Goal: Task Accomplishment & Management: Use online tool/utility

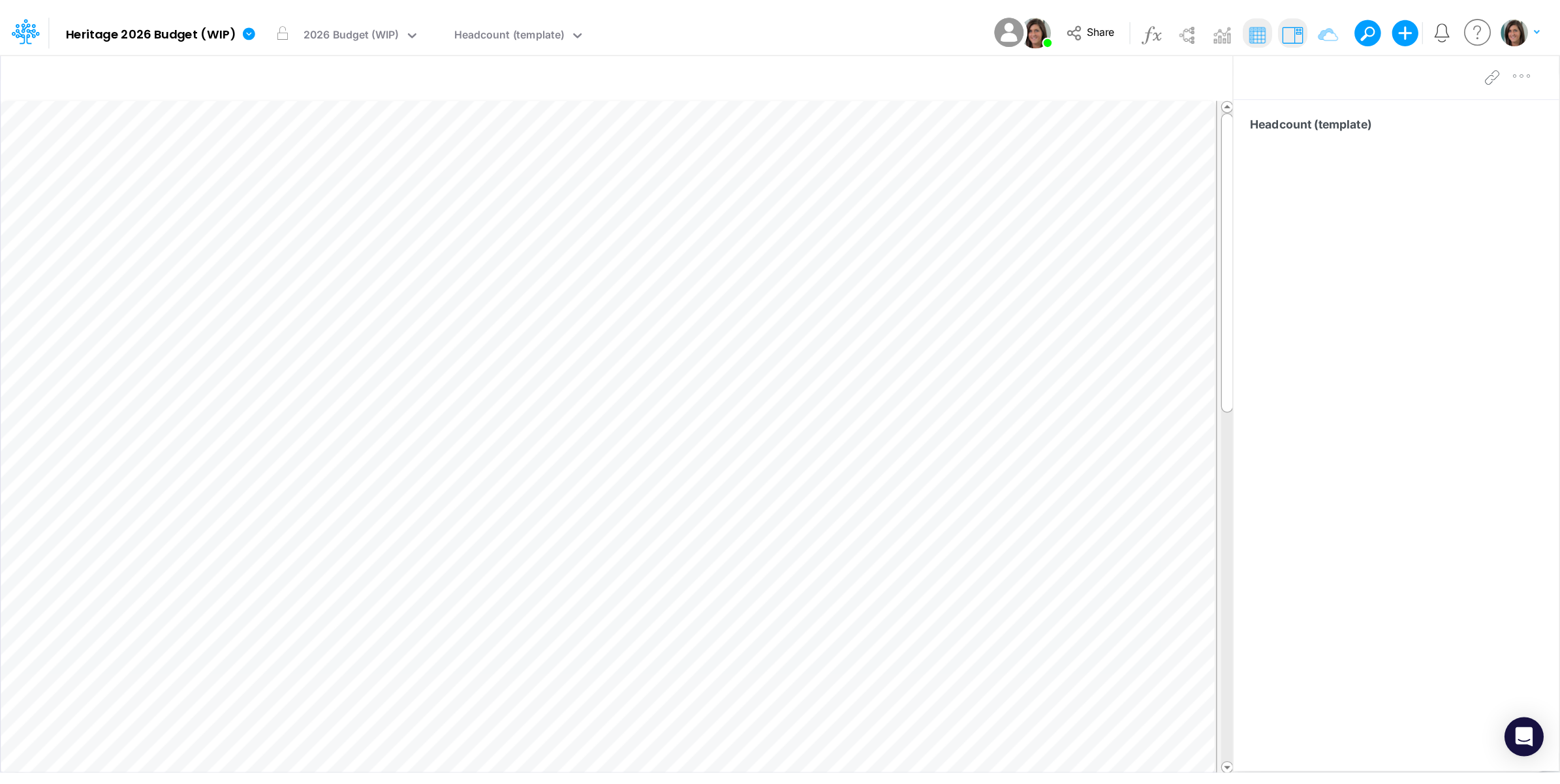
scroll to position [0, 1]
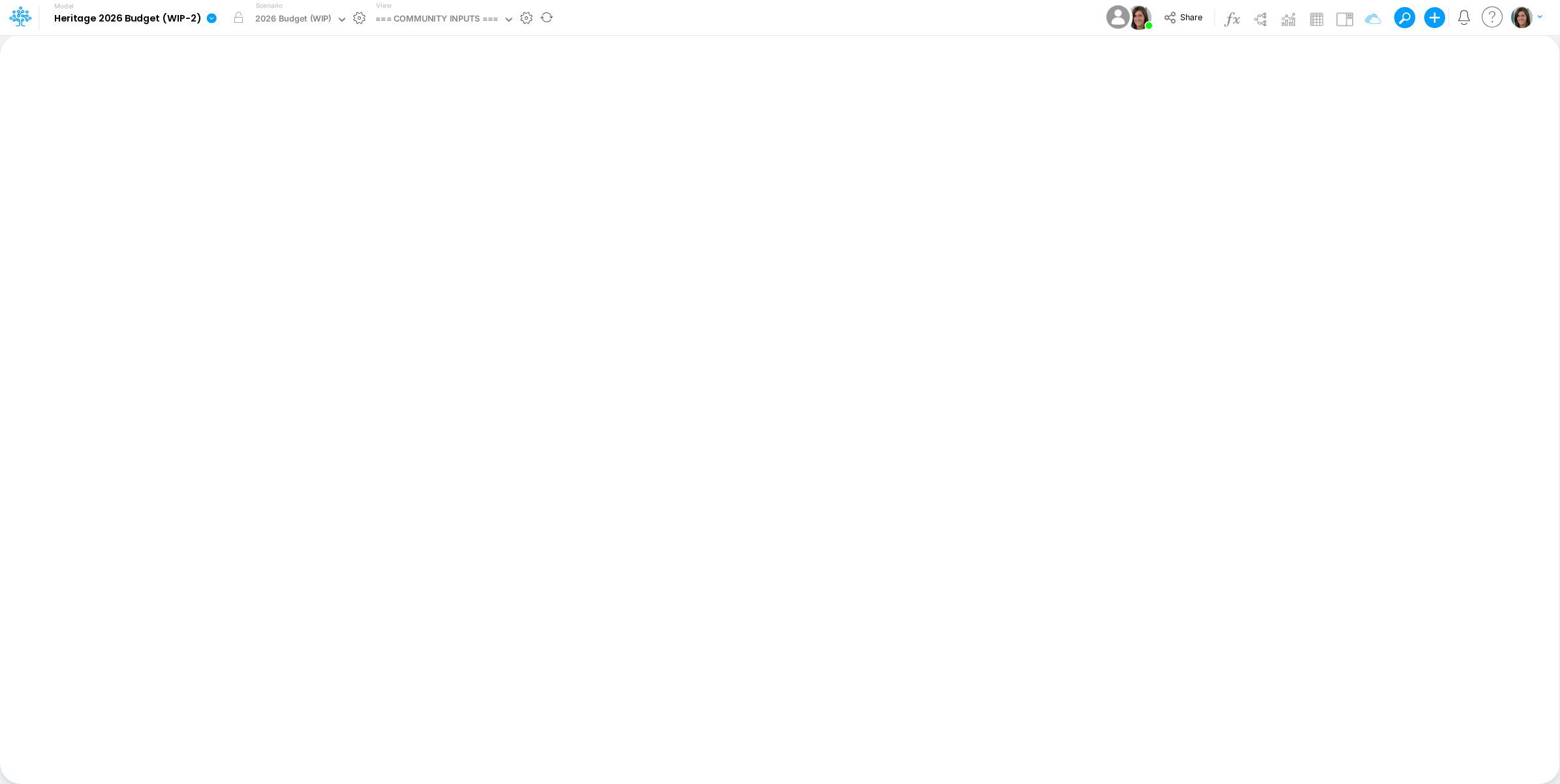
click at [213, 24] on link at bounding box center [214, 18] width 26 height 34
click at [265, 140] on button "View model info" at bounding box center [277, 136] width 139 height 21
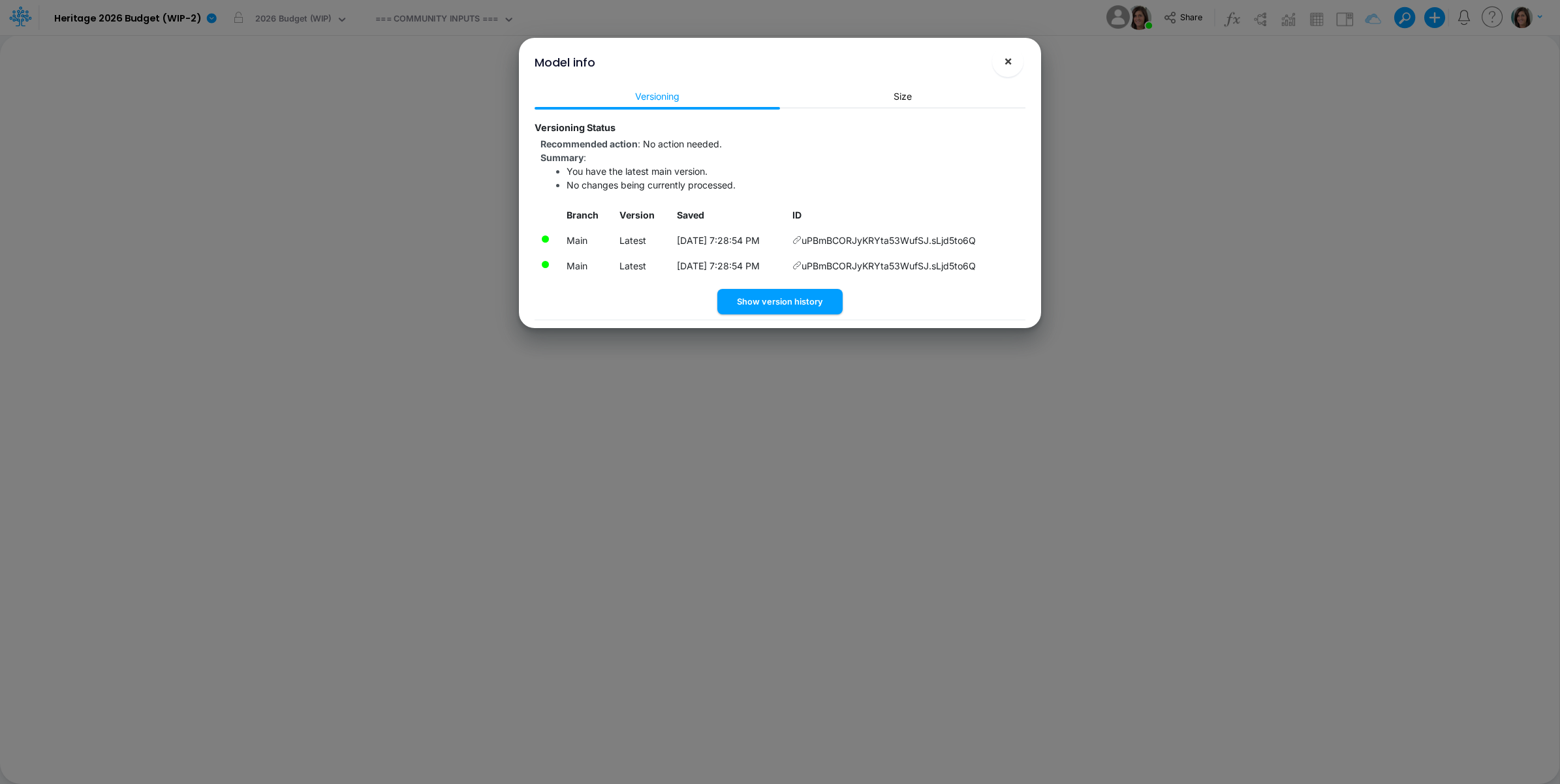
click at [1005, 62] on span "×" at bounding box center [1008, 60] width 9 height 15
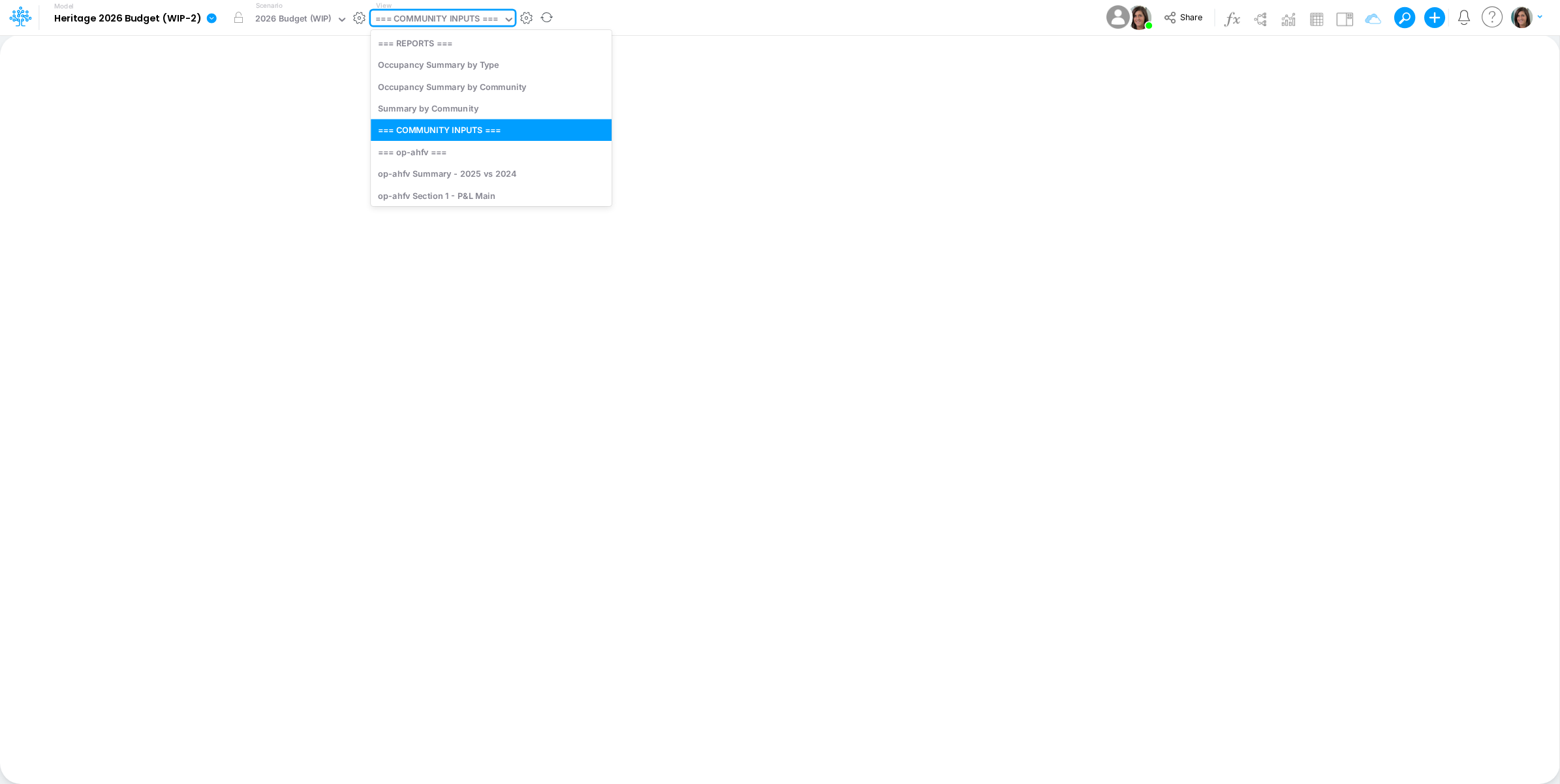
click at [475, 26] on div "=== COMMUNITY INPUTS ===" at bounding box center [436, 20] width 123 height 15
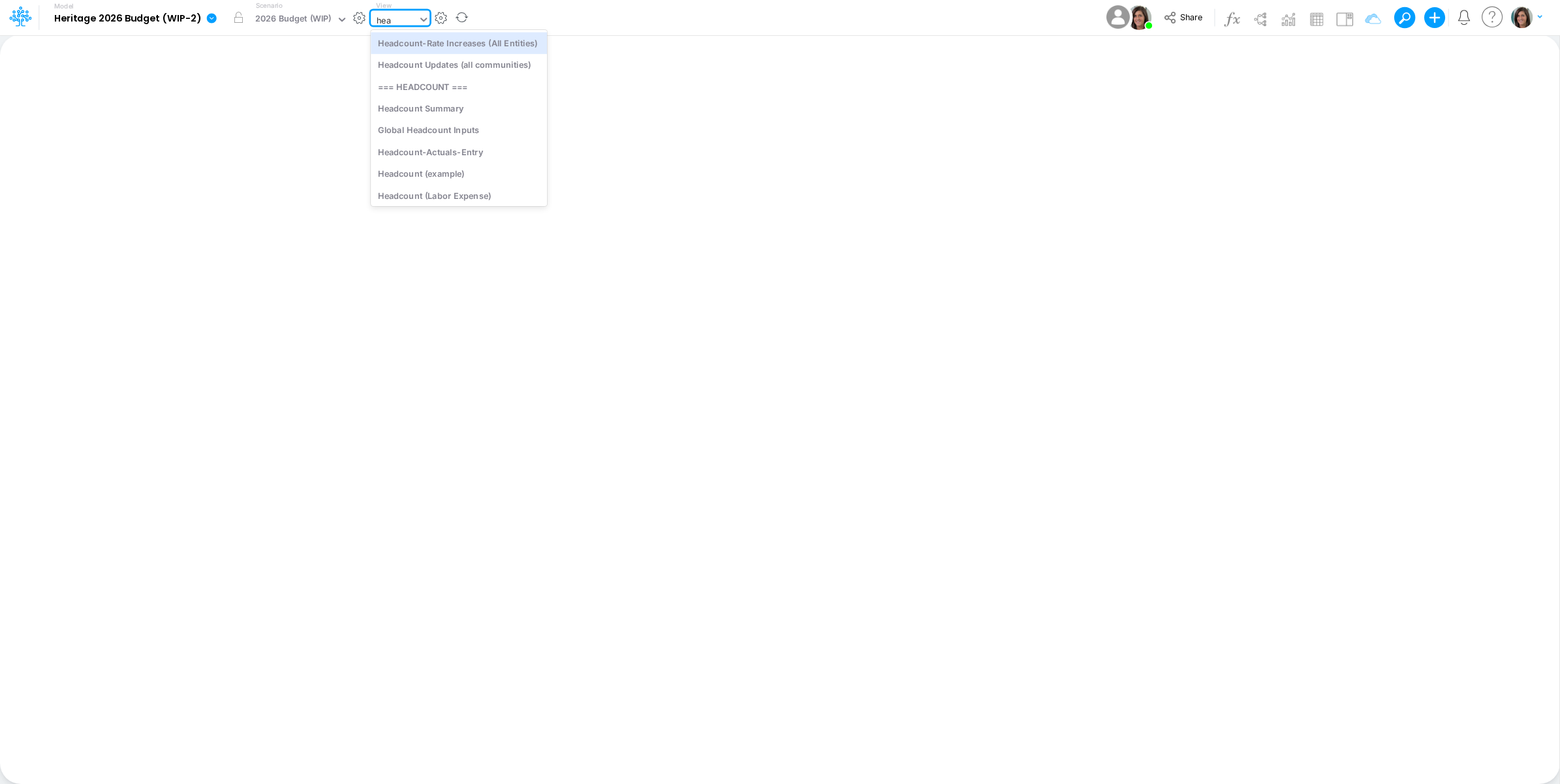
type input "head"
click at [468, 197] on div "Headcount (template)" at bounding box center [459, 193] width 176 height 21
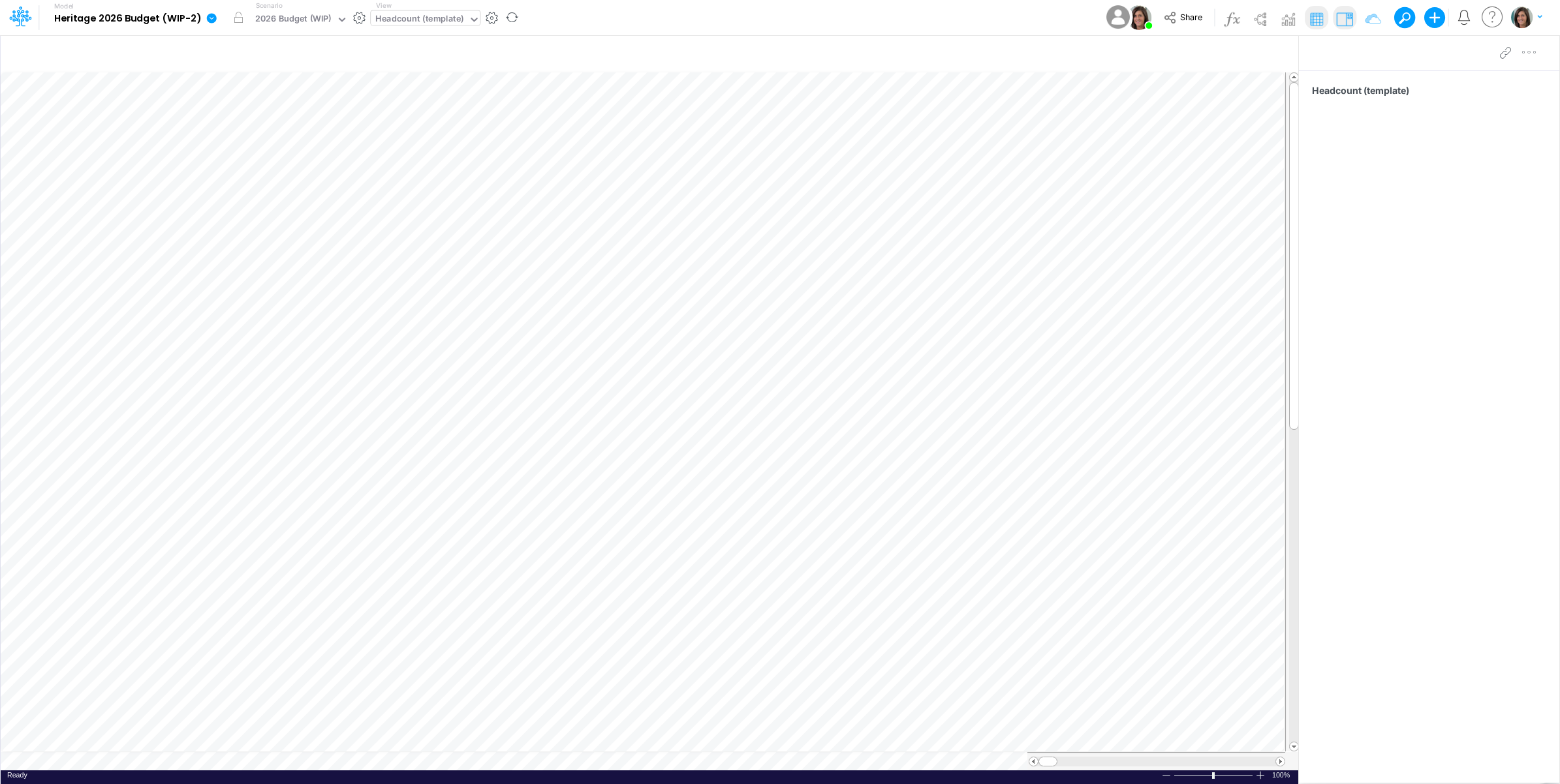
click at [566, 18] on div "Model Heritage 2026 Budget (WIP-2) Edit model settings Duplicate Import QuickBo…" at bounding box center [780, 18] width 1404 height 35
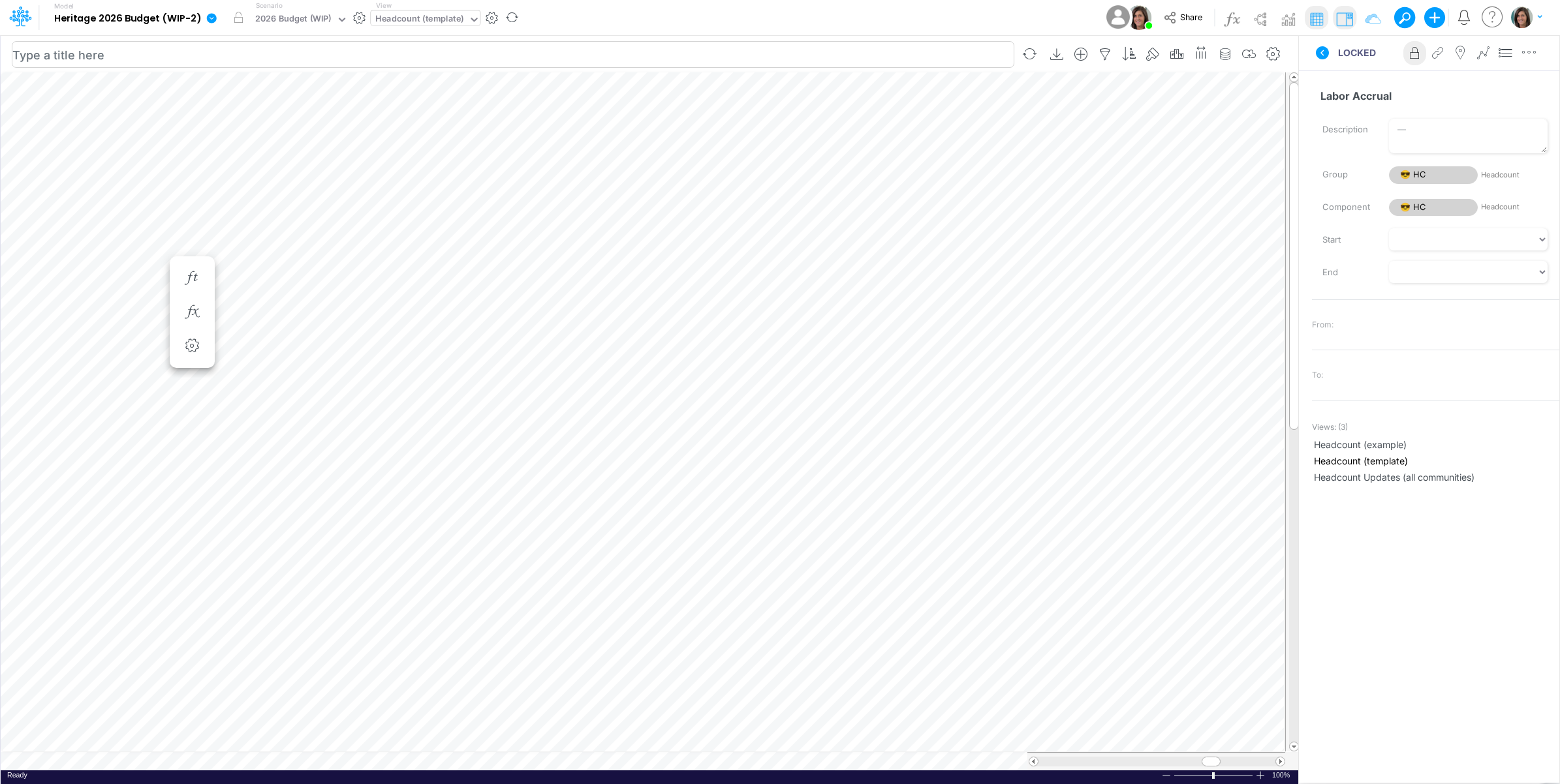
scroll to position [0, 1]
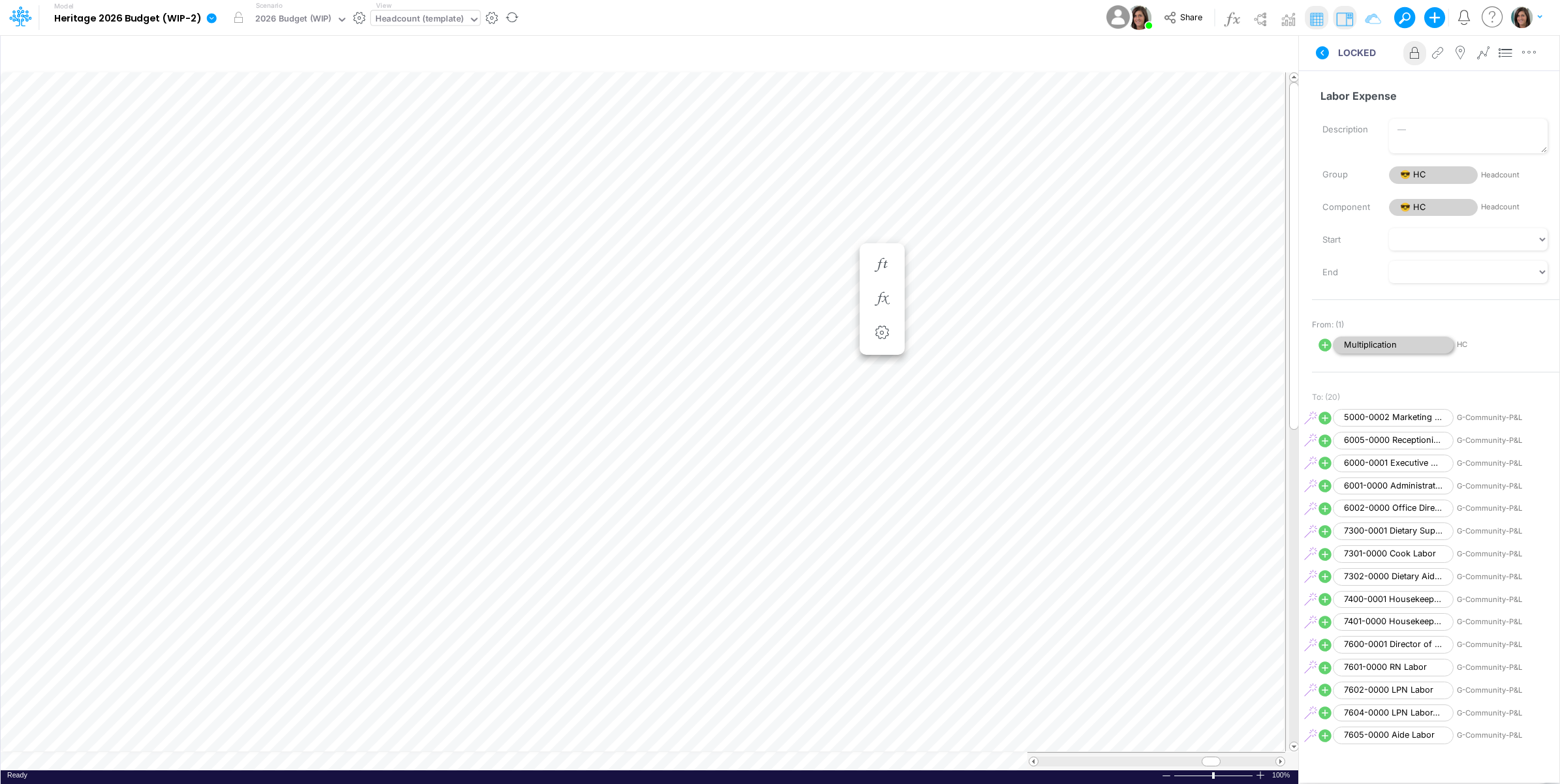
click at [1358, 340] on span "Multiplication" at bounding box center [1393, 345] width 121 height 18
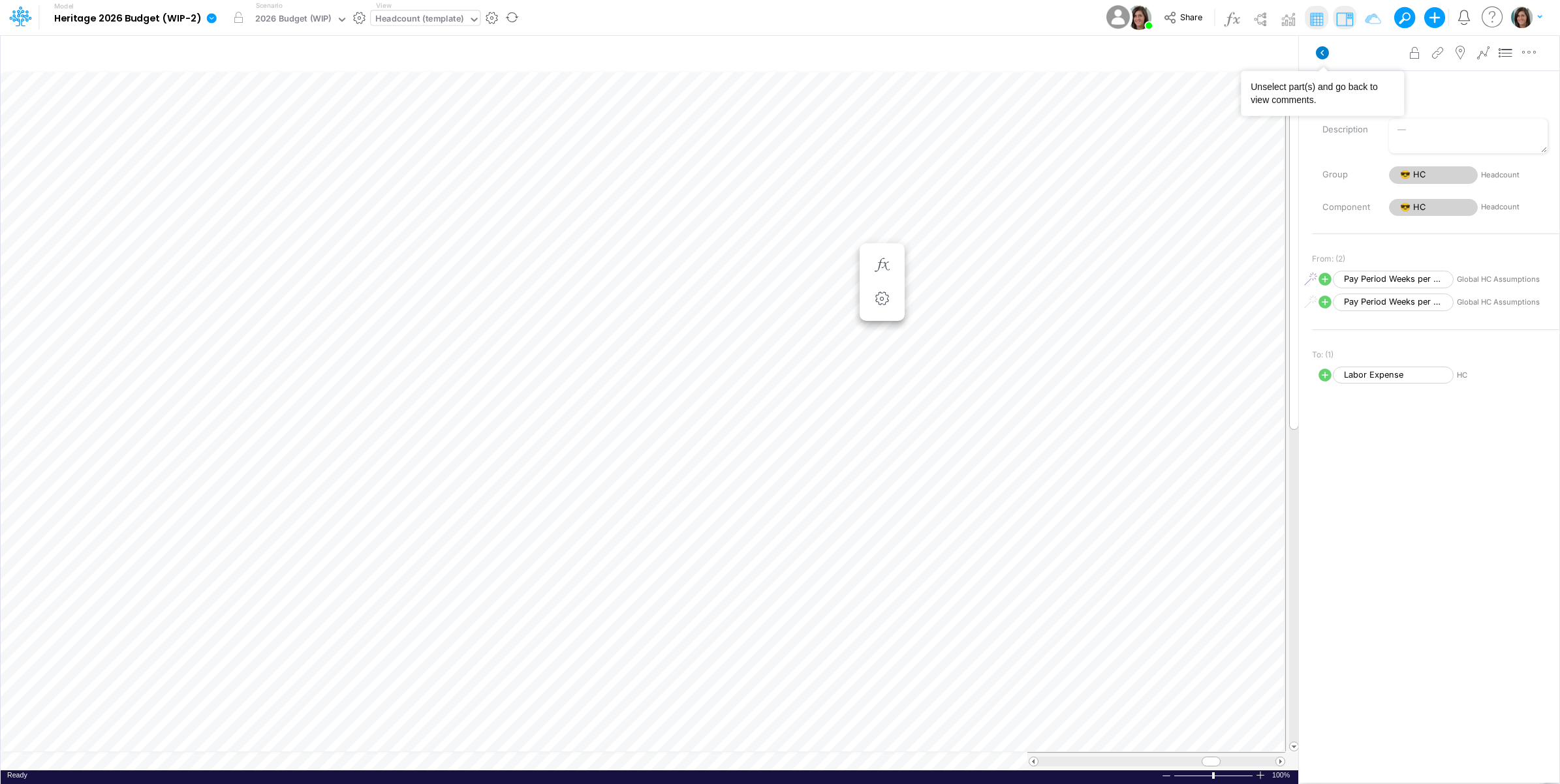
click at [1328, 50] on icon at bounding box center [1322, 53] width 13 height 13
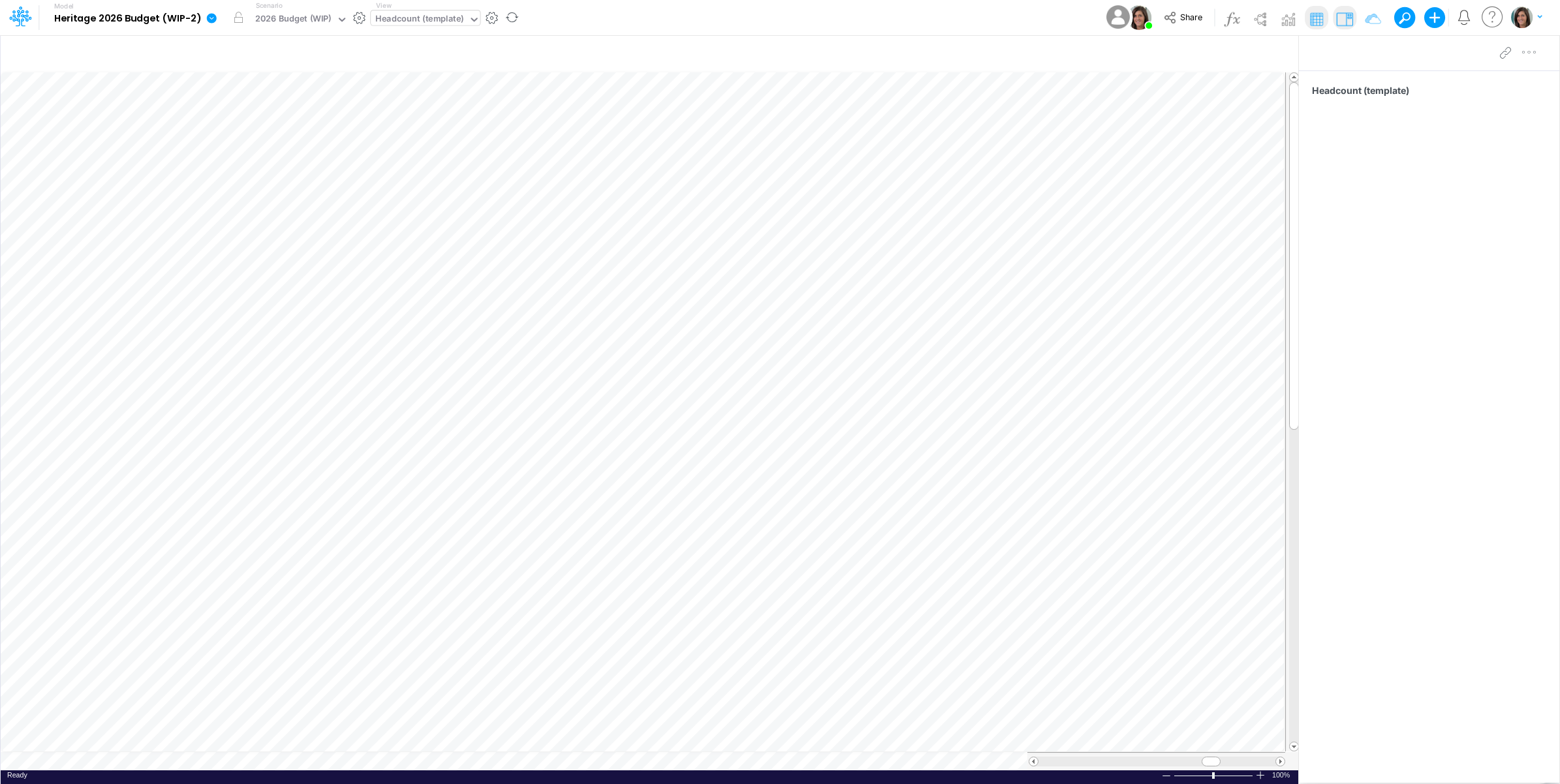
scroll to position [0, 1]
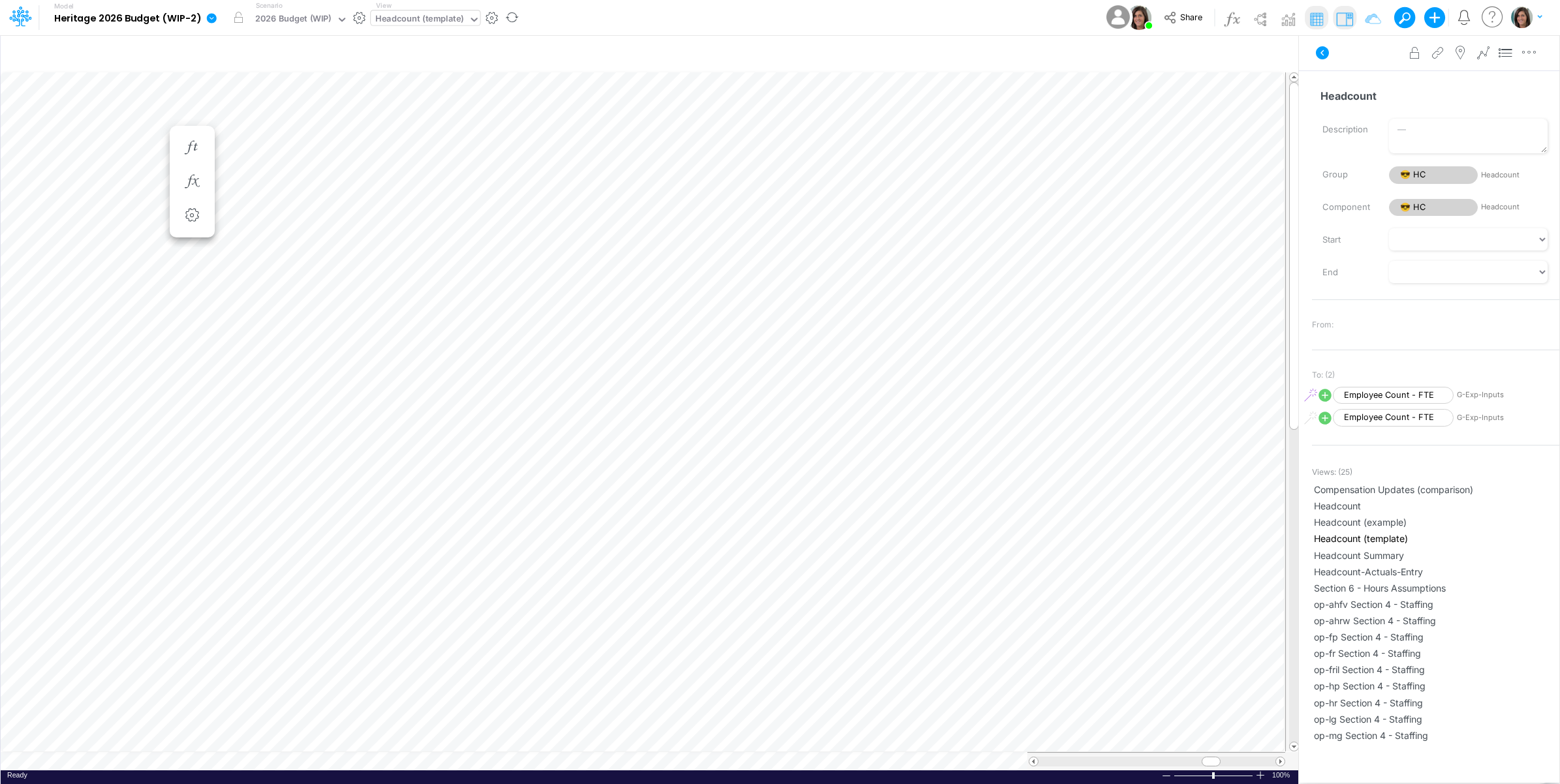
scroll to position [0, 1]
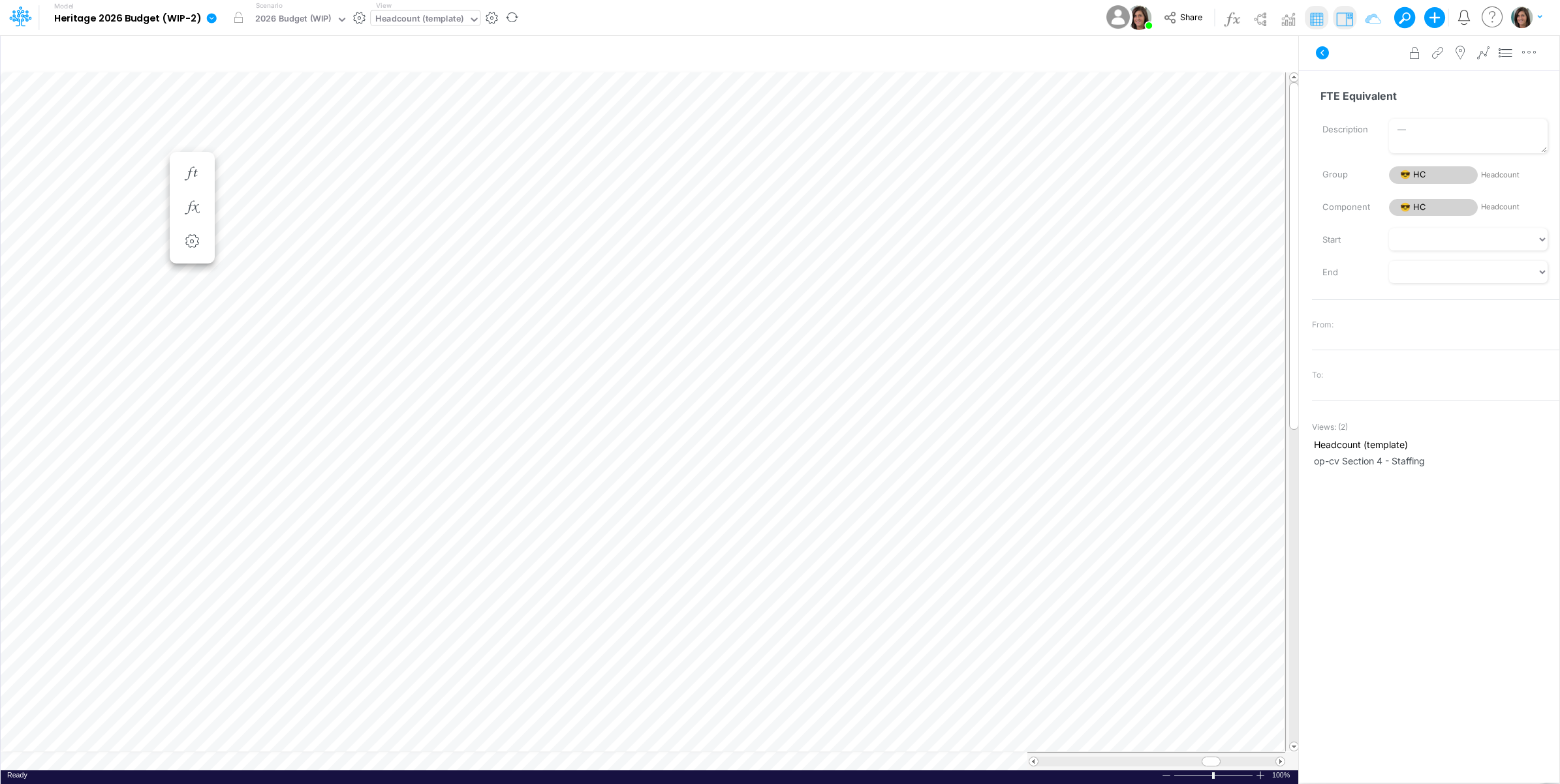
drag, startPoint x: 1319, startPoint y: 53, endPoint x: 1354, endPoint y: 81, distance: 44.8
click at [1320, 53] on icon at bounding box center [1322, 53] width 13 height 13
click at [1259, 10] on img at bounding box center [1259, 19] width 21 height 21
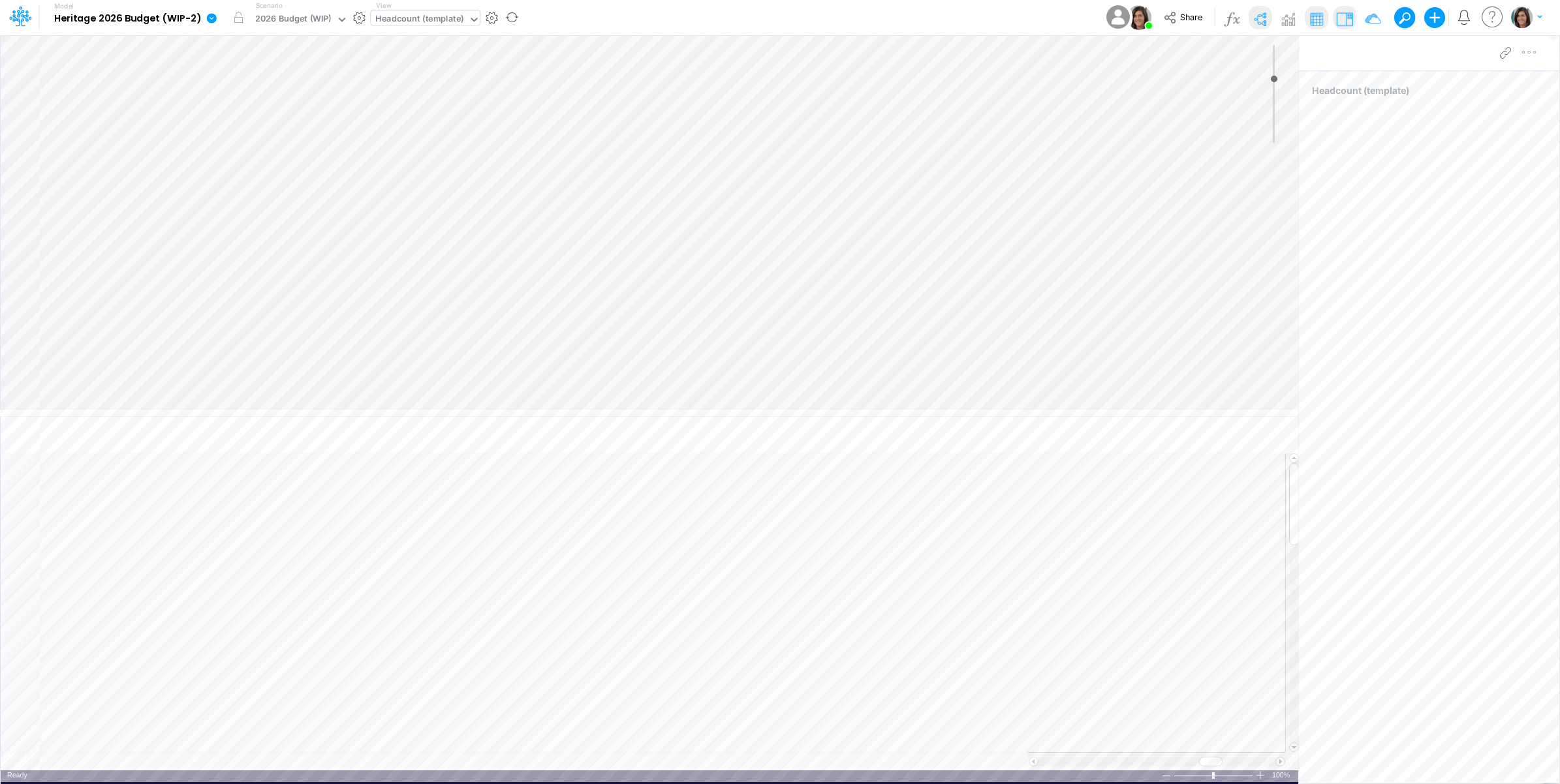
type input "0"
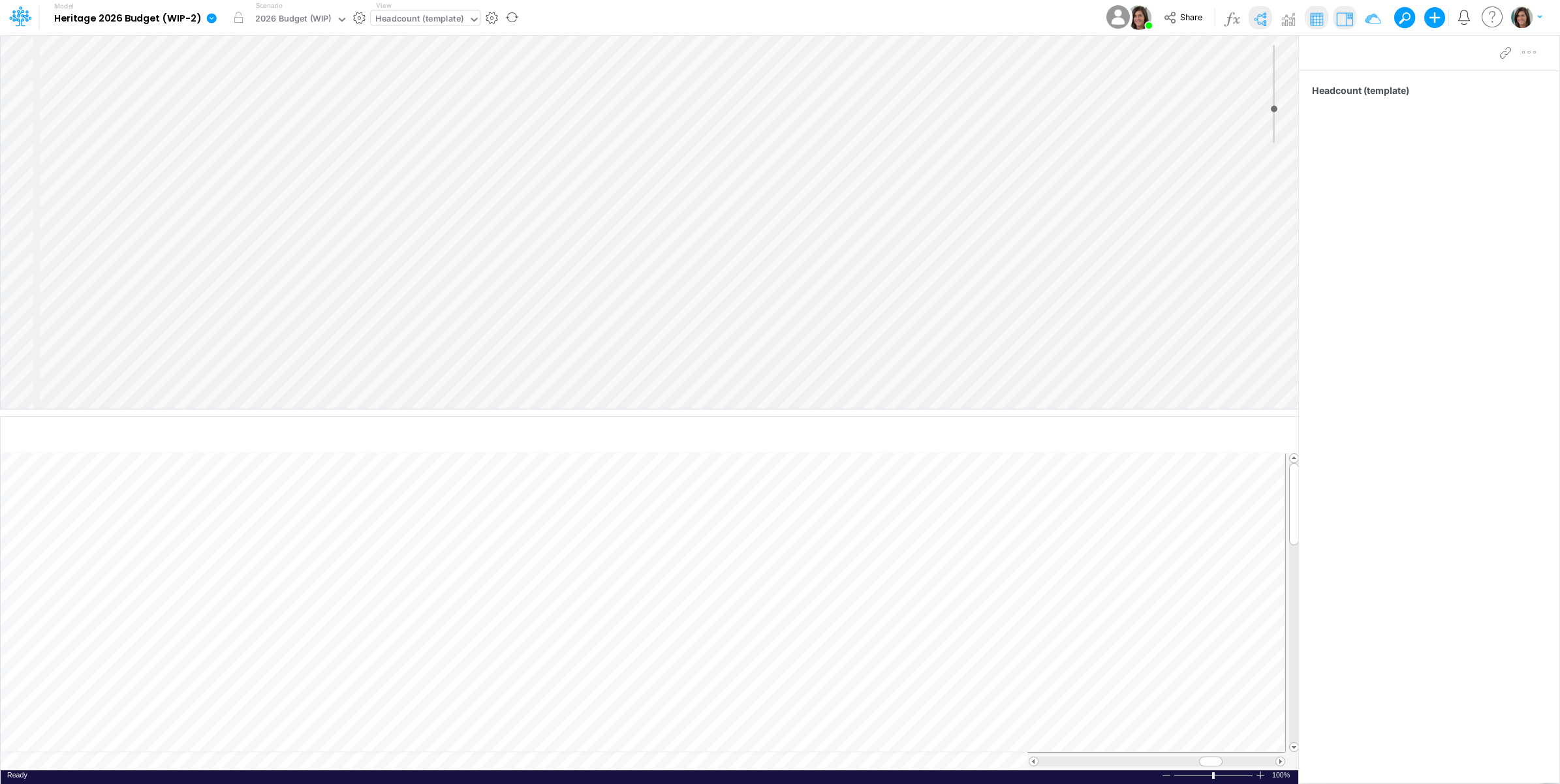
select select "Horizontal"
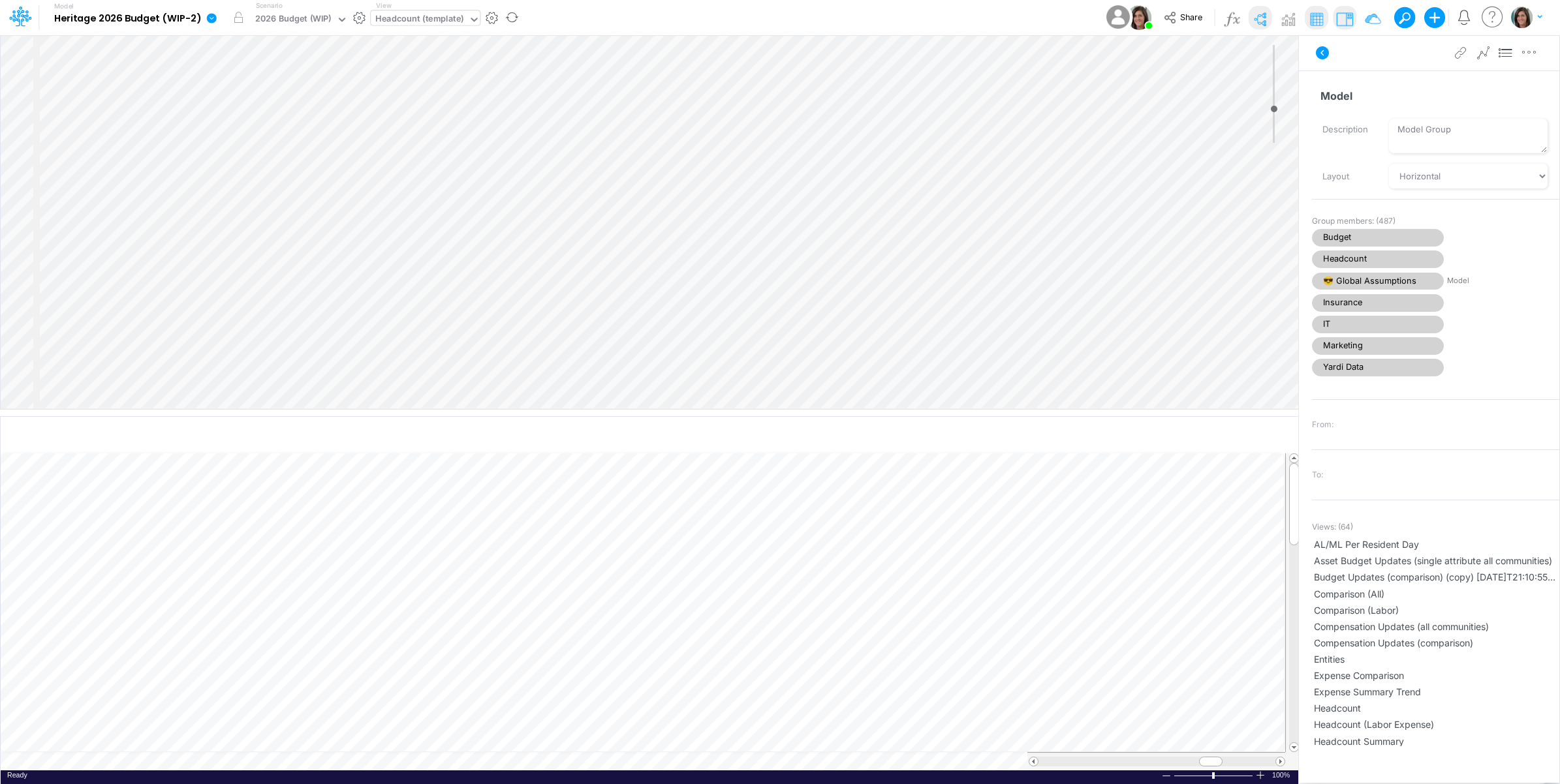
select select "Horizontal"
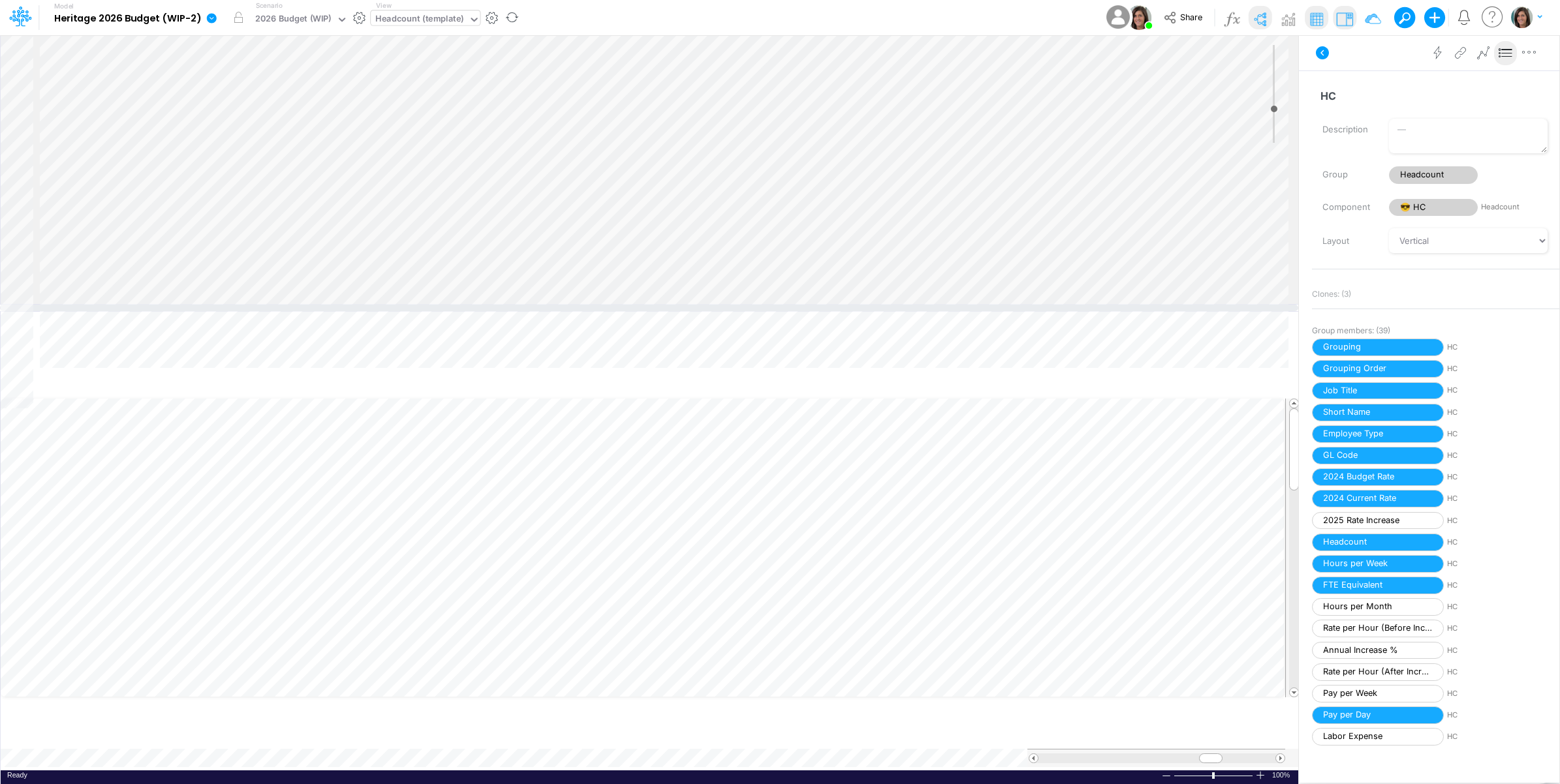
drag, startPoint x: 798, startPoint y: 413, endPoint x: 800, endPoint y: 308, distance: 105.0
click at [800, 308] on div at bounding box center [649, 307] width 1298 height 7
click at [433, 15] on div "Headcount (template)" at bounding box center [419, 20] width 88 height 15
type input "op-cv"
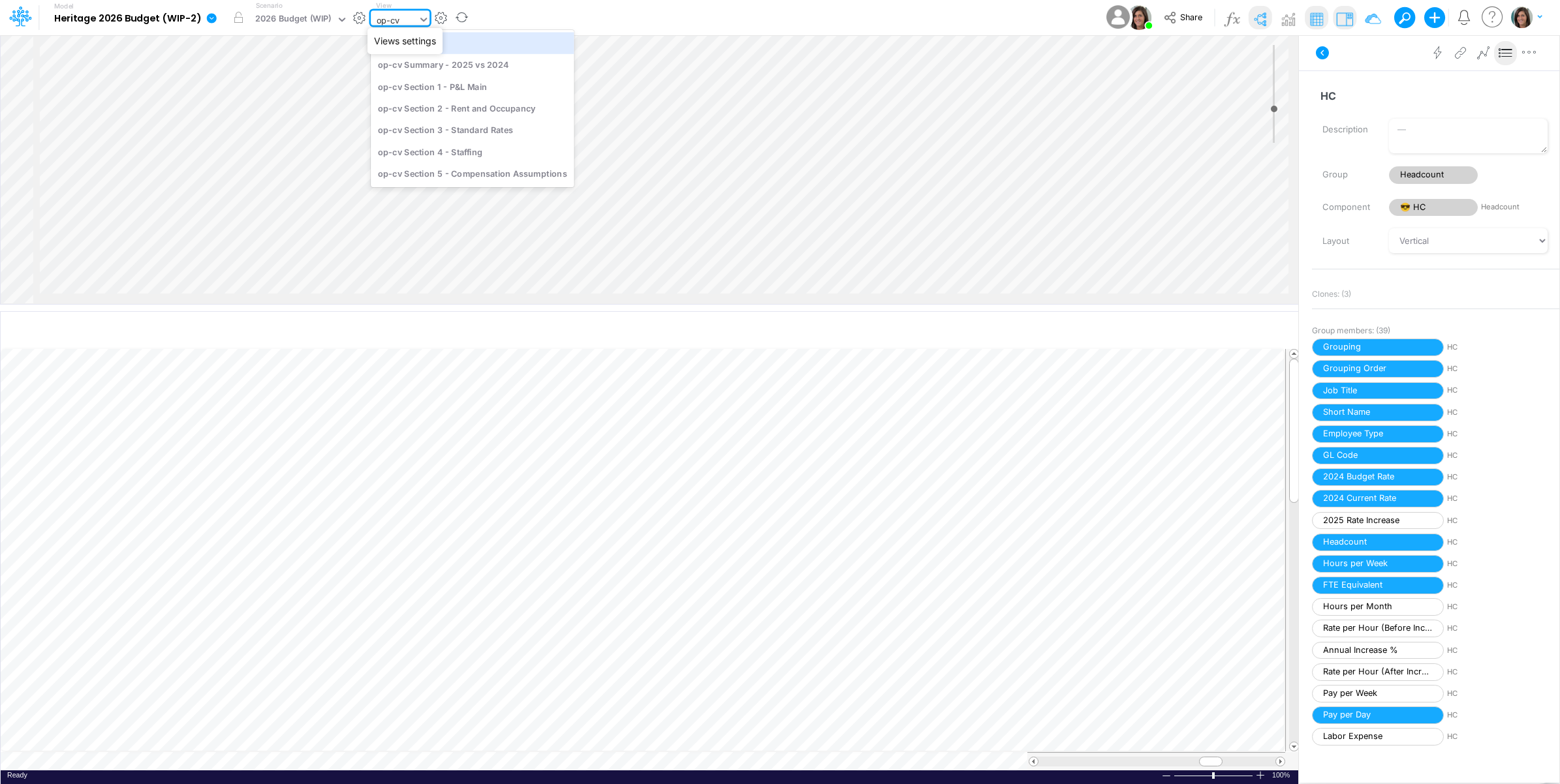
scroll to position [0, 0]
click at [474, 150] on div "op-cv Section 4 - Staffing" at bounding box center [472, 151] width 203 height 21
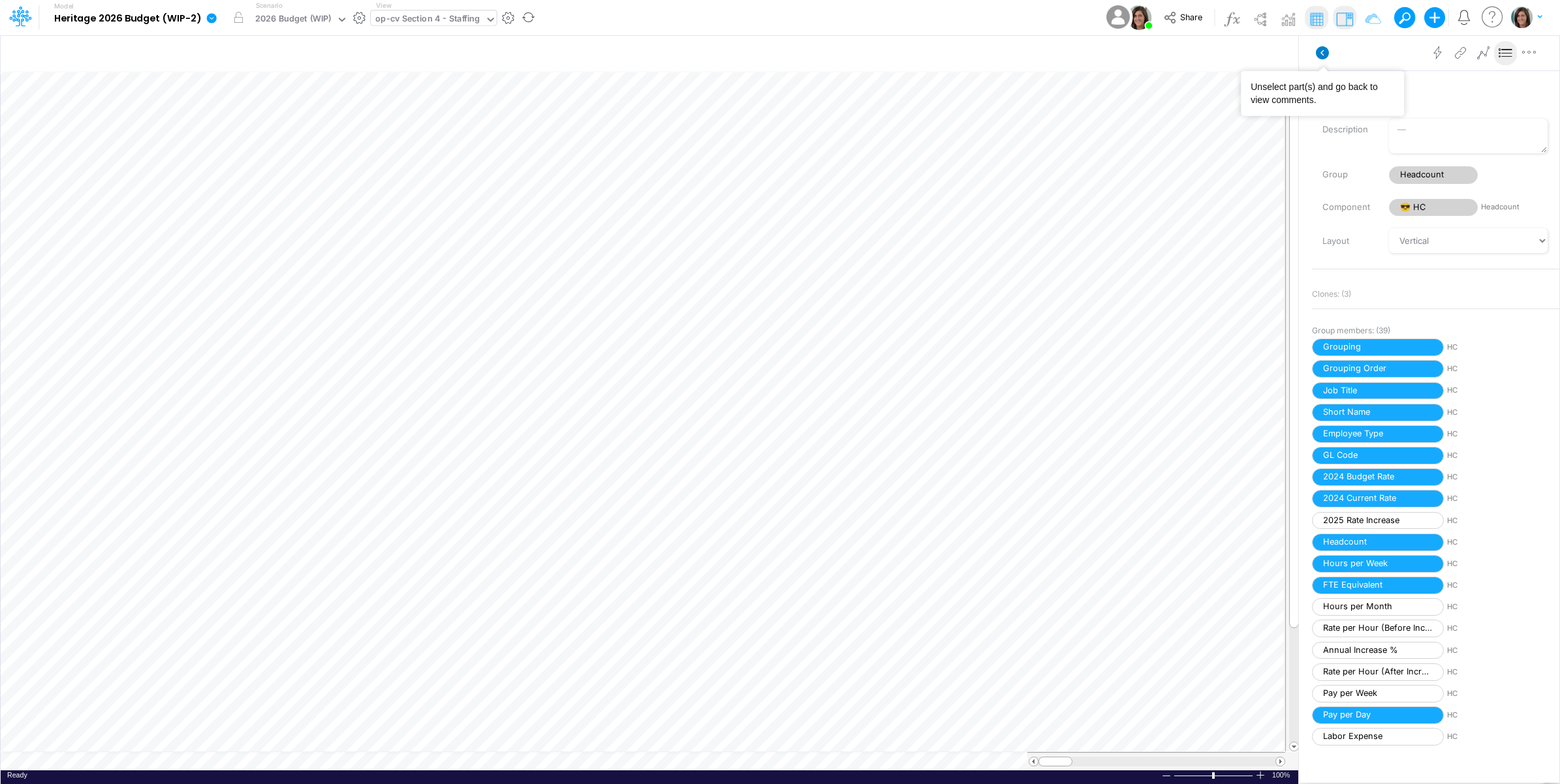
click at [1324, 53] on icon at bounding box center [1322, 53] width 13 height 13
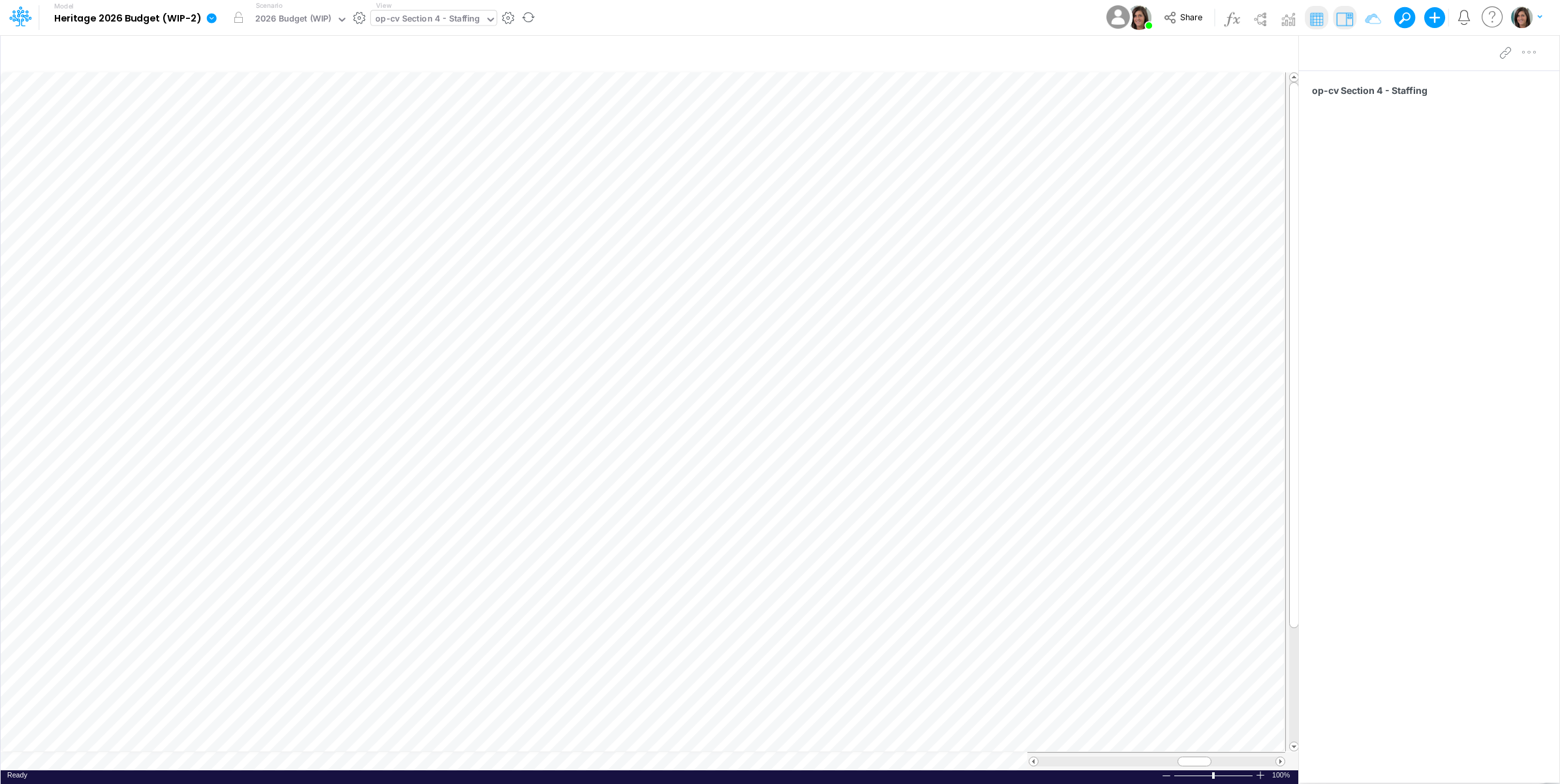
click at [396, 17] on div "op-cv Section 4 - Staffing" at bounding box center [427, 20] width 104 height 15
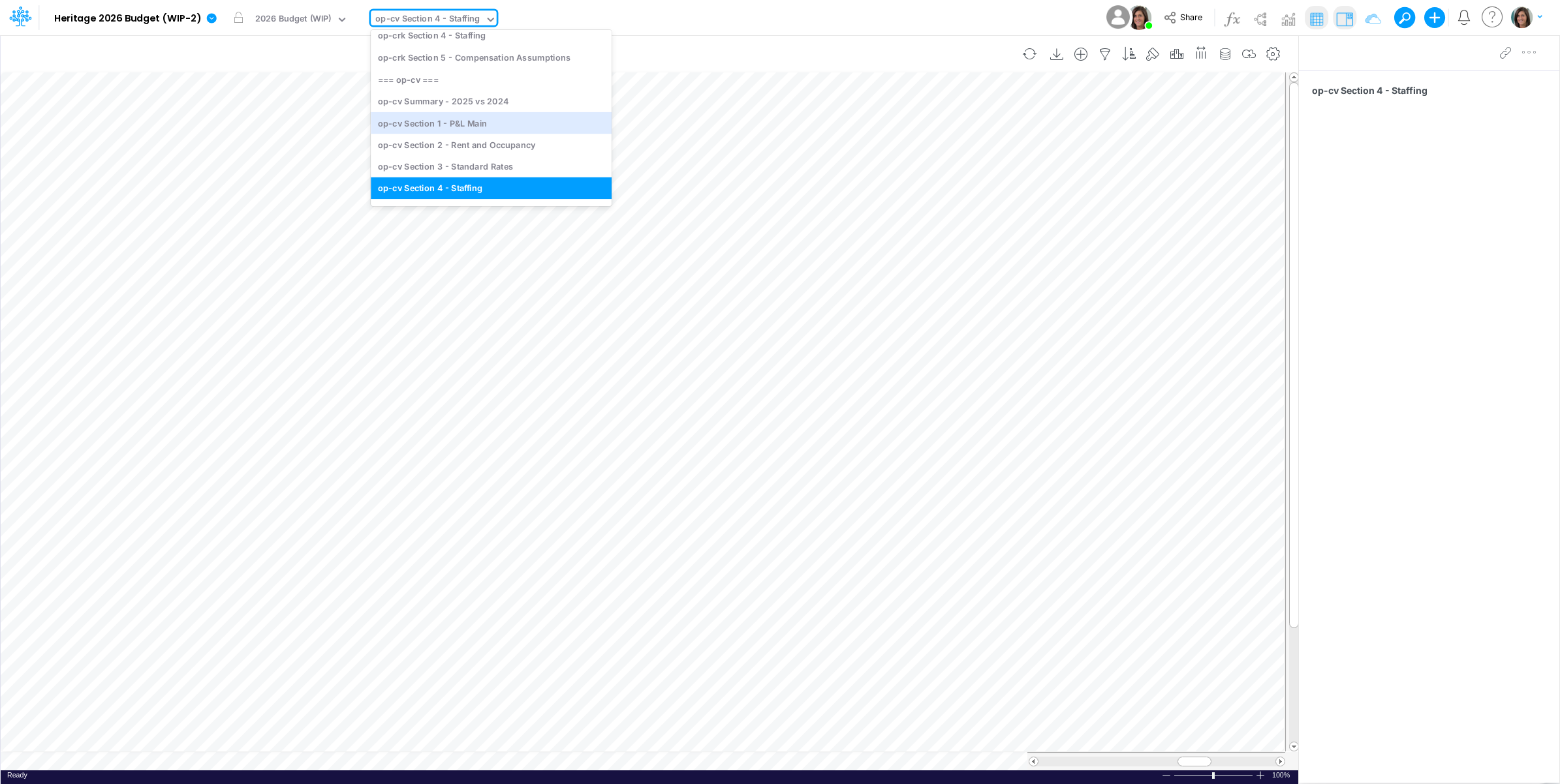
drag, startPoint x: 461, startPoint y: 118, endPoint x: 706, endPoint y: 69, distance: 249.9
click at [462, 119] on div "op-cv Section 1 - P&L Main" at bounding box center [491, 122] width 241 height 21
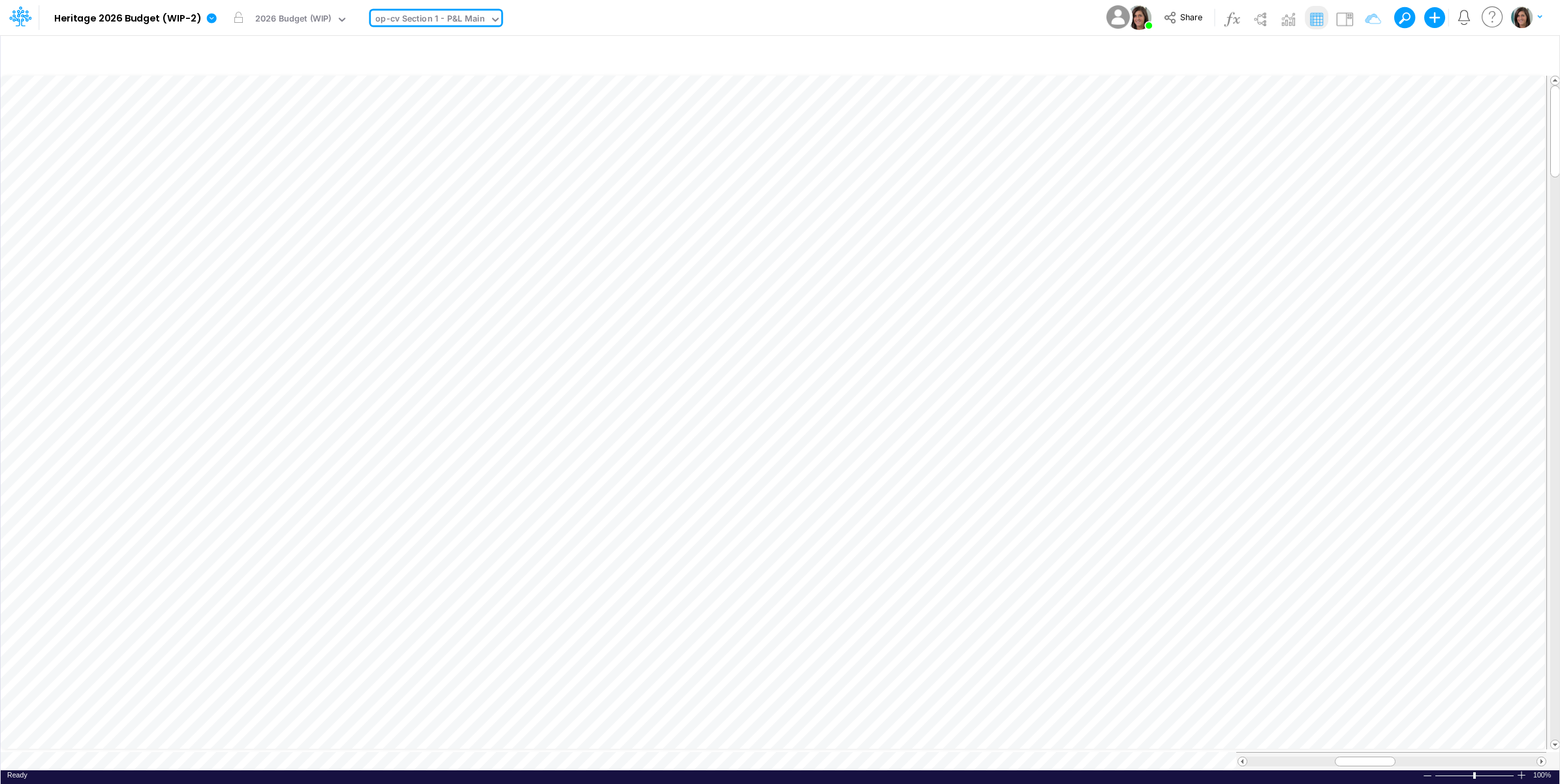
click at [751, 15] on div "Model Heritage 2026 Budget (WIP-2) Edit model settings Duplicate Import QuickBo…" at bounding box center [780, 18] width 1404 height 35
click at [447, 18] on div "op-cv Section 1 - P&L Main" at bounding box center [429, 20] width 109 height 15
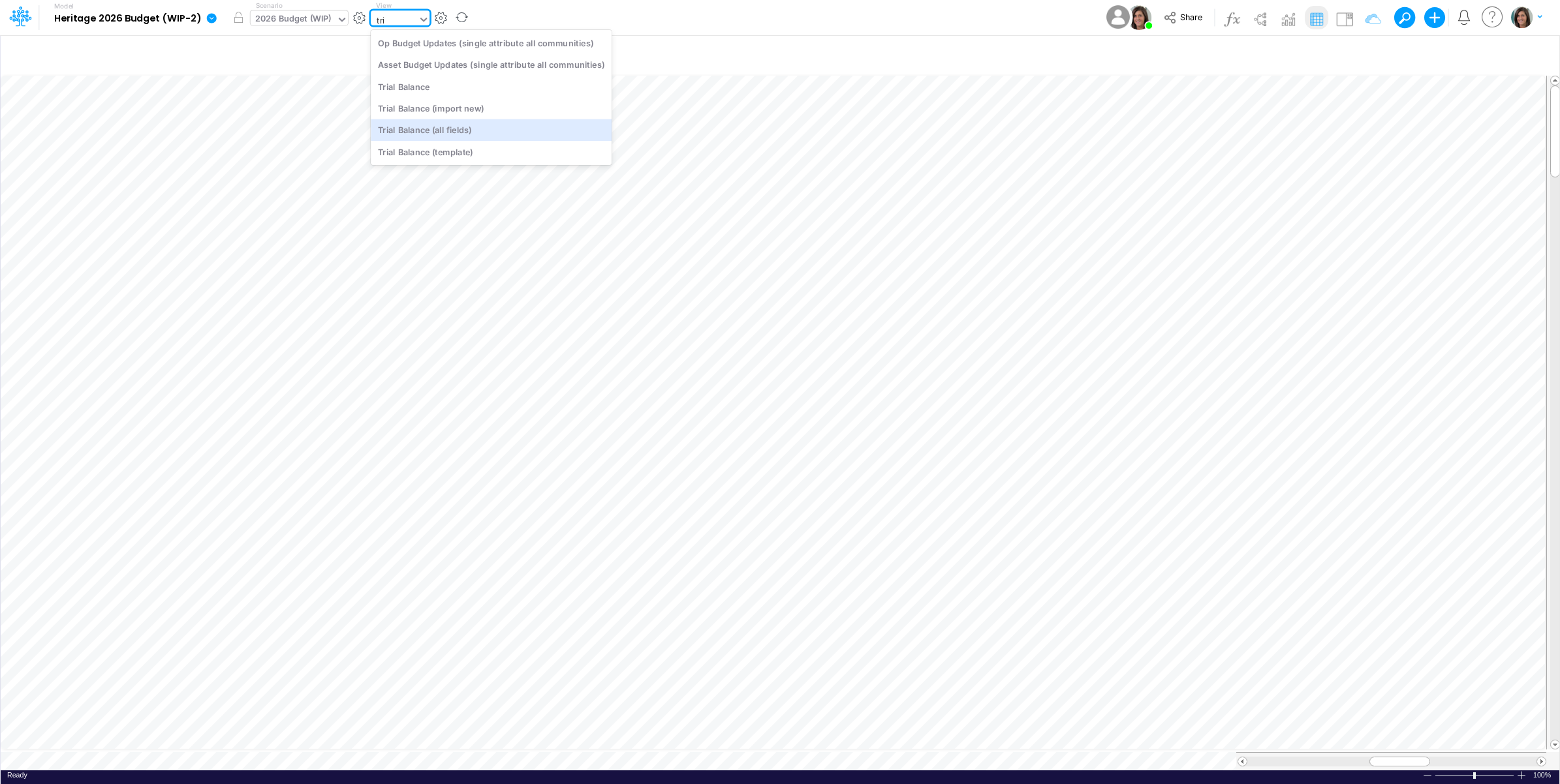
type input "tri"
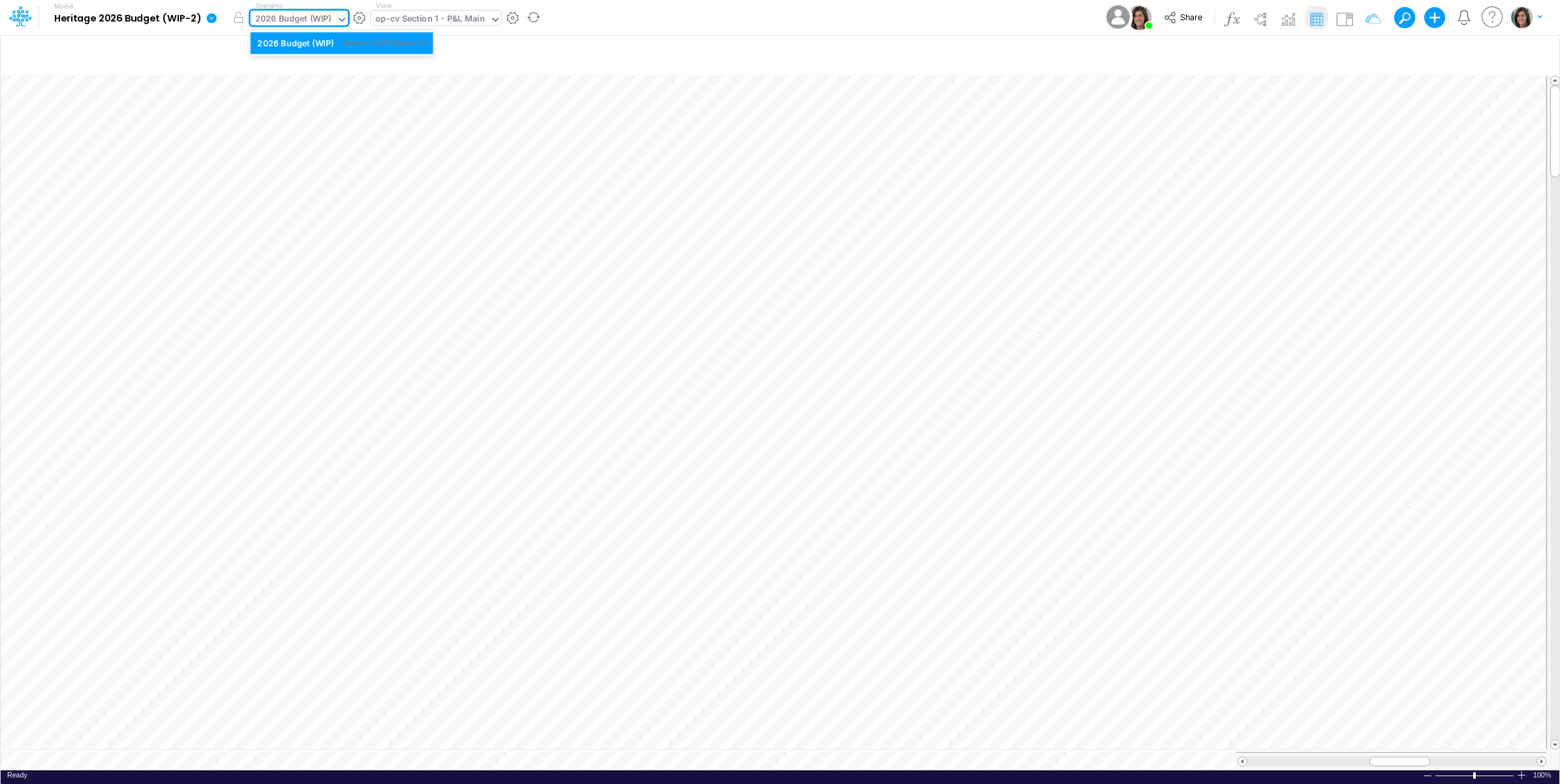
click at [312, 21] on div "2026 Budget (WIP)" at bounding box center [294, 20] width 76 height 15
click at [409, 23] on div "op-cv Section 1 - P&L Main" at bounding box center [429, 20] width 109 height 15
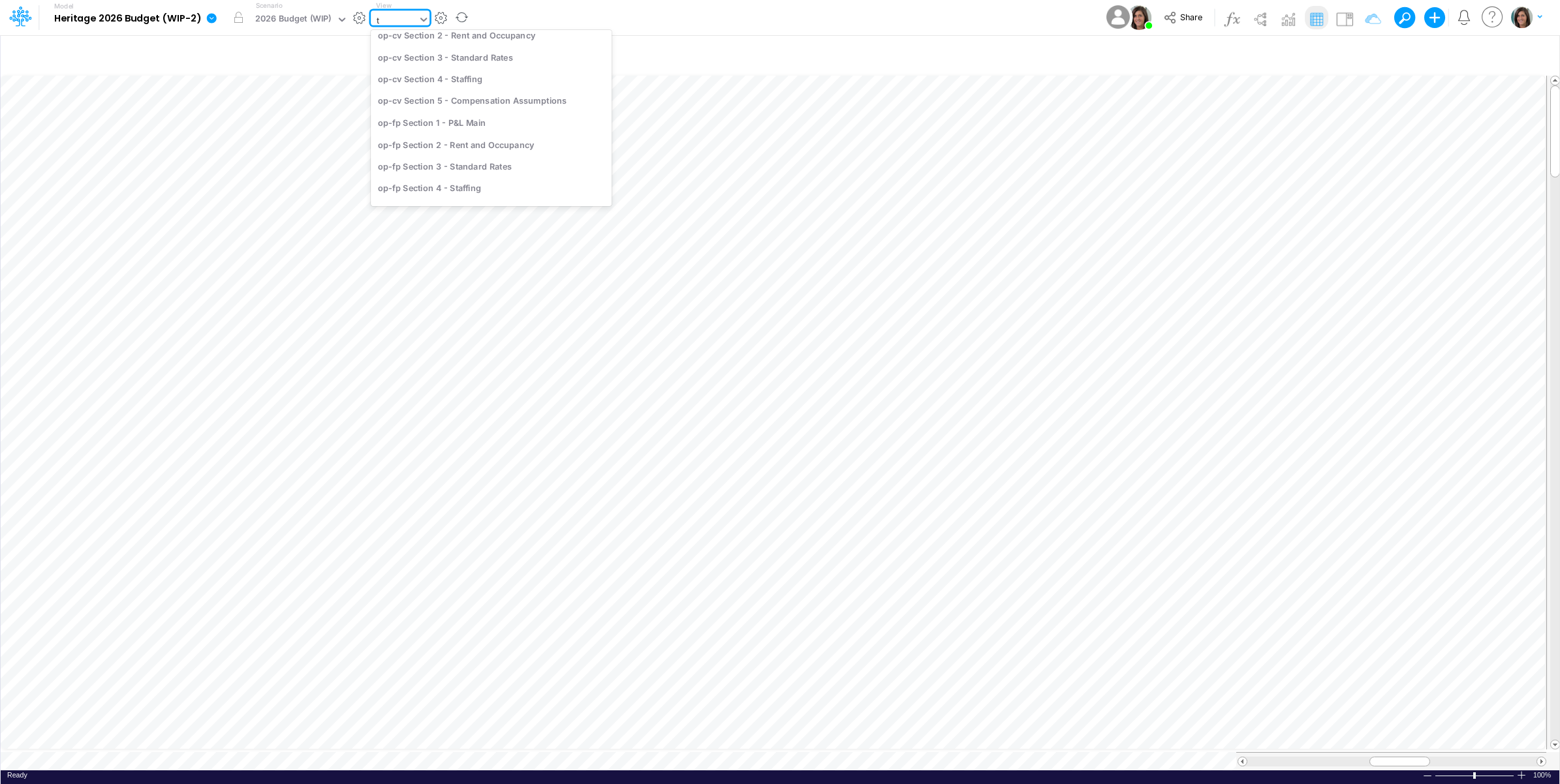
type input "tr"
click at [486, 112] on div "Trial Balance" at bounding box center [491, 106] width 241 height 21
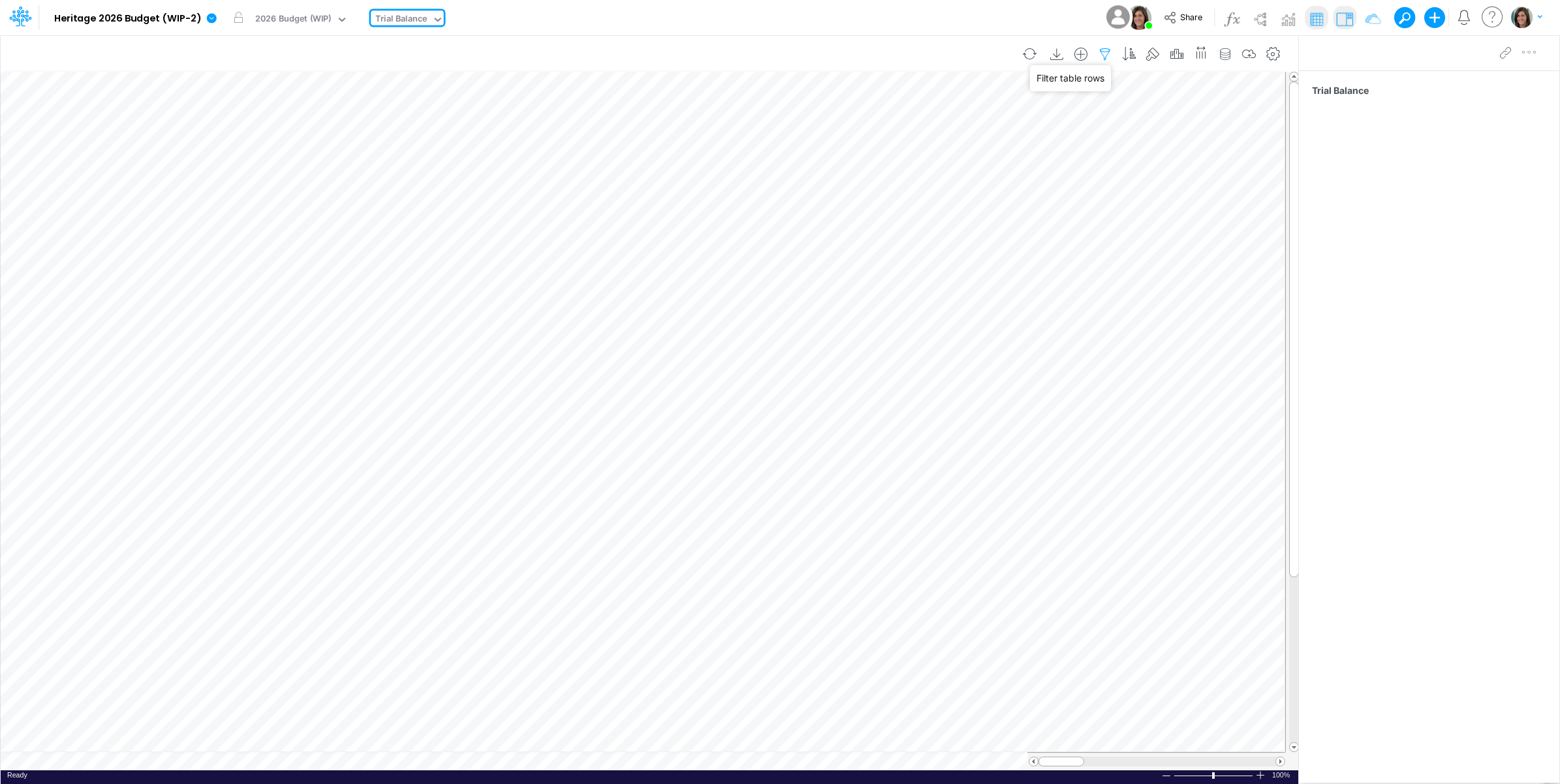
click at [1104, 53] on icon "button" at bounding box center [1104, 54] width 20 height 14
click at [850, 188] on div "Account ID" at bounding box center [806, 180] width 124 height 22
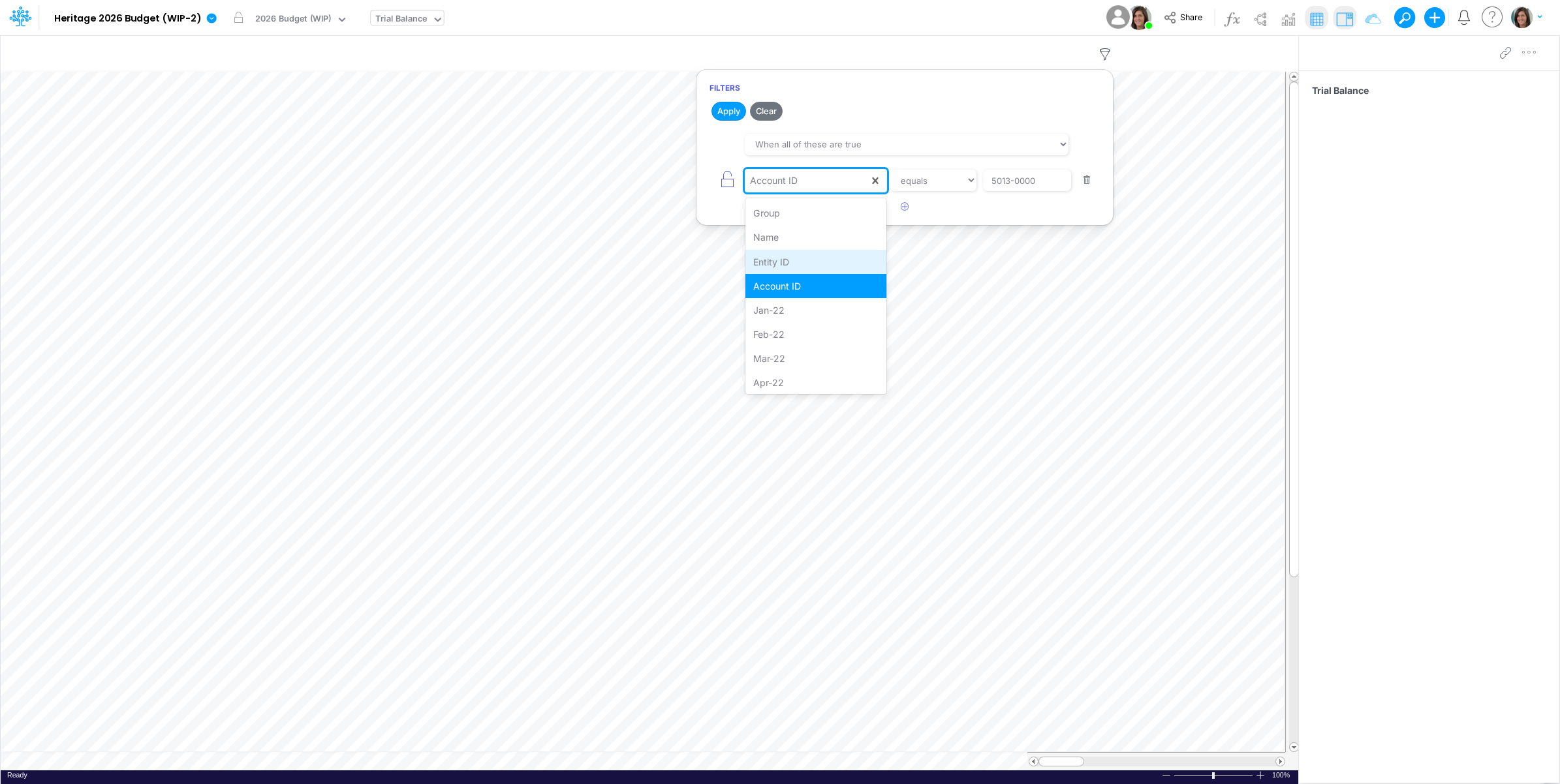
click at [837, 263] on div "Entity ID" at bounding box center [816, 262] width 142 height 24
click at [999, 186] on input "5013-0000" at bounding box center [1027, 180] width 88 height 22
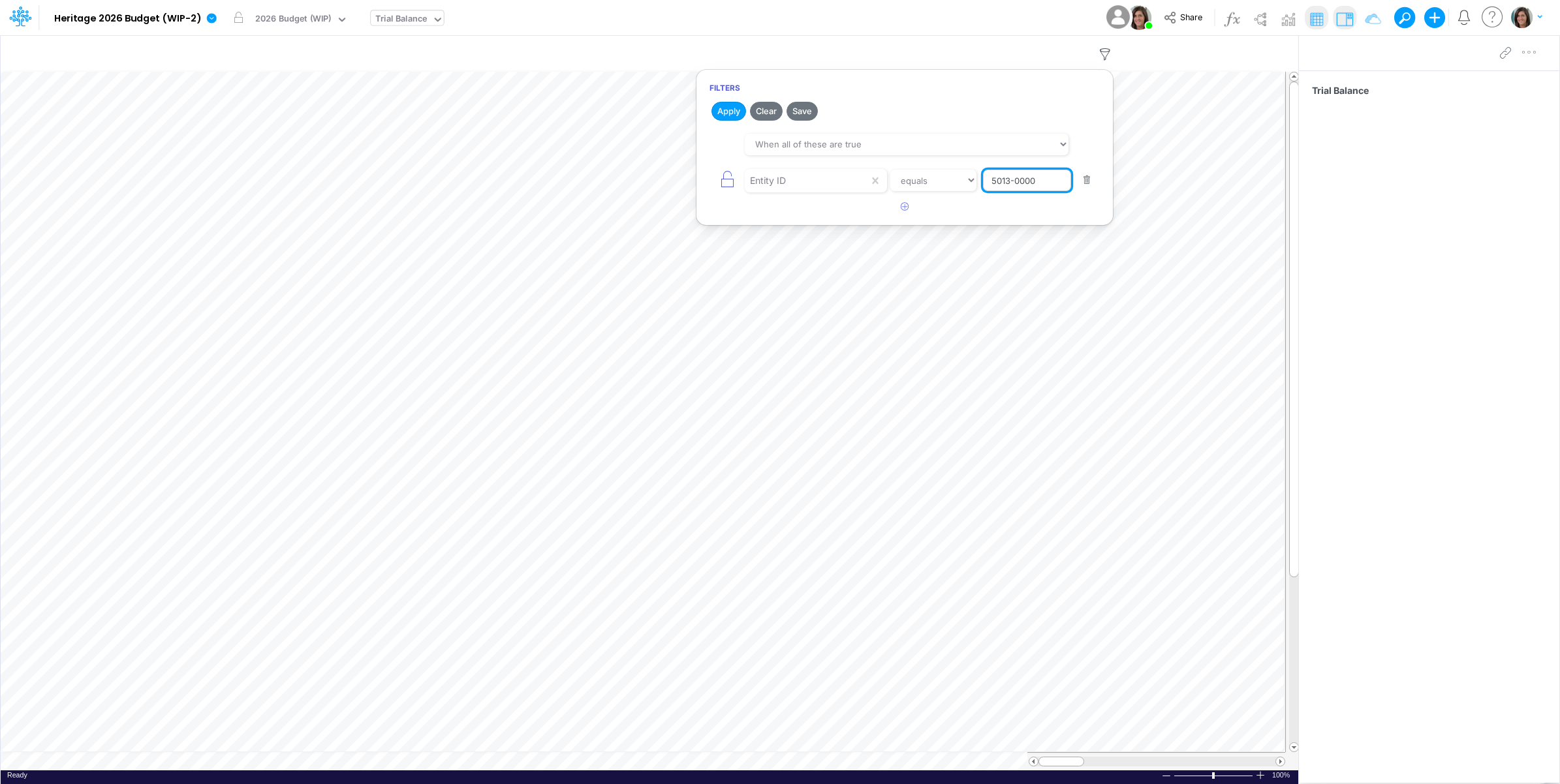
click at [999, 186] on input "5013-0000" at bounding box center [1027, 180] width 88 height 22
type input "op-cv"
drag, startPoint x: 732, startPoint y: 111, endPoint x: 738, endPoint y: 108, distance: 6.7
click at [735, 112] on button "Apply" at bounding box center [728, 111] width 34 height 19
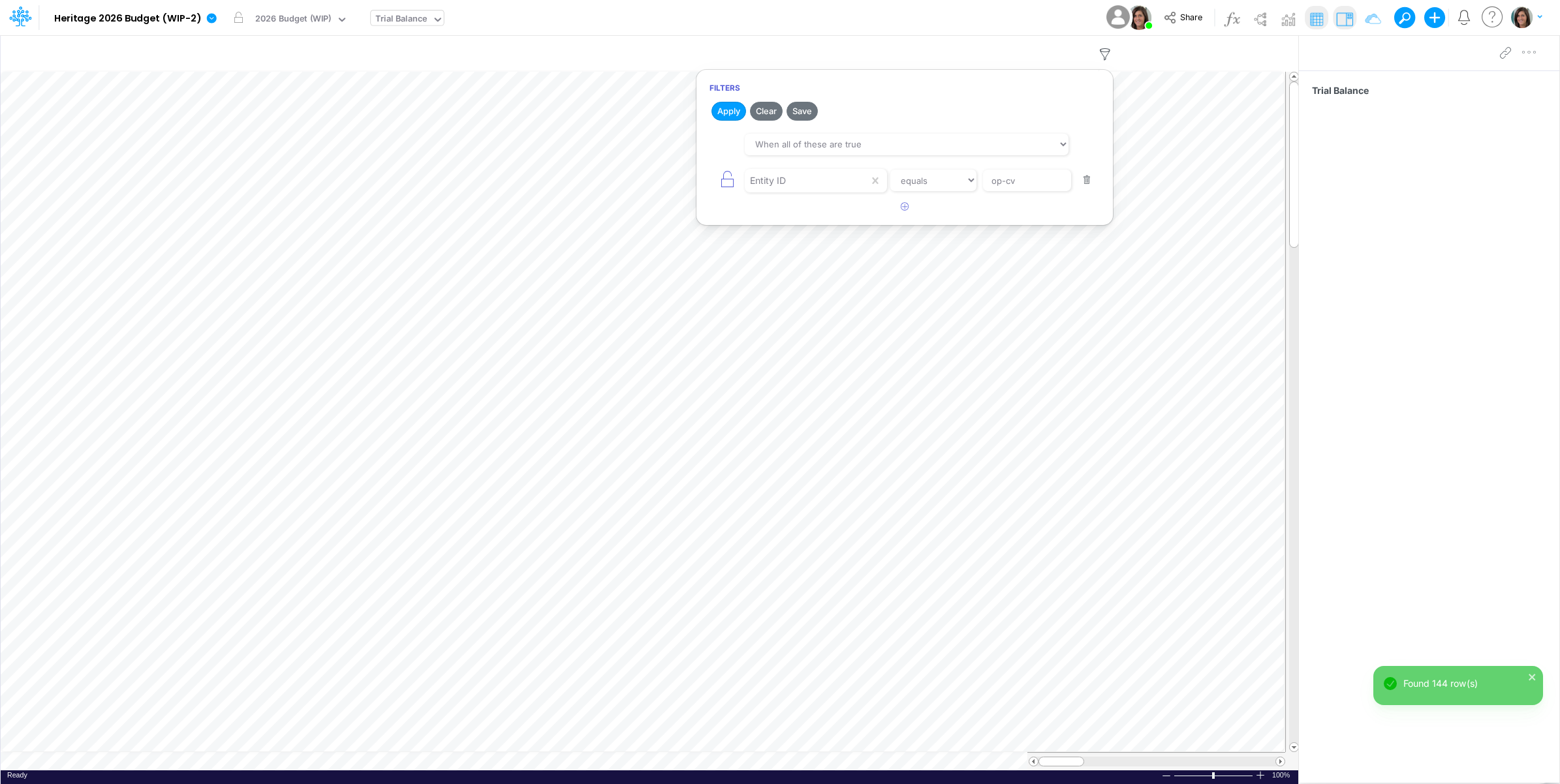
click at [875, 8] on div "Model Heritage 2026 Budget (WIP-2) Edit model settings Duplicate Import QuickBo…" at bounding box center [780, 18] width 1404 height 35
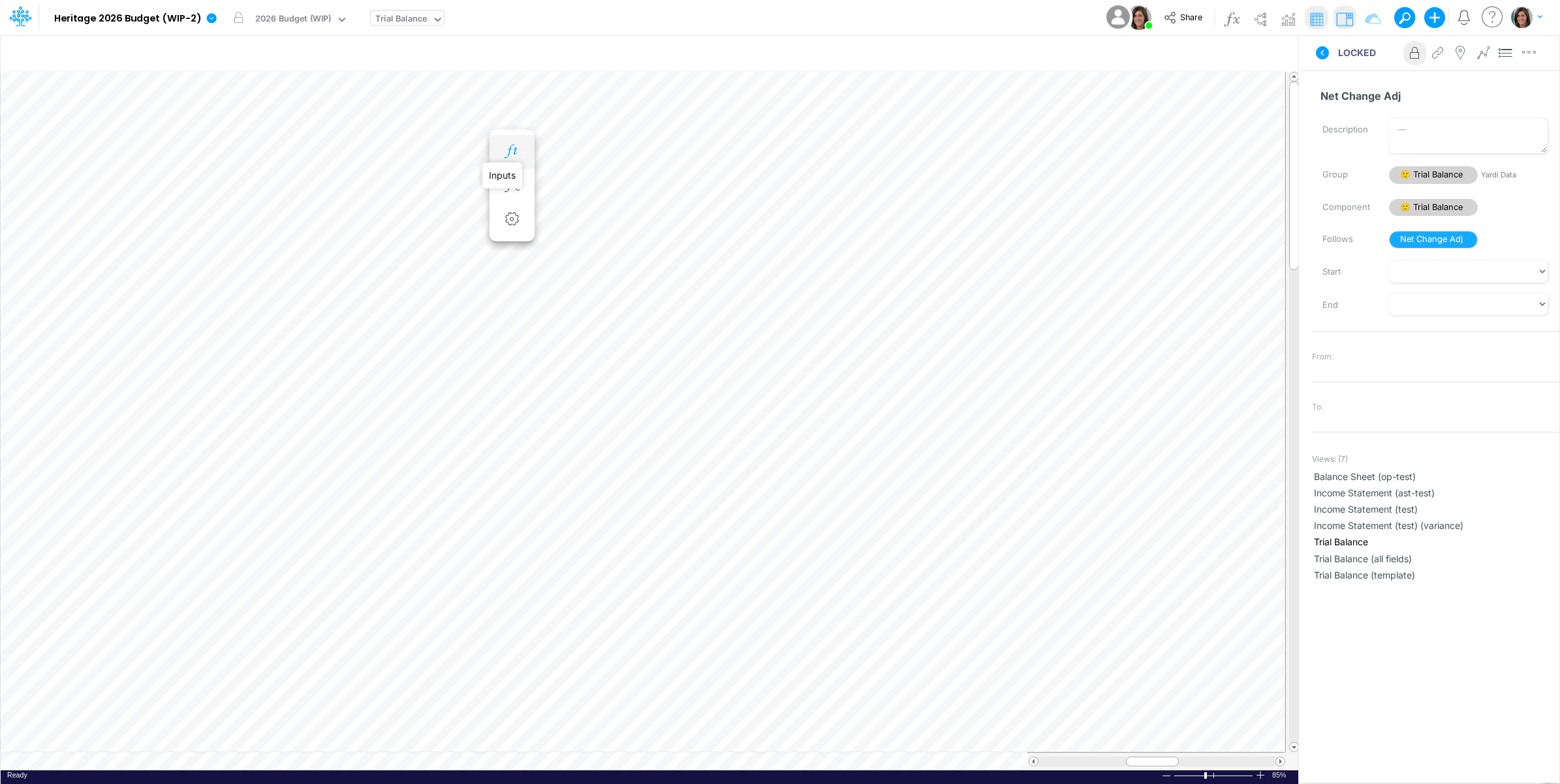
click at [520, 154] on icon "button" at bounding box center [511, 151] width 20 height 14
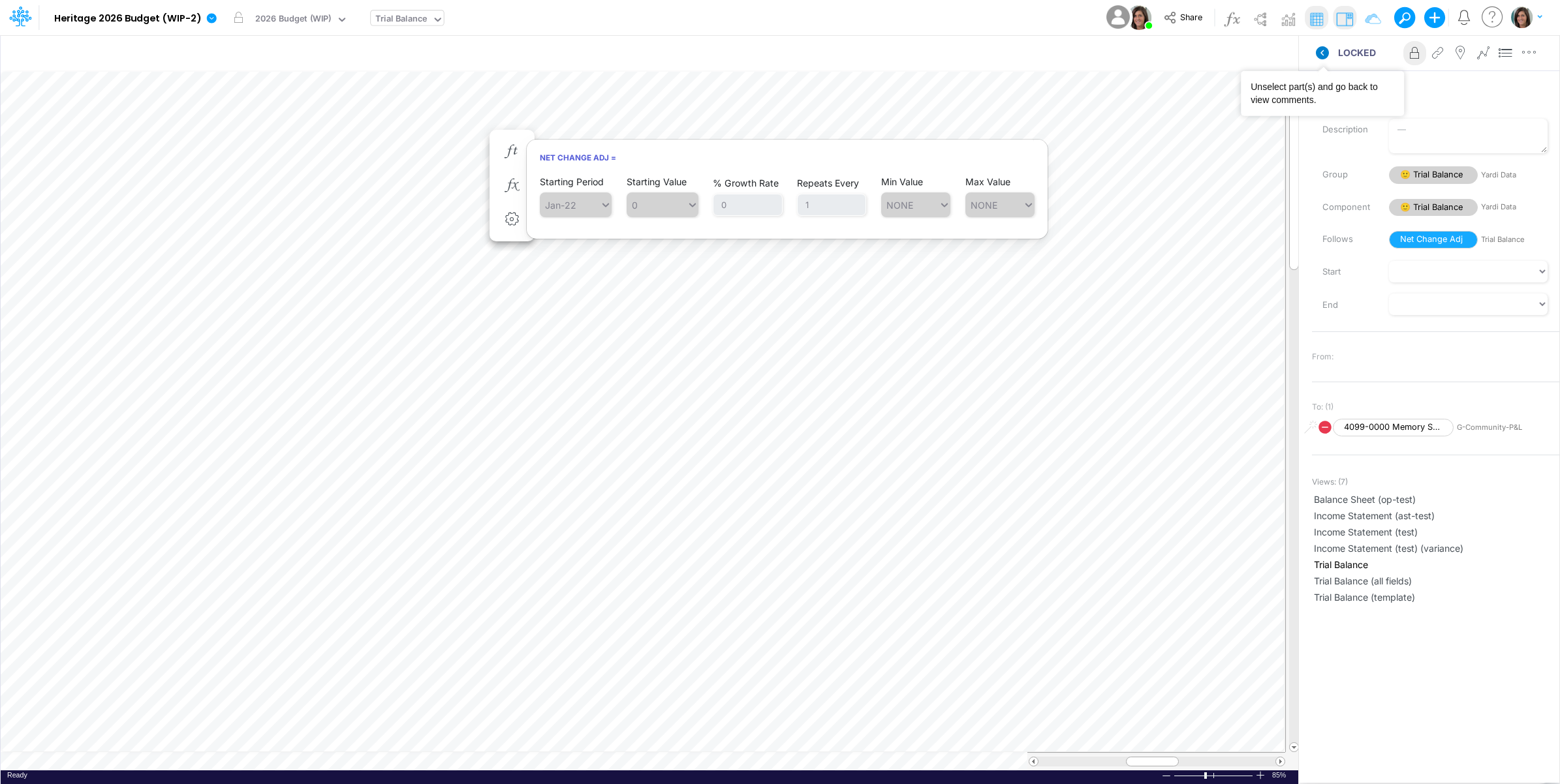
click at [1325, 53] on icon at bounding box center [1322, 53] width 13 height 13
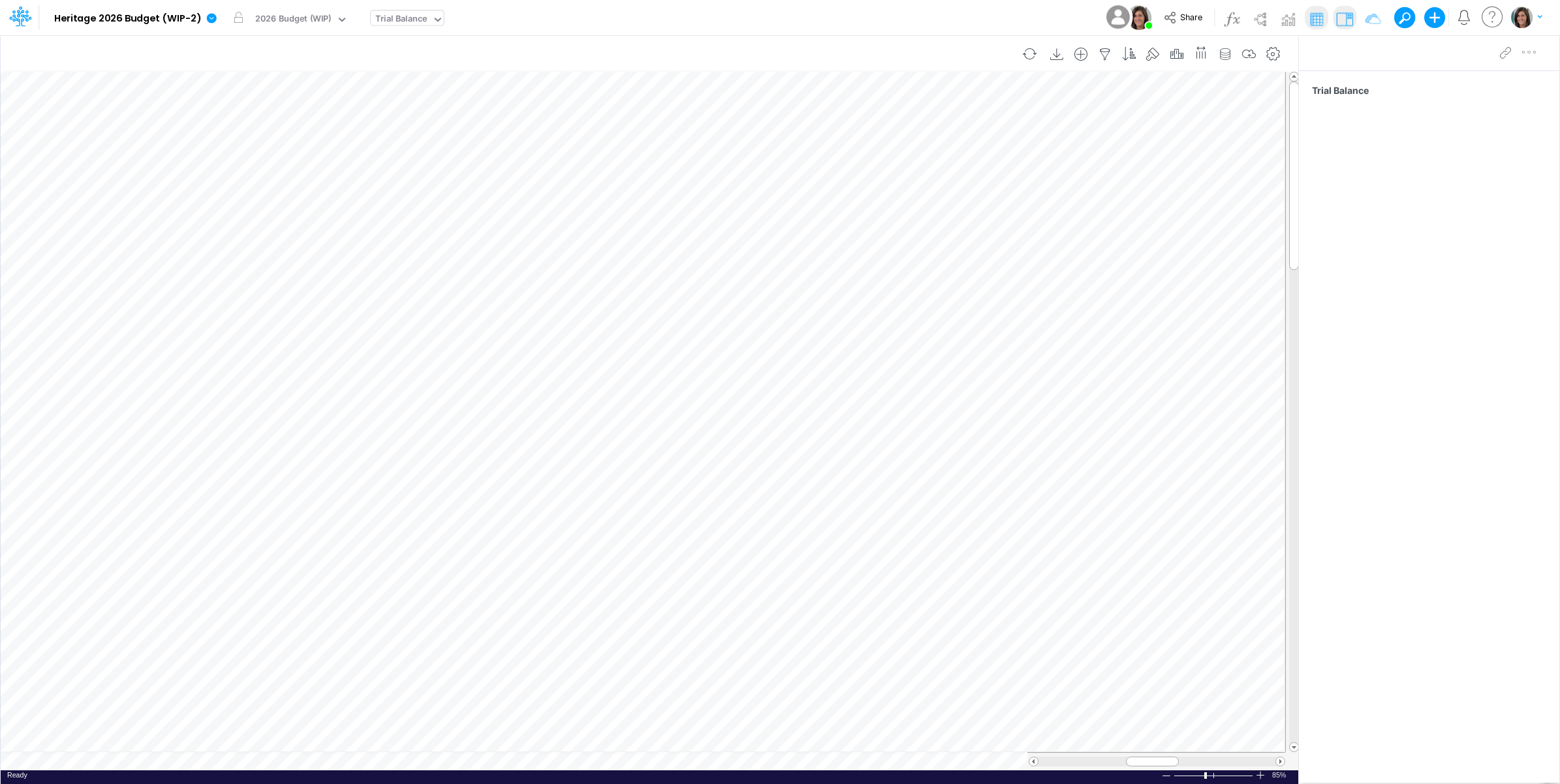
scroll to position [0, 1]
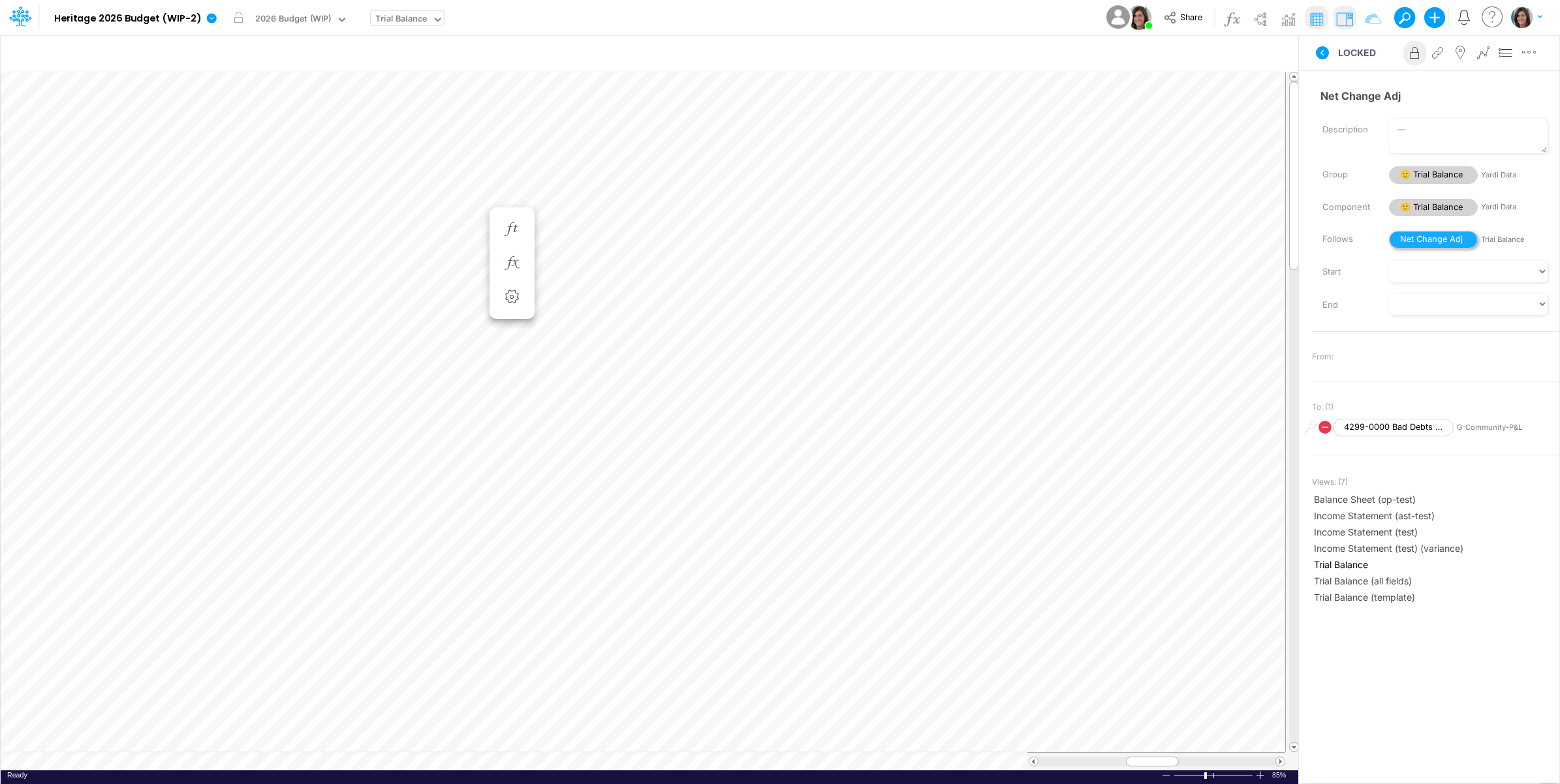
click at [1424, 233] on span "Net Change Adj" at bounding box center [1433, 240] width 89 height 18
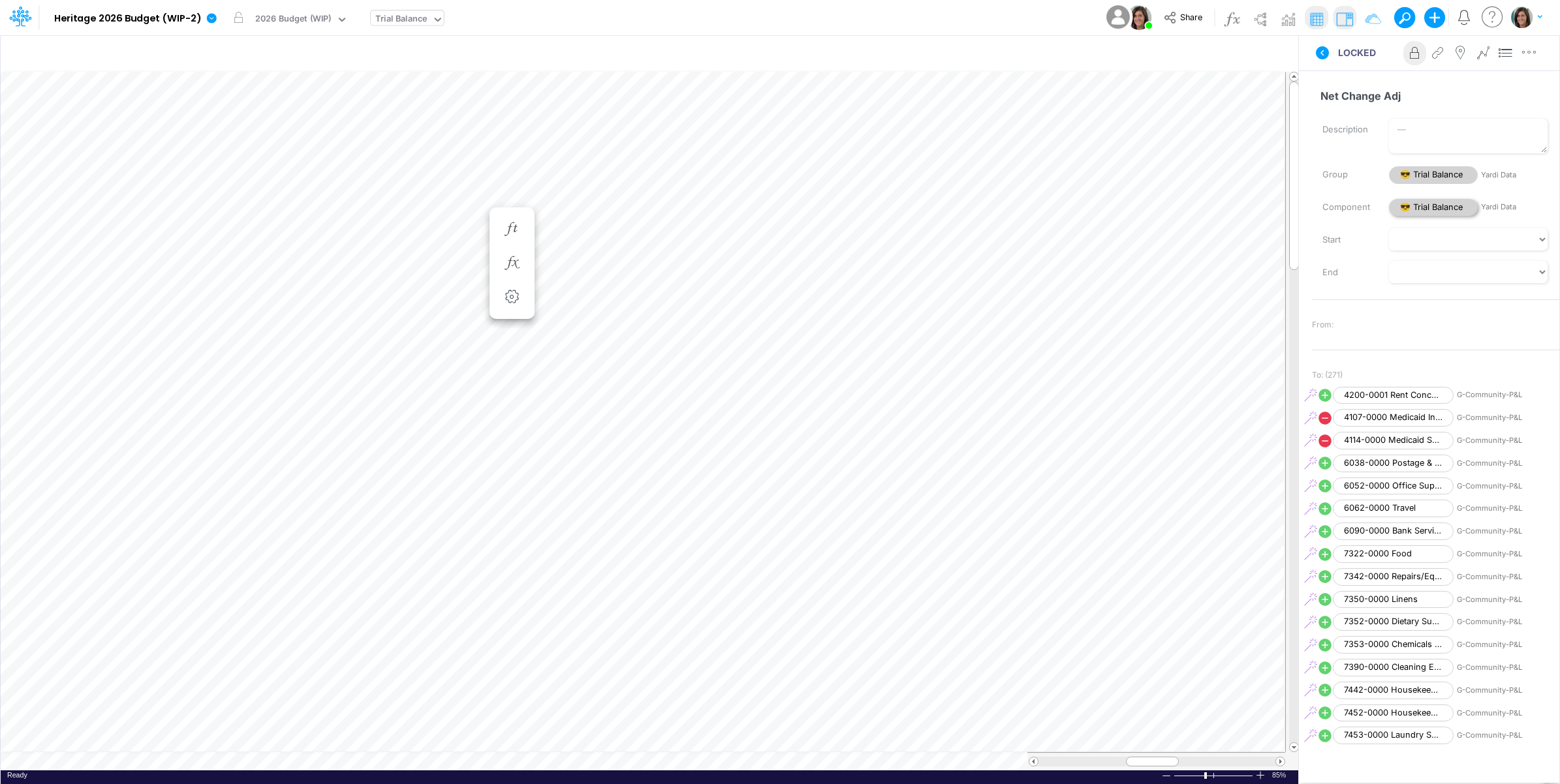
click at [1435, 205] on span "😎 Trial Balance" at bounding box center [1433, 208] width 89 height 18
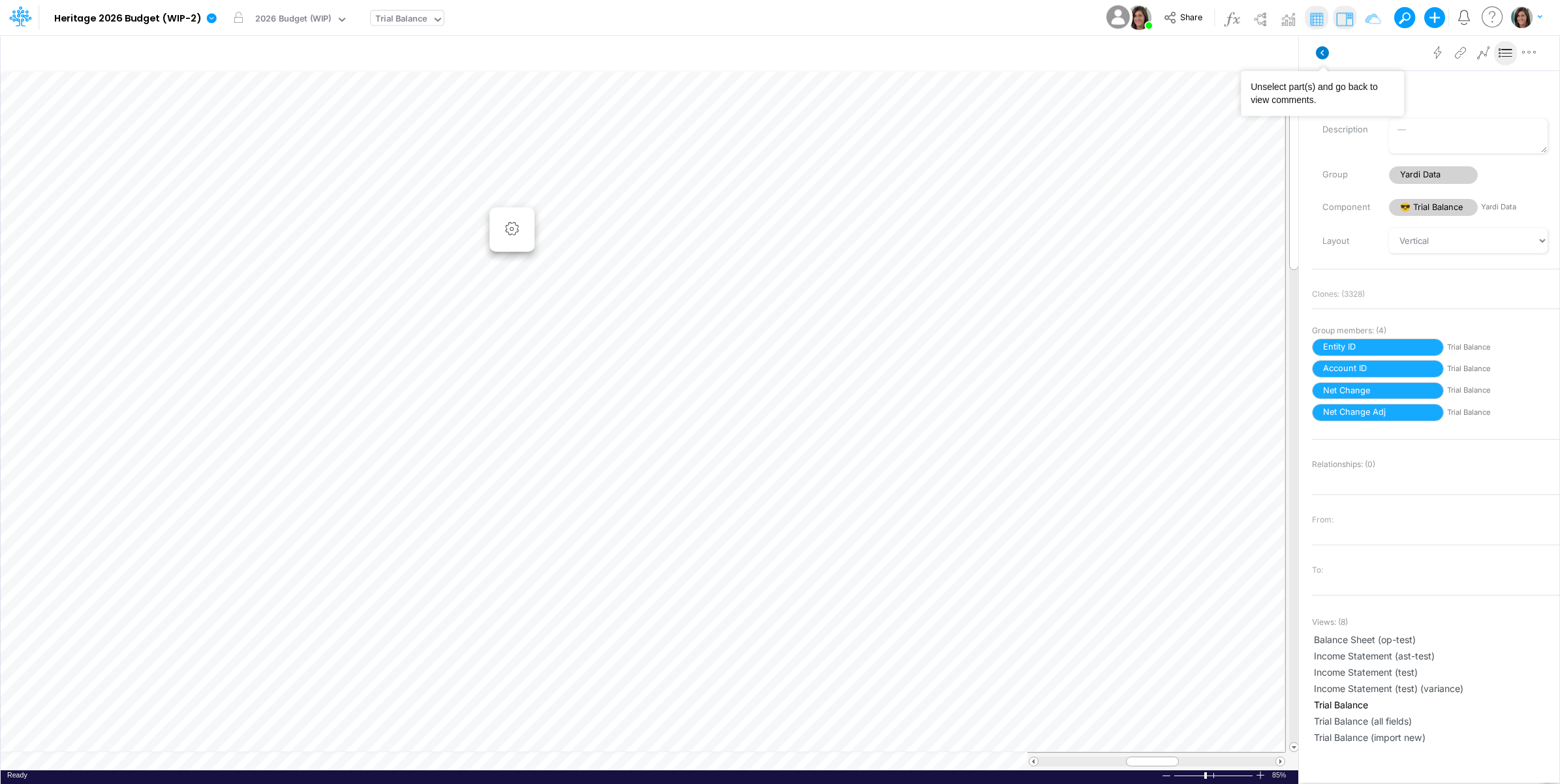
click at [1320, 54] on icon at bounding box center [1322, 53] width 13 height 13
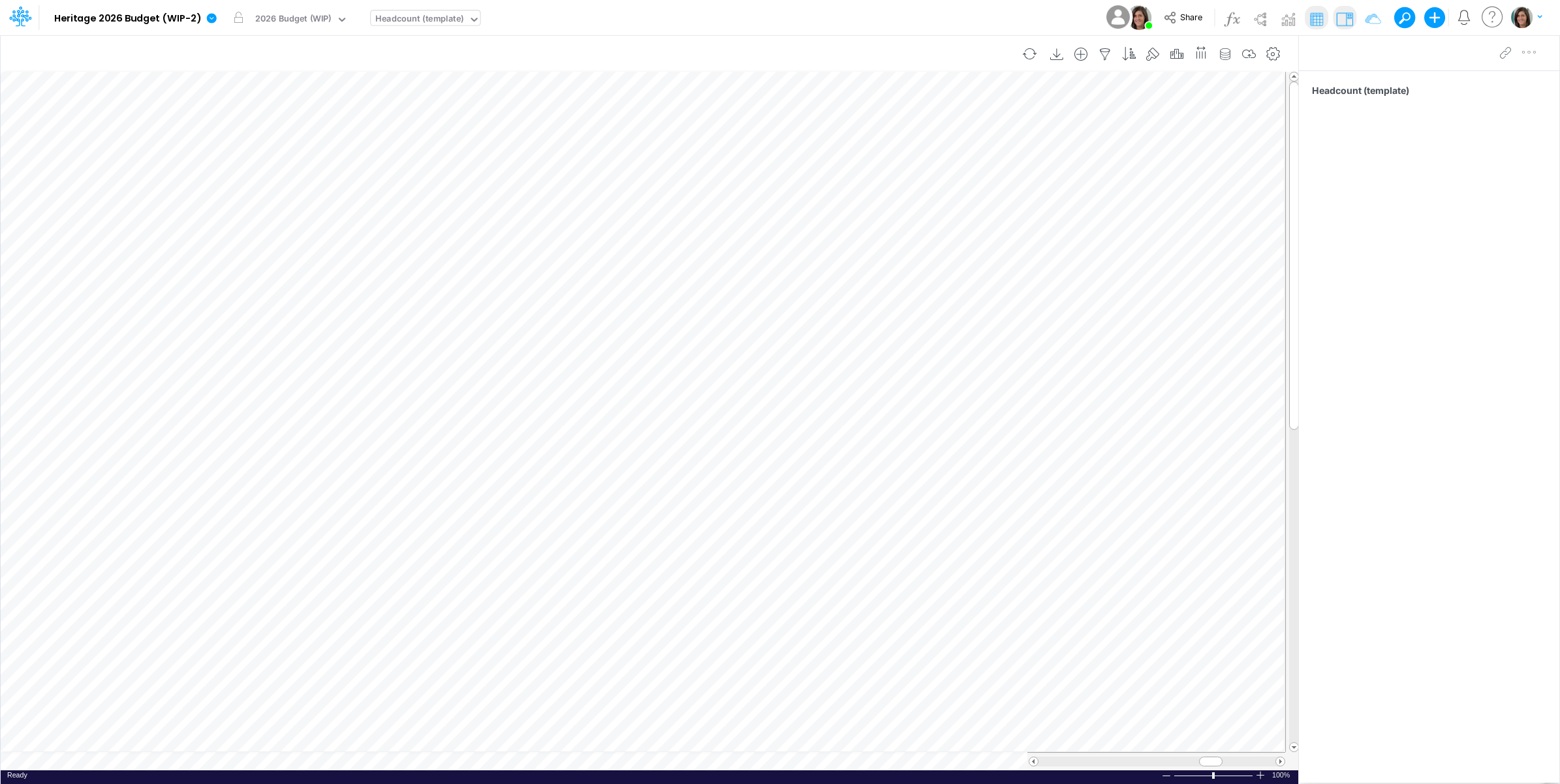
scroll to position [0, 1]
click at [1260, 21] on img at bounding box center [1259, 19] width 21 height 21
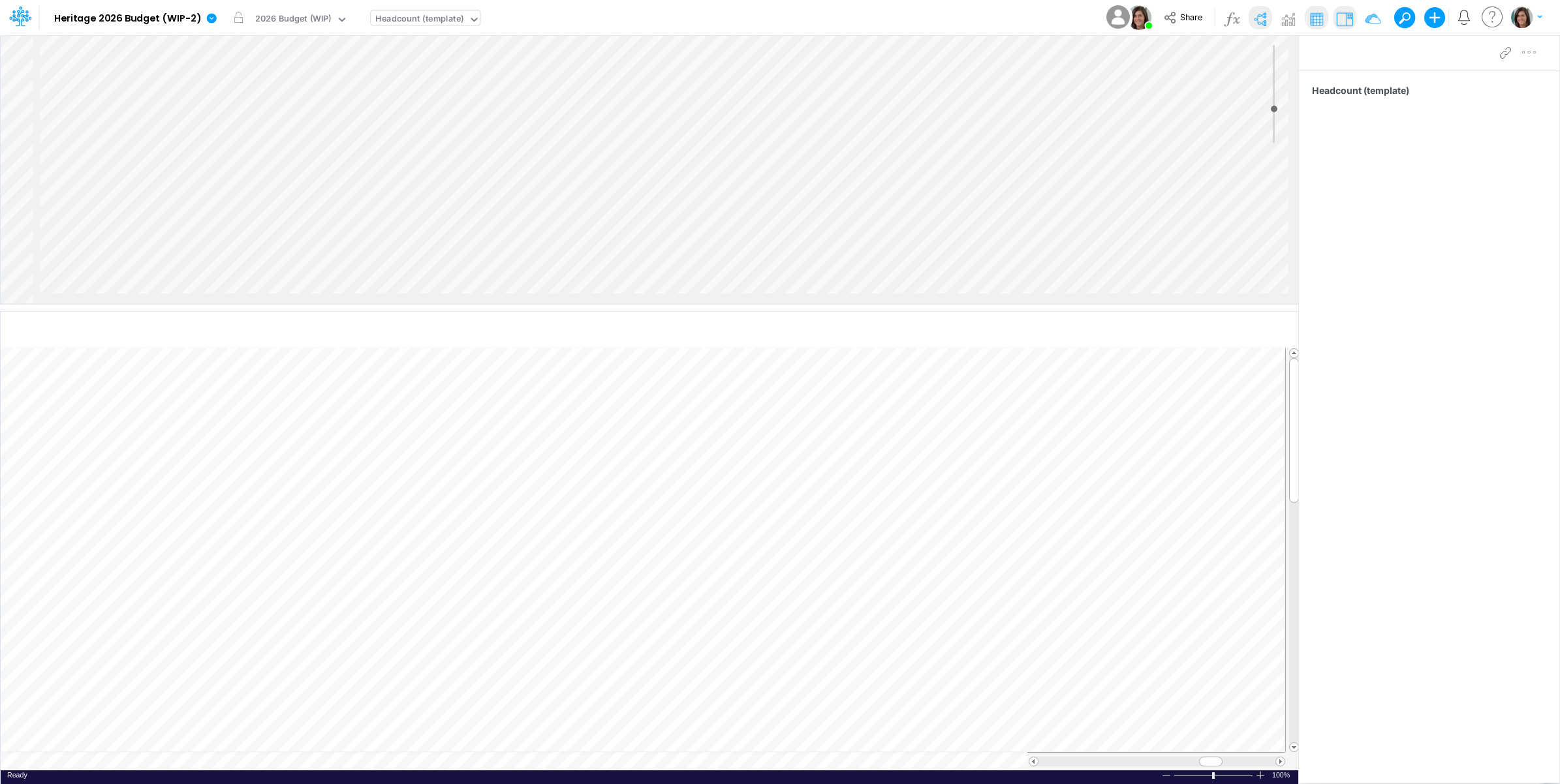
scroll to position [326, 0]
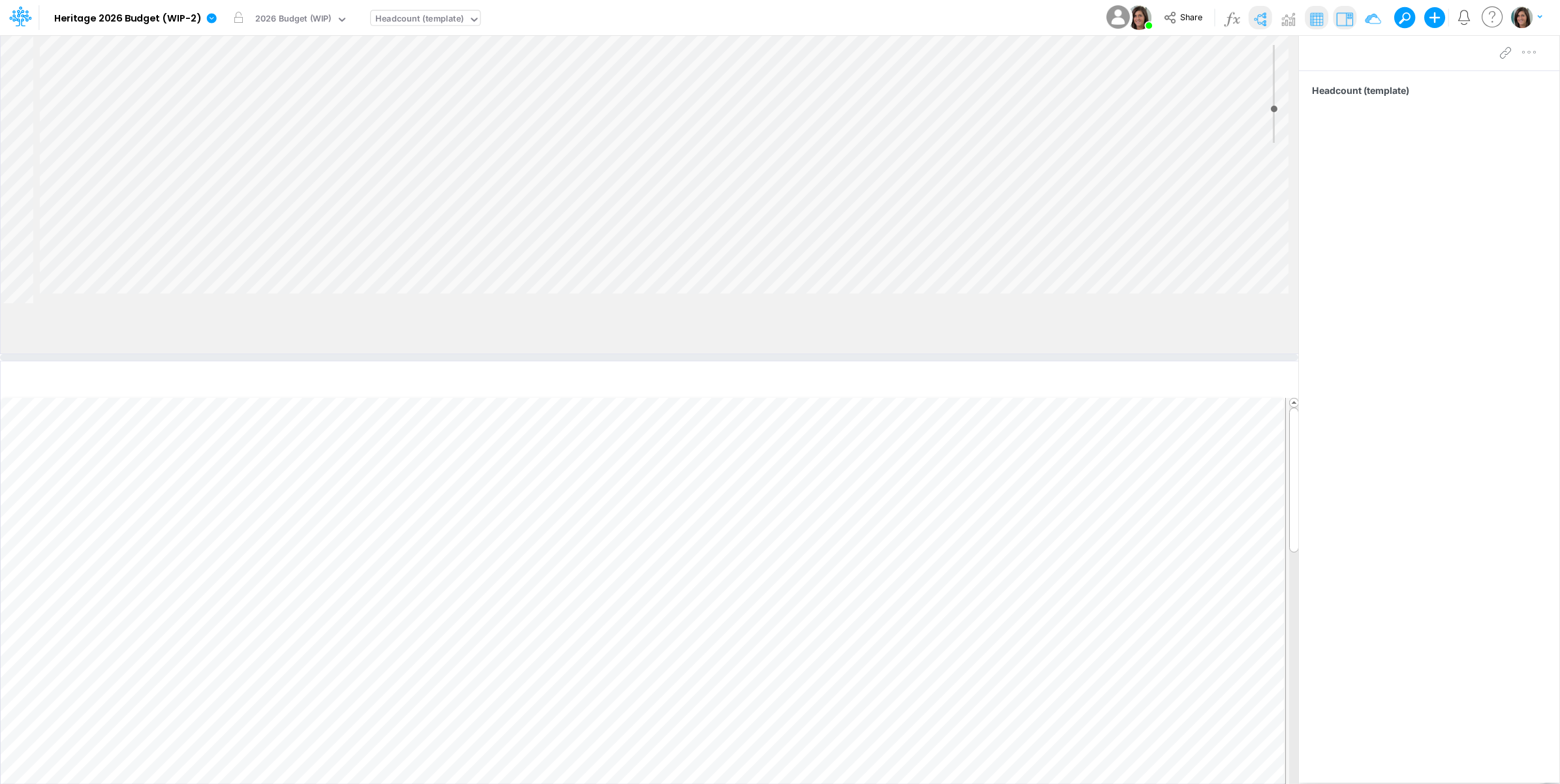
drag, startPoint x: 497, startPoint y: 308, endPoint x: 497, endPoint y: 367, distance: 59.0
click at [497, 361] on div at bounding box center [649, 357] width 1298 height 7
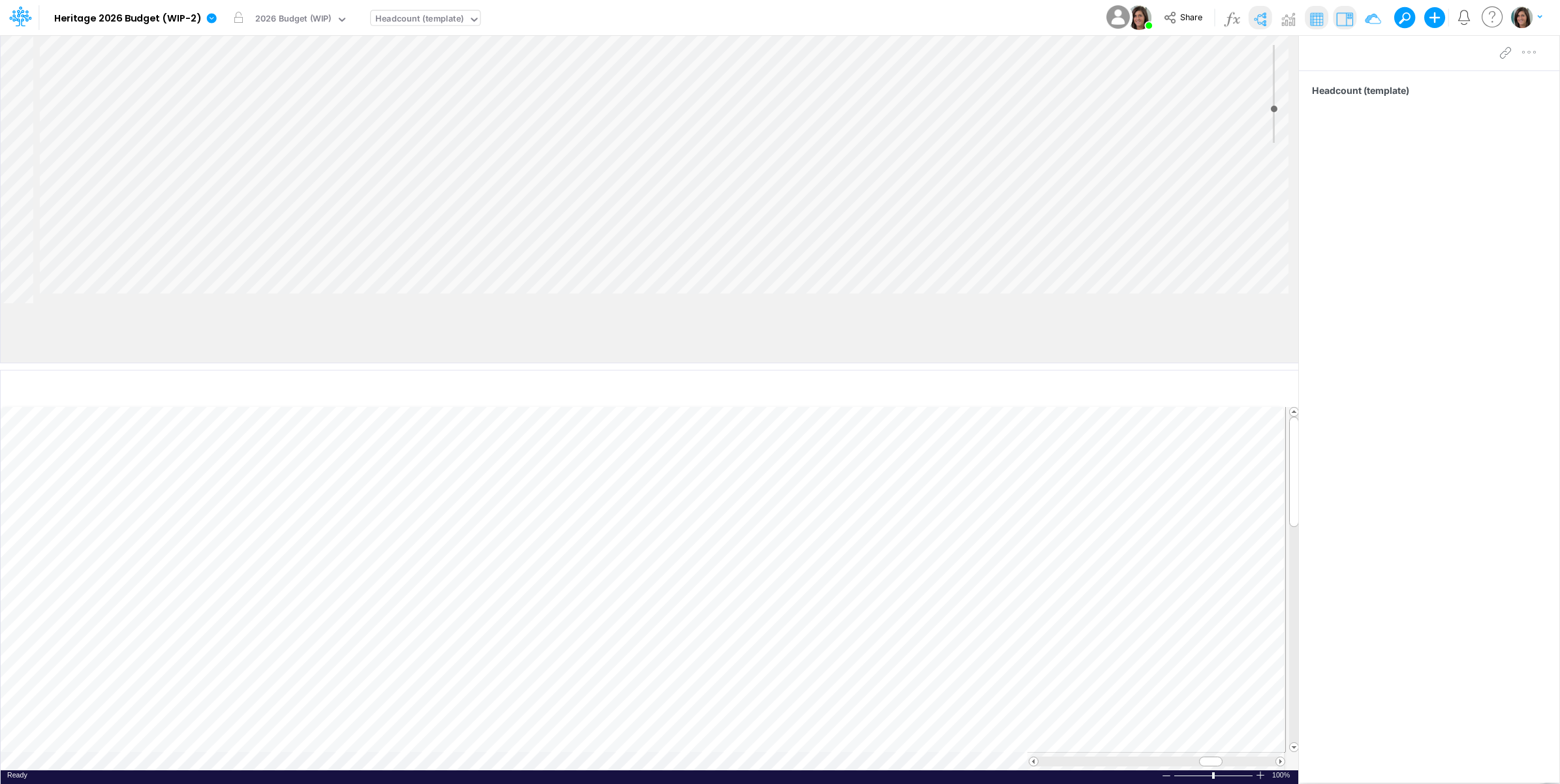
scroll to position [279, 0]
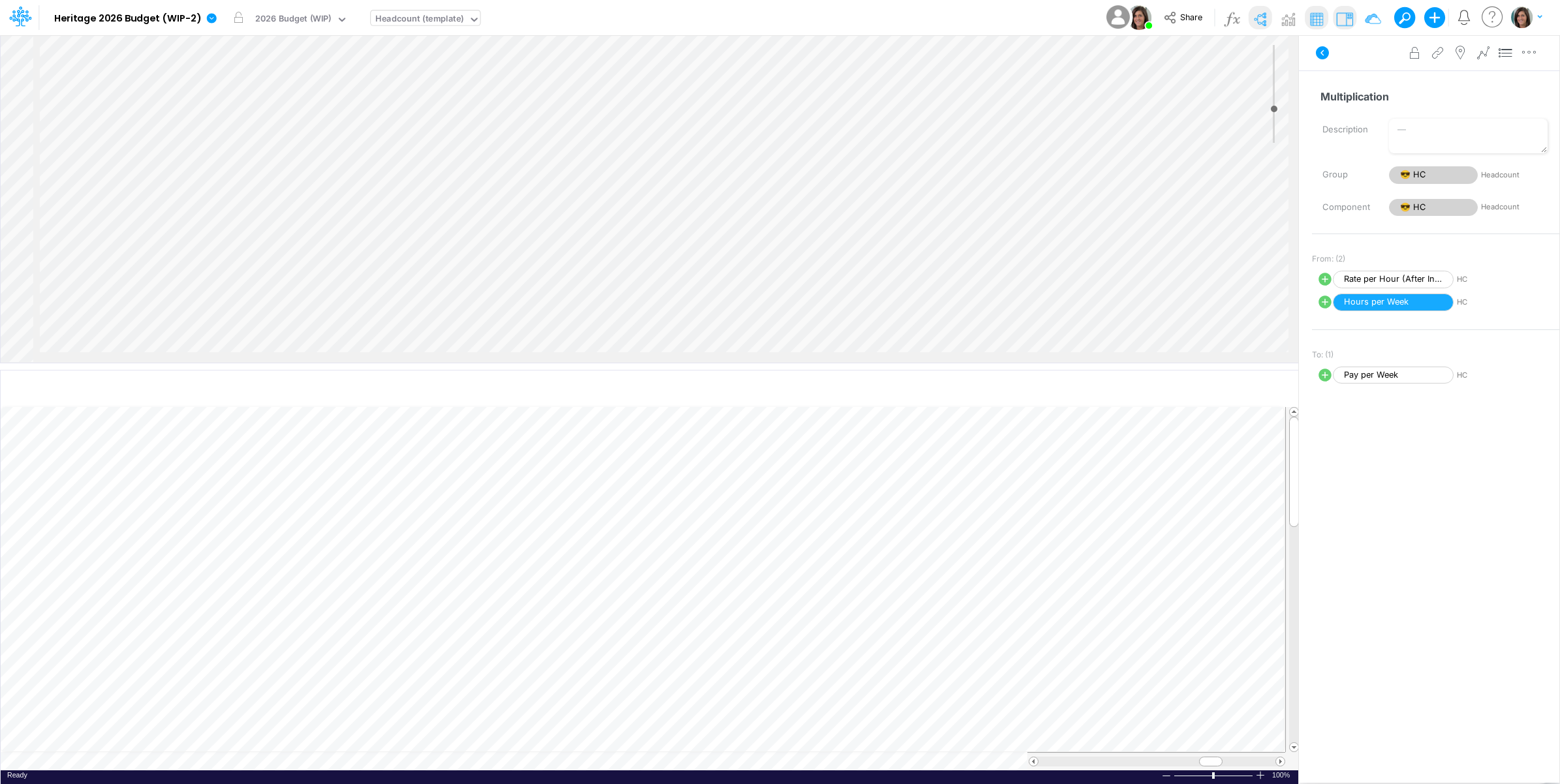
scroll to position [279, 0]
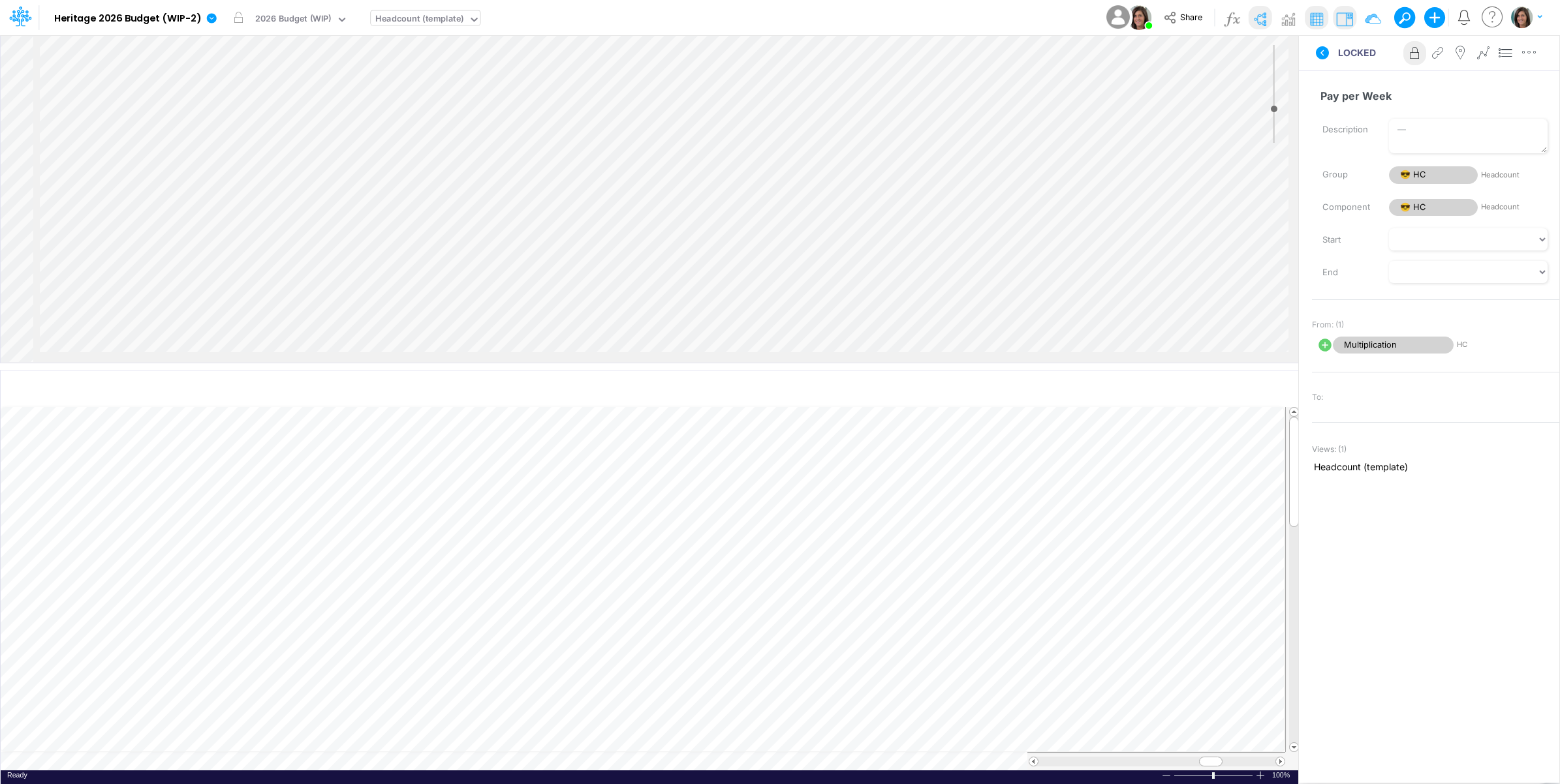
select select "1"
select select "Multiply"
select select "Add"
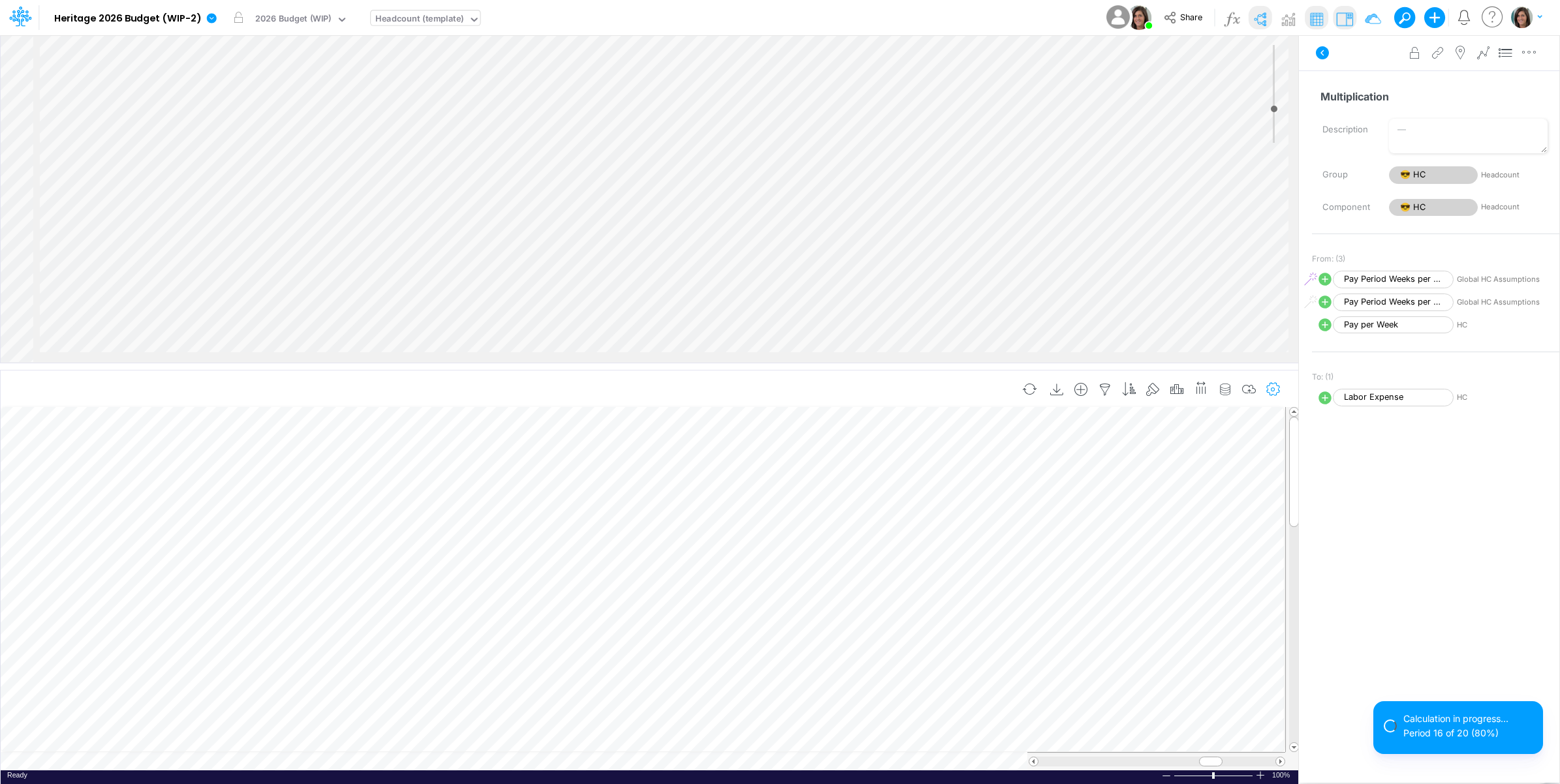
select select "1"
select select "Multiply"
select select "Add"
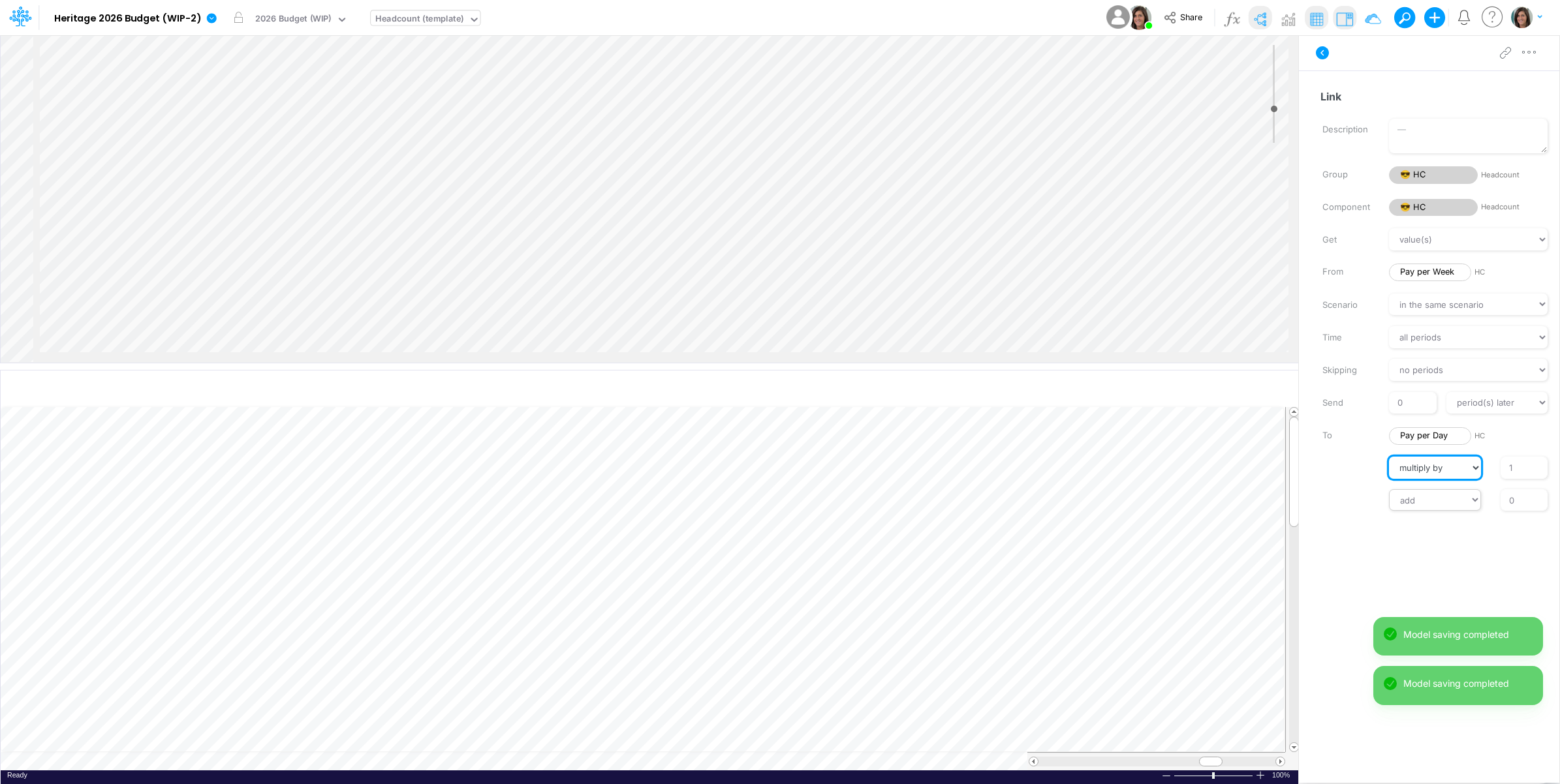
drag, startPoint x: 1448, startPoint y: 480, endPoint x: 1448, endPoint y: 492, distance: 12.0
click at [1448, 492] on div "Get value(s) moving average cumulative change relative change absolute round fl…" at bounding box center [1435, 369] width 247 height 282
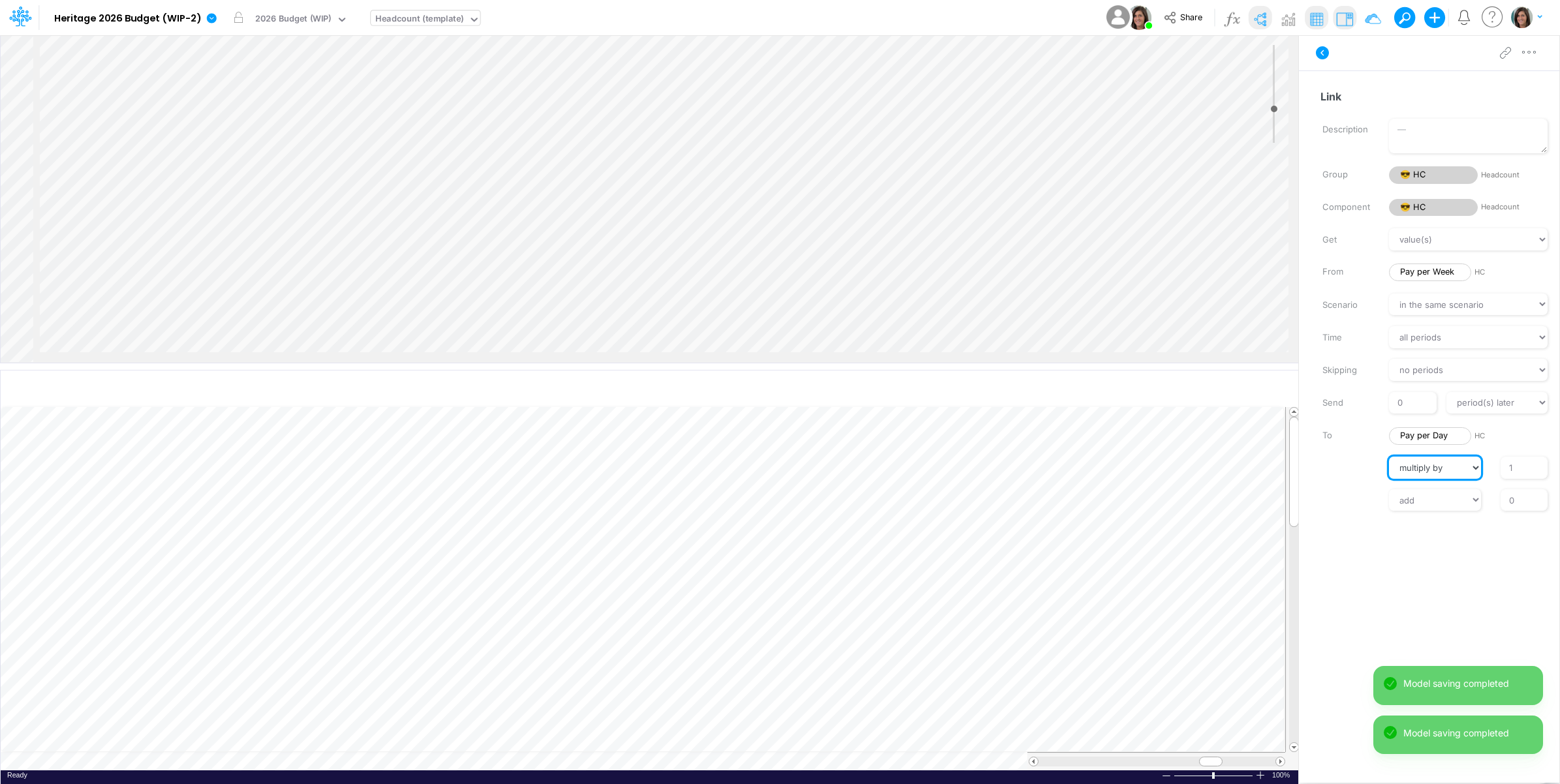
select select "Divide"
click at [1389, 457] on select "// multiply by divide by" at bounding box center [1435, 468] width 92 height 22
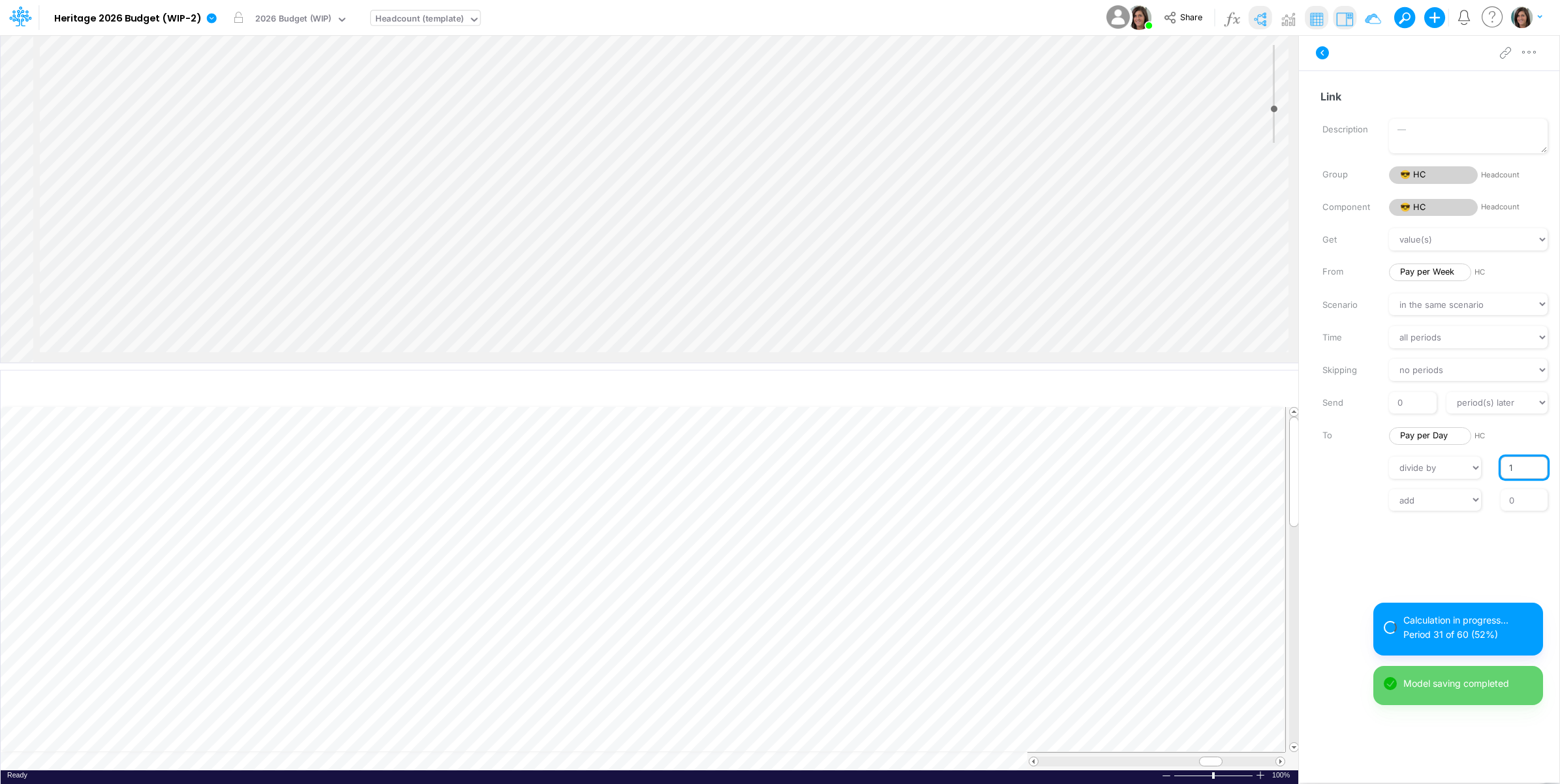
drag, startPoint x: 1511, startPoint y: 476, endPoint x: 1503, endPoint y: 467, distance: 12.0
click at [1505, 475] on input "1" at bounding box center [1524, 468] width 47 height 22
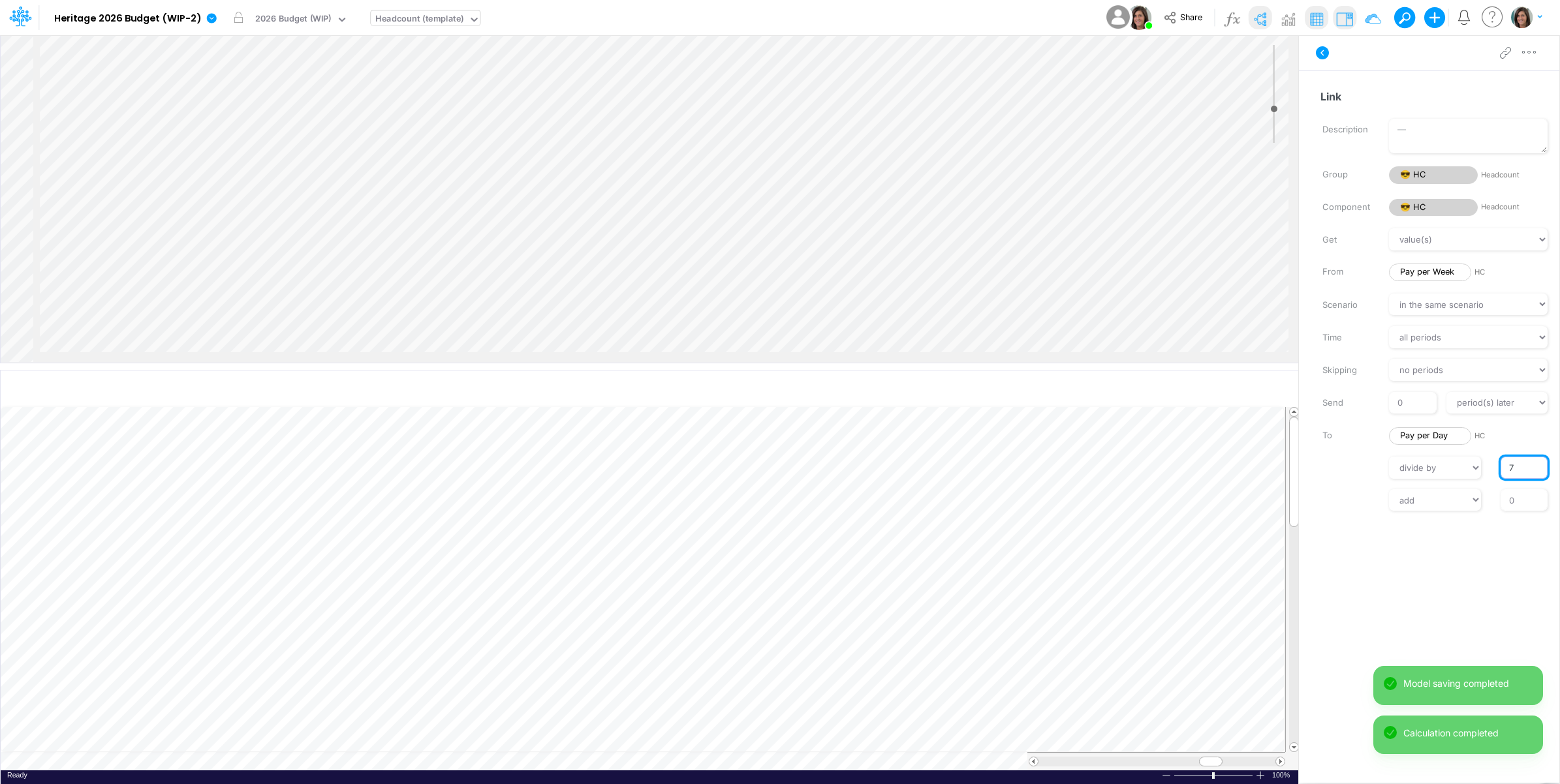
type input "7"
click at [1338, 465] on label at bounding box center [1345, 466] width 67 height 9
click at [1501, 465] on input "7" at bounding box center [1524, 468] width 47 height 22
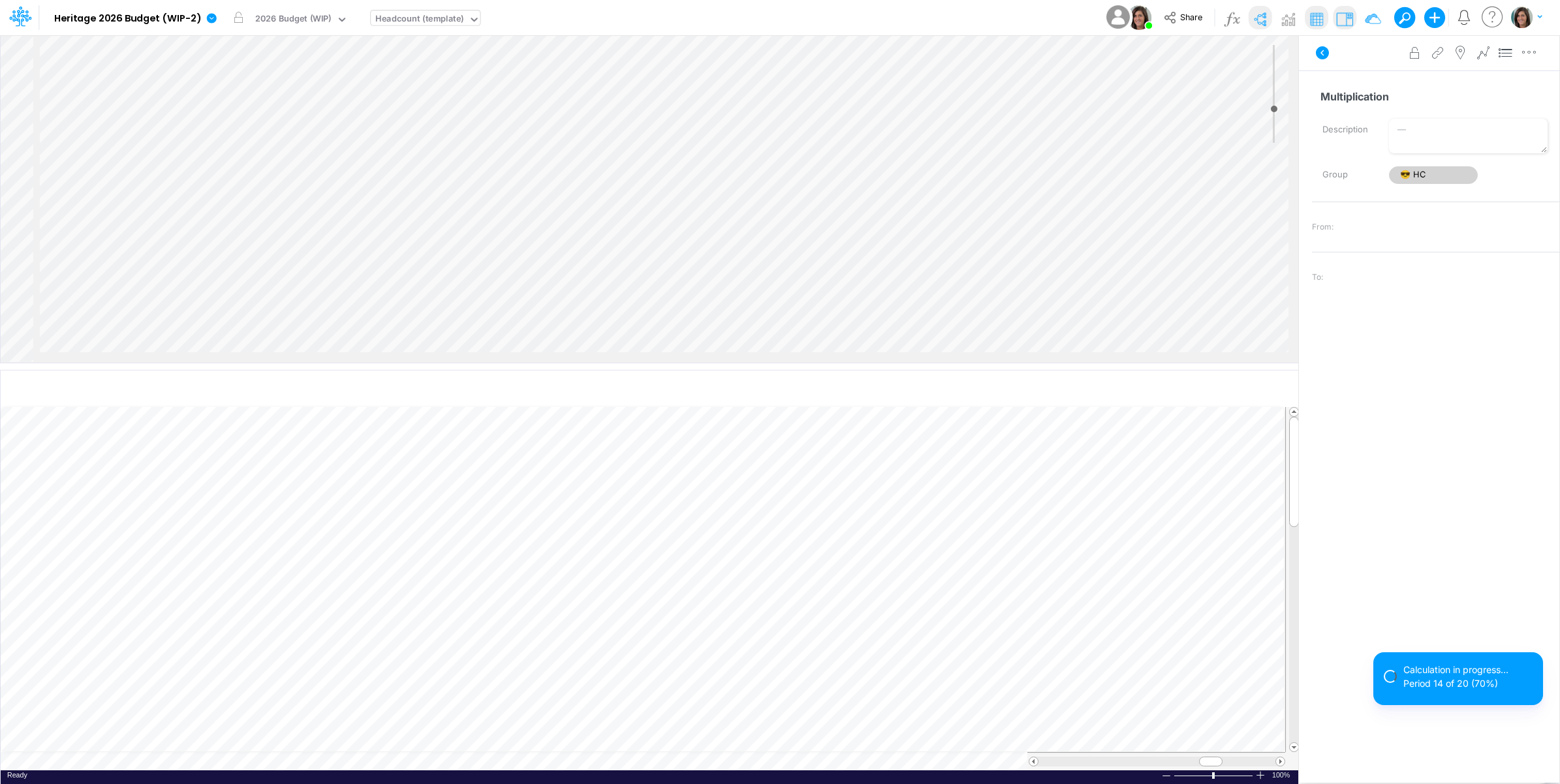
select select "Divide"
select select "Add"
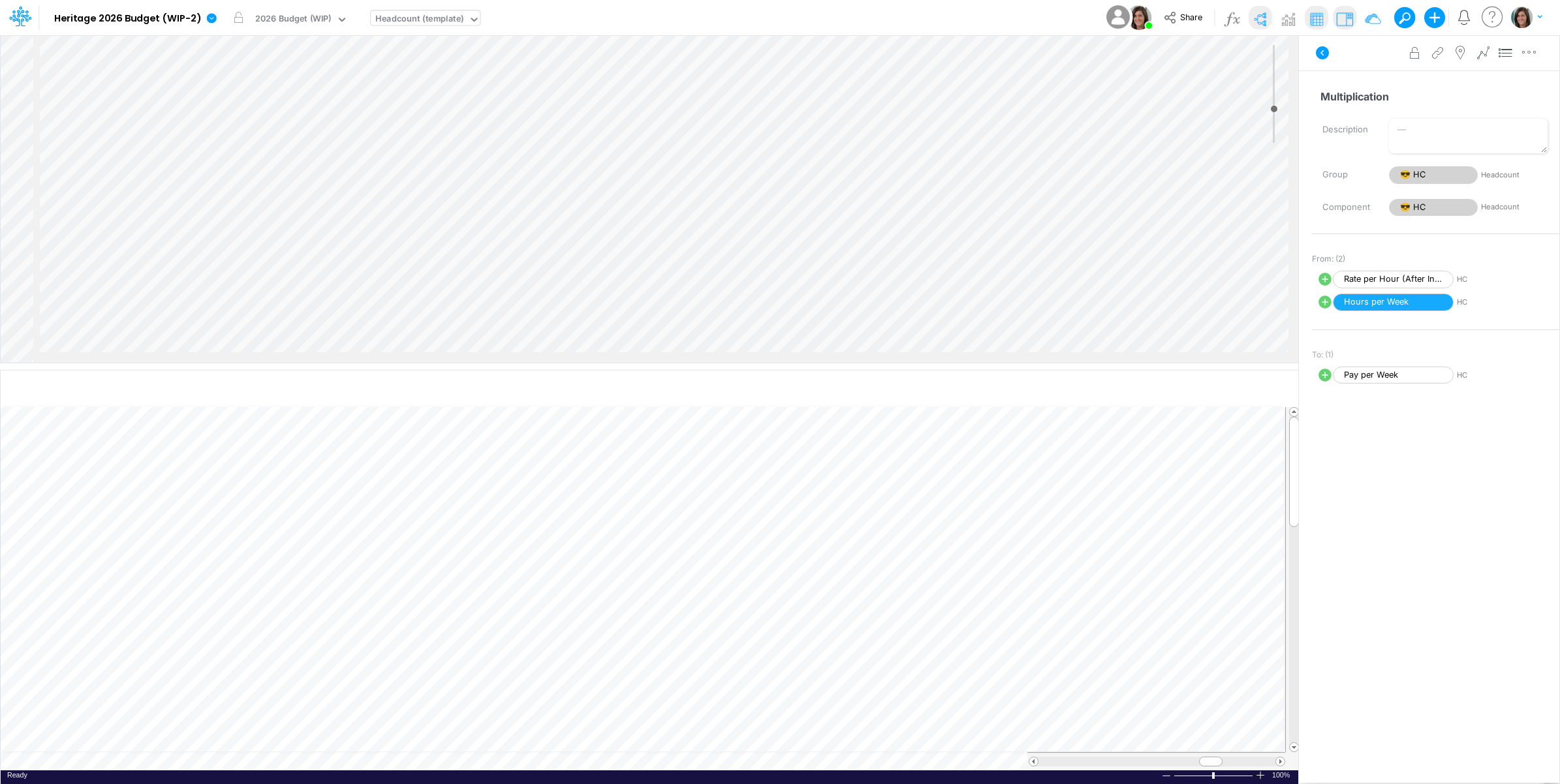
scroll to position [171, 0]
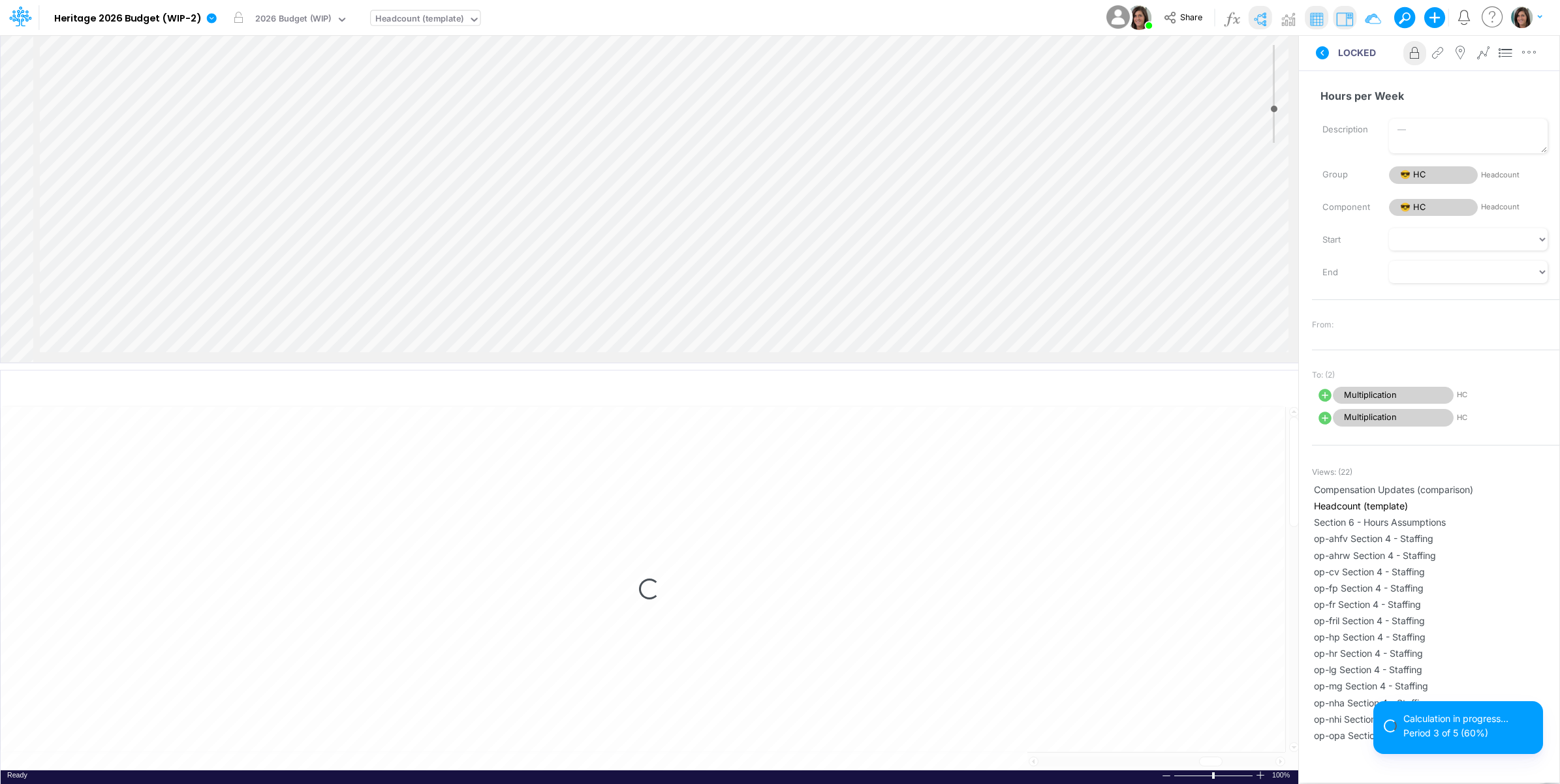
select select "1"
select select "Multiply"
select select "Add"
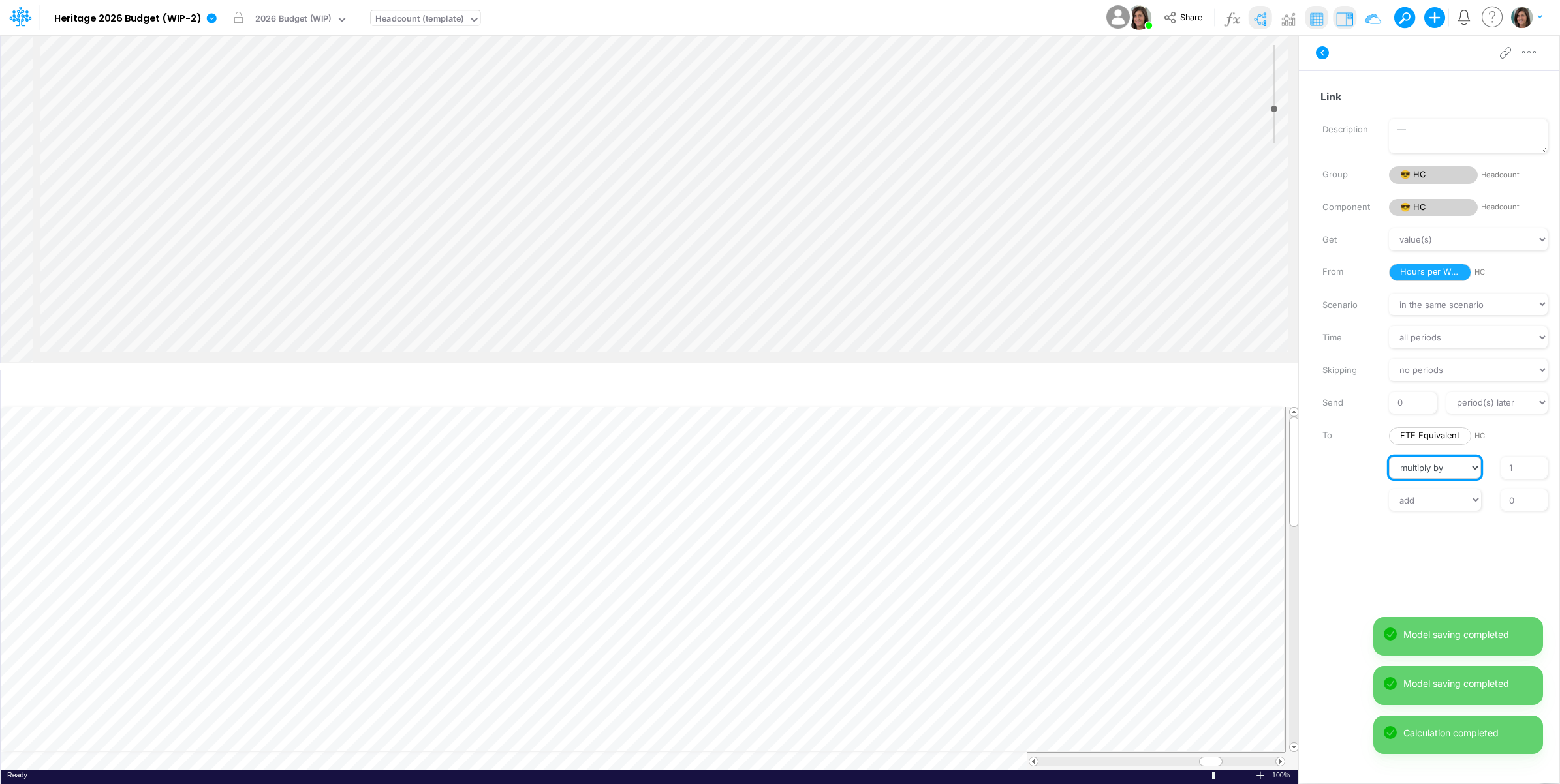
click at [1467, 468] on select "// multiply by divide by" at bounding box center [1435, 468] width 92 height 22
select select "Divide"
click at [1389, 457] on select "// multiply by divide by" at bounding box center [1435, 468] width 92 height 22
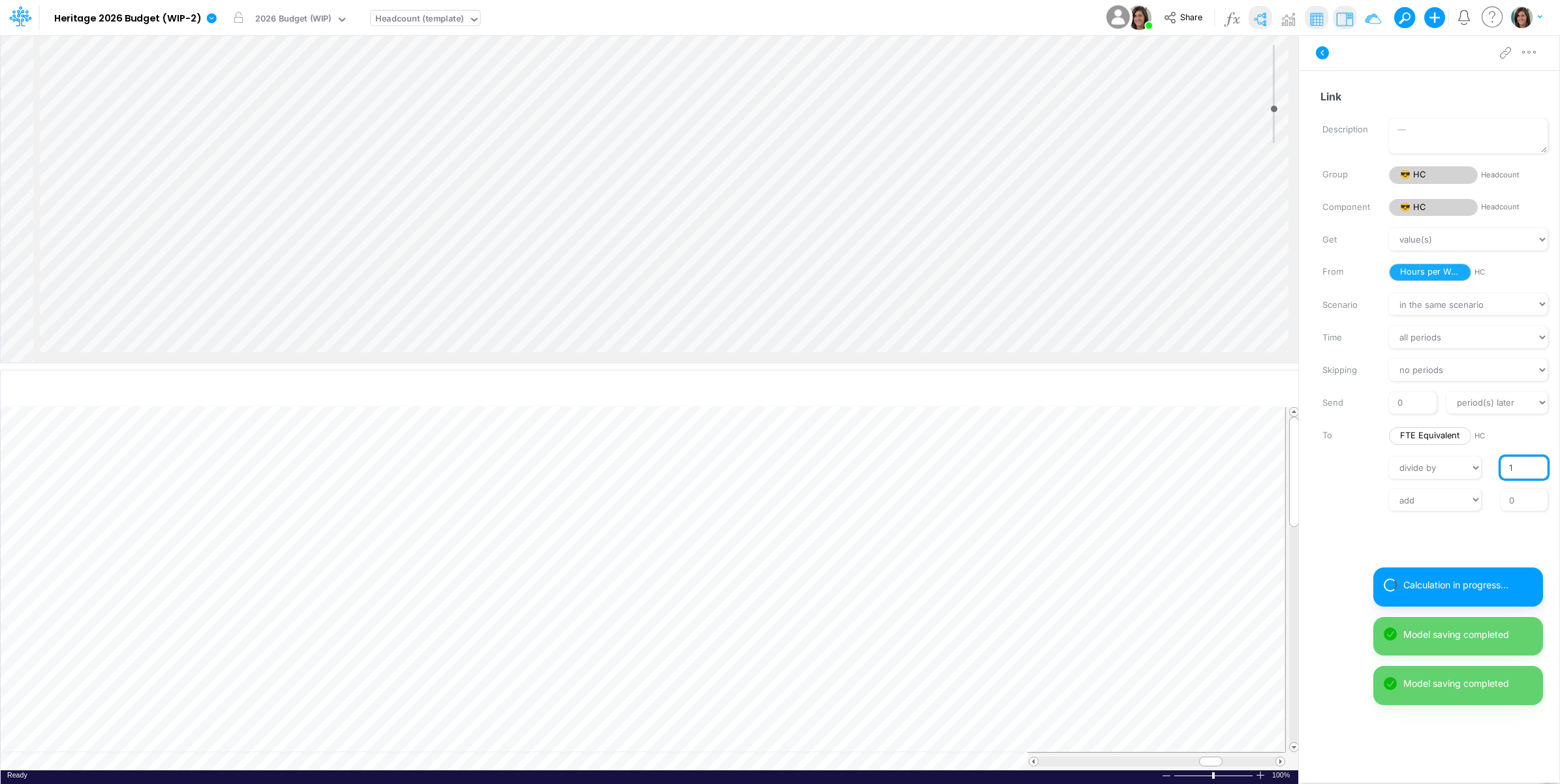
click at [1501, 465] on input "1" at bounding box center [1524, 468] width 47 height 22
type input "40"
click at [1341, 475] on div "// multiply by divide by 40" at bounding box center [1435, 468] width 267 height 22
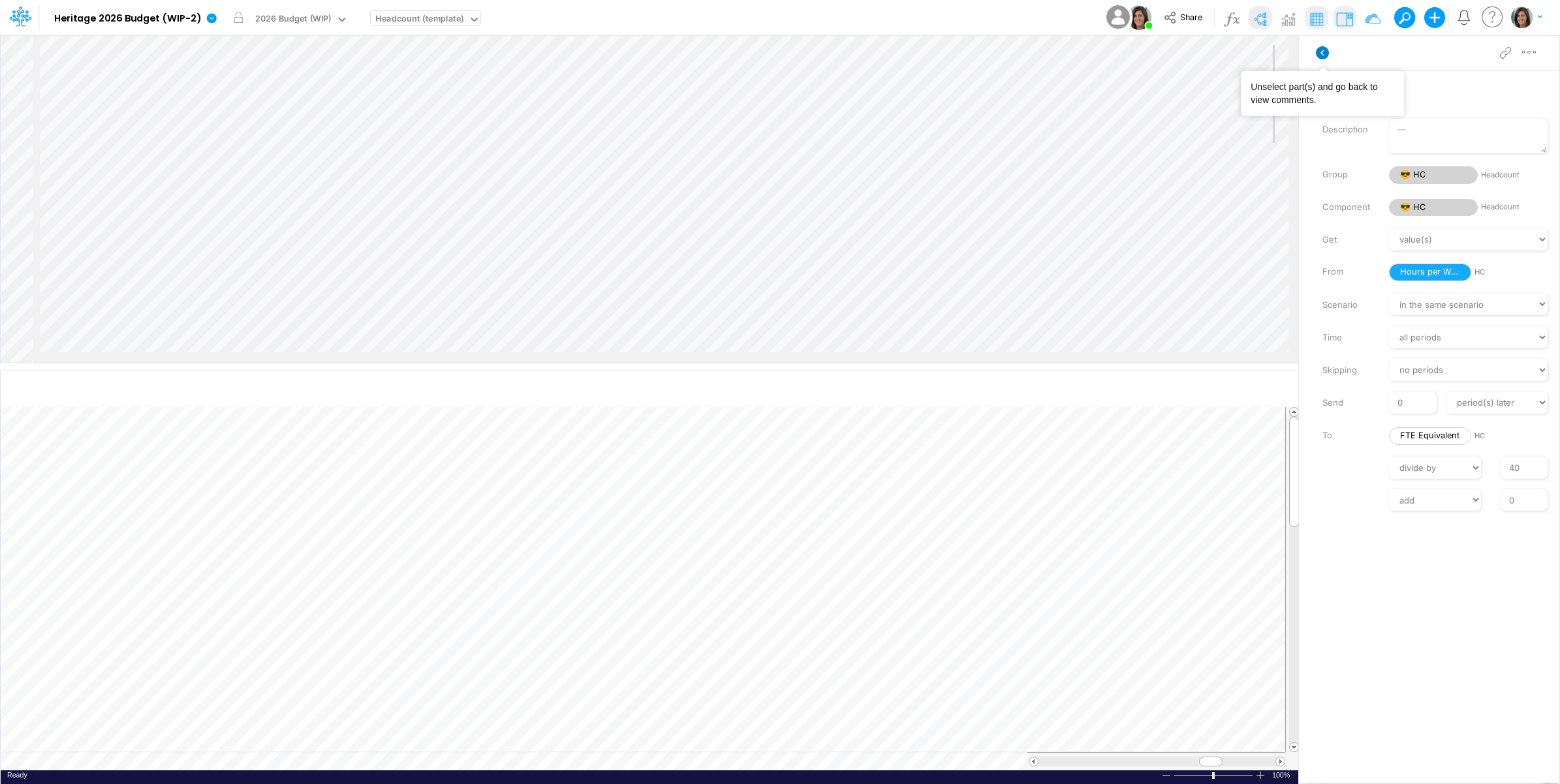
click at [1320, 53] on icon at bounding box center [1322, 53] width 13 height 13
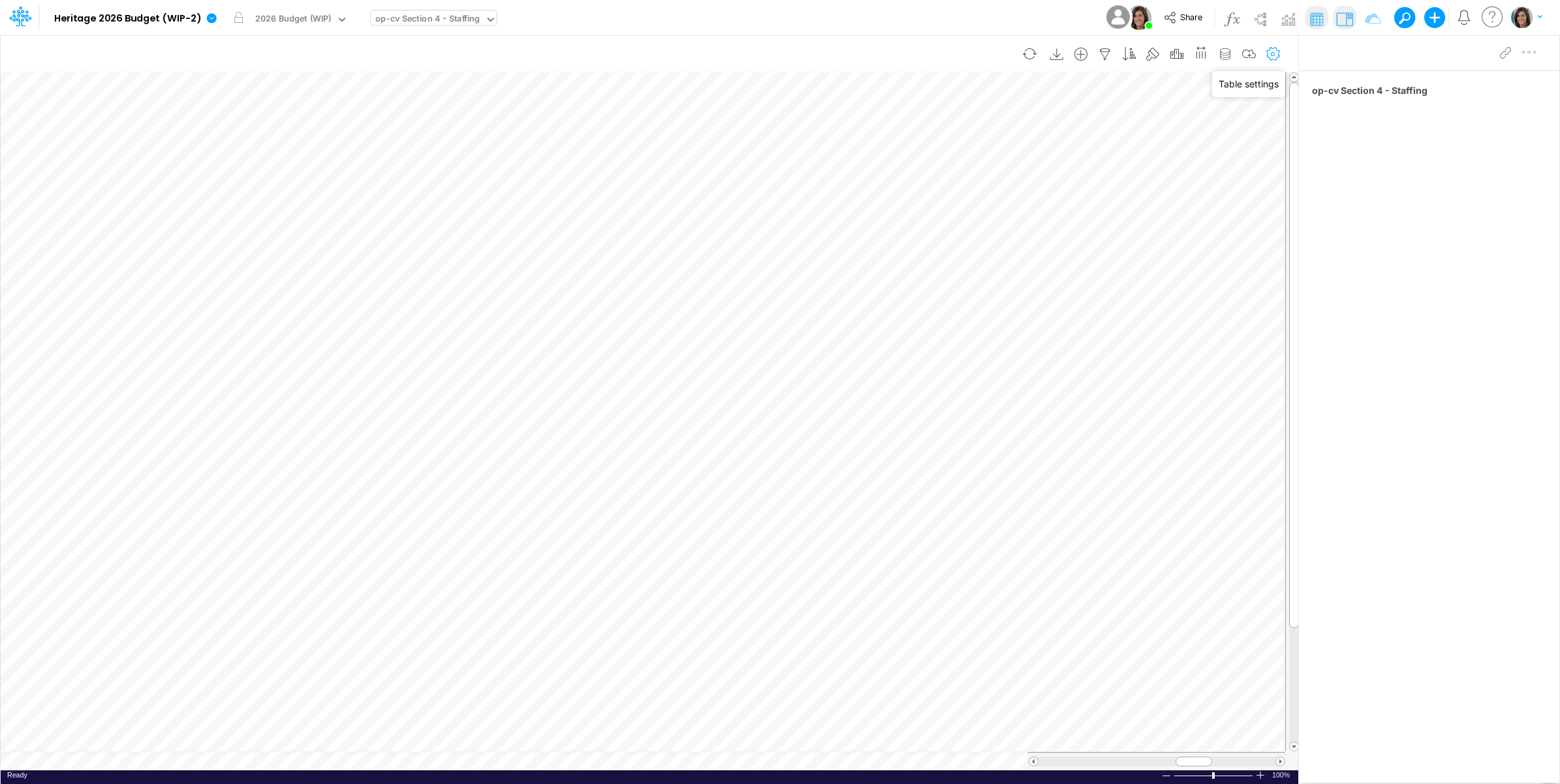
click at [1269, 59] on icon "button" at bounding box center [1273, 54] width 20 height 14
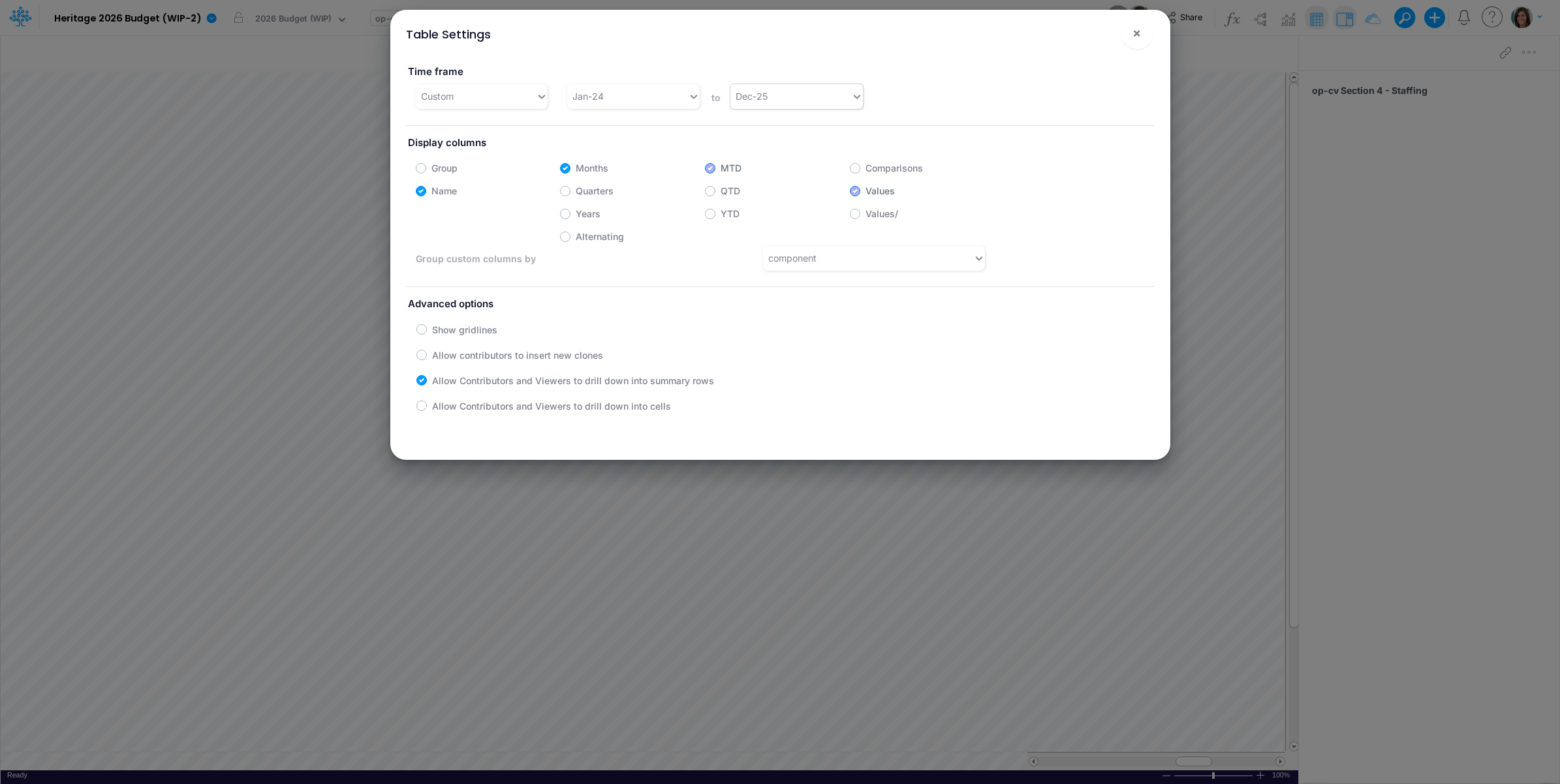
click at [805, 100] on div "Dec-25" at bounding box center [790, 96] width 121 height 21
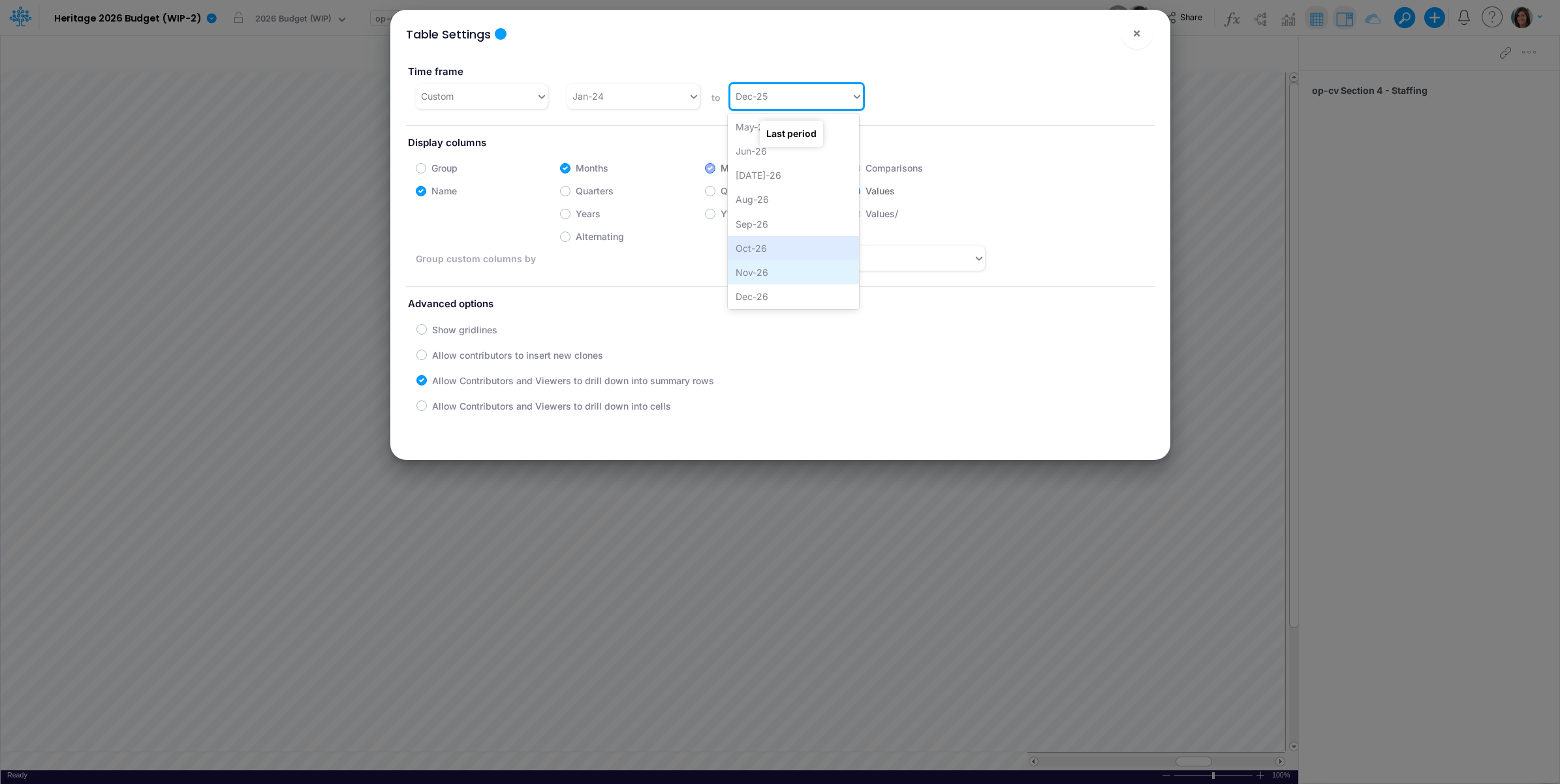
scroll to position [1261, 0]
click at [780, 287] on div "Dec-26" at bounding box center [793, 296] width 131 height 24
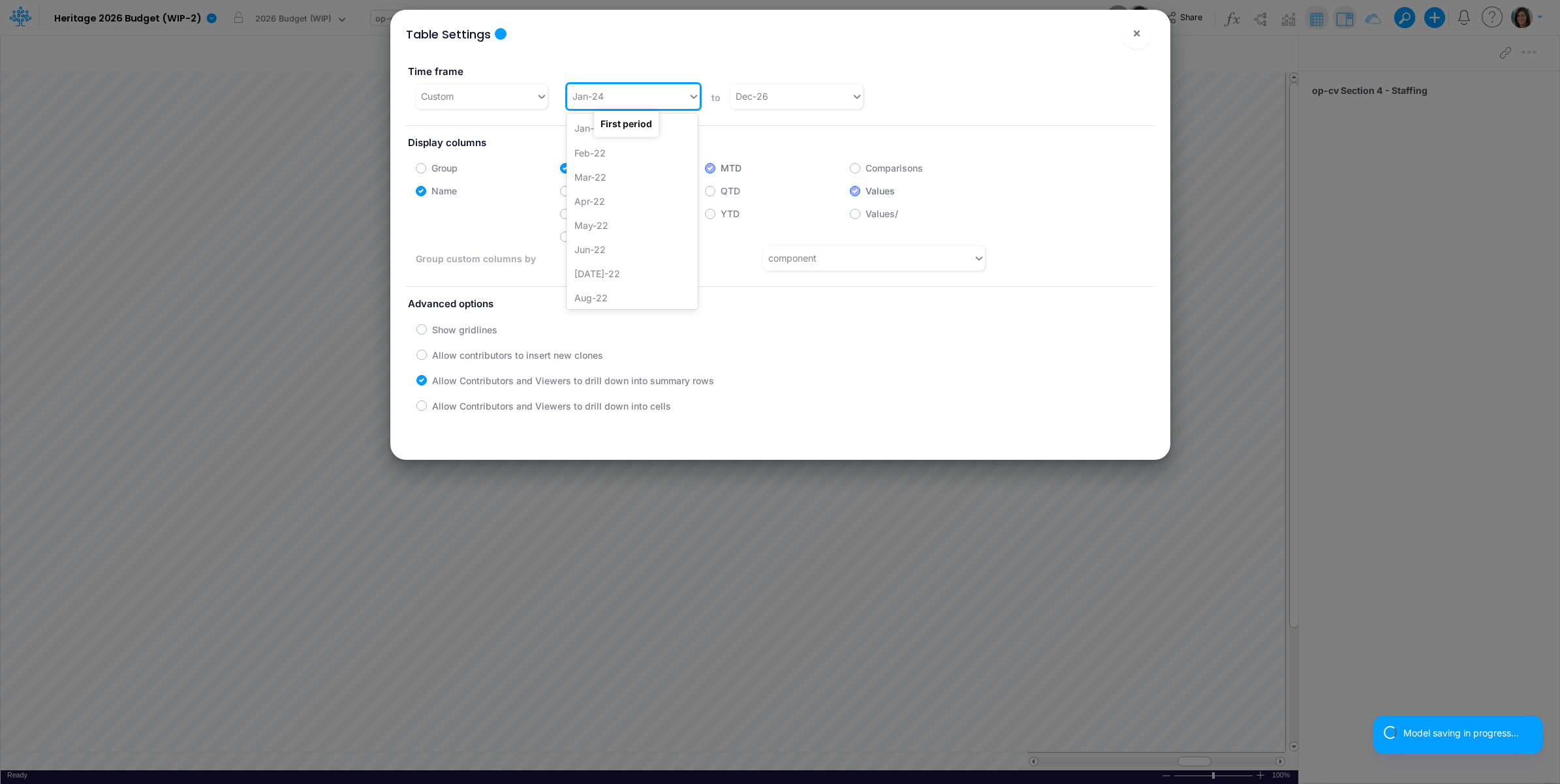
click at [657, 97] on div "Jan-24" at bounding box center [627, 96] width 121 height 21
click at [632, 249] on div "Jan-25" at bounding box center [632, 254] width 131 height 24
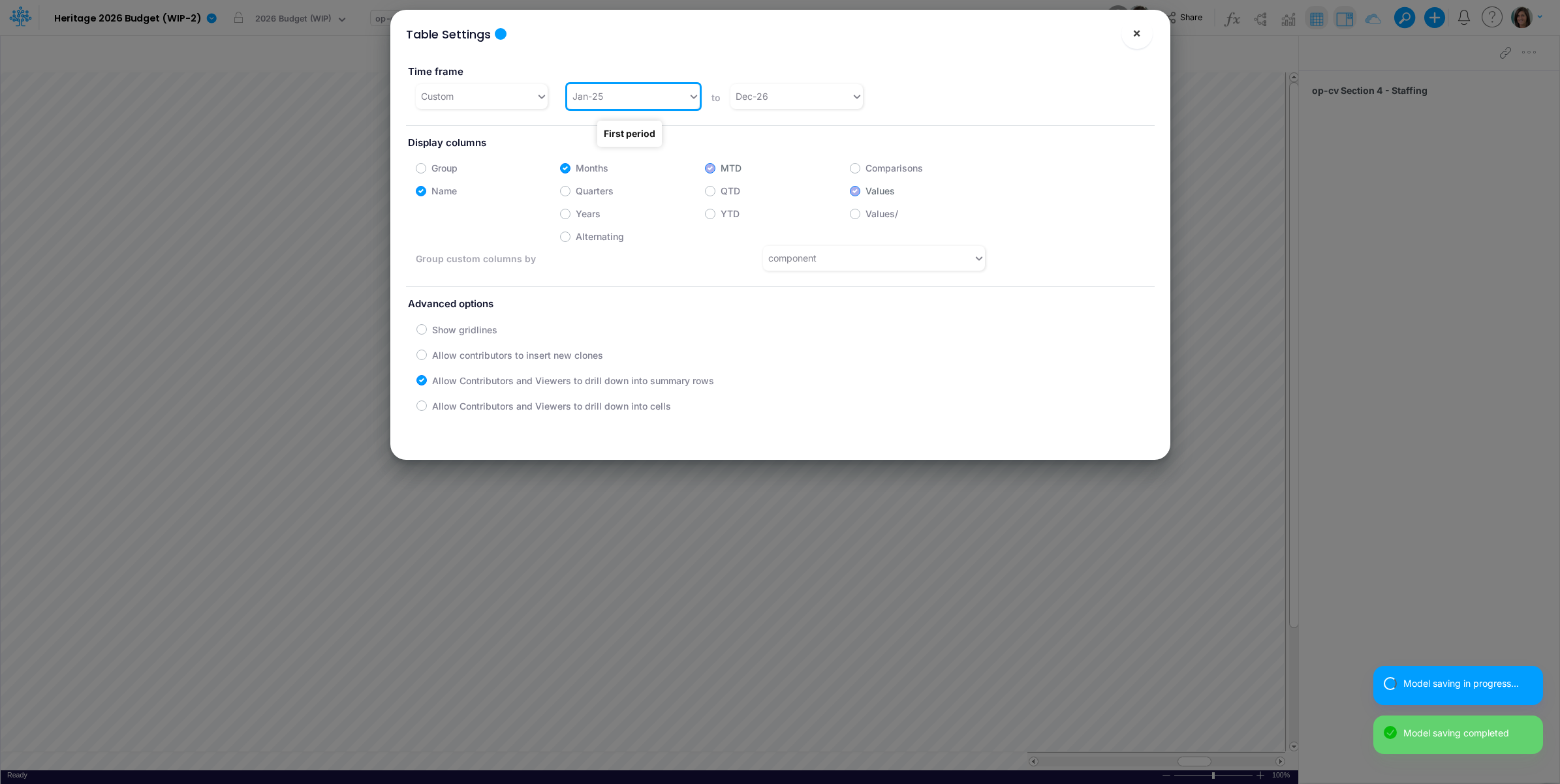
click at [1142, 32] on button "×" at bounding box center [1137, 33] width 32 height 32
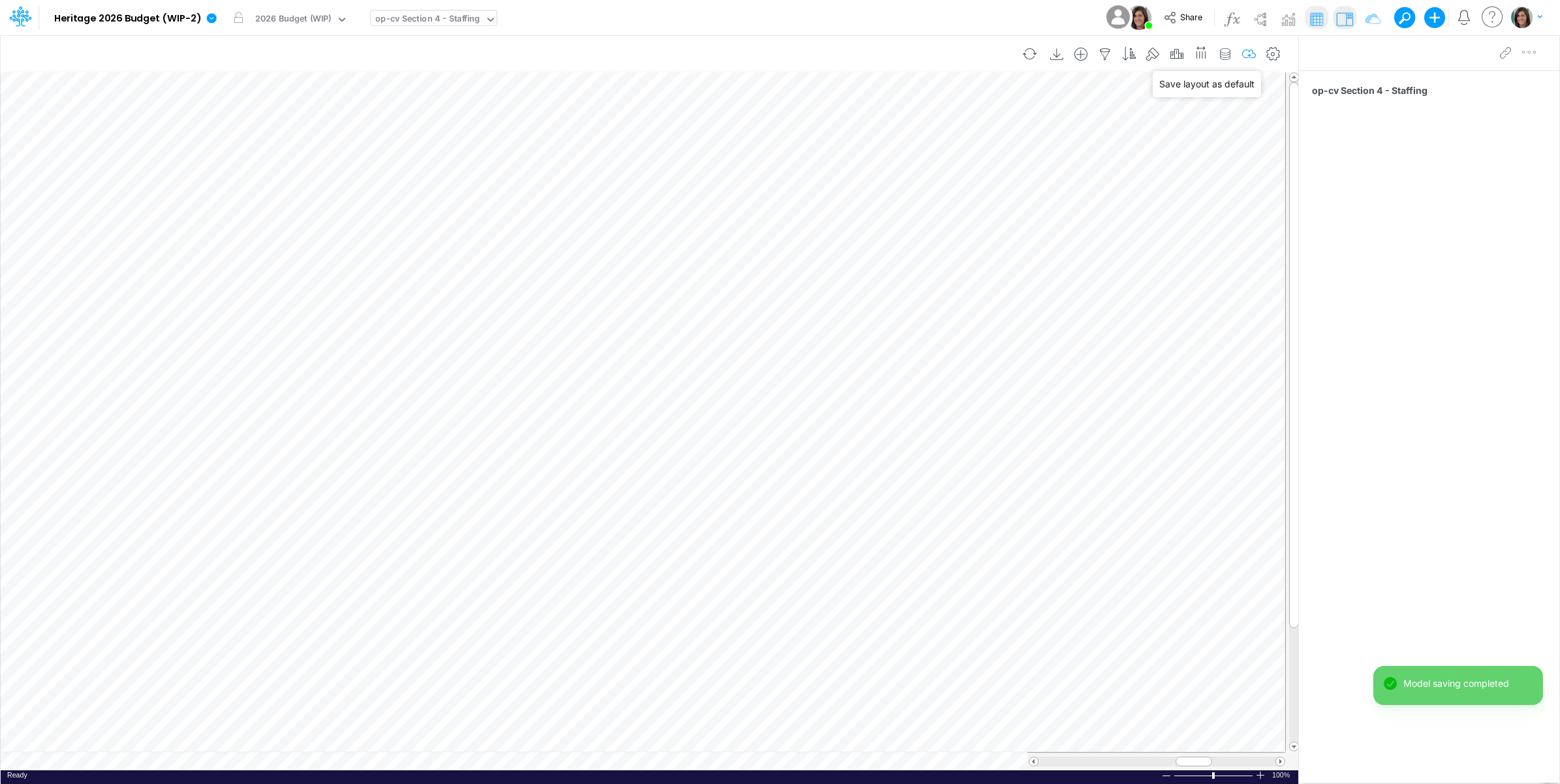
click at [1247, 57] on icon "button" at bounding box center [1249, 54] width 20 height 14
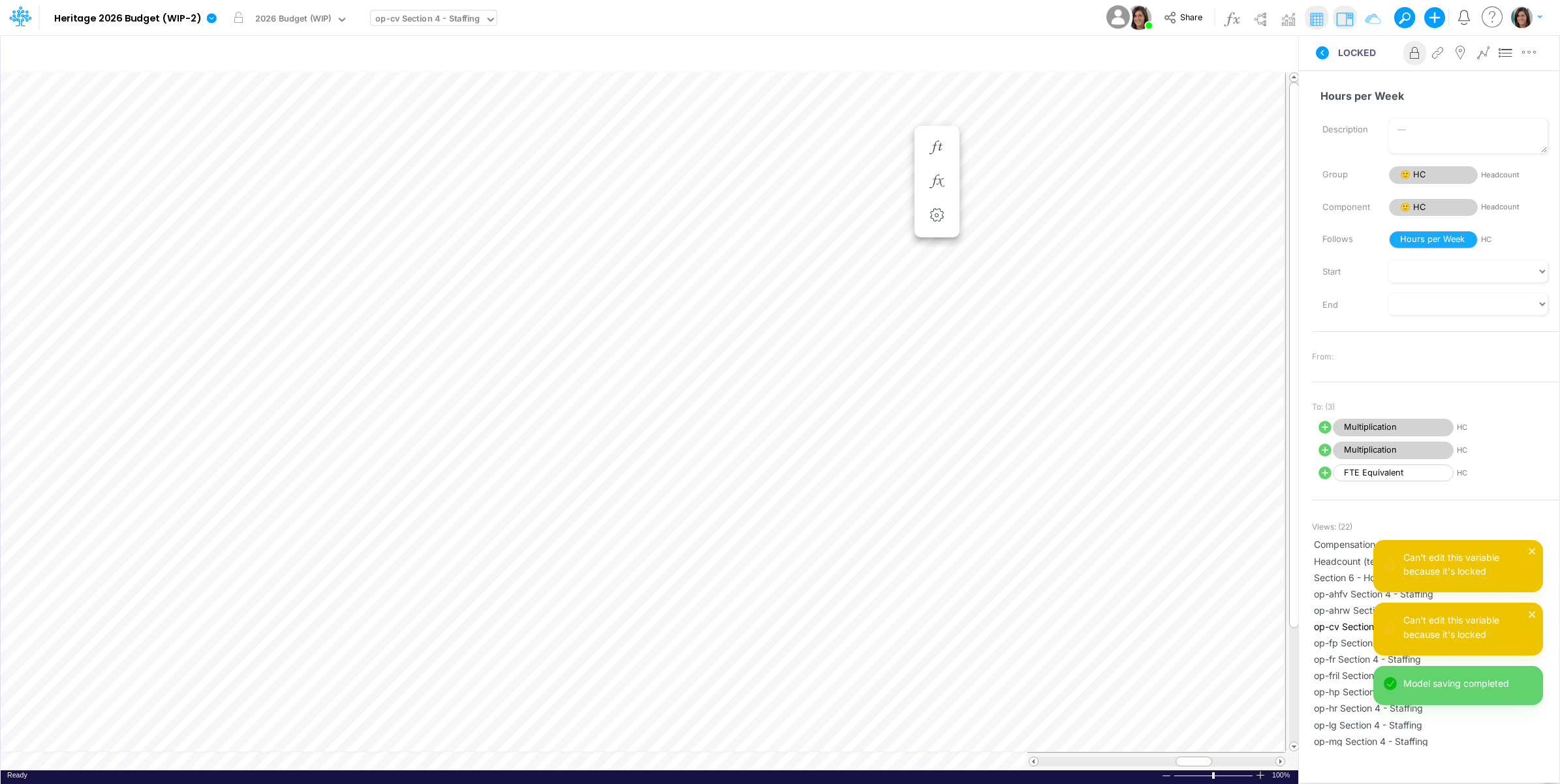
scroll to position [0, 1]
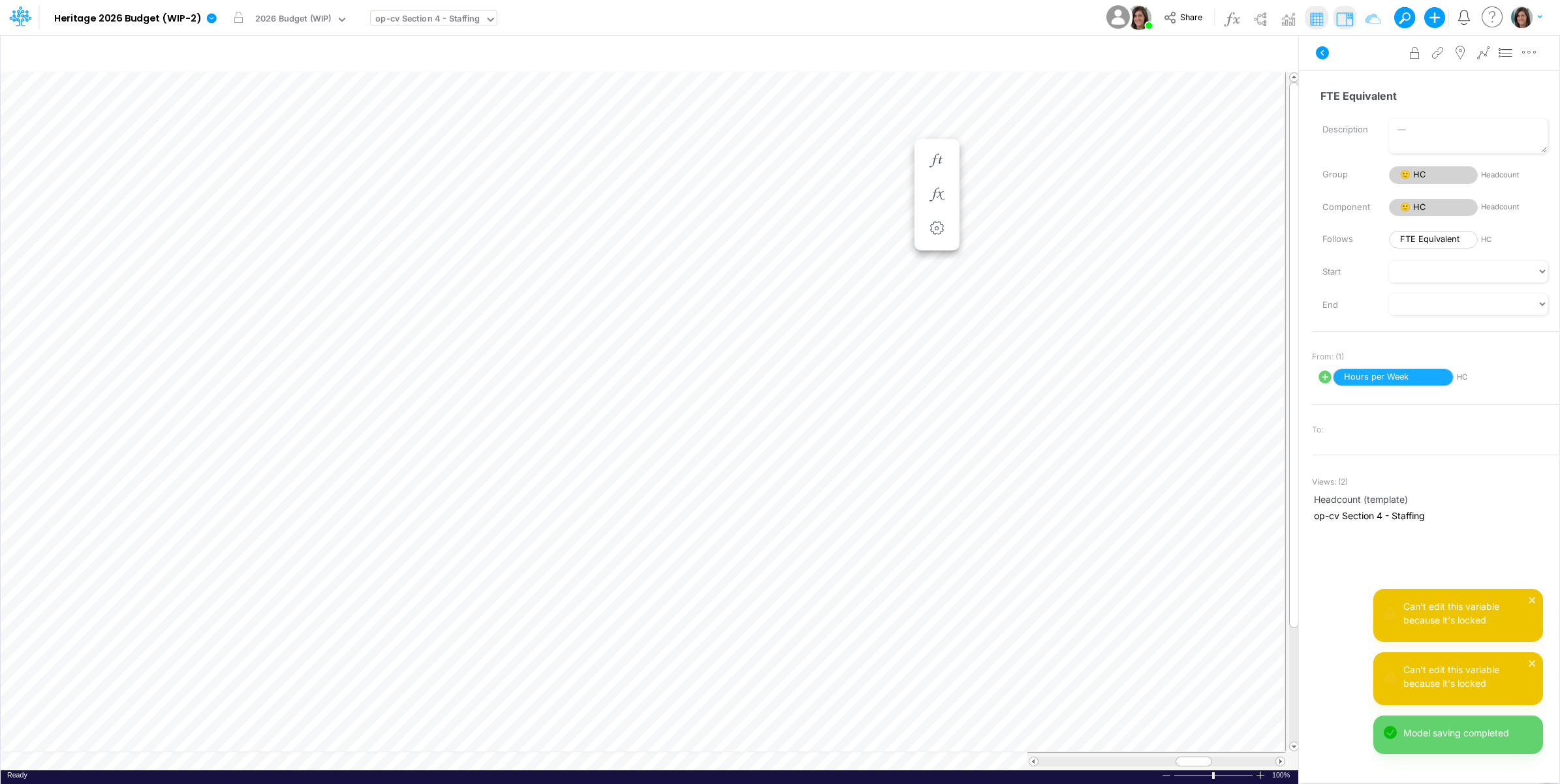
scroll to position [0, 1]
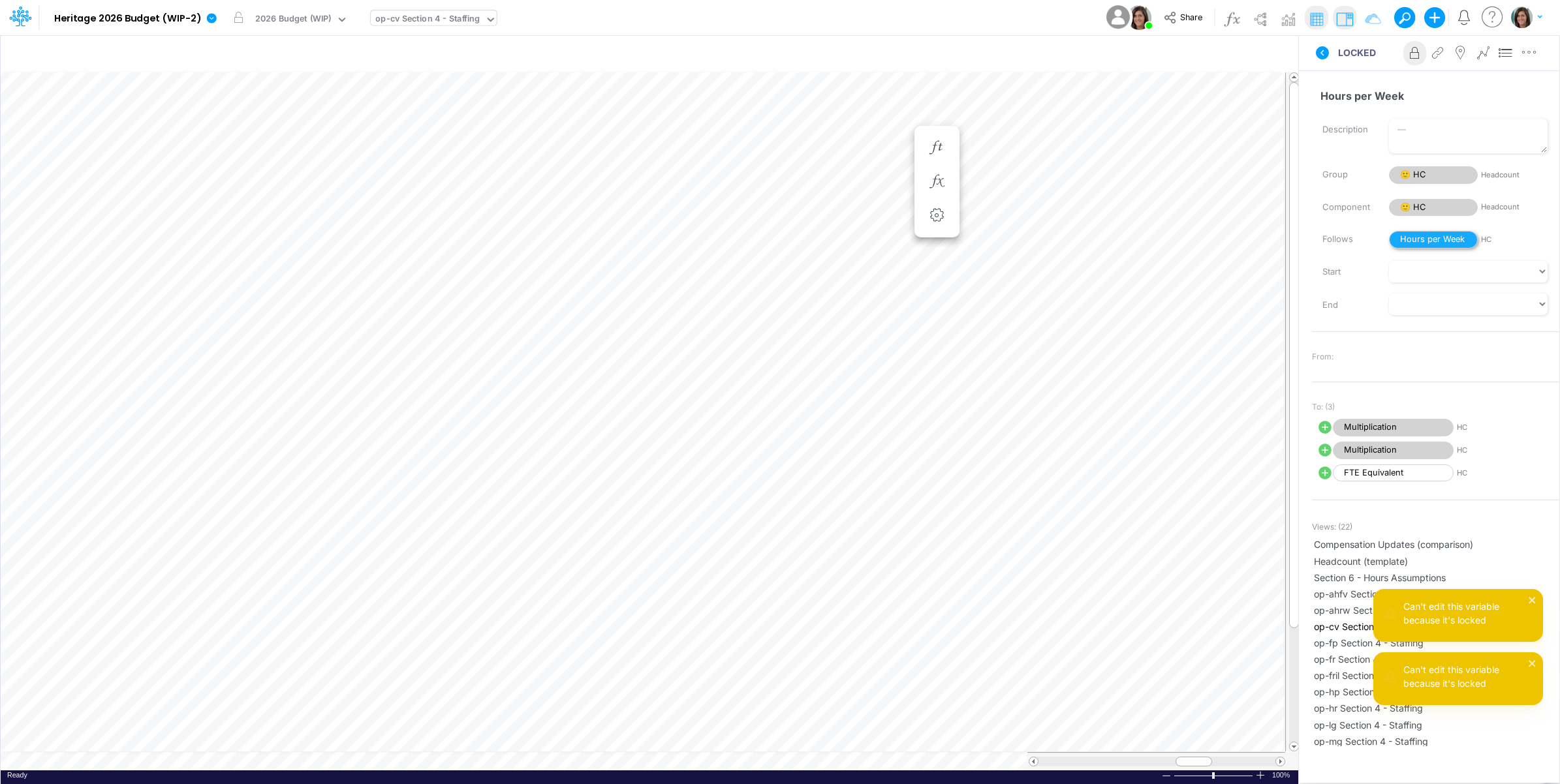
click at [1435, 239] on span "Hours per Week" at bounding box center [1433, 240] width 89 height 18
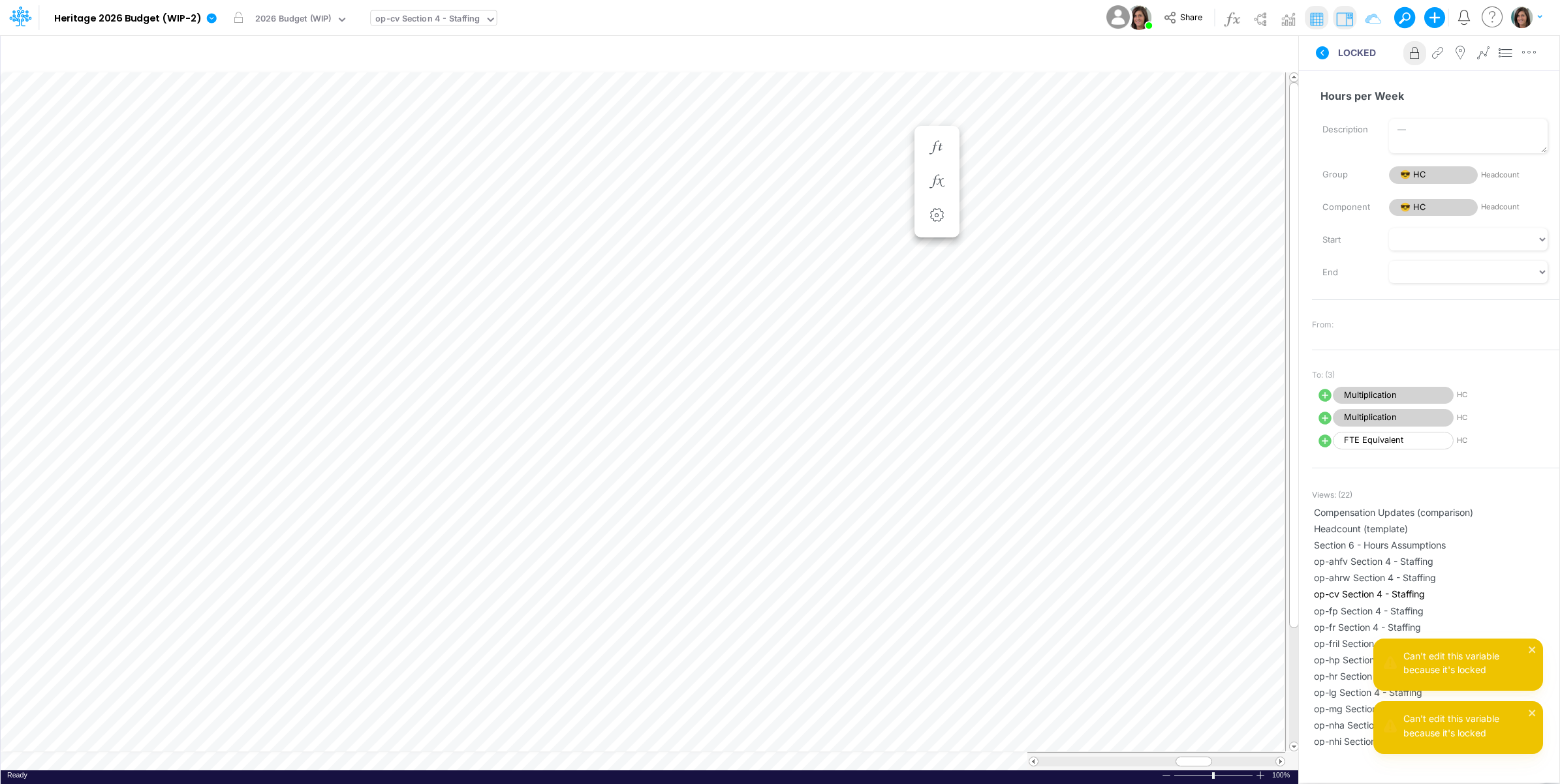
click at [1413, 52] on icon at bounding box center [1415, 53] width 20 height 14
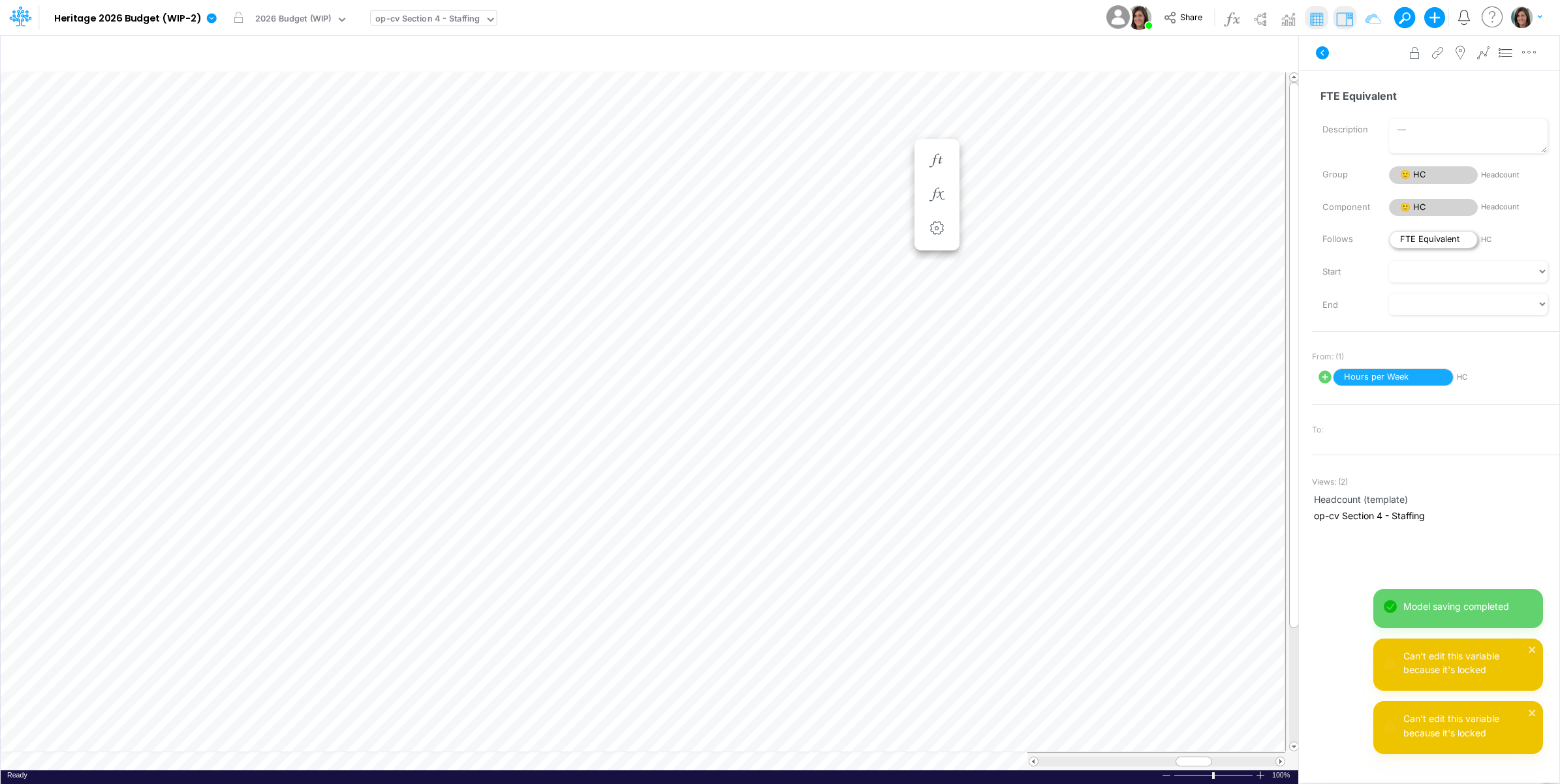
click at [1424, 239] on span "FTE Equivalent" at bounding box center [1433, 240] width 89 height 18
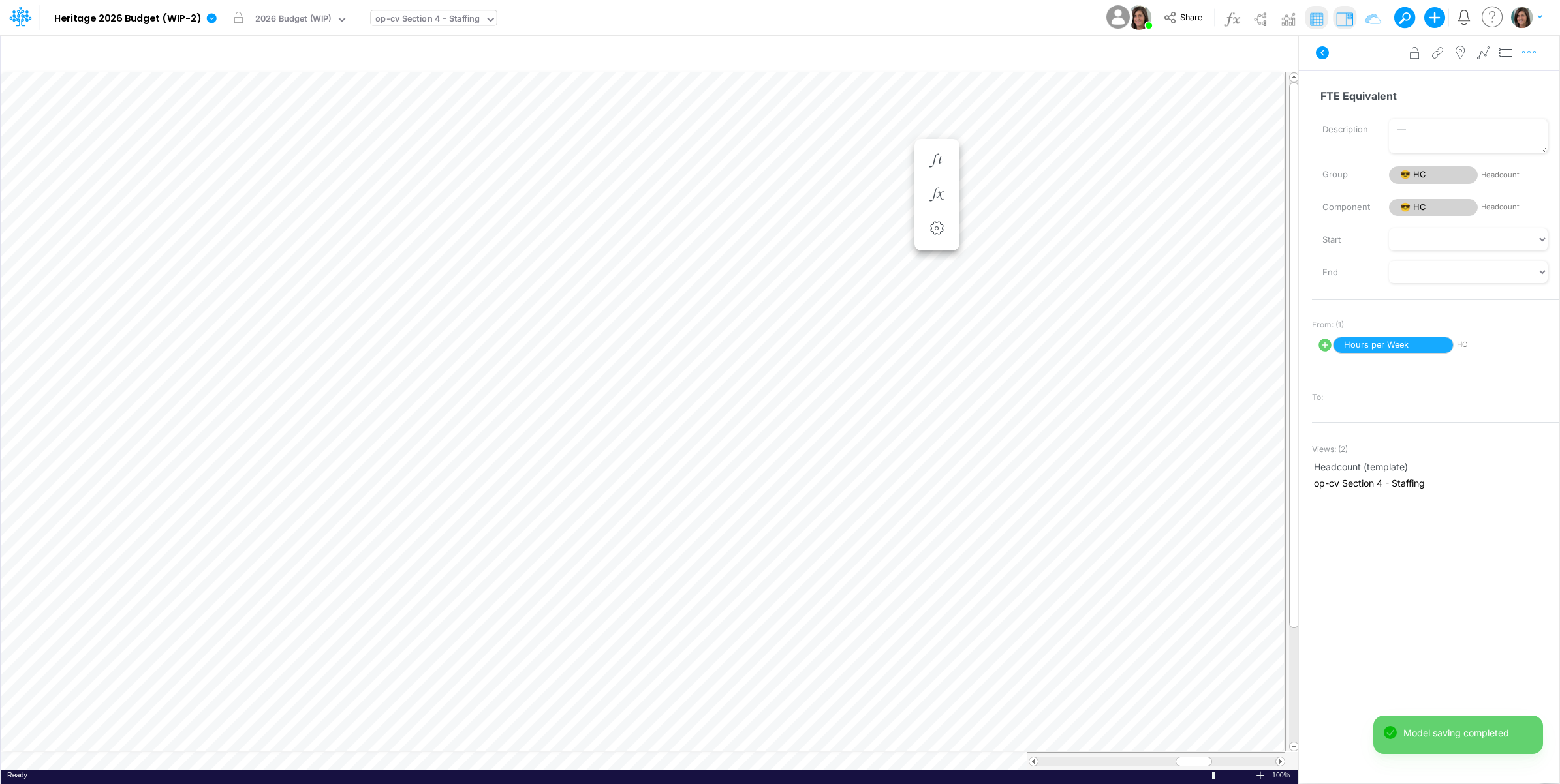
click at [1537, 51] on icon "button" at bounding box center [1528, 52] width 20 height 14
click at [1514, 82] on button "Advanced settings" at bounding box center [1461, 85] width 156 height 22
select select "sum"
select select "field"
select select "Number"
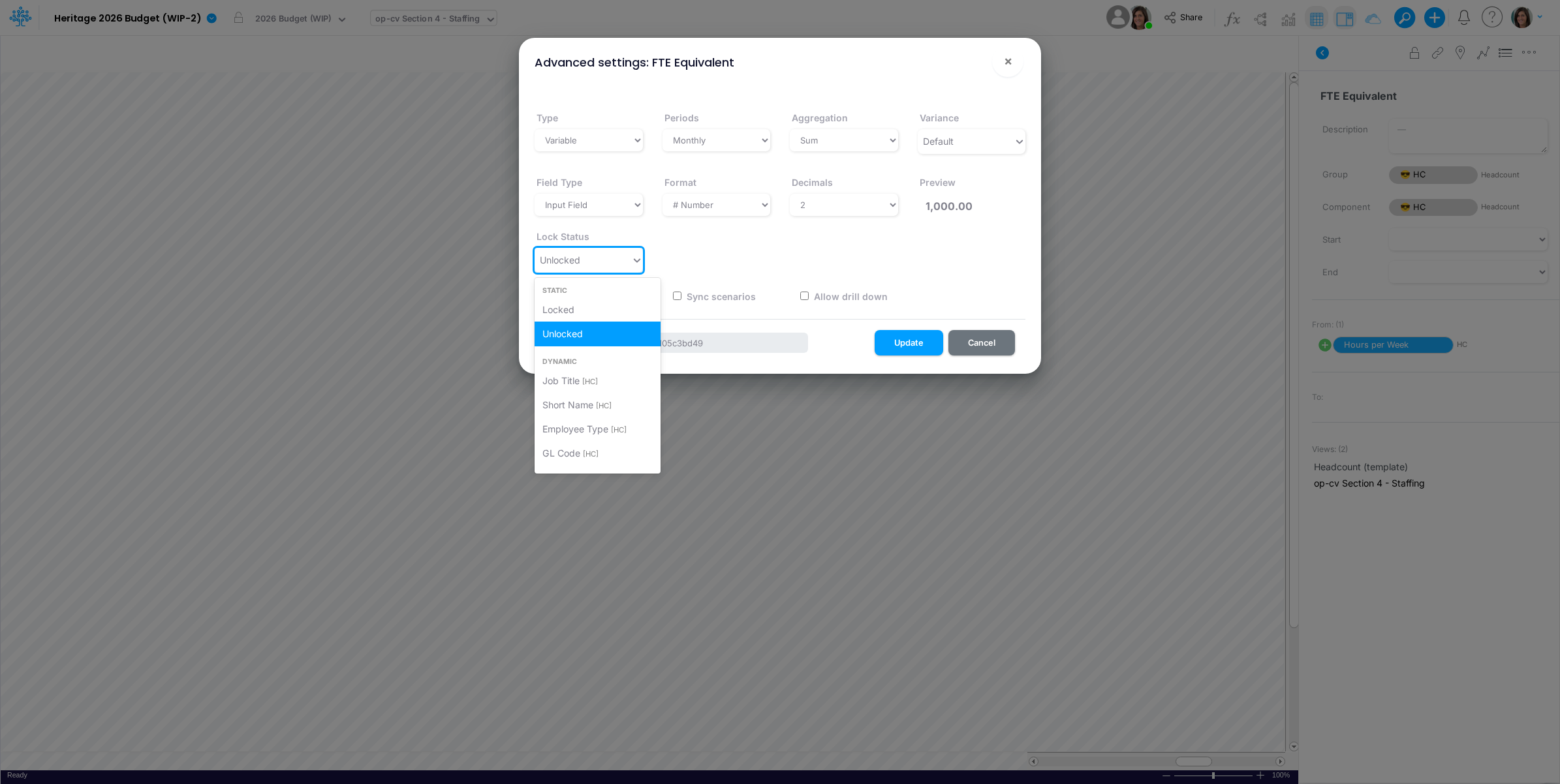
click at [604, 271] on div "Unlocked" at bounding box center [583, 260] width 97 height 21
click at [598, 310] on div "Locked" at bounding box center [597, 309] width 126 height 24
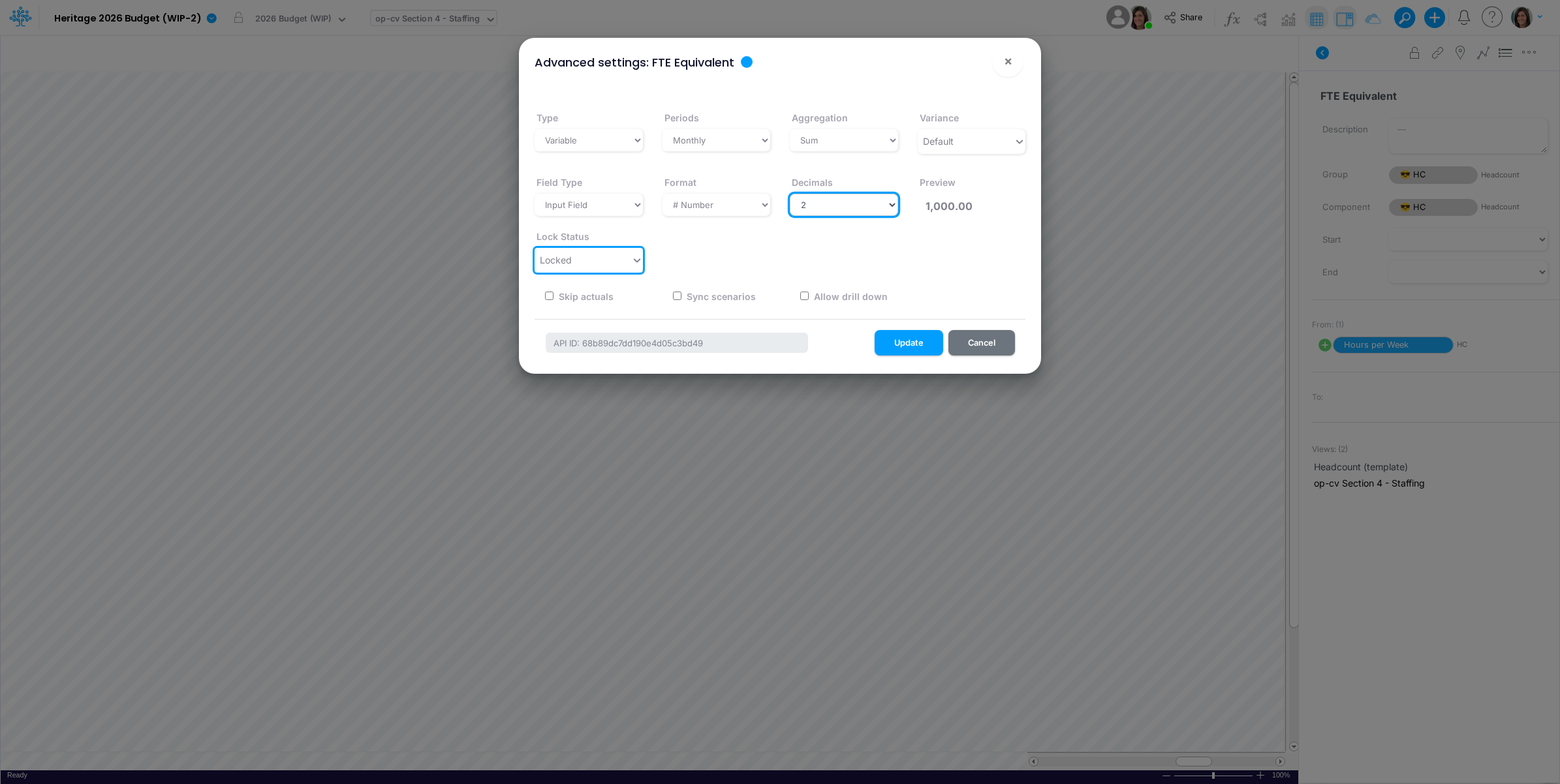
click at [878, 209] on select "Select decimals places 0 1 2 3 4 5 6 7 8 9 10" at bounding box center [844, 205] width 109 height 22
select select "1"
click at [790, 194] on select "Select decimals places 0 1 2 3 4 5 6 7 8 9 10" at bounding box center [844, 205] width 109 height 22
type input "1,000.0"
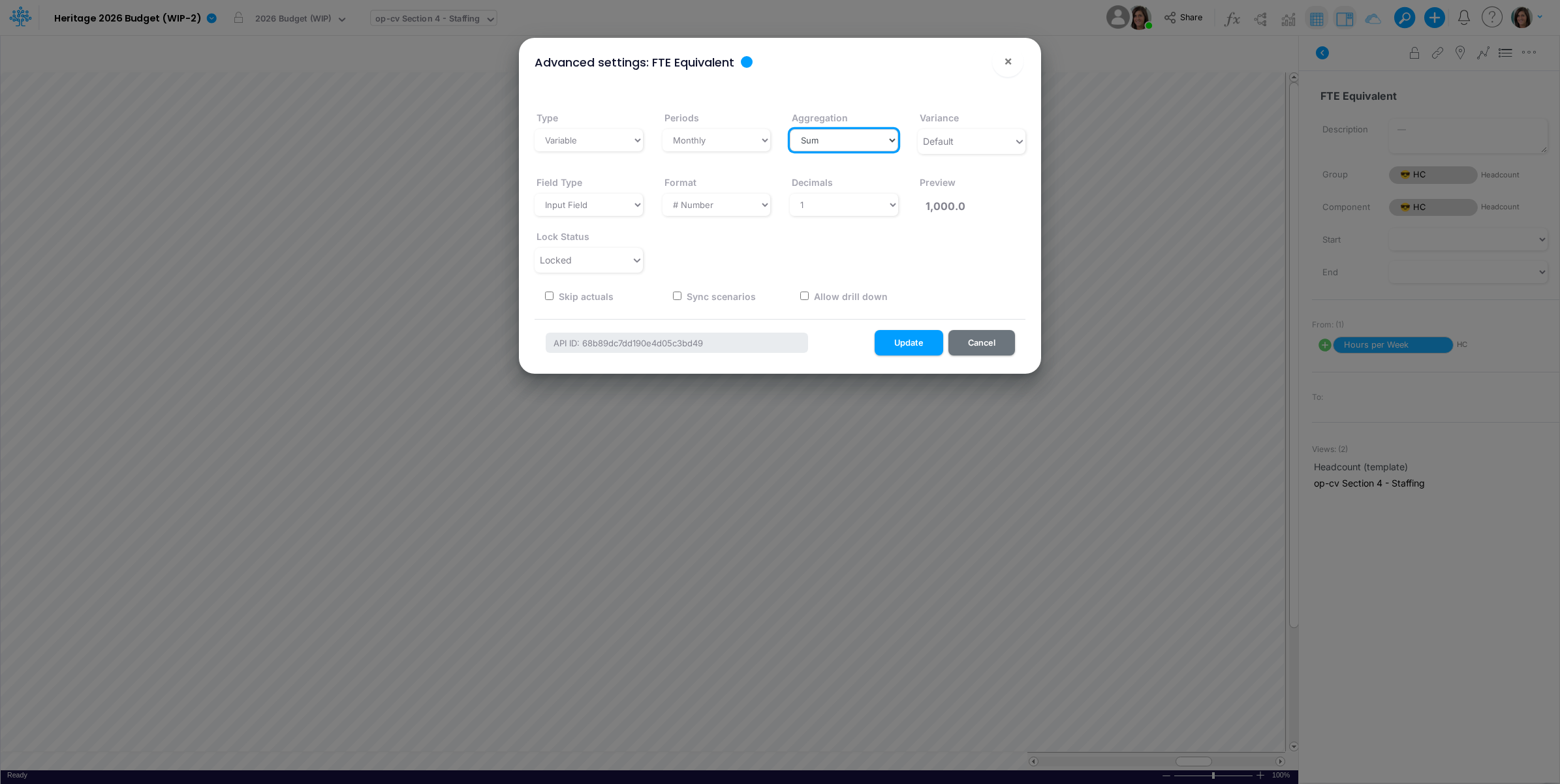
click at [875, 148] on select "Select a type Sum First Last Average Calculated" at bounding box center [844, 140] width 109 height 22
select select "last"
click at [790, 129] on select "Select a type Sum First Last Average Calculated" at bounding box center [844, 140] width 109 height 22
click at [905, 345] on button "Update" at bounding box center [908, 342] width 68 height 26
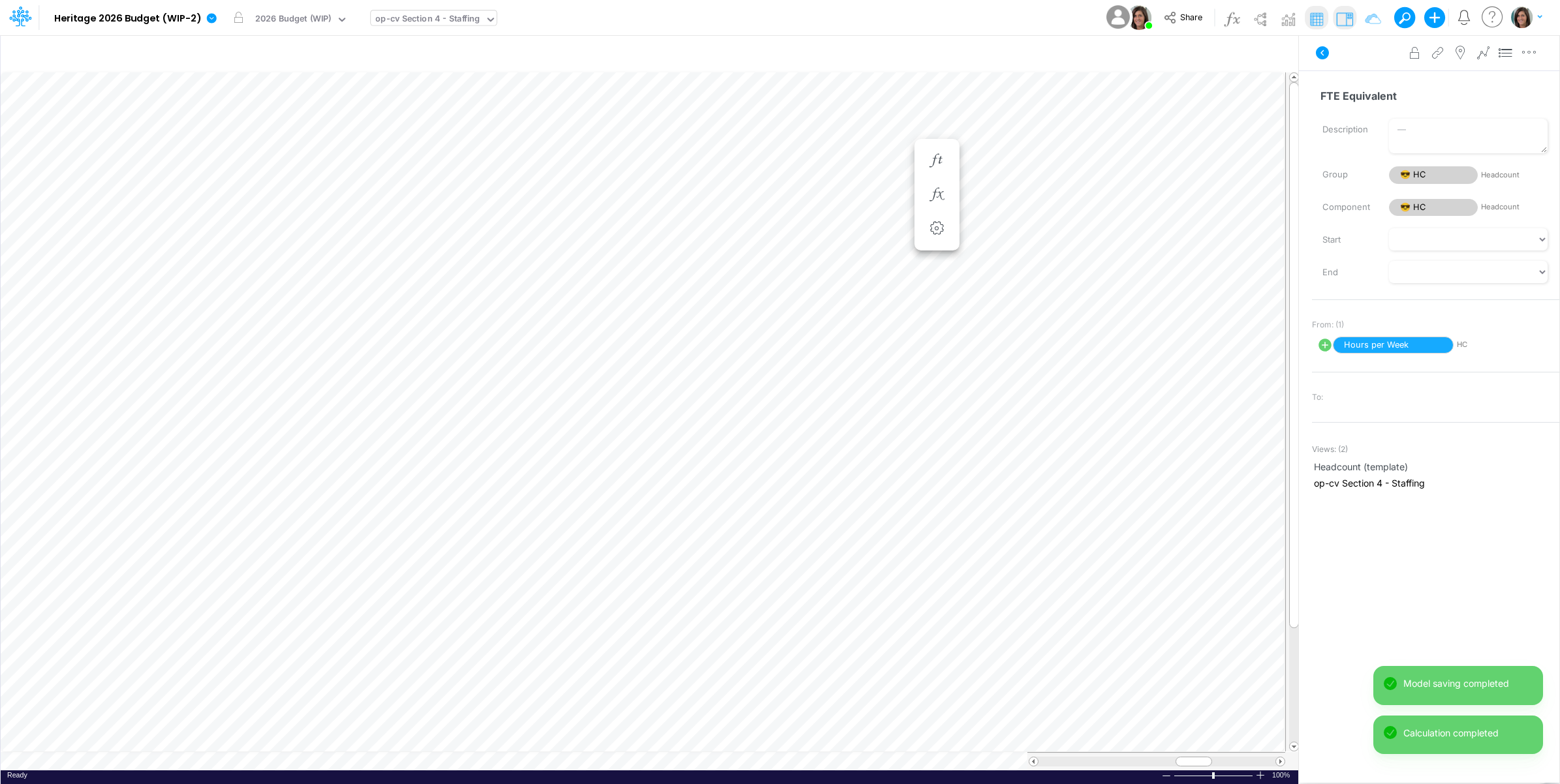
scroll to position [0, 1]
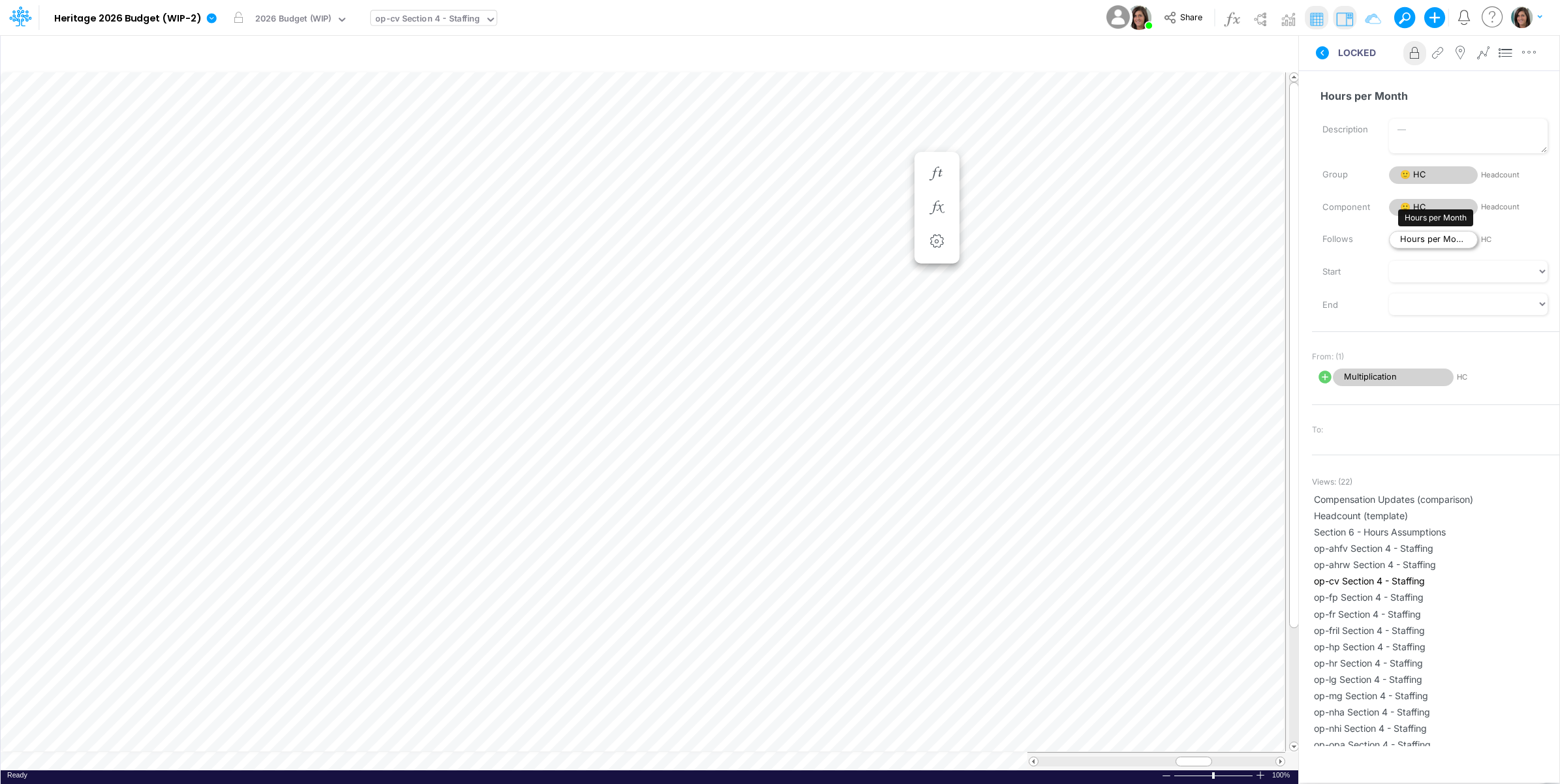
click at [1424, 237] on span "Hours per Month" at bounding box center [1433, 240] width 89 height 18
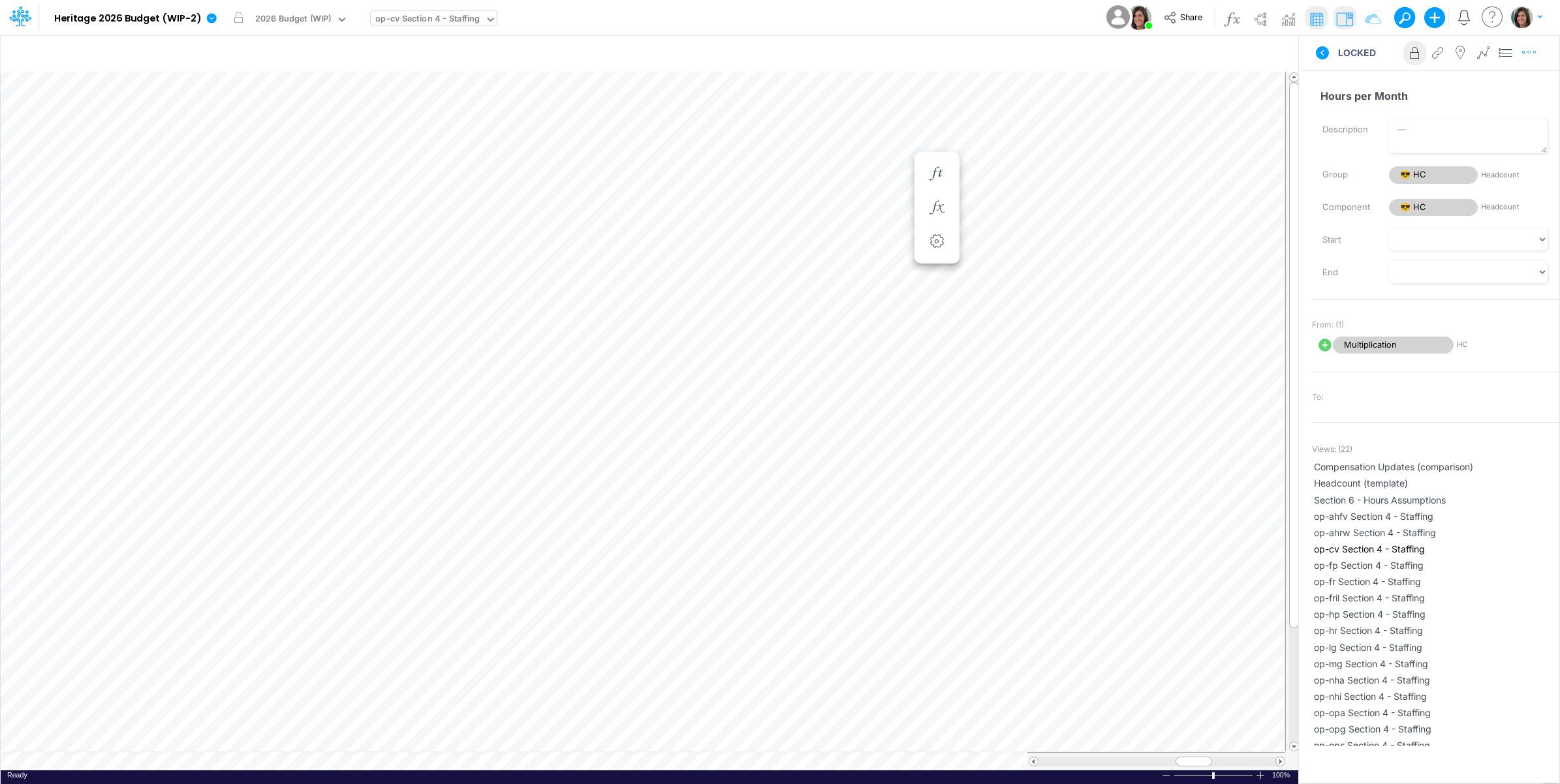
click at [1531, 59] on button "button" at bounding box center [1528, 53] width 24 height 26
click at [1520, 83] on button "Advanced settings" at bounding box center [1461, 85] width 156 height 22
select select "field"
select select "Number"
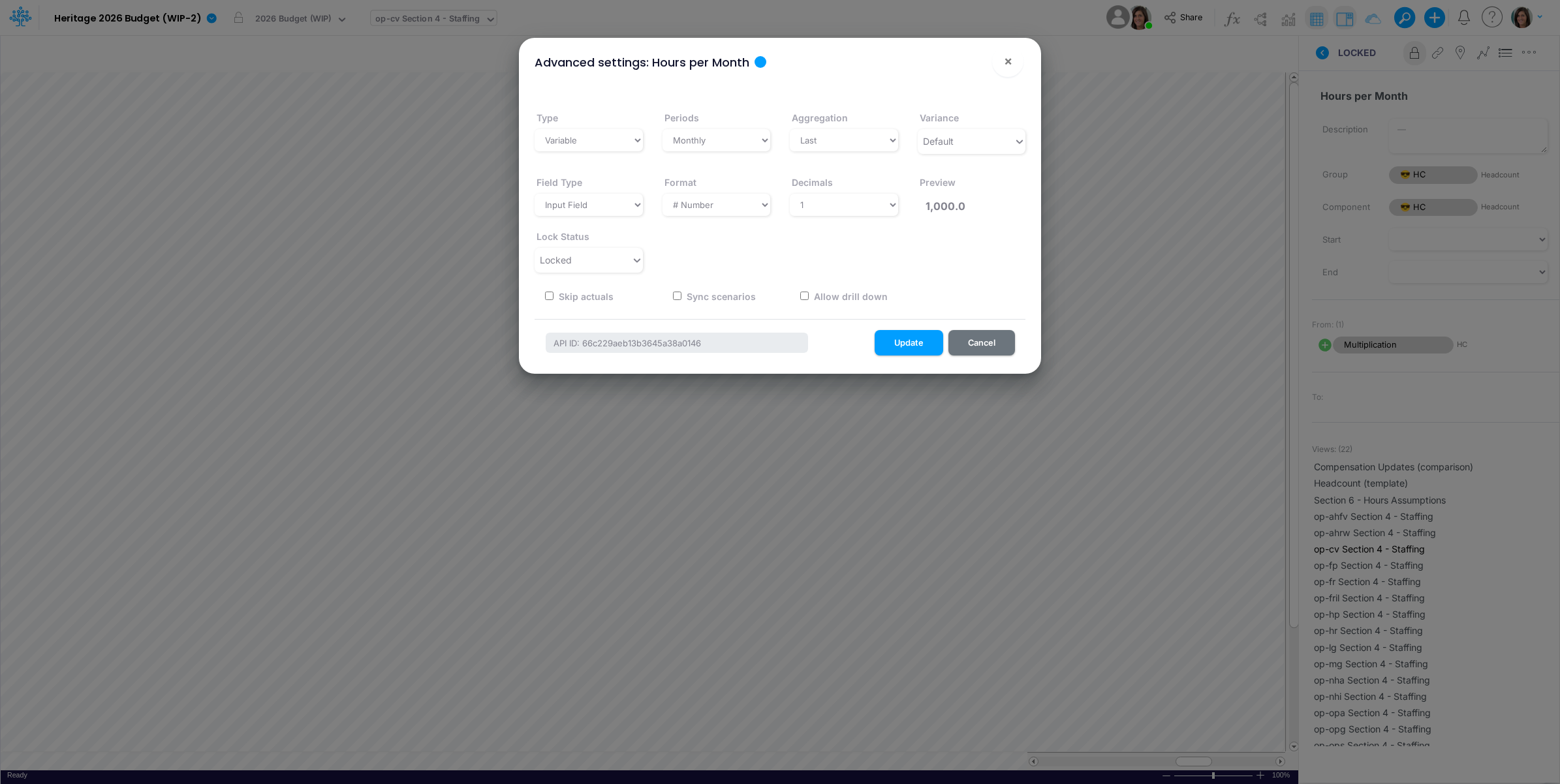
click at [991, 72] on div "Advanced settings: Hours per Month ×" at bounding box center [779, 60] width 511 height 44
click at [999, 67] on button "×" at bounding box center [1007, 61] width 32 height 32
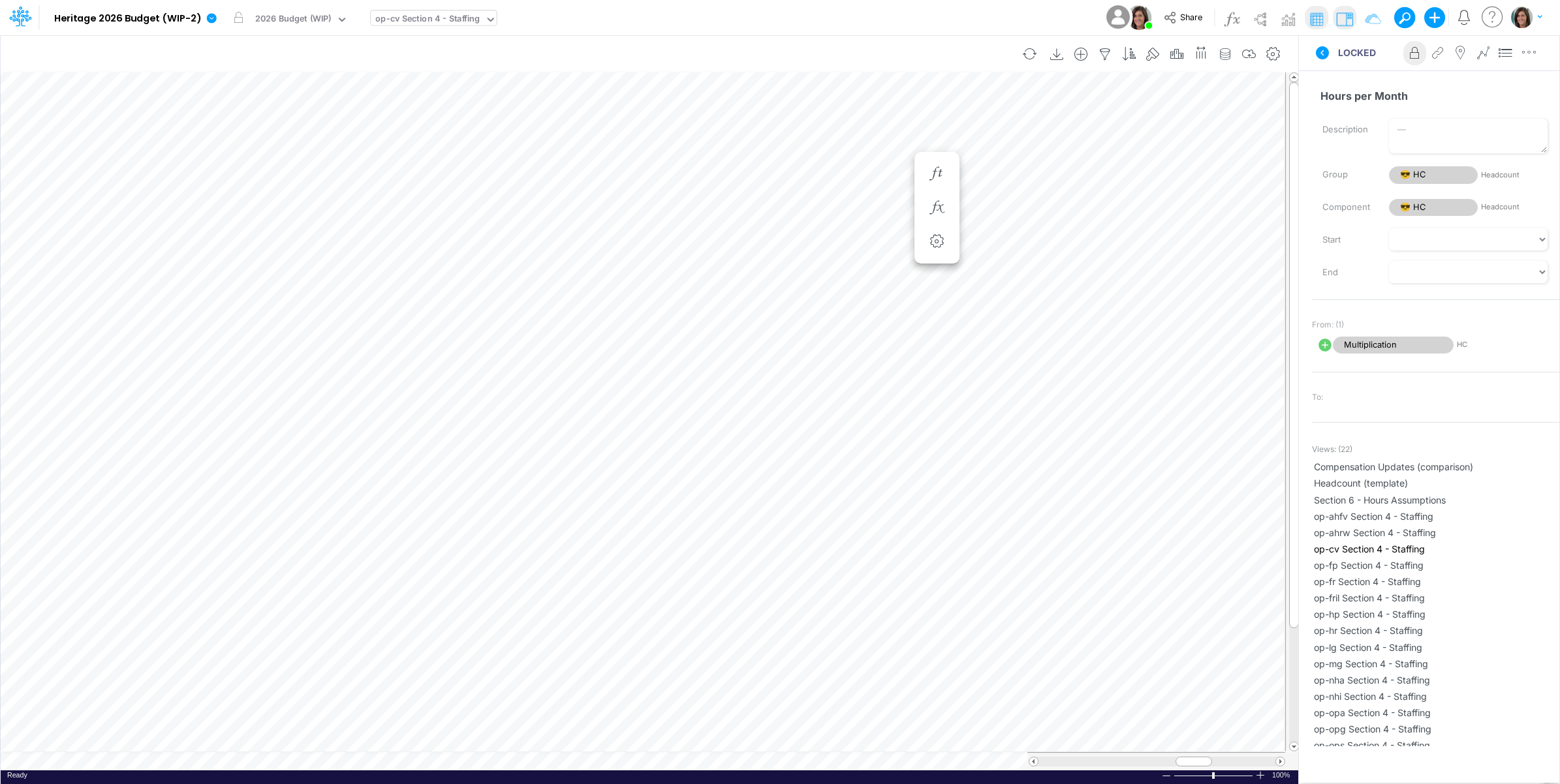
scroll to position [0, 1]
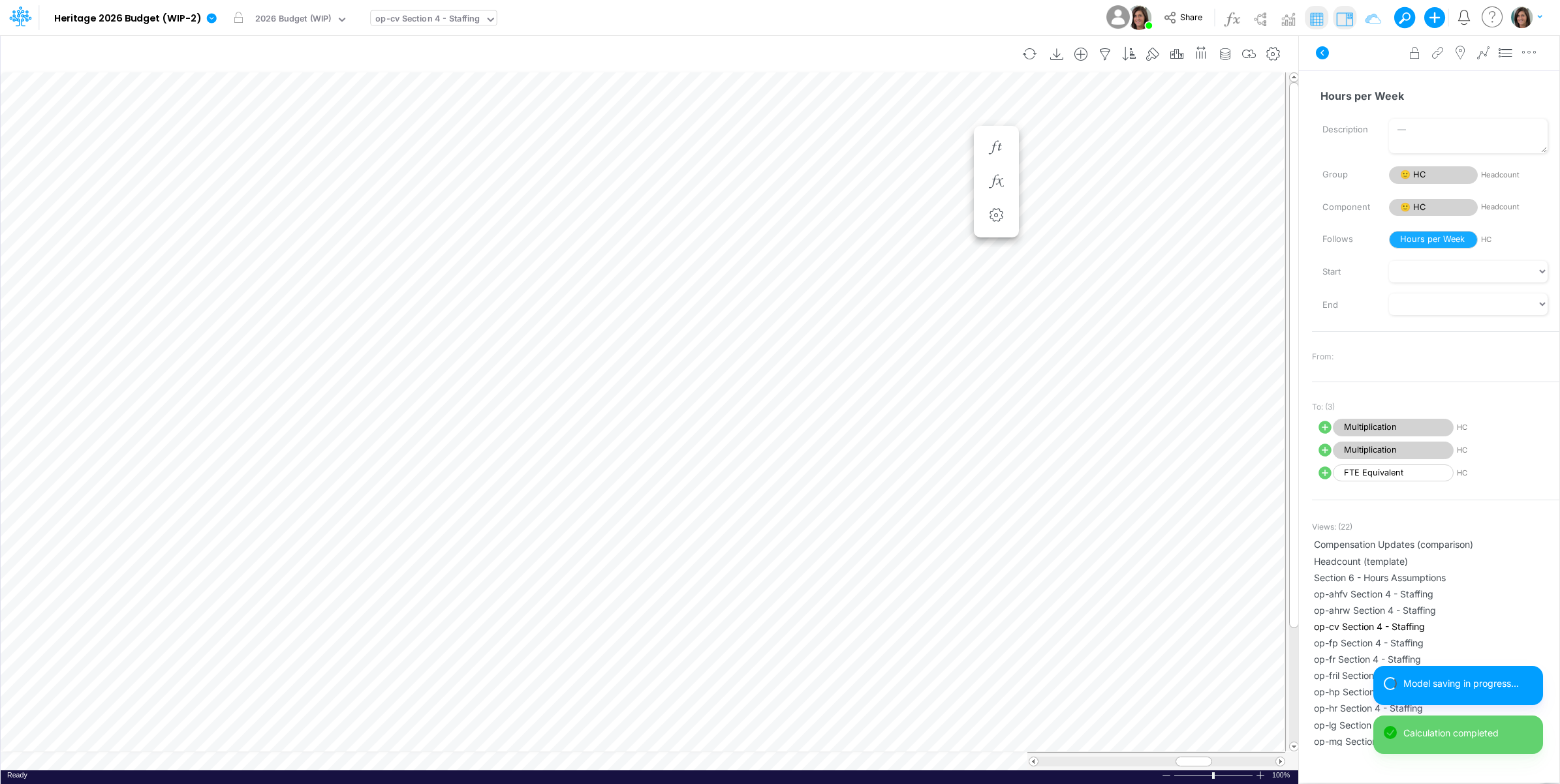
scroll to position [0, 1]
click at [930, 139] on button "button" at bounding box center [936, 148] width 24 height 26
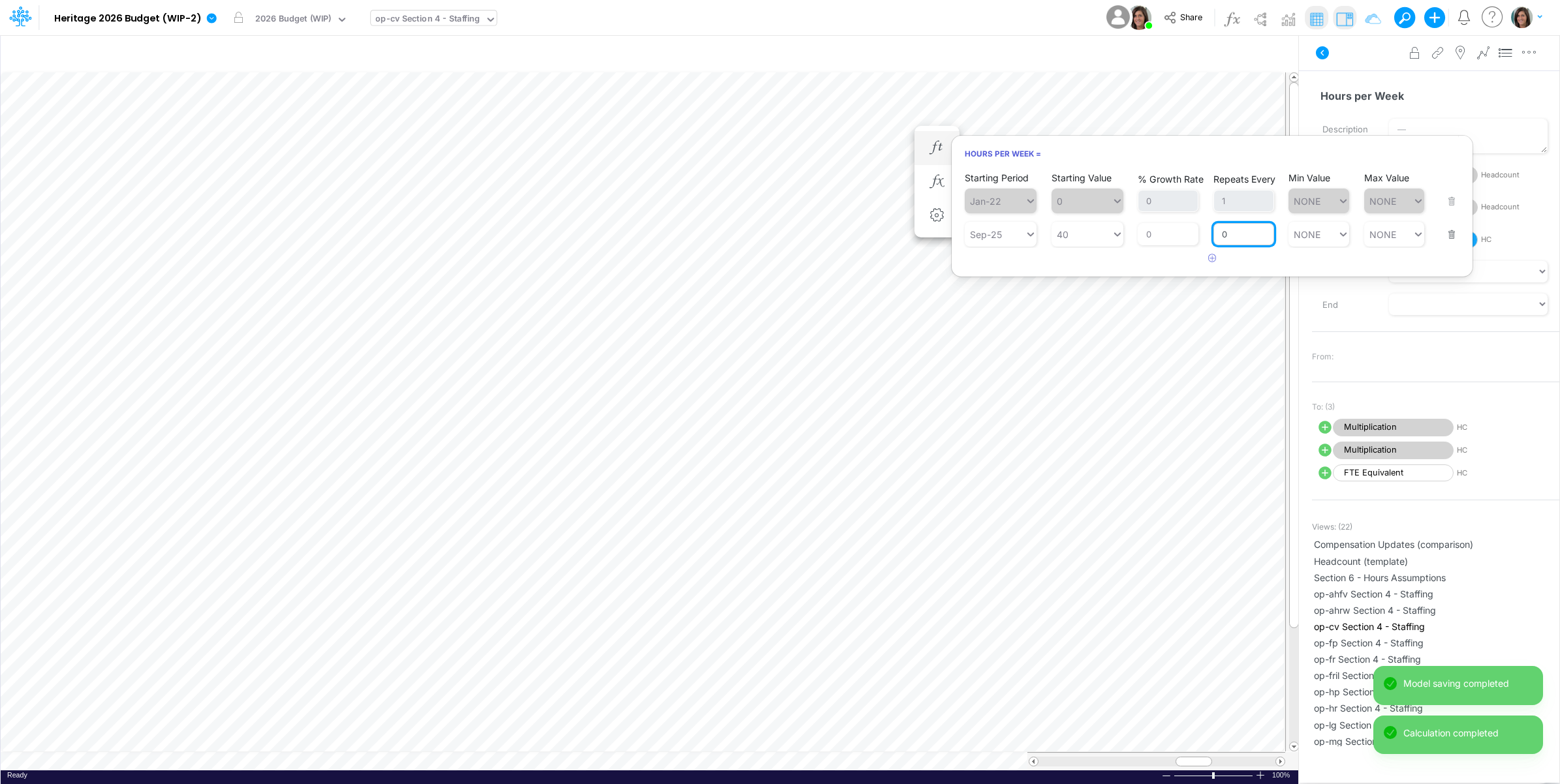
drag, startPoint x: 1225, startPoint y: 232, endPoint x: 1218, endPoint y: 233, distance: 7.1
click at [1218, 232] on input "0" at bounding box center [1243, 234] width 61 height 22
type input "1"
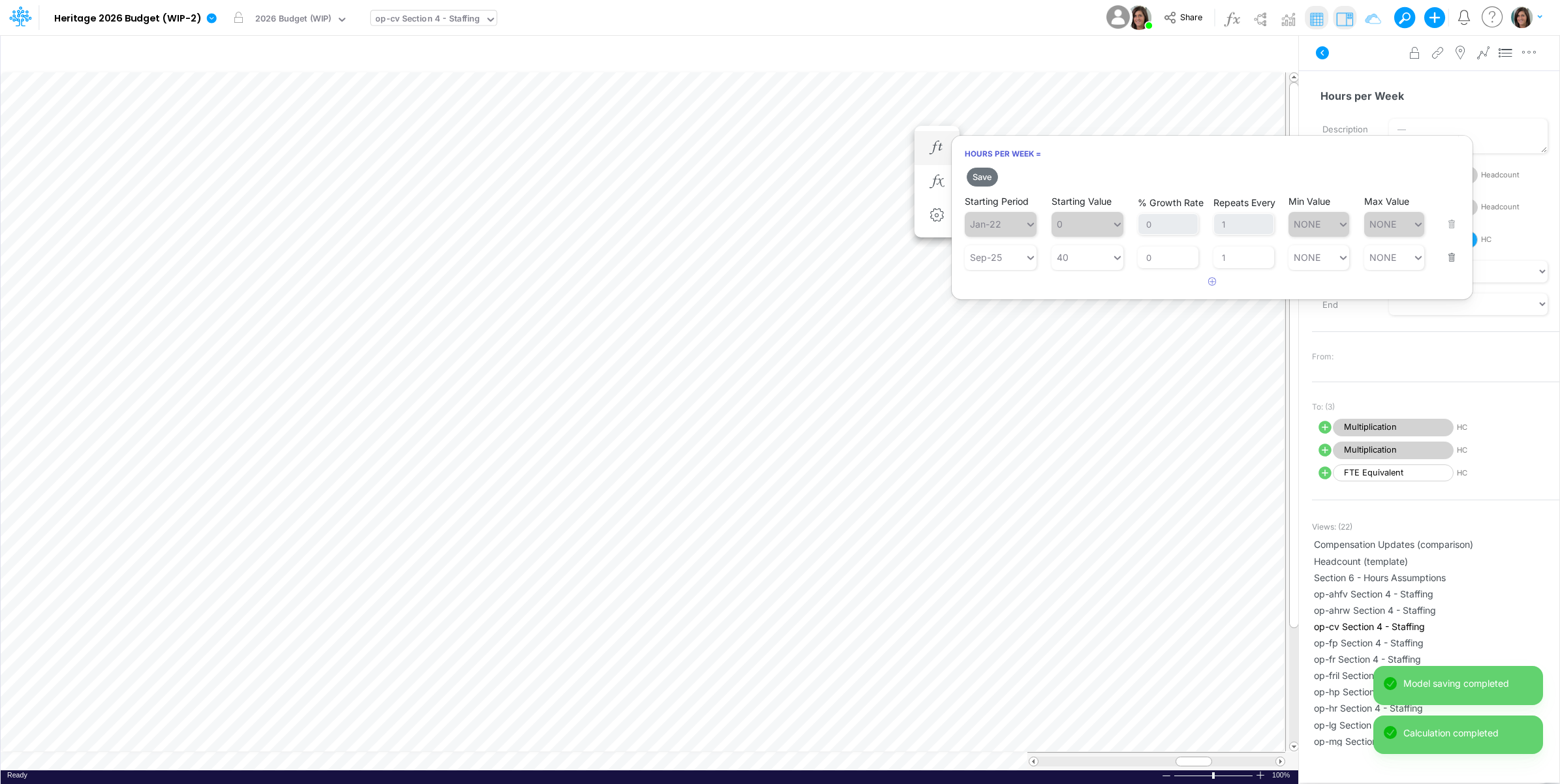
click at [1153, 265] on div "Save Starting Period Jan-22 Starting Value 0 % Growth Rate 0 Repeats Every 1 Mi…" at bounding box center [1212, 229] width 521 height 128
click at [982, 180] on button "Save" at bounding box center [982, 177] width 32 height 19
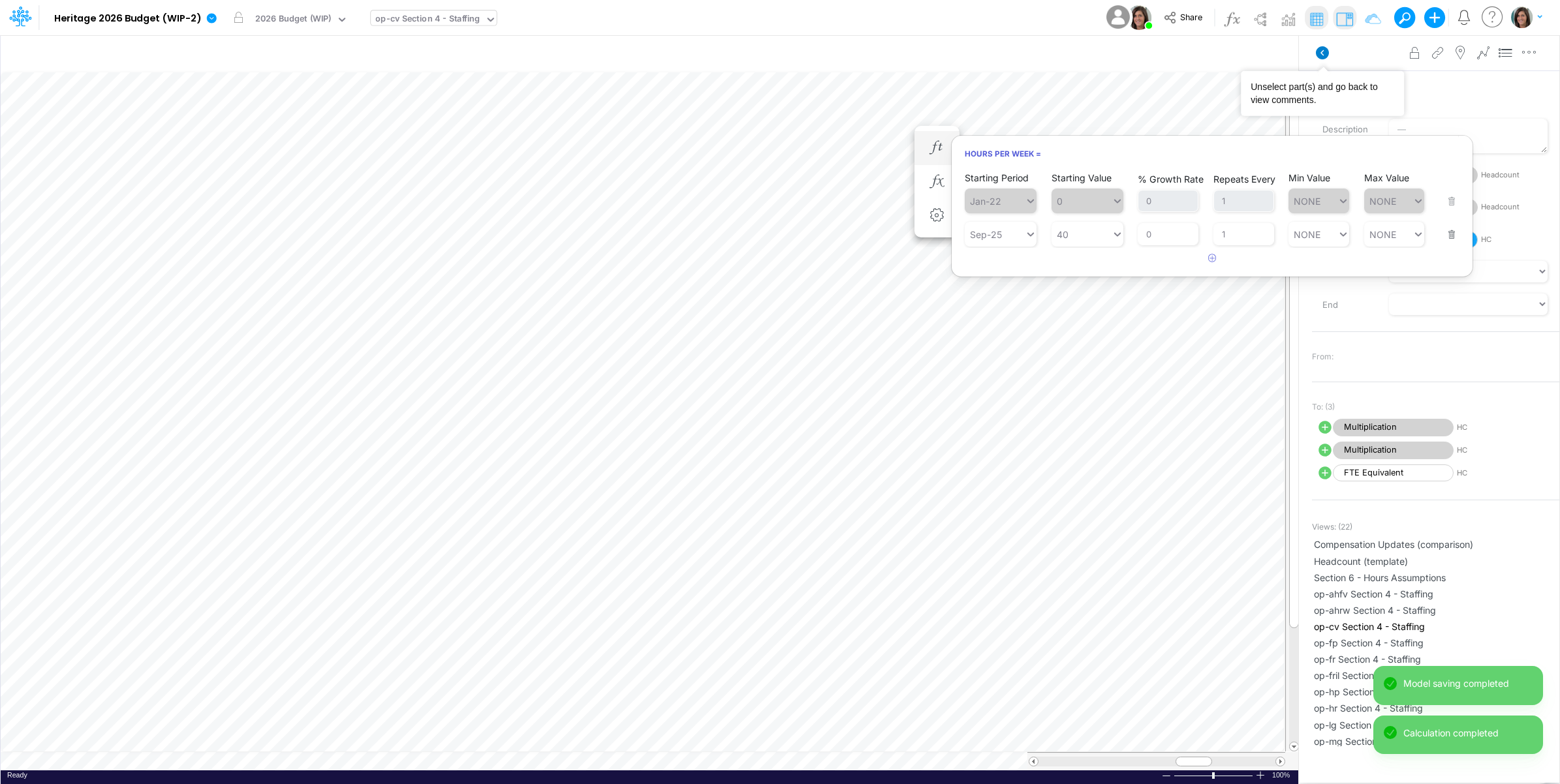
click at [1325, 50] on icon at bounding box center [1322, 53] width 13 height 13
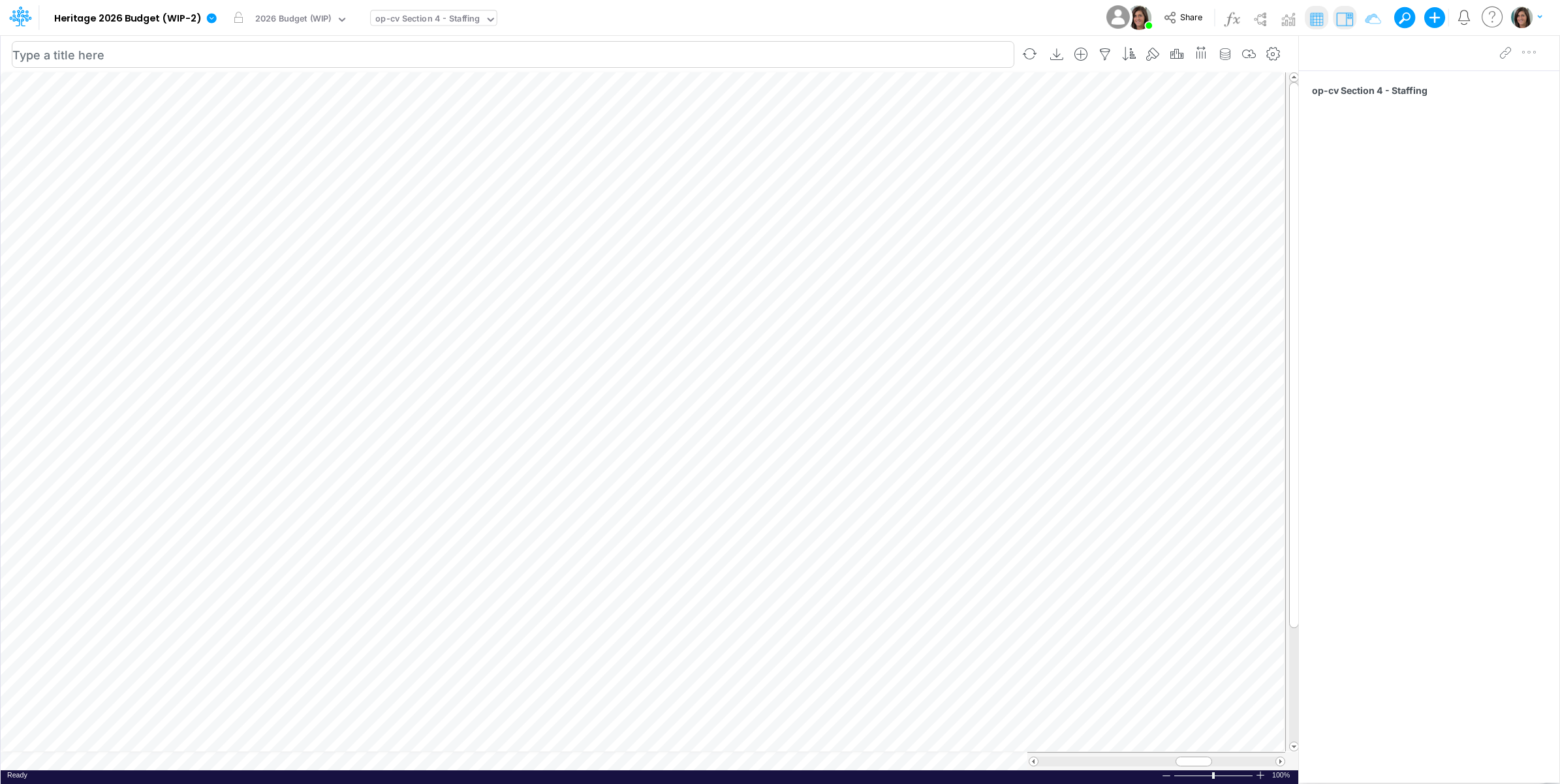
scroll to position [0, 1]
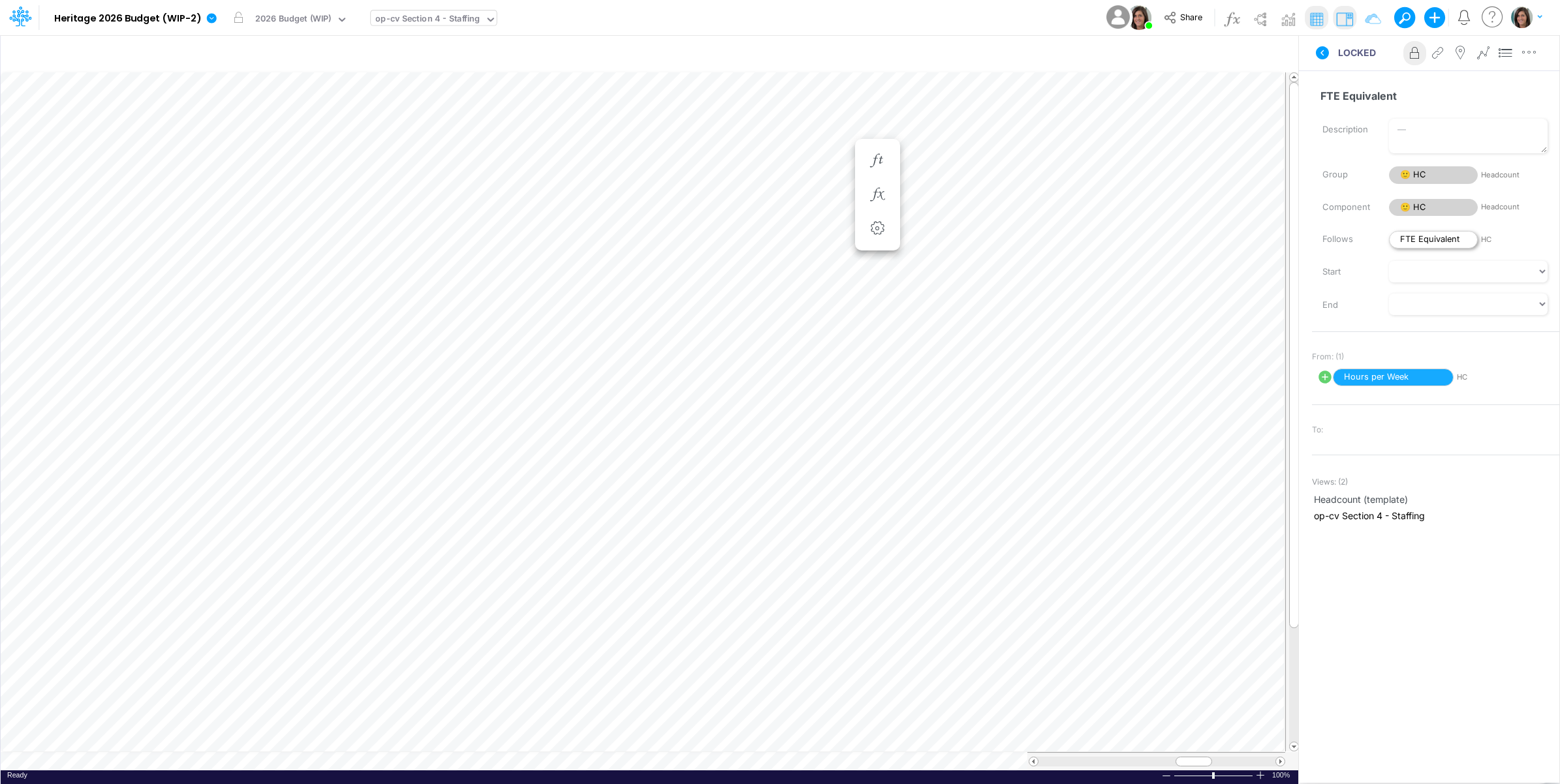
click at [1432, 232] on span "FTE Equivalent" at bounding box center [1433, 240] width 89 height 18
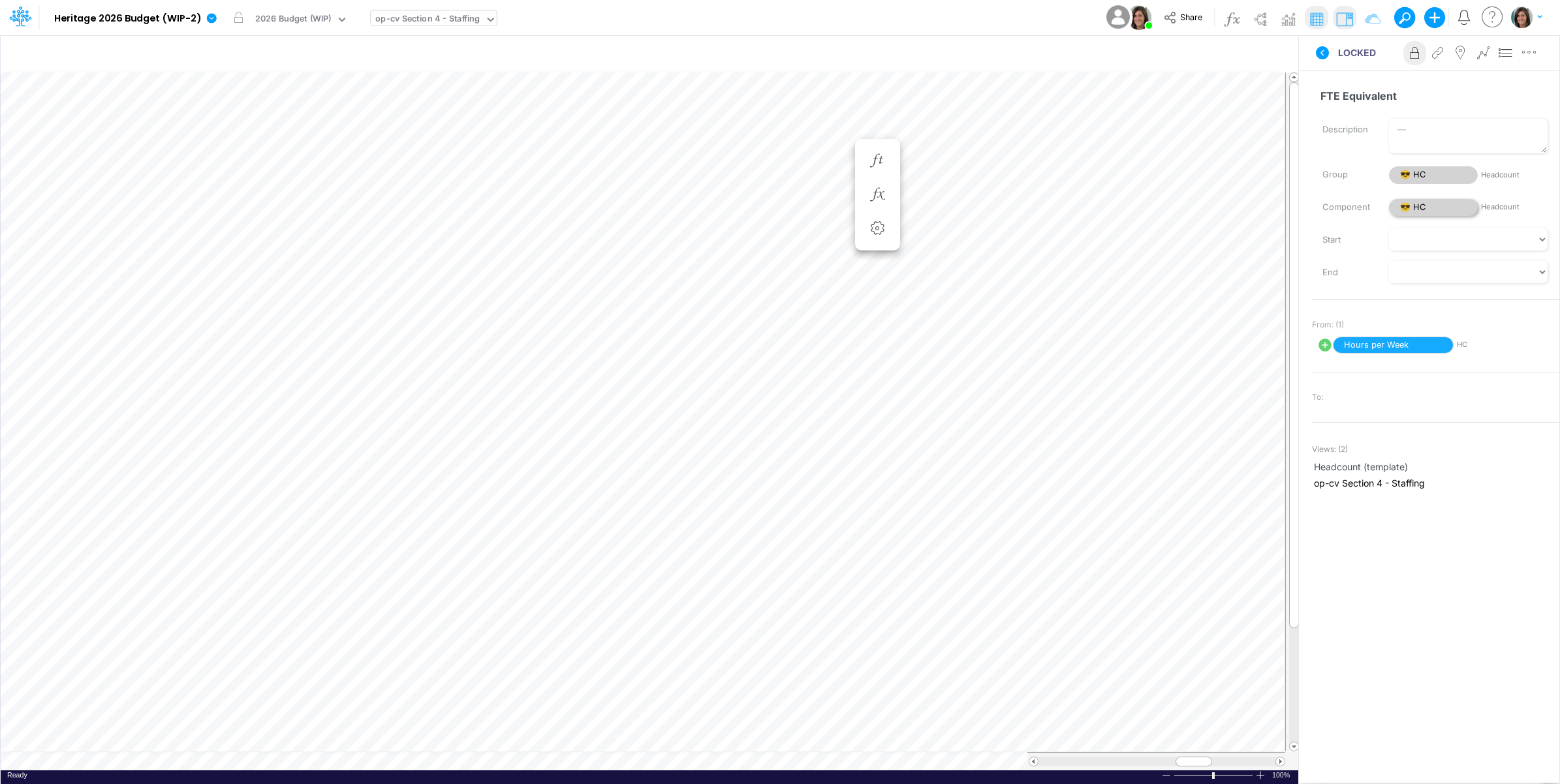
click at [1429, 210] on span "😎 HC" at bounding box center [1433, 208] width 89 height 18
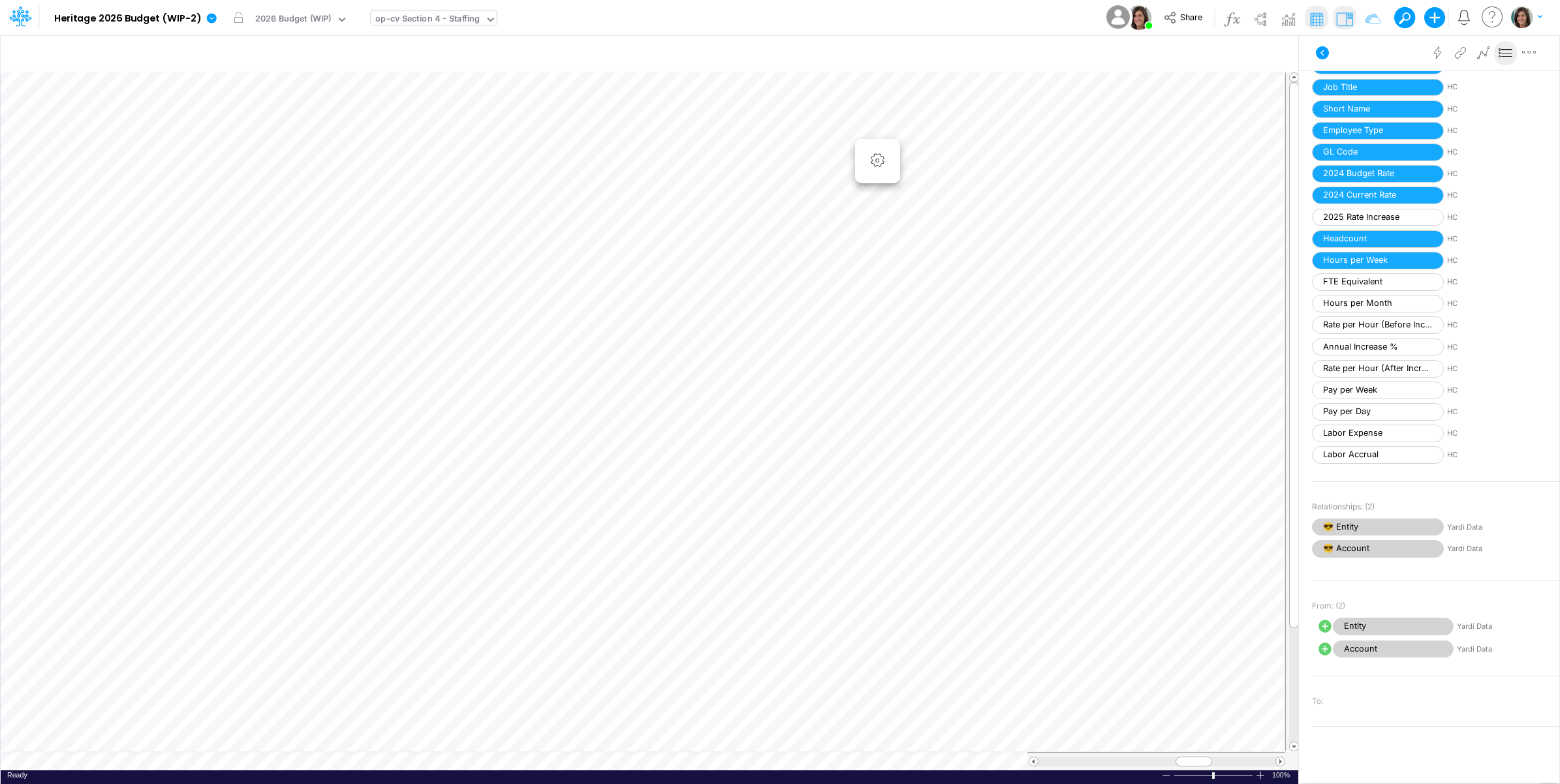
scroll to position [326, 0]
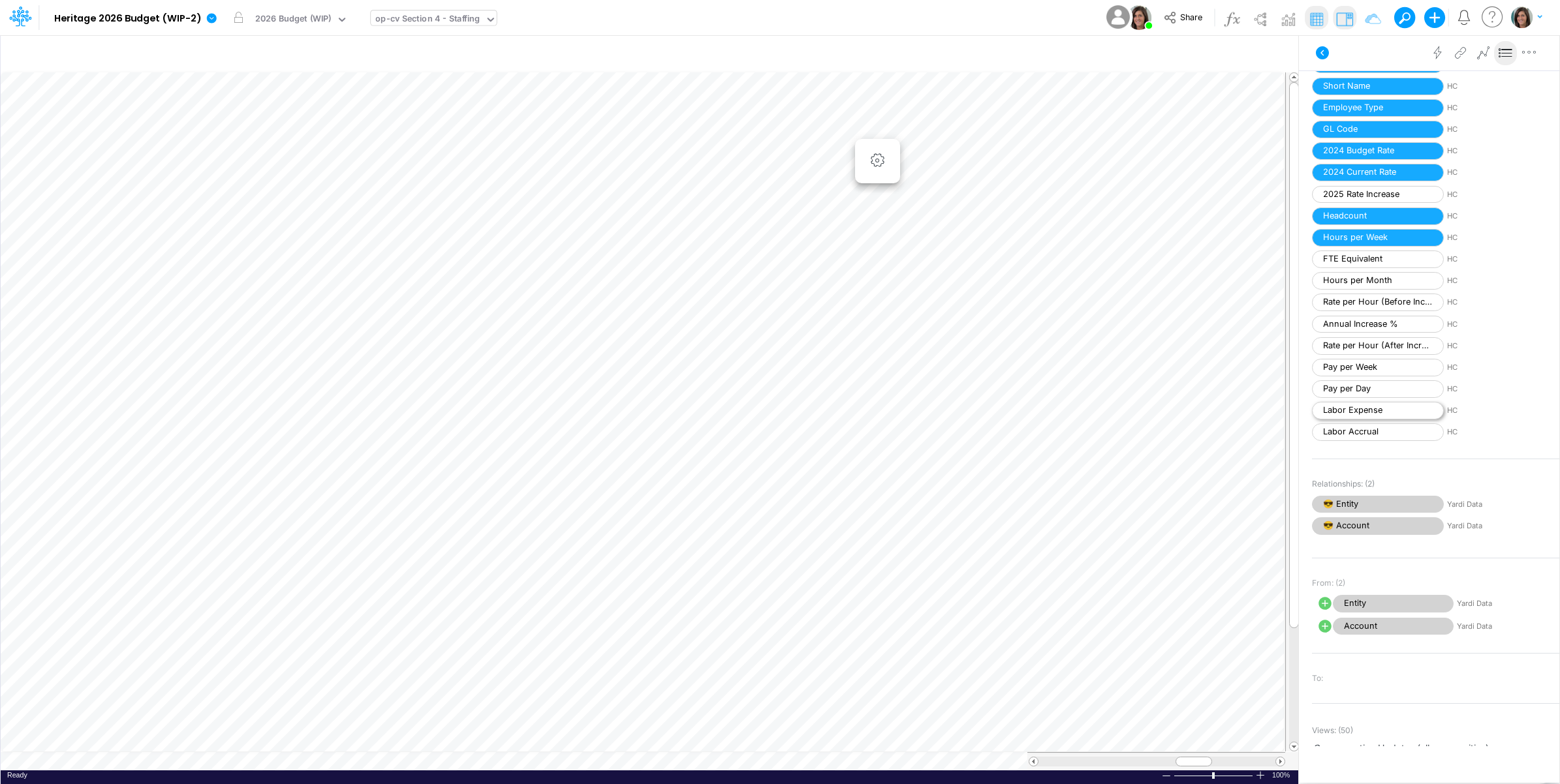
click at [1417, 416] on span "Labor Expense" at bounding box center [1378, 411] width 132 height 18
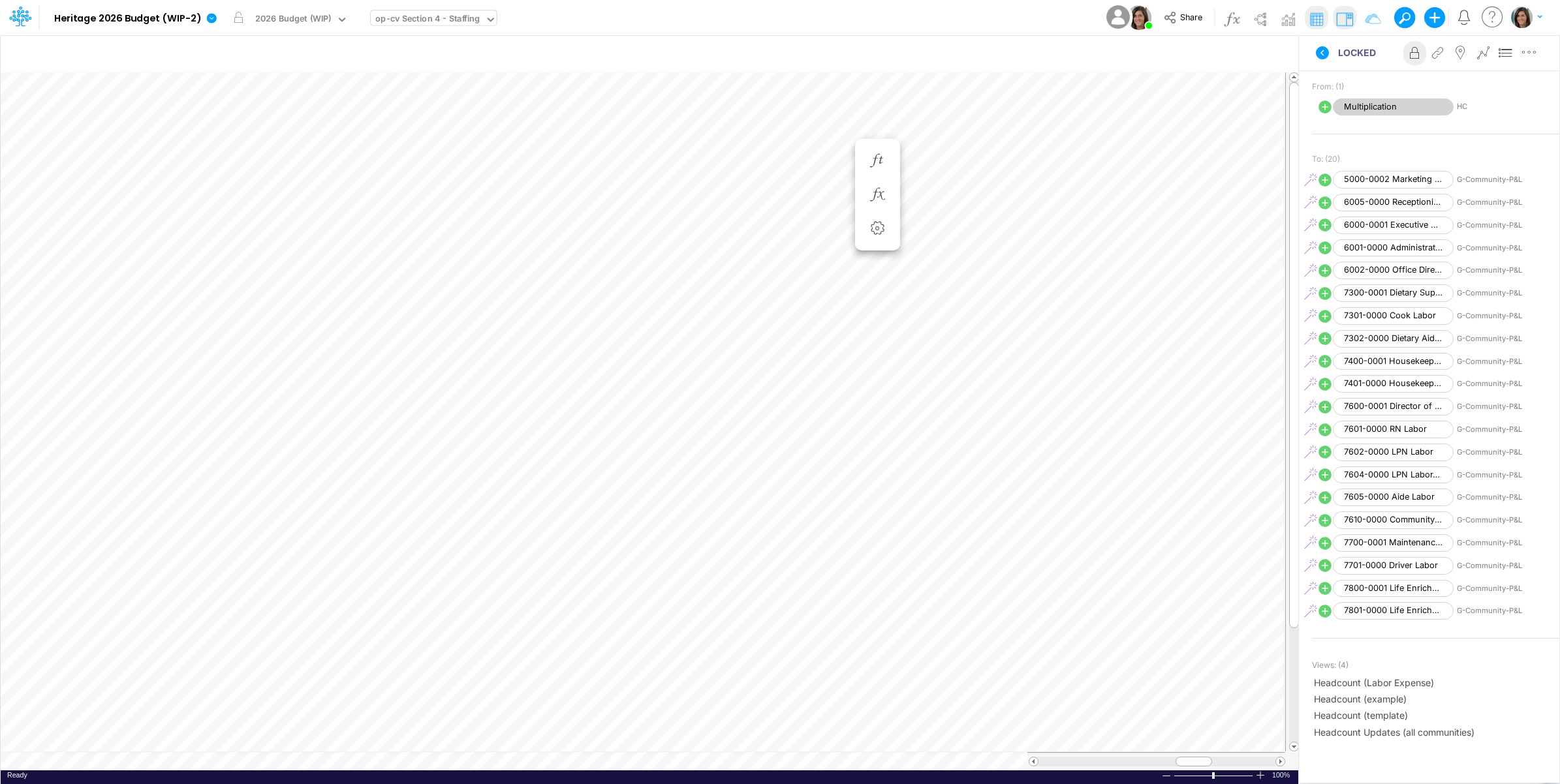
scroll to position [448, 0]
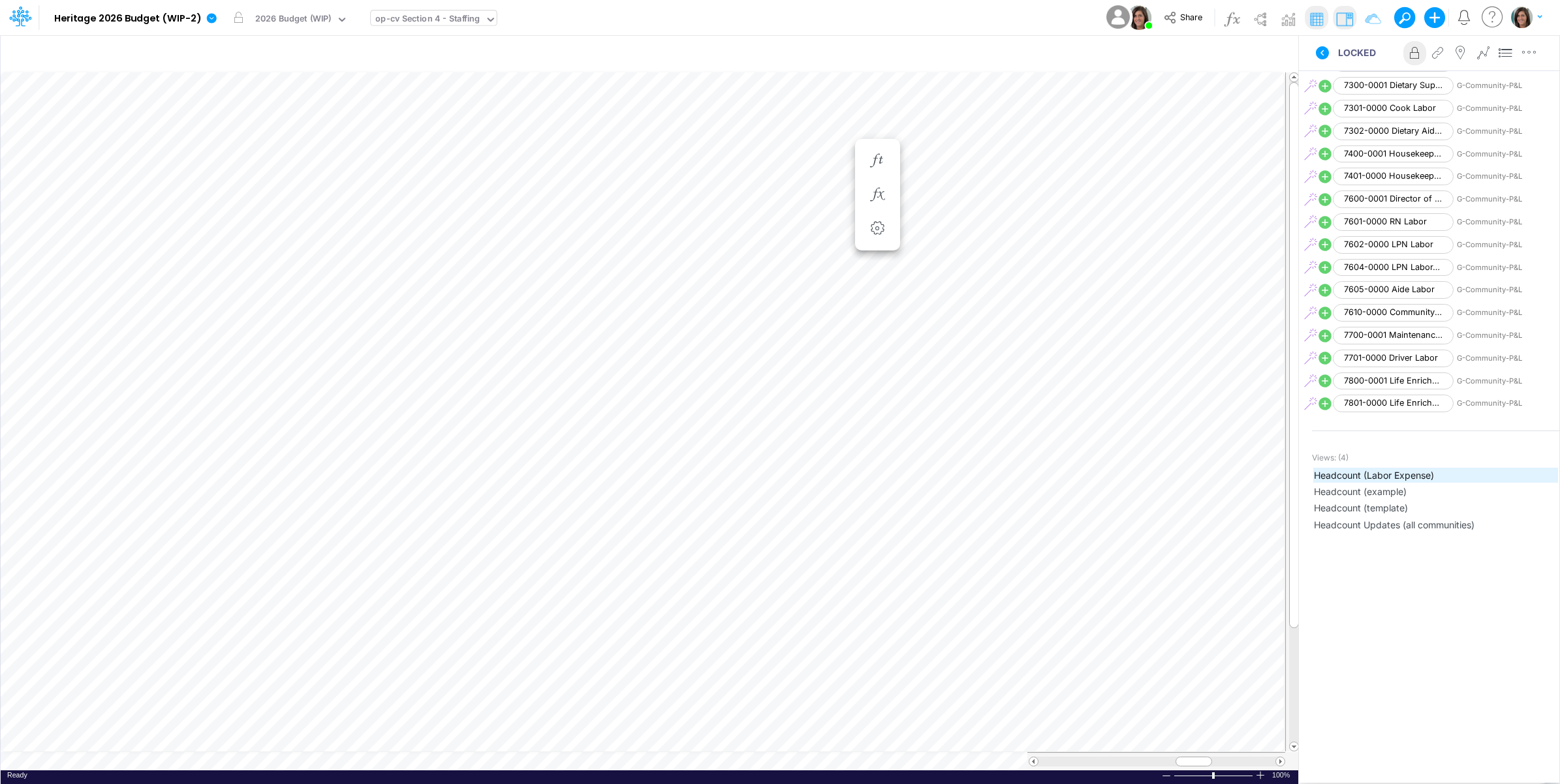
click at [1437, 477] on span "Headcount (Labor Expense)" at bounding box center [1435, 475] width 244 height 14
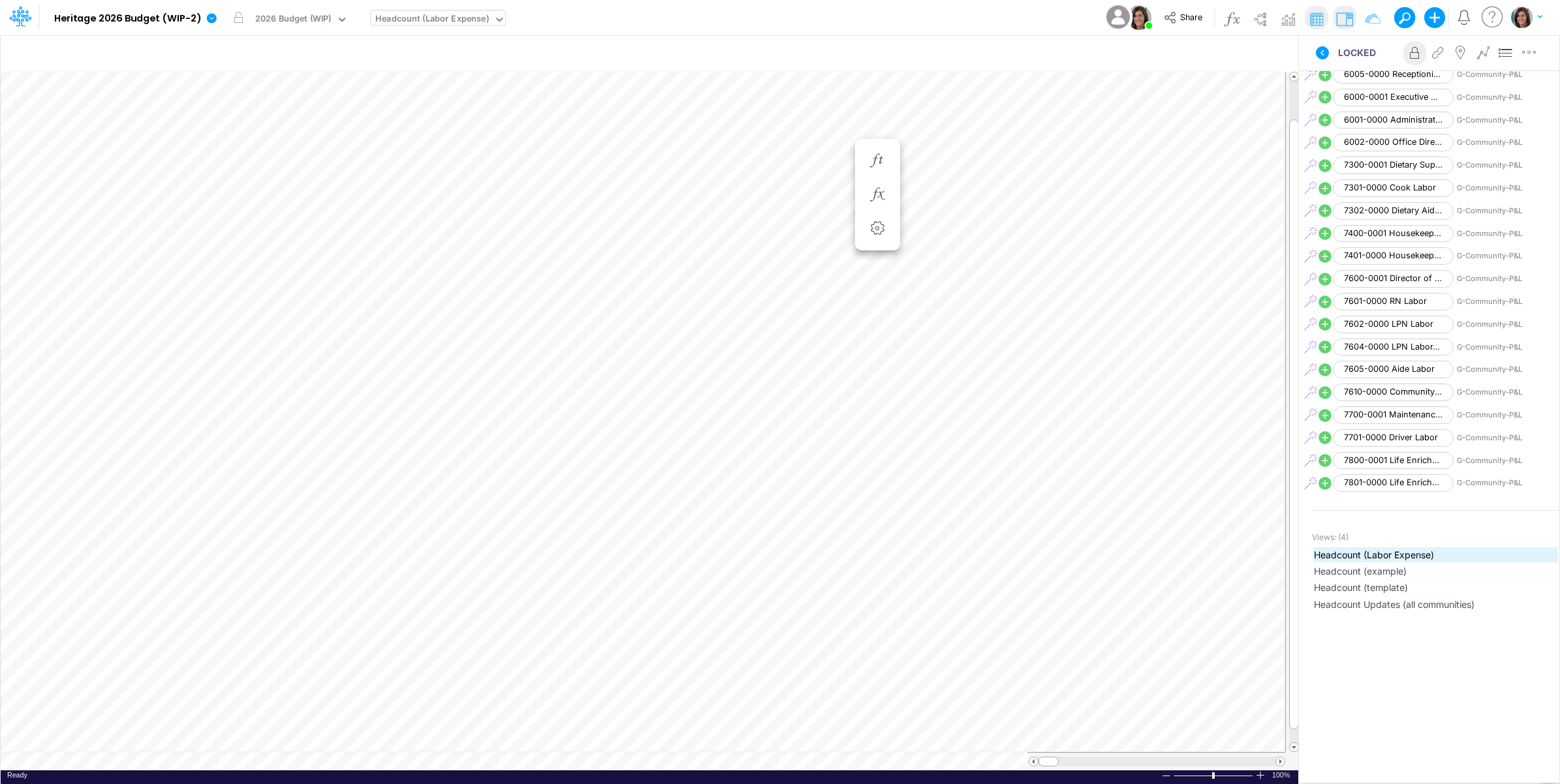
scroll to position [448, 0]
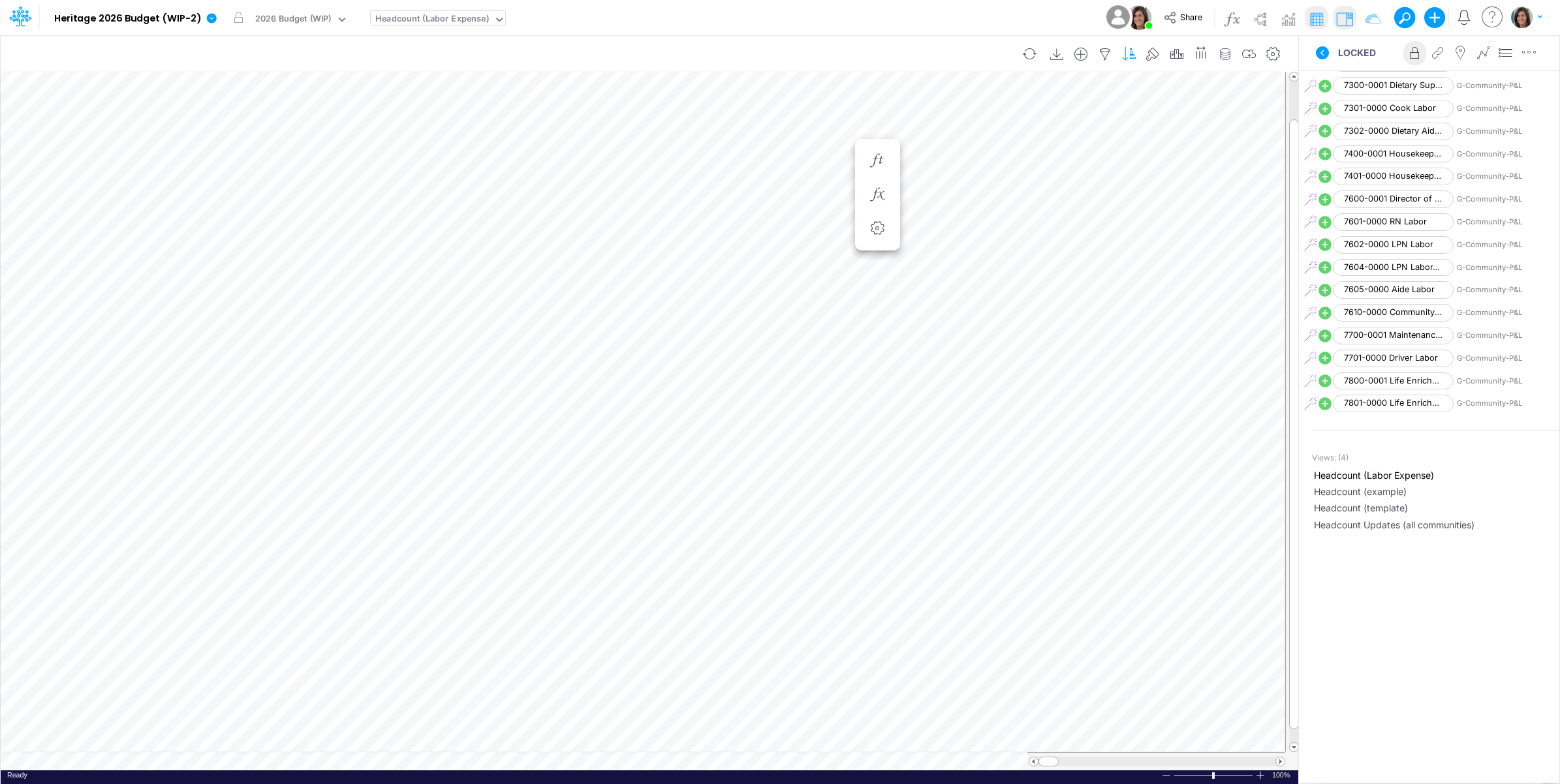
click at [1126, 51] on icon "button" at bounding box center [1129, 54] width 20 height 14
click at [830, 11] on div "Model Heritage 2026 Budget (WIP-2) Edit model settings Duplicate Import QuickBo…" at bounding box center [780, 18] width 1404 height 35
click at [1272, 52] on icon "button" at bounding box center [1273, 54] width 20 height 14
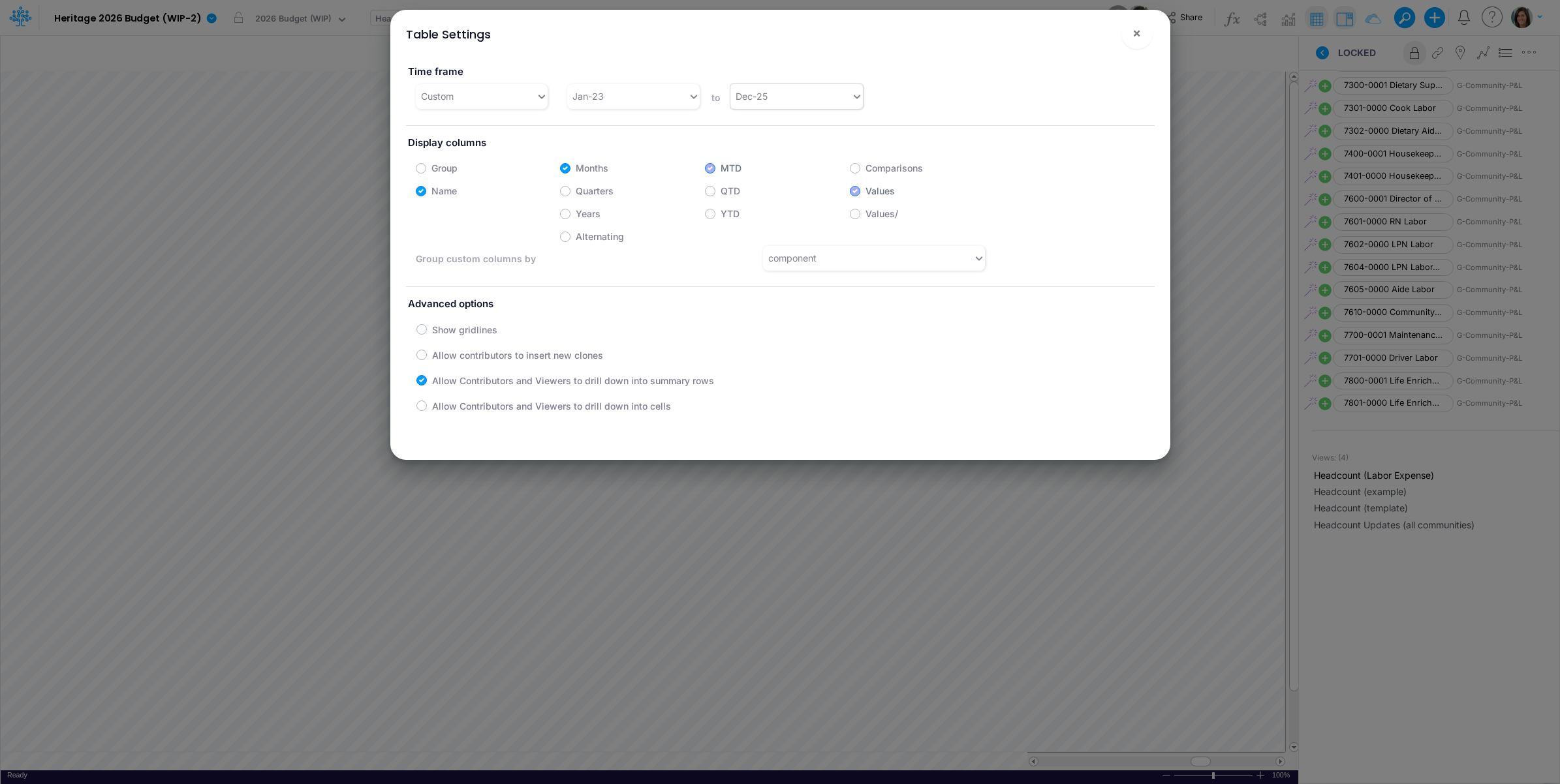
click at [792, 89] on div "Dec-25" at bounding box center [790, 96] width 121 height 21
click at [775, 295] on div "Dec-26" at bounding box center [793, 296] width 131 height 24
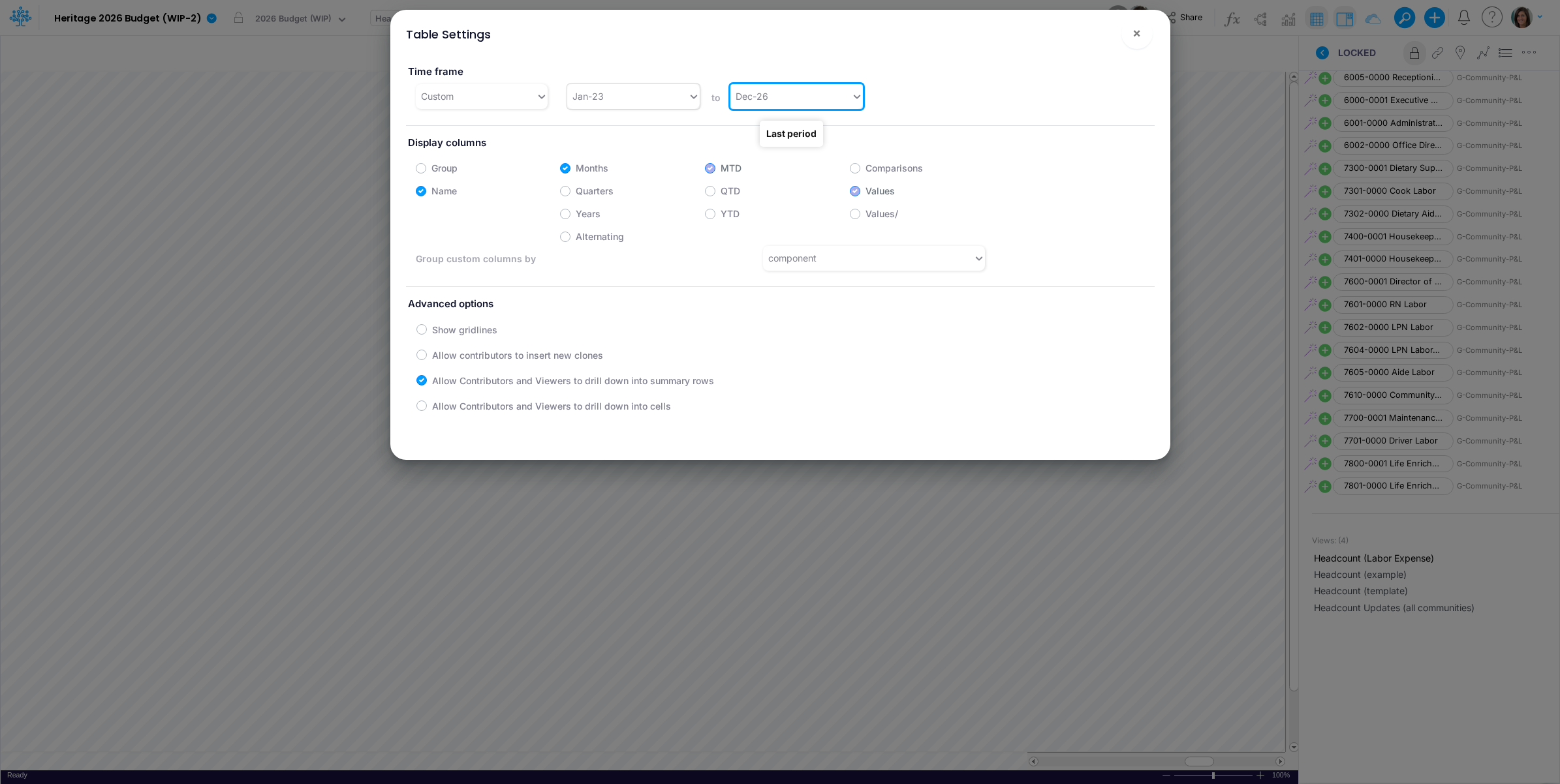
scroll to position [448, 0]
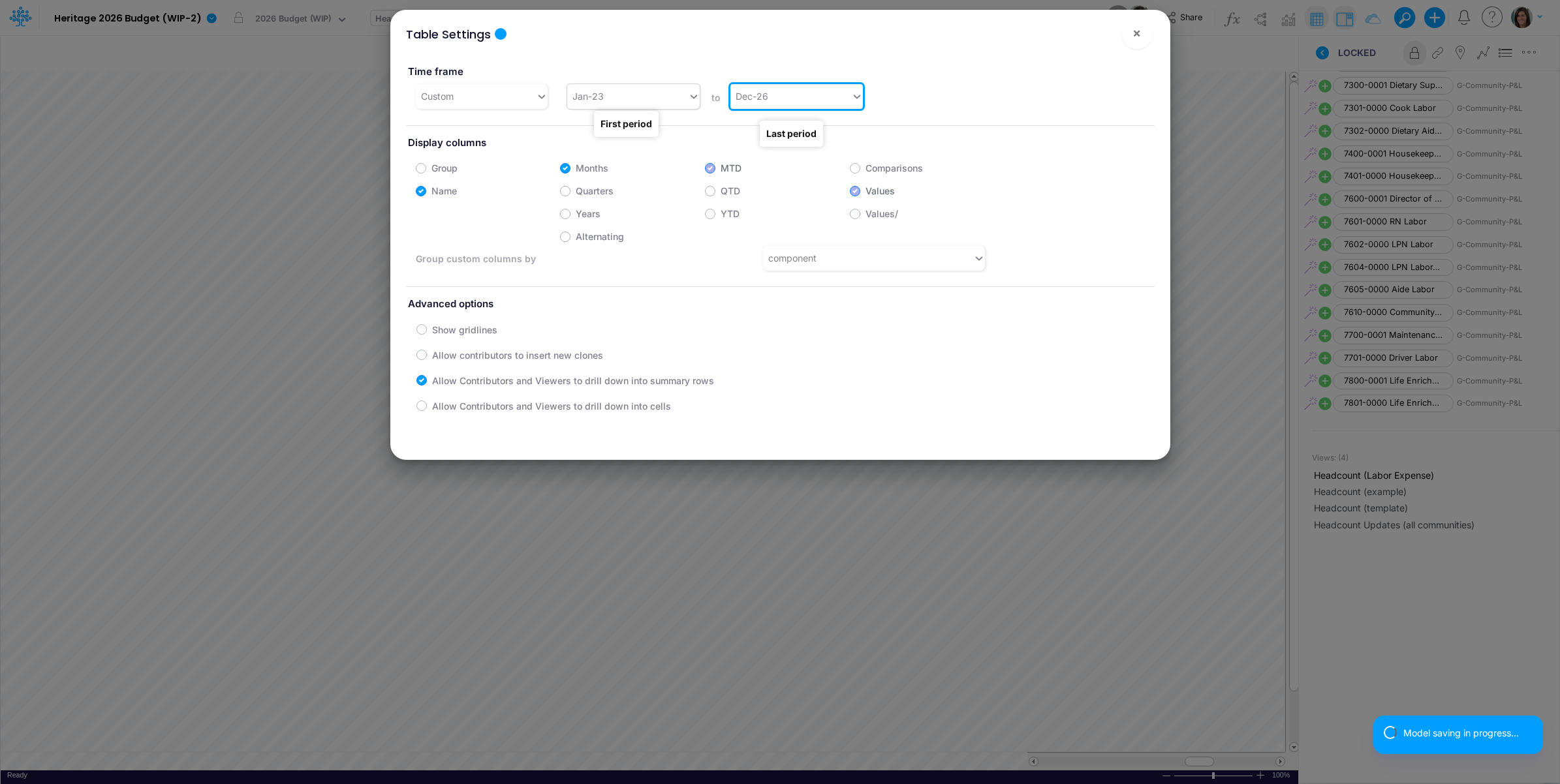
click at [644, 97] on div "Jan-23" at bounding box center [627, 96] width 121 height 21
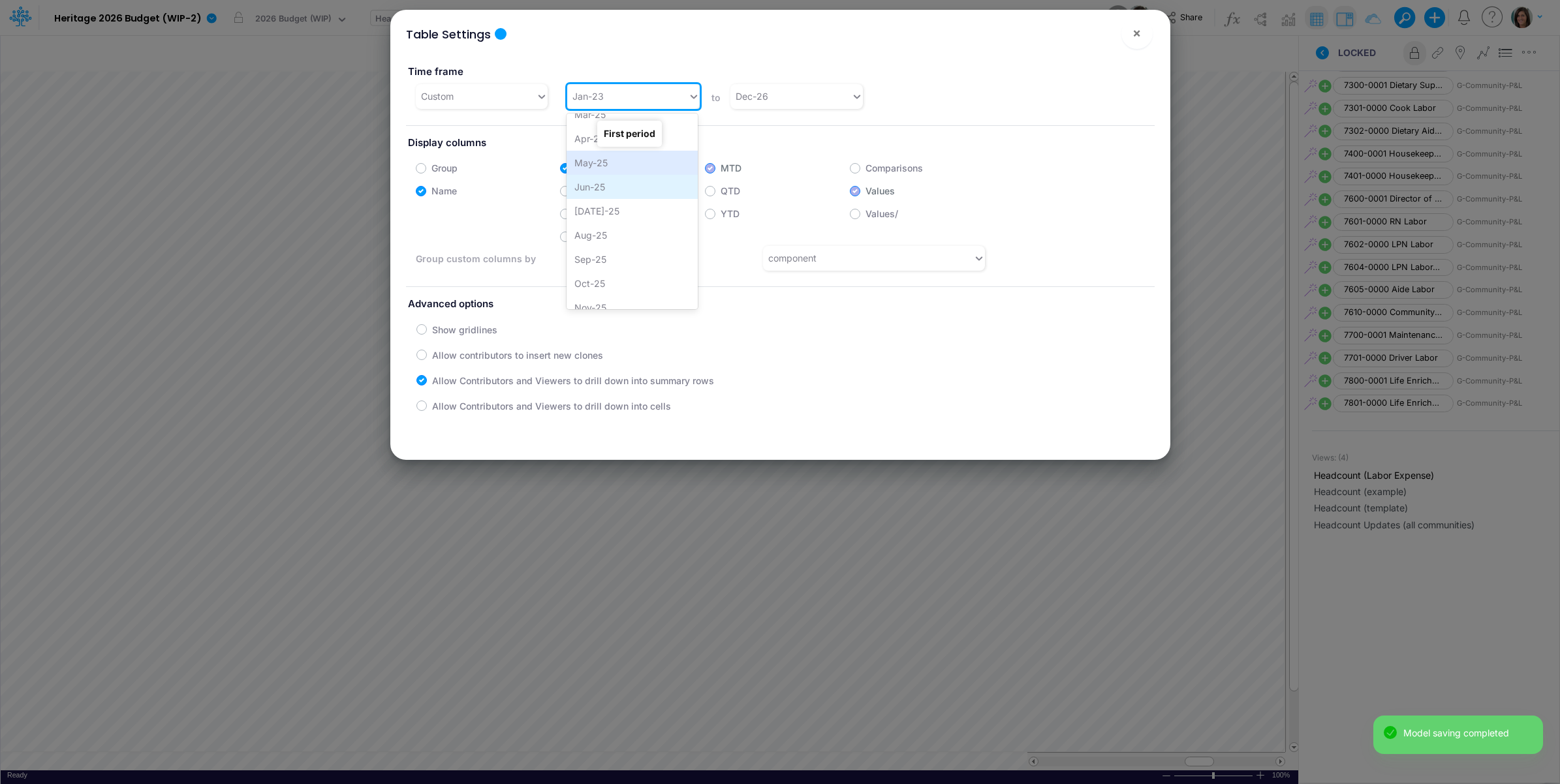
scroll to position [826, 0]
click at [620, 178] on div "Jan-25" at bounding box center [632, 174] width 131 height 24
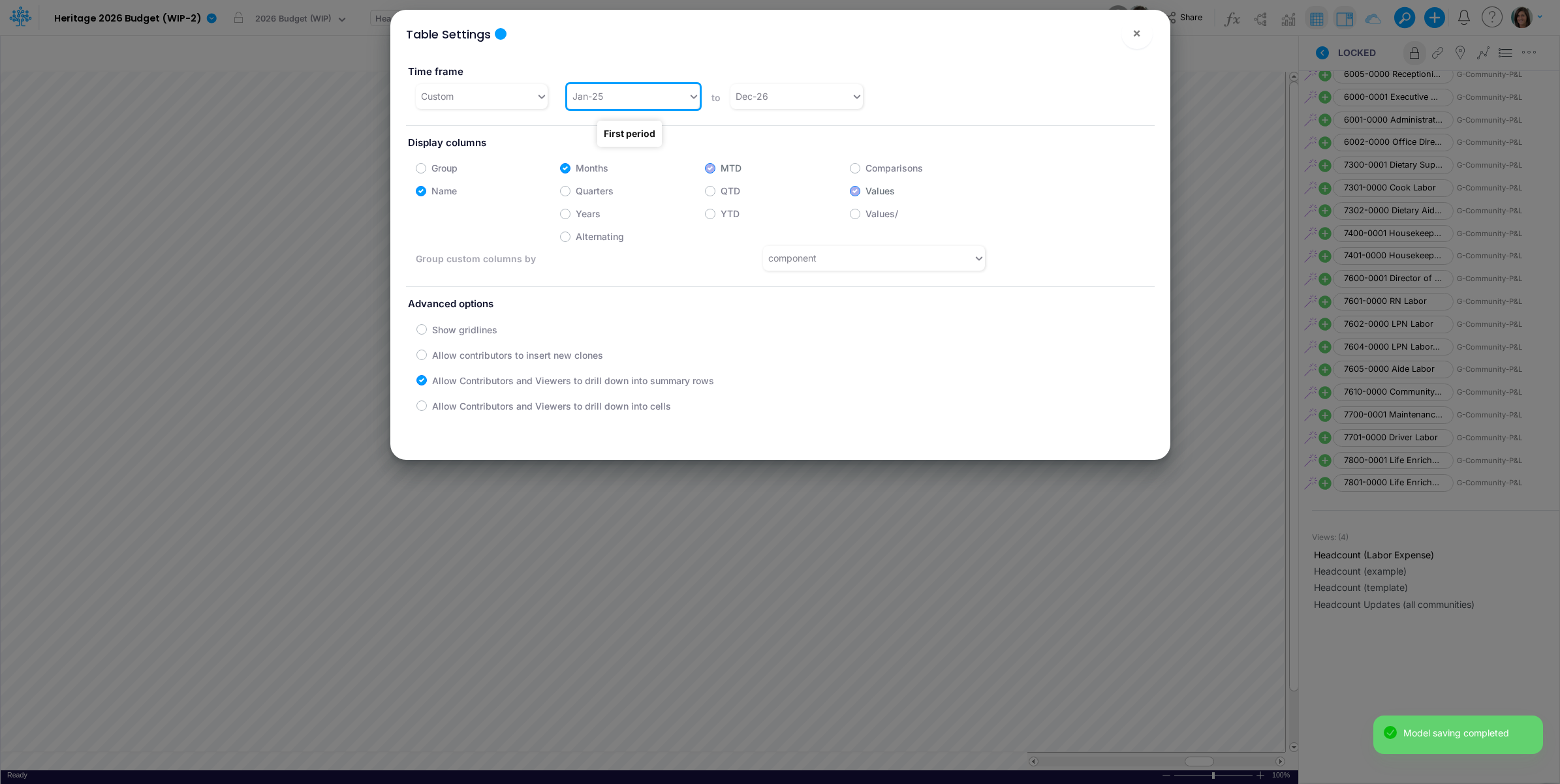
scroll to position [448, 0]
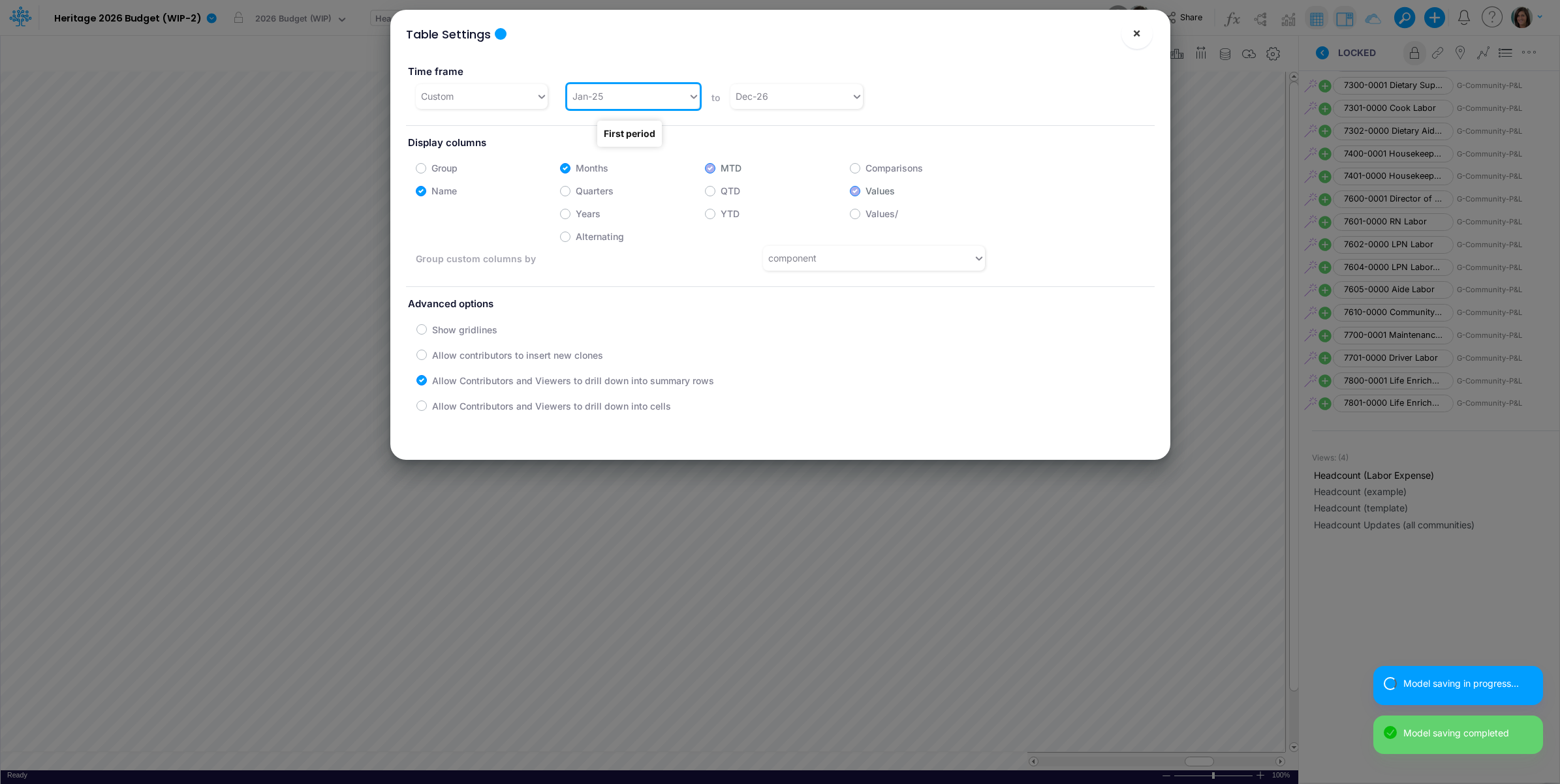
click at [1133, 36] on span "×" at bounding box center [1137, 32] width 9 height 15
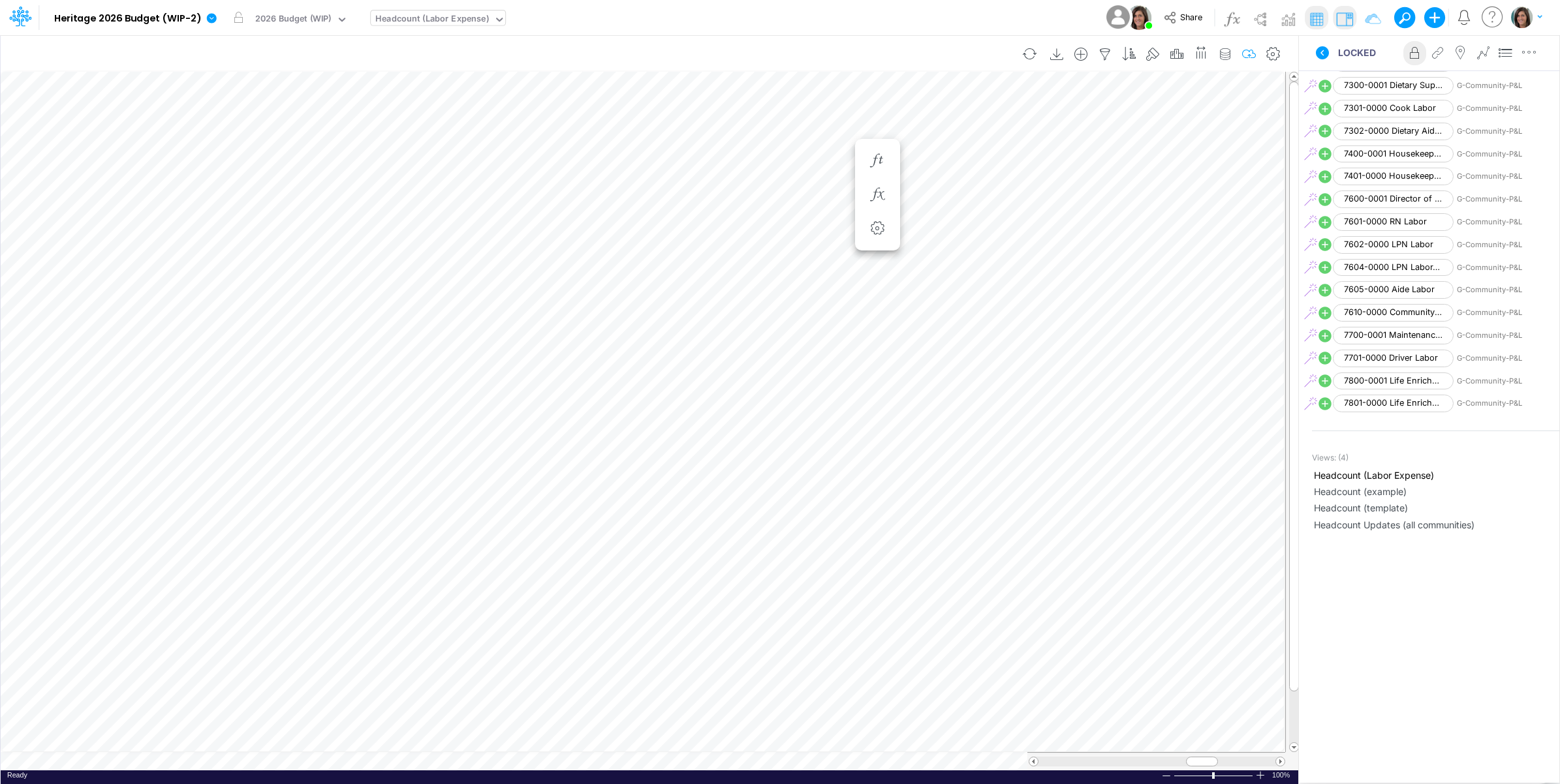
click at [1252, 56] on icon "button" at bounding box center [1249, 54] width 20 height 14
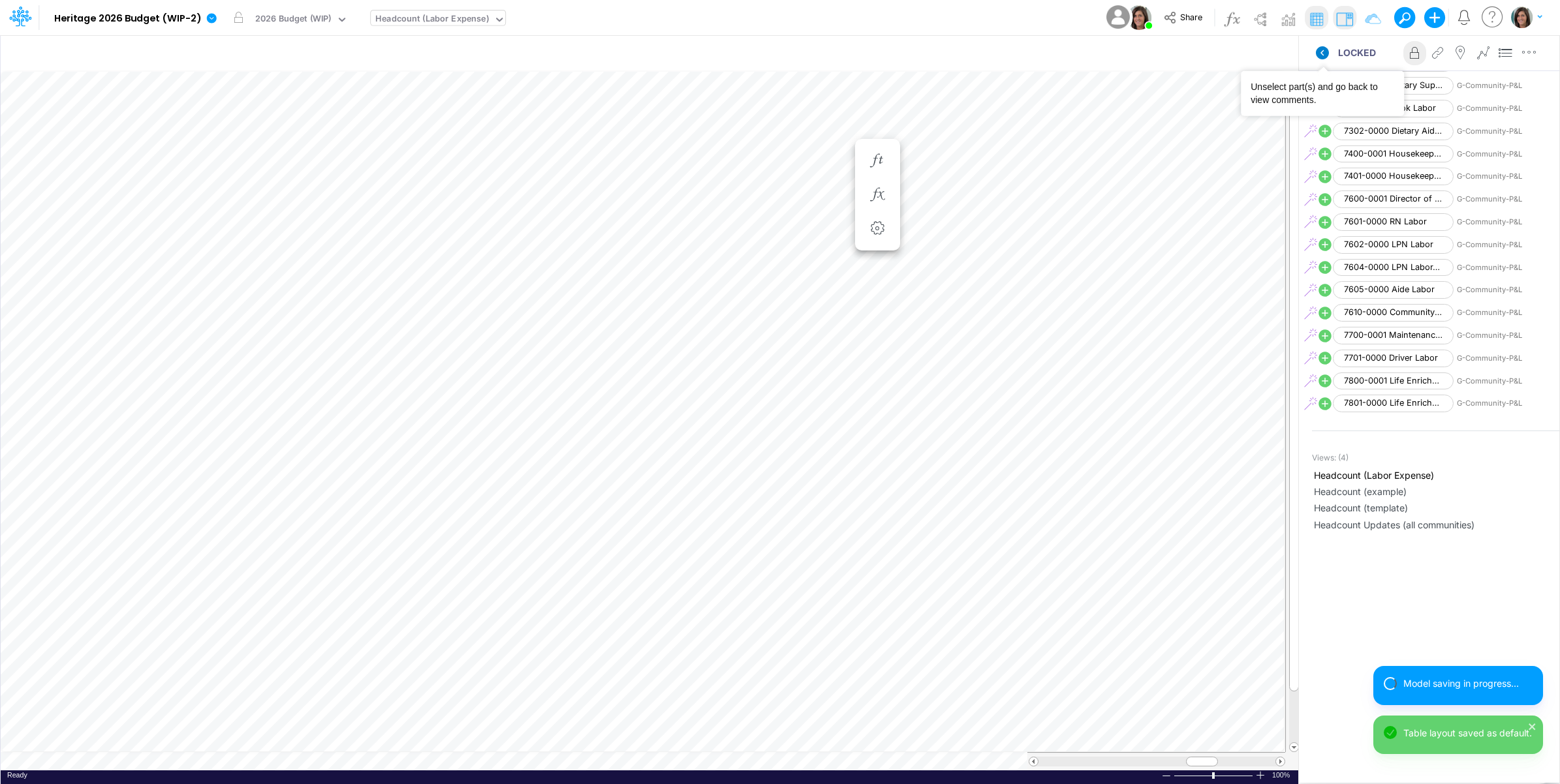
click at [1319, 54] on icon at bounding box center [1322, 53] width 13 height 13
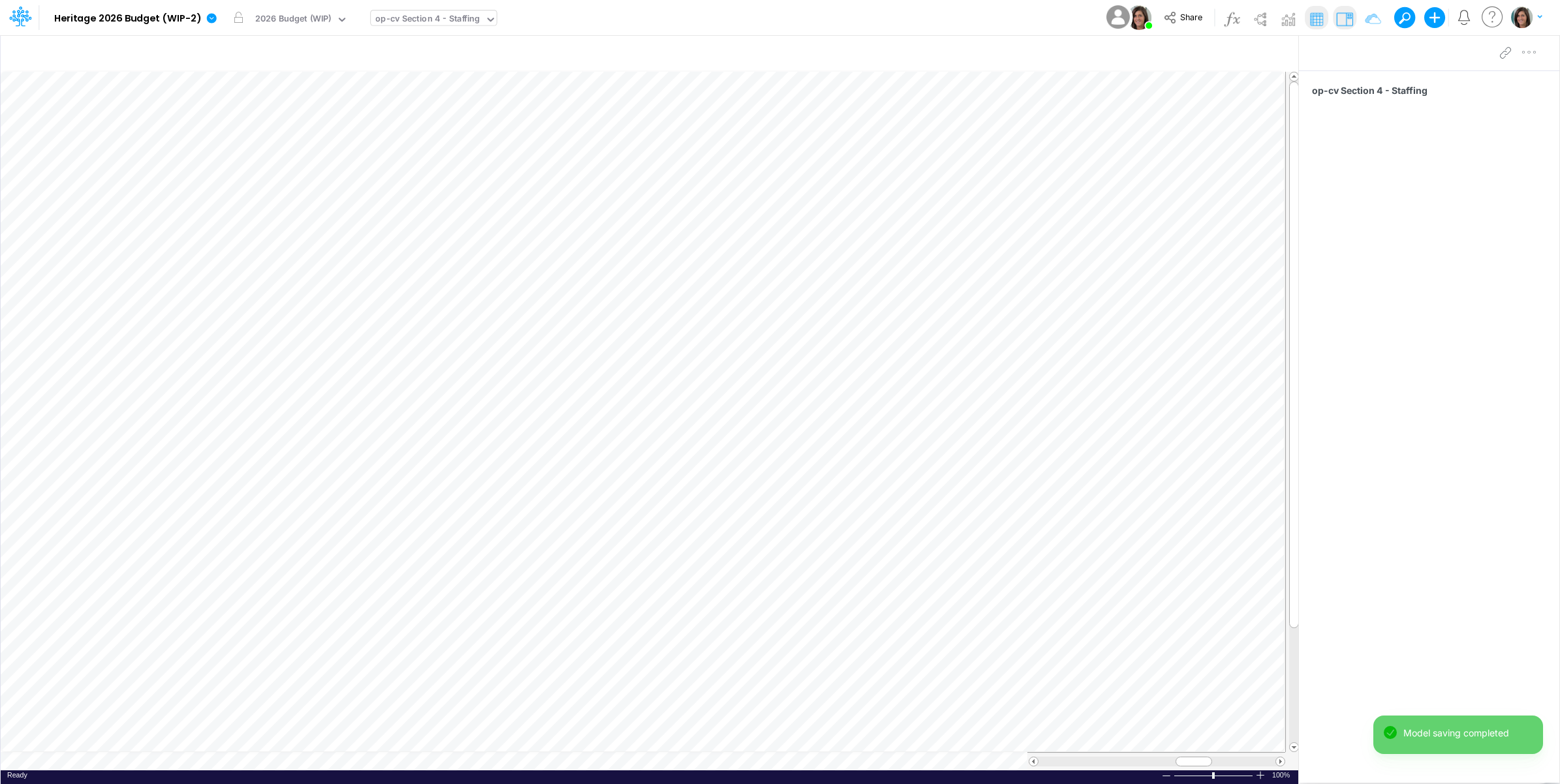
scroll to position [0, 1]
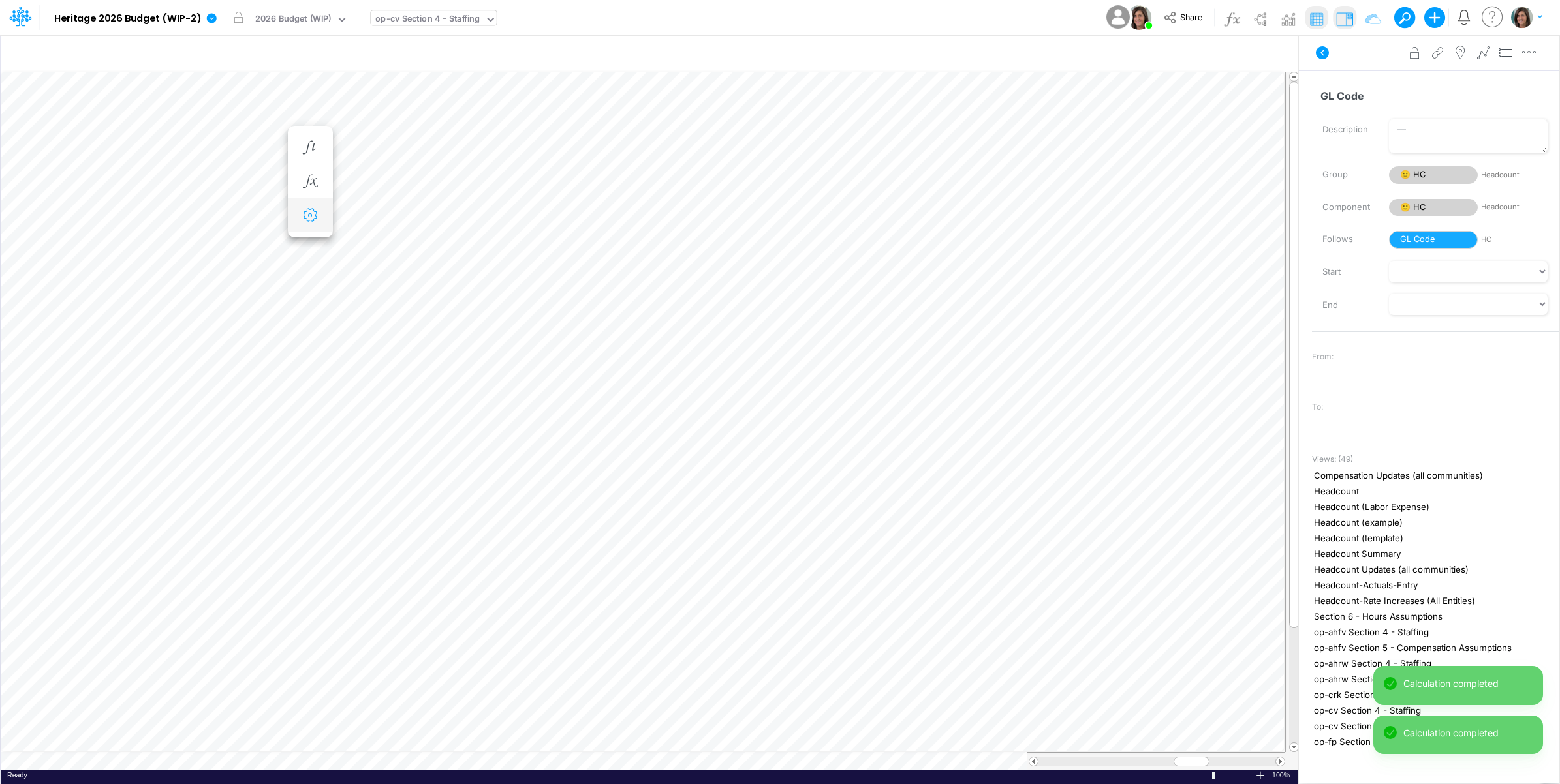
scroll to position [0, 1]
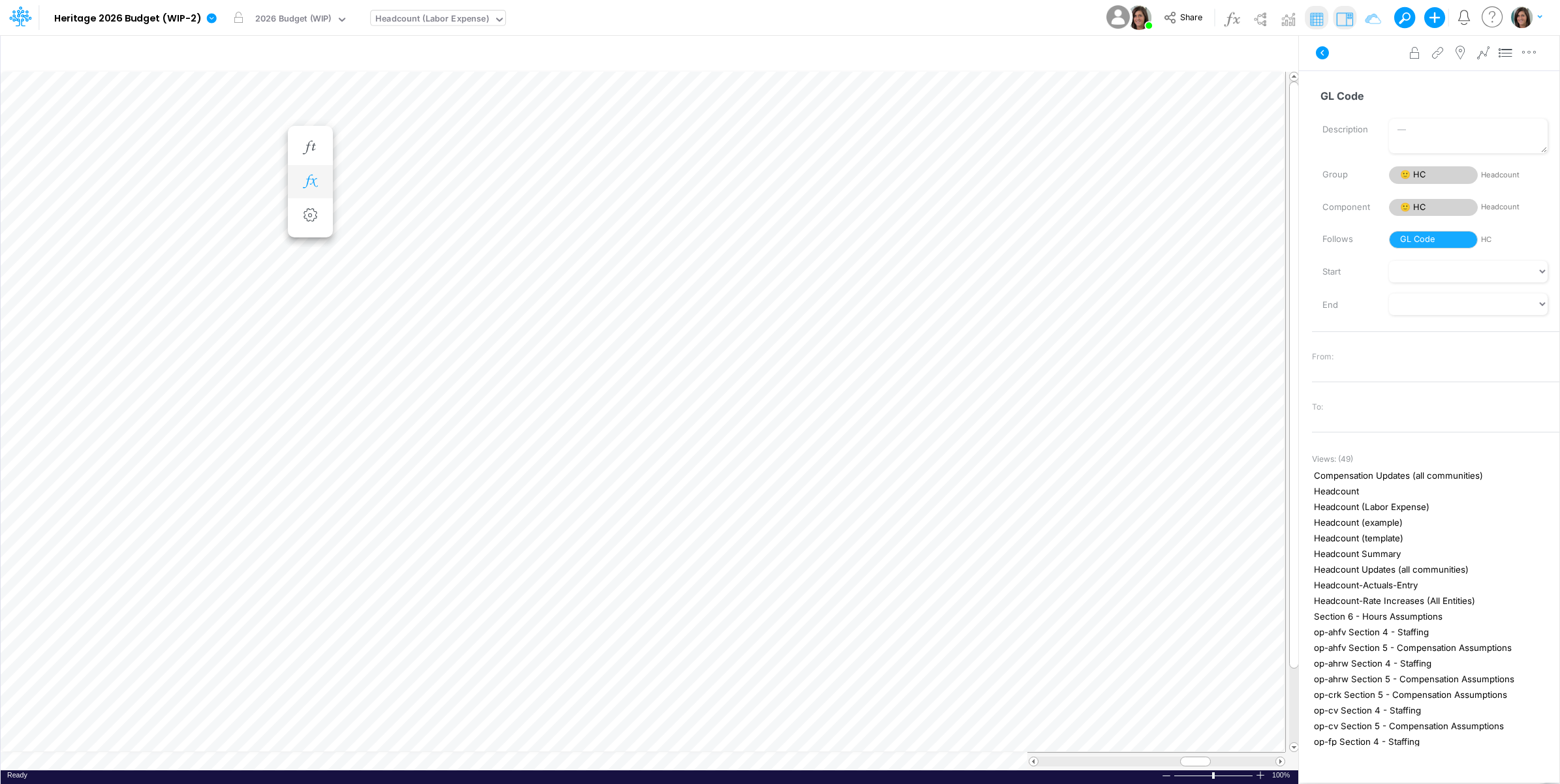
scroll to position [0, 1]
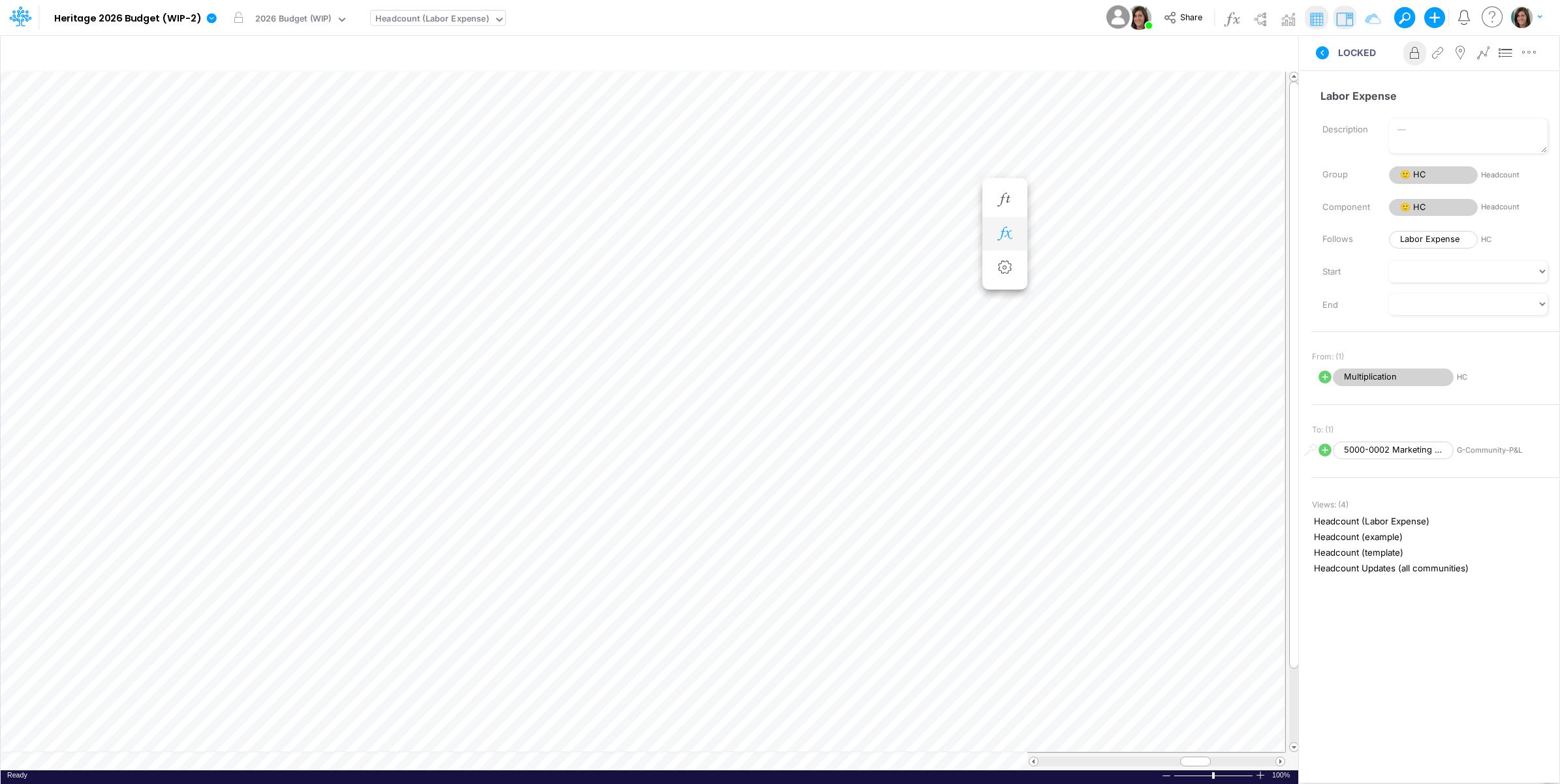
scroll to position [0, 1]
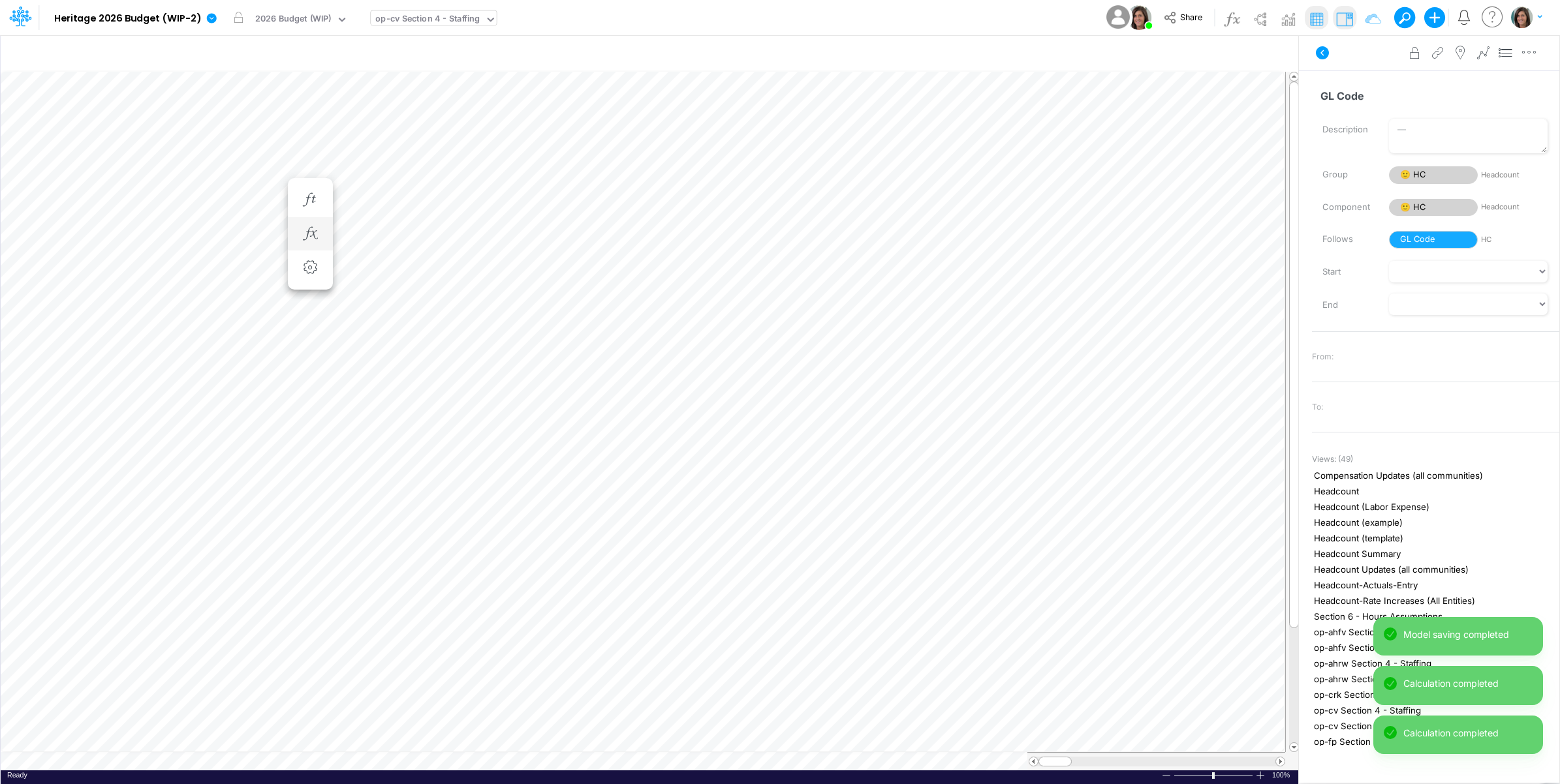
scroll to position [0, 1]
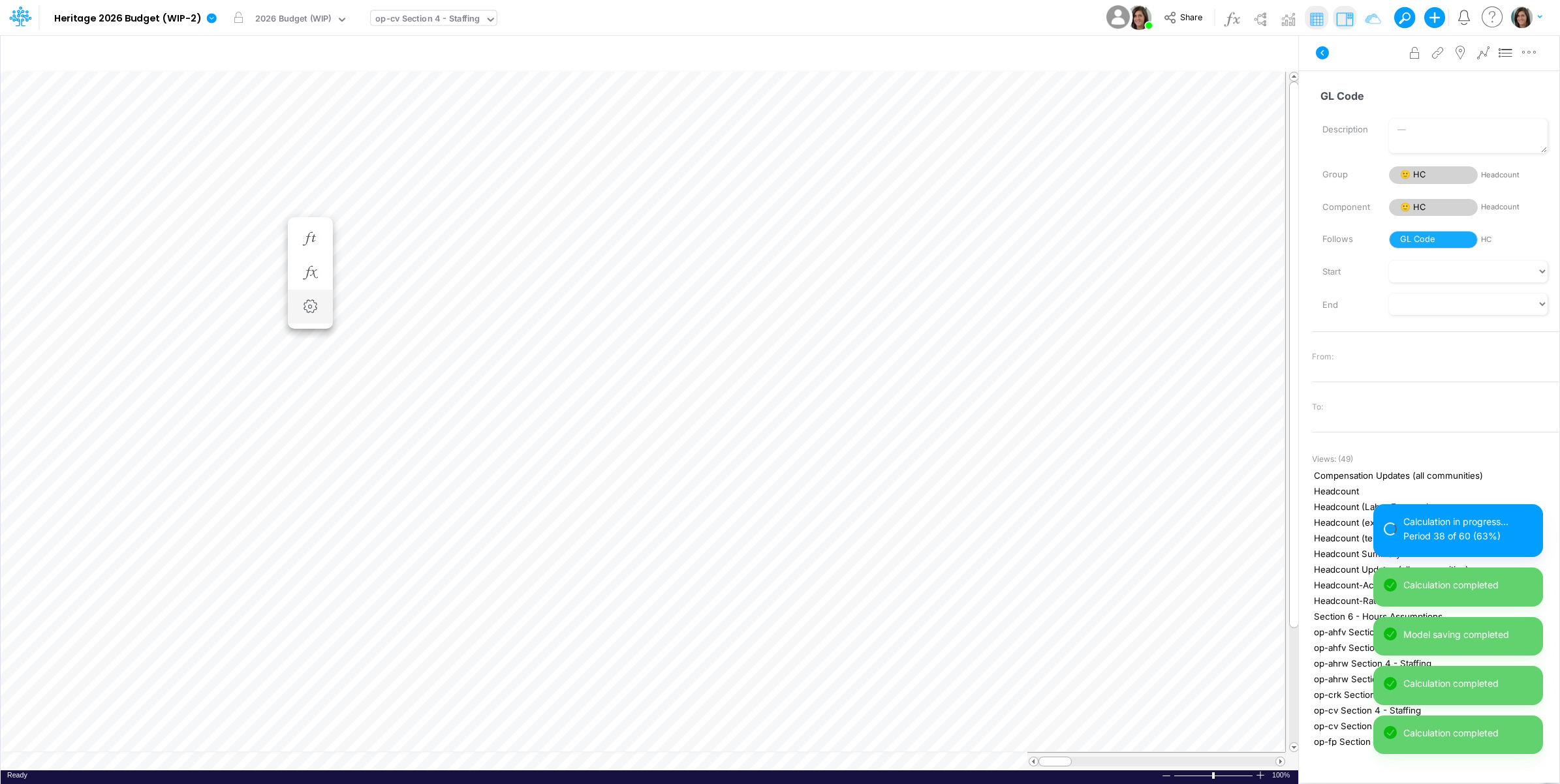
scroll to position [0, 1]
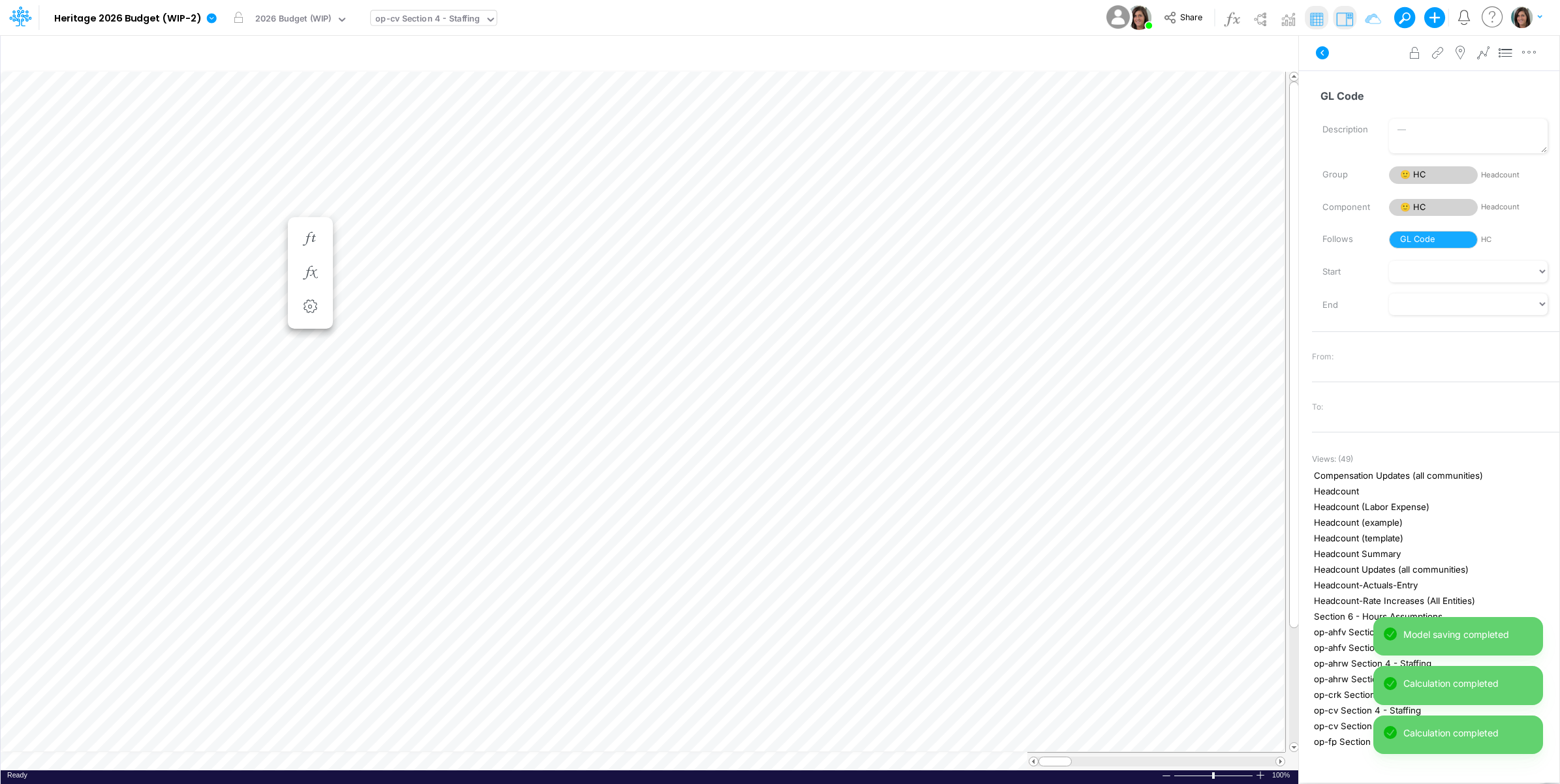
click at [1323, 54] on icon at bounding box center [1322, 52] width 15 height 15
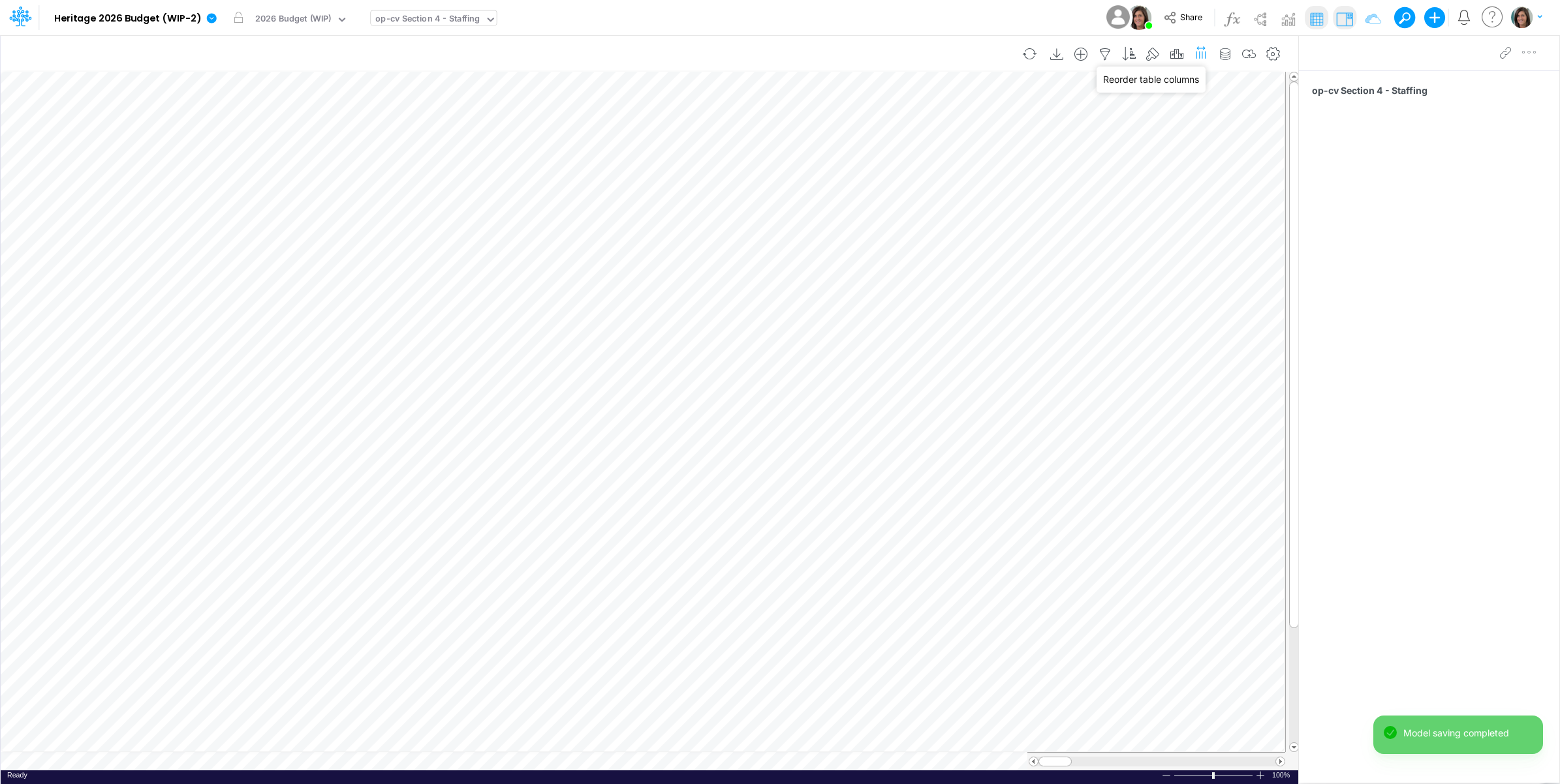
click at [1202, 51] on icon "button" at bounding box center [1200, 52] width 14 height 20
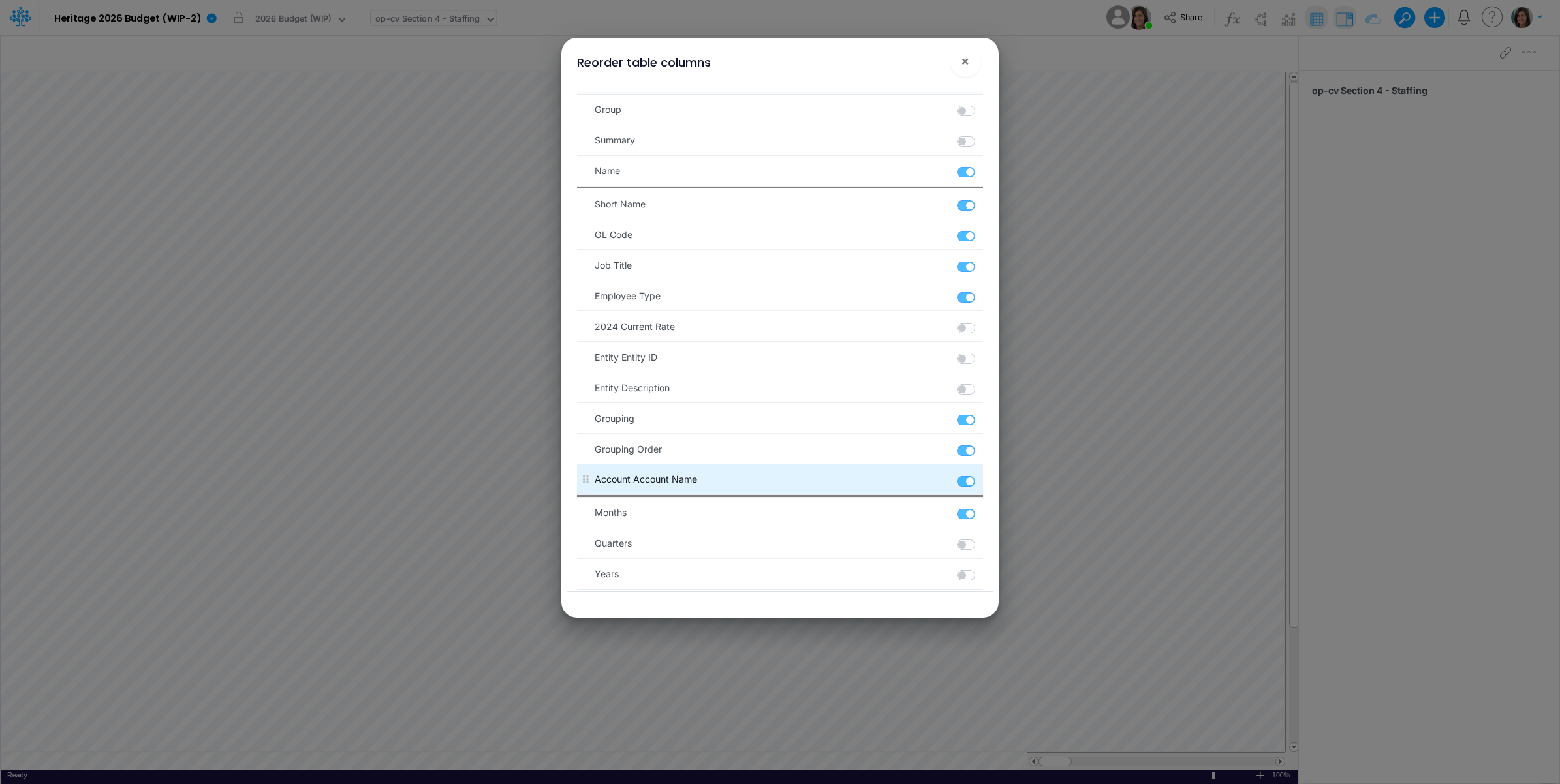
click at [980, 475] on label at bounding box center [981, 475] width 2 height 0
click at [980, 483] on Name "checkbox" at bounding box center [985, 479] width 9 height 9
checkbox Name "false"
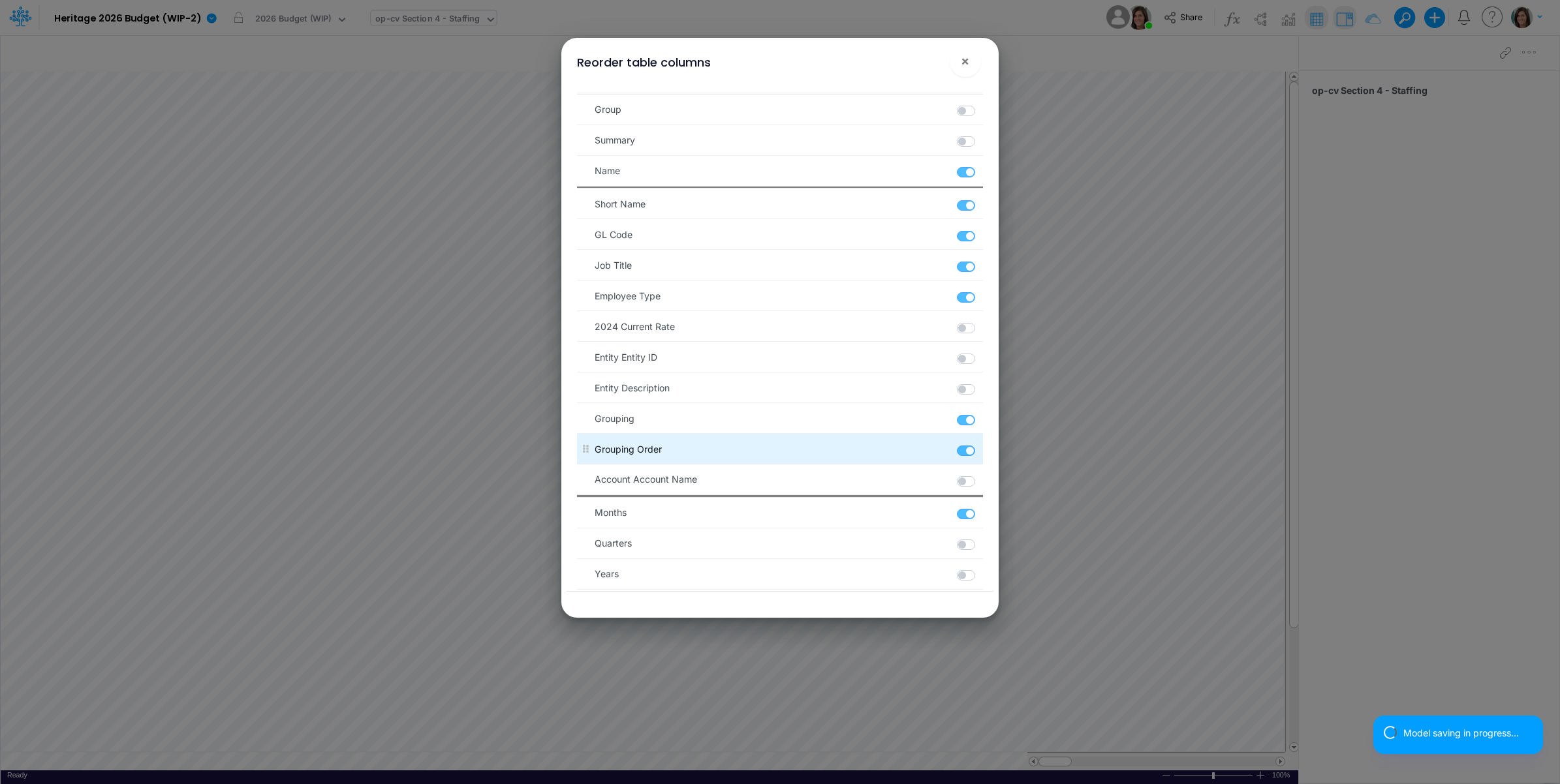
click at [980, 444] on label at bounding box center [981, 444] width 2 height 0
click at [980, 452] on Order "checkbox" at bounding box center [985, 448] width 9 height 9
checkbox Order "false"
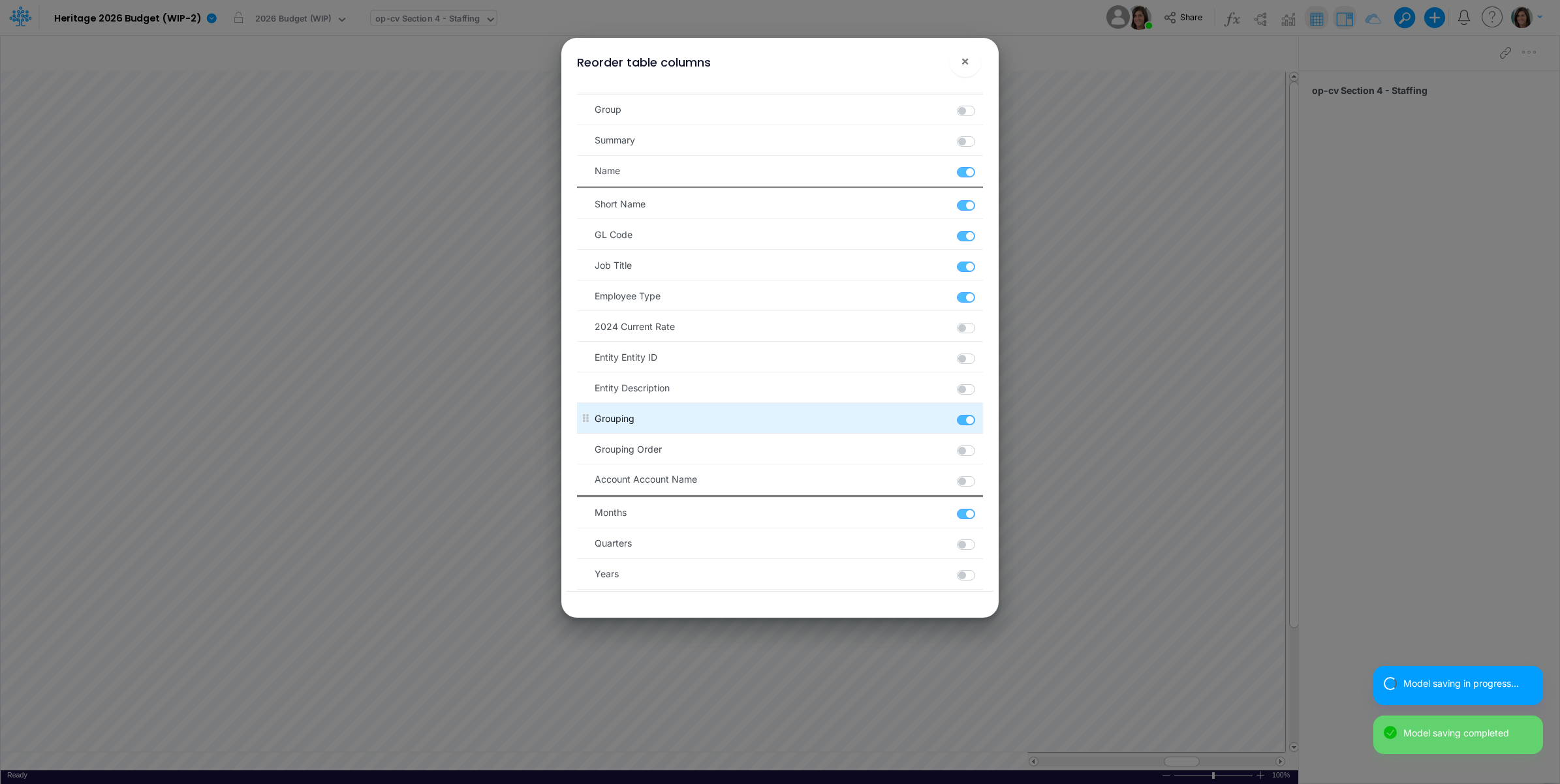
click at [980, 413] on label at bounding box center [981, 413] width 2 height 0
click at [980, 422] on _C_Grouping "checkbox" at bounding box center [985, 417] width 9 height 9
checkbox _C_Grouping "false"
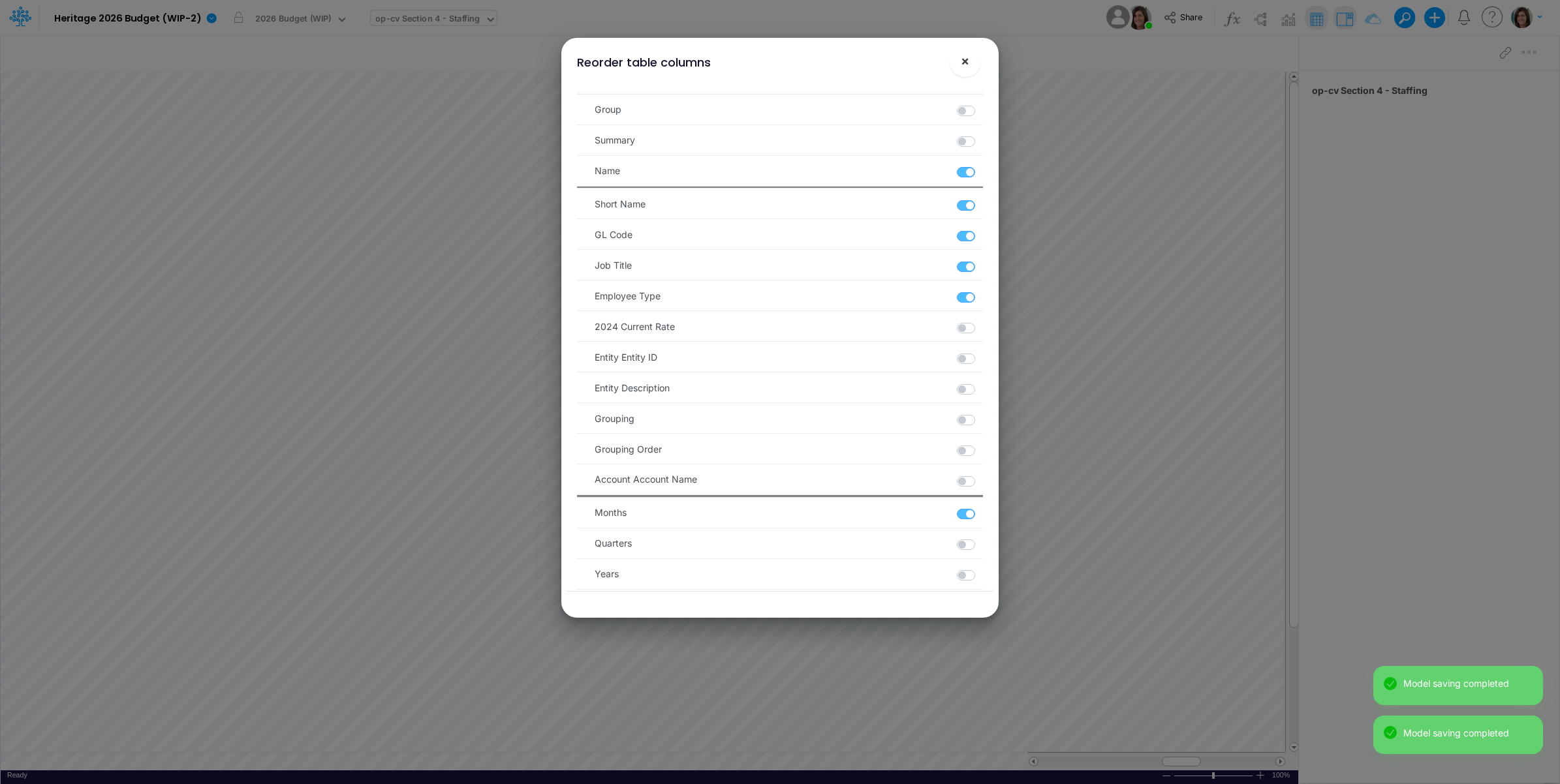
click at [964, 60] on span "×" at bounding box center [965, 60] width 9 height 15
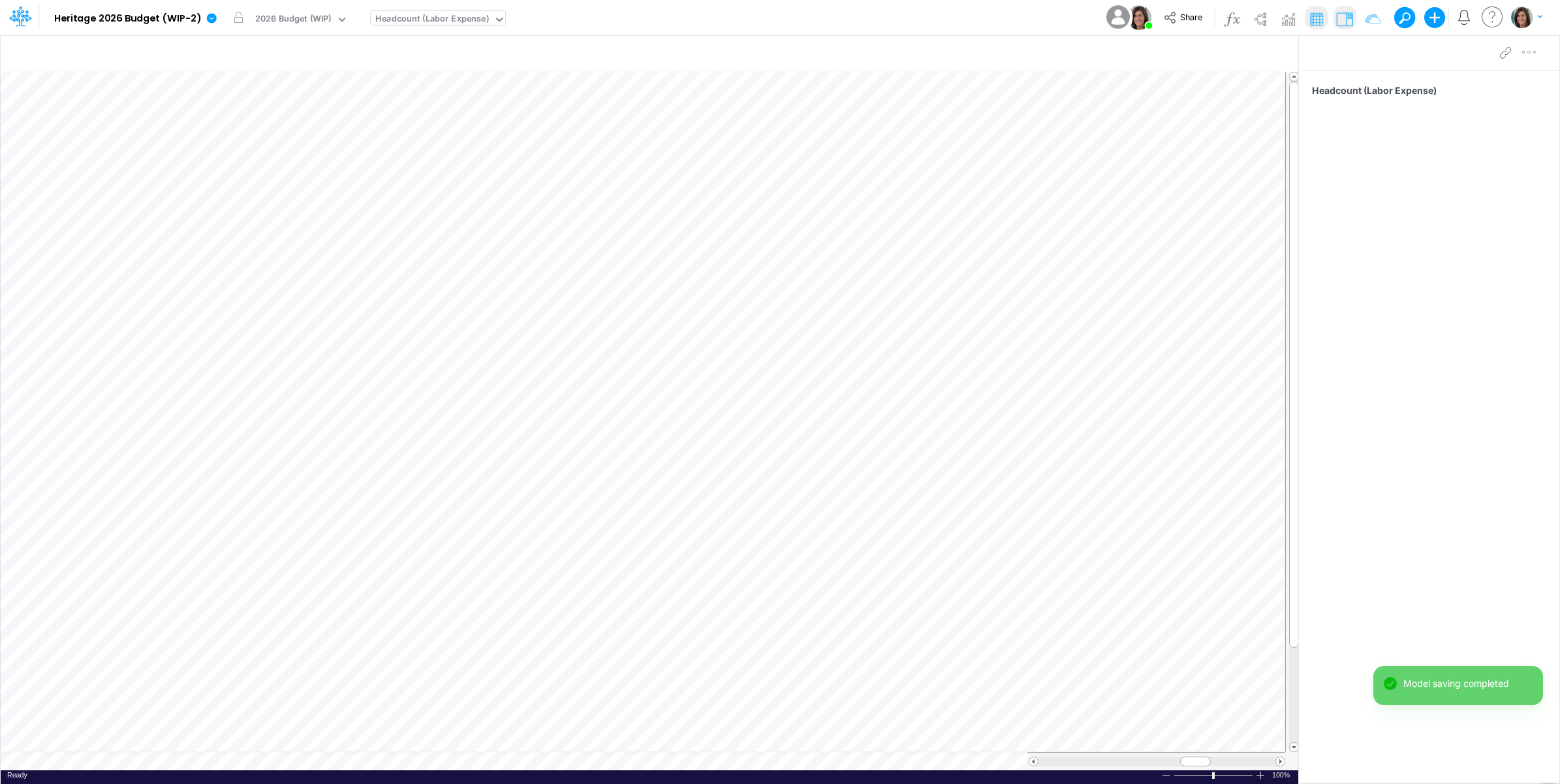
scroll to position [0, 1]
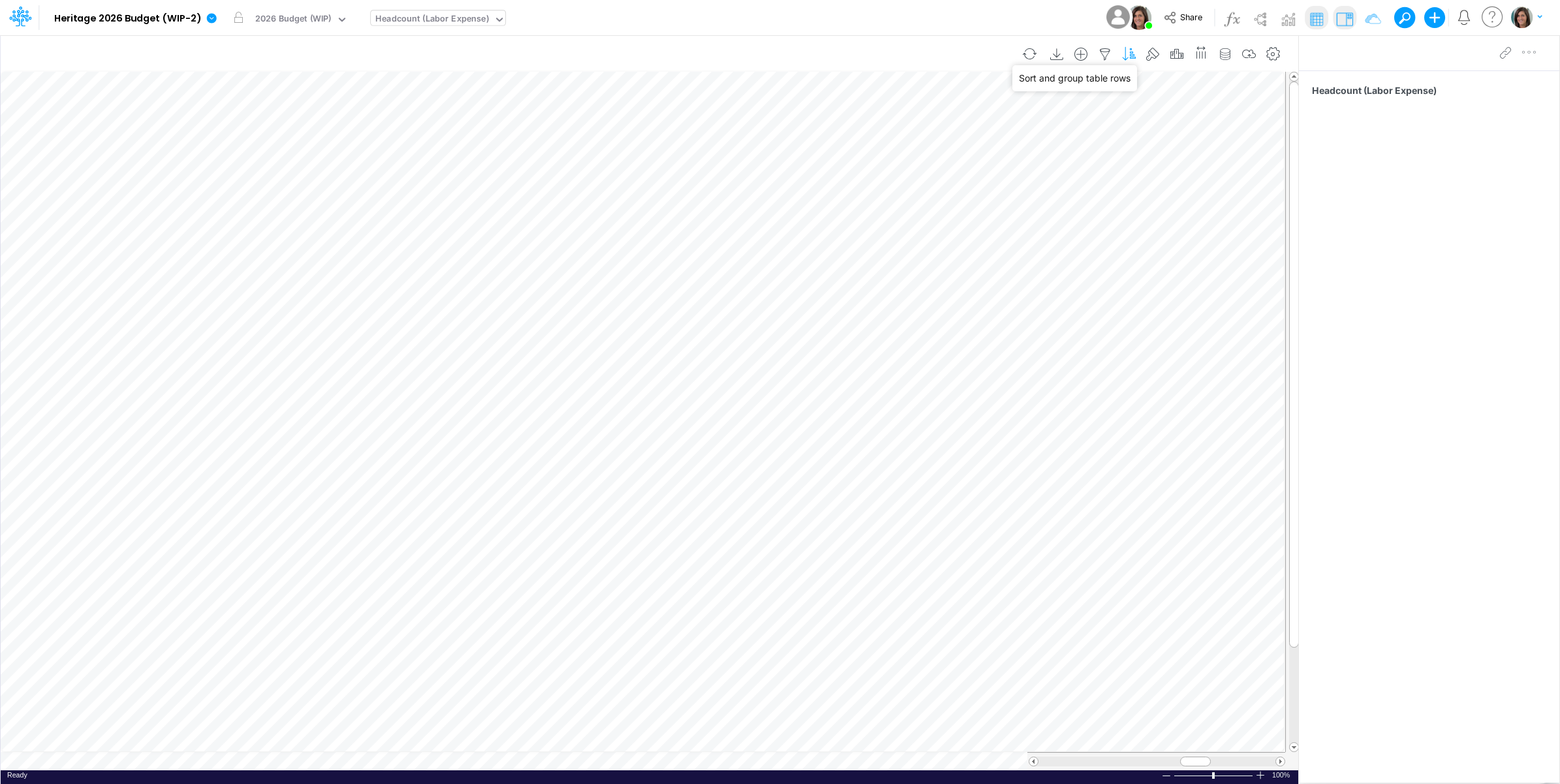
click at [1128, 52] on icon "button" at bounding box center [1129, 54] width 20 height 14
click at [938, 18] on div "Model Heritage 2026 Budget (WIP-2) Edit model settings Duplicate Import QuickBo…" at bounding box center [780, 18] width 1404 height 35
click at [1128, 56] on icon "button" at bounding box center [1129, 54] width 20 height 14
click at [542, 163] on div "GL Code" at bounding box center [492, 160] width 158 height 21
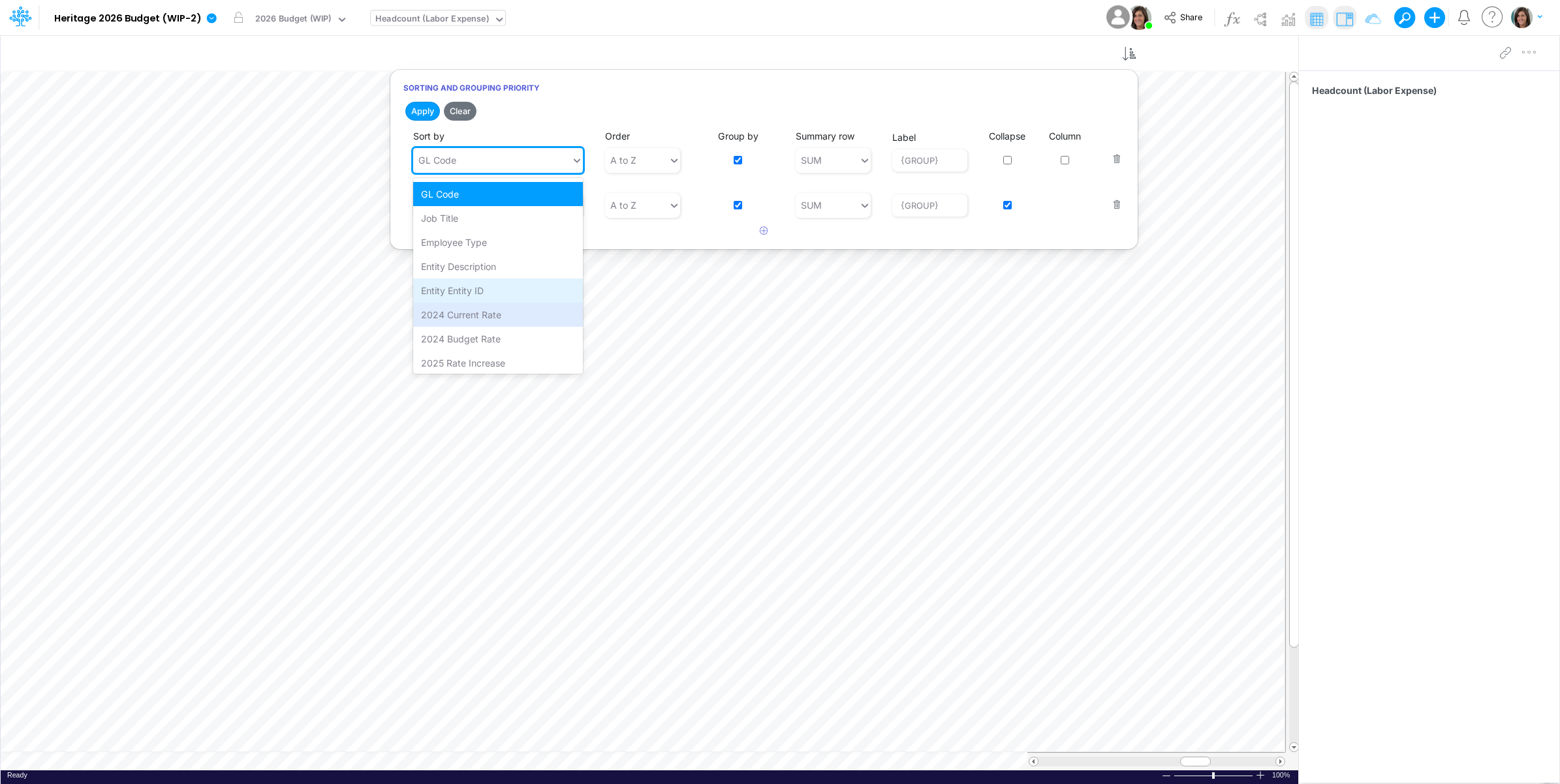
scroll to position [63, 0]
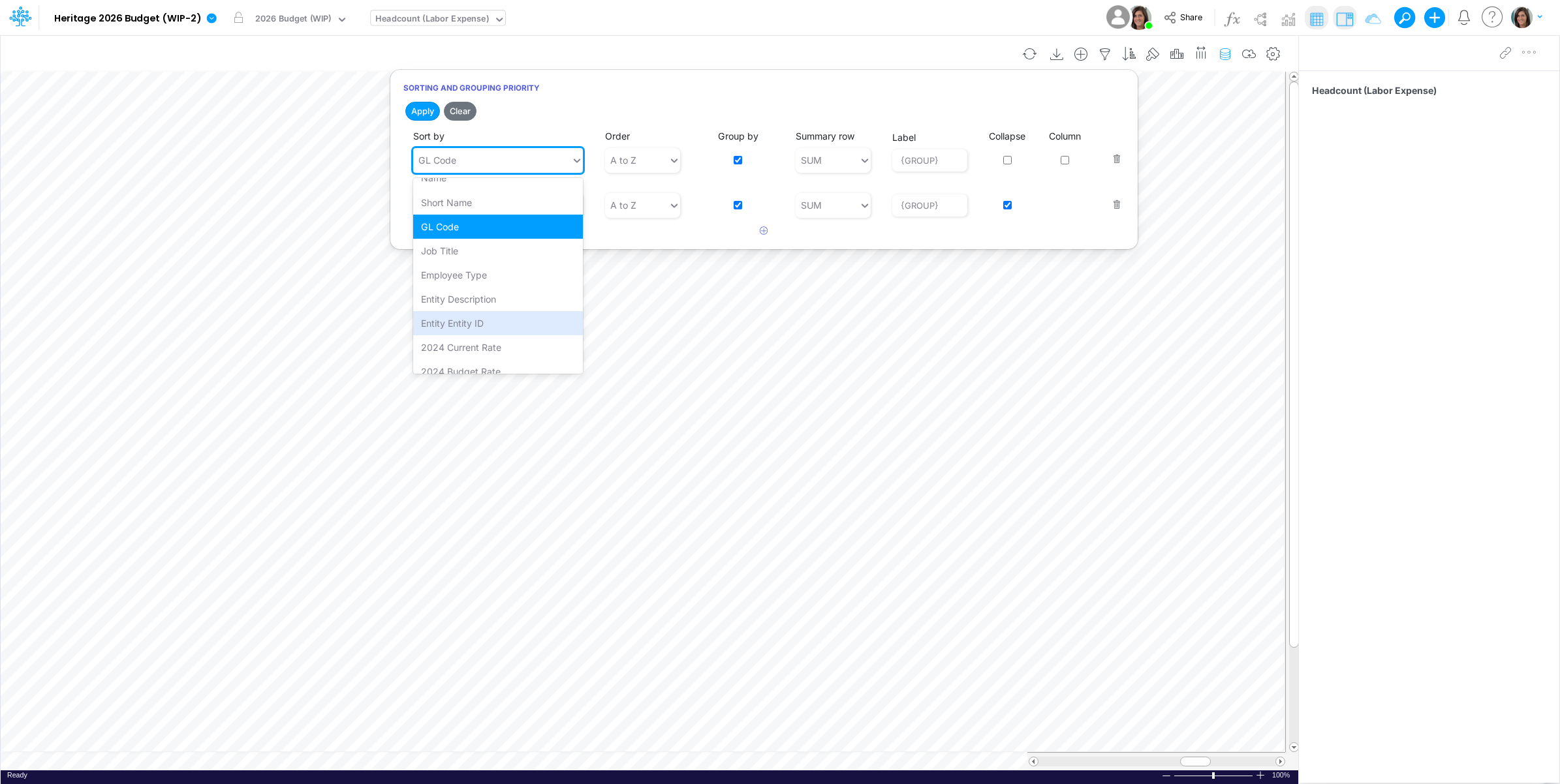
click at [1227, 50] on icon "button" at bounding box center [1225, 54] width 20 height 14
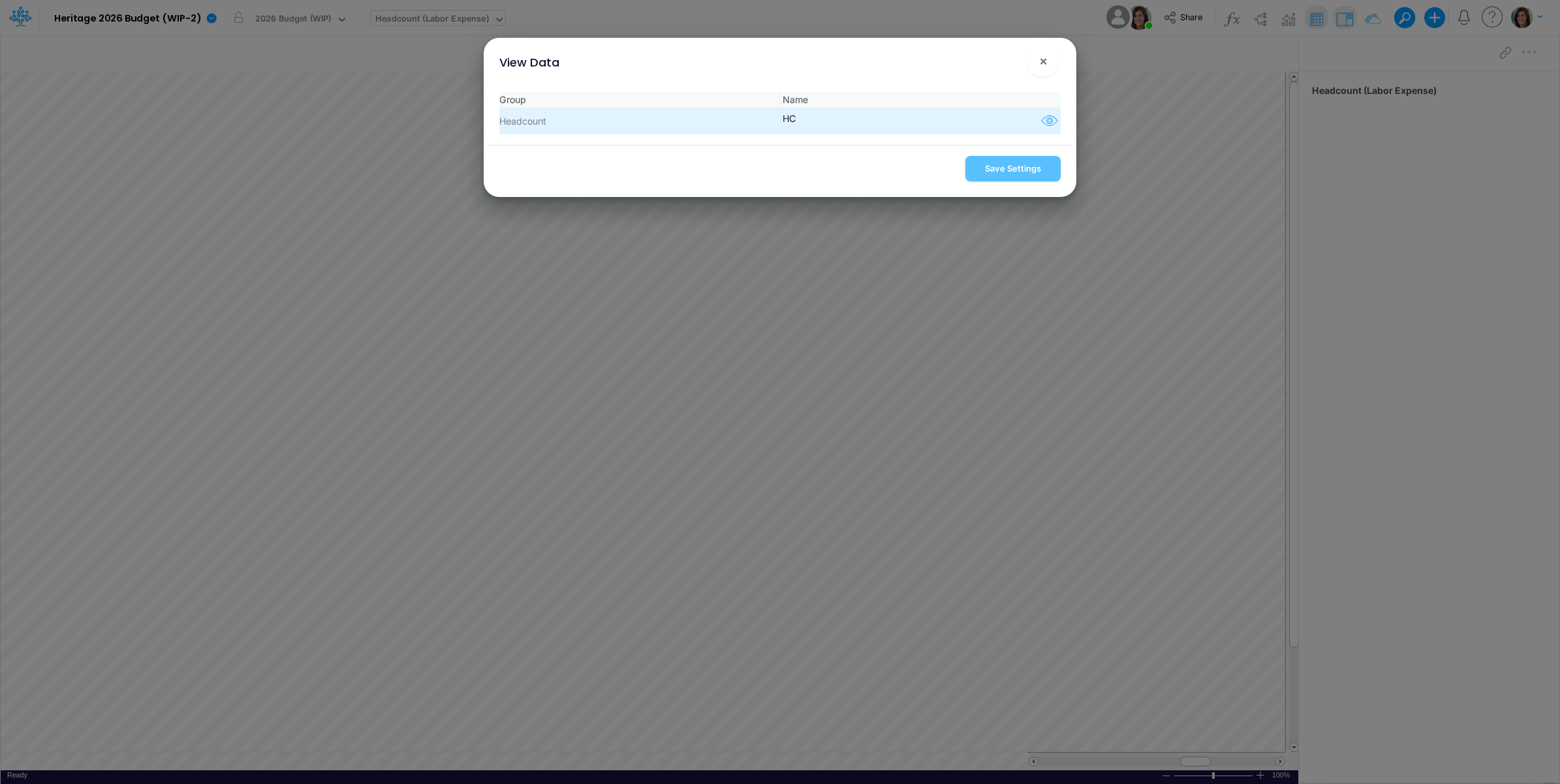
click at [1044, 121] on icon "button" at bounding box center [1049, 121] width 20 height 17
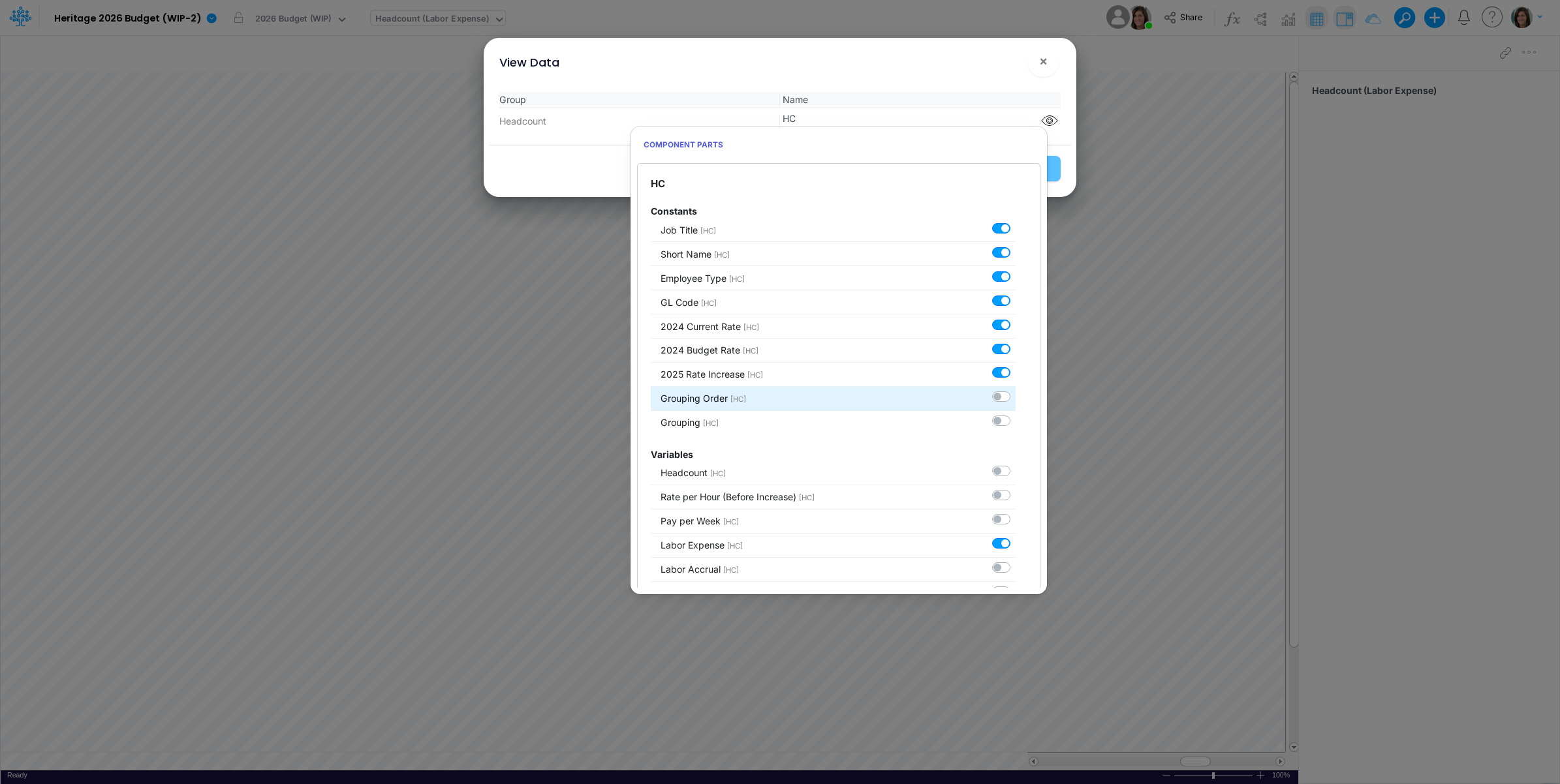
click at [1016, 390] on label at bounding box center [1016, 390] width 0 height 0
click at [1016, 398] on input "checkbox" at bounding box center [1020, 395] width 9 height 9
checkbox input "true"
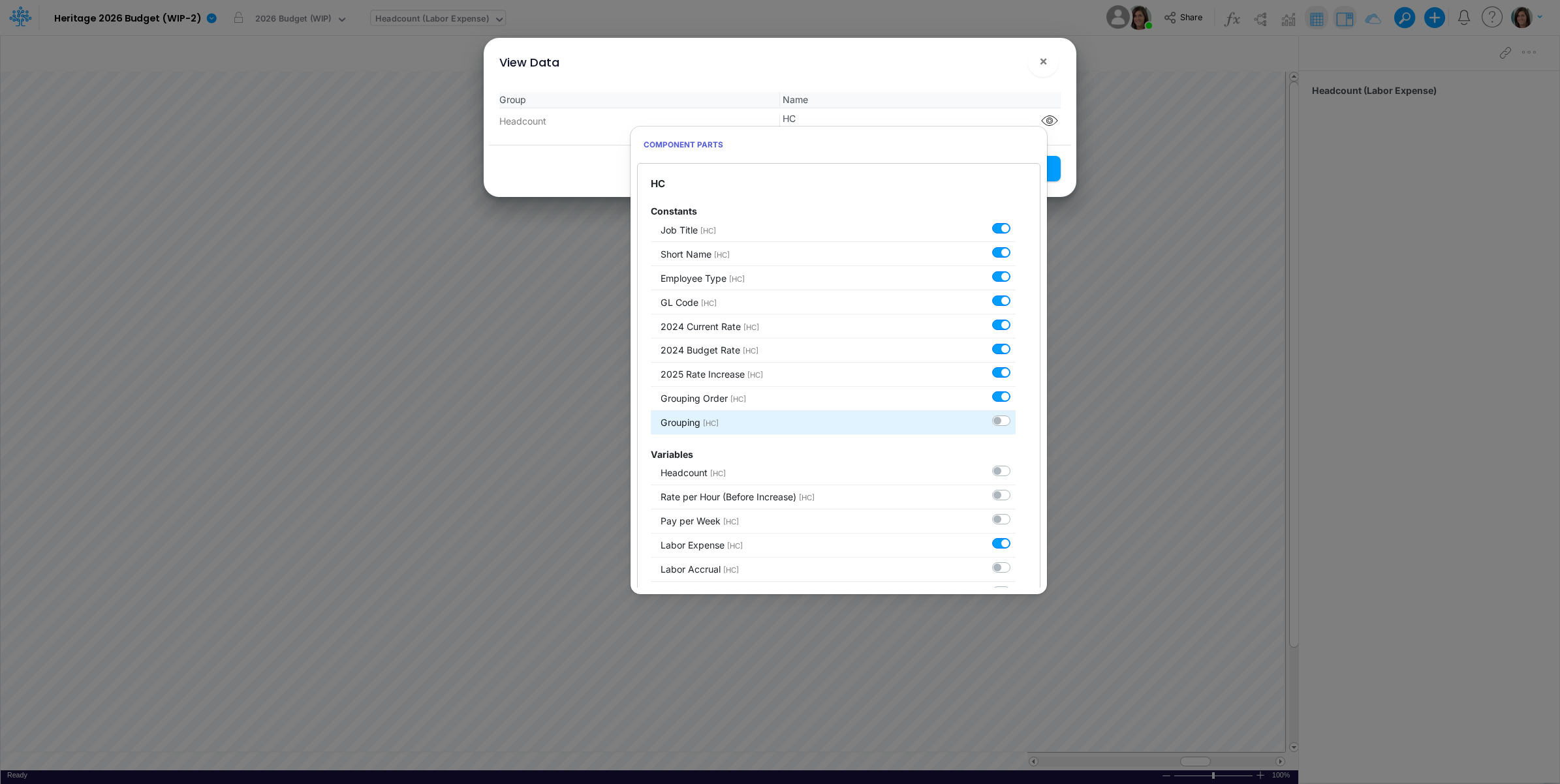
click at [1016, 414] on label at bounding box center [1016, 414] width 0 height 0
click at [1016, 422] on input "checkbox" at bounding box center [1020, 419] width 9 height 9
checkbox input "true"
click at [964, 79] on div "View Data ×" at bounding box center [779, 60] width 582 height 44
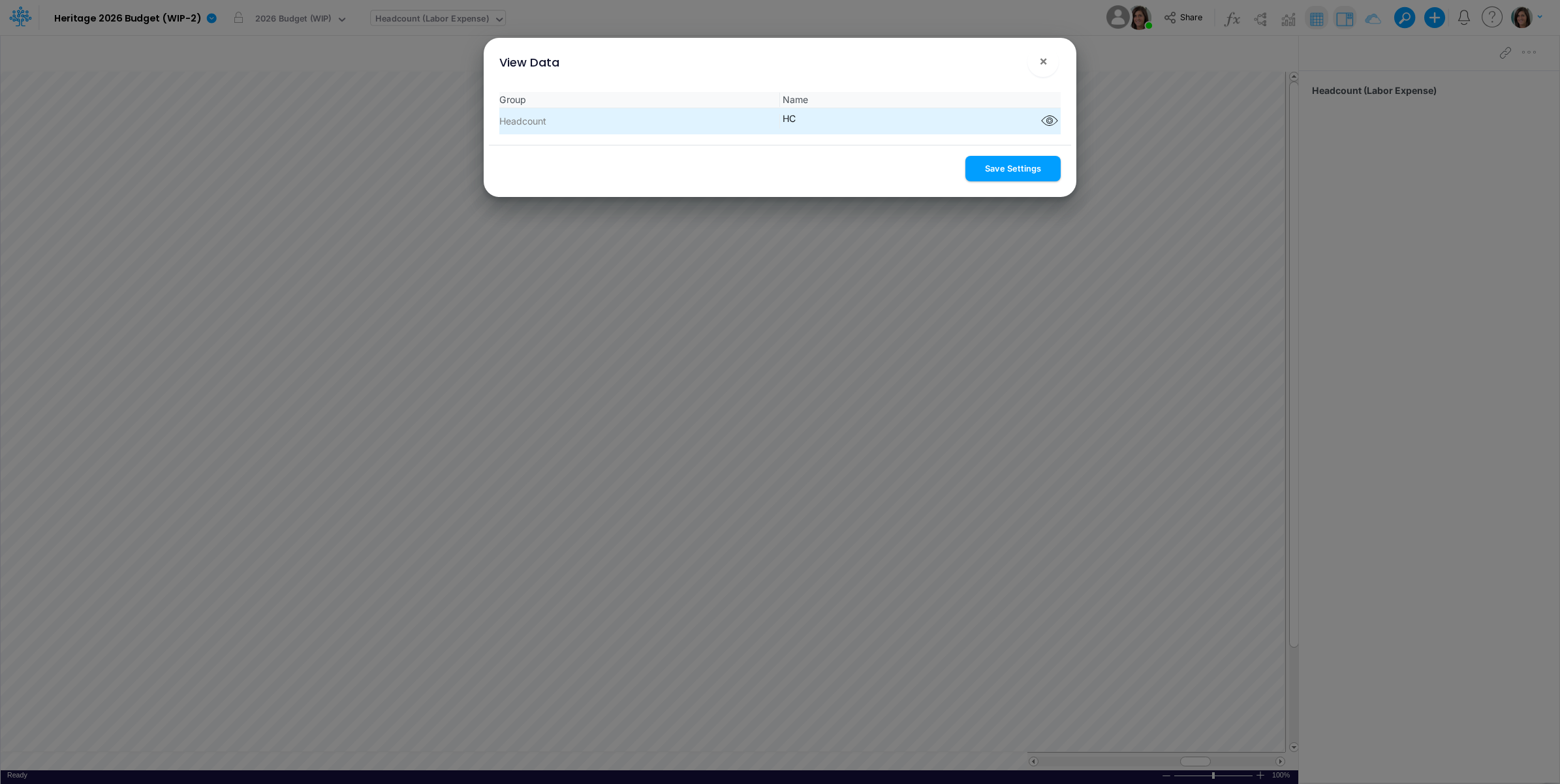
click at [999, 177] on button "Save Settings" at bounding box center [1013, 169] width 95 height 26
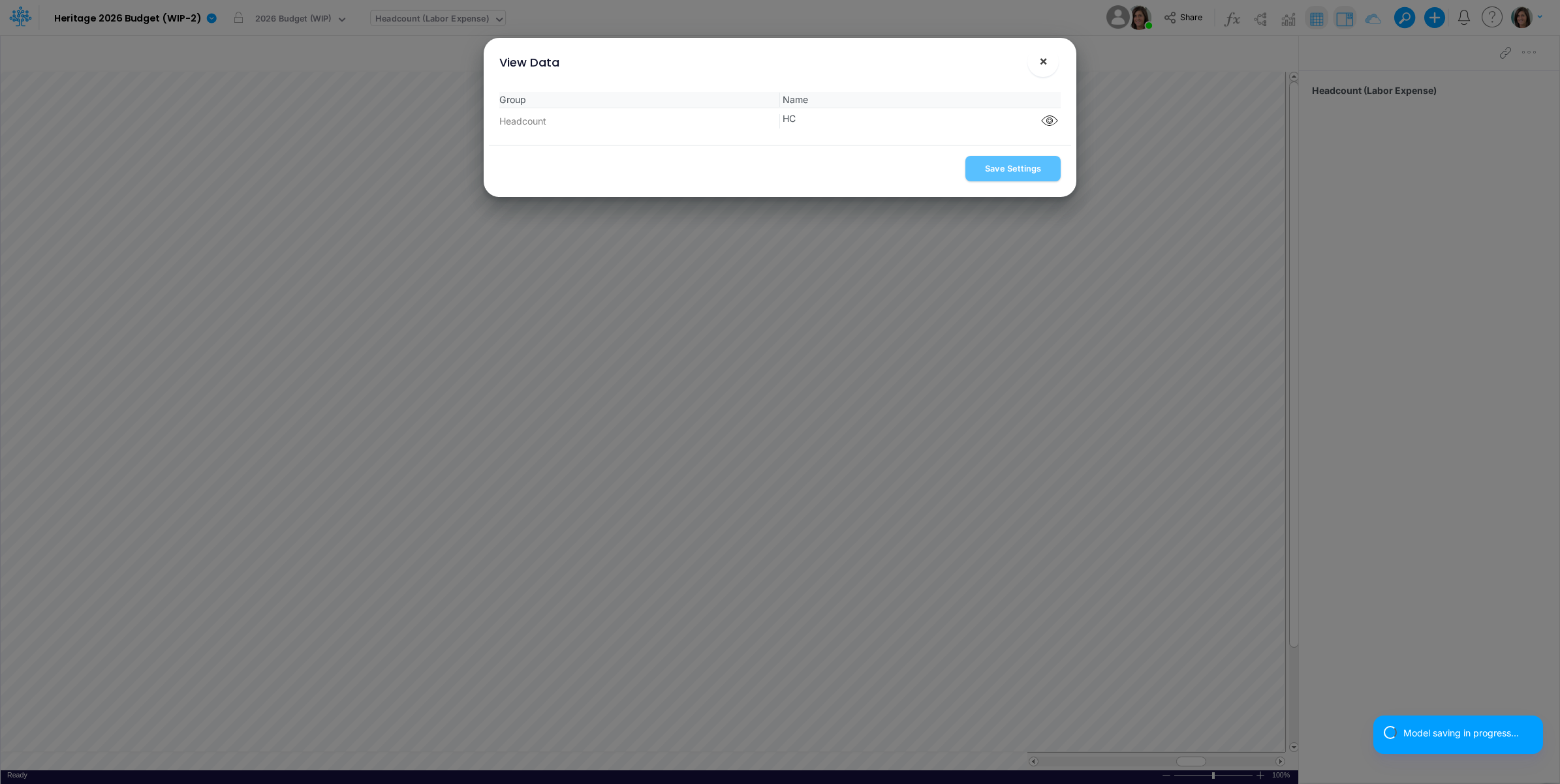
click at [1042, 62] on span "×" at bounding box center [1043, 60] width 9 height 15
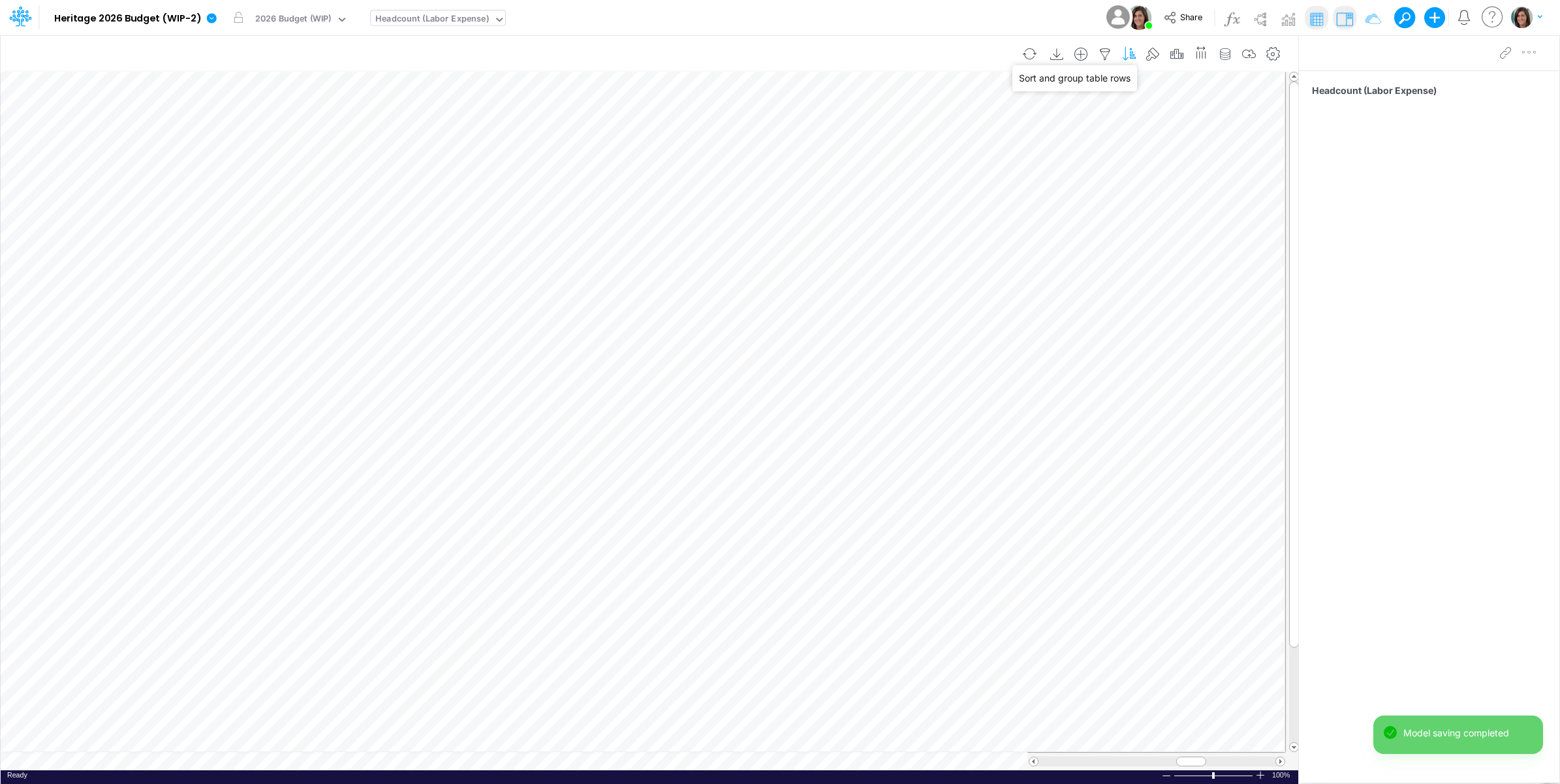
click at [1131, 54] on icon "button" at bounding box center [1129, 54] width 20 height 14
click at [527, 163] on div "GL Code" at bounding box center [492, 160] width 158 height 21
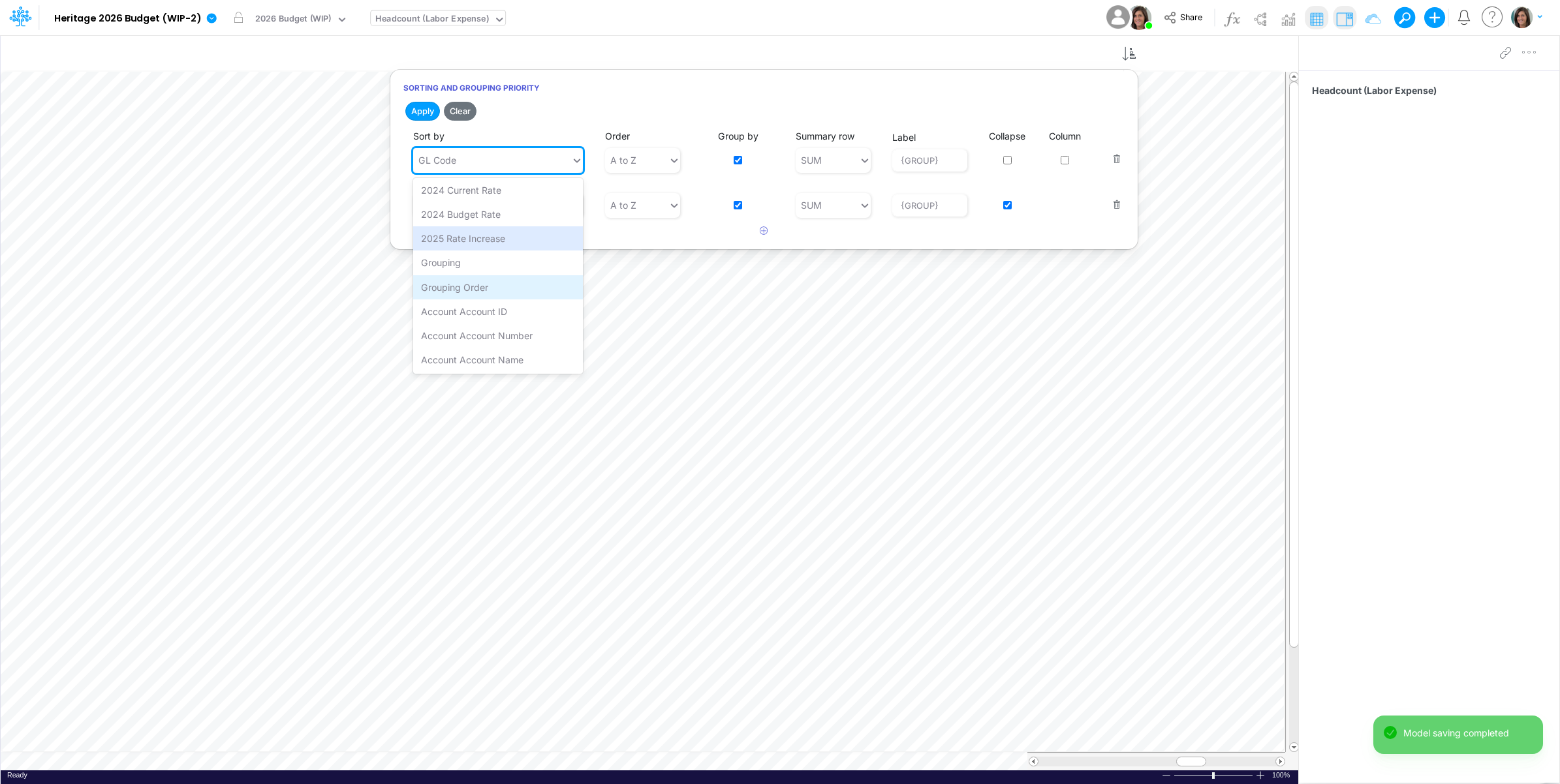
scroll to position [220, 0]
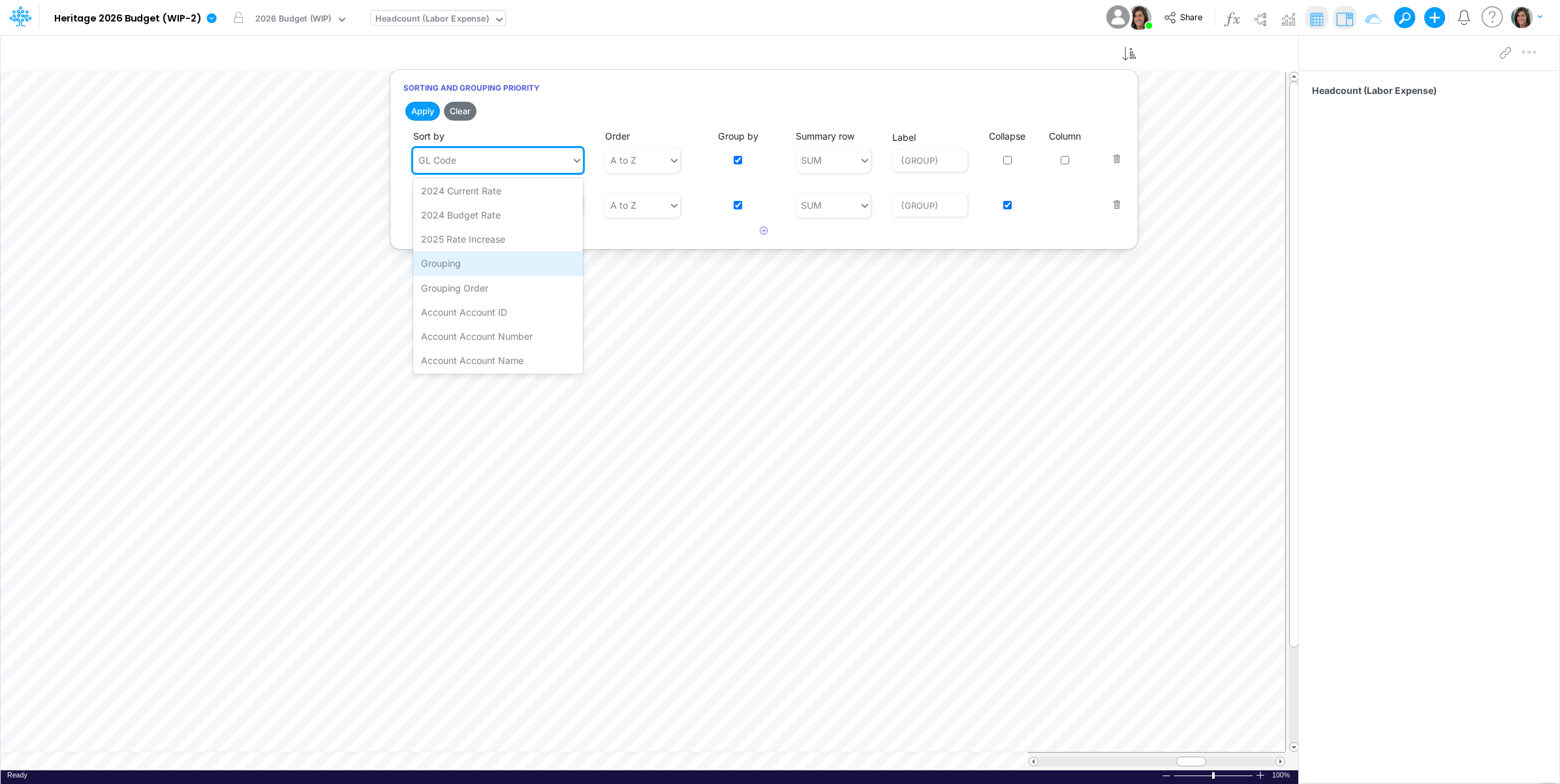
click at [516, 274] on div "Grouping" at bounding box center [497, 263] width 170 height 24
click at [553, 203] on div "Short Name" at bounding box center [492, 205] width 158 height 21
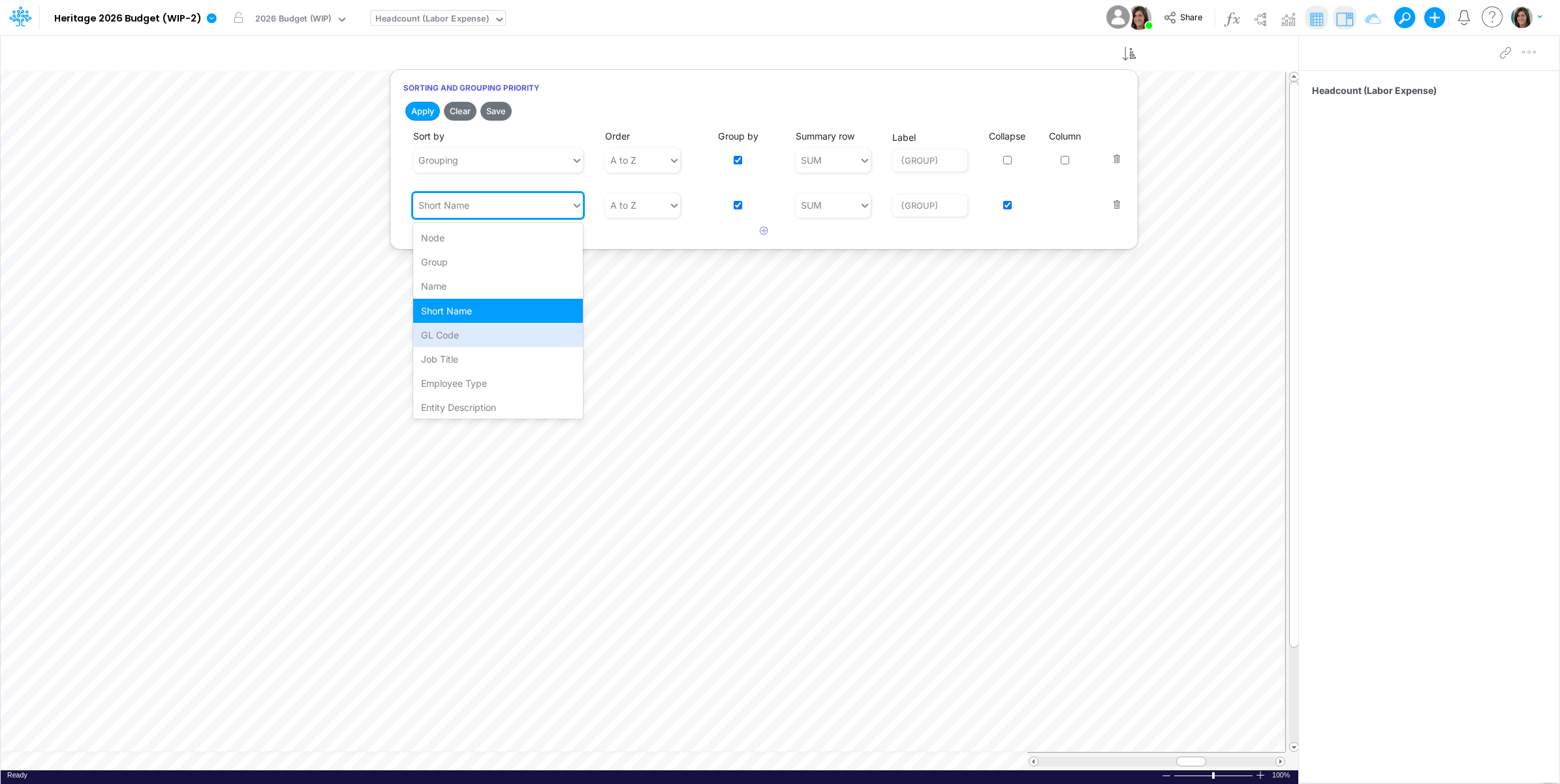
scroll to position [221, 0]
click at [525, 331] on div "Grouping Order" at bounding box center [497, 332] width 170 height 24
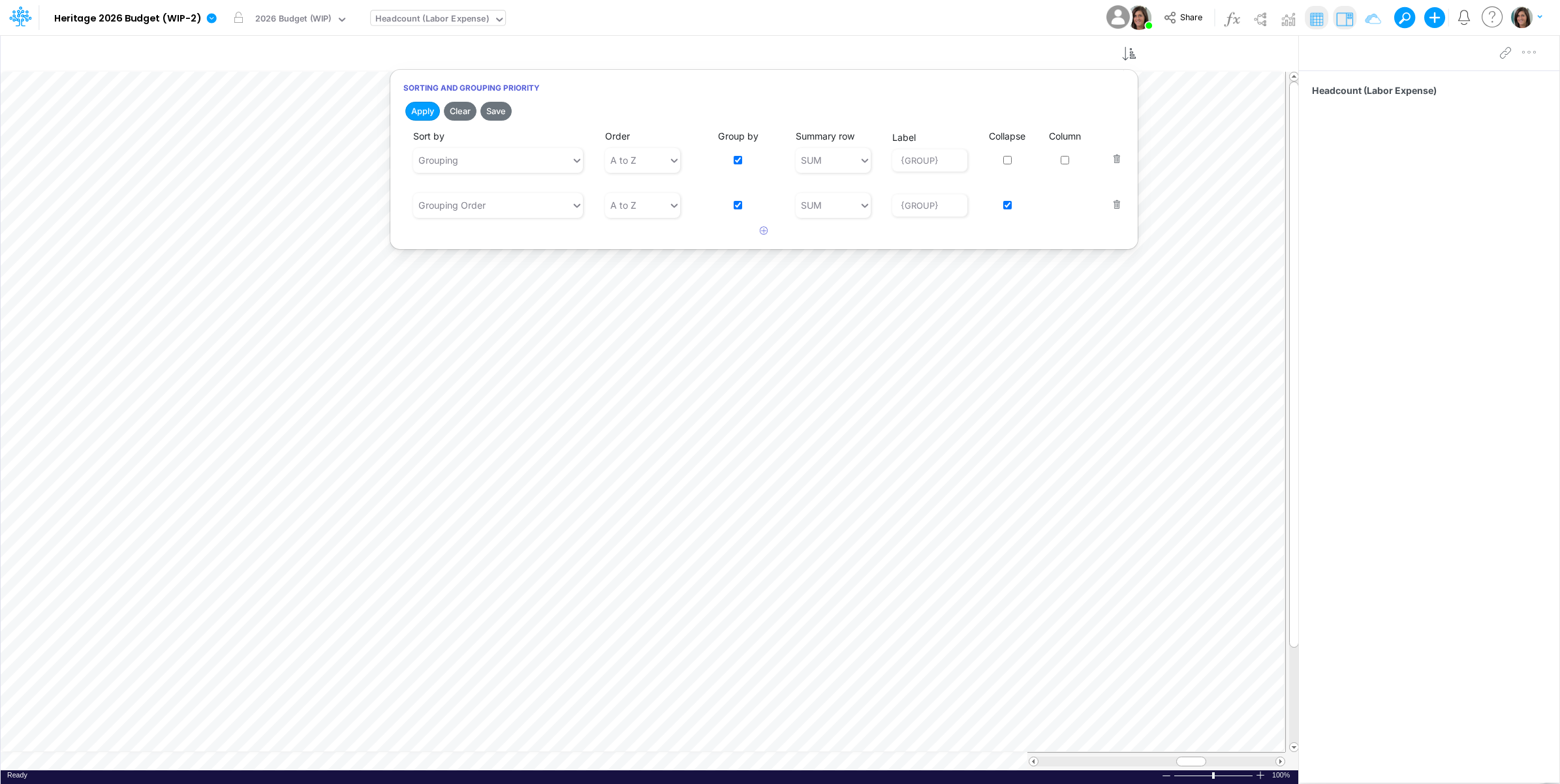
click at [1004, 207] on input "checkbox" at bounding box center [1007, 205] width 9 height 9
checkbox input "false"
click at [499, 113] on button "Save" at bounding box center [496, 111] width 32 height 19
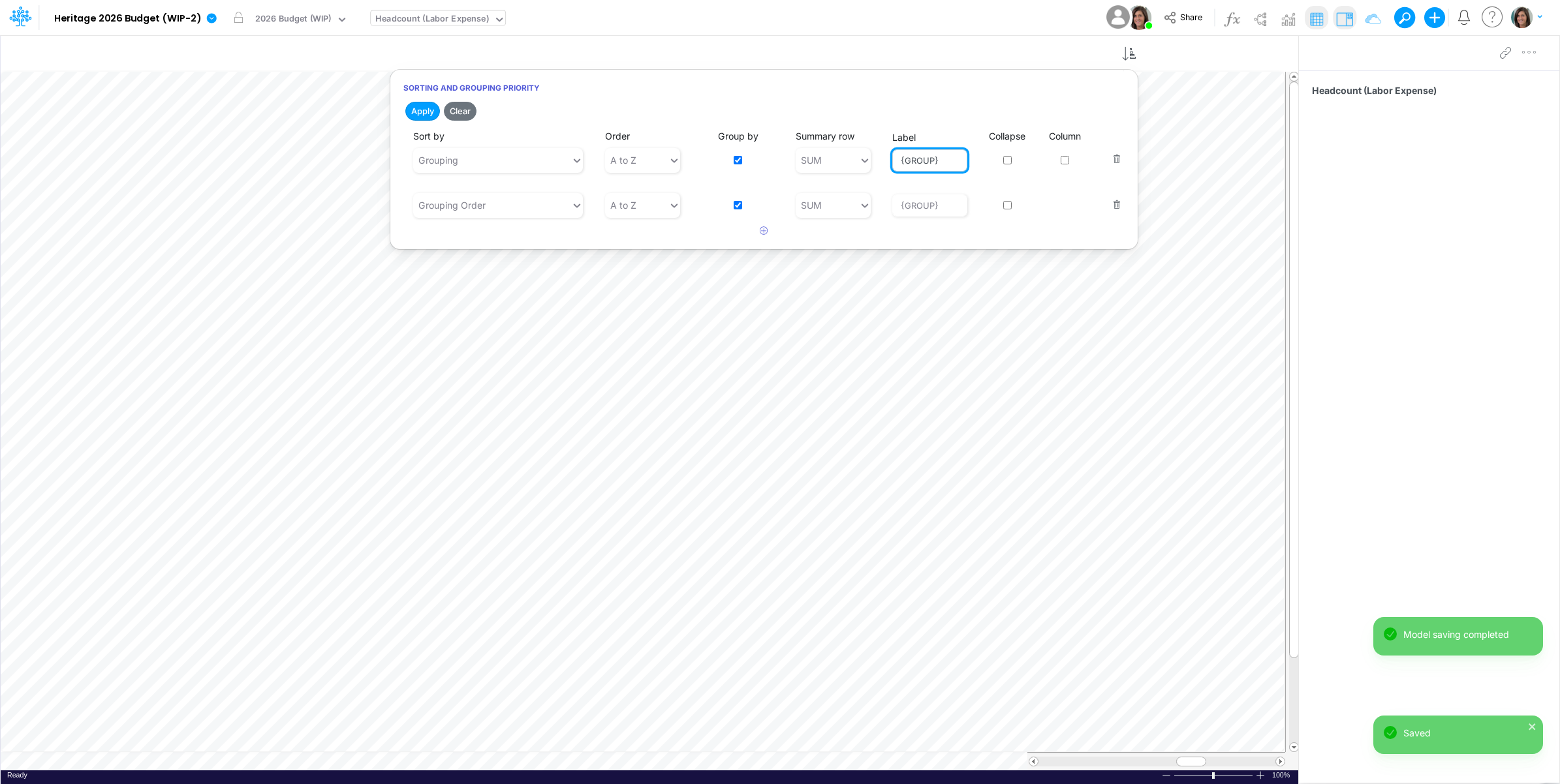
click at [894, 166] on input "{GROUP}" at bounding box center [930, 161] width 75 height 22
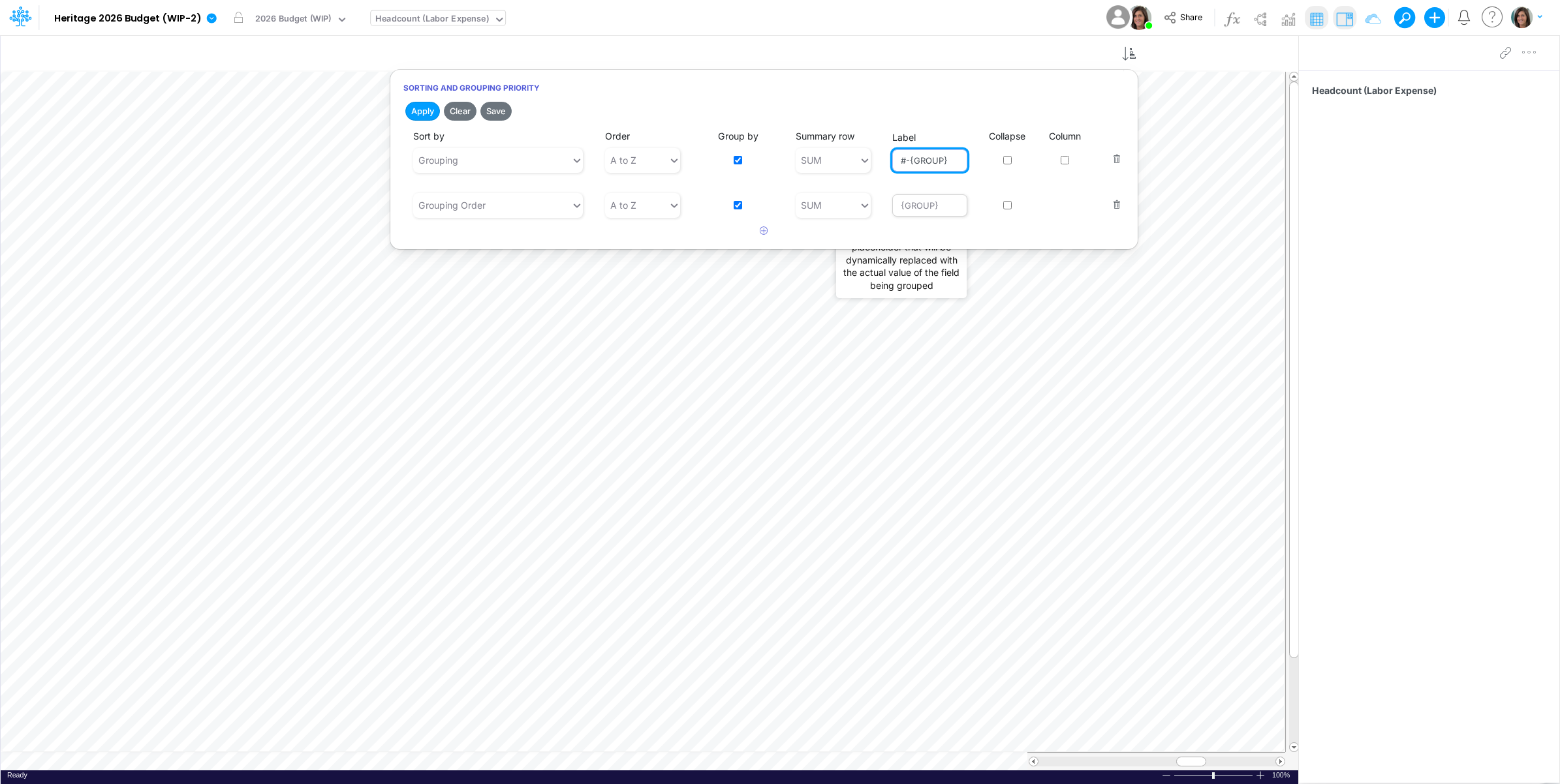
type input "#-{GROUP}"
click at [902, 208] on input "{GROUP}" at bounding box center [930, 205] width 75 height 22
paste input "#-"
type input "#-{GROUP}"
click at [499, 111] on button "Save" at bounding box center [496, 111] width 32 height 19
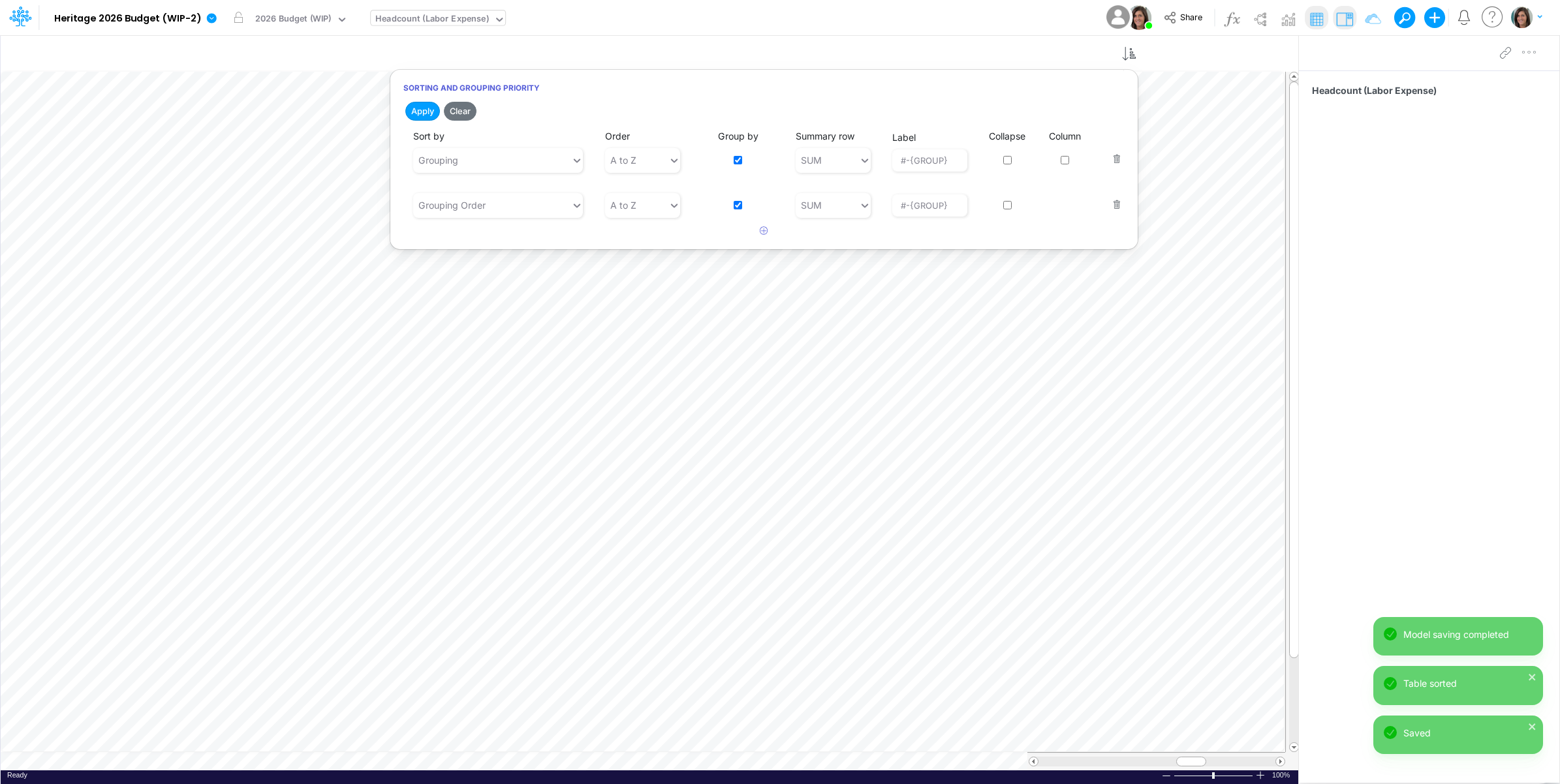
click at [813, 7] on div "Model Heritage 2026 Budget (WIP-2) Edit model settings Duplicate Import QuickBo…" at bounding box center [780, 18] width 1404 height 35
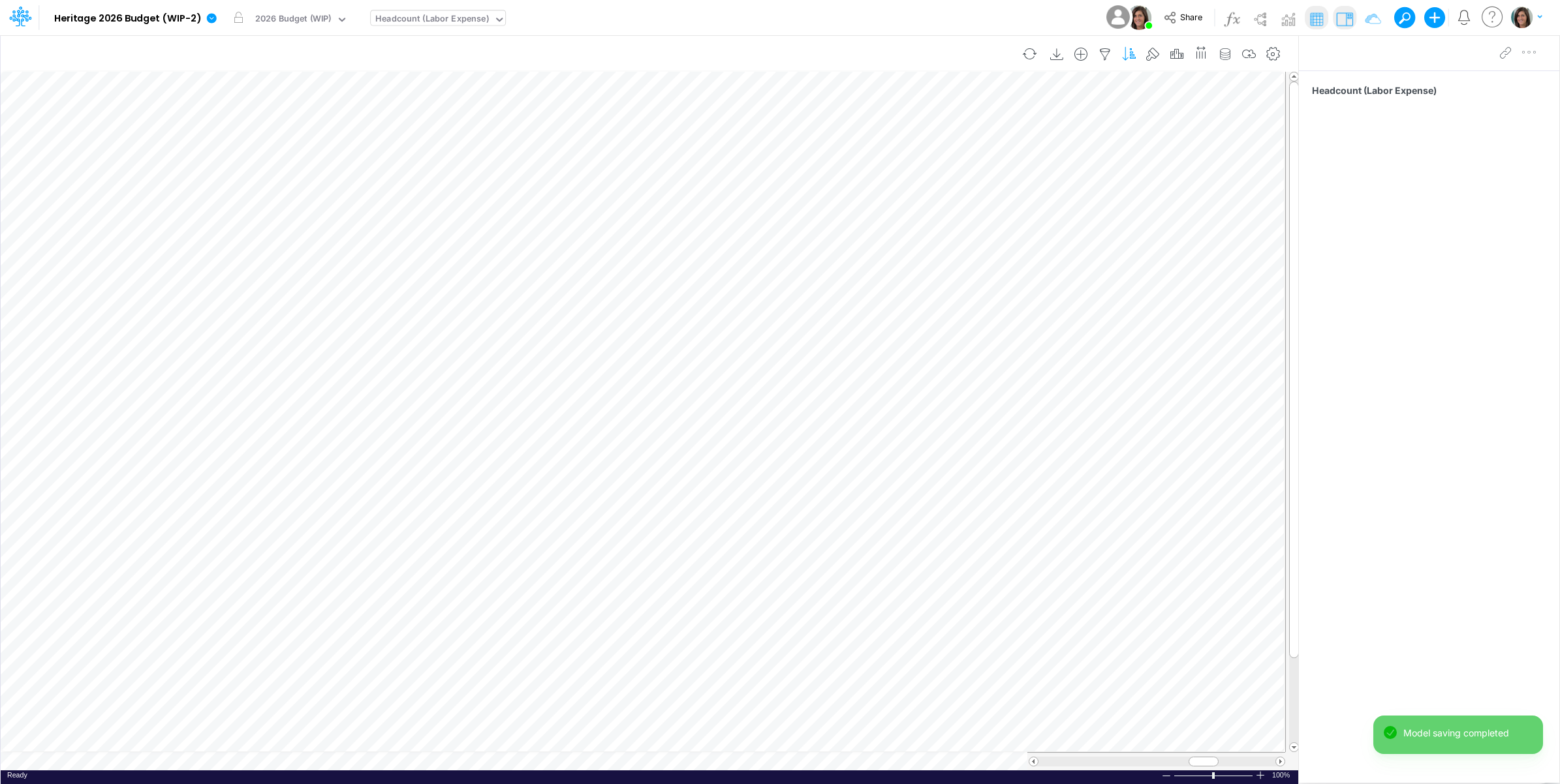
click at [1127, 52] on icon "button" at bounding box center [1129, 54] width 20 height 14
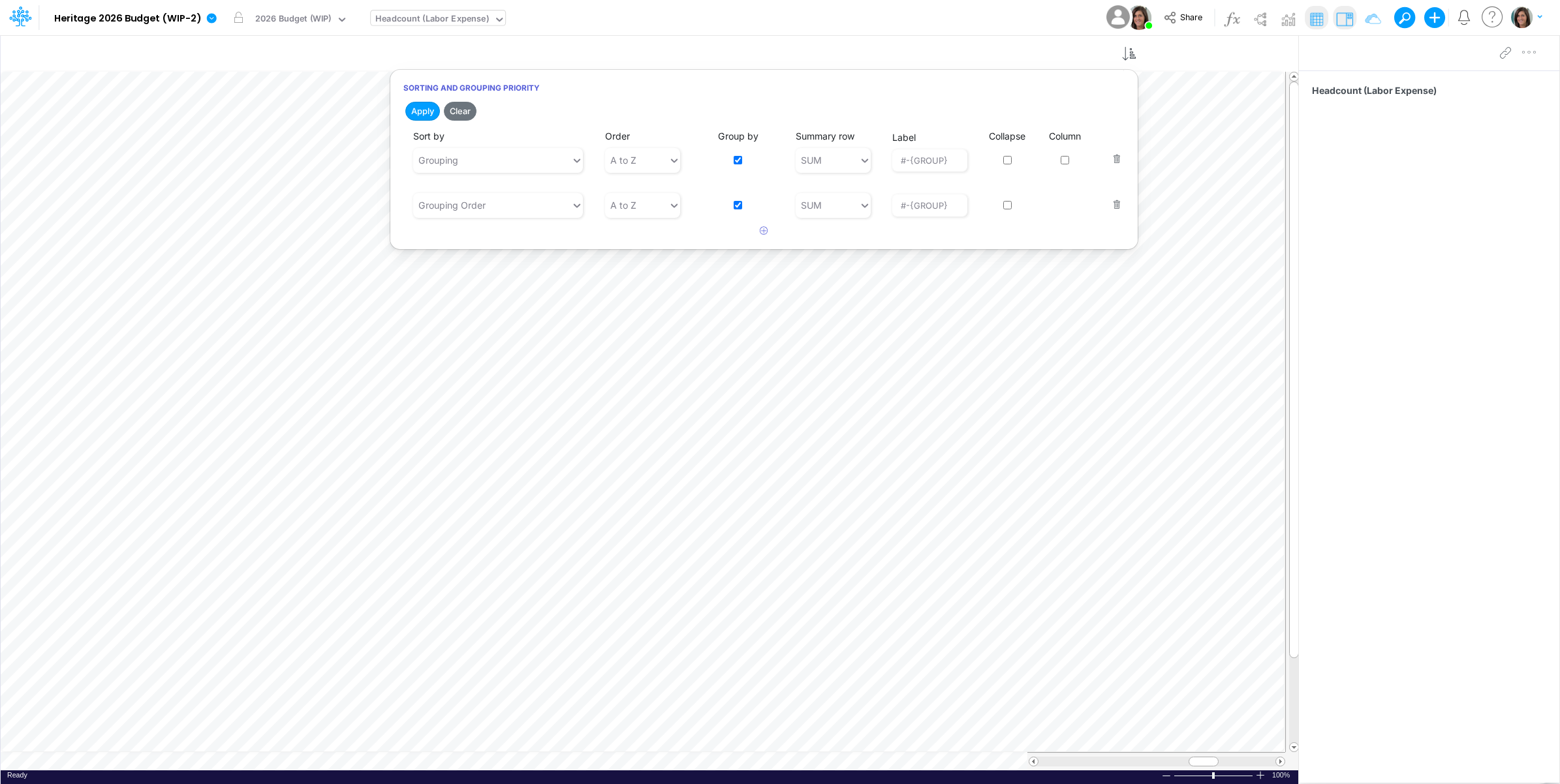
click at [736, 202] on input "checkbox" at bounding box center [738, 205] width 9 height 9
checkbox input "false"
click at [497, 111] on button "Save" at bounding box center [496, 111] width 32 height 19
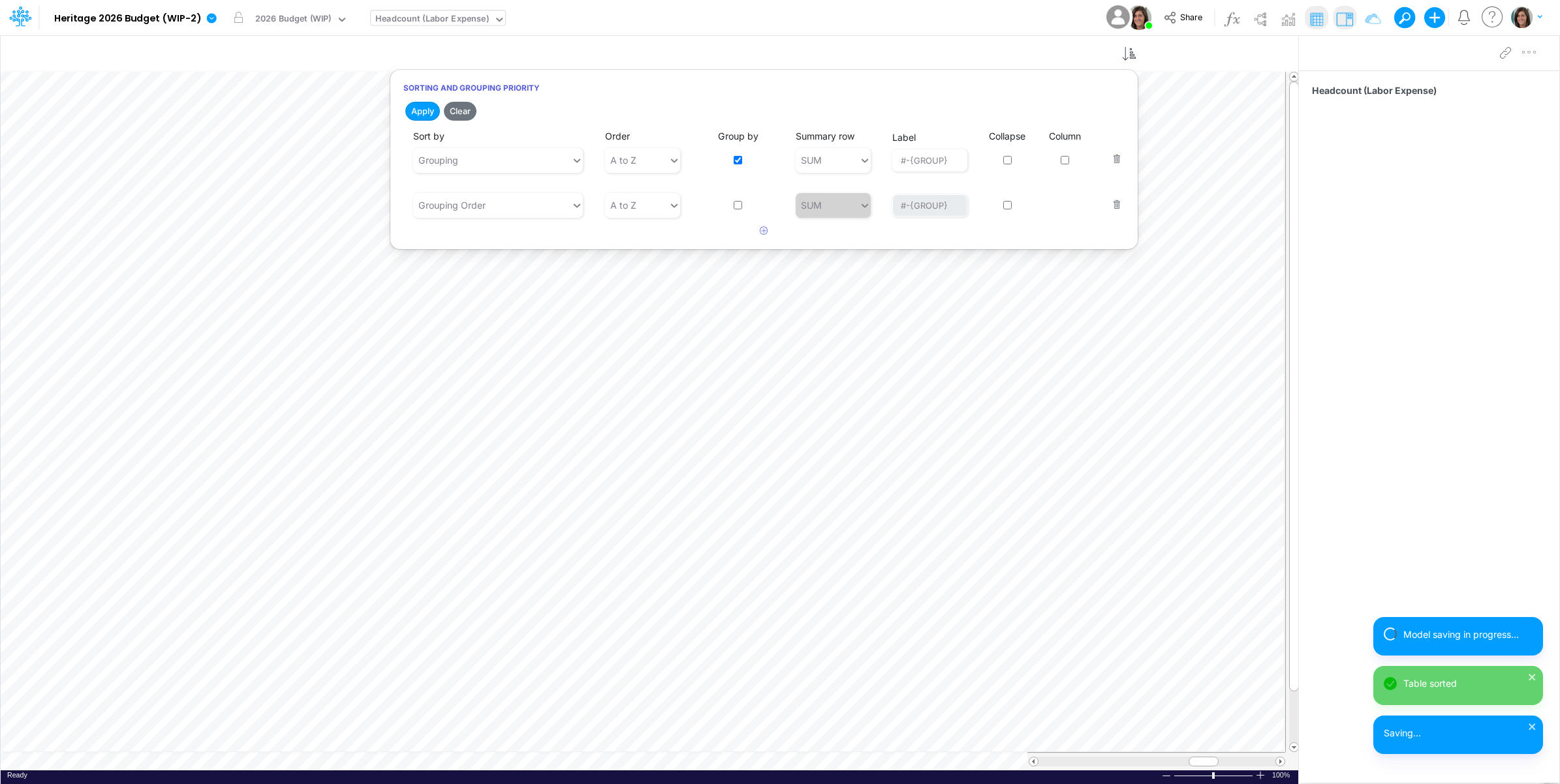
click at [785, 11] on div "Model Heritage 2026 Budget (WIP-2) Edit model settings Duplicate Import QuickBo…" at bounding box center [780, 18] width 1404 height 35
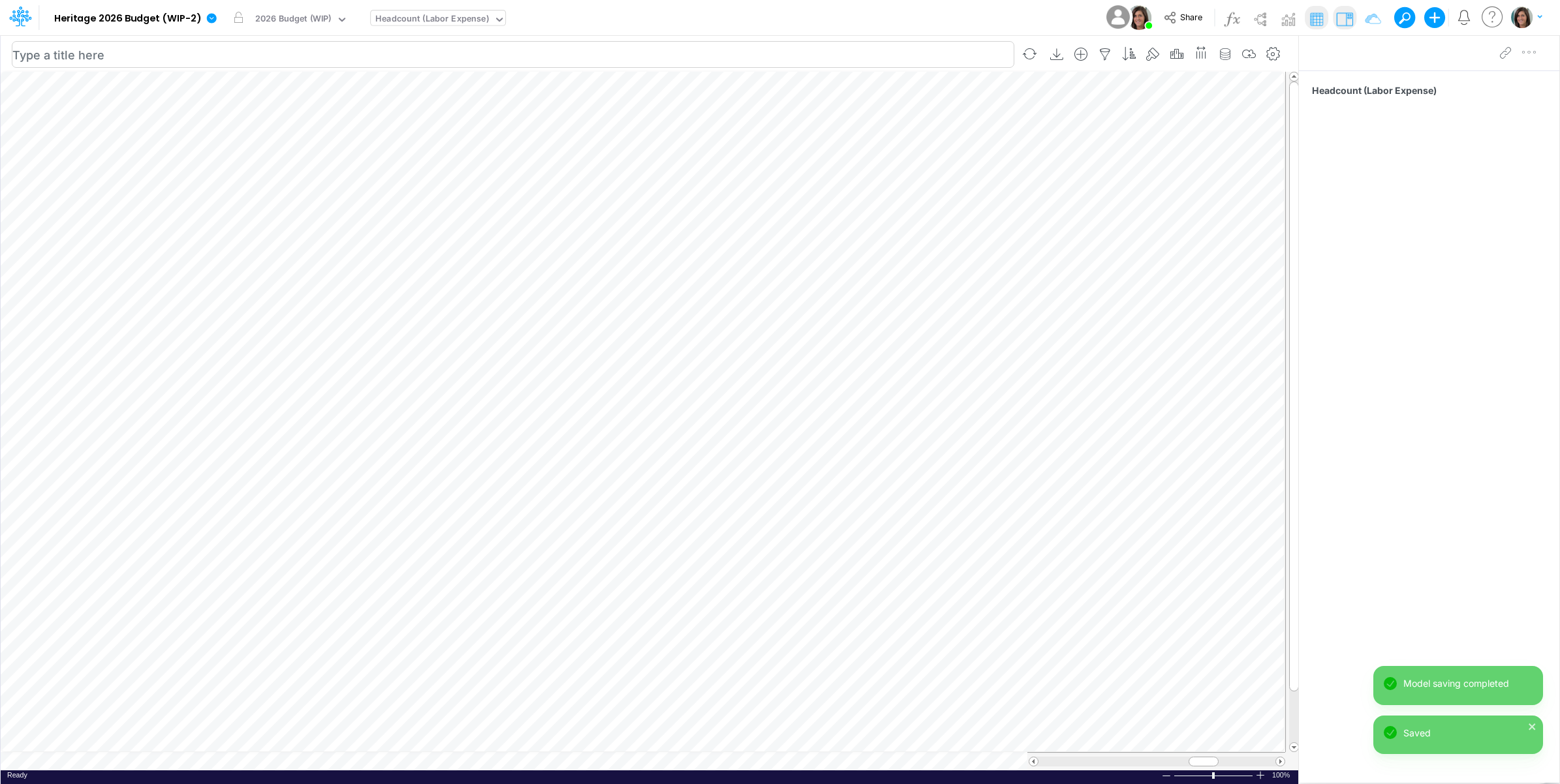
scroll to position [0, 1]
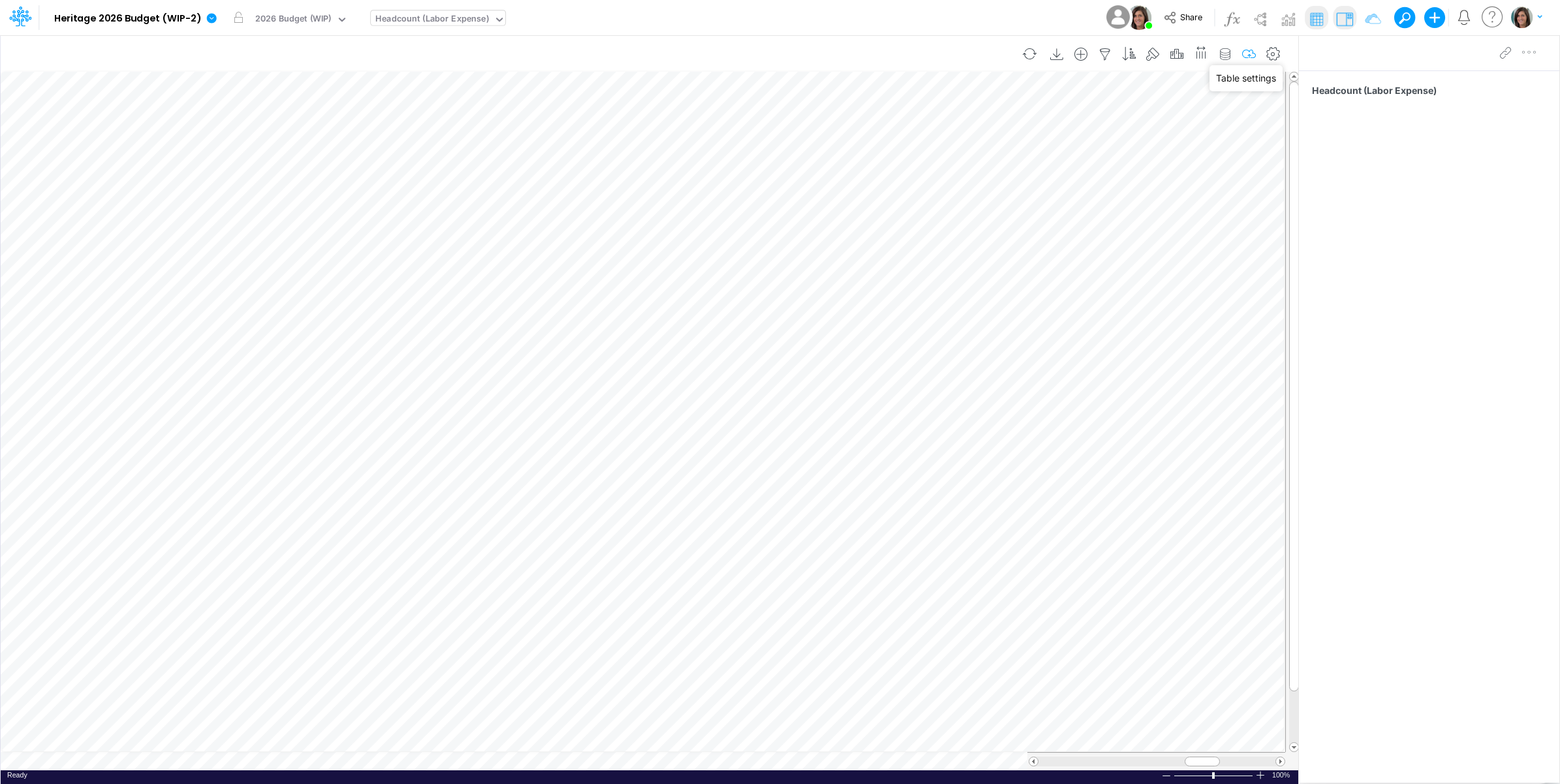
click at [1248, 49] on icon "button" at bounding box center [1249, 54] width 20 height 14
click at [1202, 50] on icon "button" at bounding box center [1200, 52] width 14 height 20
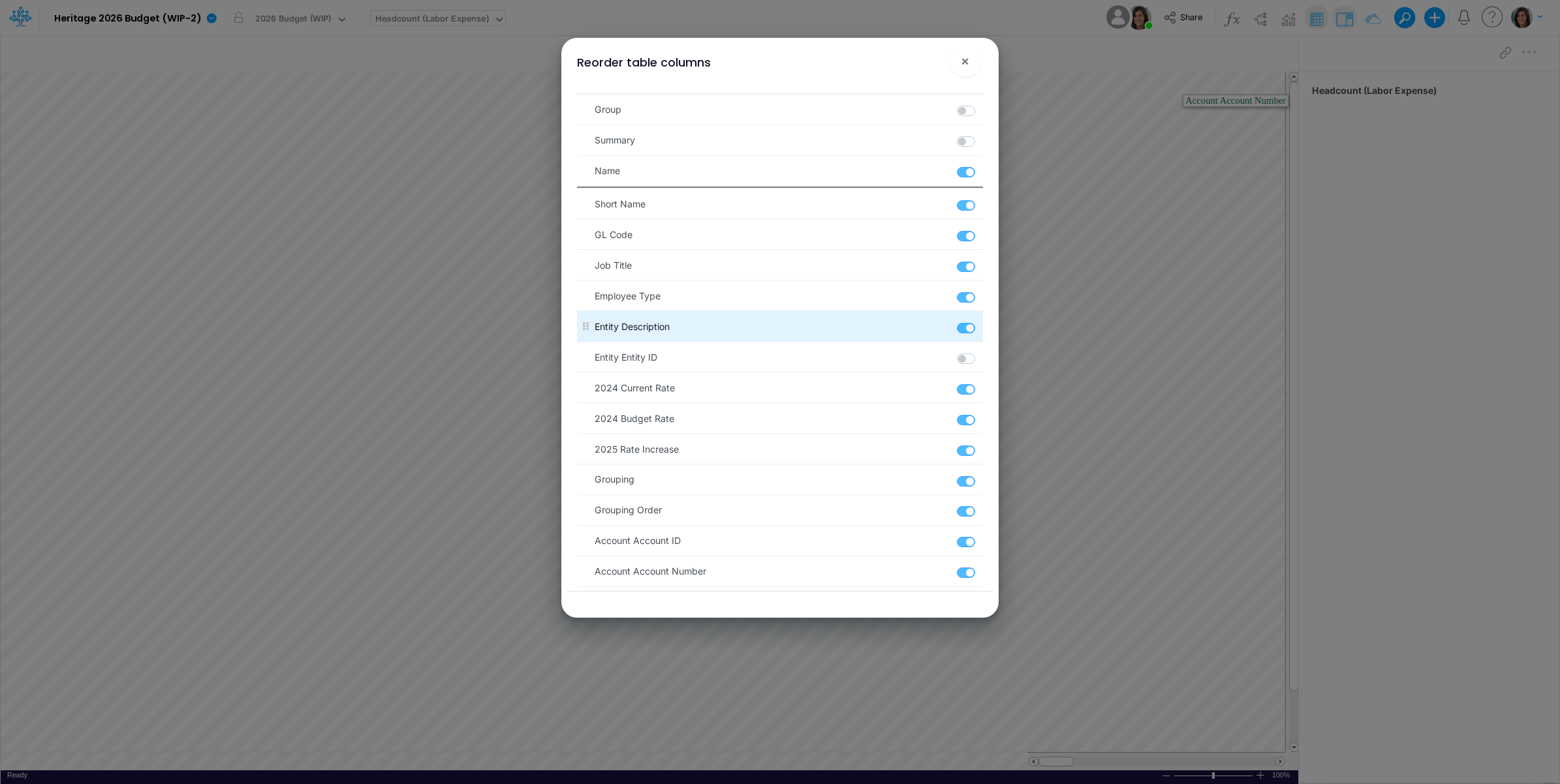
click at [980, 321] on label at bounding box center [981, 321] width 2 height 0
click at [980, 329] on _C_Description "checkbox" at bounding box center [985, 326] width 9 height 9
checkbox _C_Description "false"
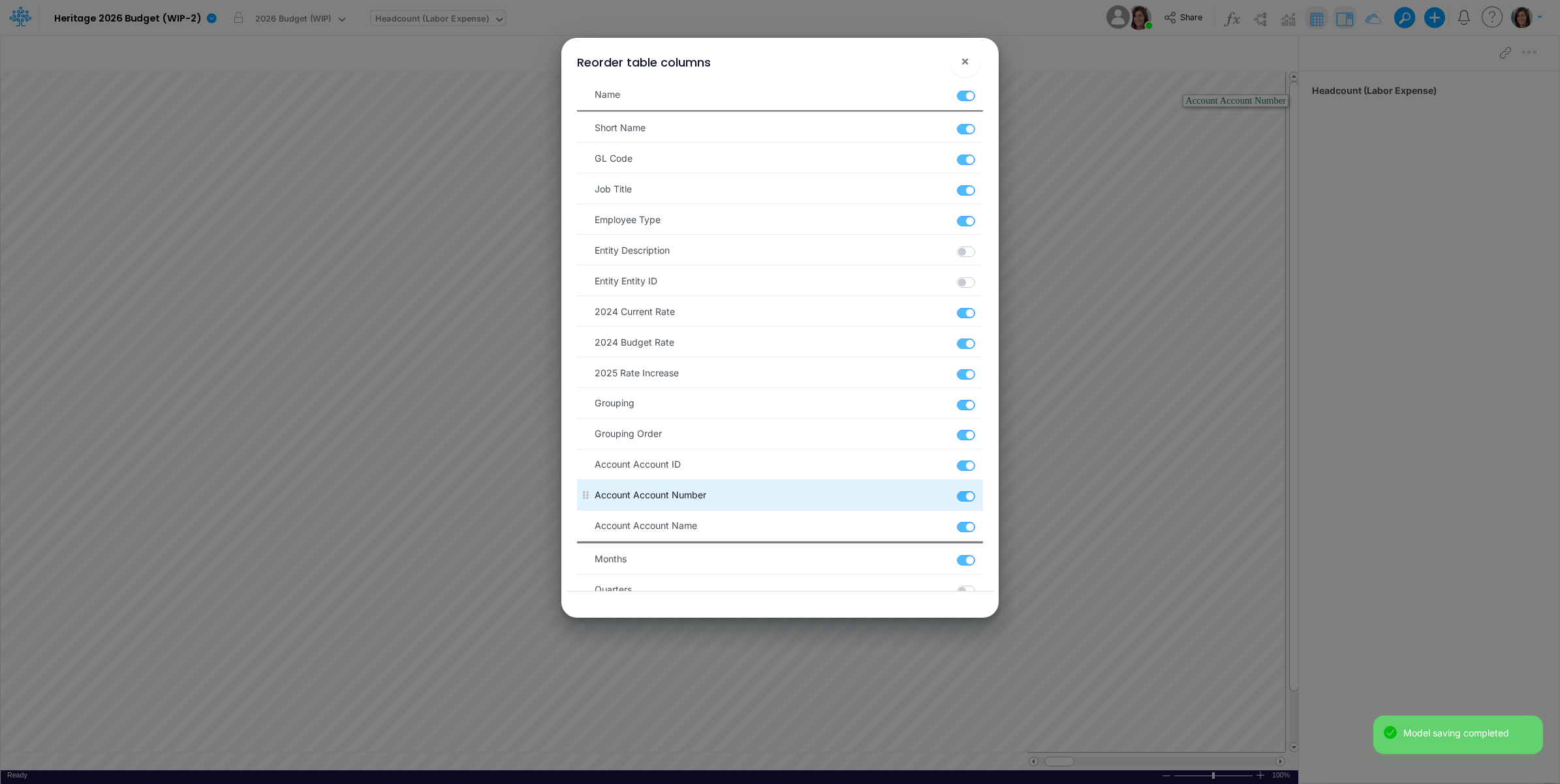
scroll to position [109, 0]
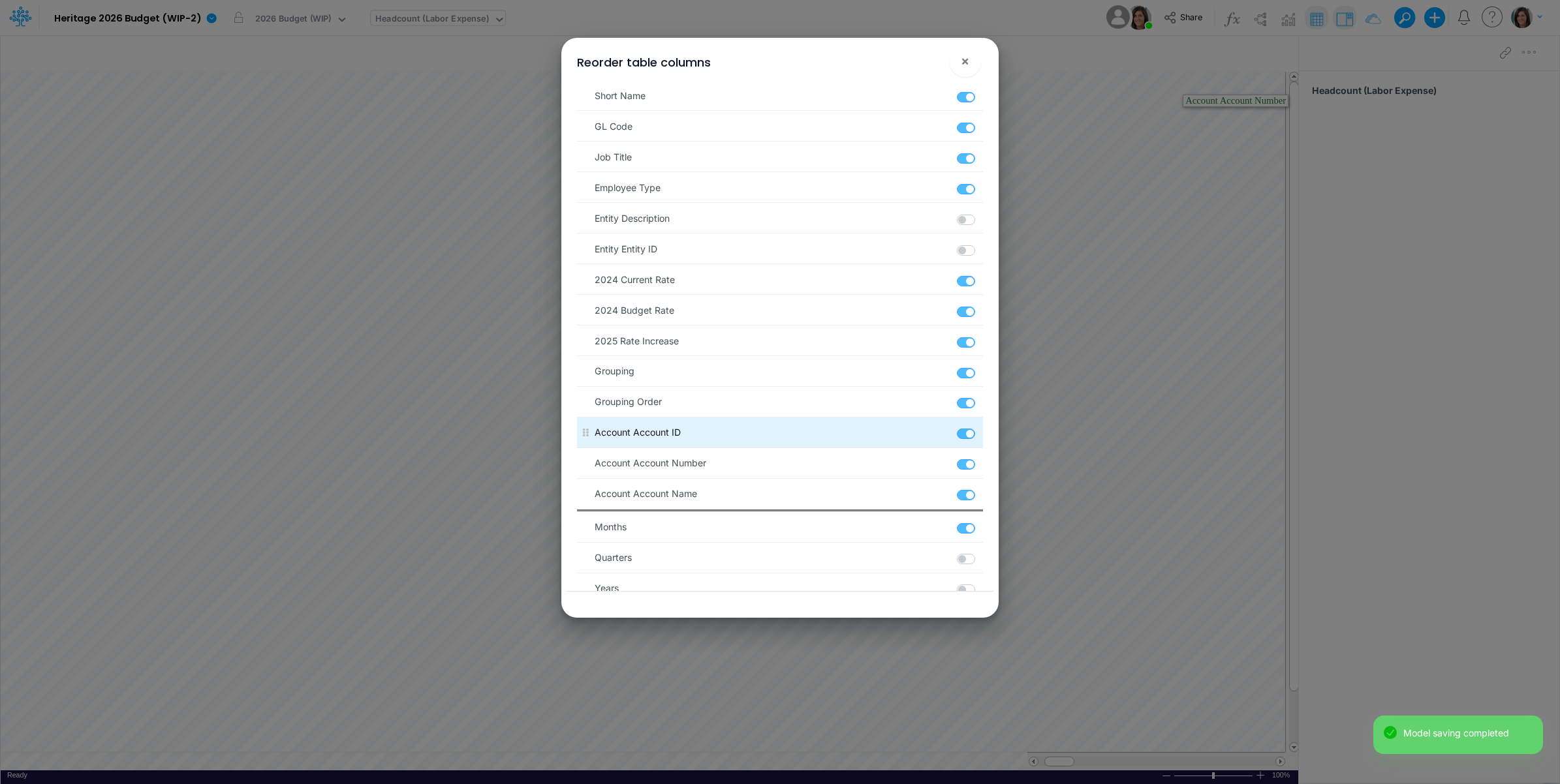
click at [980, 428] on label at bounding box center [981, 428] width 2 height 0
click at [980, 436] on ID "checkbox" at bounding box center [985, 432] width 9 height 9
checkbox ID "false"
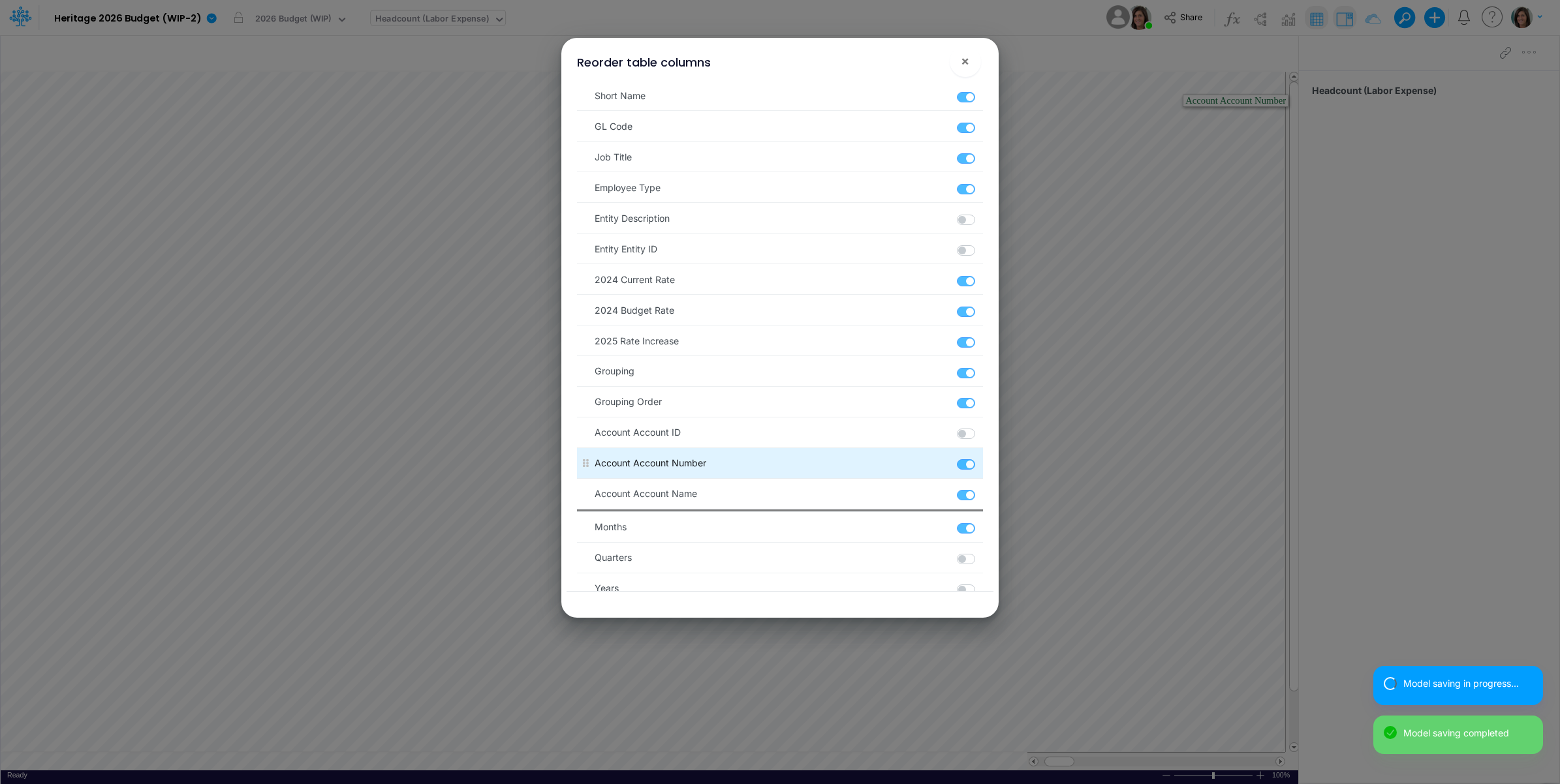
click at [980, 458] on label at bounding box center [981, 458] width 2 height 0
click at [980, 466] on Number "checkbox" at bounding box center [985, 462] width 9 height 9
checkbox Number "false"
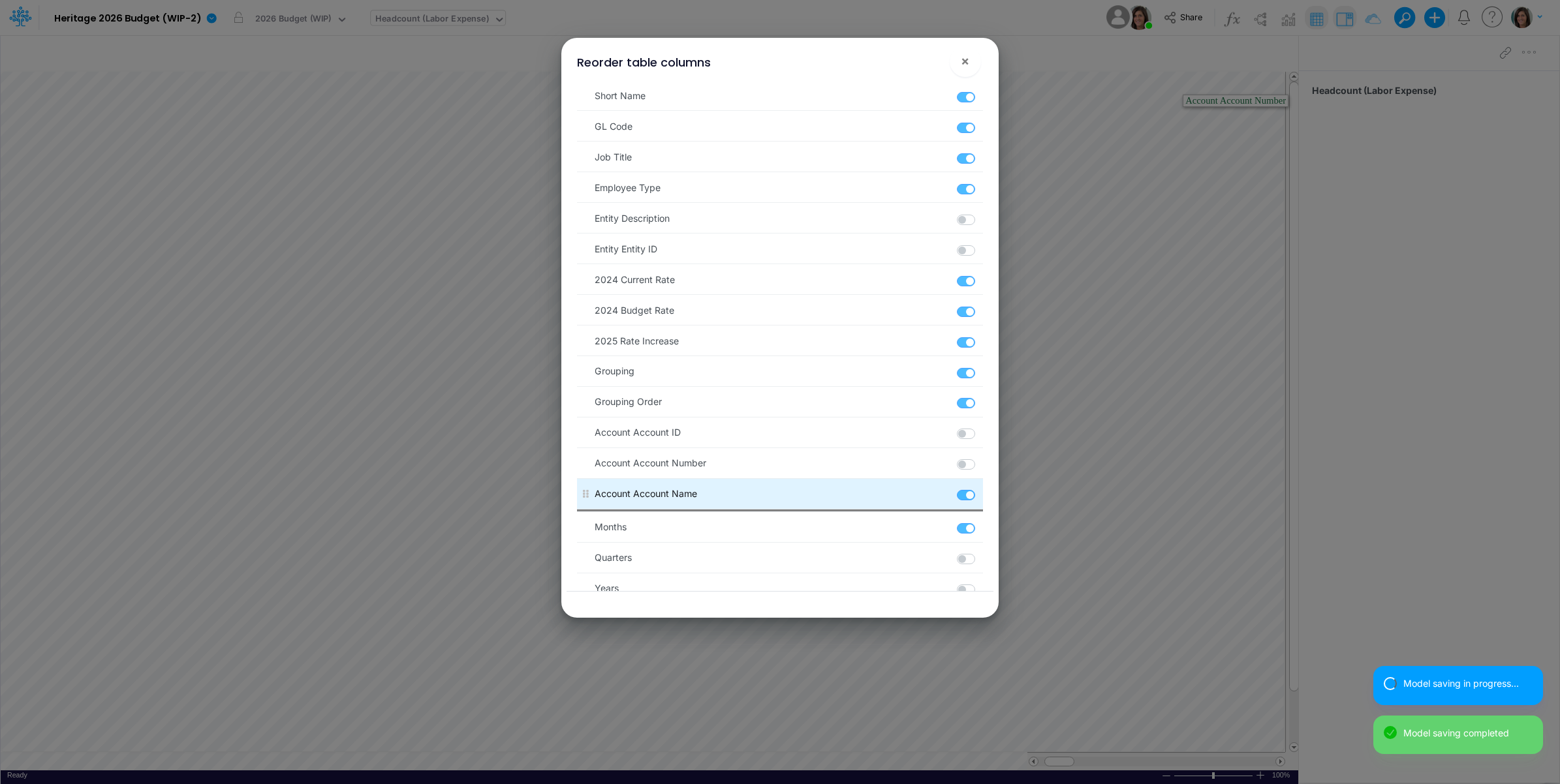
click at [980, 488] on label at bounding box center [981, 488] width 2 height 0
click at [980, 497] on Name "checkbox" at bounding box center [985, 493] width 9 height 9
checkbox Name "false"
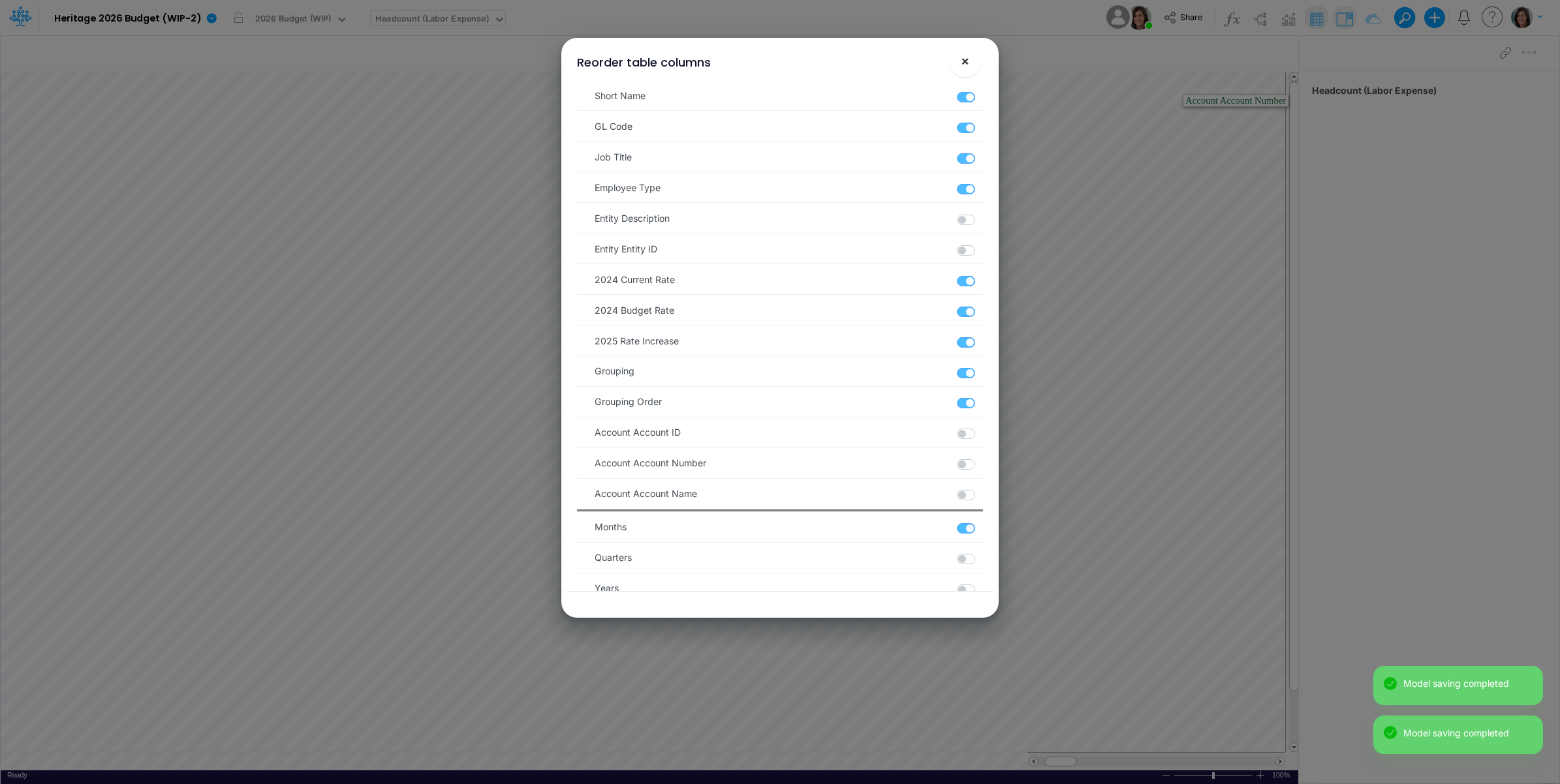
click at [969, 61] on span "×" at bounding box center [965, 60] width 9 height 15
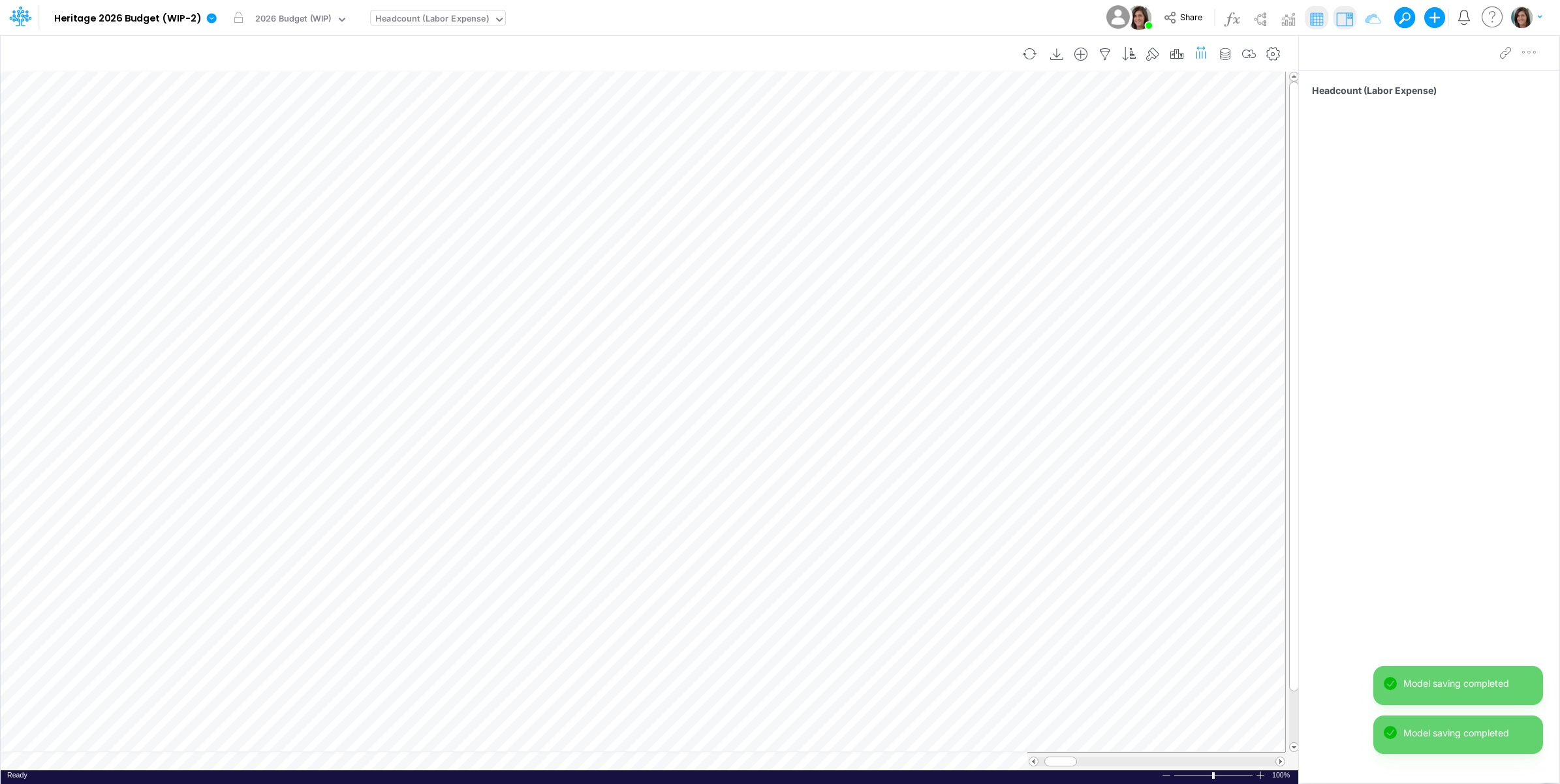
click at [1200, 49] on icon "button" at bounding box center [1200, 52] width 14 height 20
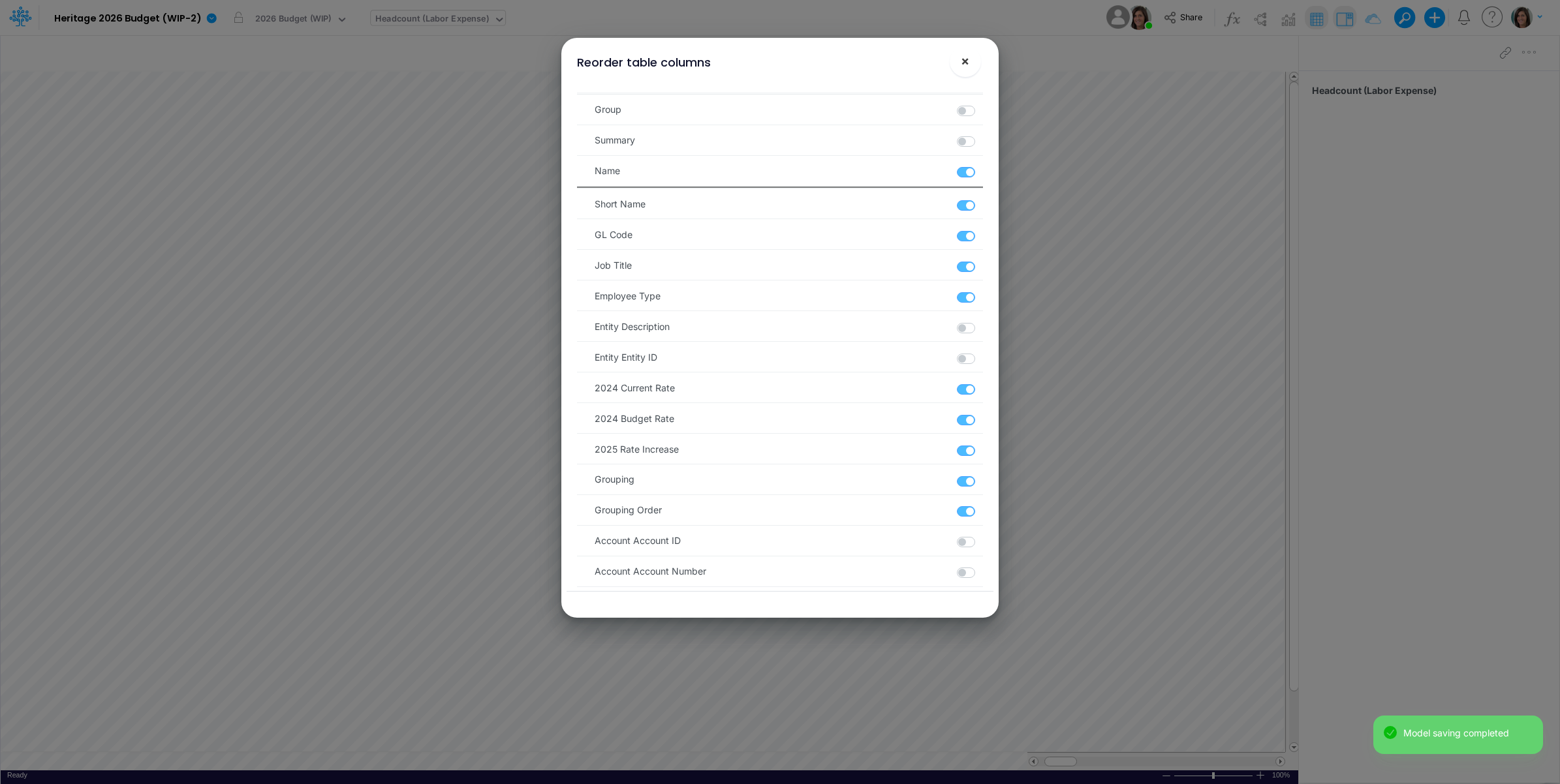
click at [961, 67] on span "×" at bounding box center [965, 60] width 9 height 15
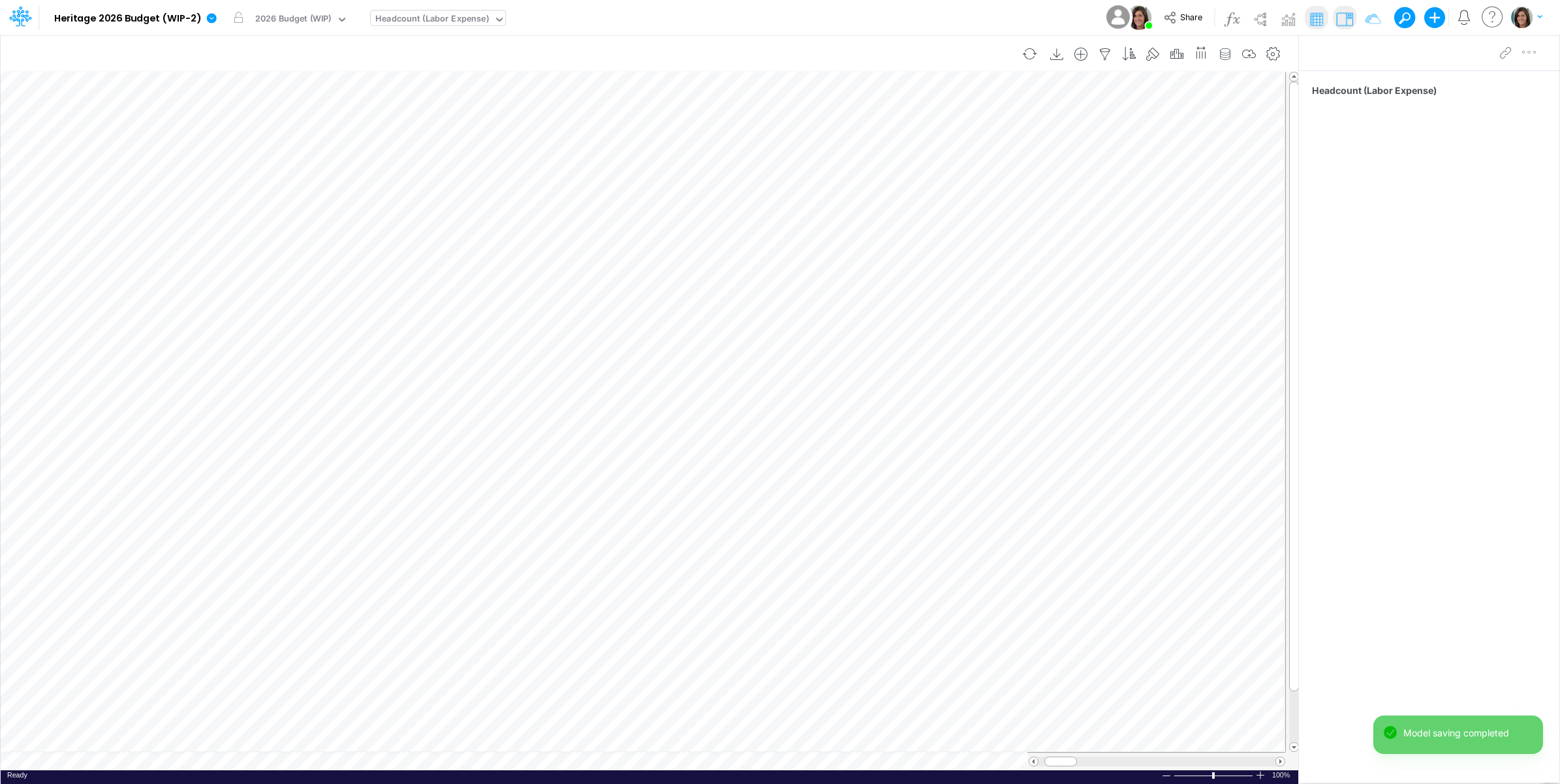
scroll to position [0, 1]
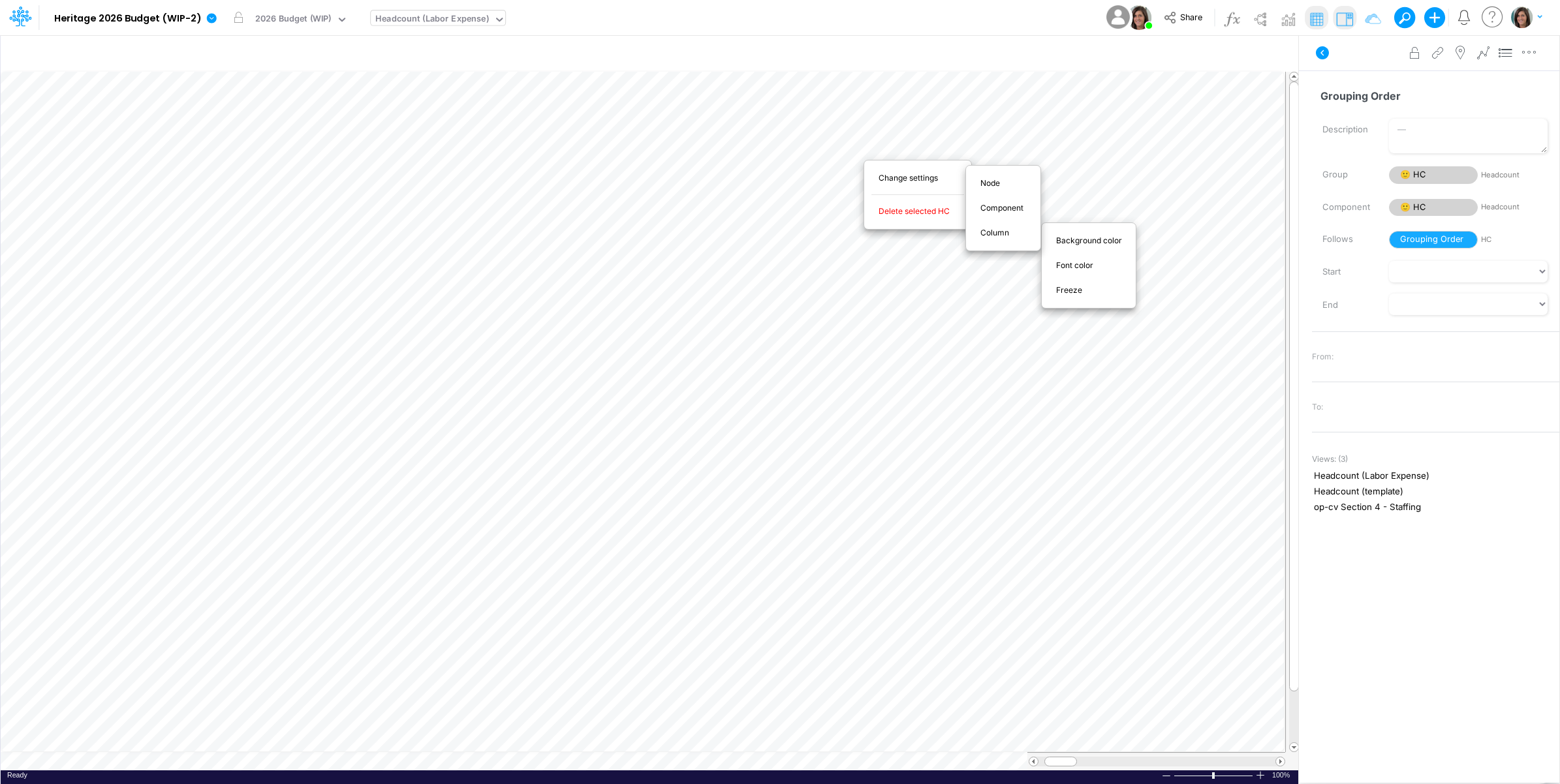
click at [1071, 293] on span "Freeze" at bounding box center [1076, 290] width 41 height 12
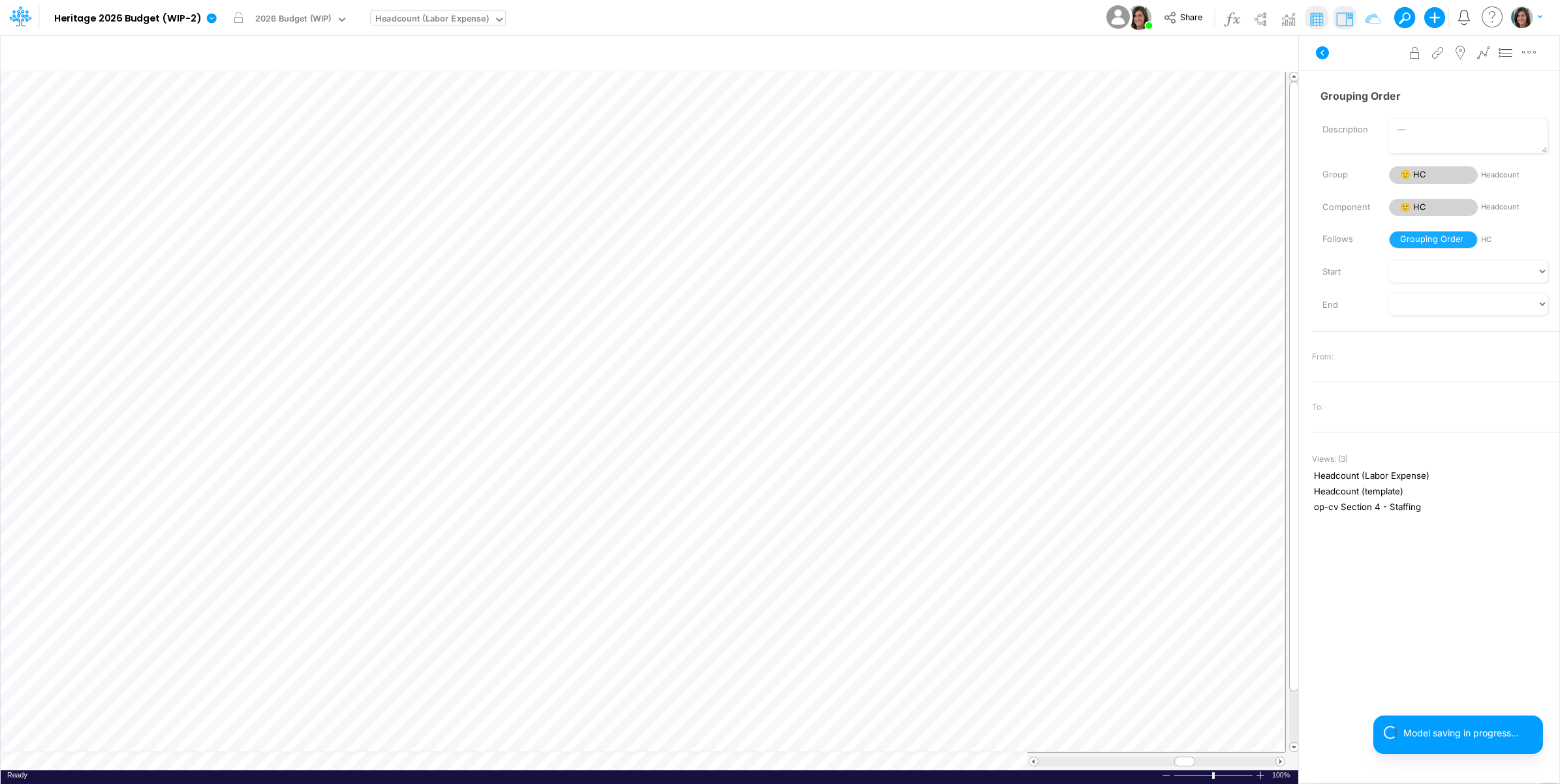
scroll to position [0, 1]
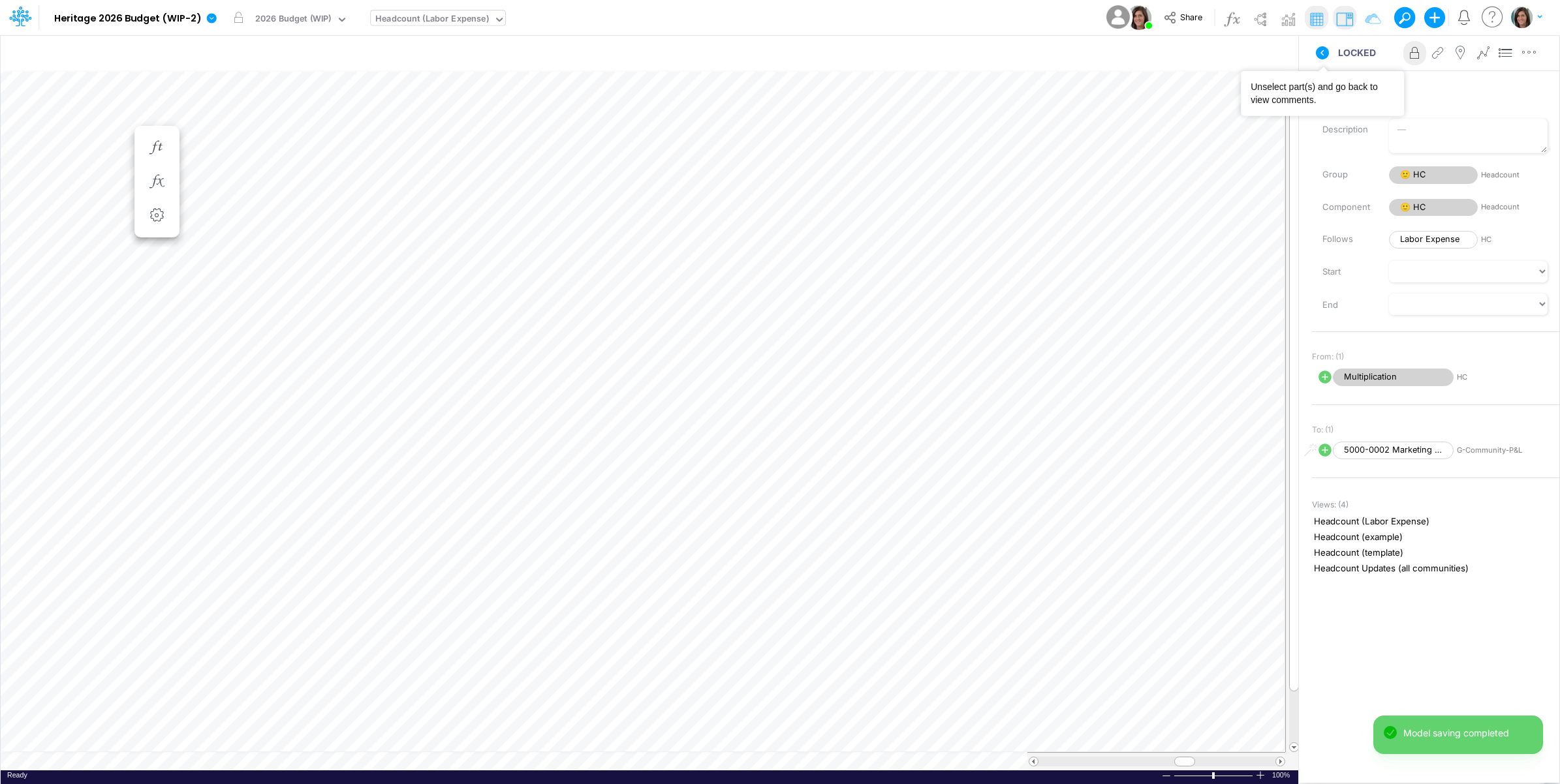
click at [1320, 43] on button at bounding box center [1322, 53] width 32 height 23
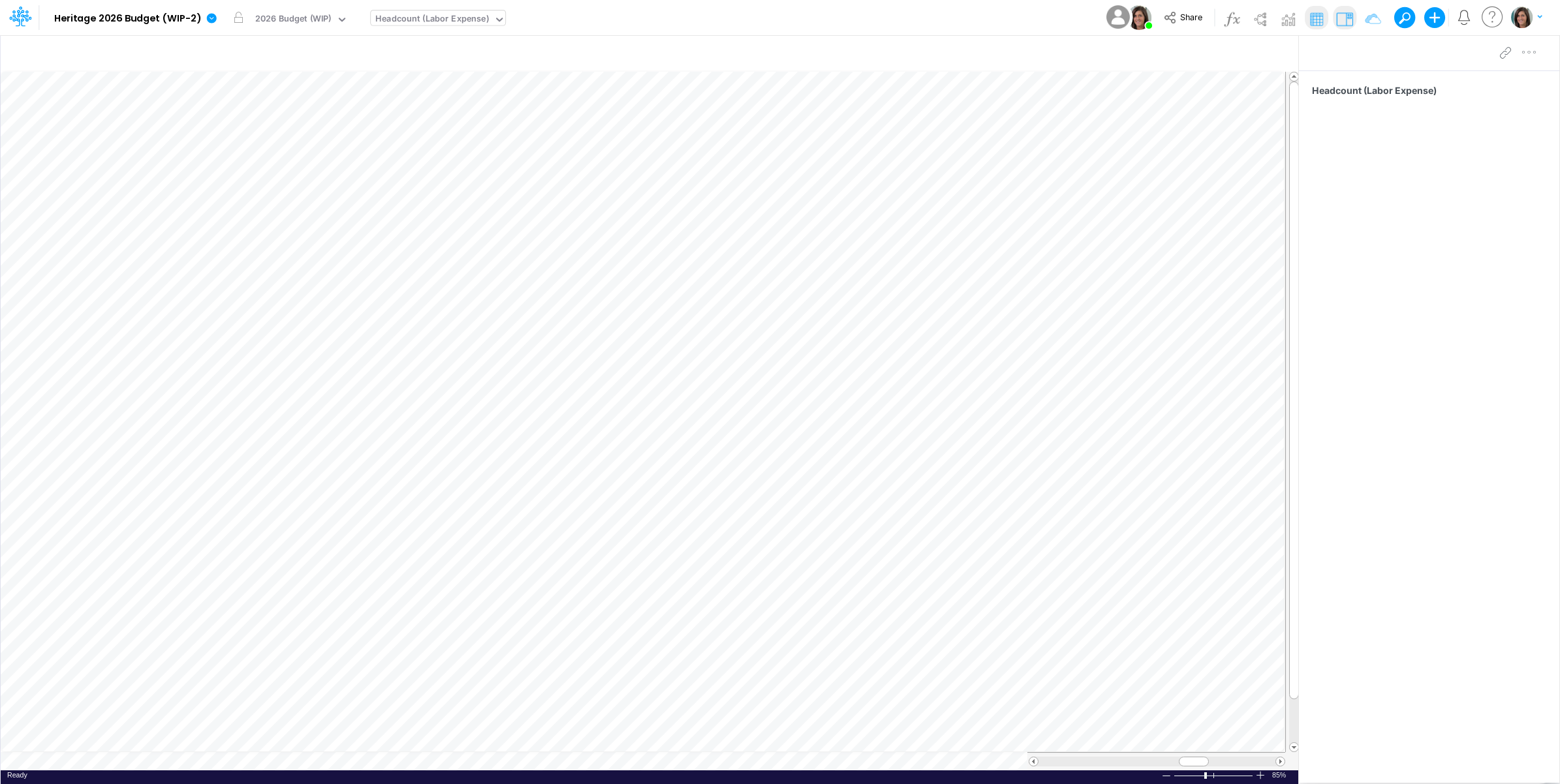
scroll to position [0, 1]
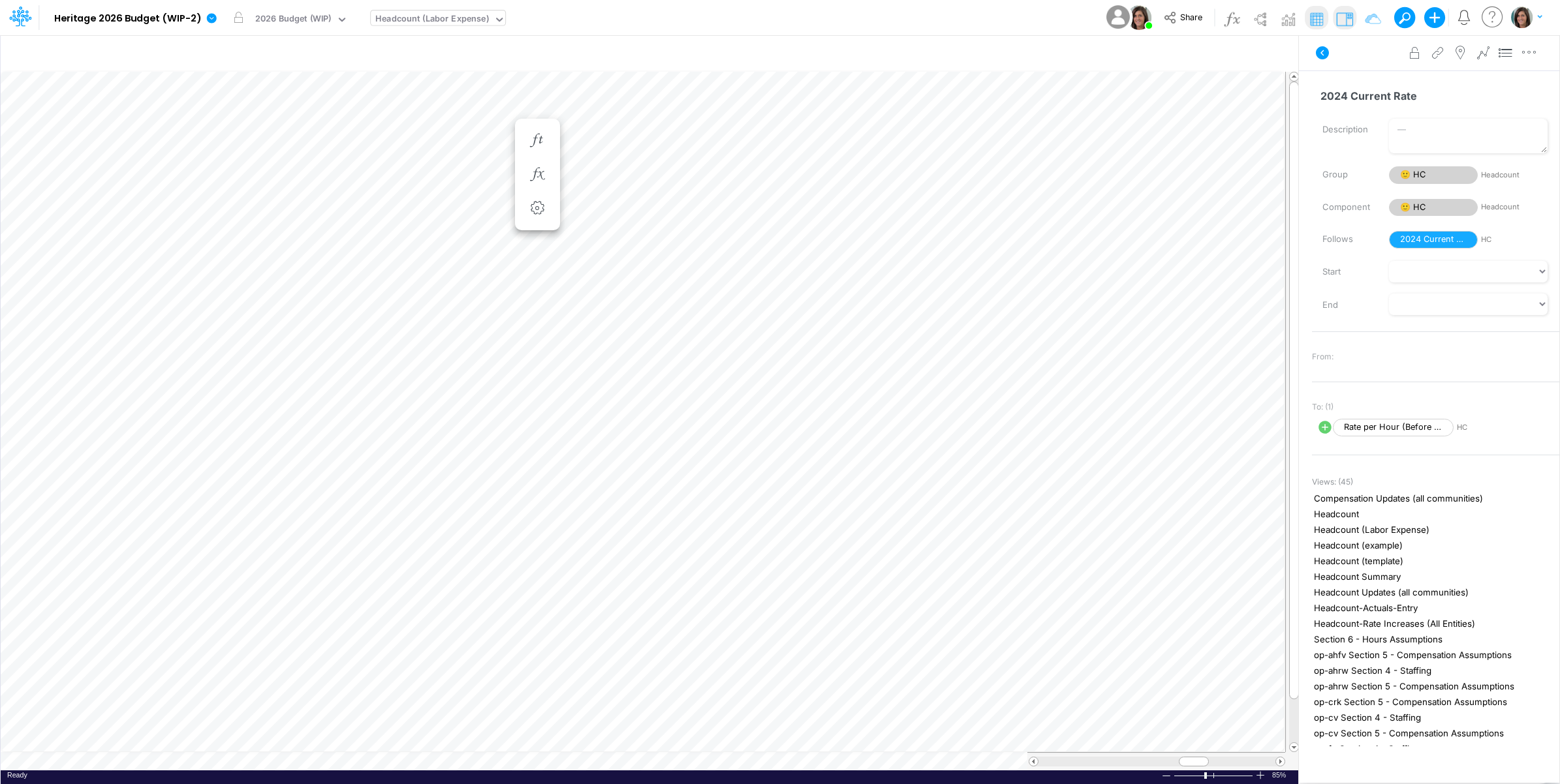
scroll to position [0, 1]
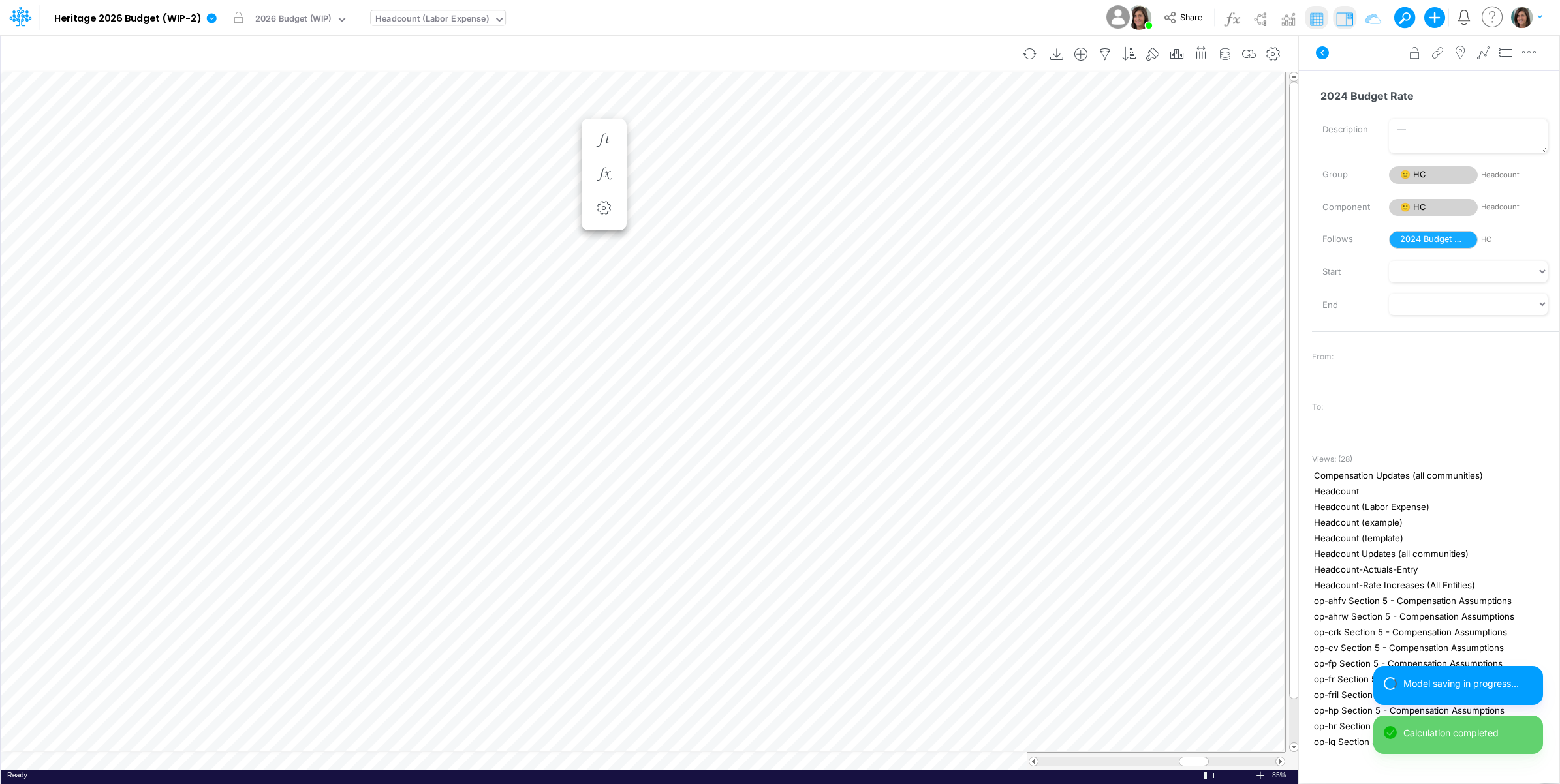
scroll to position [0, 1]
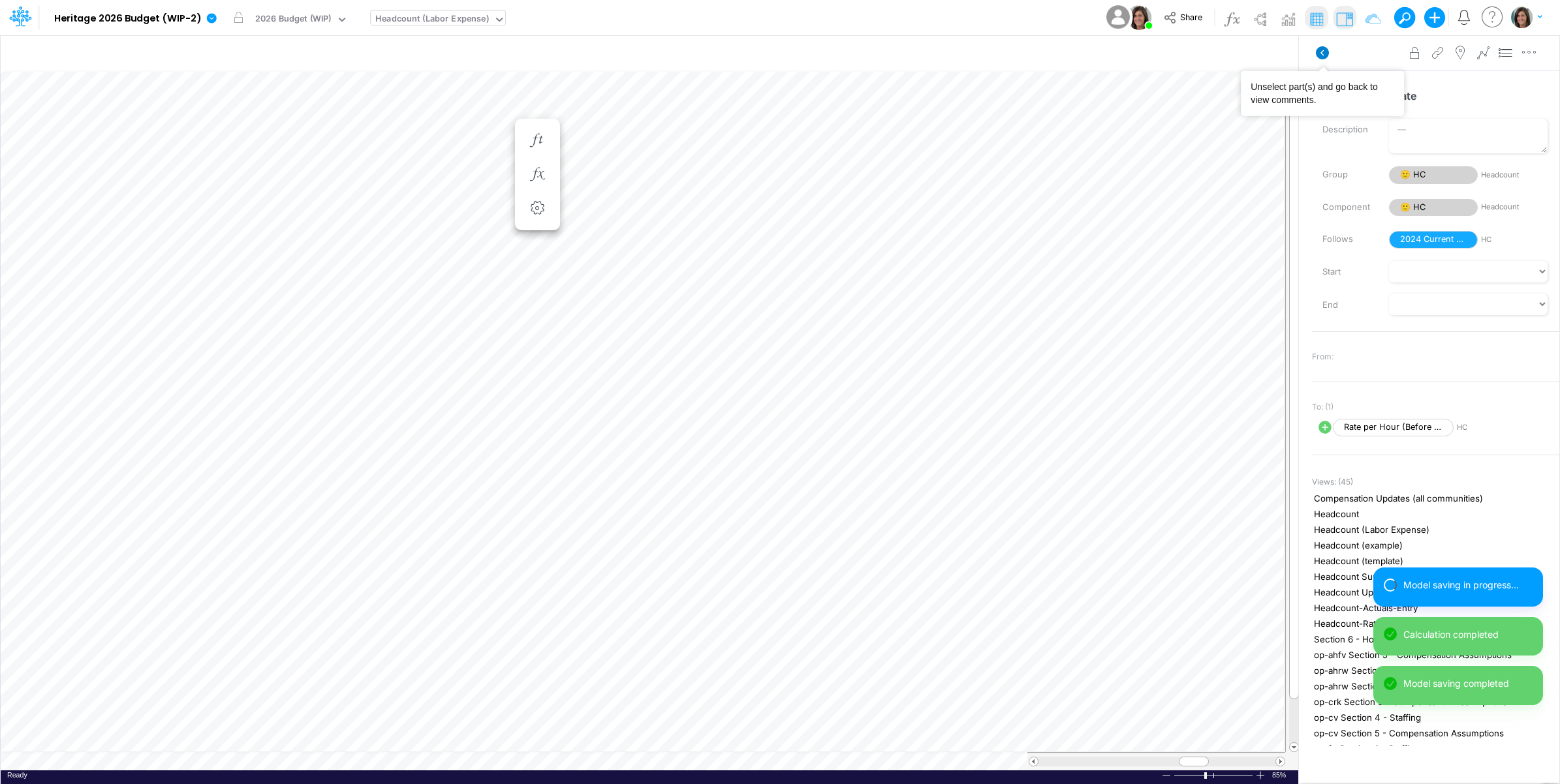
click at [1326, 49] on icon at bounding box center [1322, 53] width 13 height 13
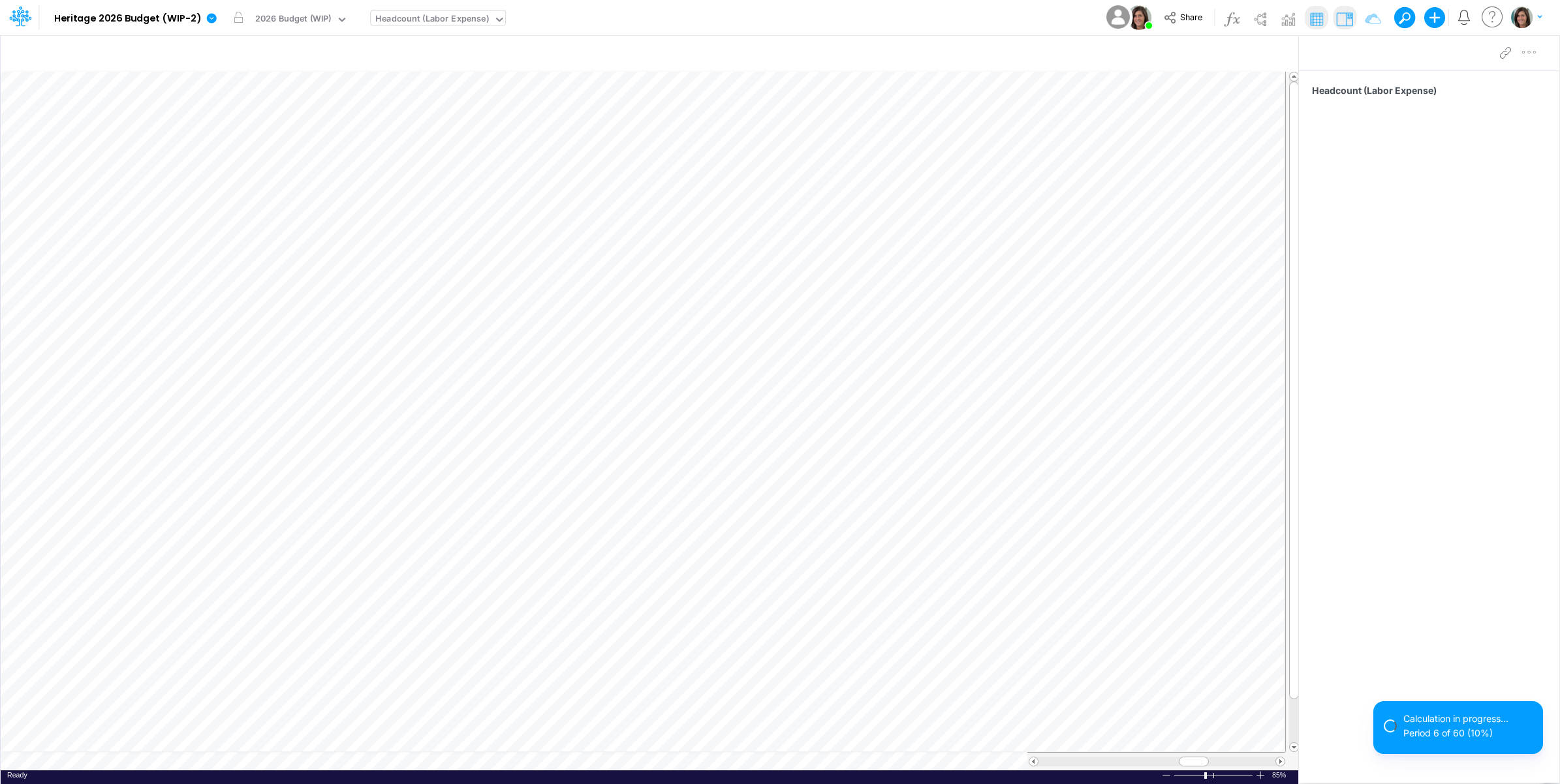
scroll to position [0, 1]
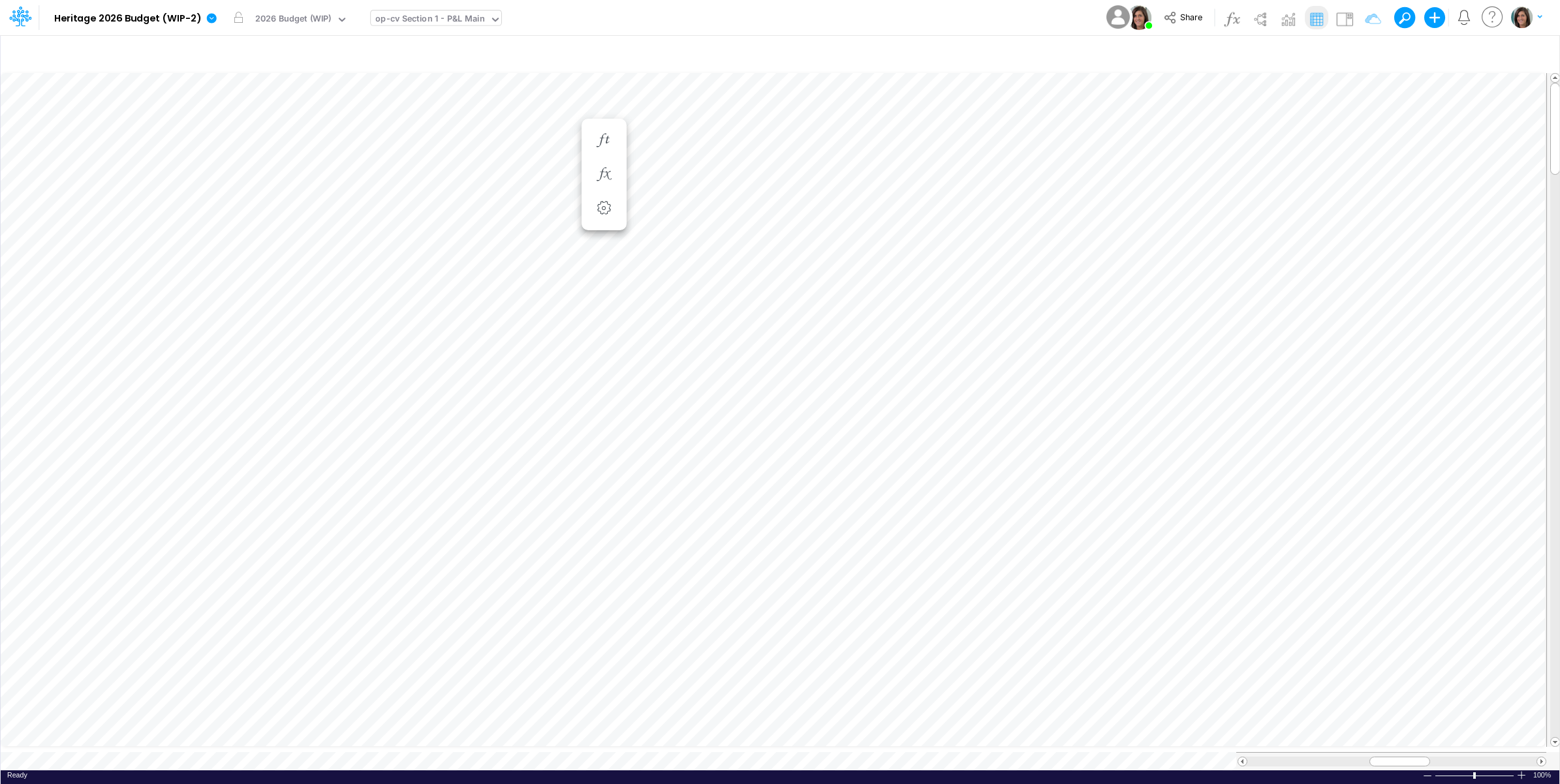
scroll to position [0, 1]
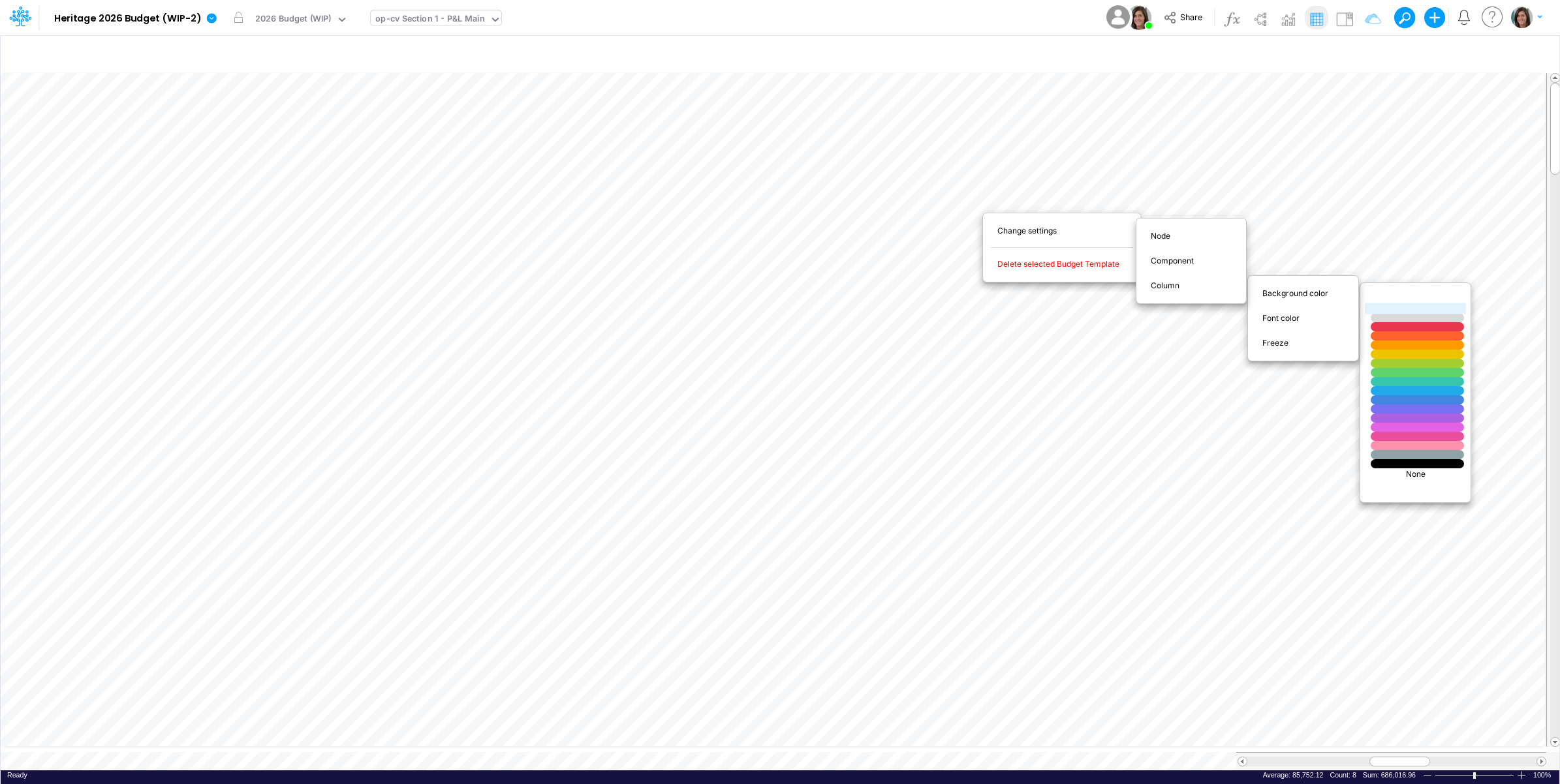
click at [1392, 308] on div at bounding box center [1417, 309] width 112 height 11
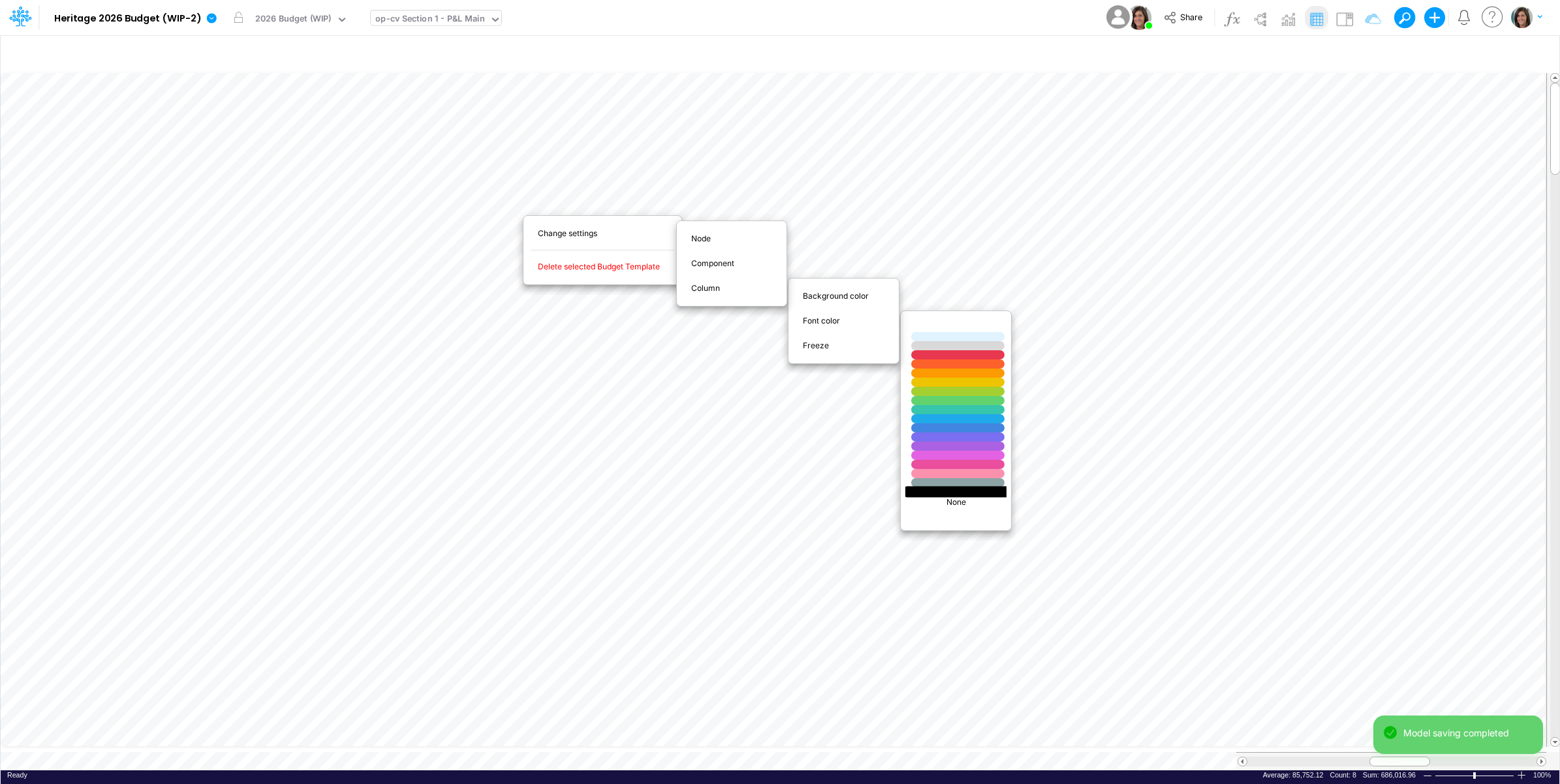
click at [959, 489] on div at bounding box center [958, 491] width 112 height 11
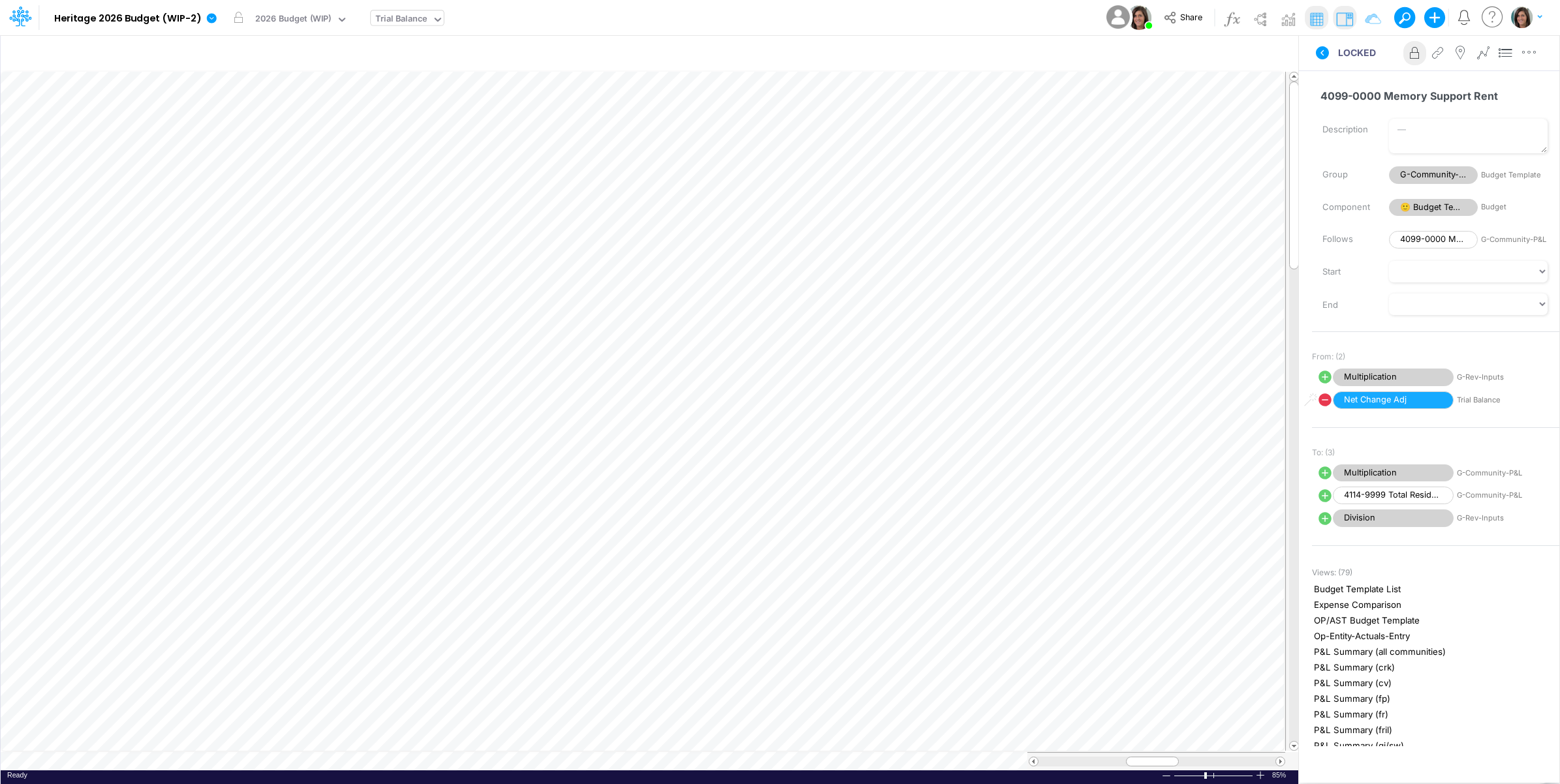
scroll to position [0, 1]
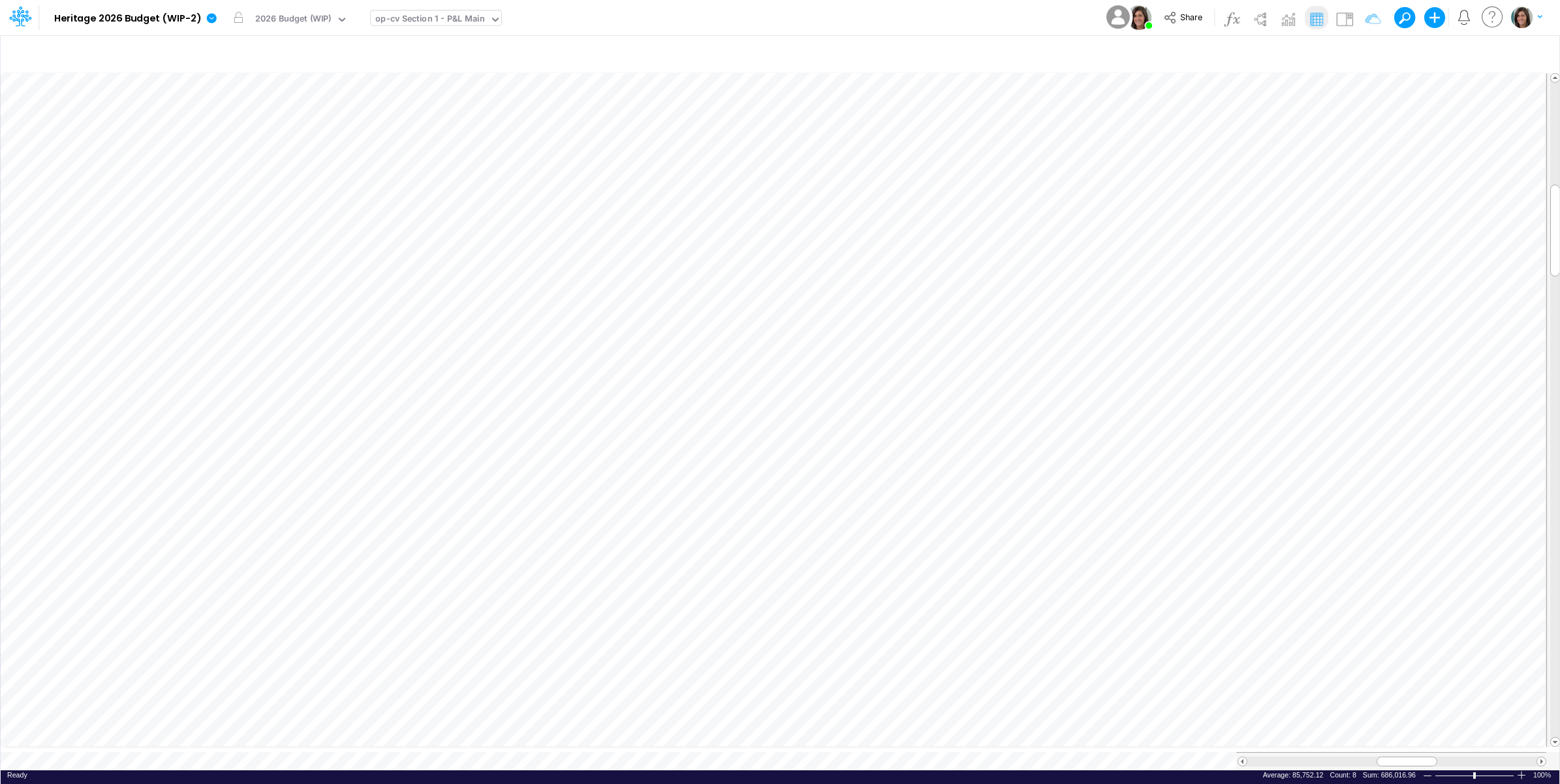
scroll to position [0, 1]
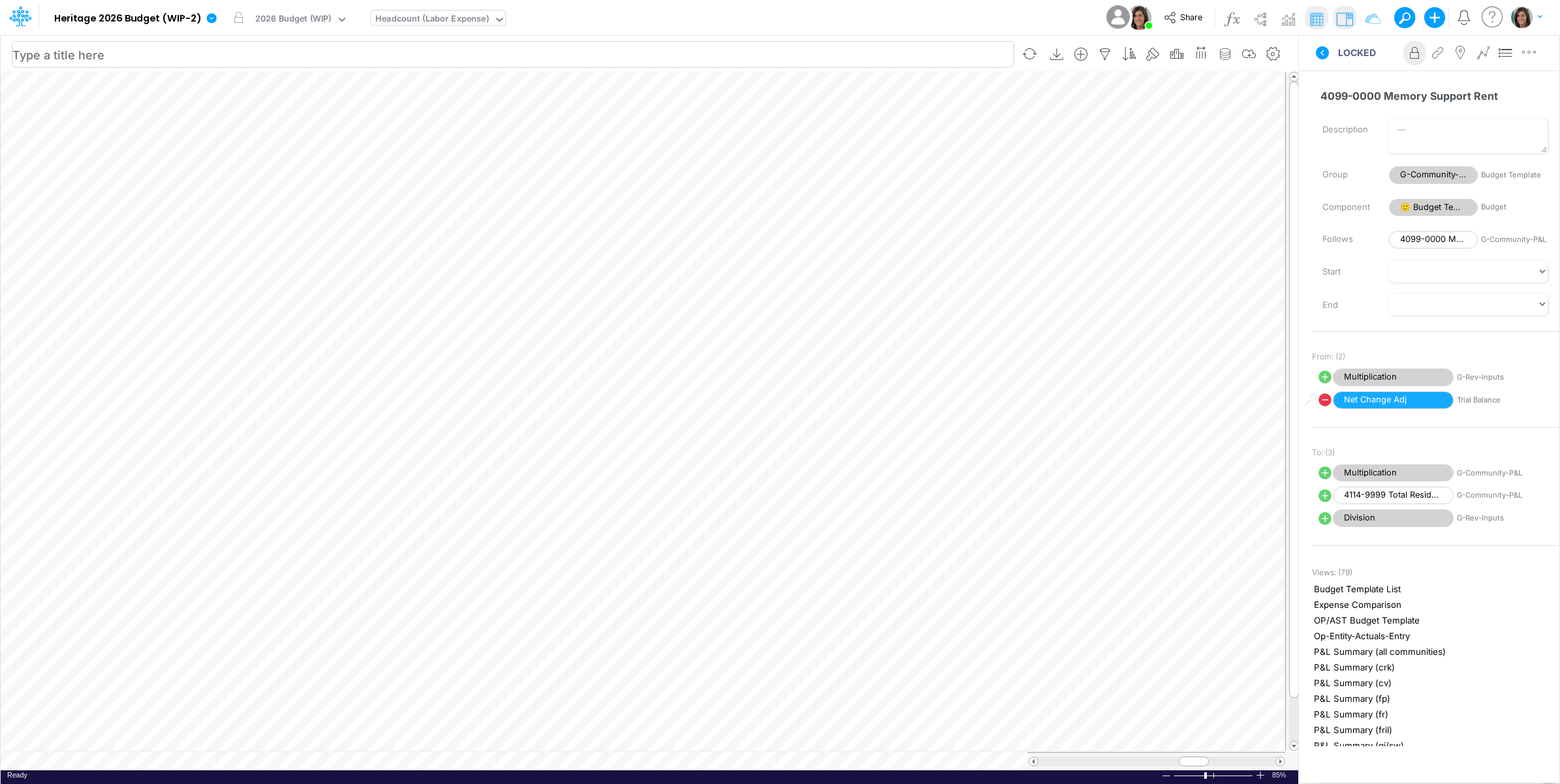
scroll to position [0, 1]
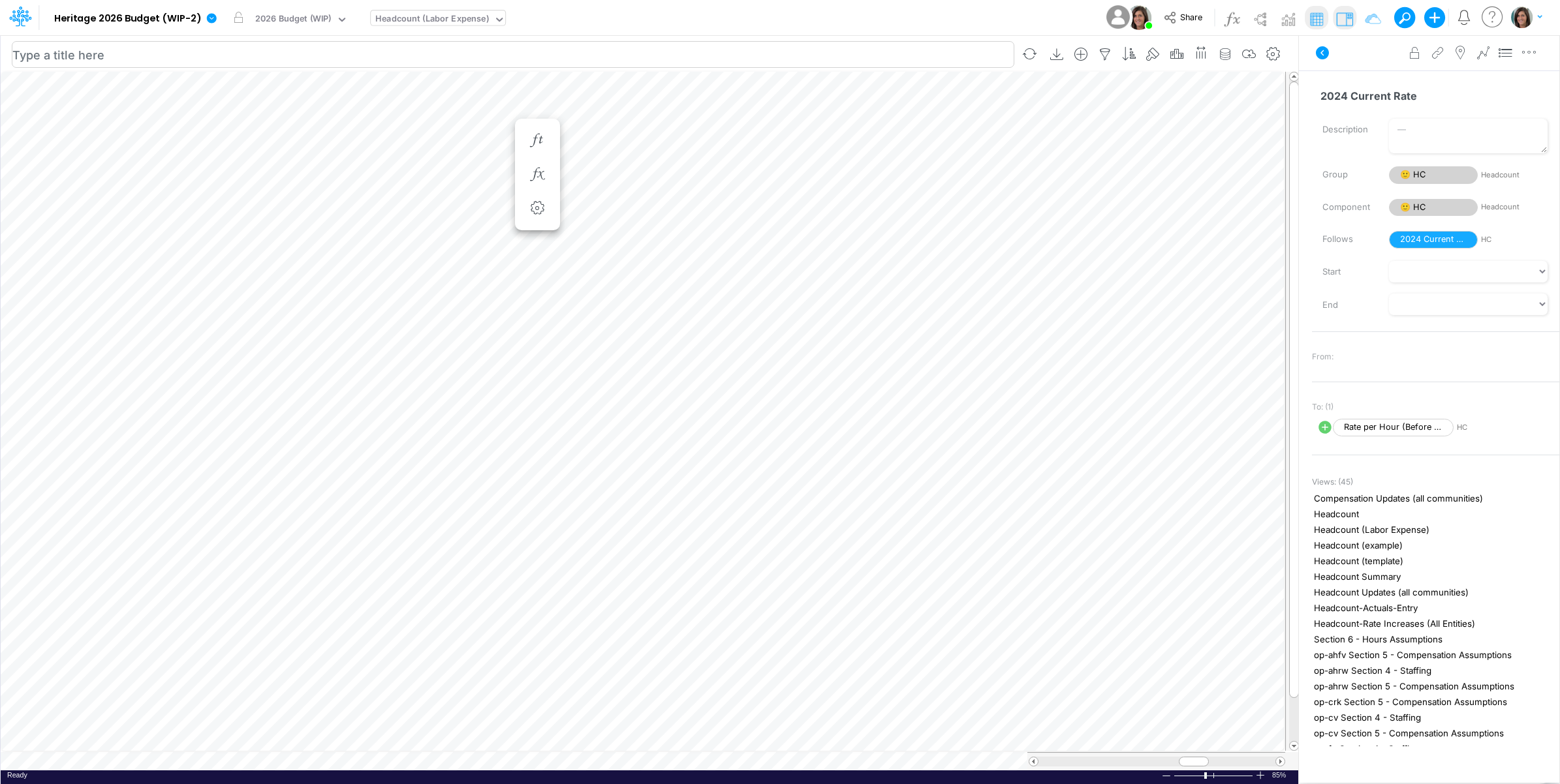
scroll to position [0, 1]
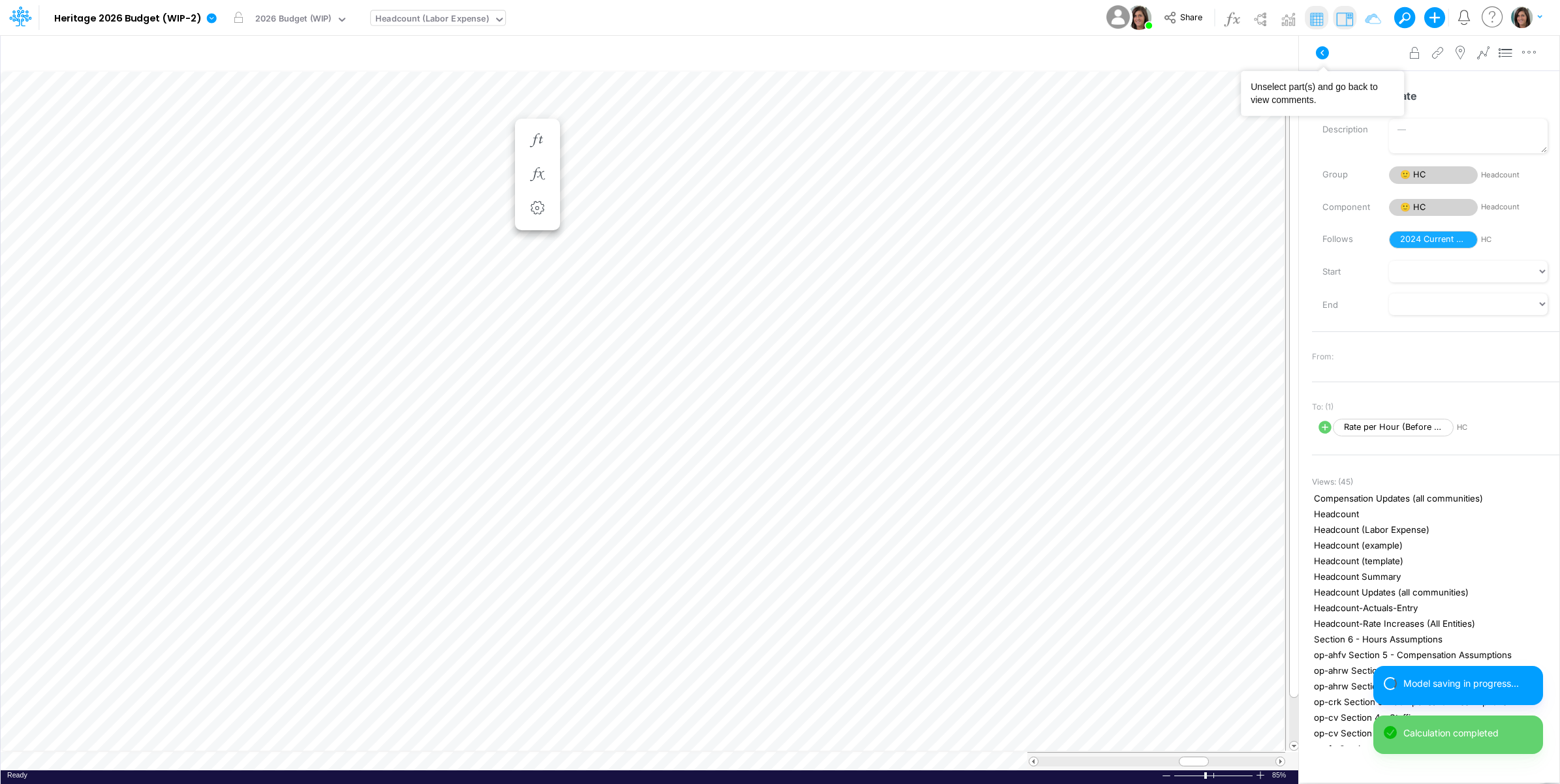
click at [1320, 52] on icon at bounding box center [1322, 52] width 15 height 15
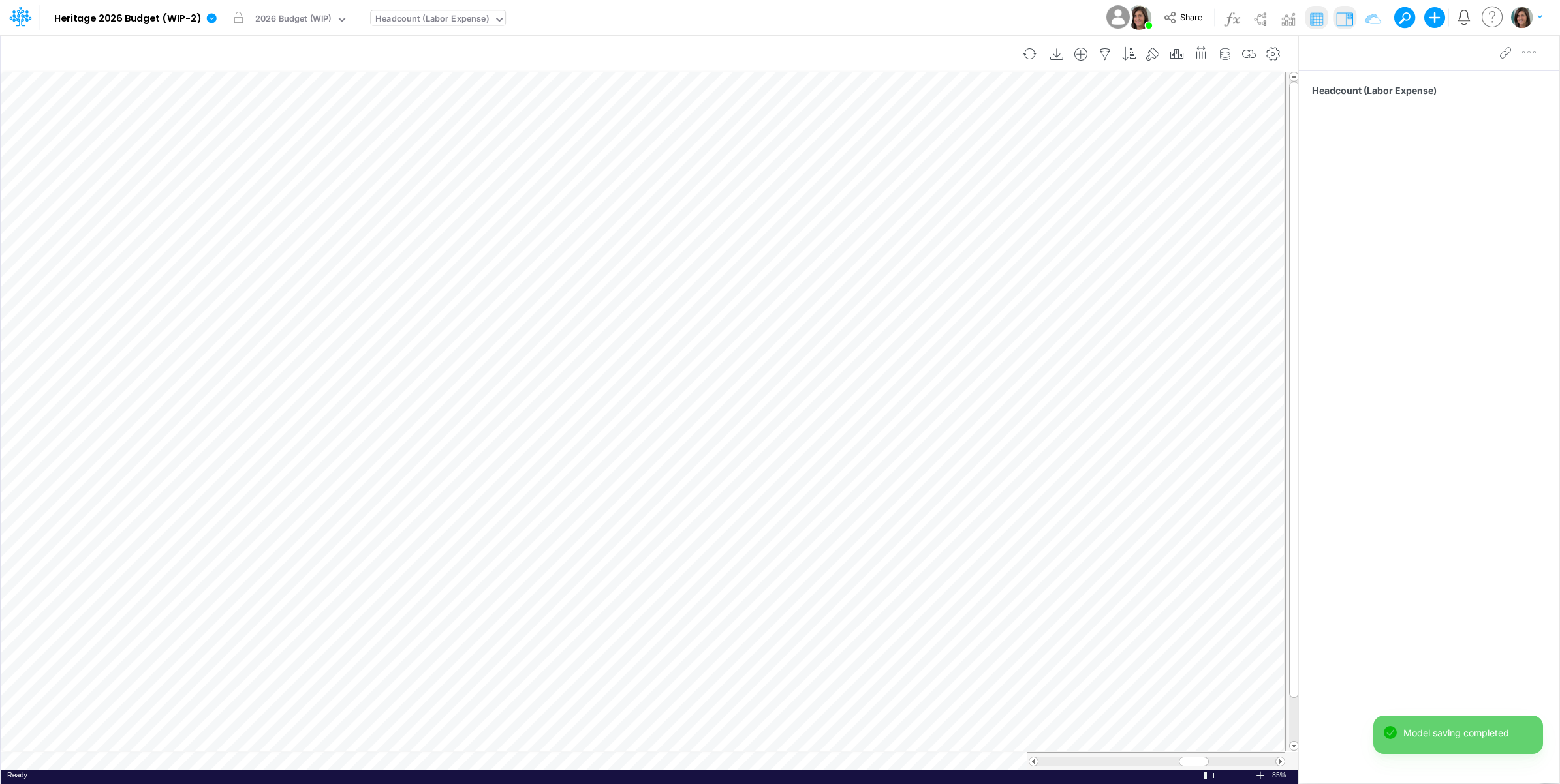
scroll to position [0, 1]
click at [1245, 48] on icon "button" at bounding box center [1249, 54] width 20 height 14
click at [1104, 54] on icon "button" at bounding box center [1104, 54] width 20 height 14
select select "notEqual"
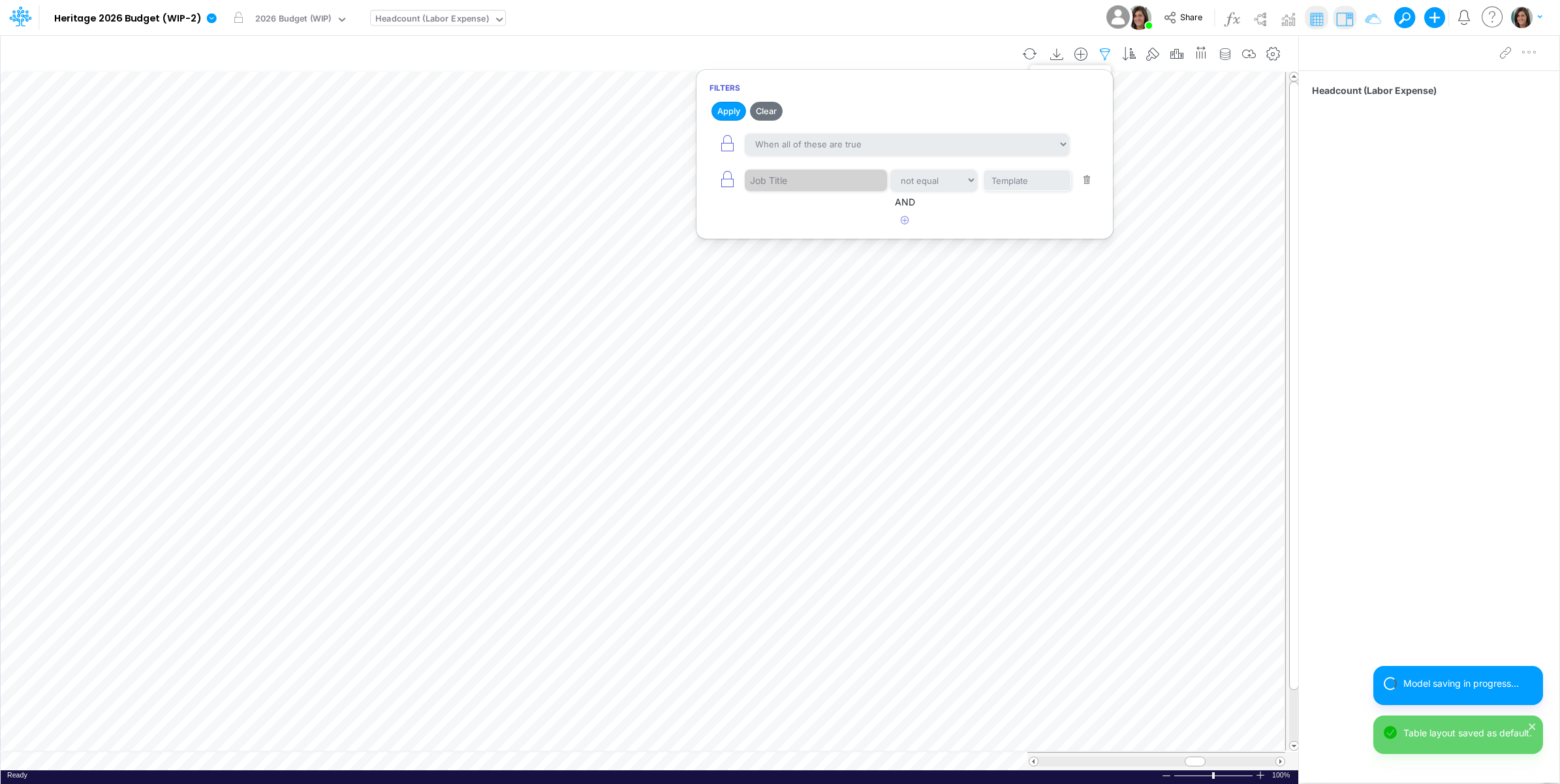
click at [1104, 54] on icon "button" at bounding box center [1104, 54] width 20 height 14
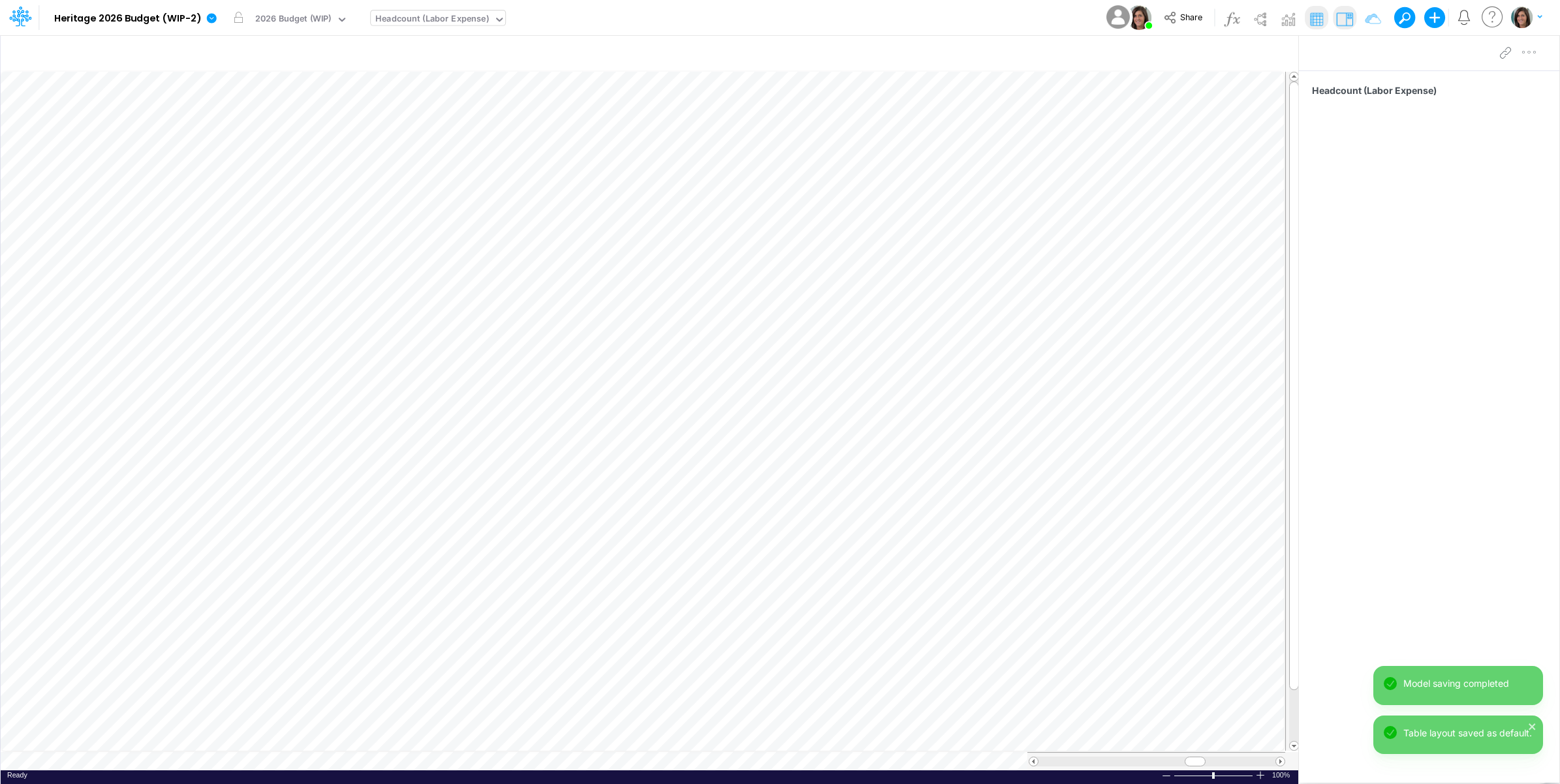
click at [1023, 18] on div "Model Heritage 2026 Budget (WIP-2) Edit model settings Duplicate Import QuickBo…" at bounding box center [780, 18] width 1404 height 35
click at [209, 17] on icon at bounding box center [211, 18] width 10 height 10
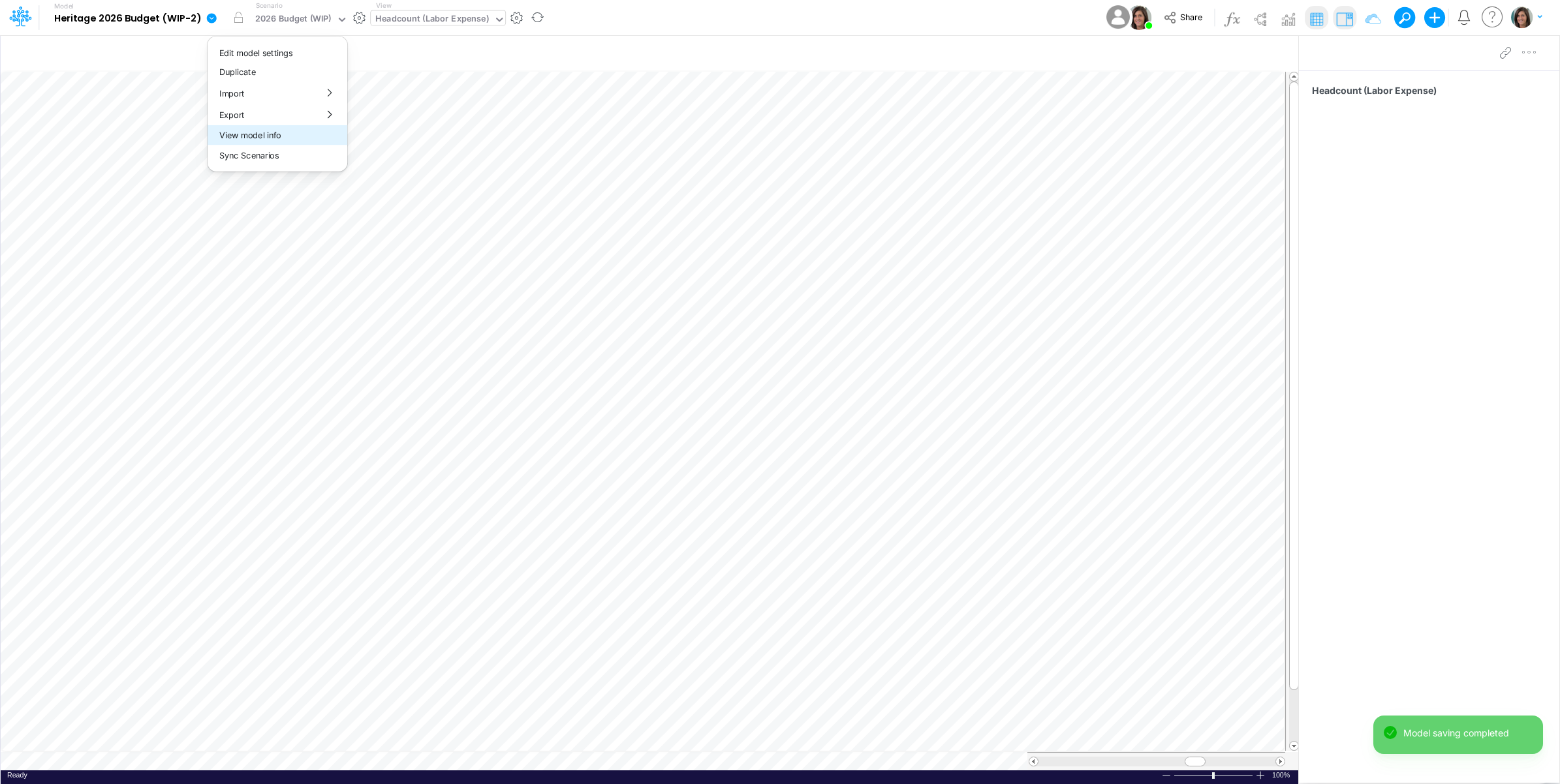
click at [241, 139] on button "View model info" at bounding box center [277, 136] width 139 height 21
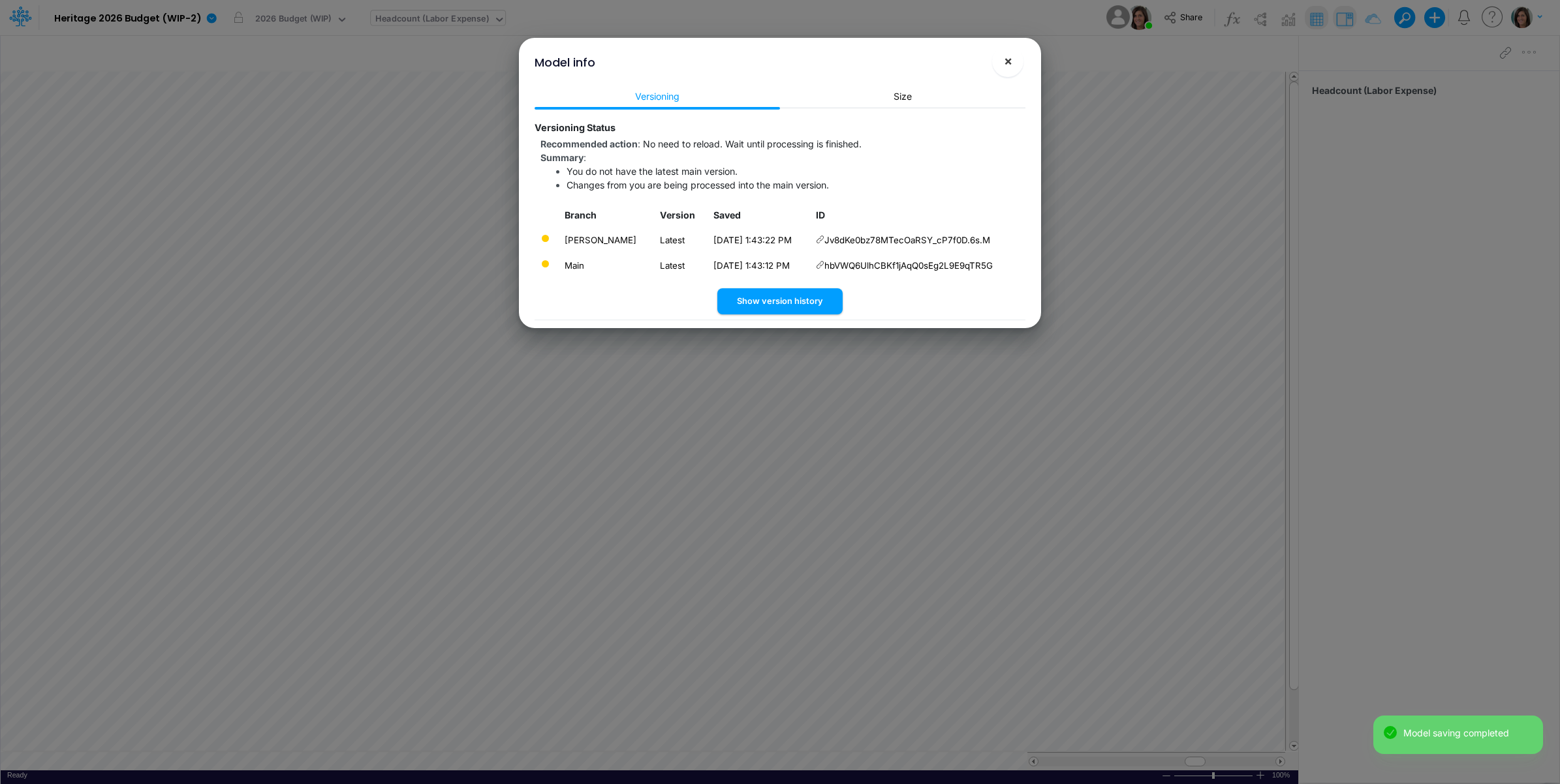
click at [1008, 64] on span "×" at bounding box center [1008, 60] width 9 height 15
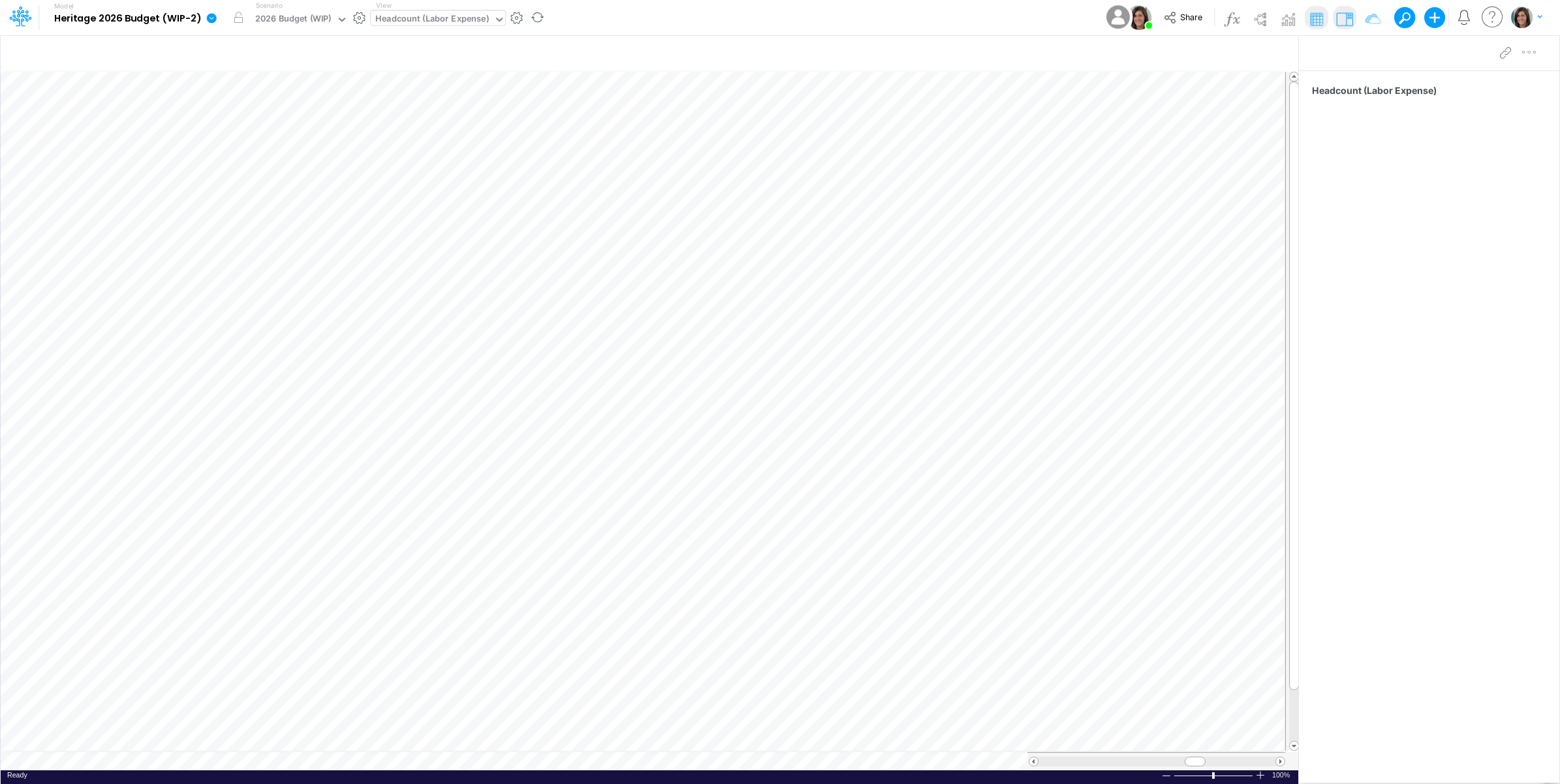
click at [209, 21] on icon at bounding box center [211, 18] width 10 height 10
click at [236, 131] on button "View model info" at bounding box center [277, 136] width 139 height 21
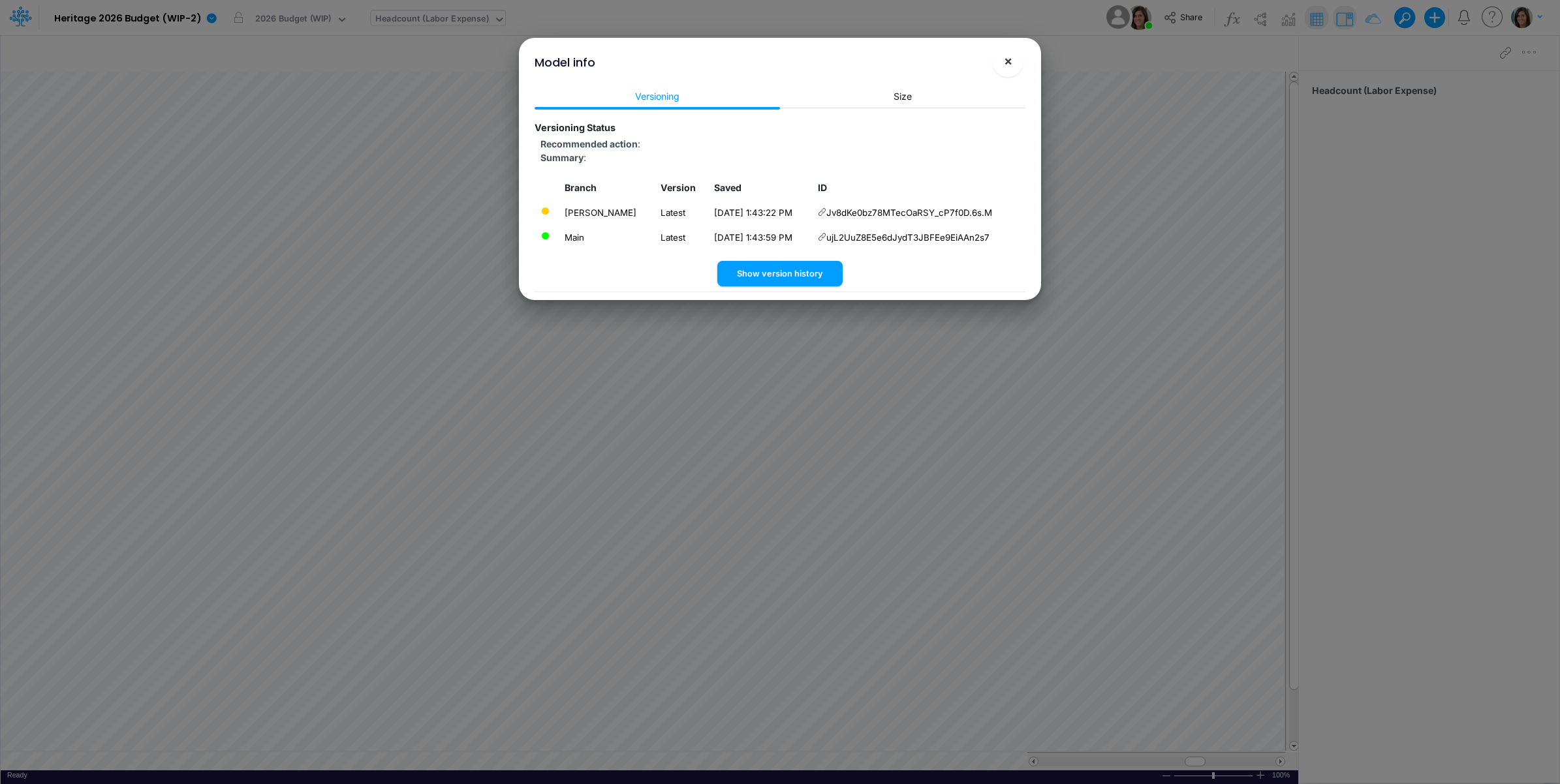
click at [1013, 56] on button "×" at bounding box center [1007, 61] width 32 height 32
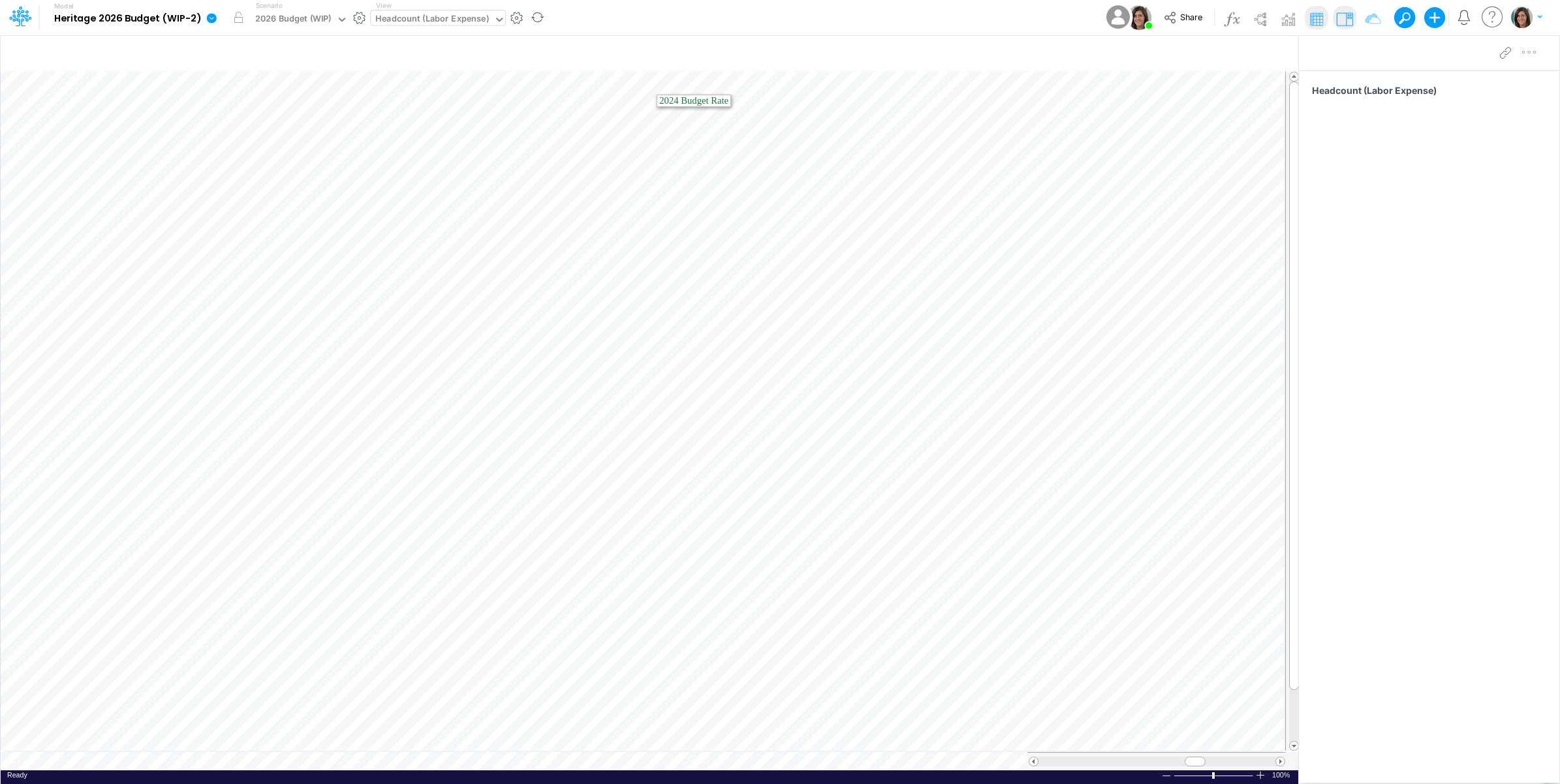
click at [212, 23] on icon at bounding box center [211, 18] width 10 height 10
click at [238, 137] on button "View model info" at bounding box center [277, 136] width 139 height 21
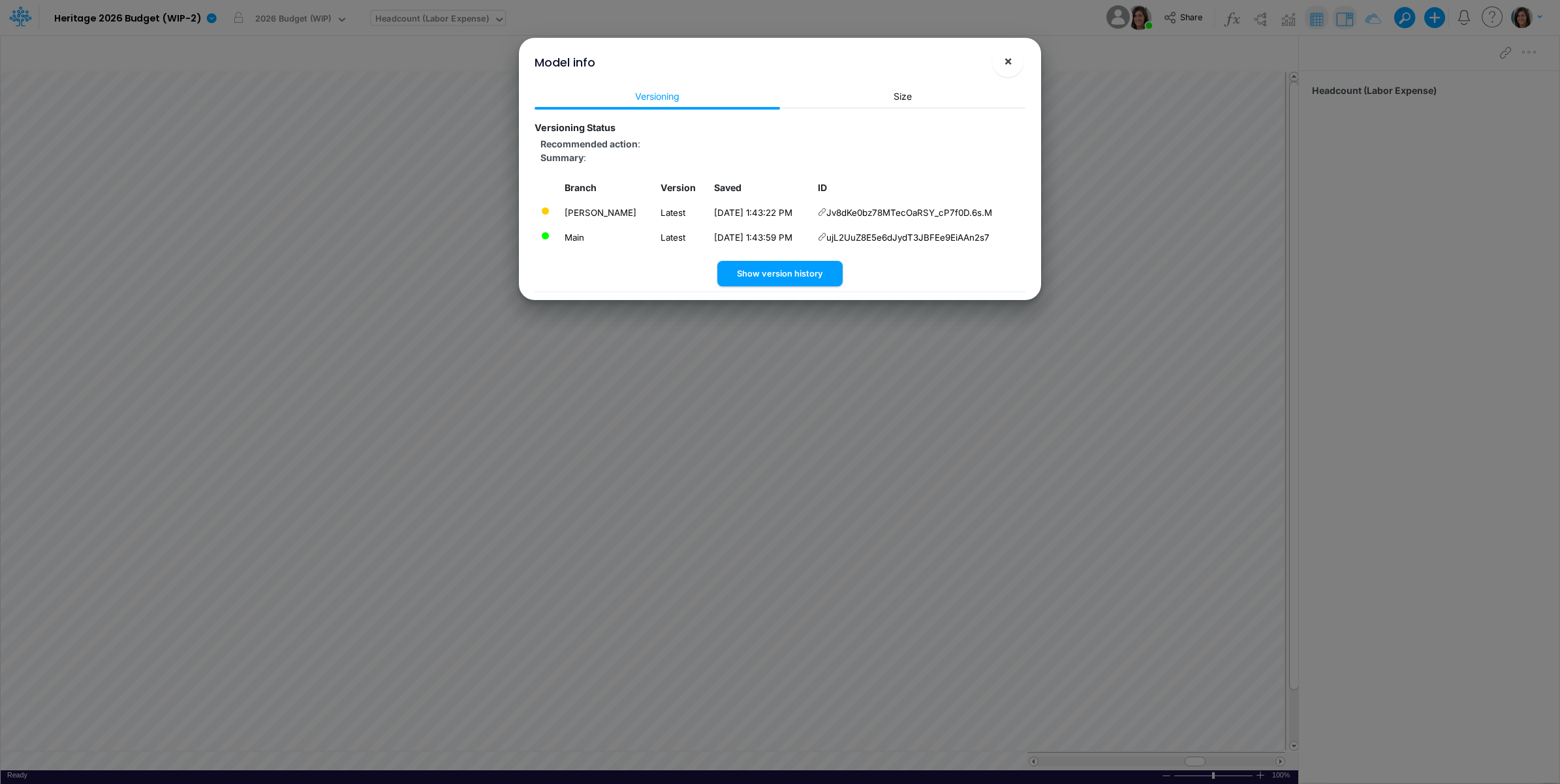
click at [1005, 70] on button "×" at bounding box center [1007, 61] width 32 height 32
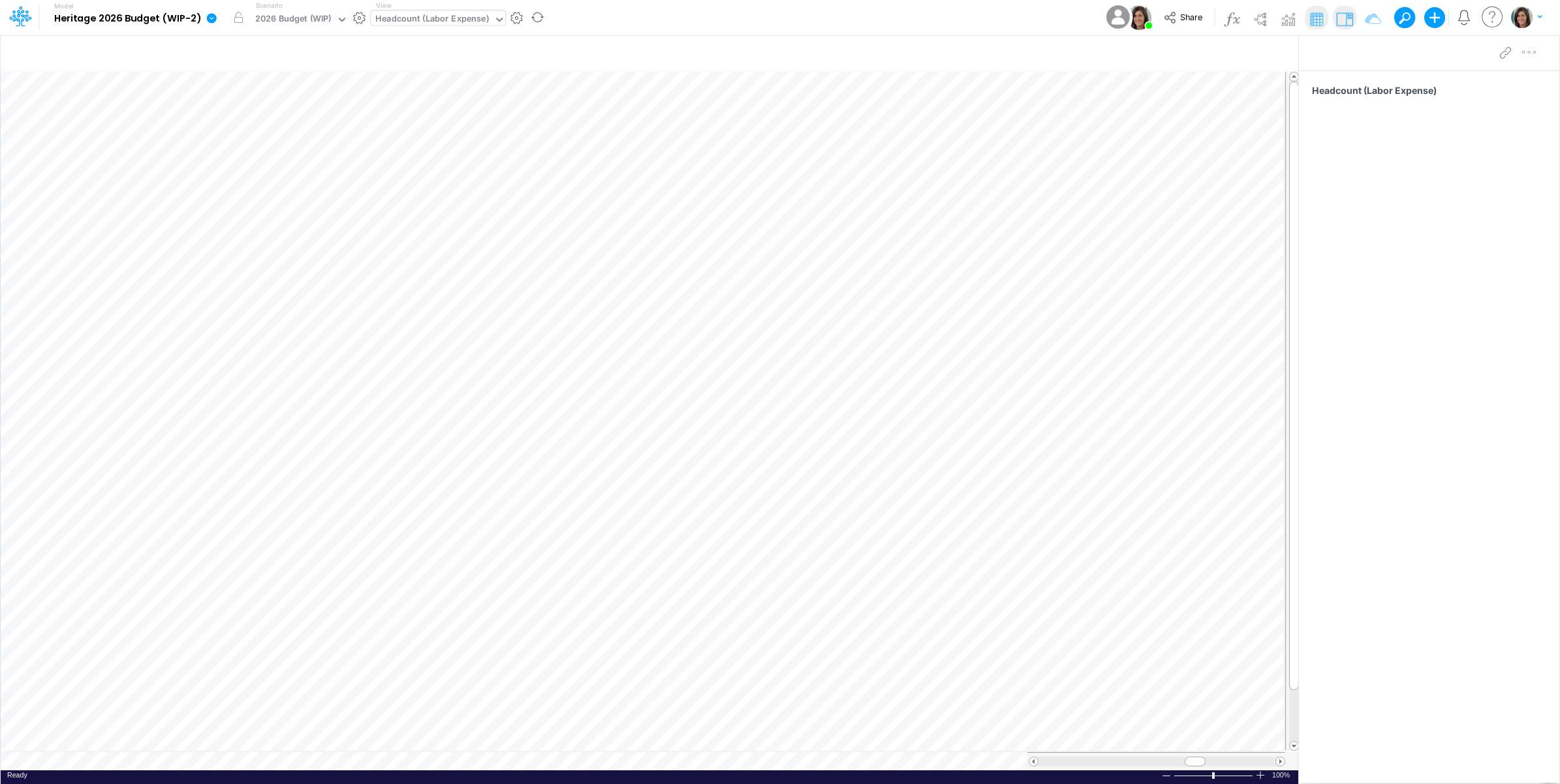
click at [210, 23] on icon at bounding box center [211, 18] width 10 height 10
click at [242, 128] on button "View model info" at bounding box center [277, 136] width 139 height 21
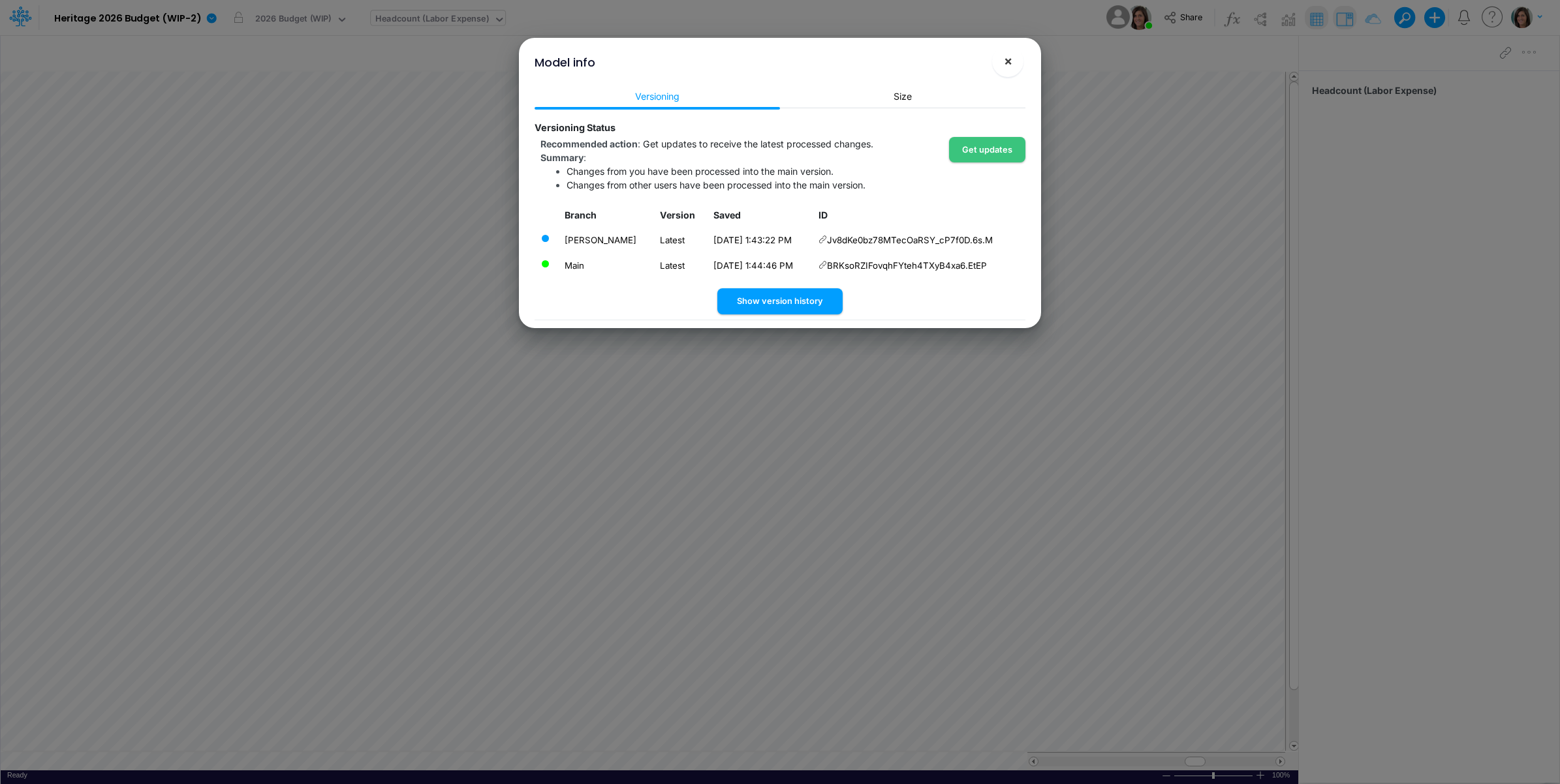
click at [1004, 56] on span "×" at bounding box center [1008, 60] width 9 height 15
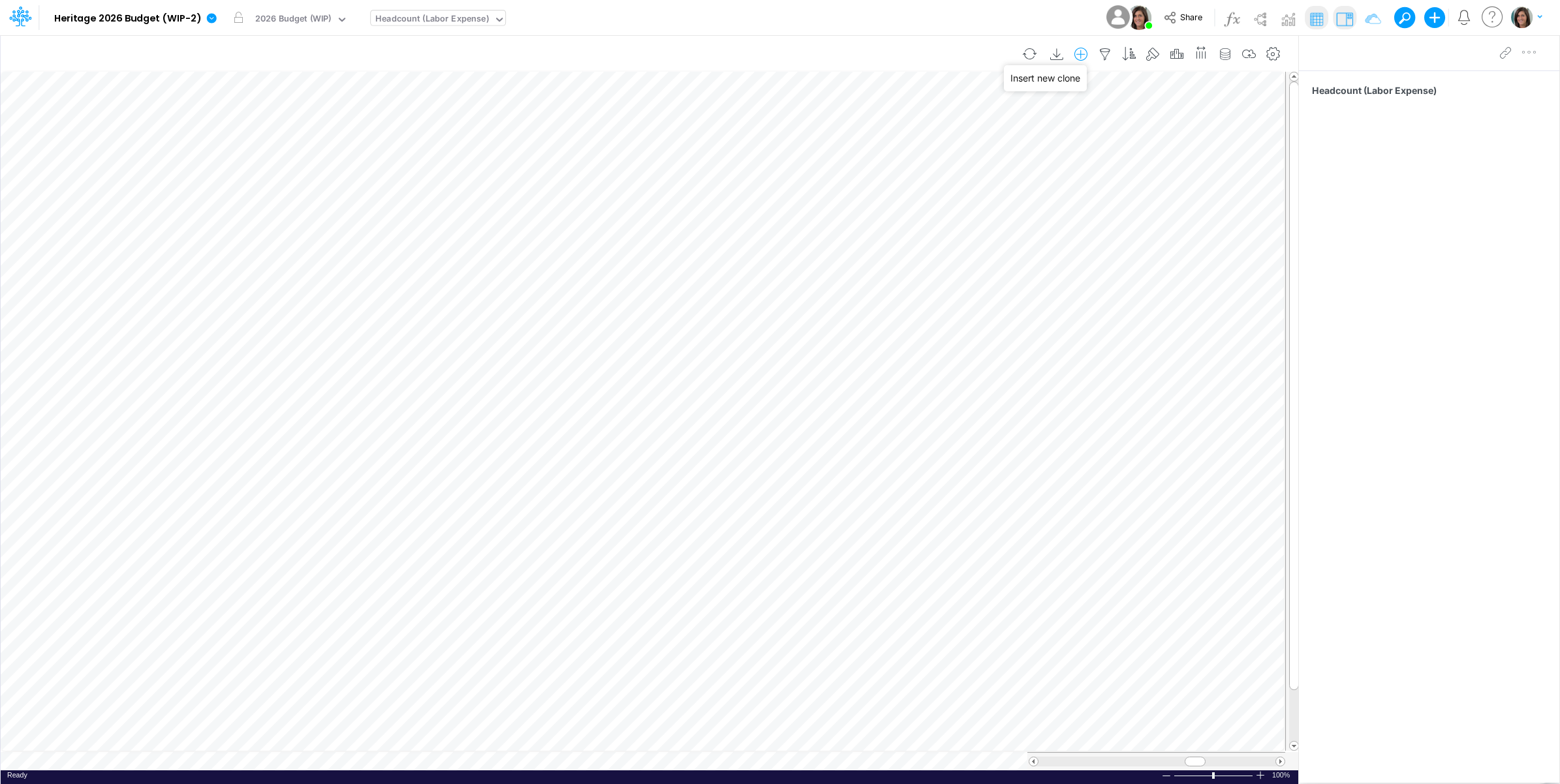
click at [1077, 56] on icon "button" at bounding box center [1080, 54] width 20 height 14
click at [1019, 109] on li "HC" at bounding box center [1016, 110] width 153 height 15
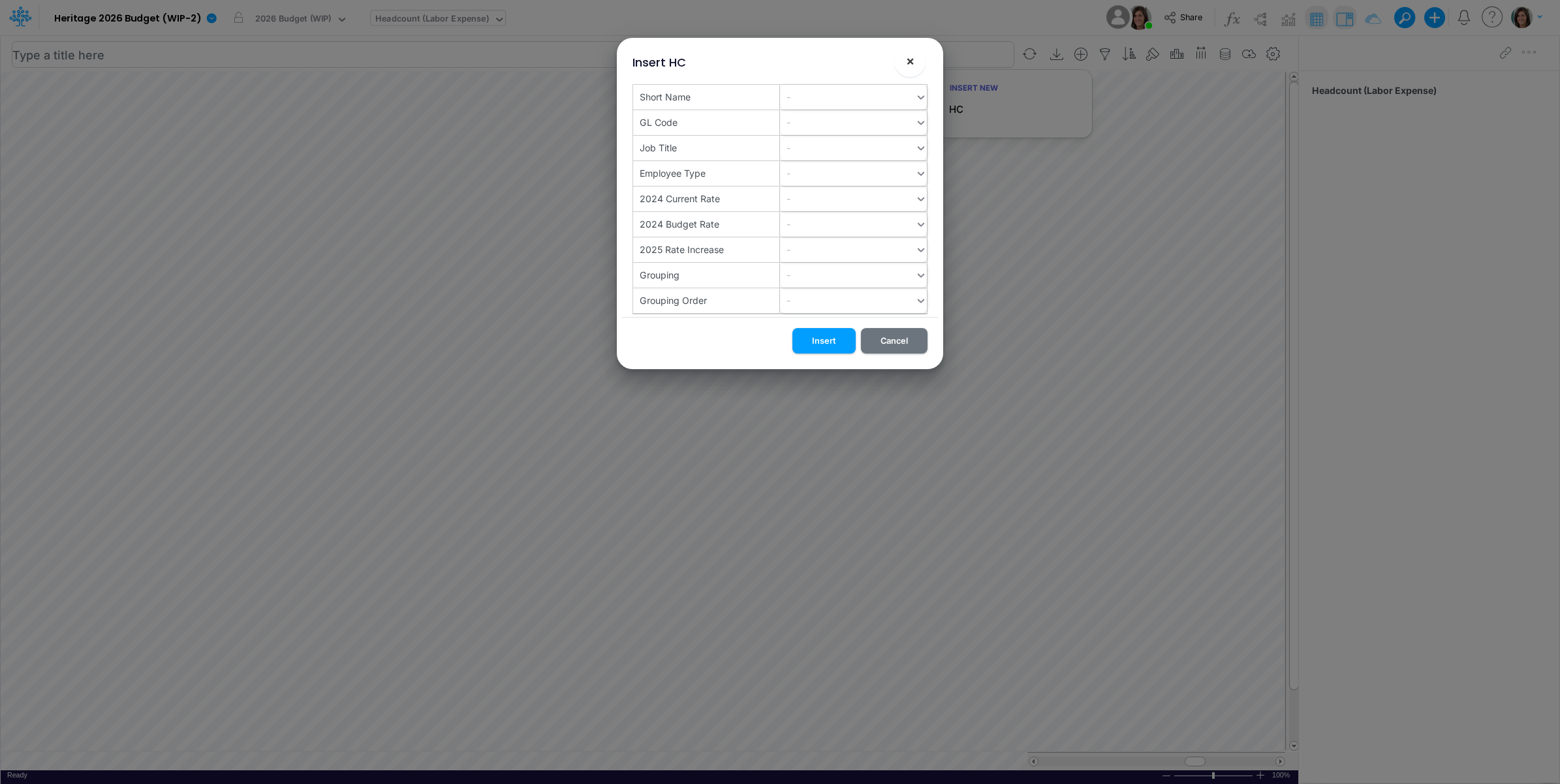
click at [908, 59] on span "×" at bounding box center [910, 60] width 9 height 15
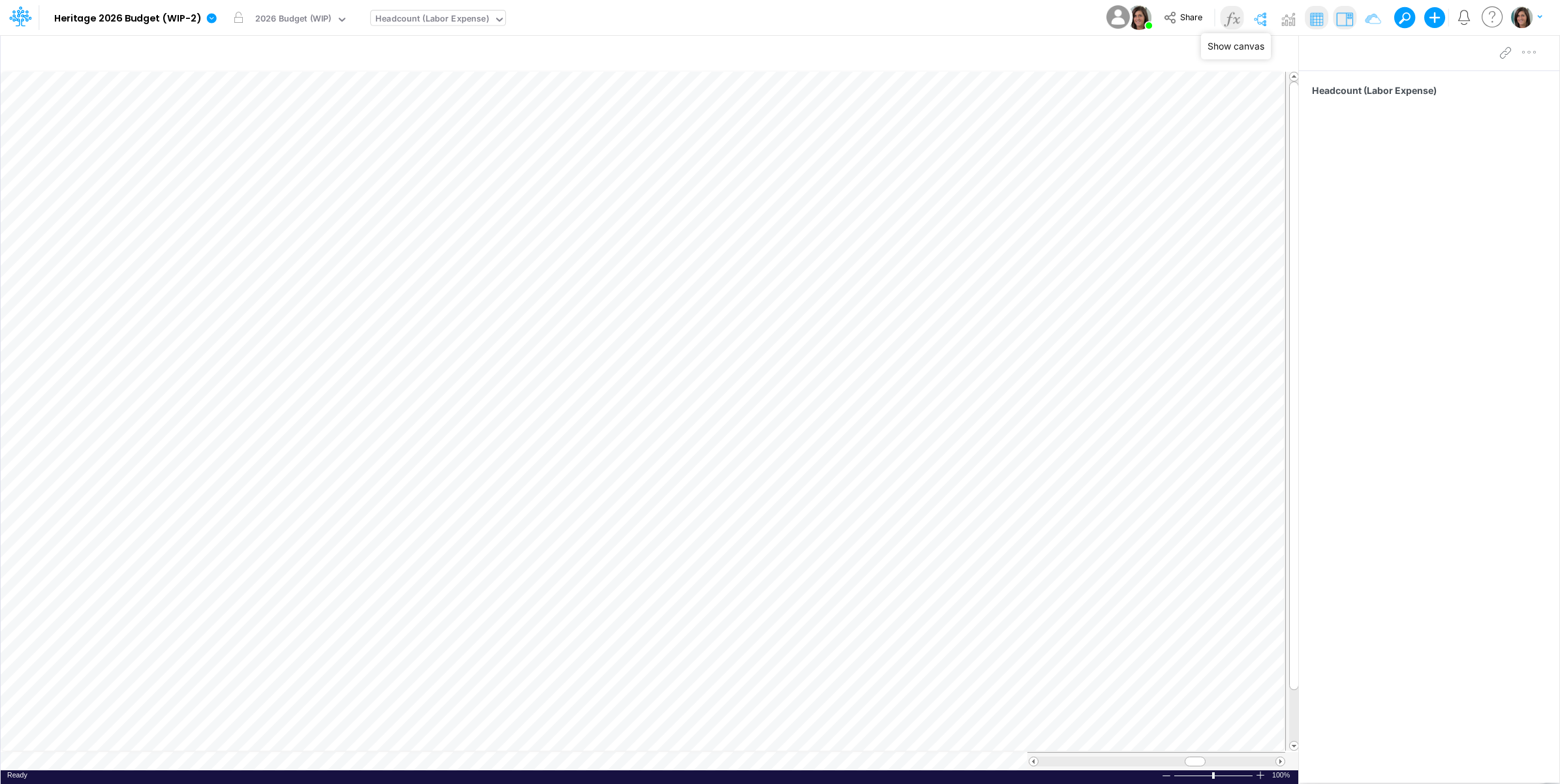
drag, startPoint x: 1256, startPoint y: 15, endPoint x: 1228, endPoint y: 18, distance: 28.2
click at [1257, 15] on img at bounding box center [1259, 19] width 21 height 21
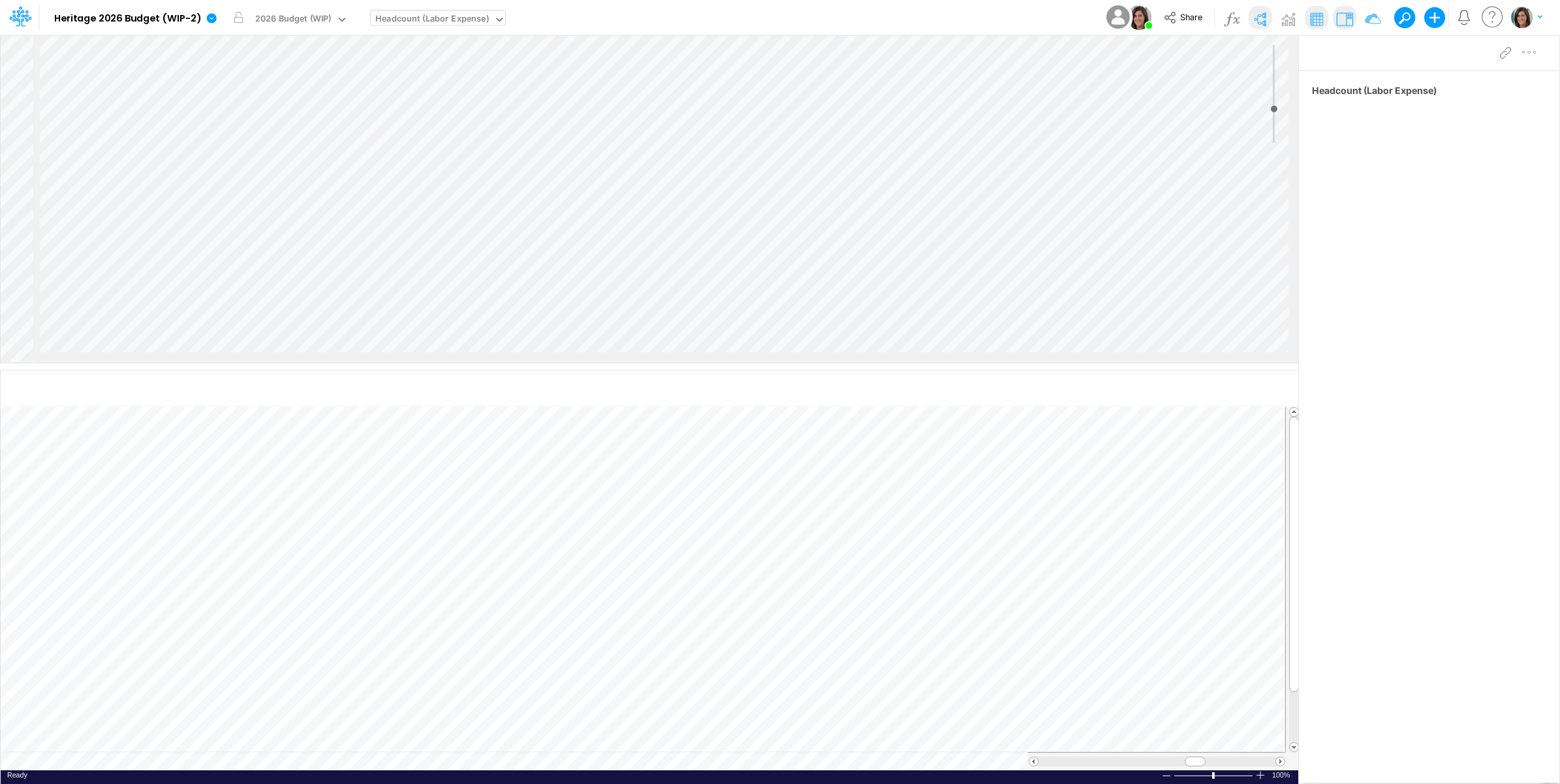
scroll to position [0, 0]
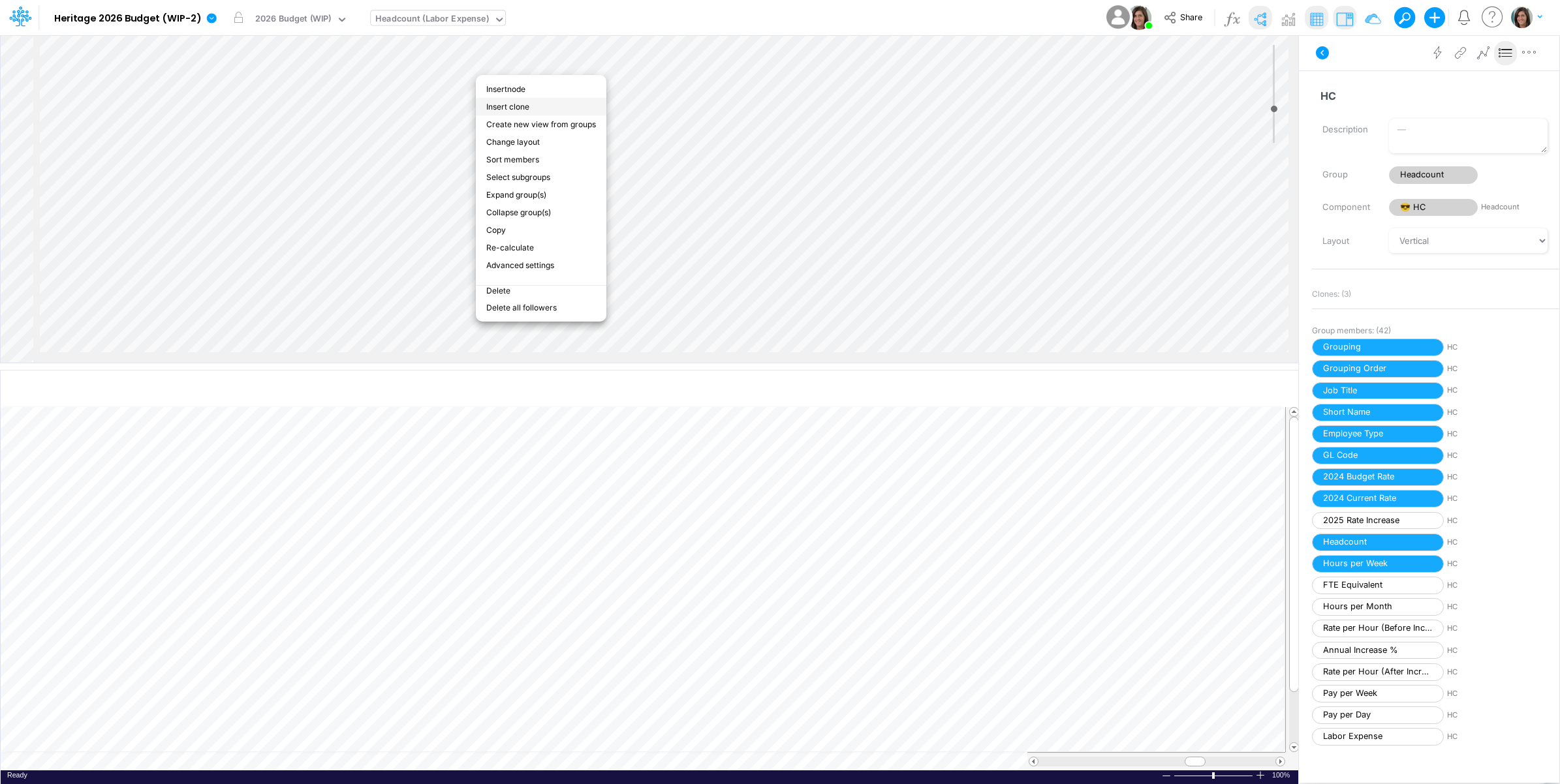
click at [520, 105] on li "Insert clone" at bounding box center [541, 106] width 131 height 18
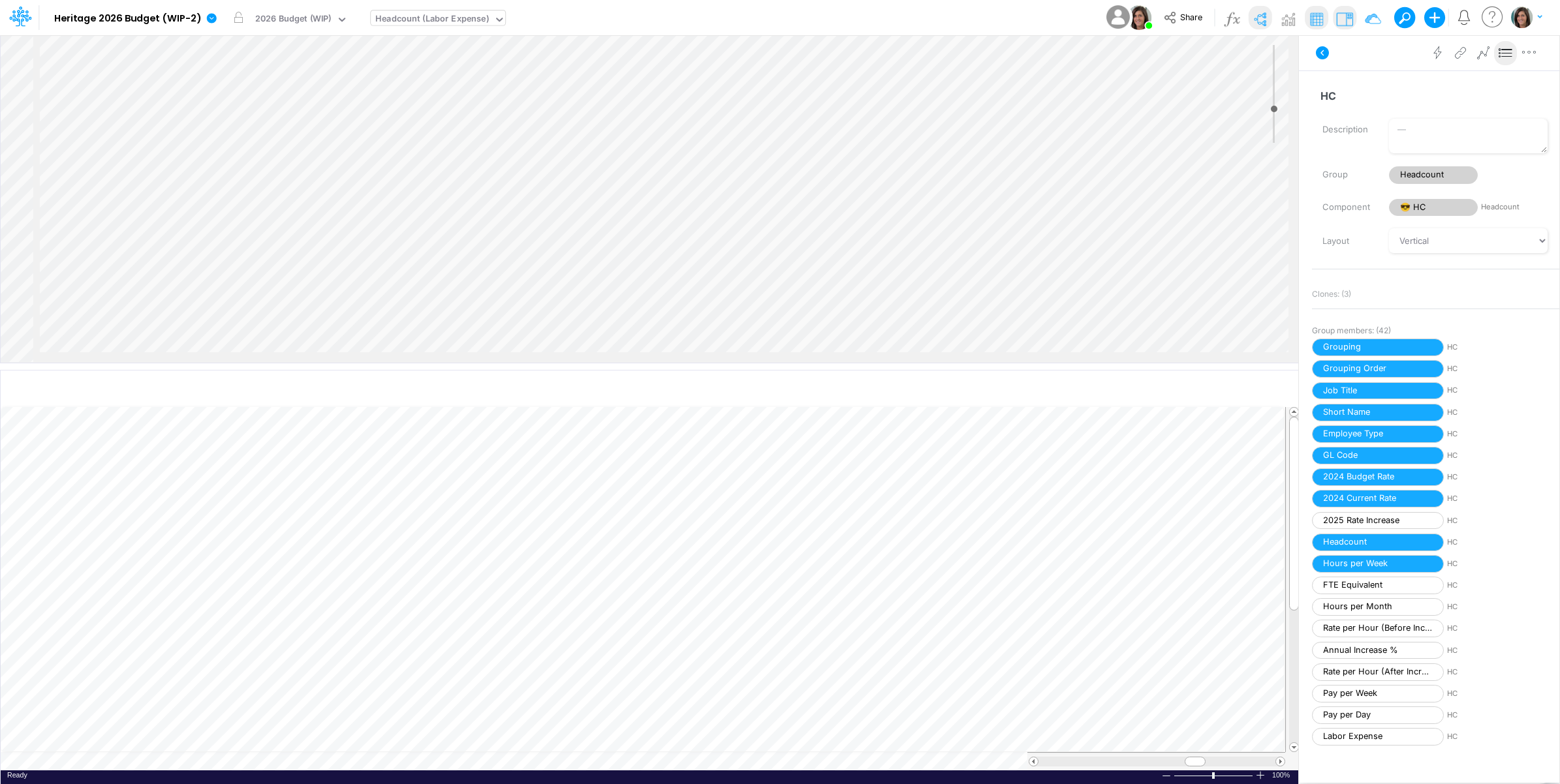
scroll to position [0, 1]
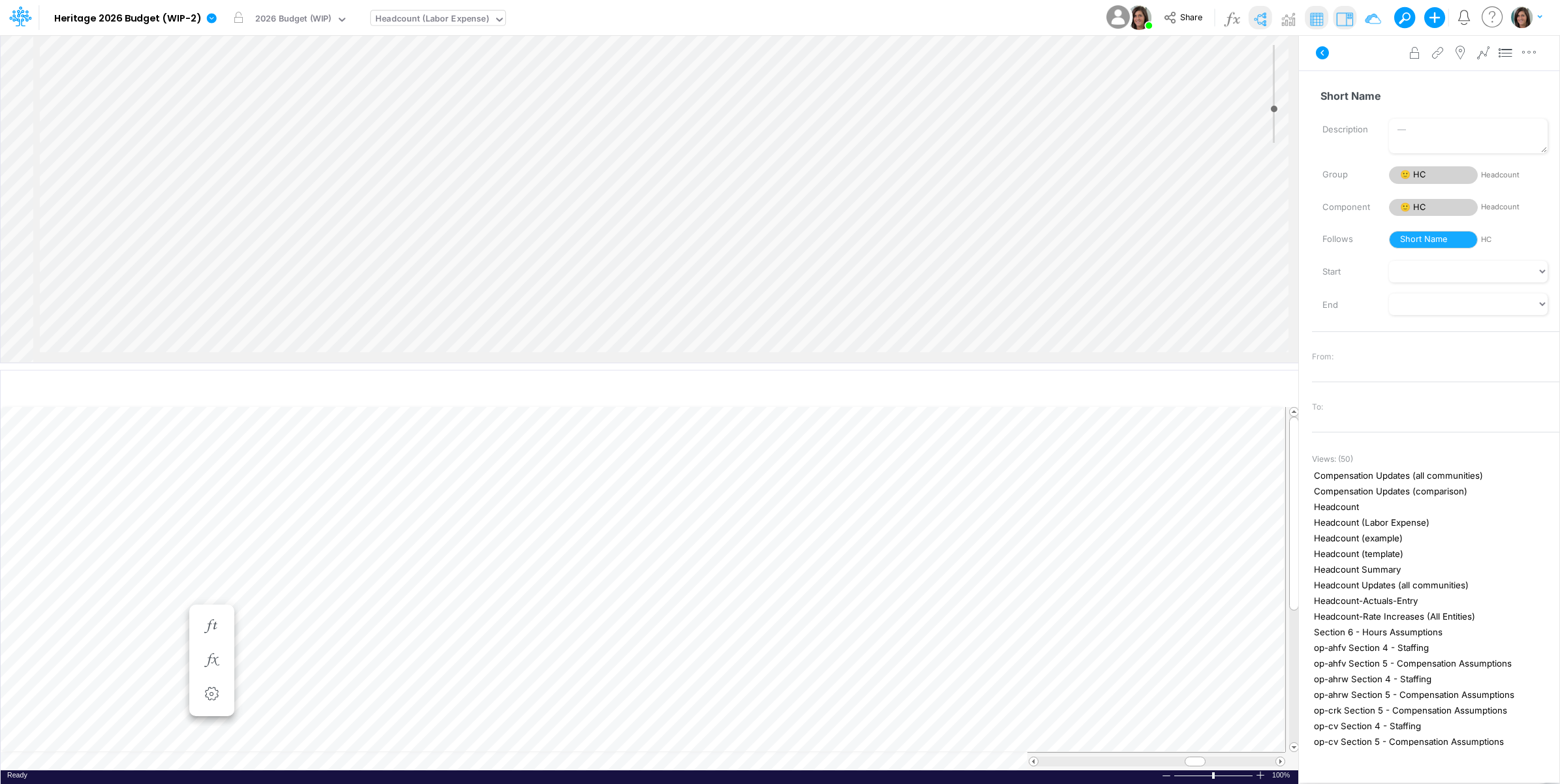
scroll to position [0, 1]
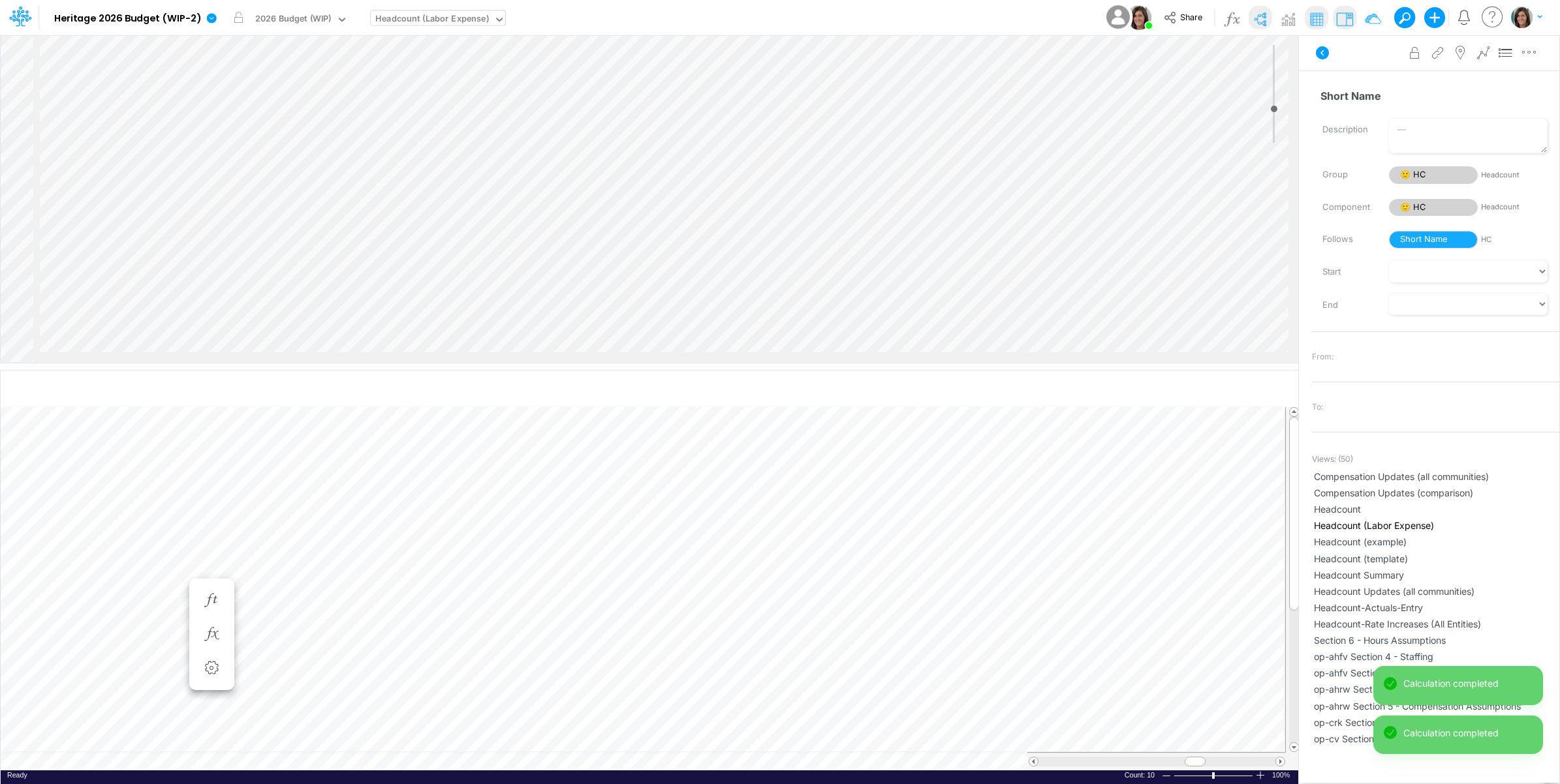
scroll to position [0, 1]
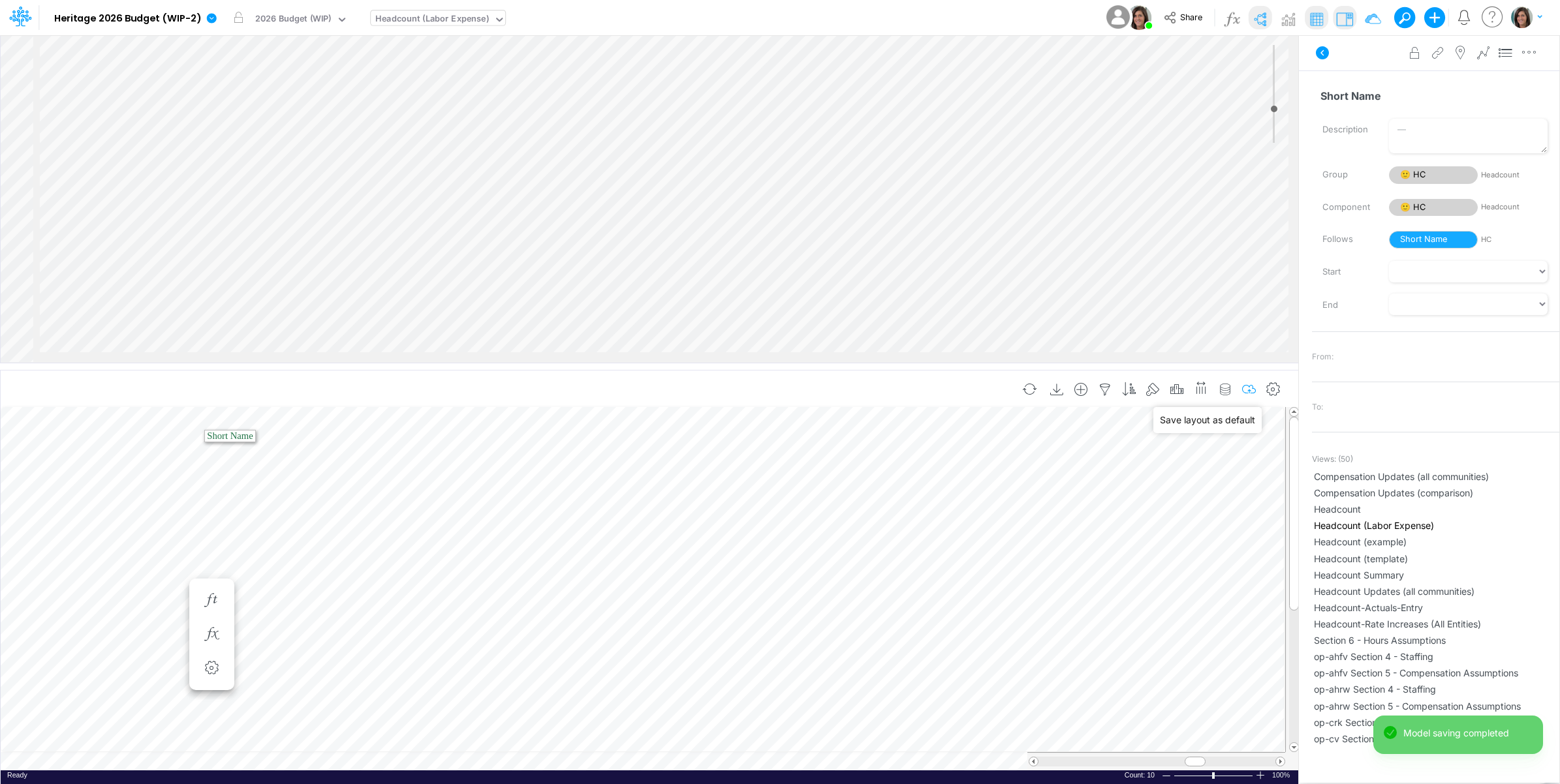
click at [1244, 386] on icon "button" at bounding box center [1249, 389] width 20 height 14
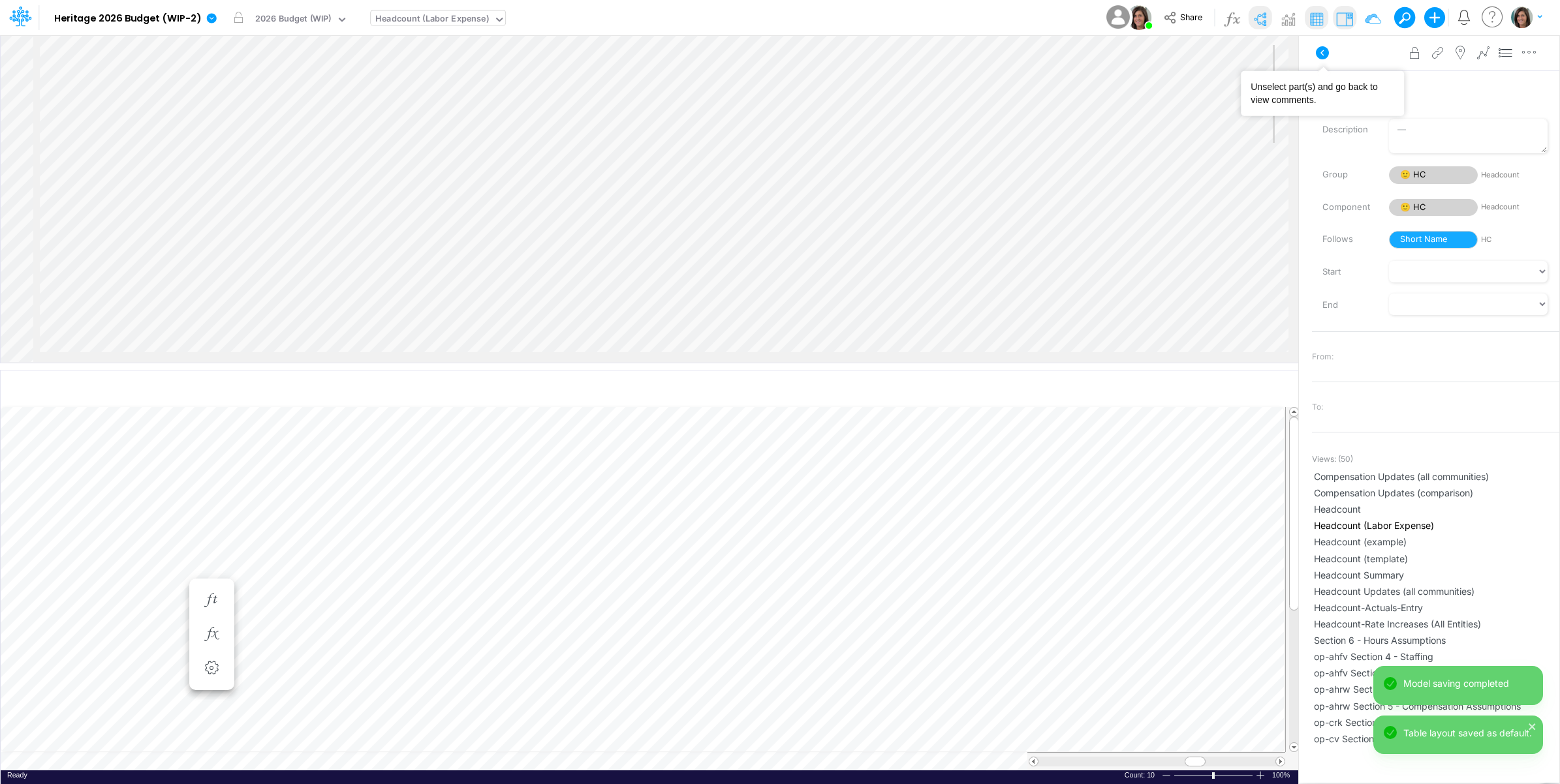
drag, startPoint x: 1323, startPoint y: 53, endPoint x: 1436, endPoint y: 111, distance: 127.0
click at [1323, 53] on icon at bounding box center [1322, 53] width 13 height 13
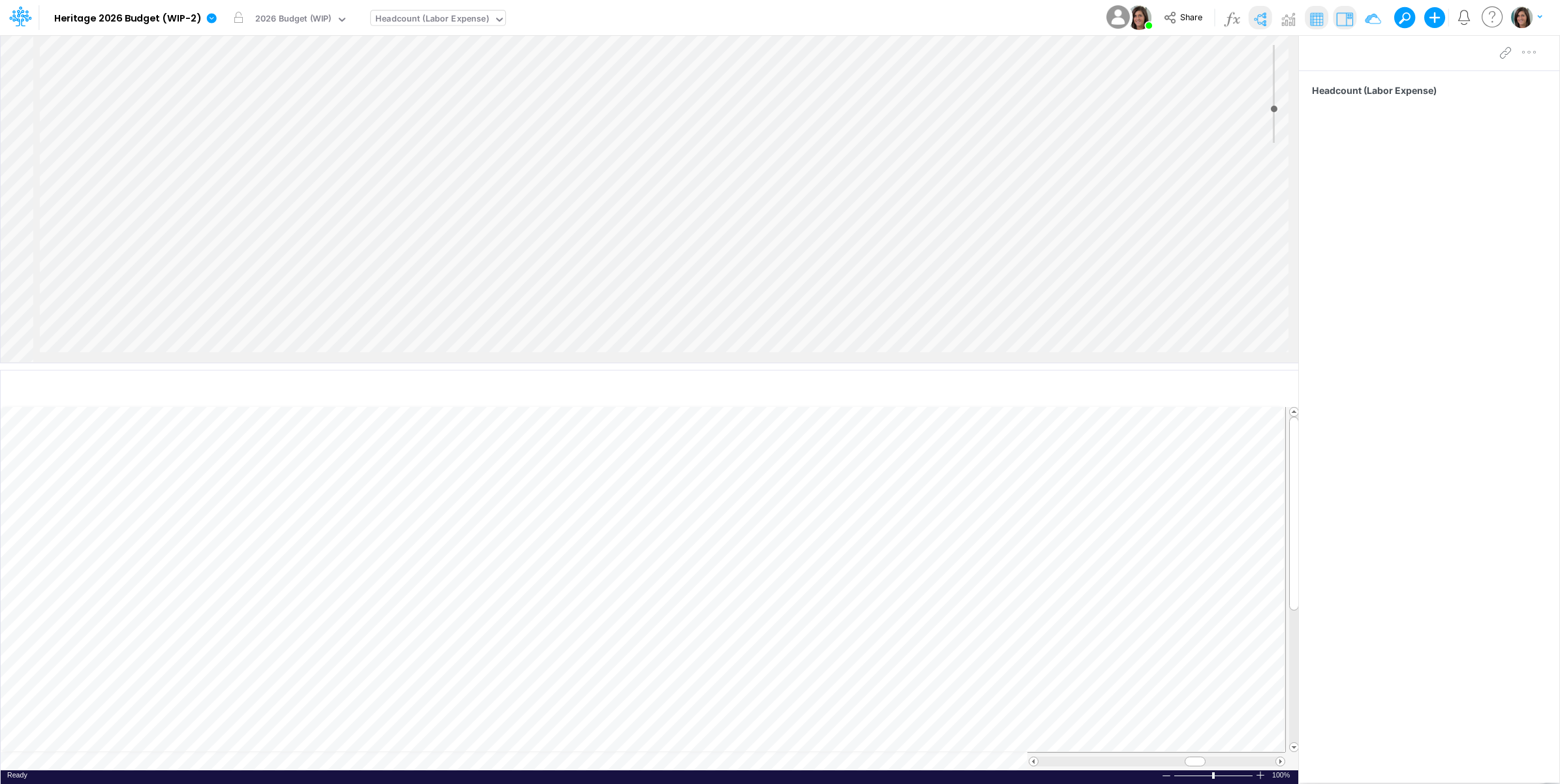
scroll to position [0, 1]
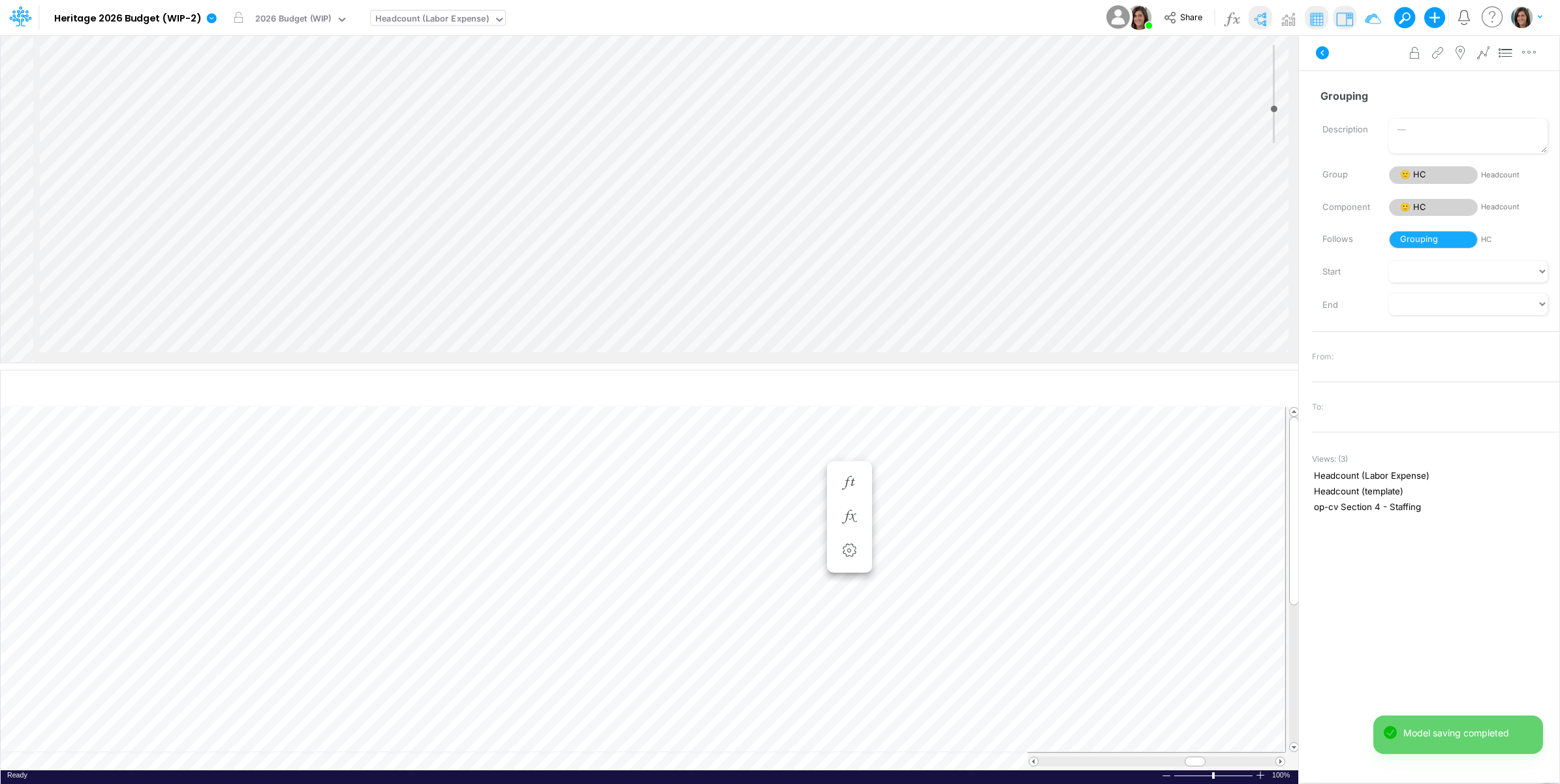
scroll to position [0, 1]
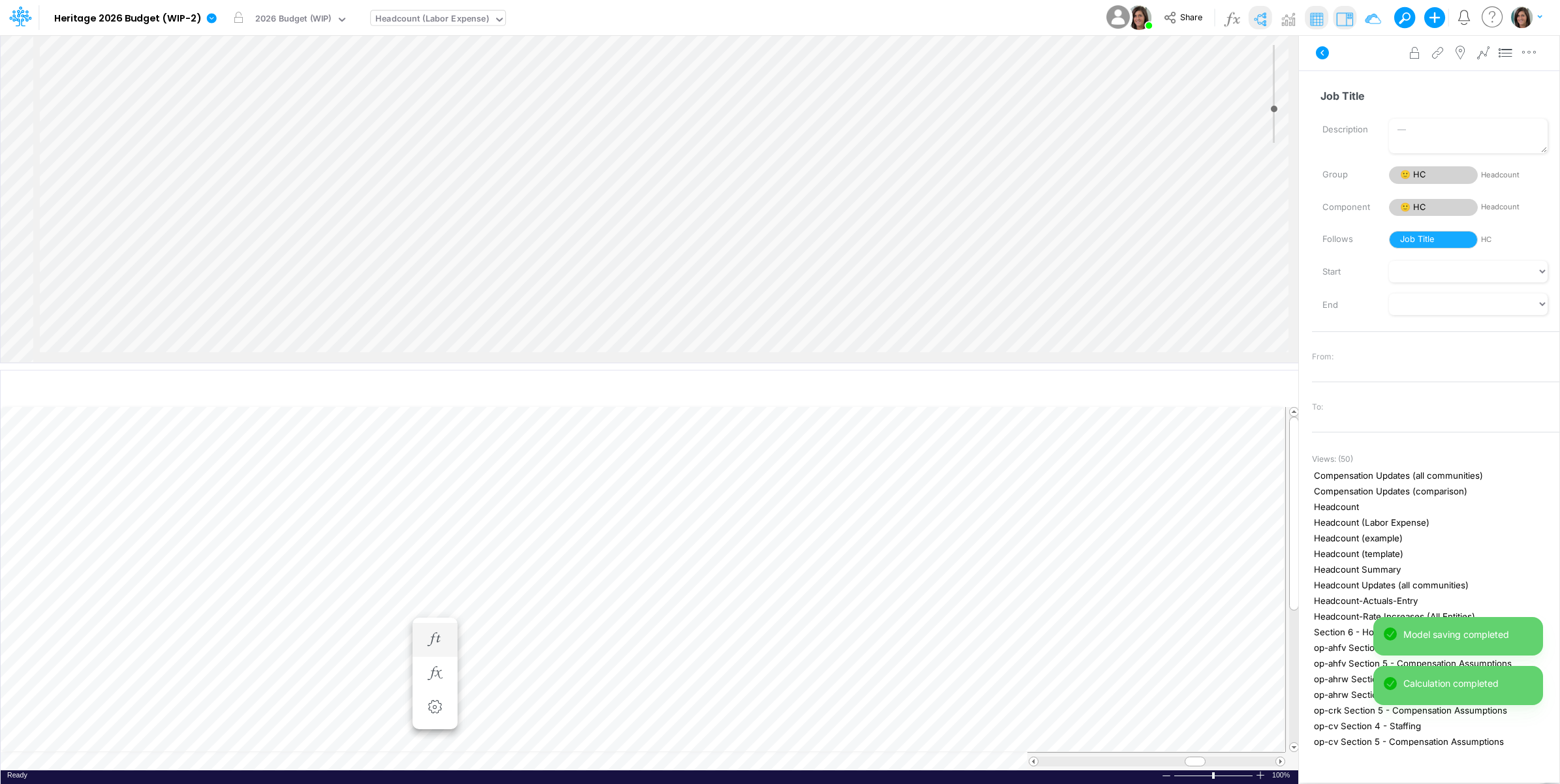
scroll to position [0, 1]
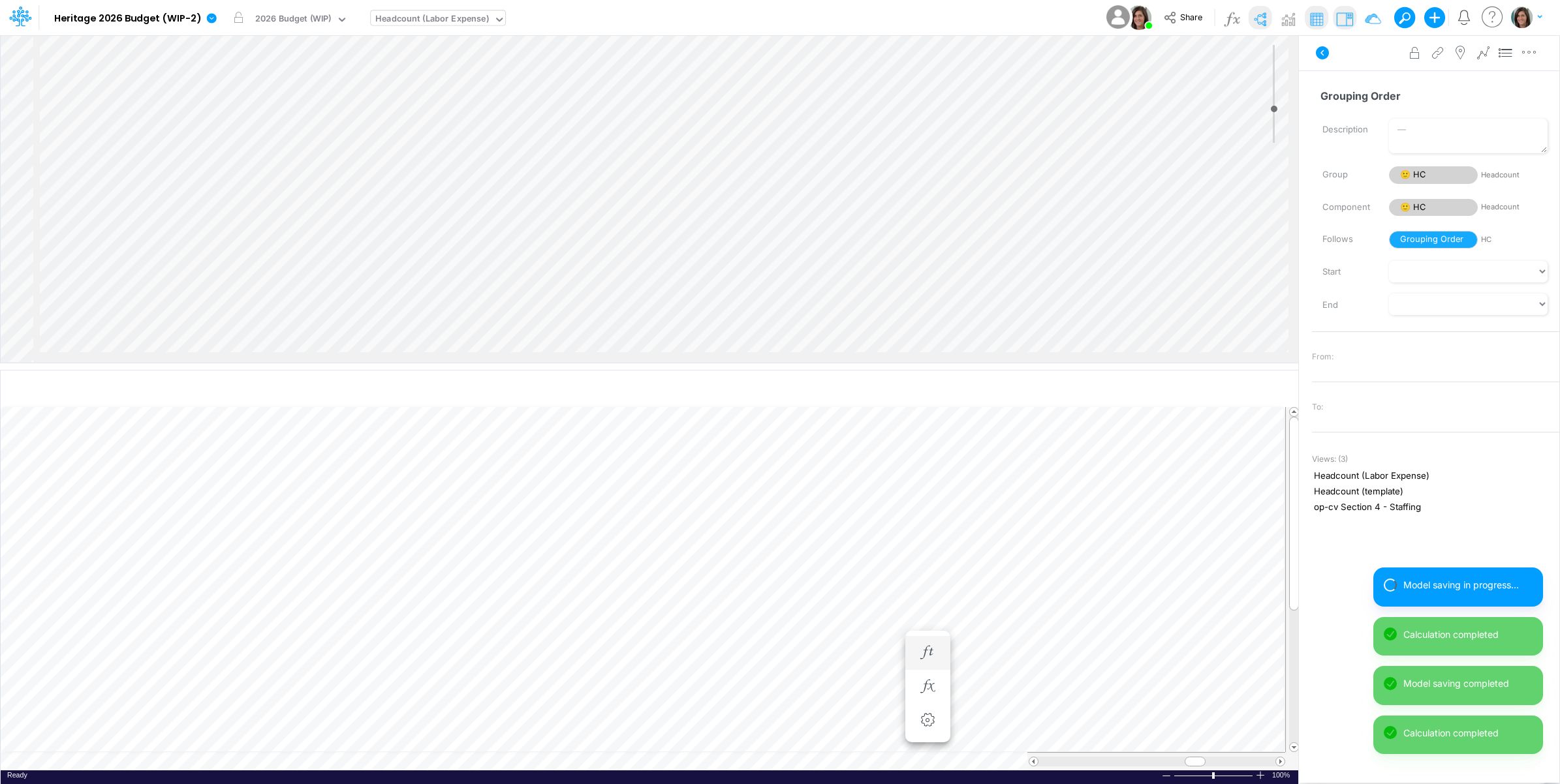
scroll to position [0, 1]
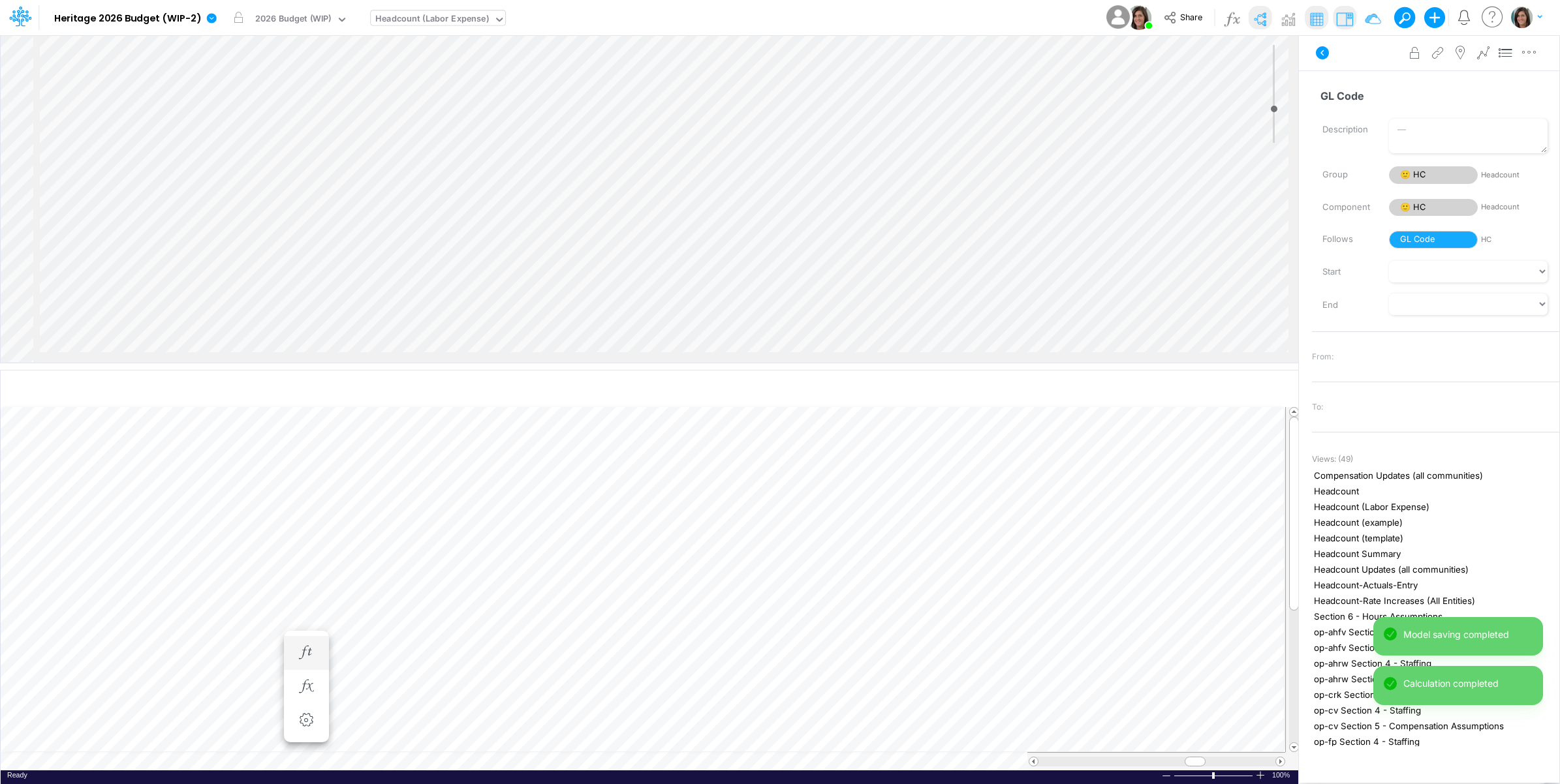
scroll to position [0, 1]
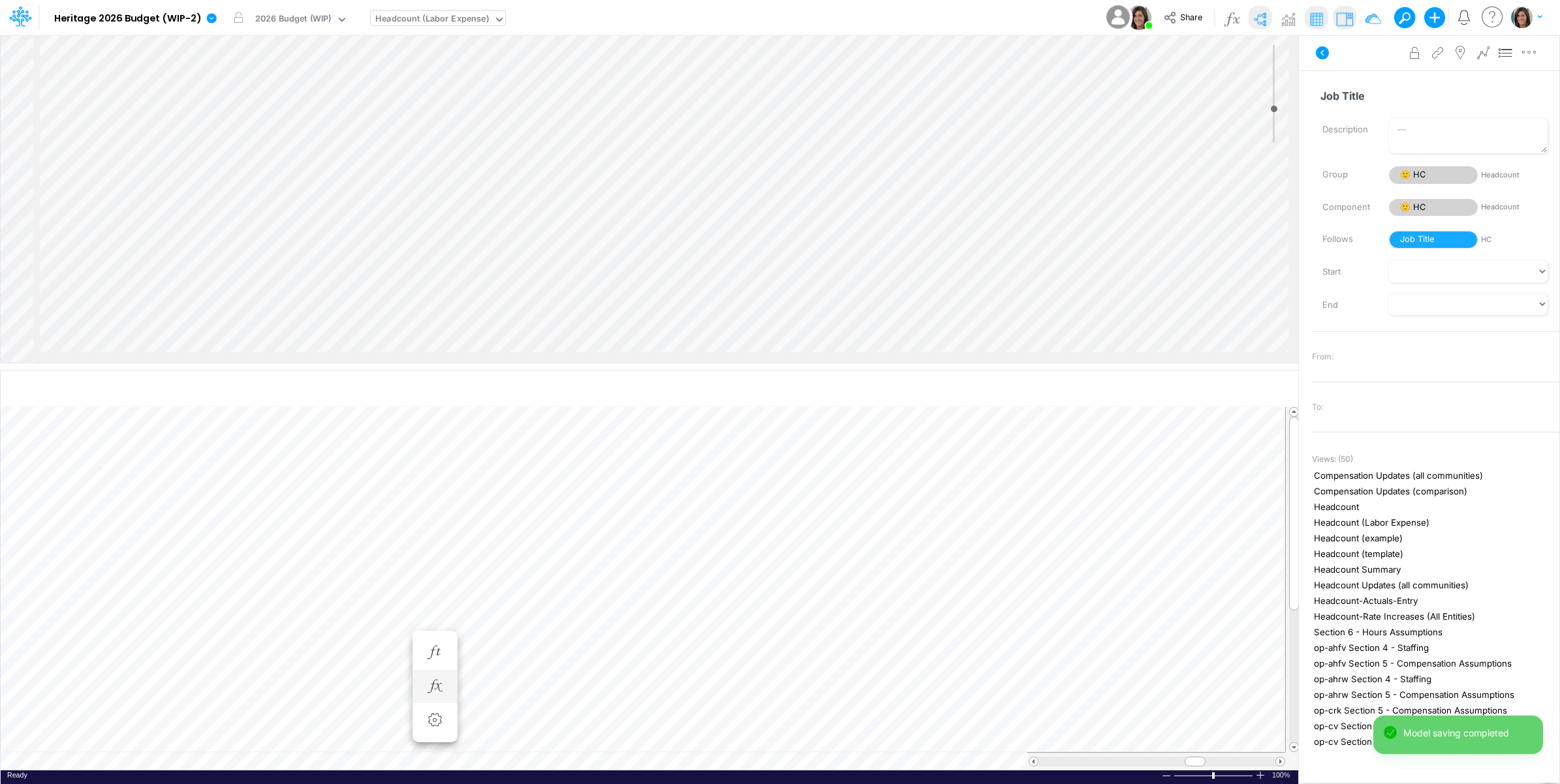
scroll to position [0, 1]
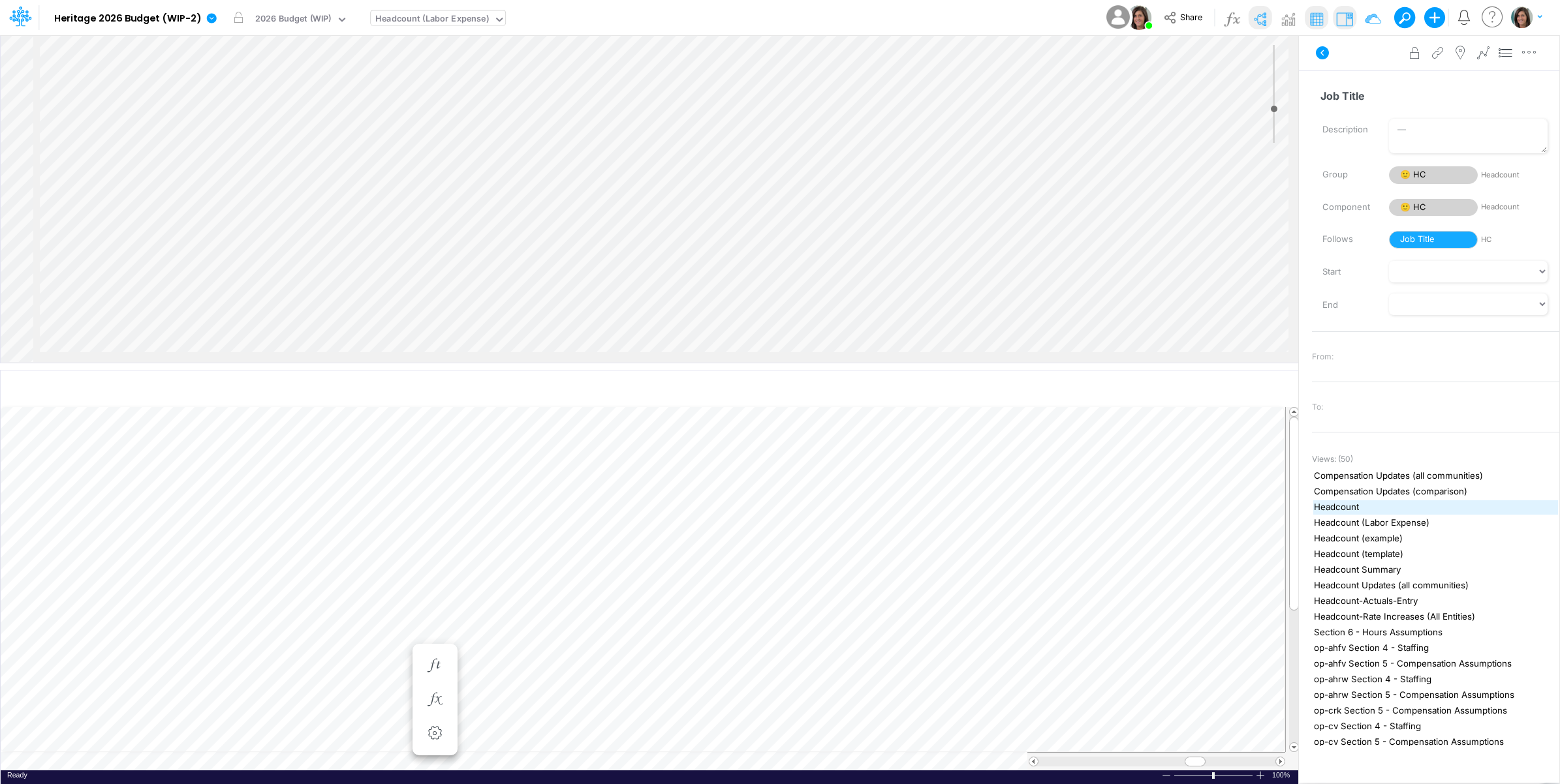
scroll to position [0, 1]
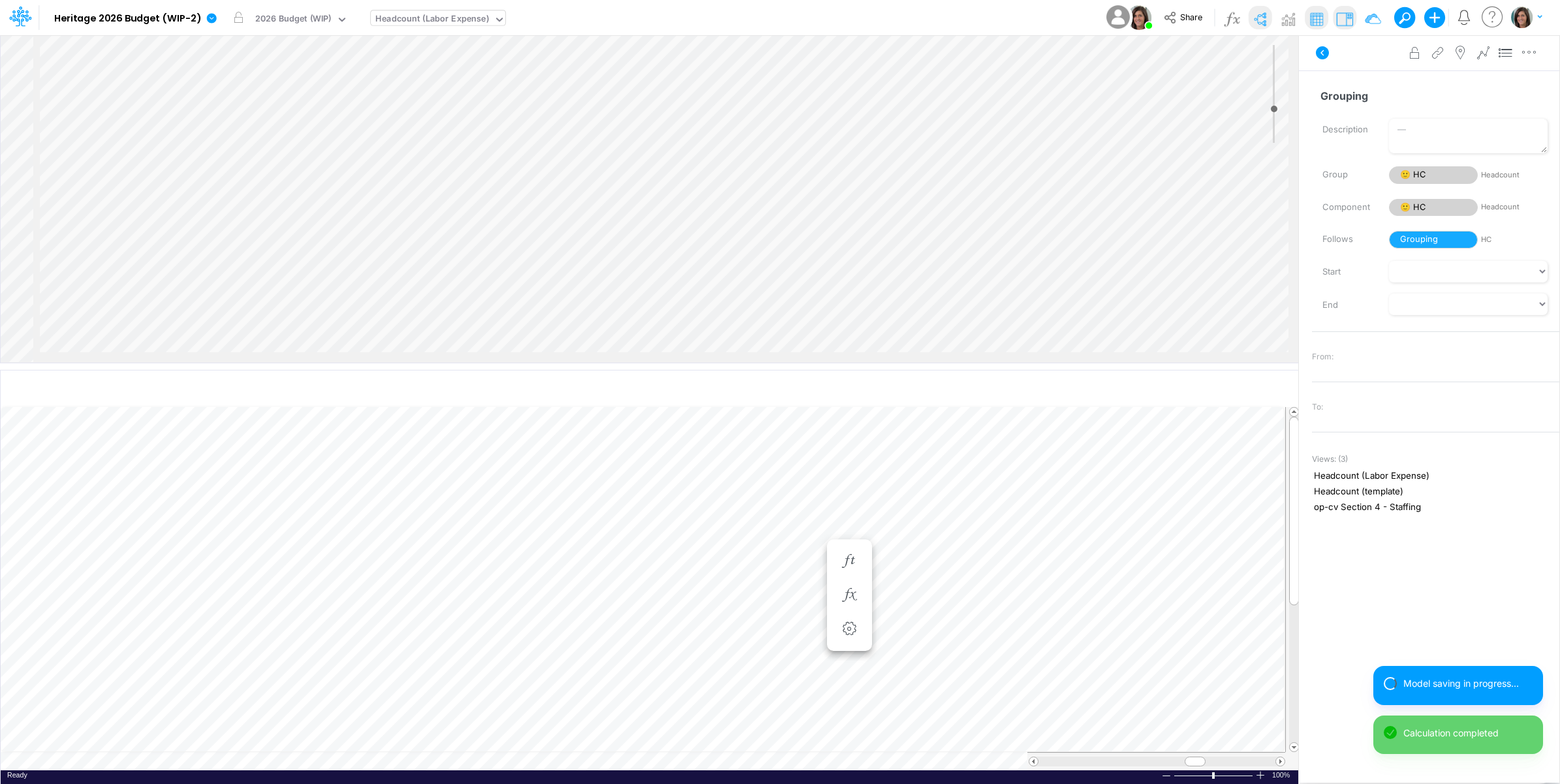
scroll to position [0, 1]
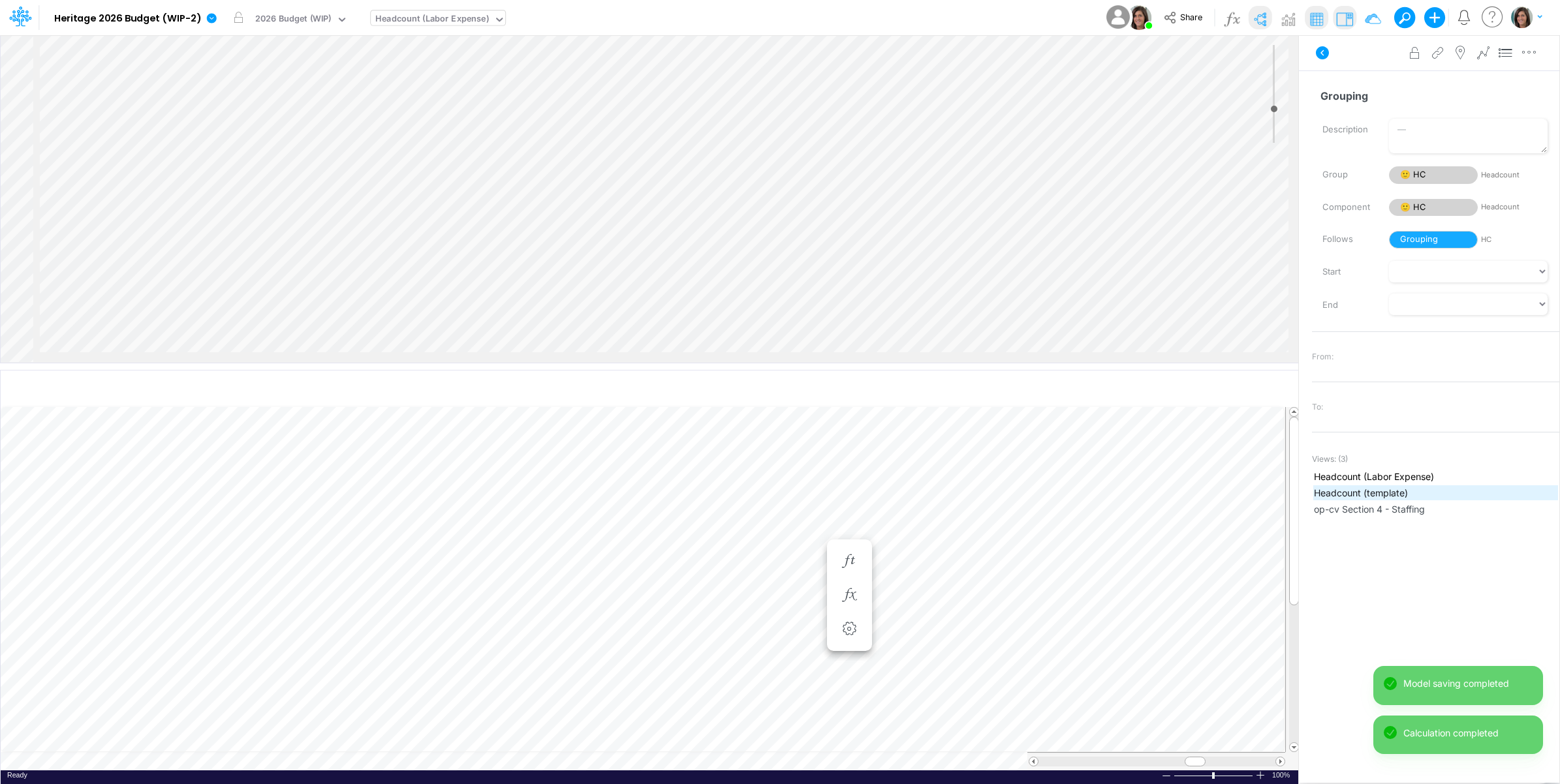
scroll to position [0, 1]
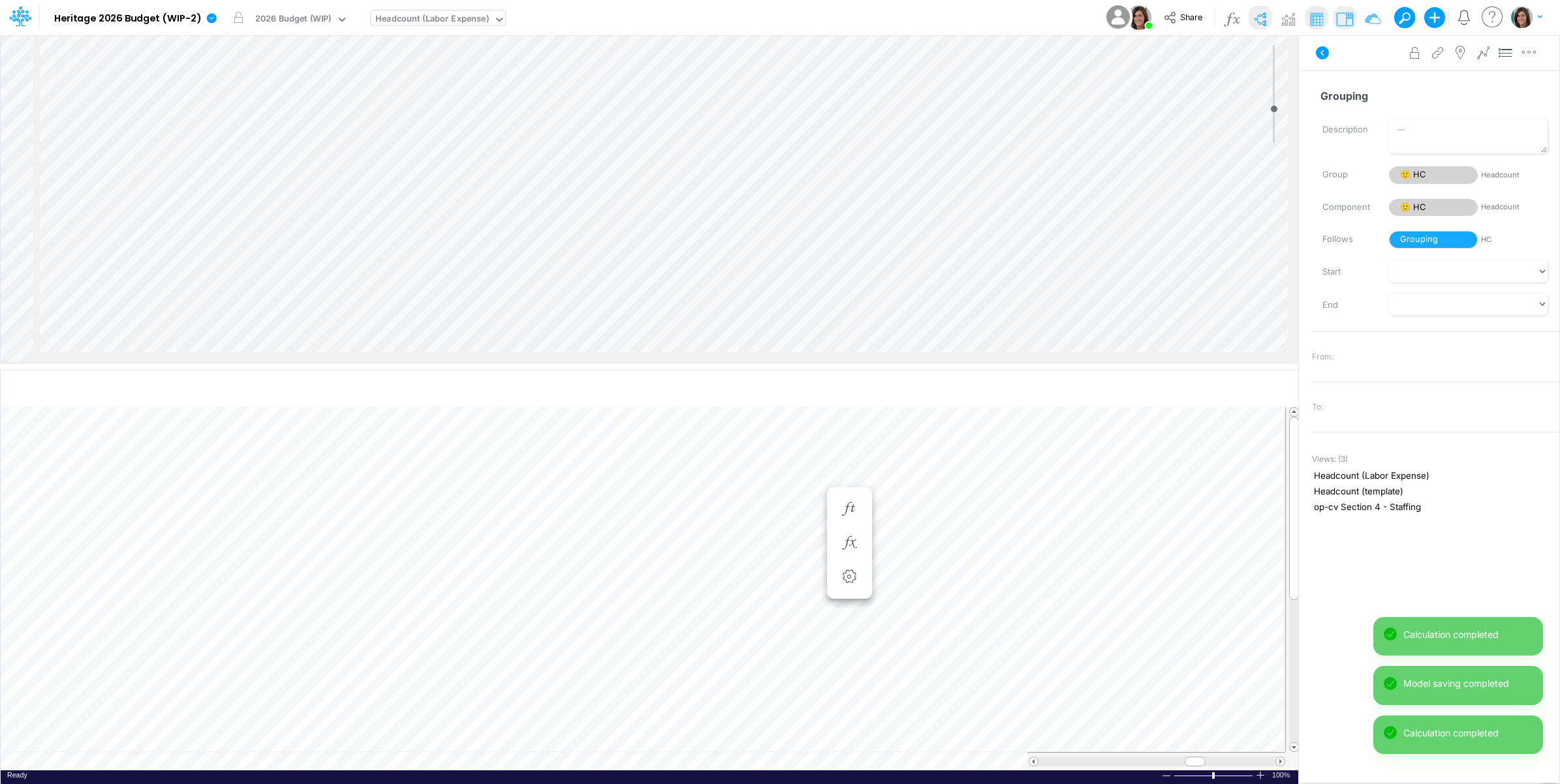
scroll to position [0, 1]
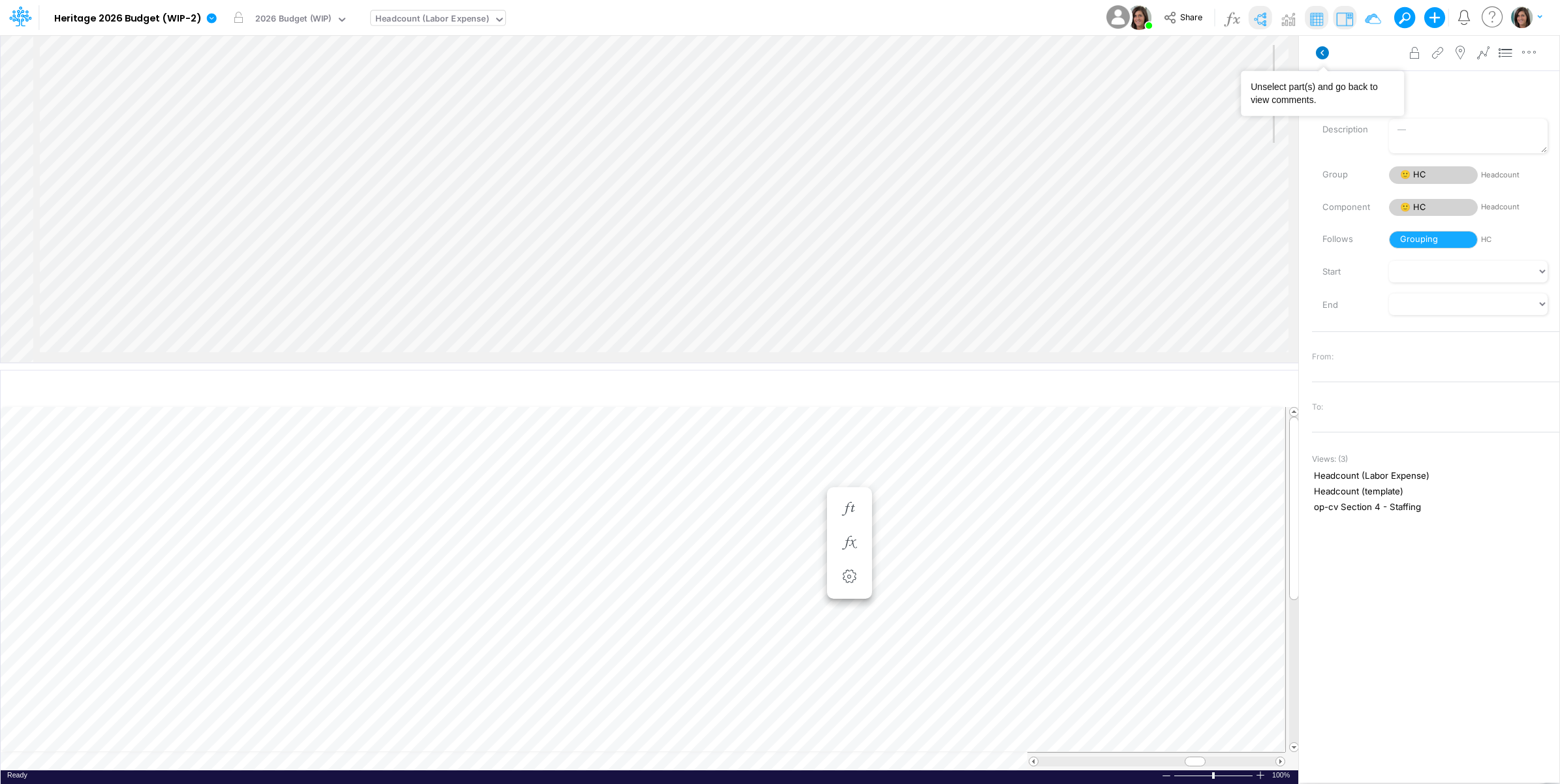
click at [1325, 52] on icon at bounding box center [1322, 53] width 13 height 13
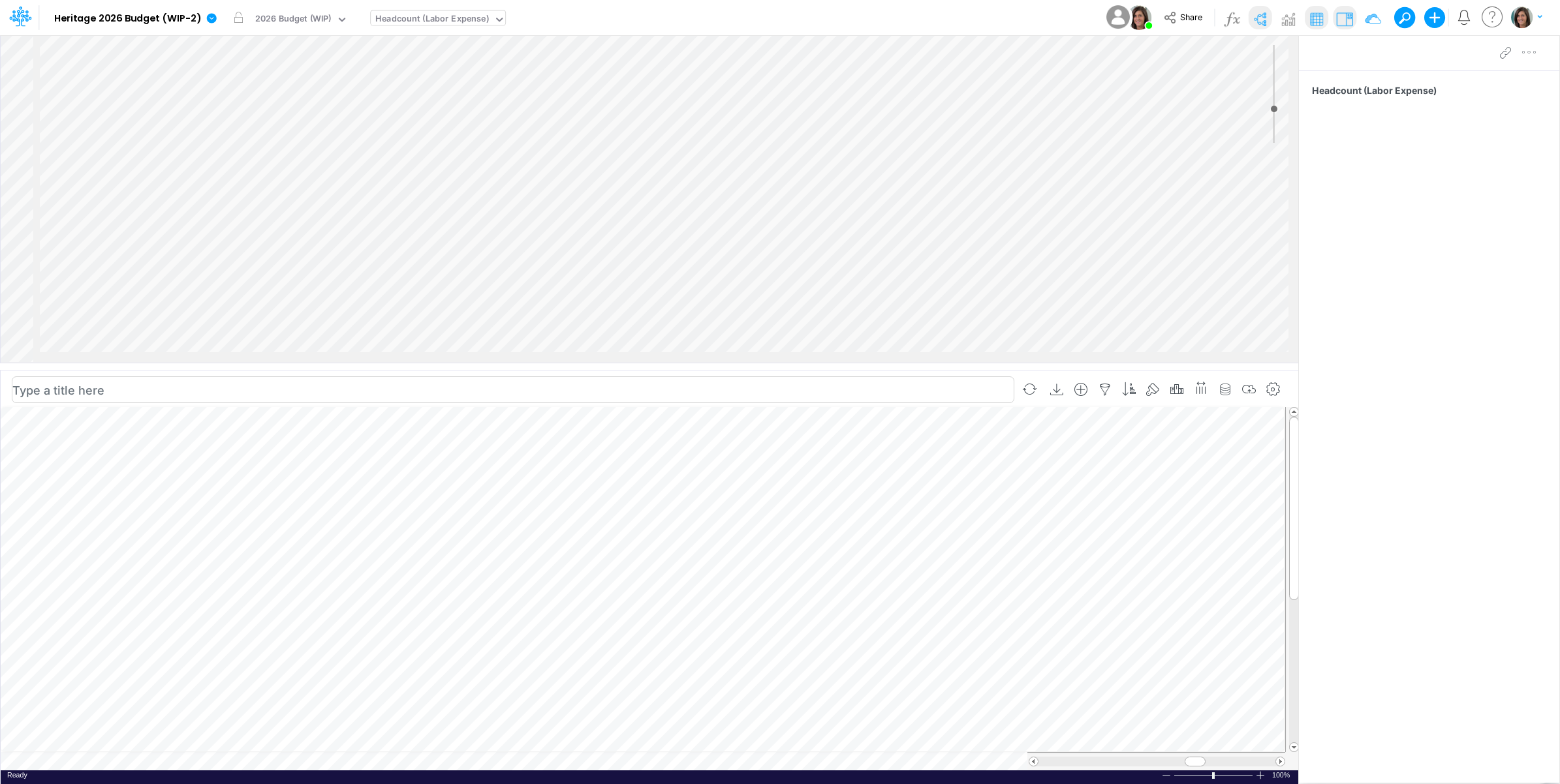
scroll to position [0, 1]
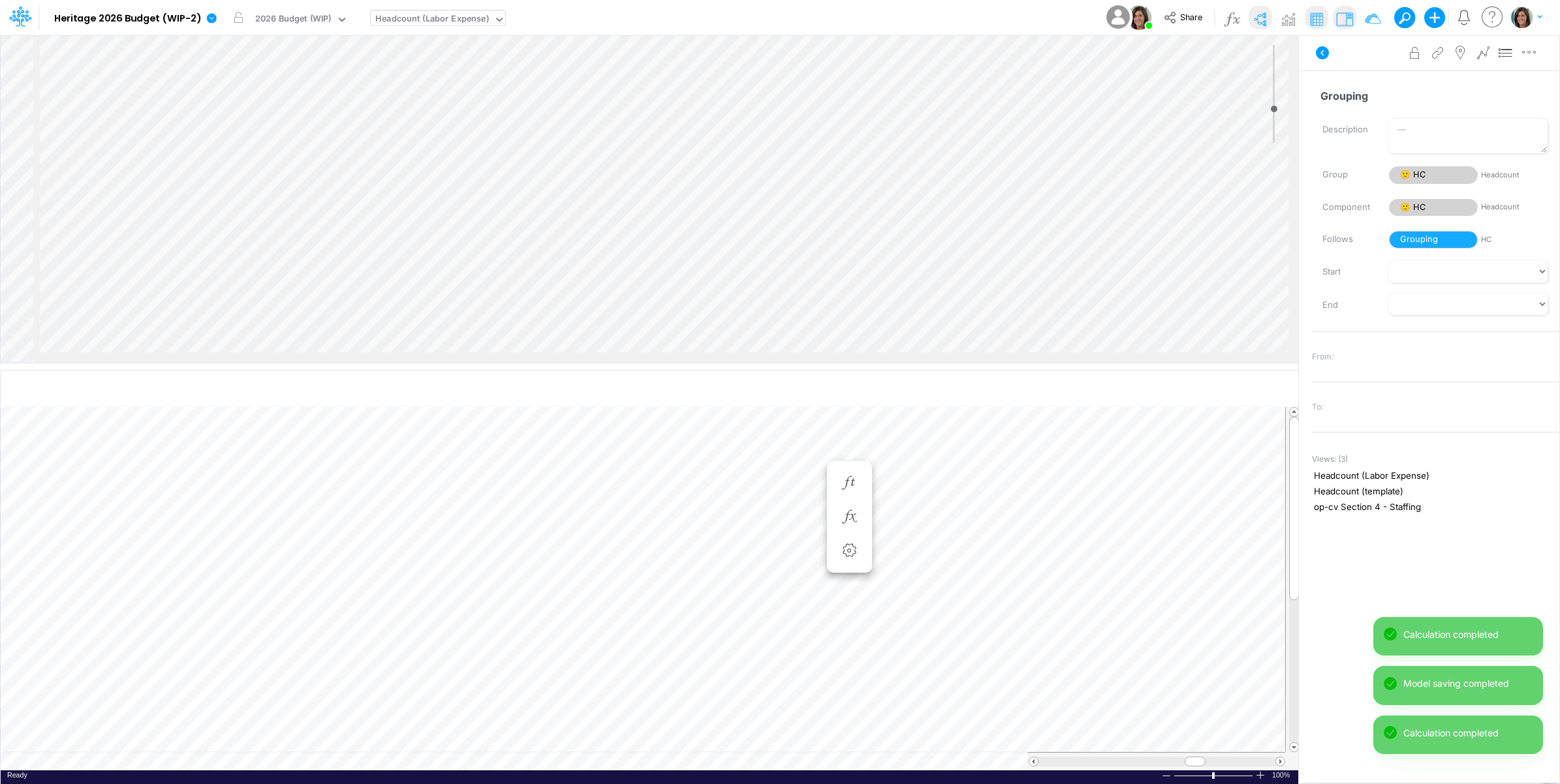
scroll to position [0, 1]
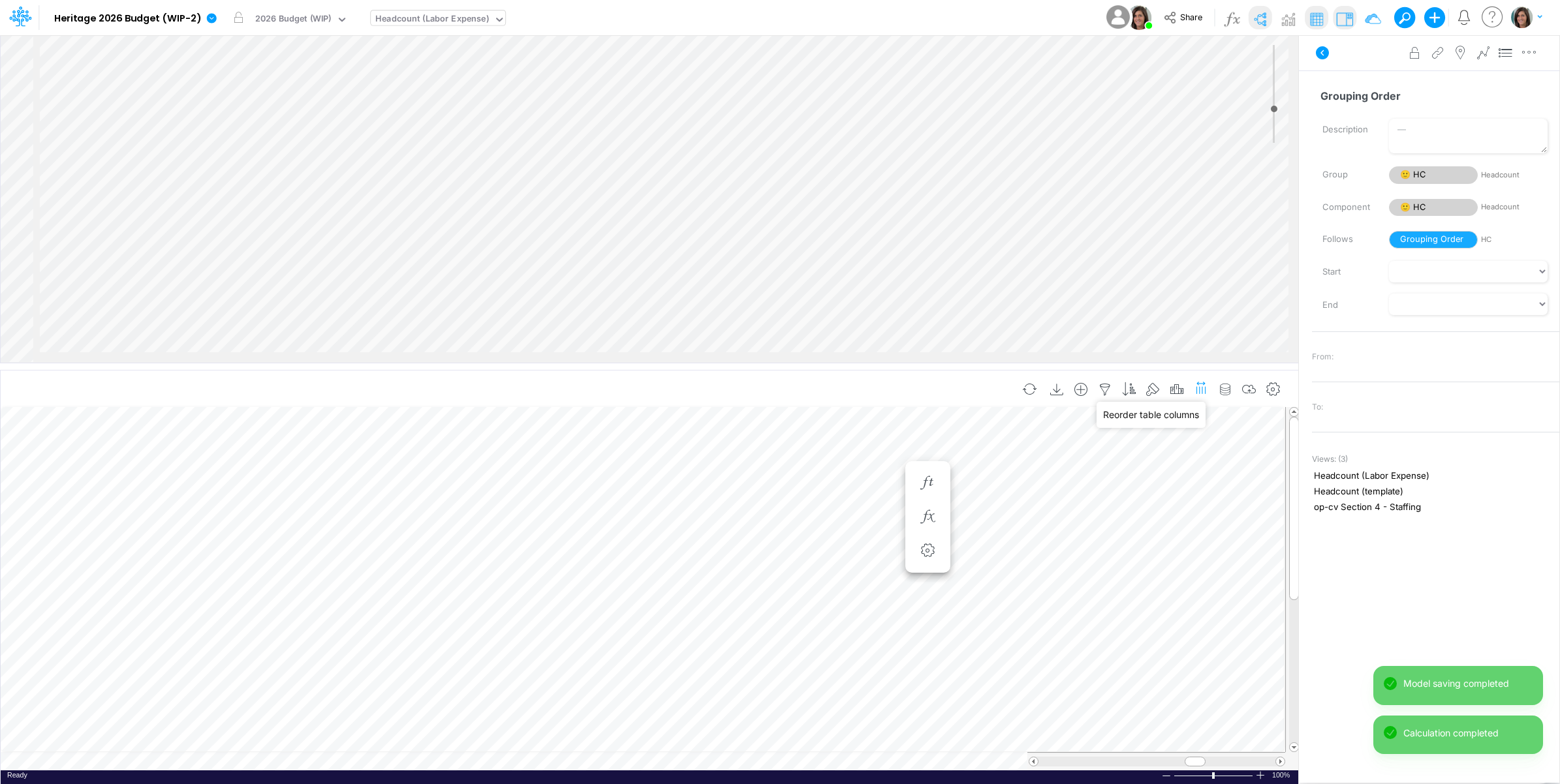
click at [1201, 384] on icon "button" at bounding box center [1200, 387] width 14 height 20
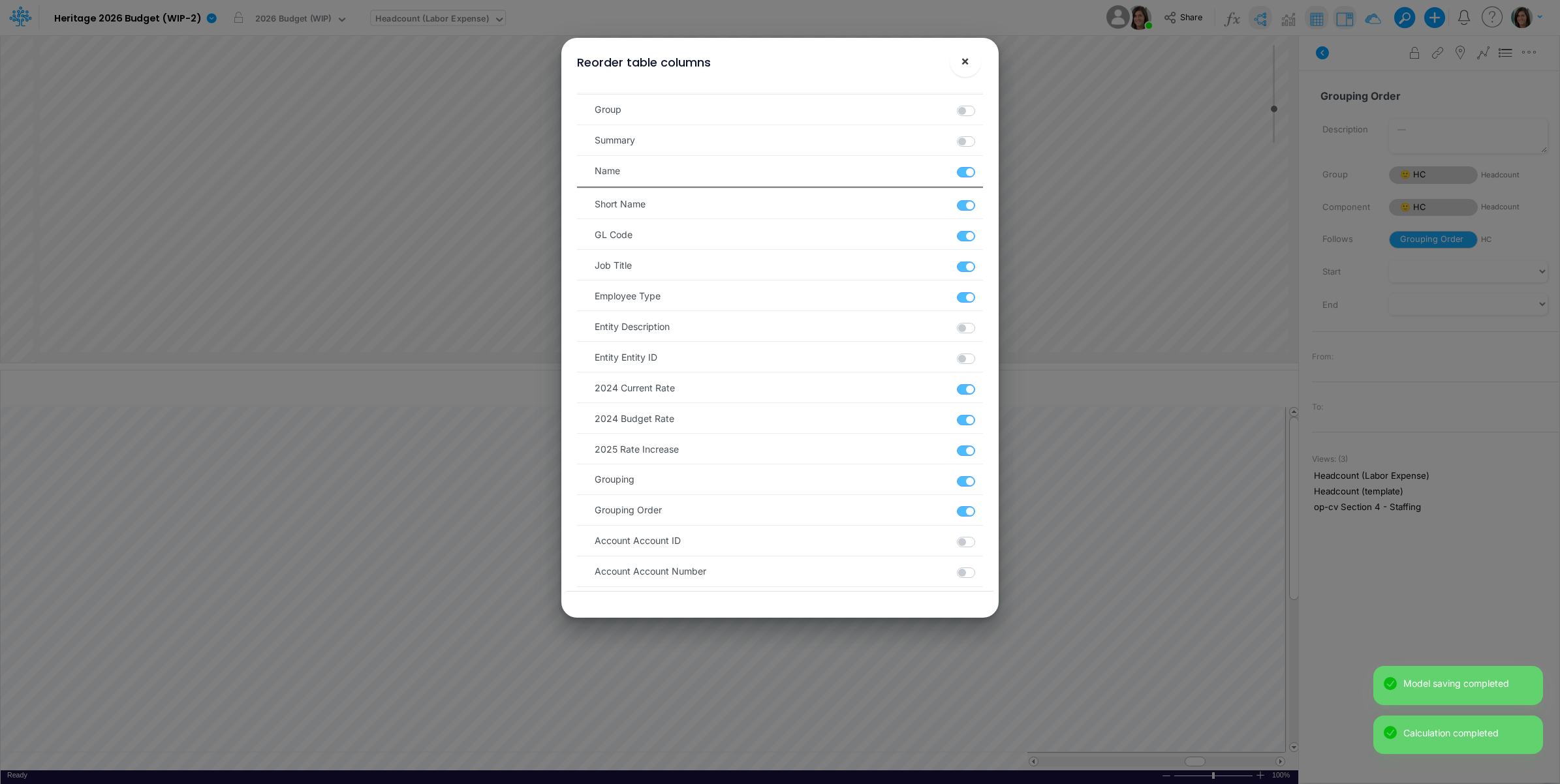
click at [966, 60] on span "×" at bounding box center [965, 60] width 9 height 15
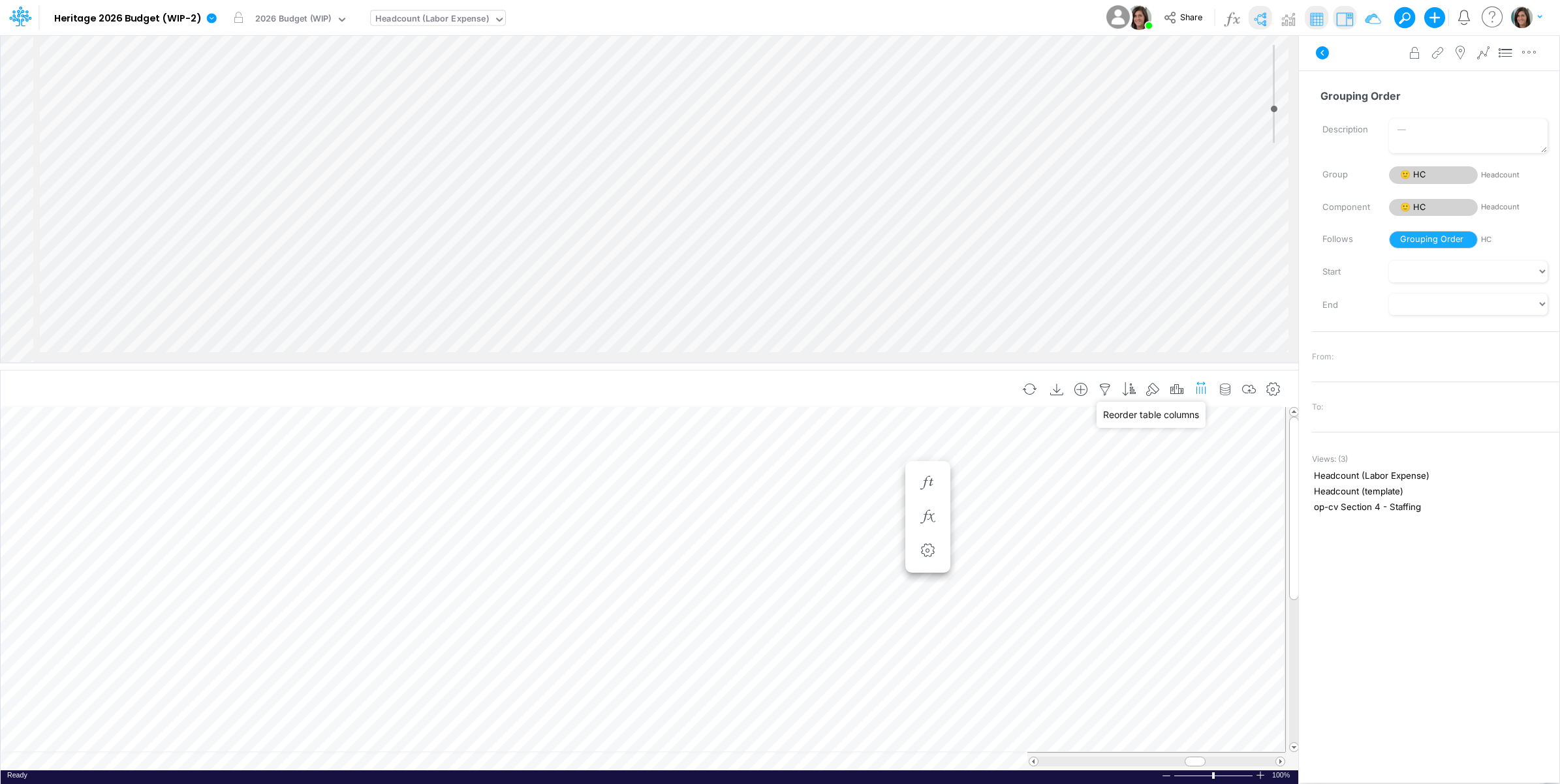
click at [1200, 386] on icon "button" at bounding box center [1200, 387] width 14 height 20
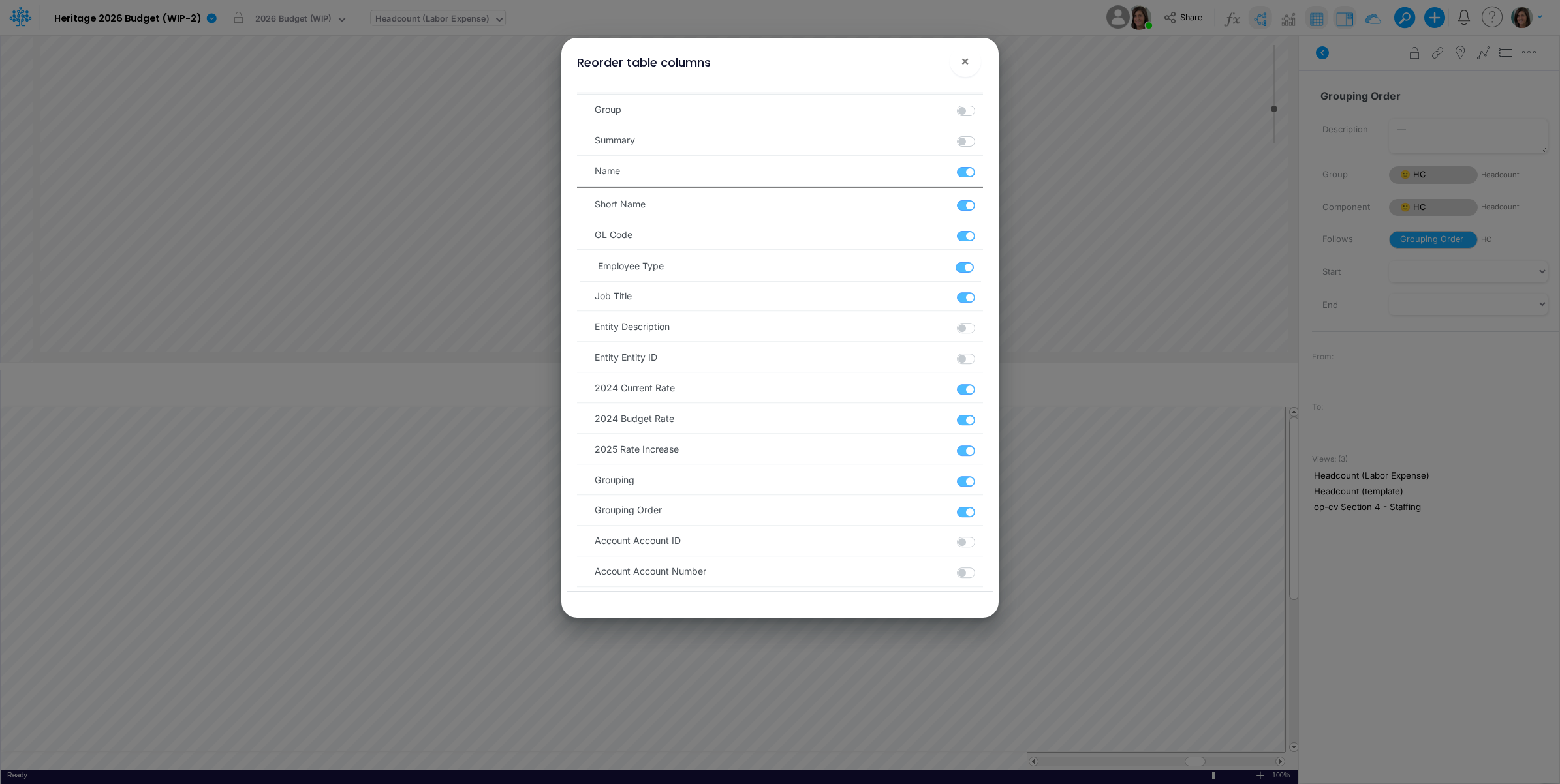
drag, startPoint x: 591, startPoint y: 298, endPoint x: 594, endPoint y: 263, distance: 35.1
click at [594, 263] on ul "Group Summary Name Short Name GL Code Job Title Employee Type Entity Descriptio…" at bounding box center [779, 493] width 405 height 803
click at [963, 62] on span "×" at bounding box center [965, 60] width 9 height 15
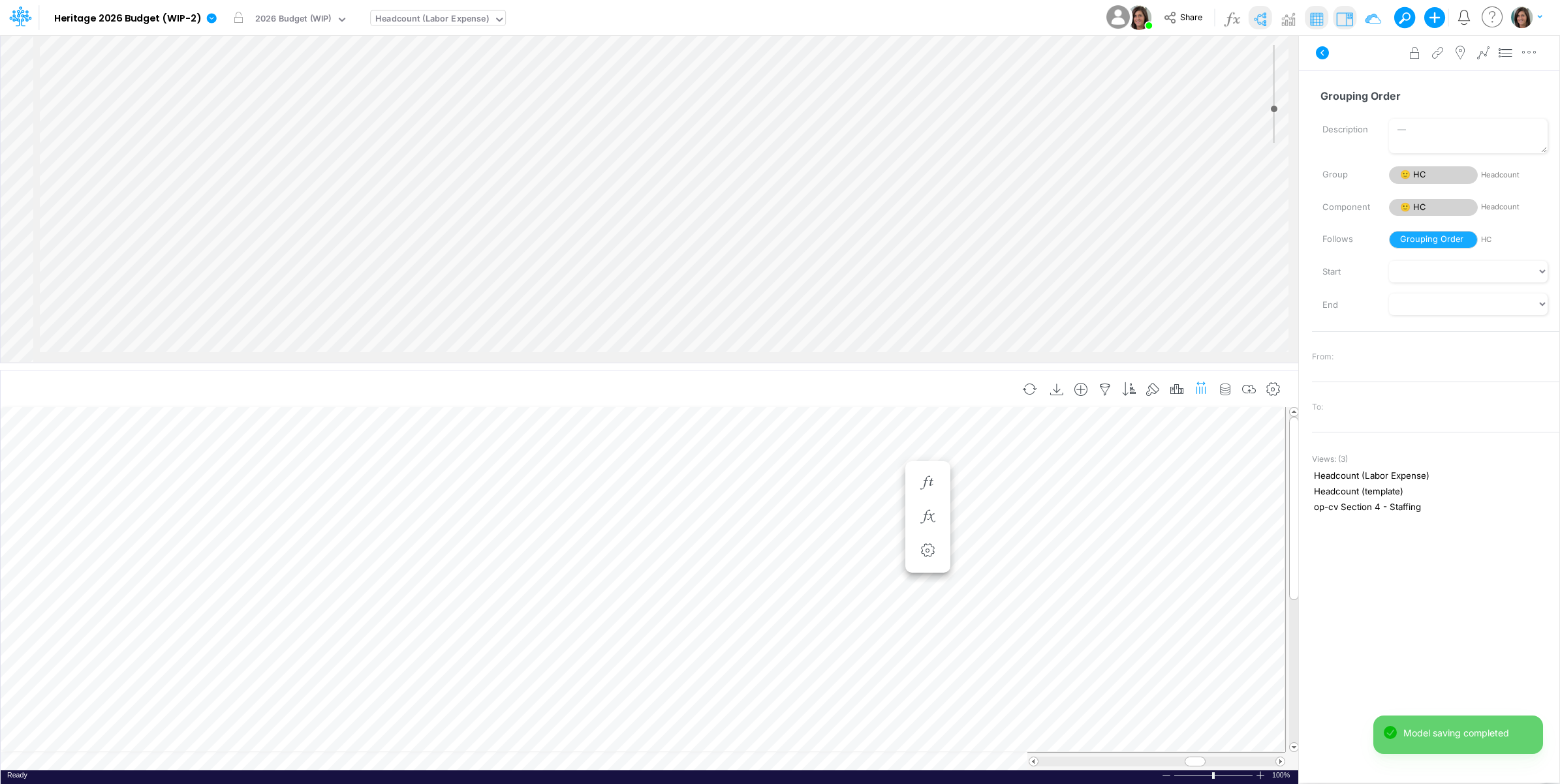
click at [1196, 389] on icon "button" at bounding box center [1200, 387] width 14 height 20
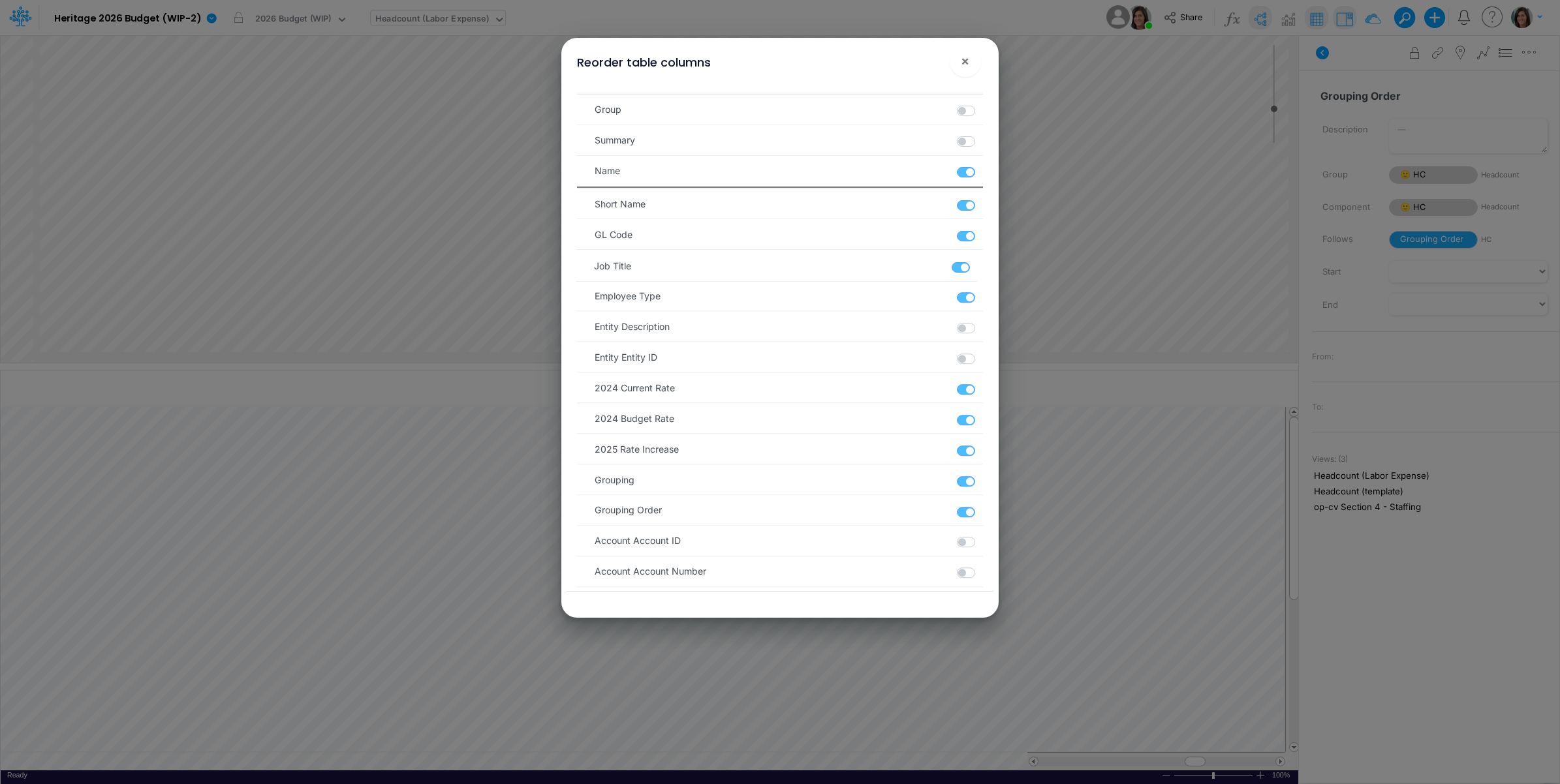
drag, startPoint x: 592, startPoint y: 302, endPoint x: 591, endPoint y: 268, distance: 34.0
click at [591, 268] on ul "Group Summary Name Short Name GL Code Employee Type Job Title Entity Descriptio…" at bounding box center [779, 493] width 405 height 803
drag, startPoint x: 591, startPoint y: 232, endPoint x: 598, endPoint y: 302, distance: 70.3
click at [598, 302] on ul "Group Summary Name Short Name GL Code Job Title Employee Type Entity Descriptio…" at bounding box center [779, 493] width 405 height 803
click at [966, 63] on span "×" at bounding box center [965, 60] width 9 height 15
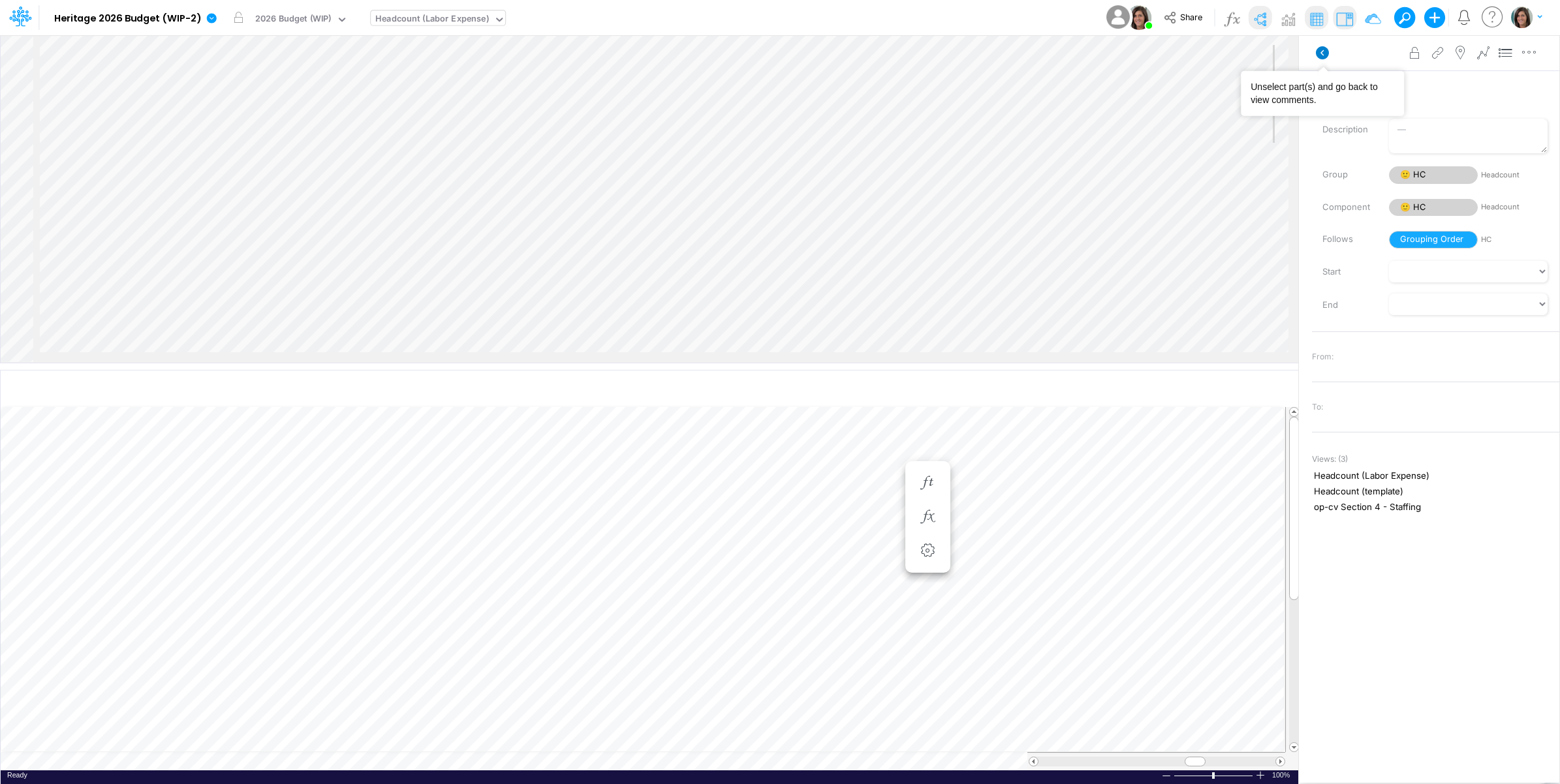
click at [1326, 56] on icon at bounding box center [1322, 53] width 13 height 13
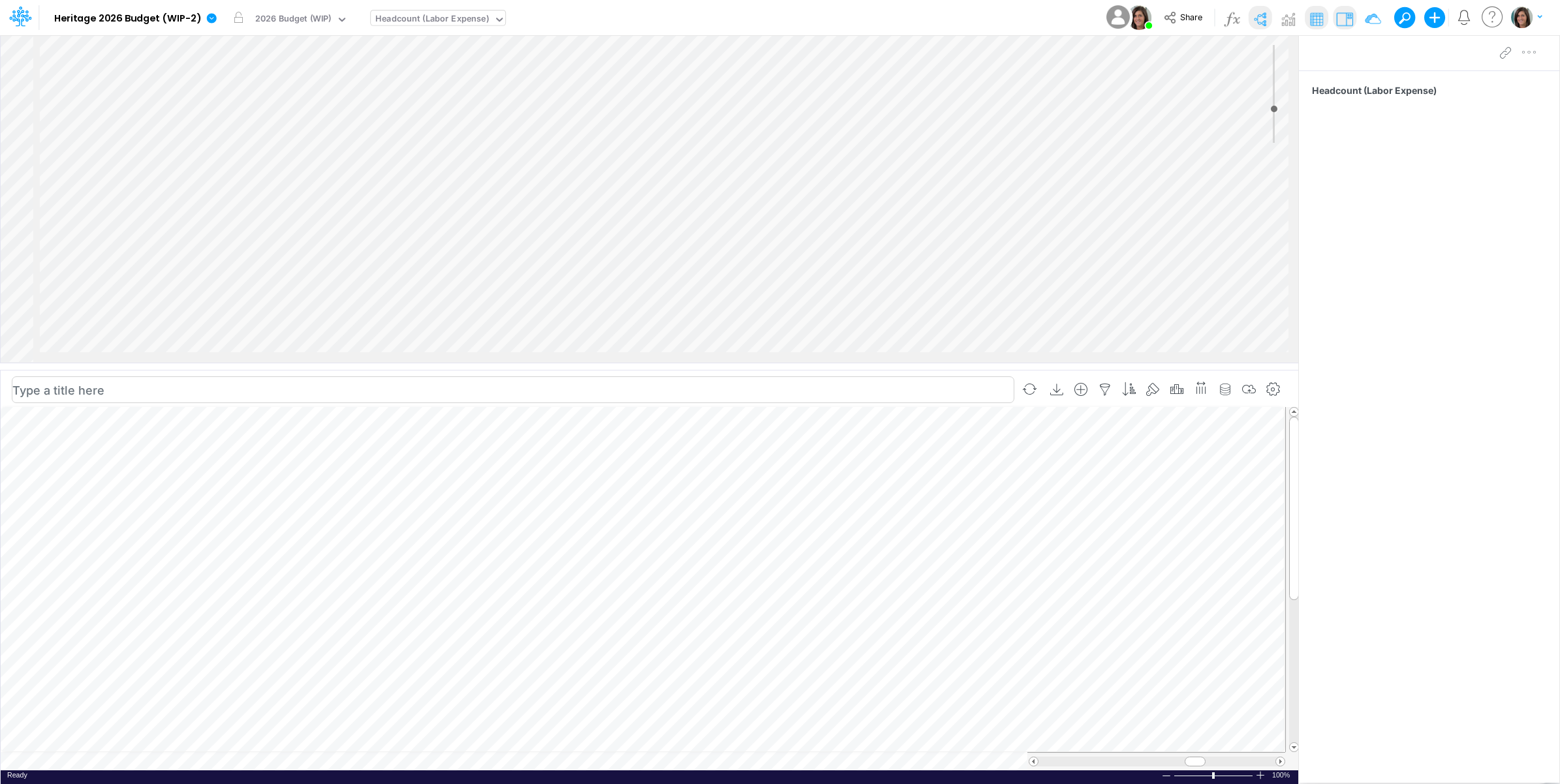
scroll to position [0, 1]
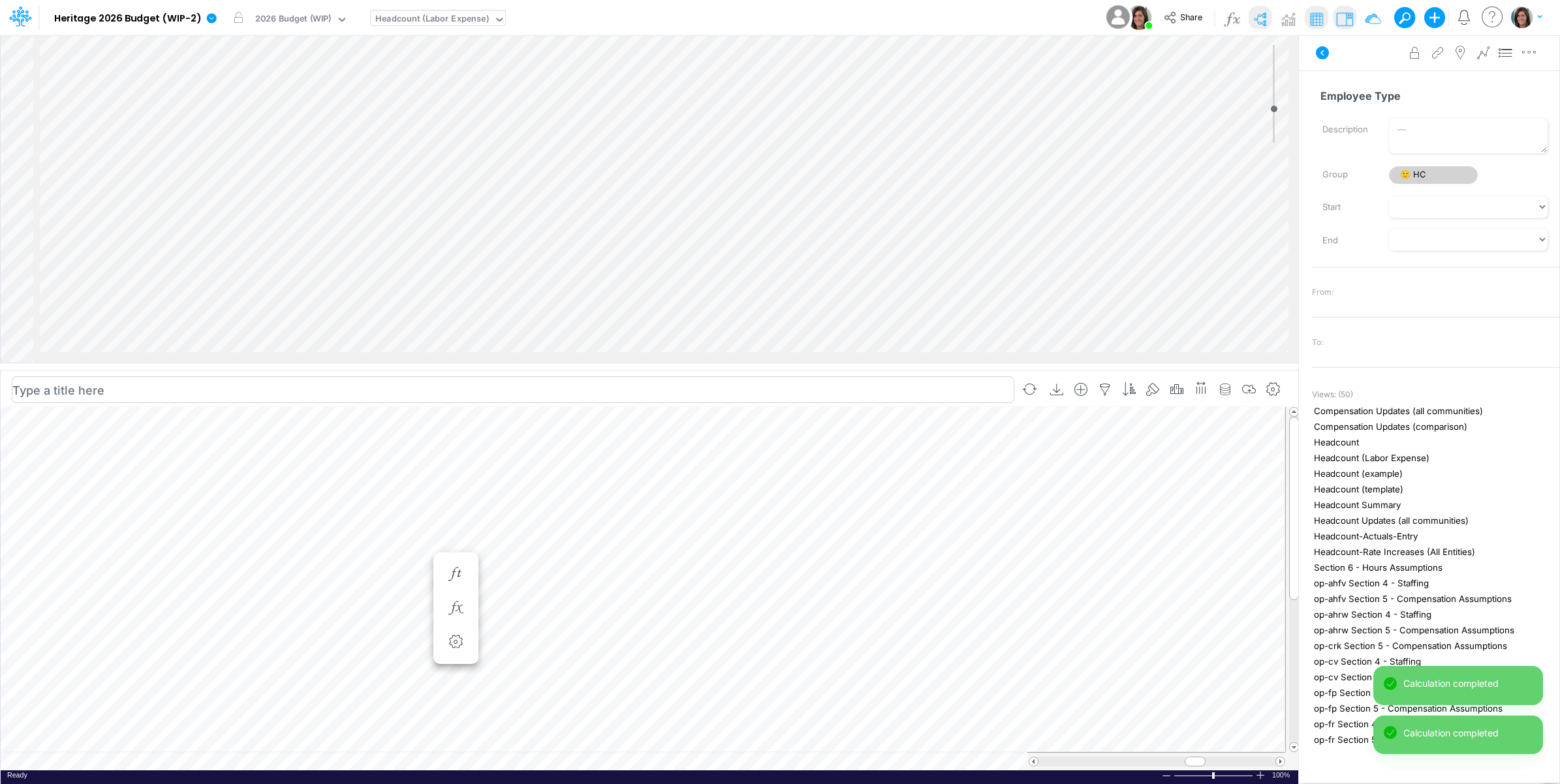
scroll to position [0, 1]
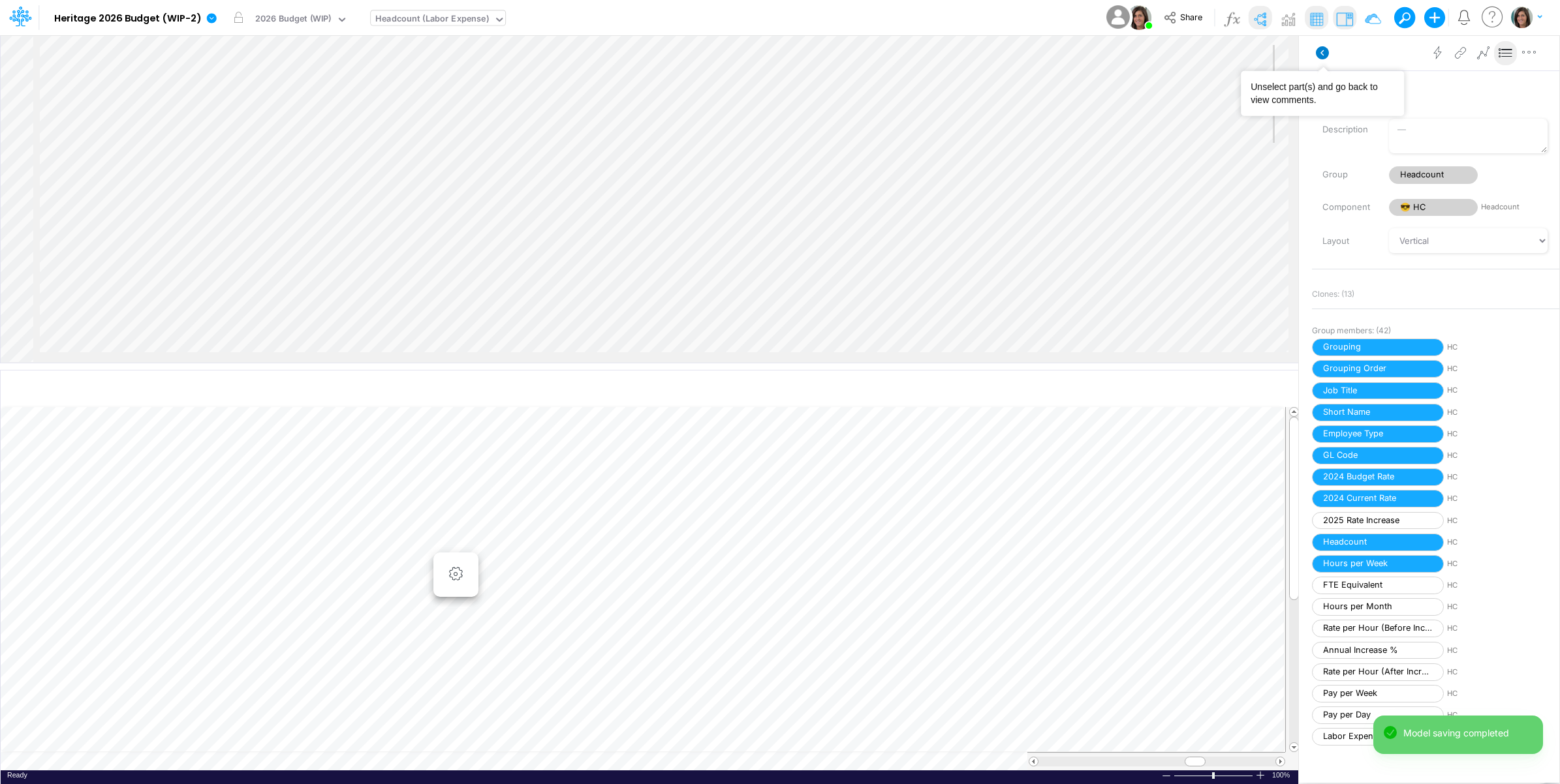
click at [1322, 48] on icon at bounding box center [1322, 53] width 13 height 13
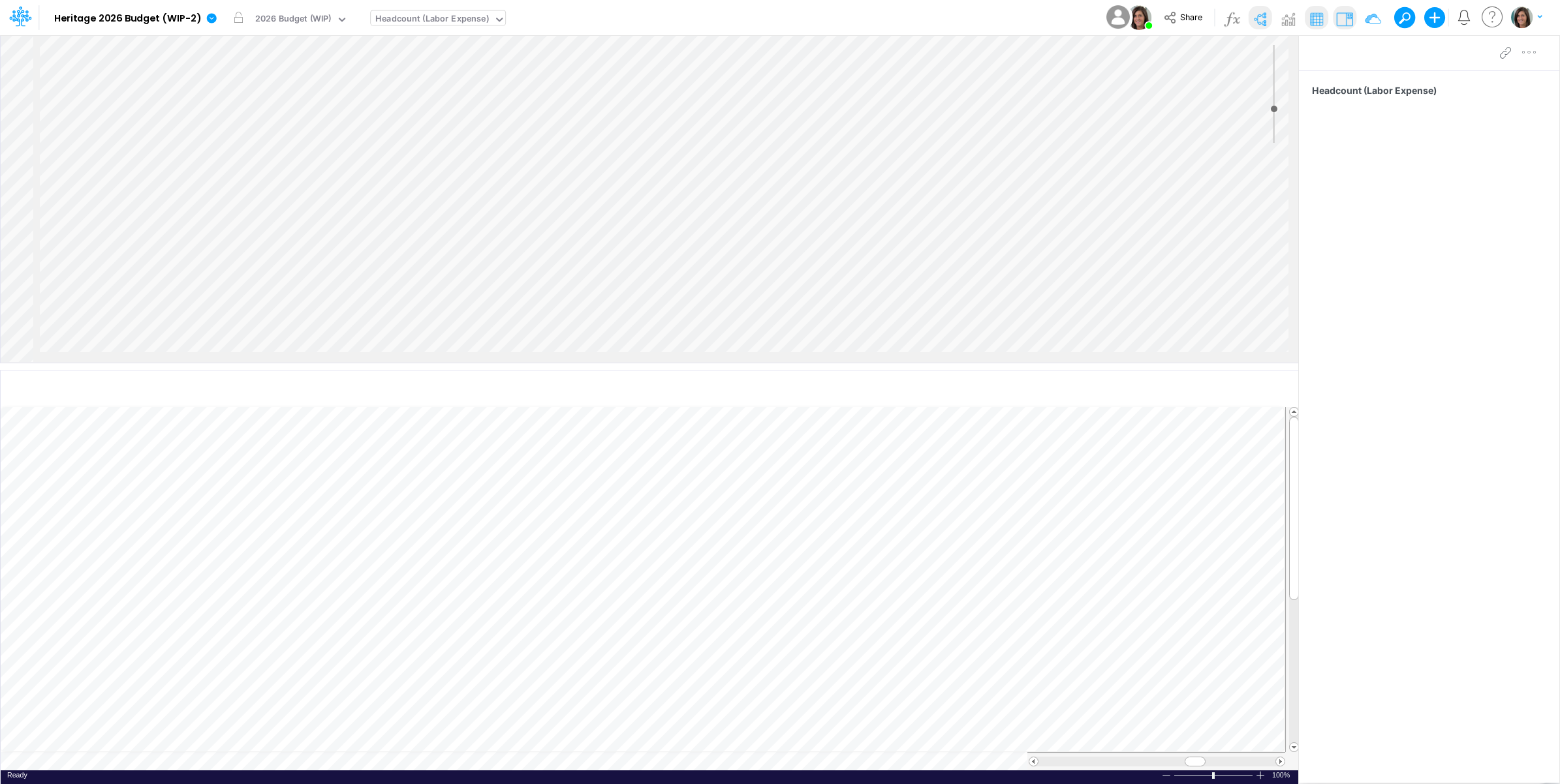
scroll to position [0, 1]
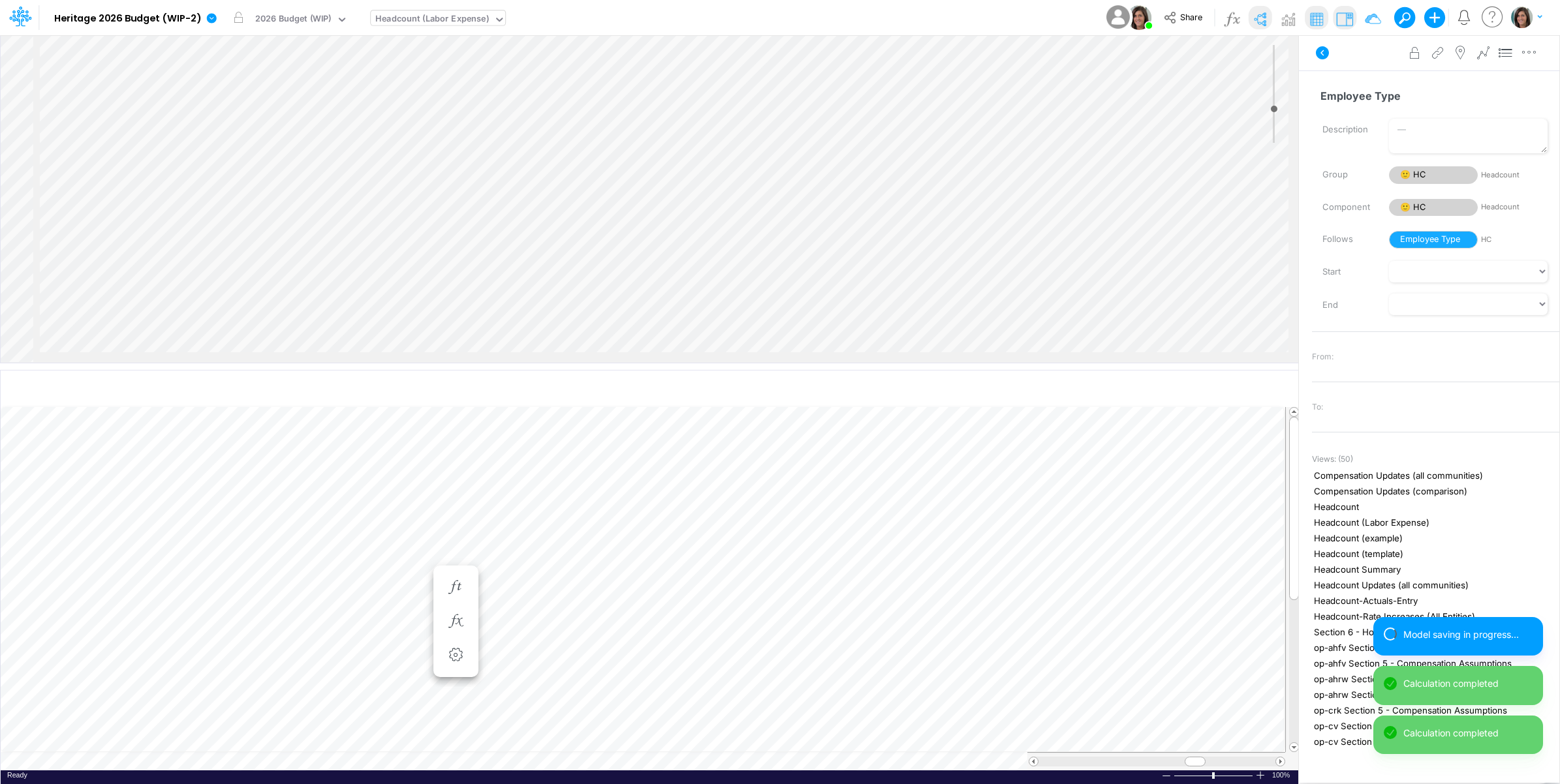
scroll to position [0, 1]
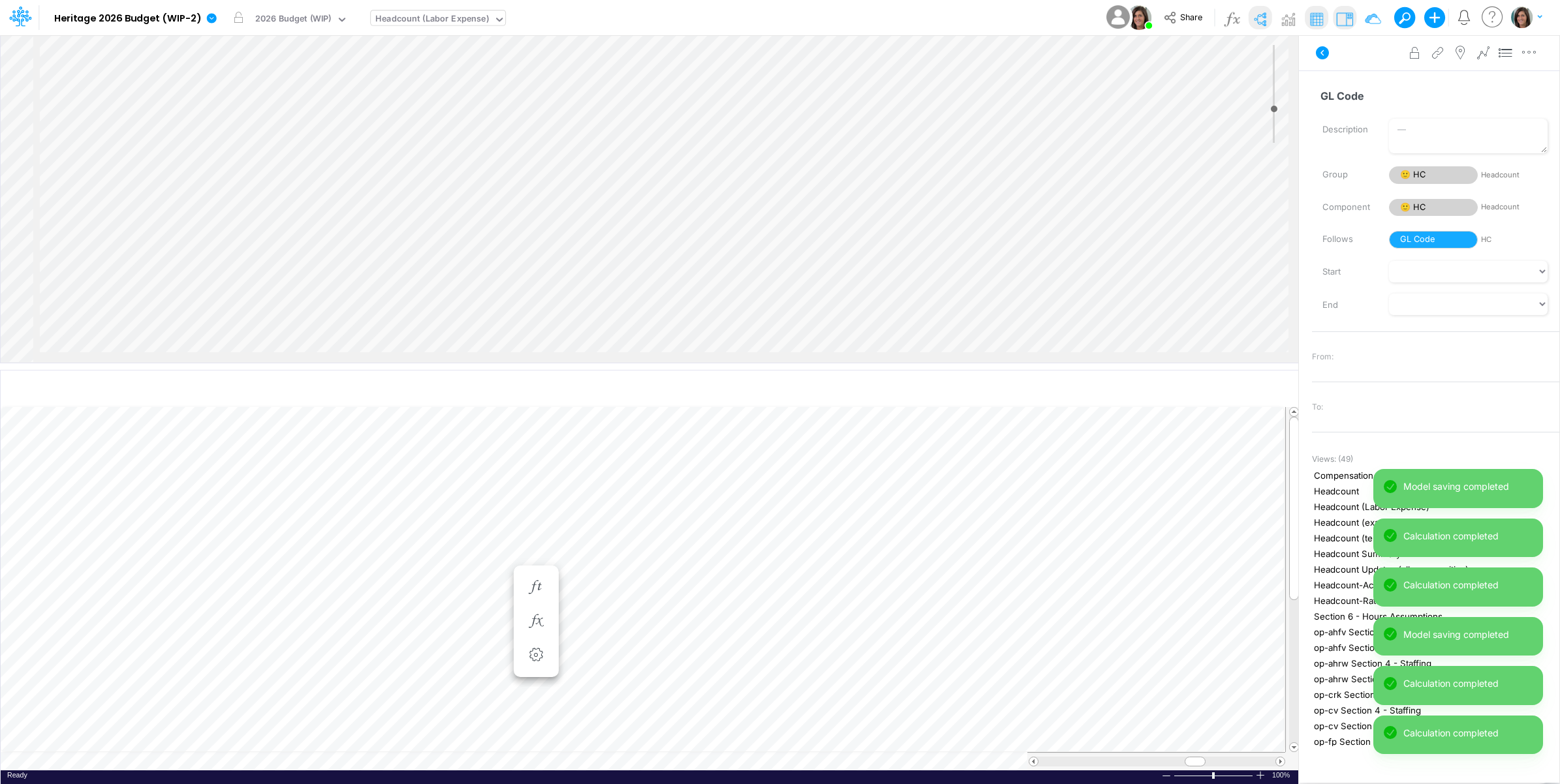
scroll to position [0, 1]
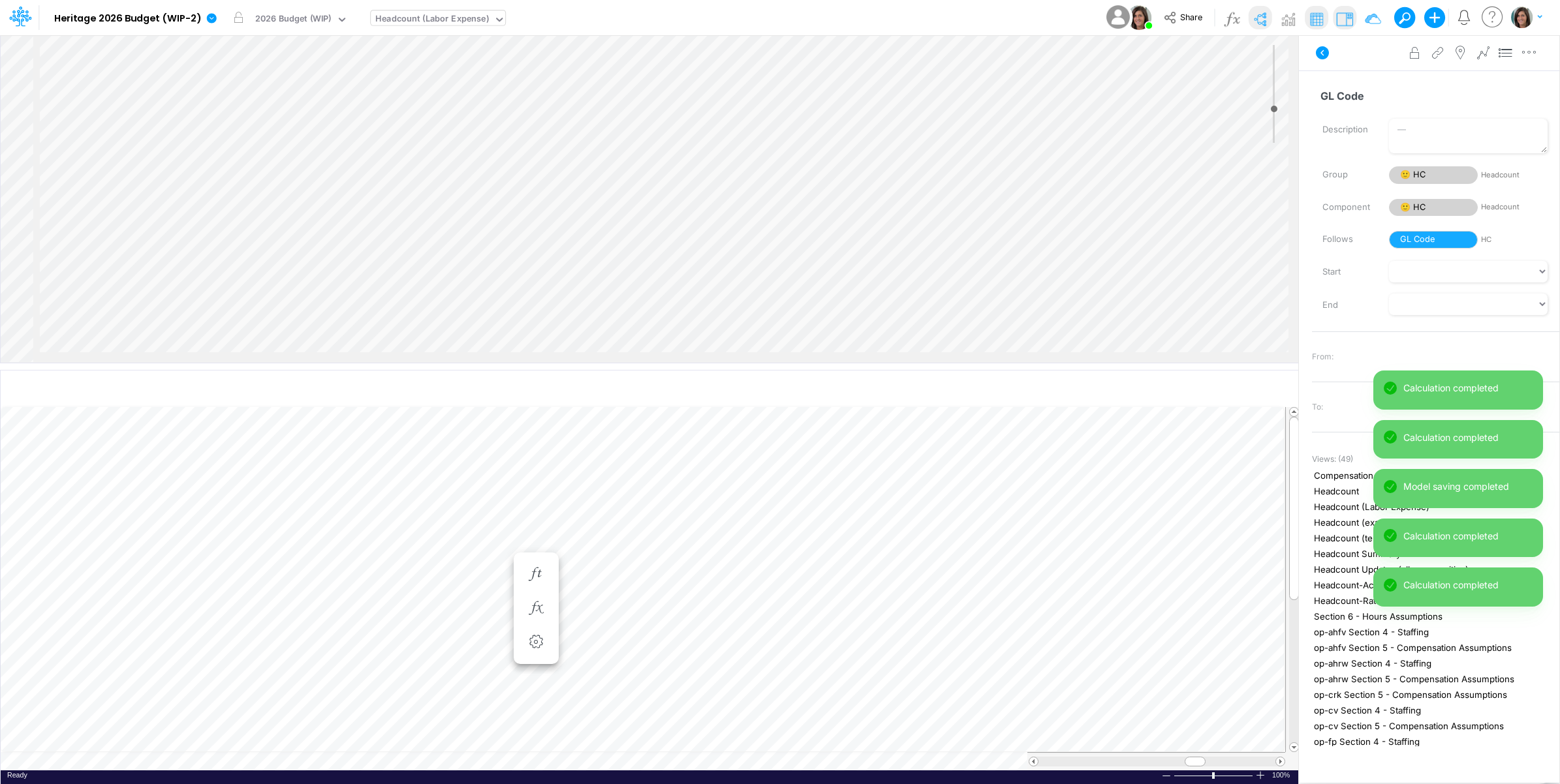
scroll to position [0, 1]
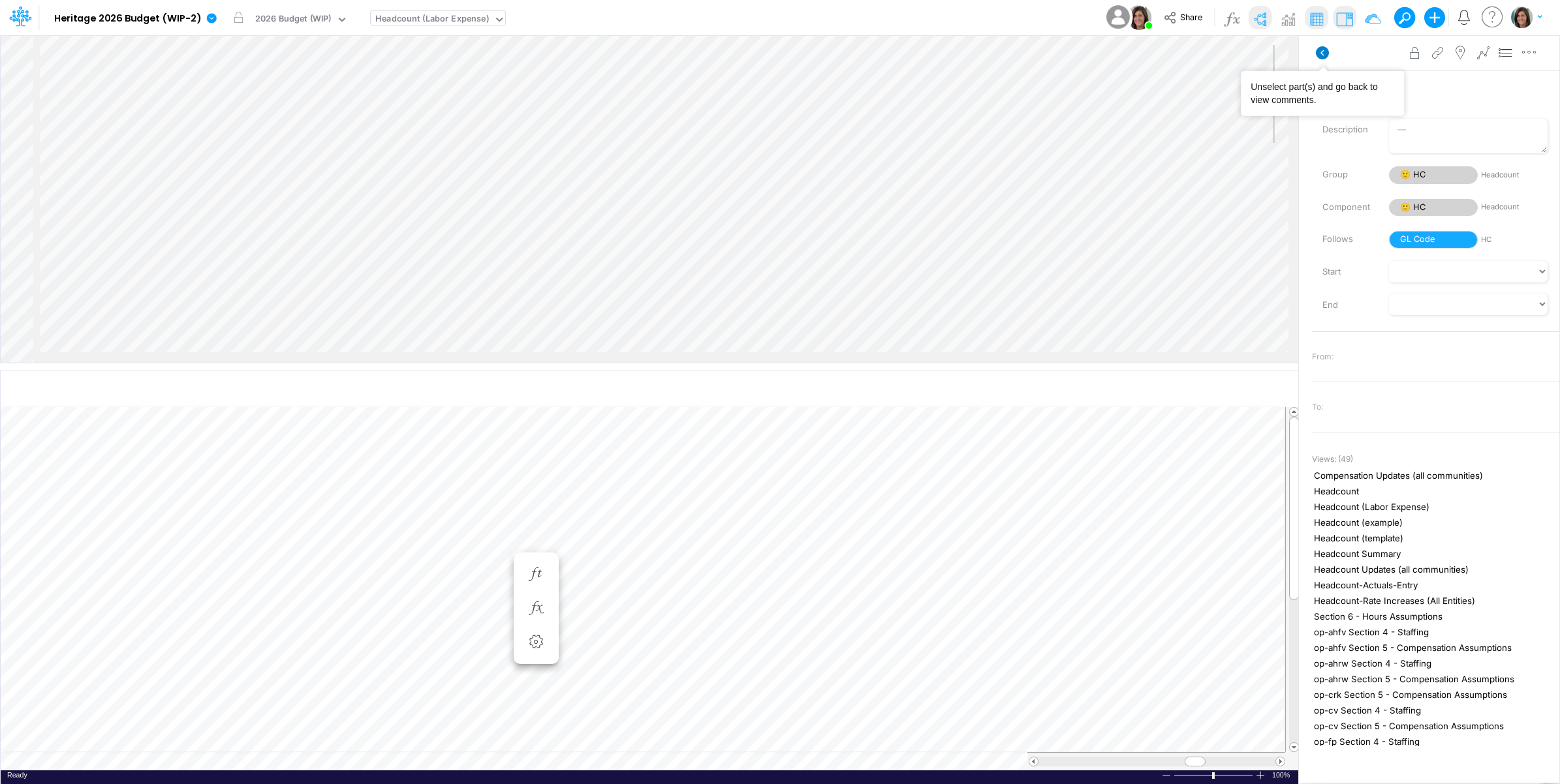
click at [1324, 51] on icon at bounding box center [1322, 53] width 13 height 13
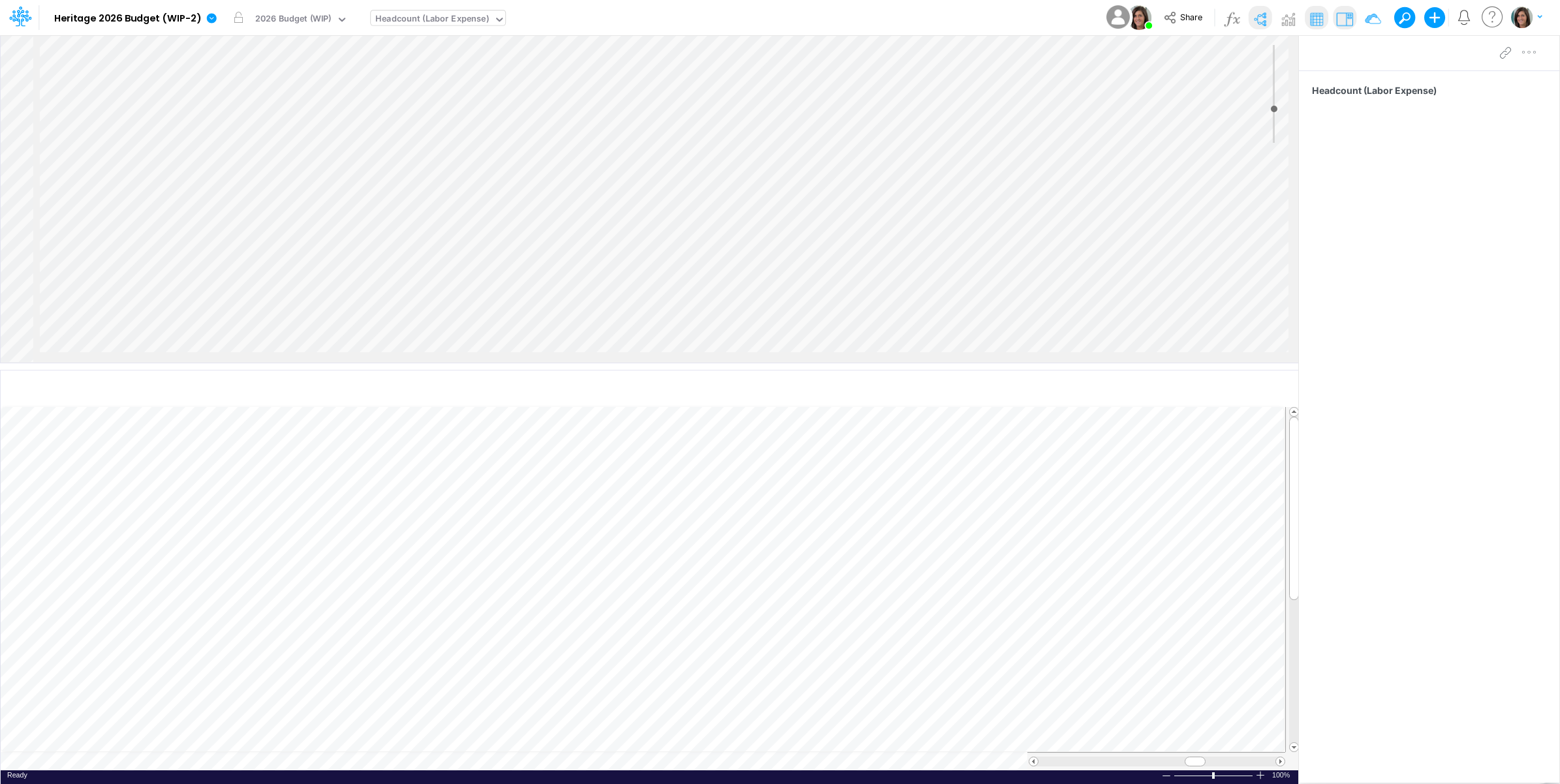
scroll to position [0, 1]
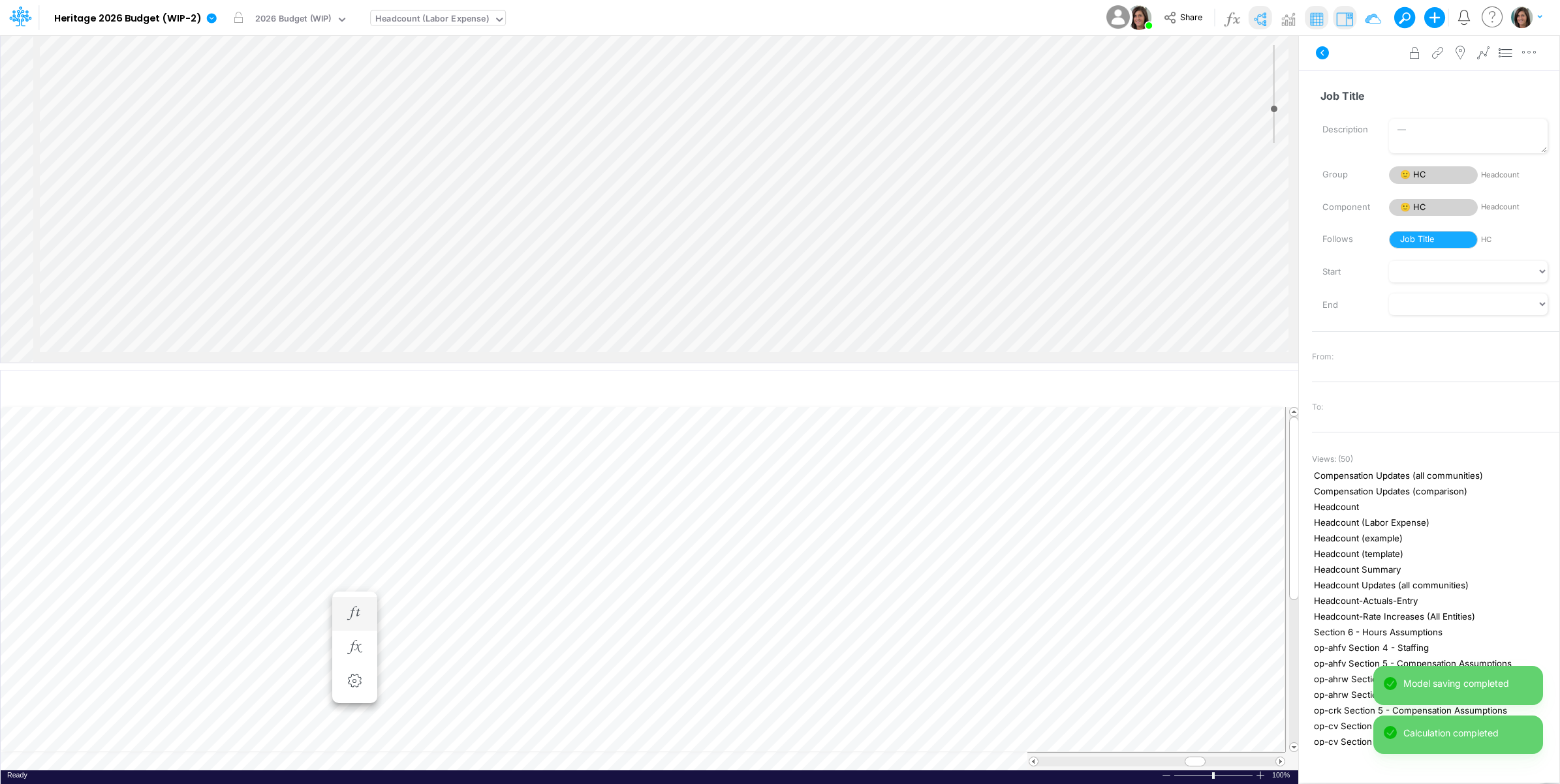
scroll to position [0, 1]
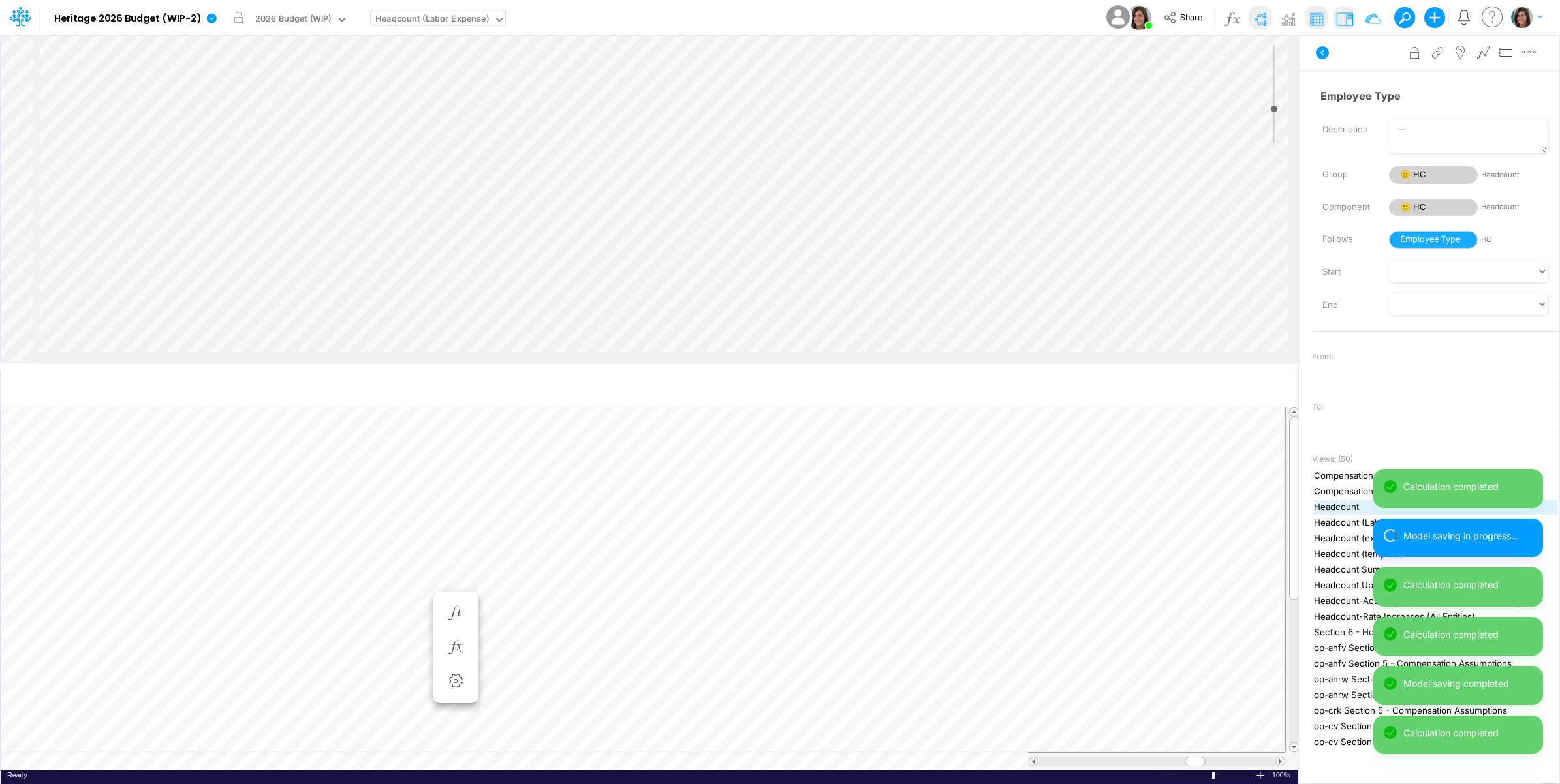
scroll to position [0, 1]
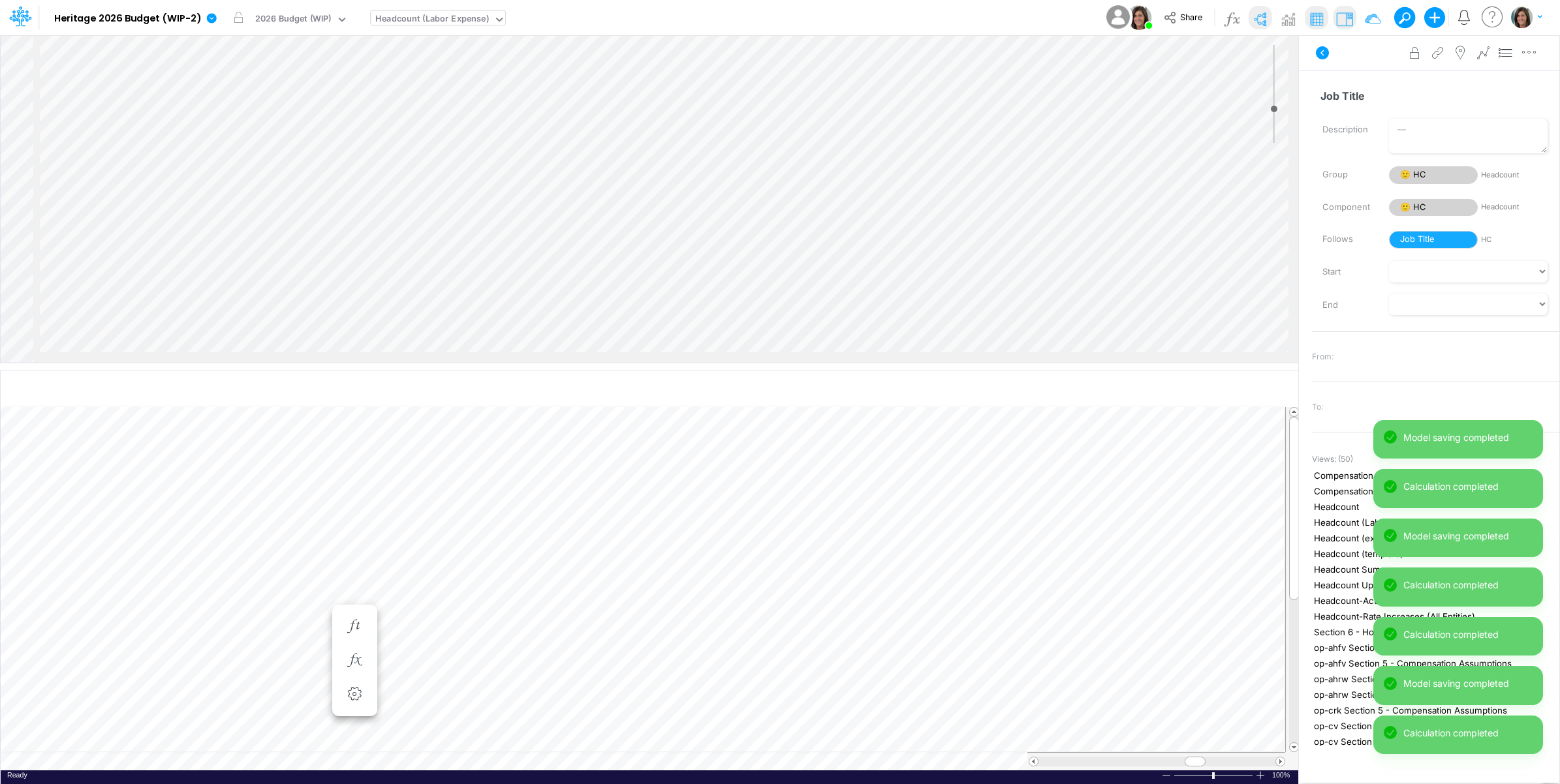
scroll to position [0, 1]
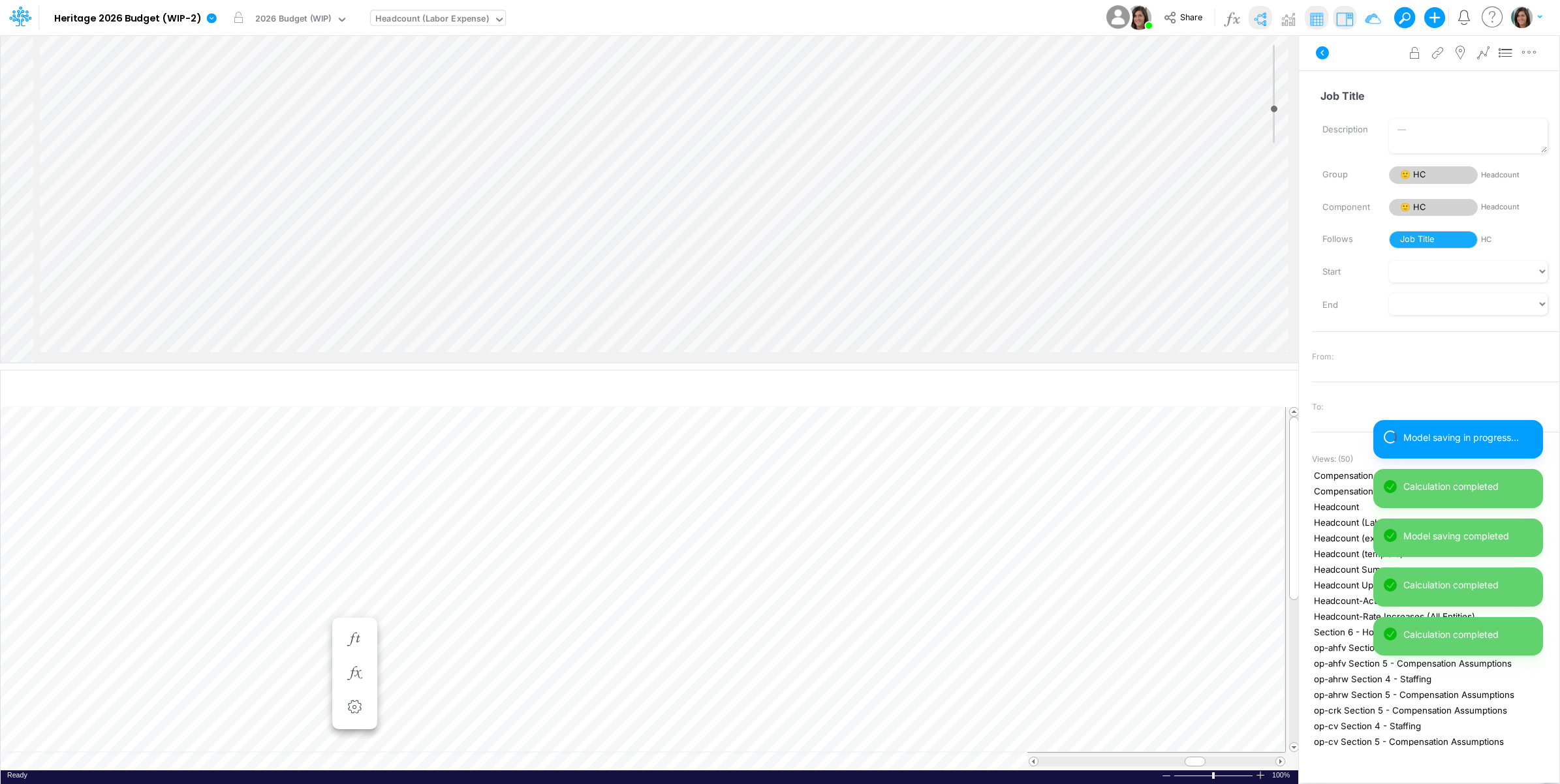
scroll to position [0, 1]
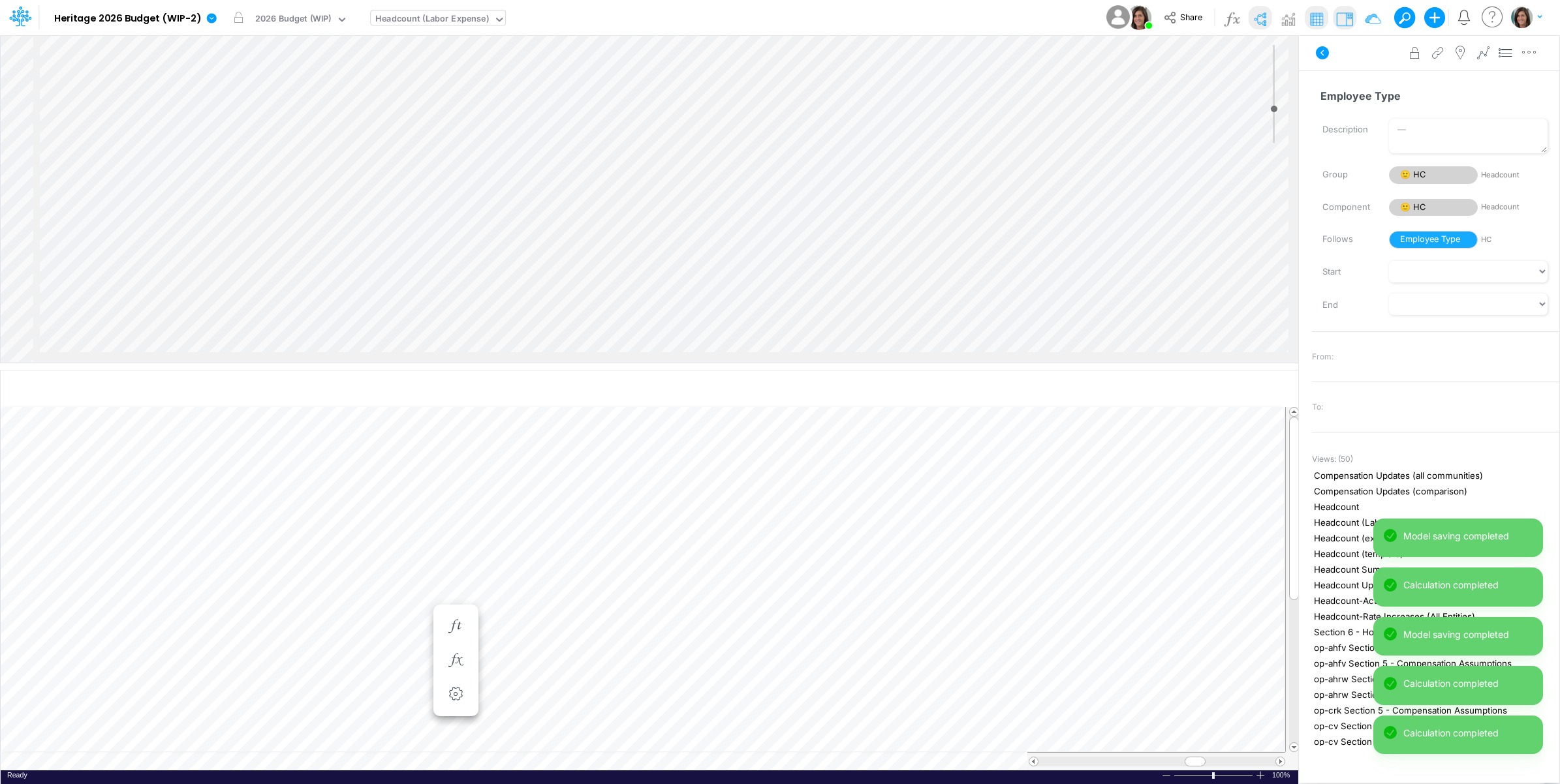
scroll to position [0, 1]
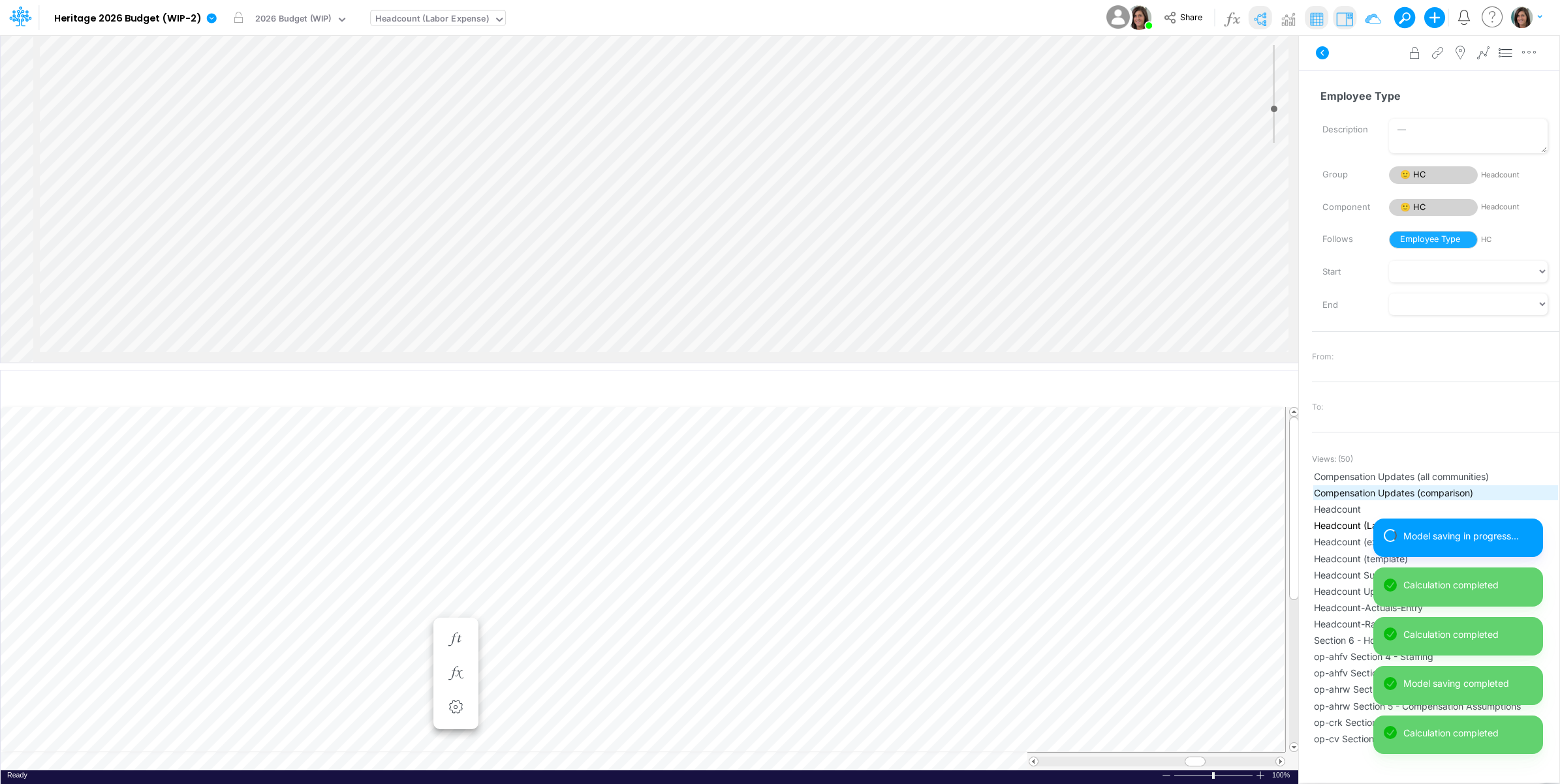
scroll to position [0, 1]
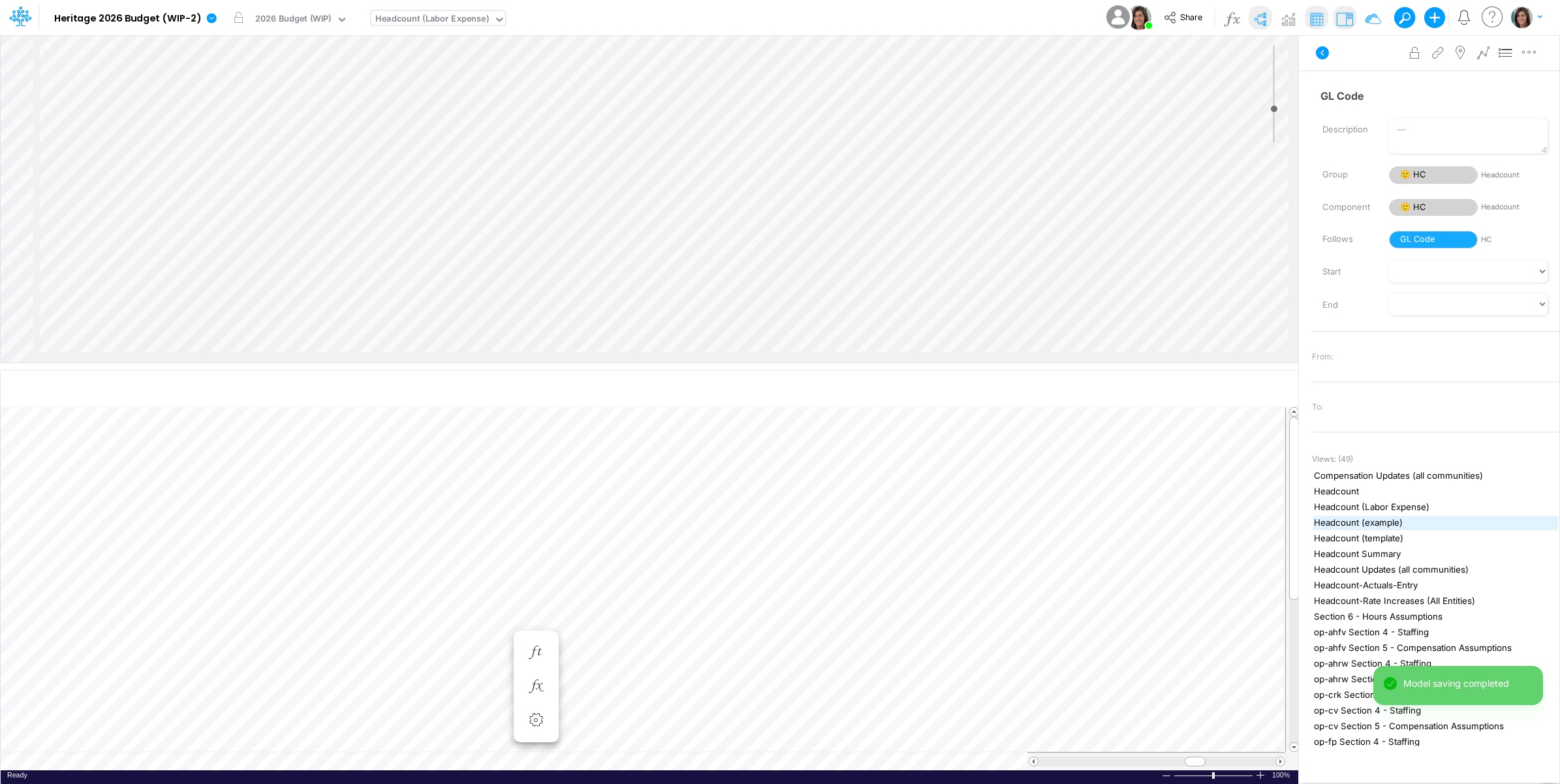
scroll to position [0, 1]
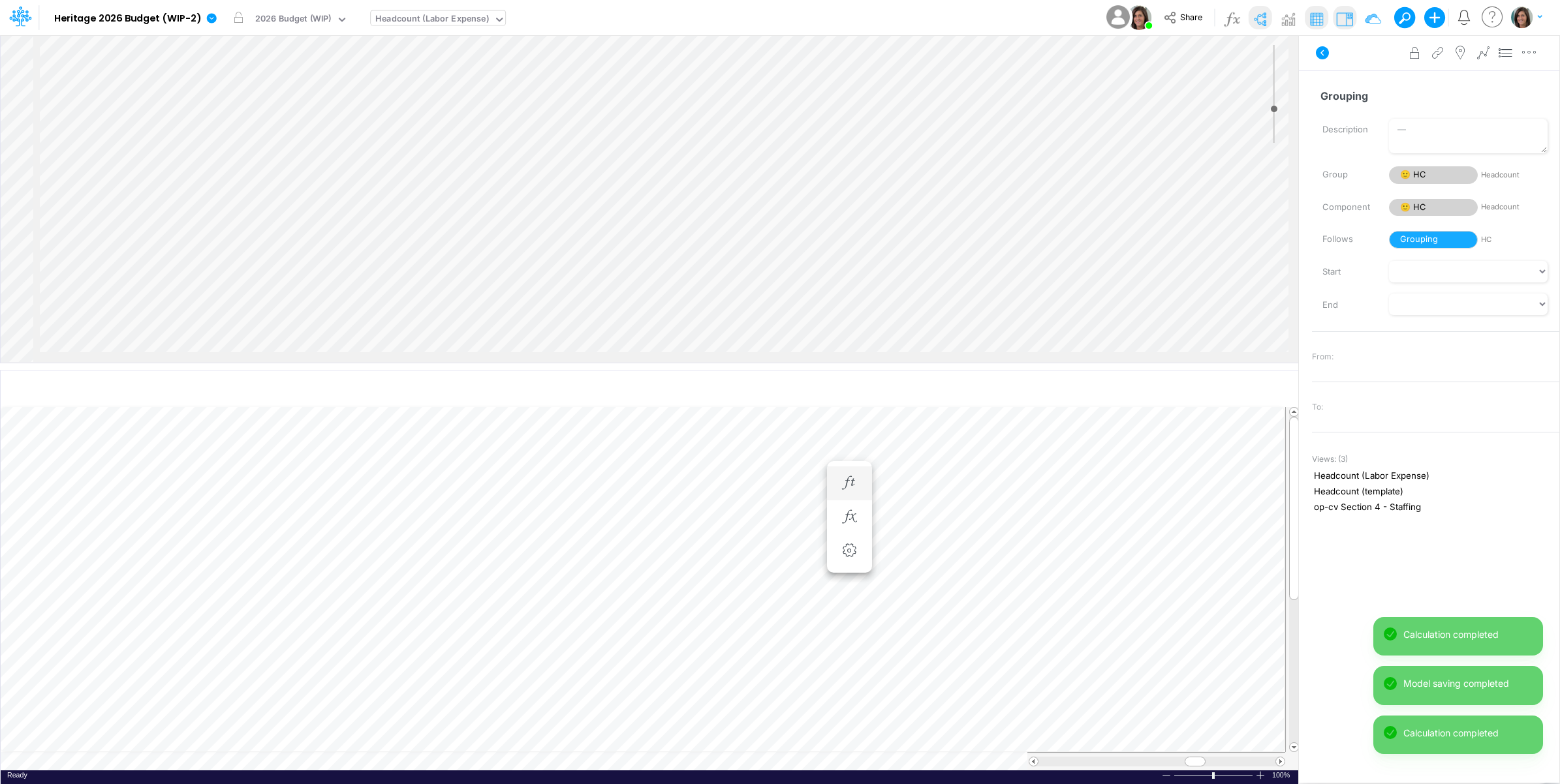
scroll to position [0, 1]
click at [1316, 56] on icon at bounding box center [1322, 52] width 15 height 15
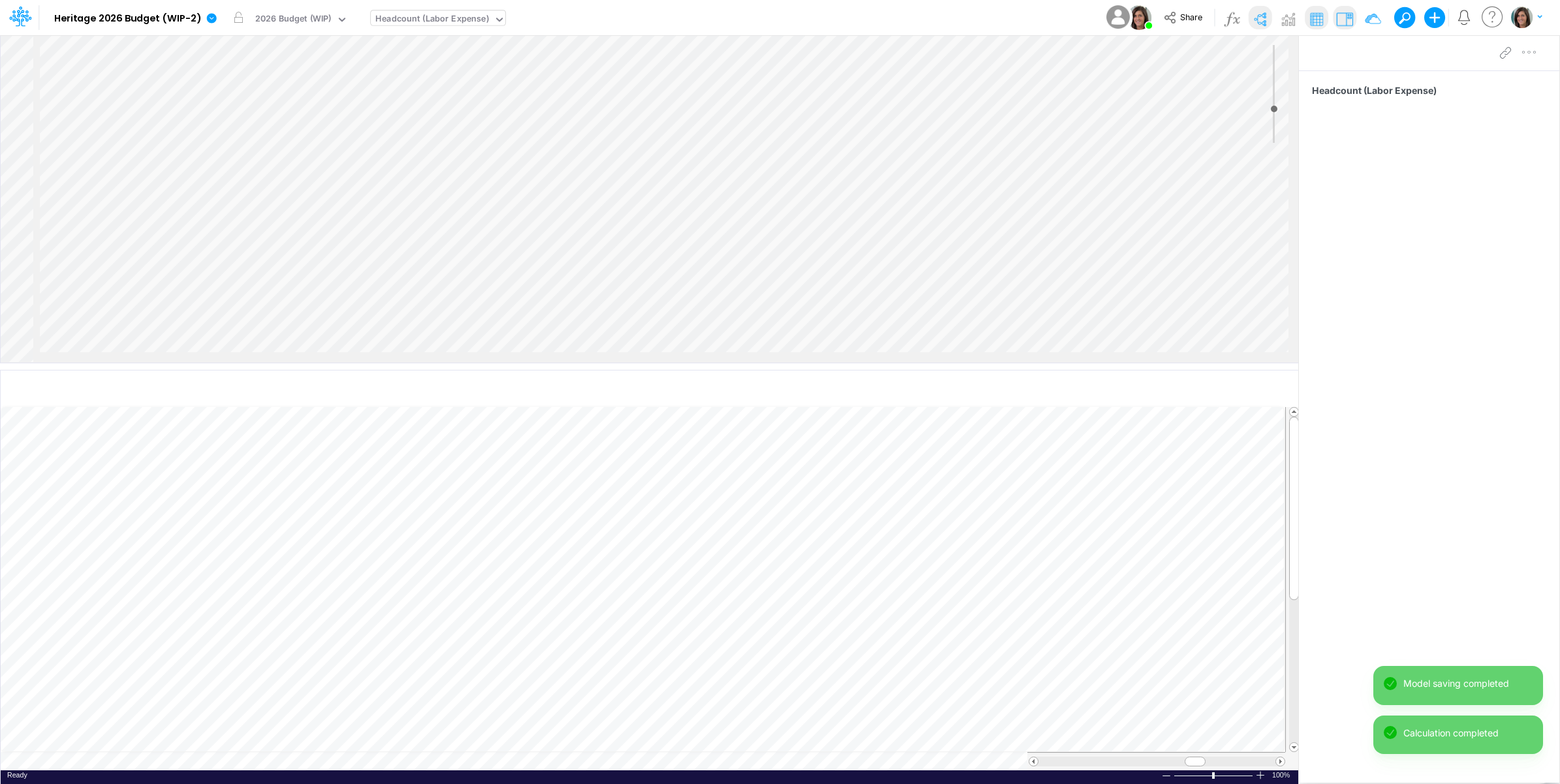
click at [413, 766] on td at bounding box center [643, 761] width 1284 height 18
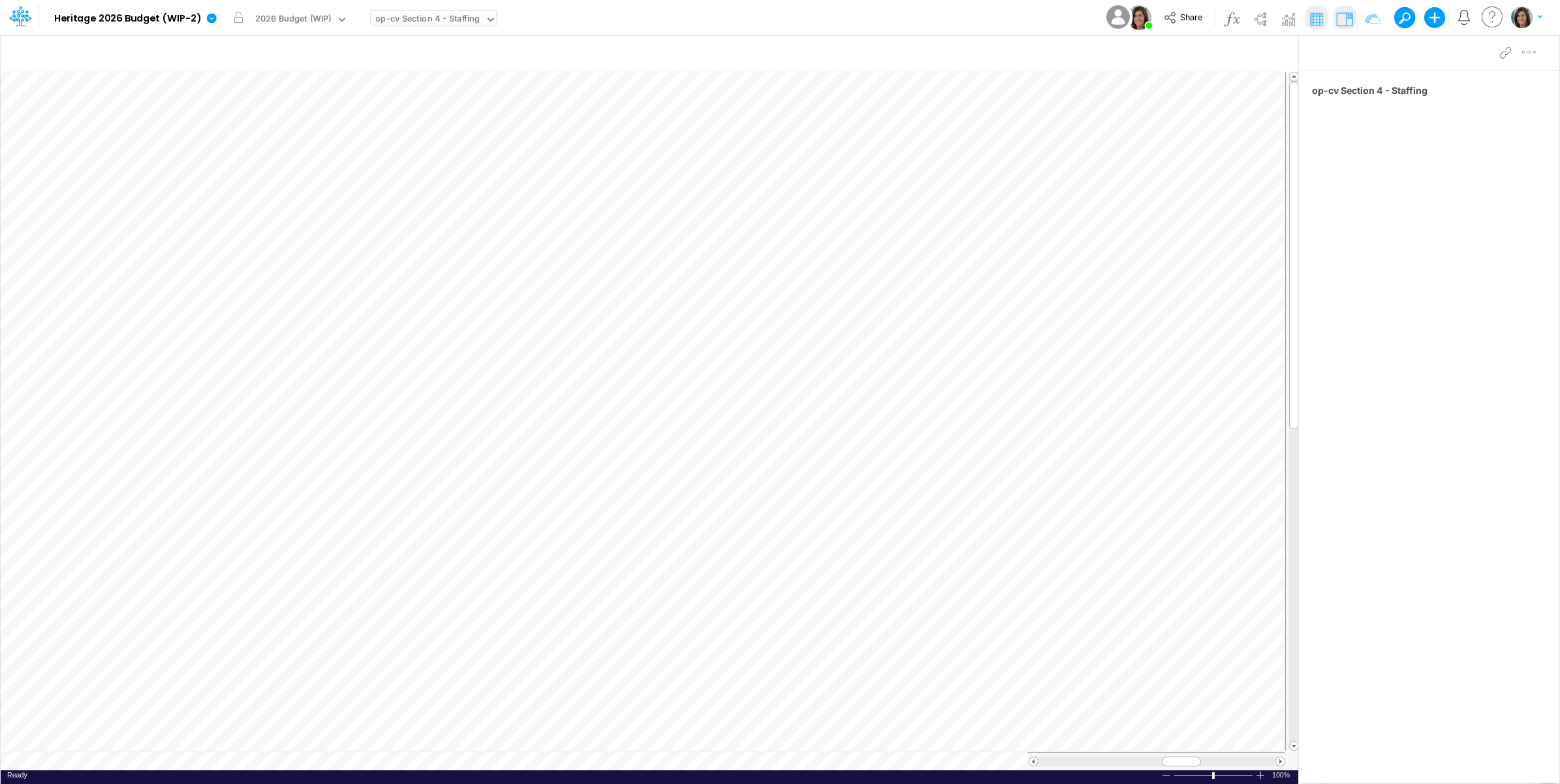
scroll to position [0, 1]
click at [1127, 59] on icon "button" at bounding box center [1129, 54] width 20 height 14
click at [431, 106] on button "Apply" at bounding box center [422, 111] width 34 height 19
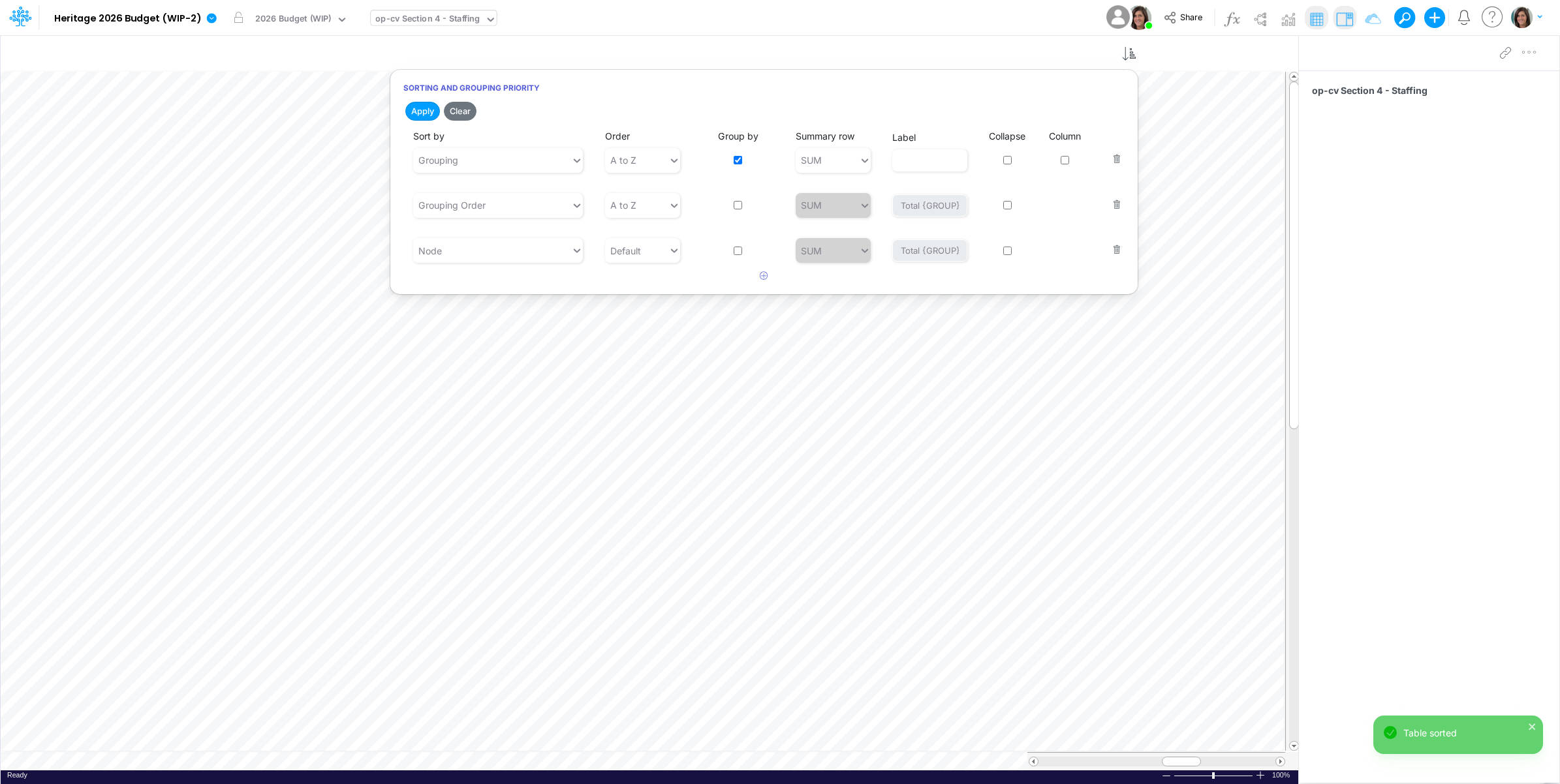
click at [892, 18] on div "Model Heritage 2026 Budget (WIP-2) Edit model settings Duplicate Import QuickBo…" at bounding box center [780, 18] width 1404 height 35
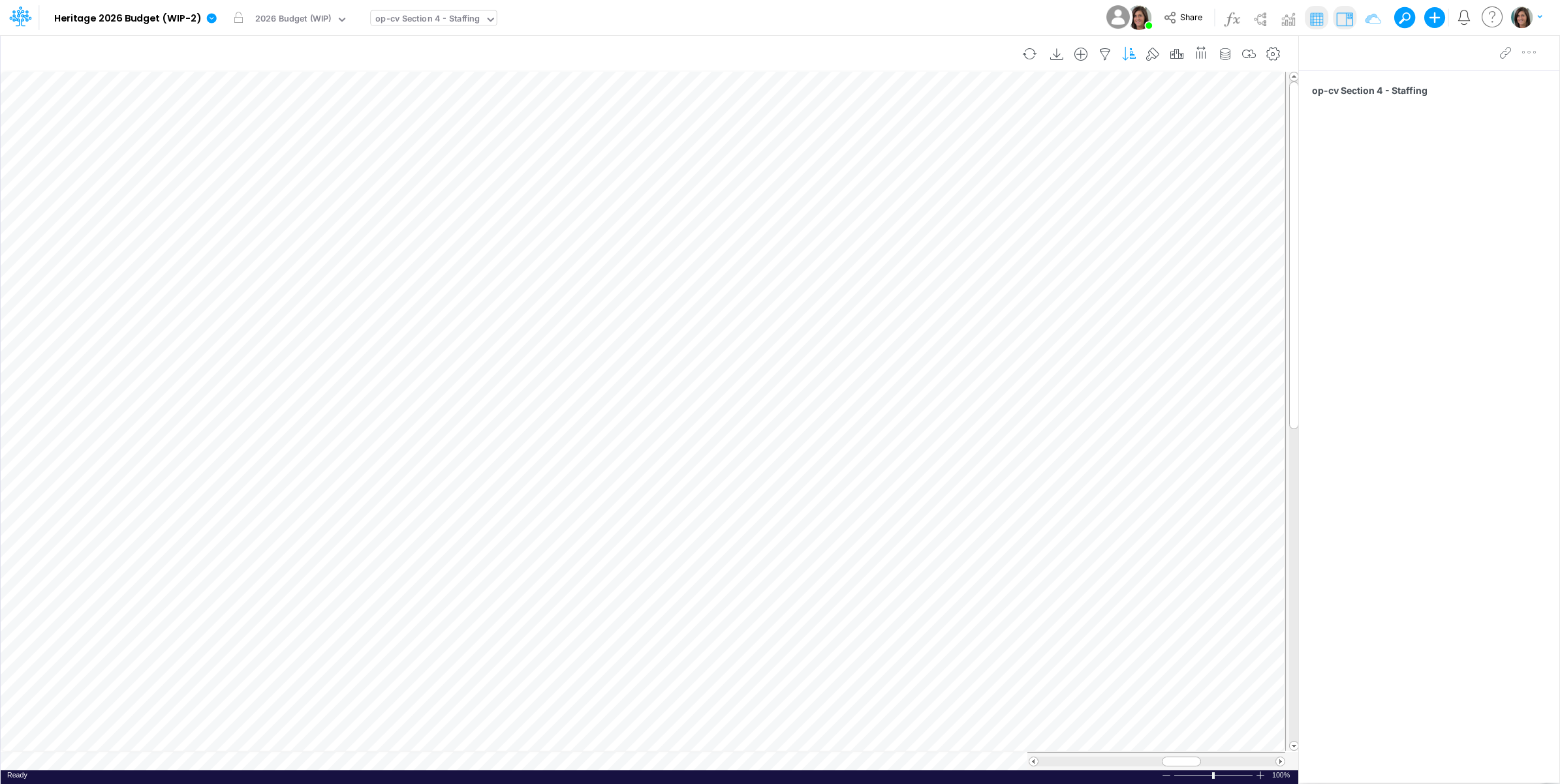
click at [1124, 51] on icon "button" at bounding box center [1129, 54] width 20 height 14
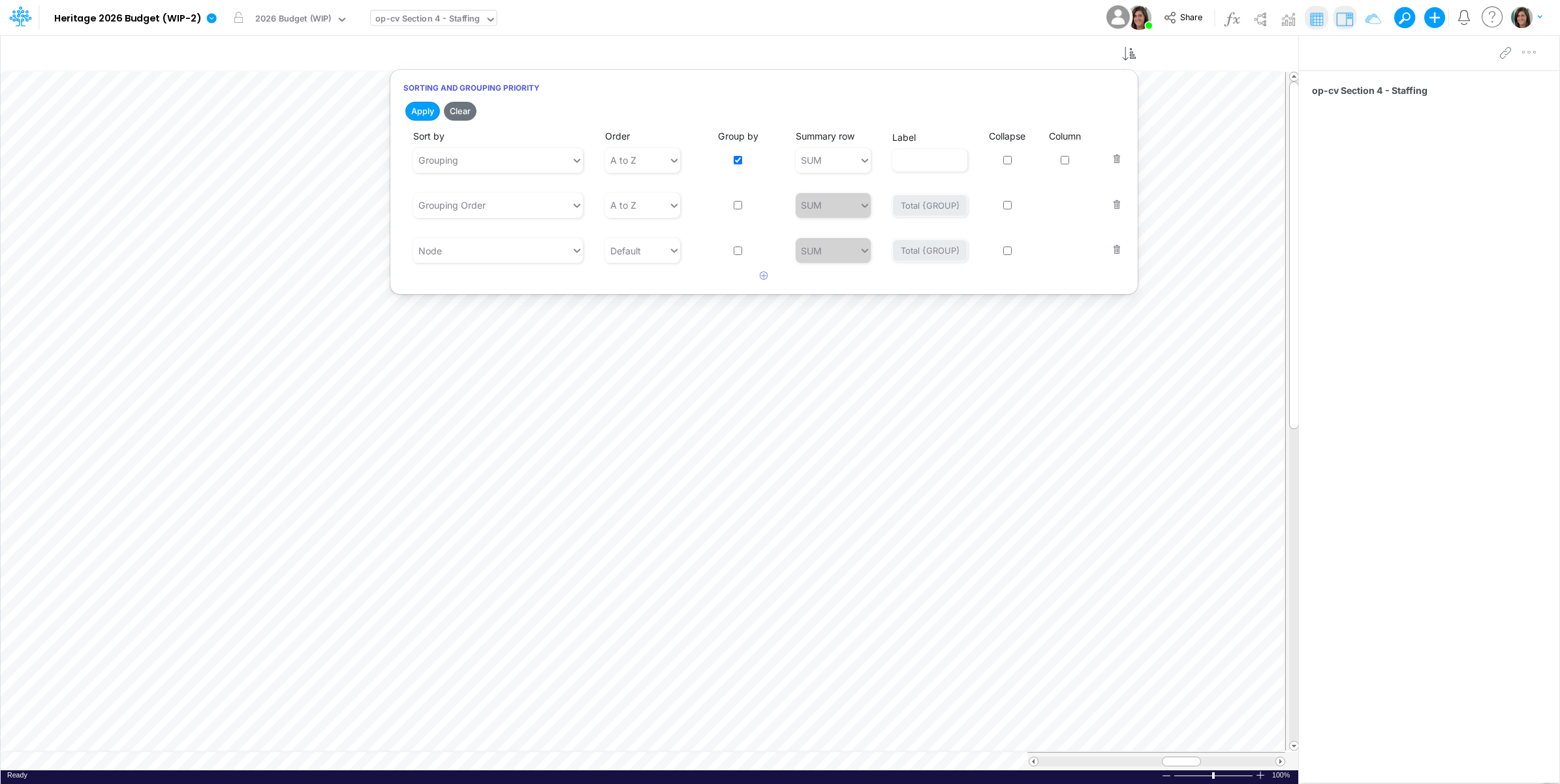
click at [878, 21] on div "Model Heritage 2026 Budget (WIP-2) Edit model settings Duplicate Import QuickBo…" at bounding box center [780, 18] width 1404 height 35
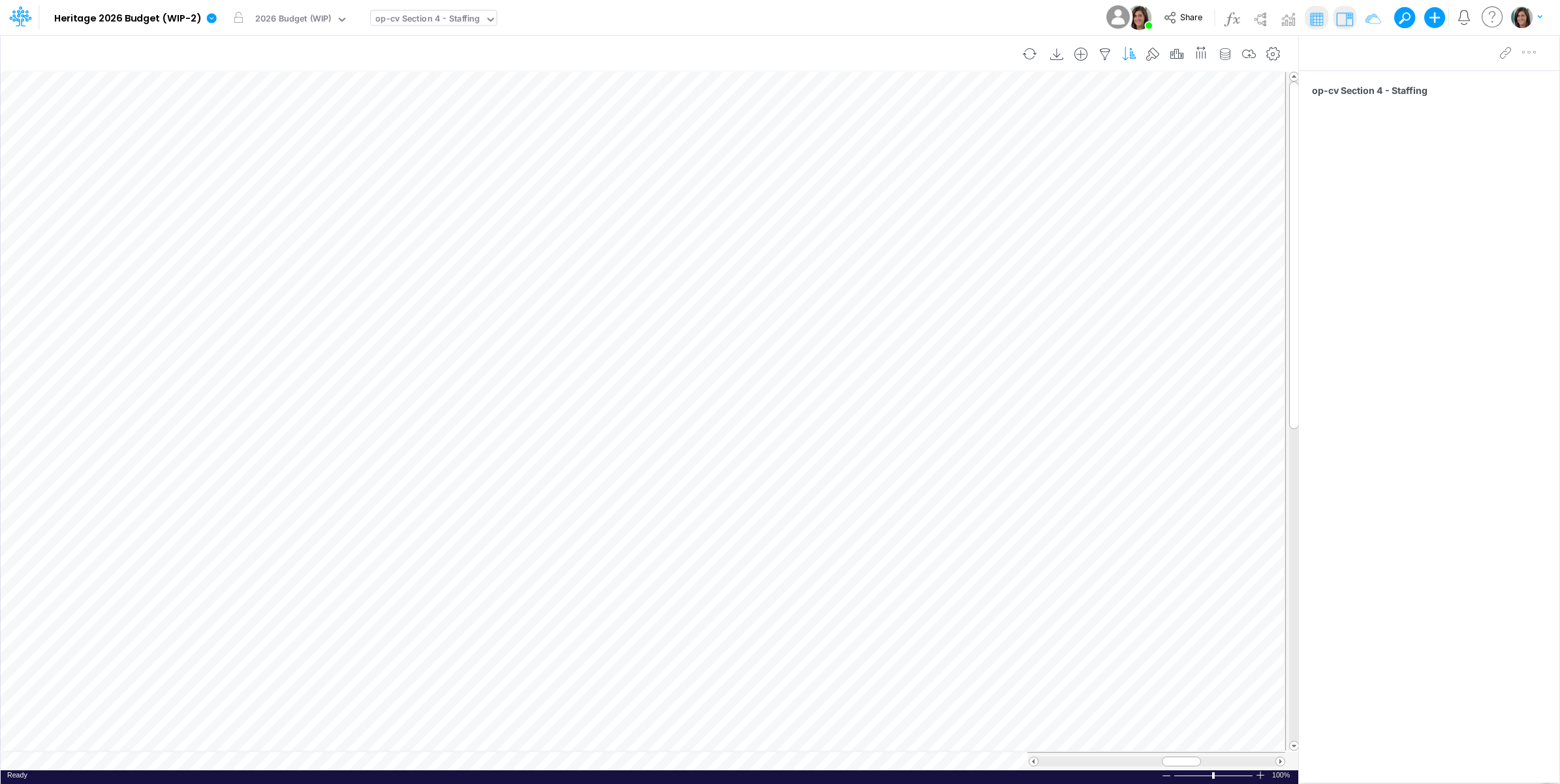
click at [1128, 53] on icon "button" at bounding box center [1129, 54] width 20 height 14
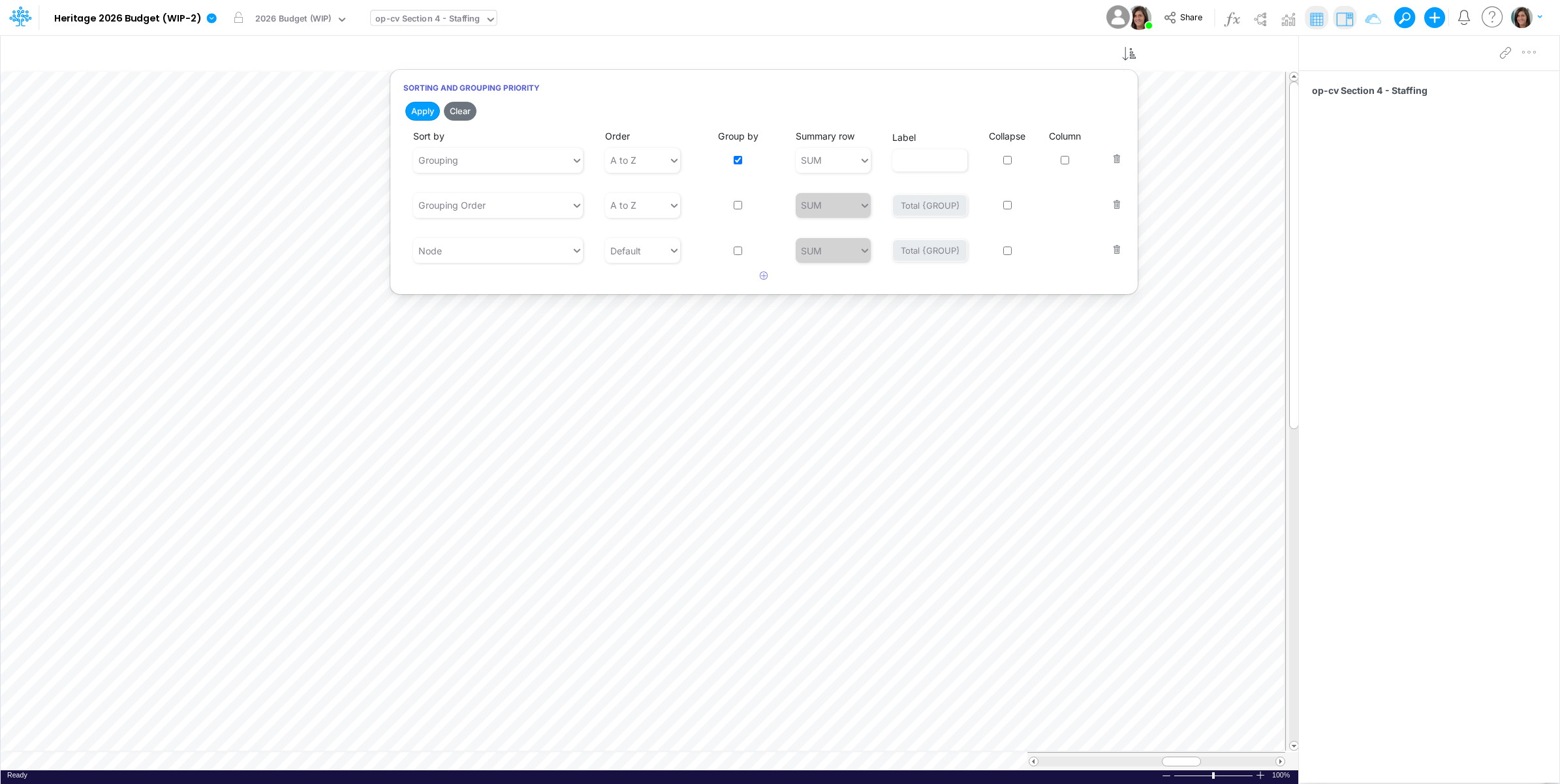
click at [739, 207] on input "checkbox" at bounding box center [738, 205] width 9 height 9
click at [497, 111] on button "Save" at bounding box center [496, 111] width 32 height 19
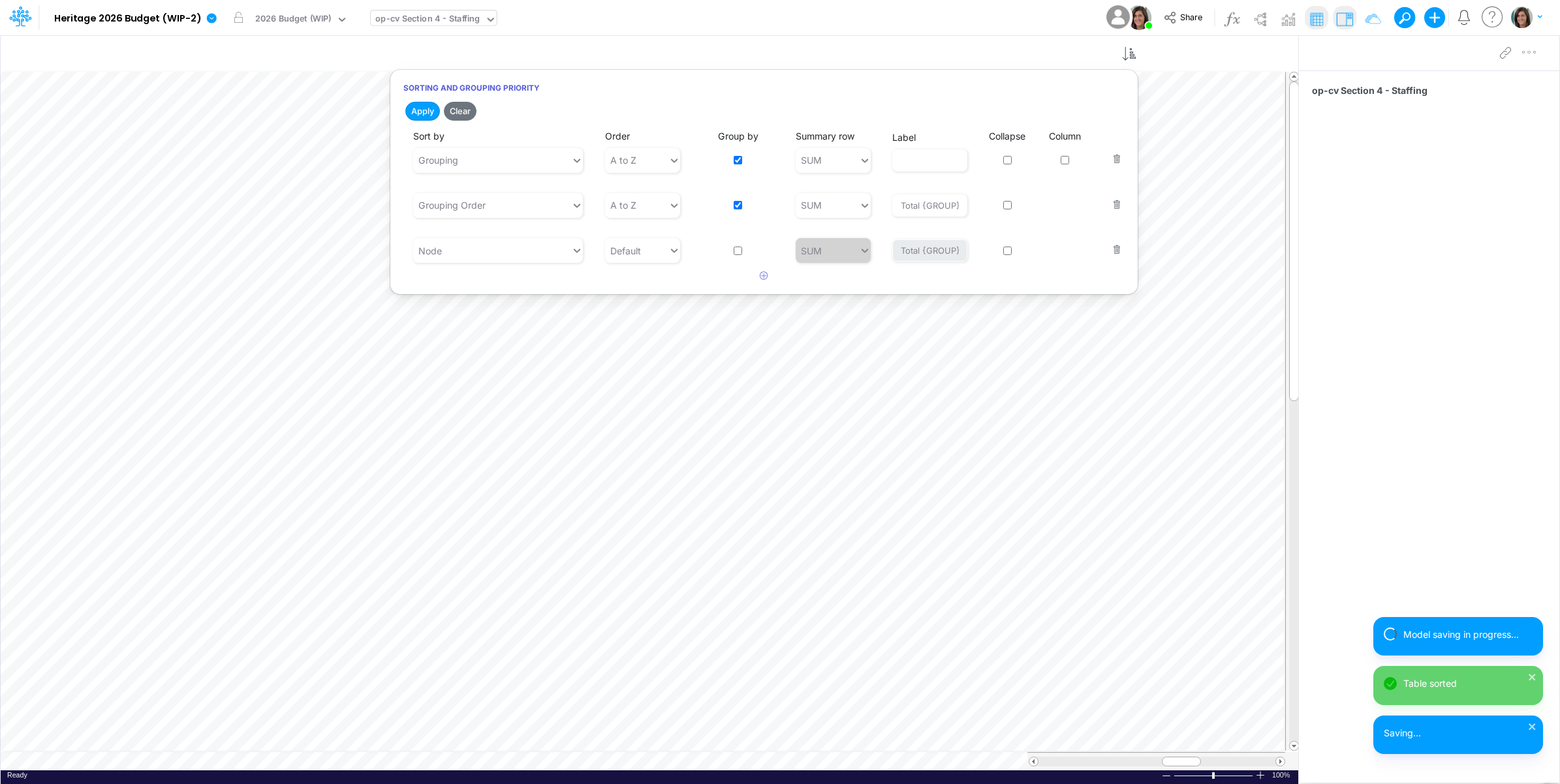
click at [739, 205] on input "checkbox" at bounding box center [738, 205] width 9 height 9
checkbox input "false"
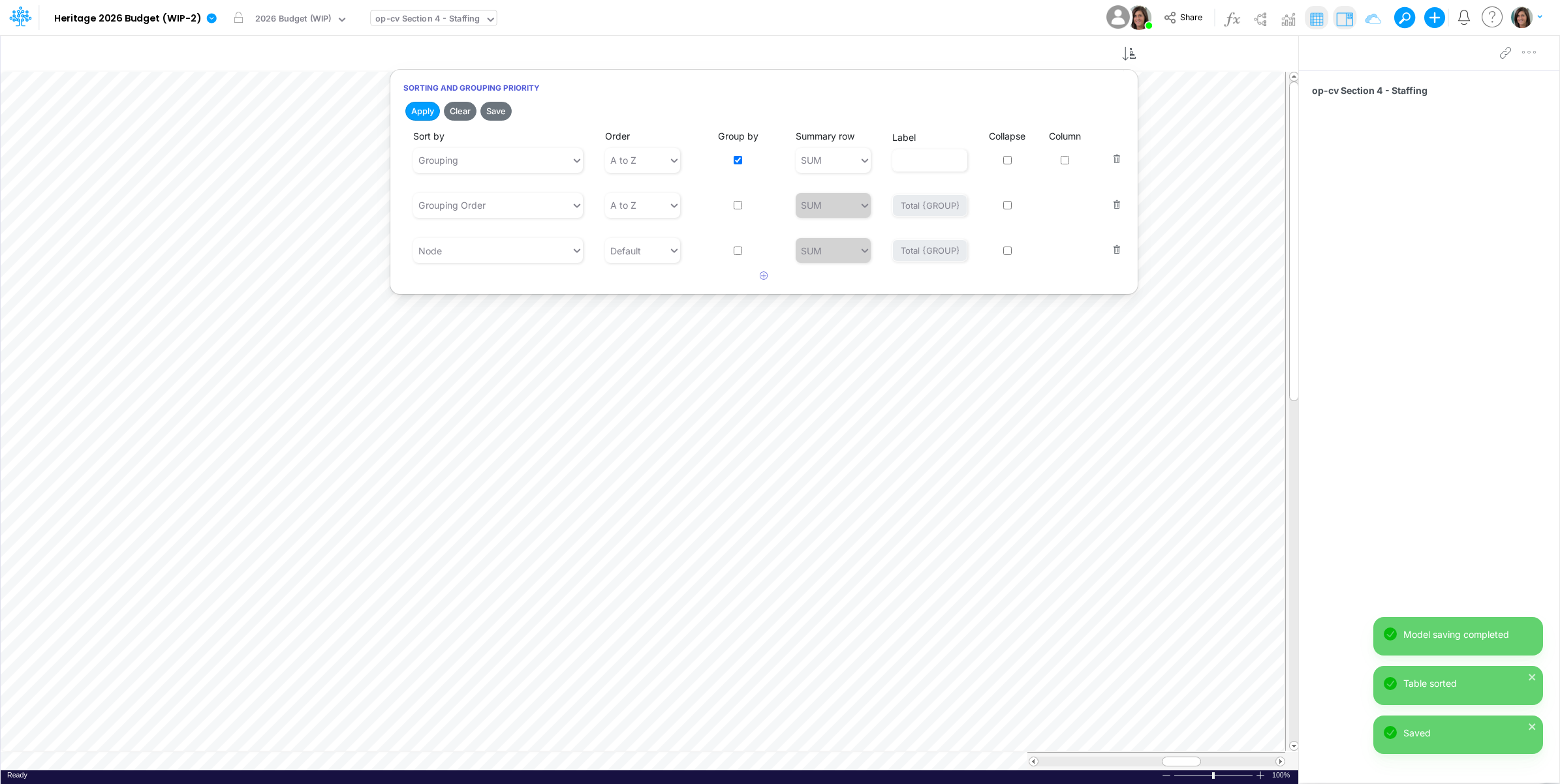
drag, startPoint x: 493, startPoint y: 109, endPoint x: 607, endPoint y: 122, distance: 114.7
click at [494, 109] on button "Save" at bounding box center [496, 111] width 32 height 19
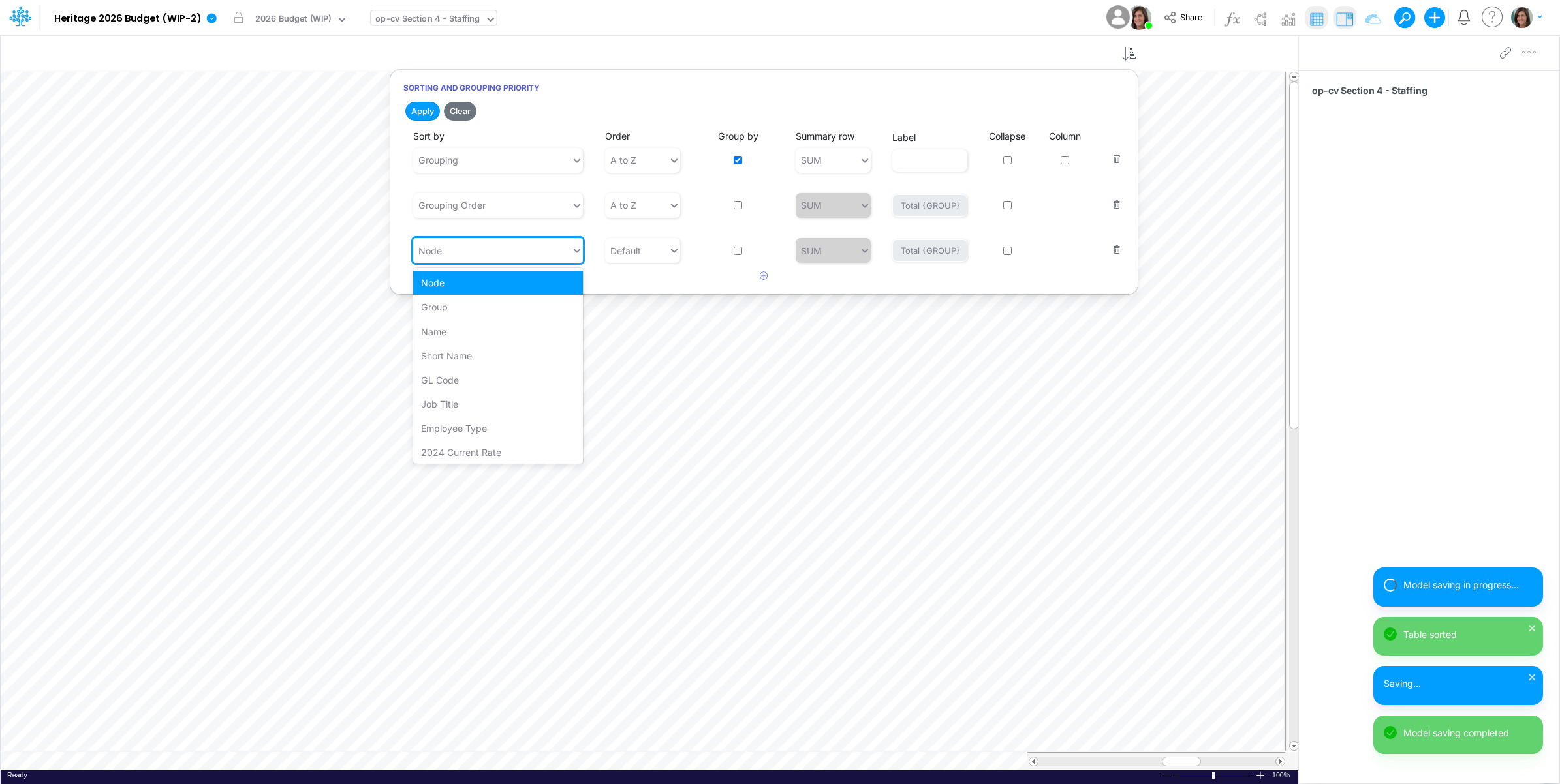
click at [462, 256] on div "Node" at bounding box center [492, 250] width 158 height 21
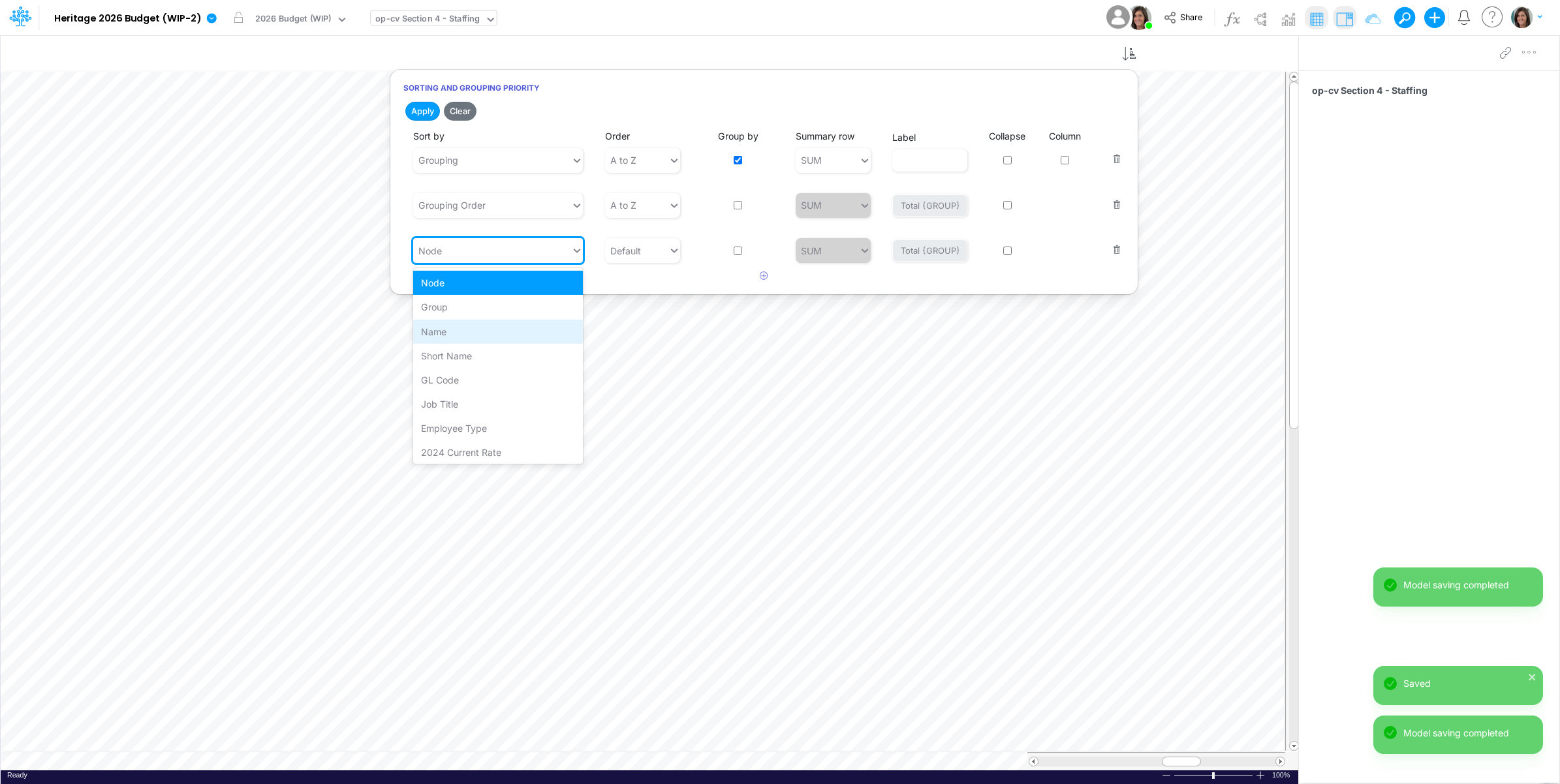
click at [464, 333] on div "Name" at bounding box center [497, 331] width 170 height 24
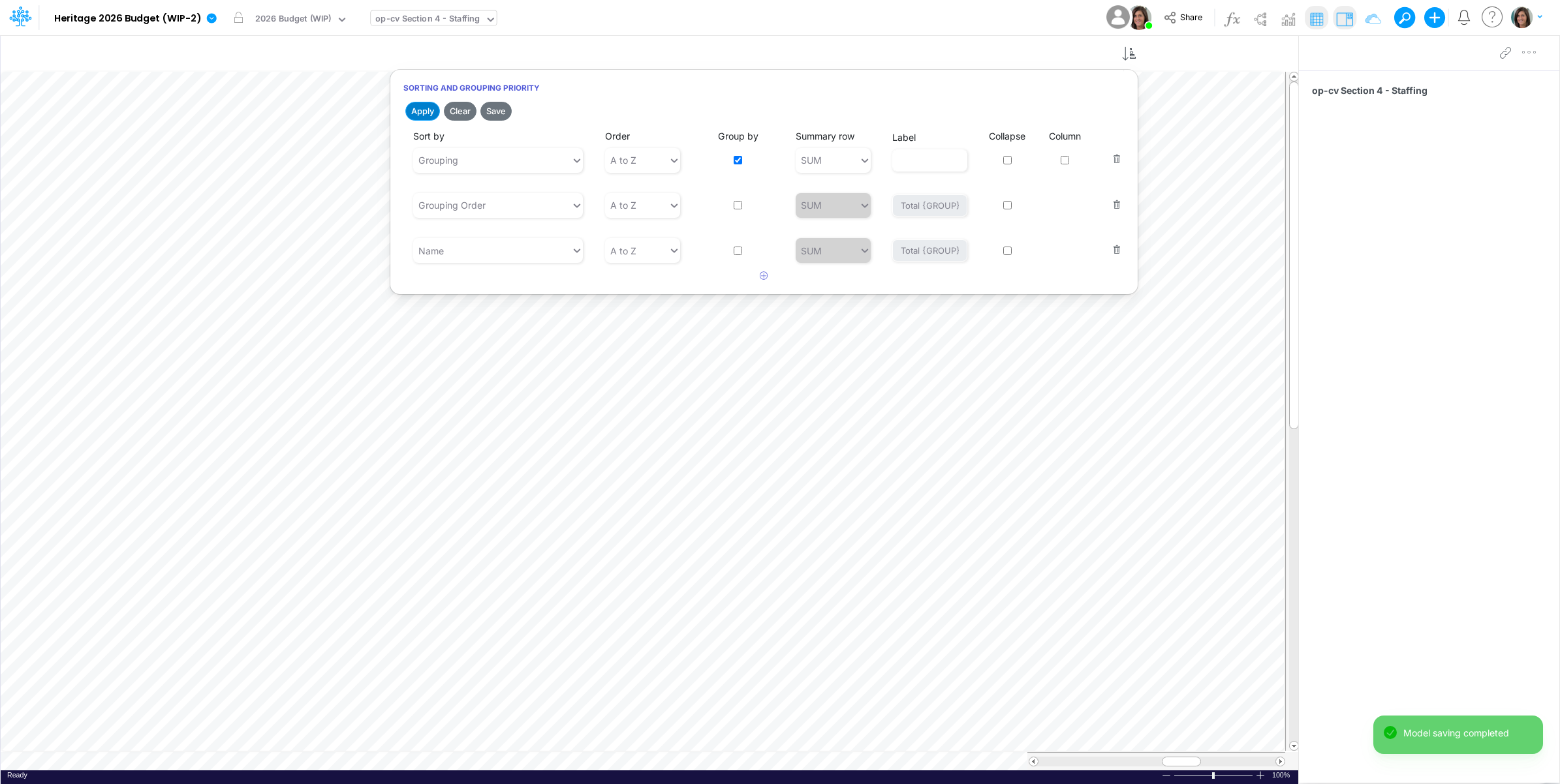
click at [426, 111] on button "Apply" at bounding box center [422, 111] width 34 height 19
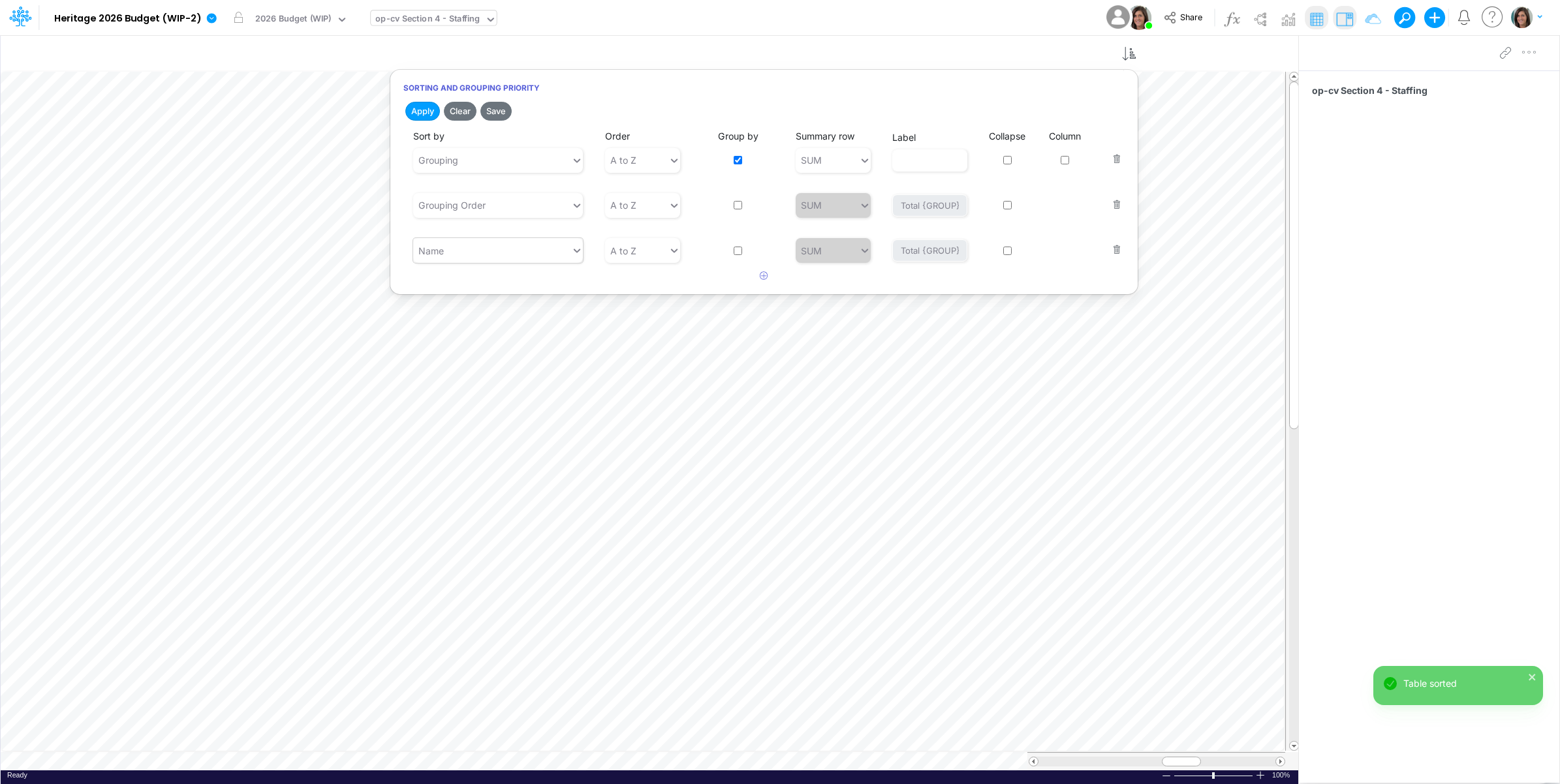
click at [453, 252] on div "Name" at bounding box center [492, 250] width 158 height 21
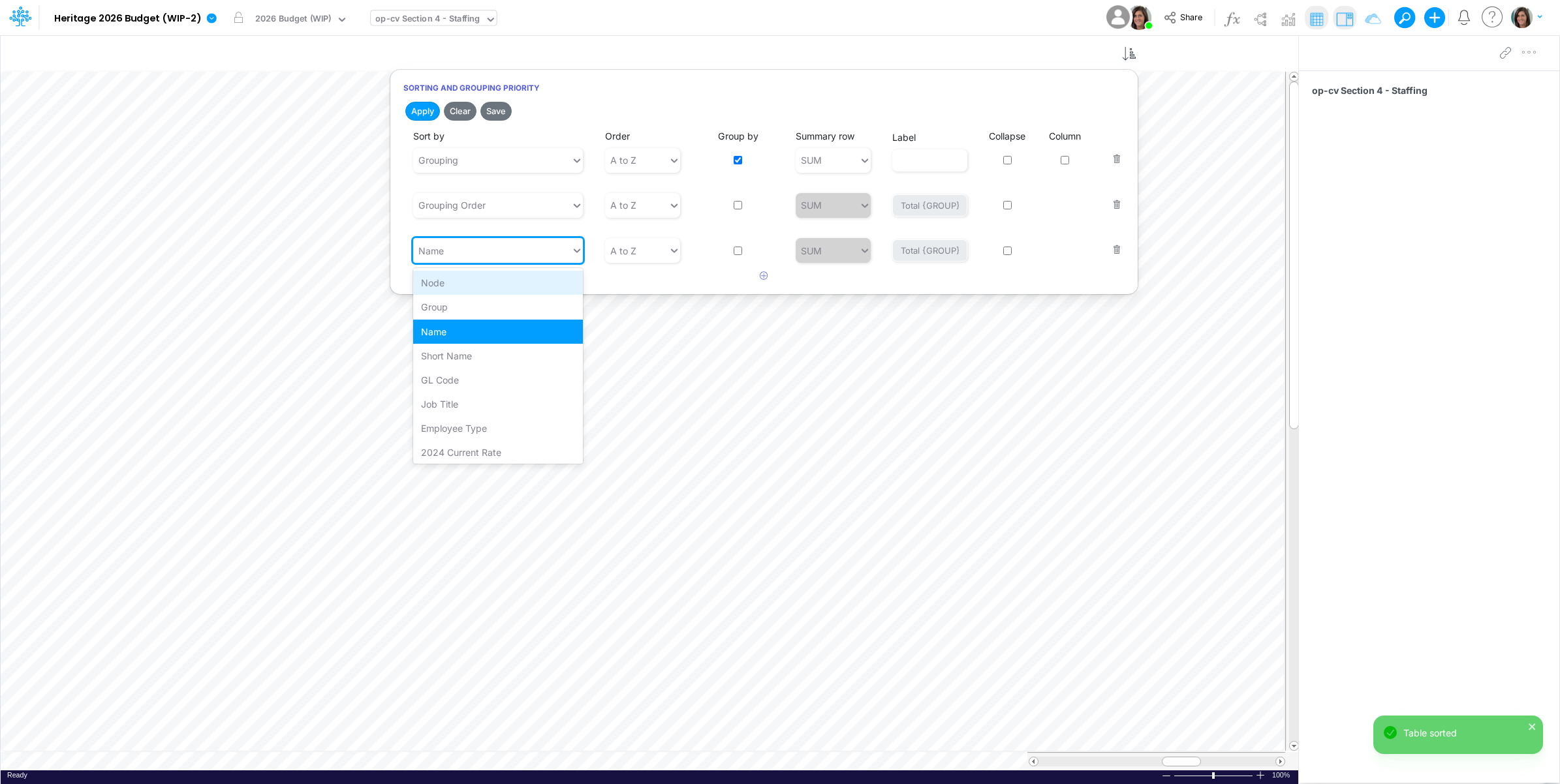
click at [462, 284] on div "Node" at bounding box center [497, 282] width 170 height 24
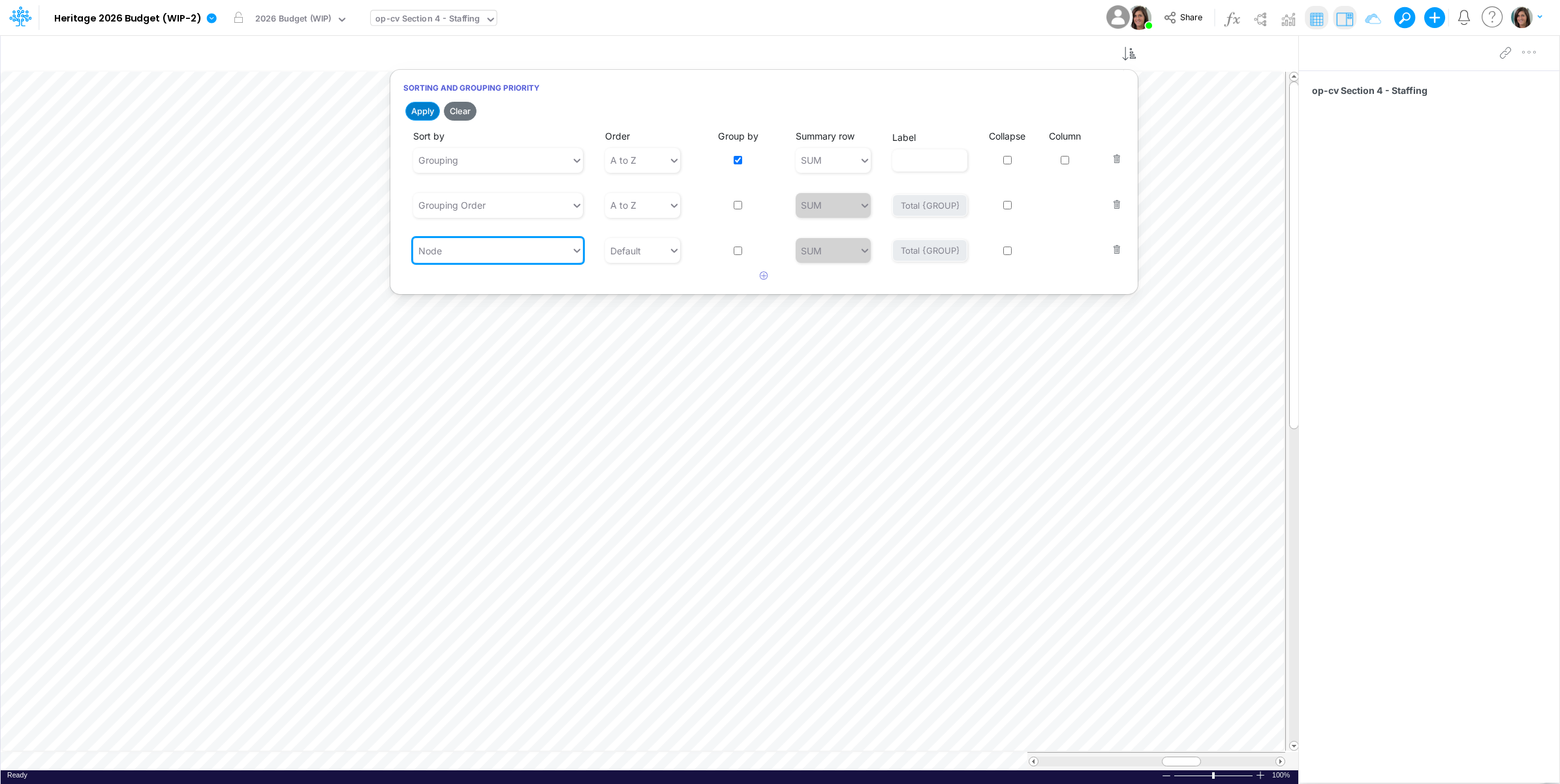
click at [416, 115] on button "Apply" at bounding box center [422, 111] width 34 height 19
click at [964, 34] on div "Model Heritage 2026 Budget (WIP-2) Edit model settings Duplicate Import QuickBo…" at bounding box center [780, 18] width 1404 height 35
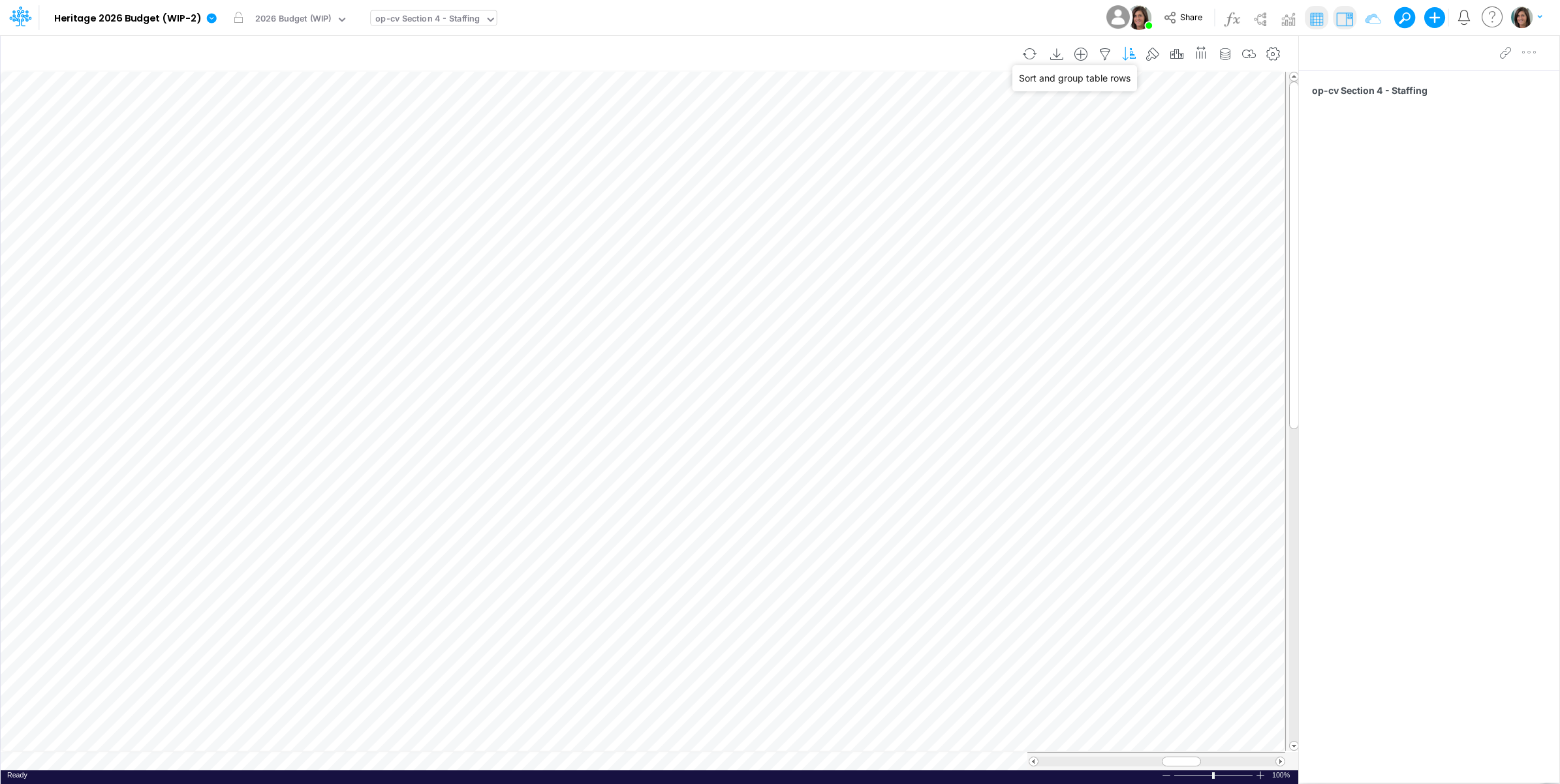
click at [1135, 56] on icon "button" at bounding box center [1129, 54] width 20 height 14
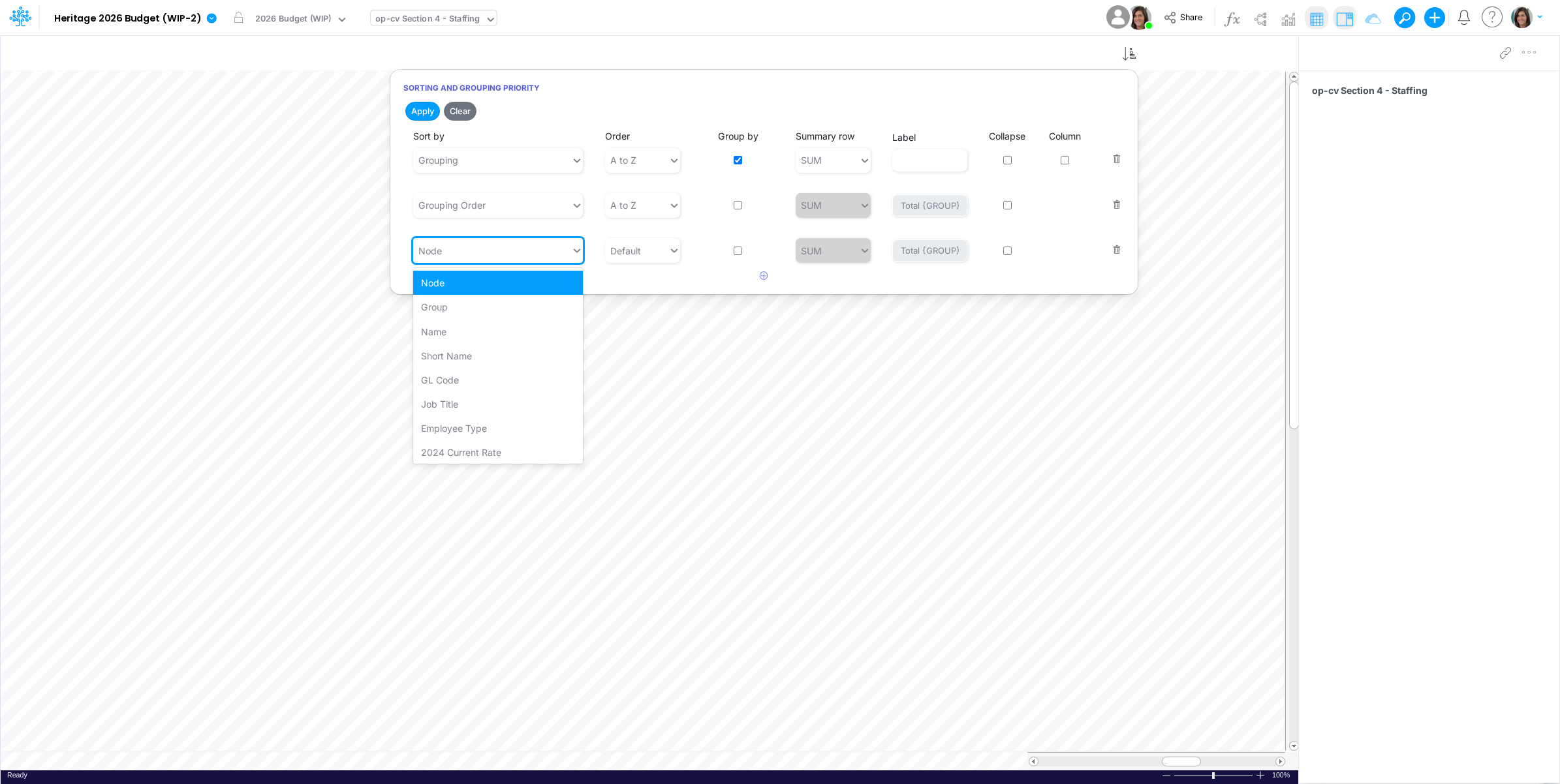
click at [519, 251] on div "Node" at bounding box center [492, 250] width 158 height 21
click at [503, 386] on div "GL Code" at bounding box center [497, 380] width 170 height 24
click at [758, 278] on button "button" at bounding box center [764, 276] width 26 height 21
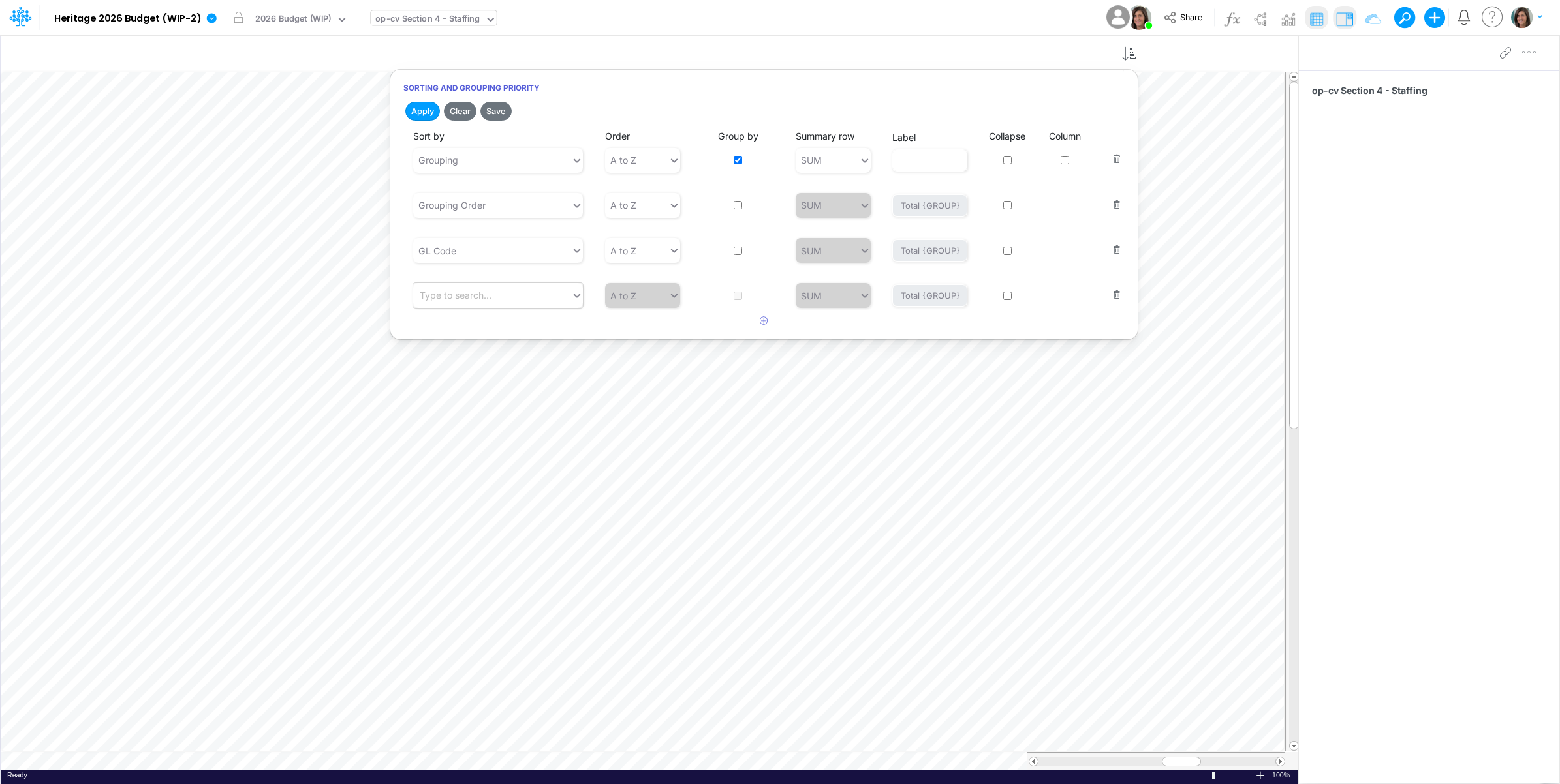
click at [546, 287] on div "Type to search..." at bounding box center [492, 296] width 158 height 21
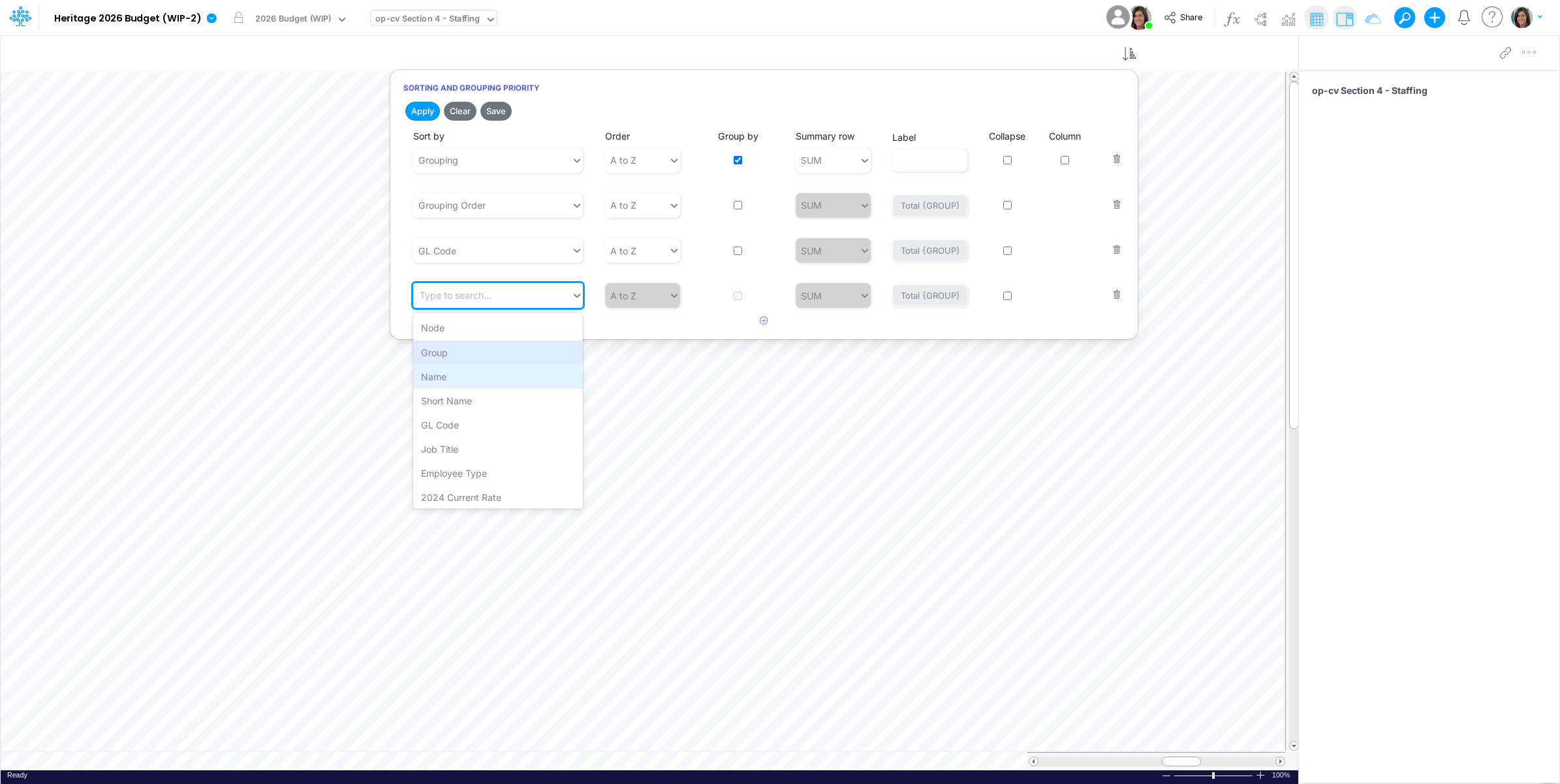
click at [481, 375] on div "Name" at bounding box center [497, 376] width 170 height 24
click at [419, 109] on button "Apply" at bounding box center [422, 111] width 34 height 19
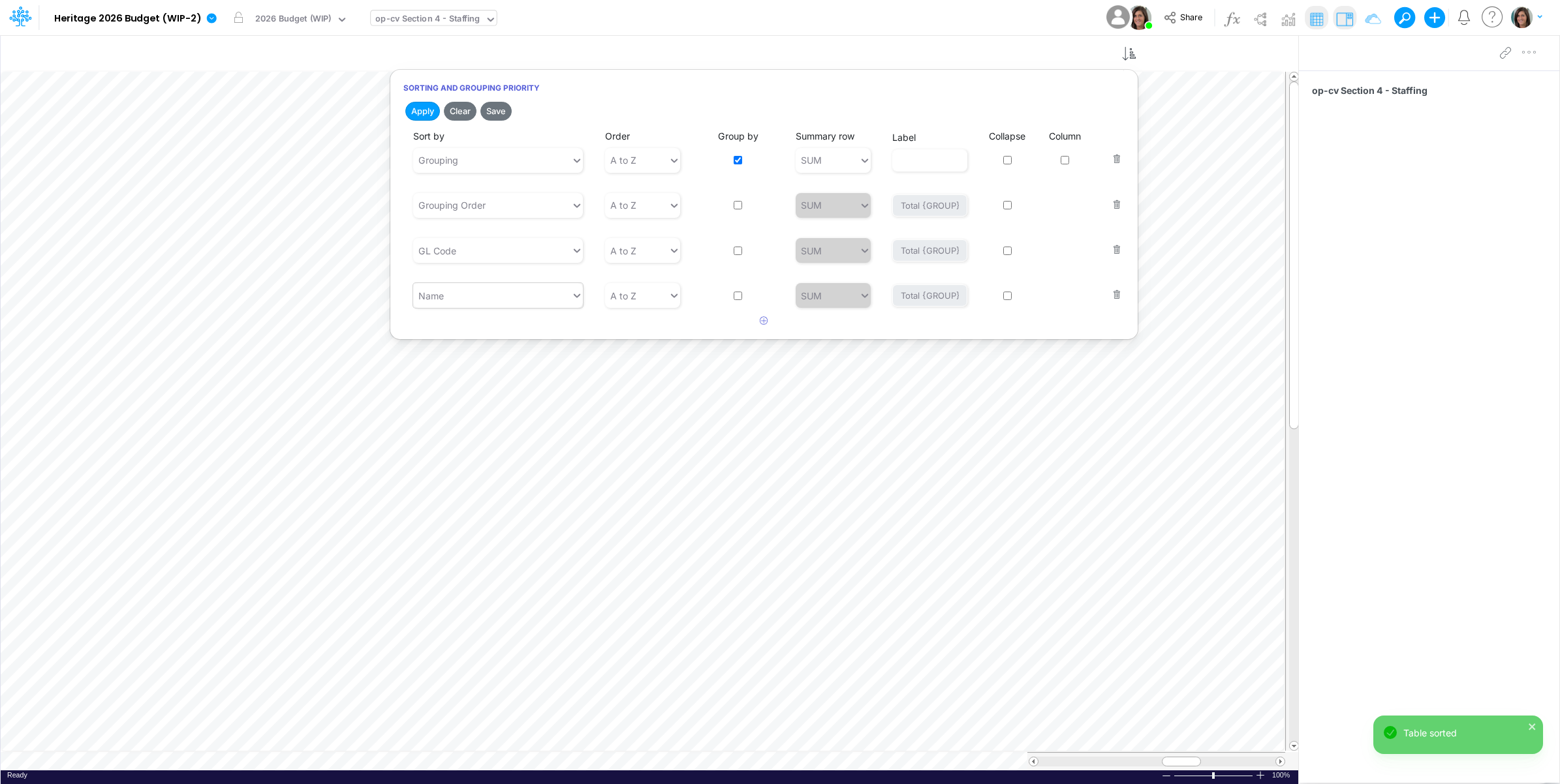
click at [545, 292] on div "Name" at bounding box center [492, 296] width 158 height 21
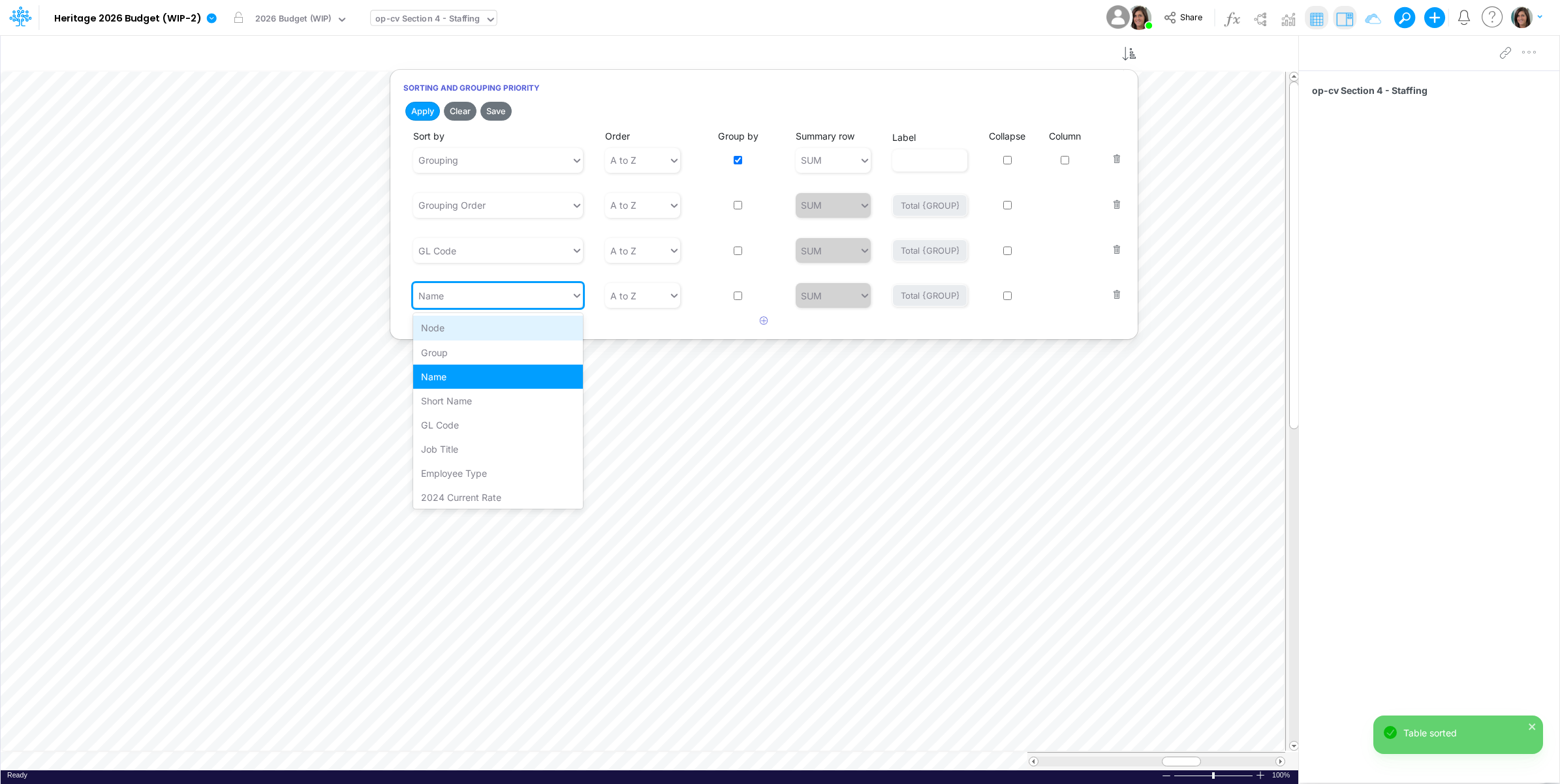
click at [528, 336] on div "Node" at bounding box center [497, 327] width 170 height 24
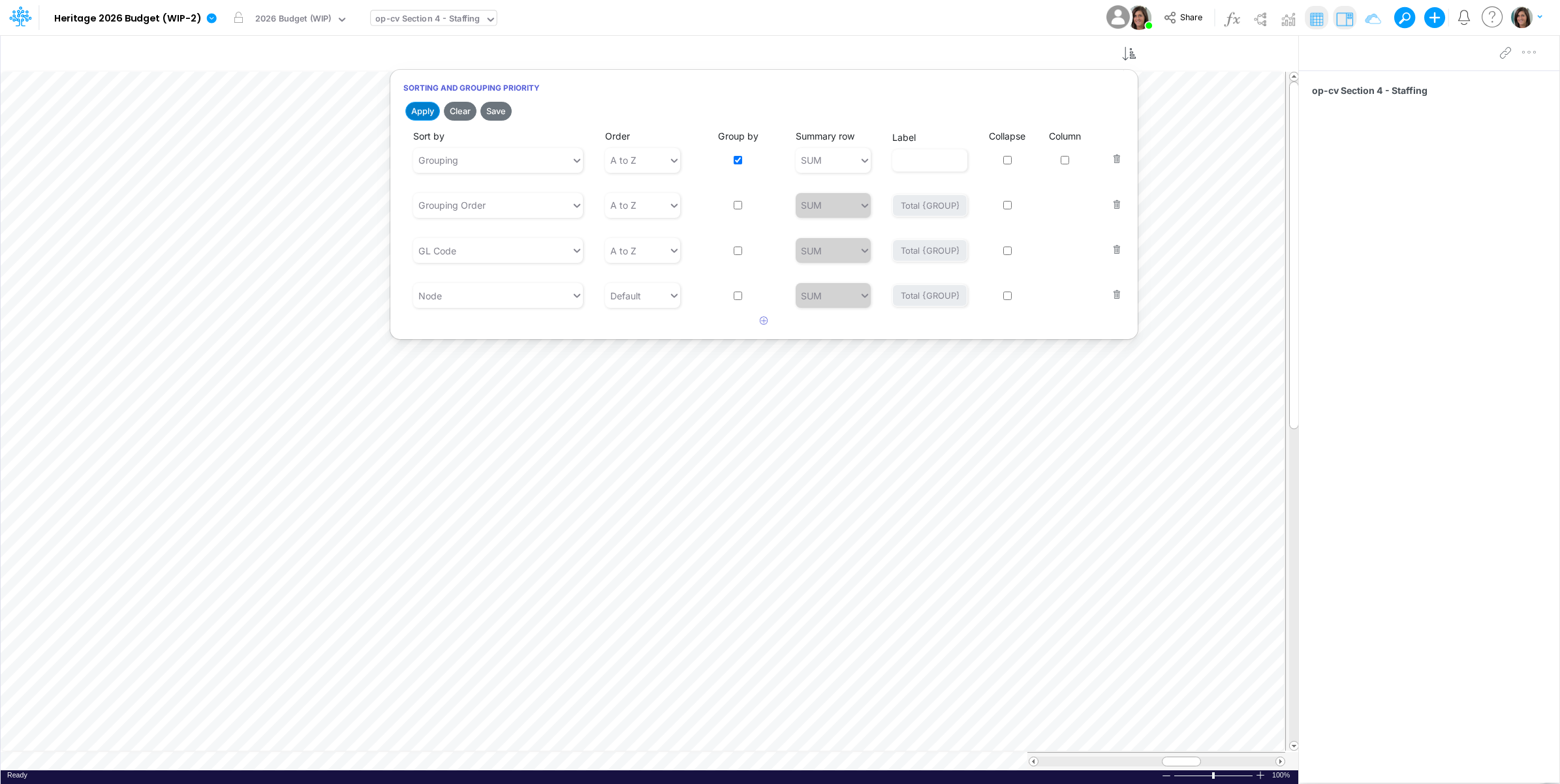
click at [421, 109] on button "Apply" at bounding box center [422, 111] width 34 height 19
click at [1110, 288] on button "button" at bounding box center [1112, 286] width 17 height 35
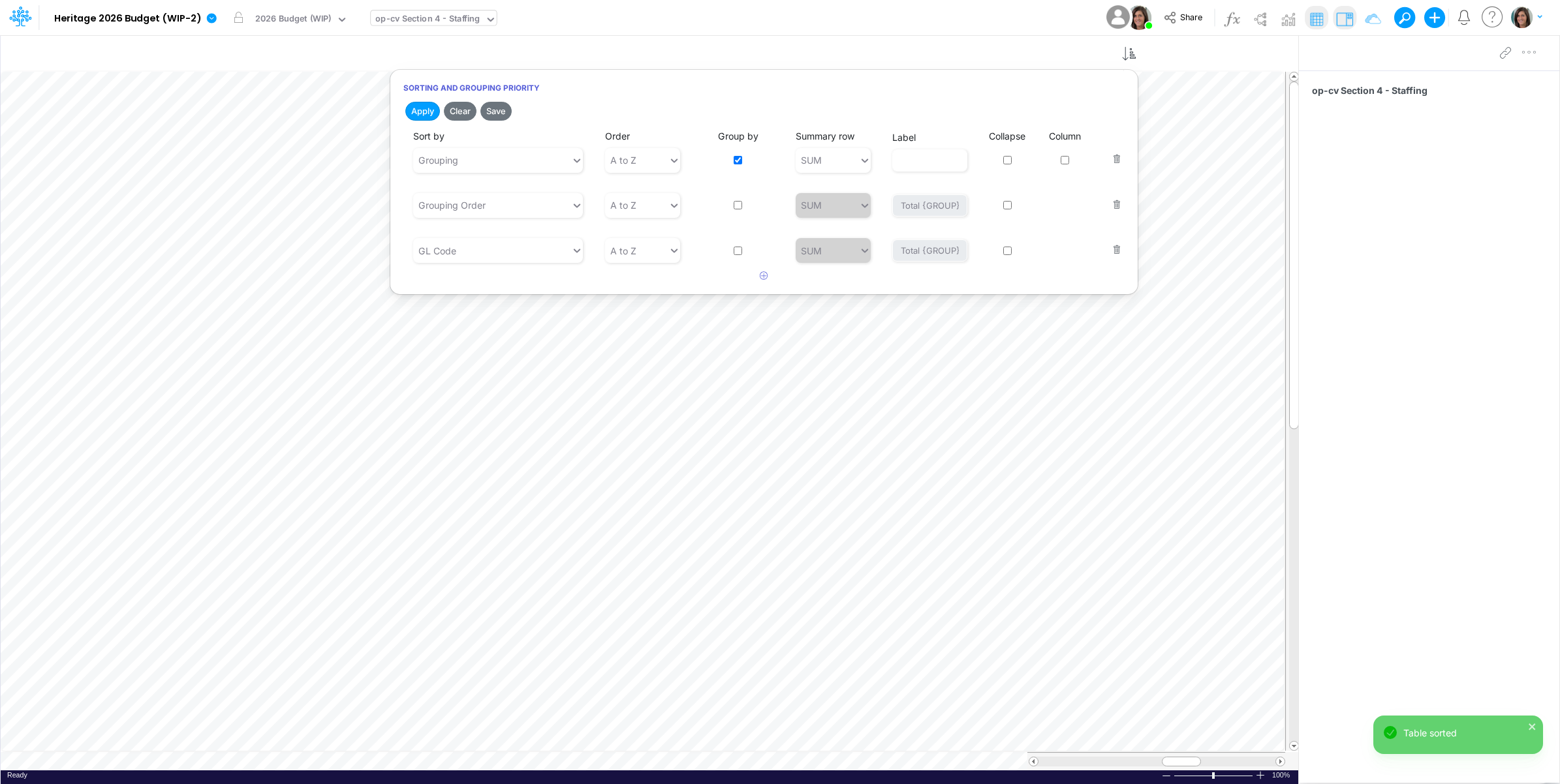
click at [1111, 250] on button "button" at bounding box center [1112, 241] width 17 height 35
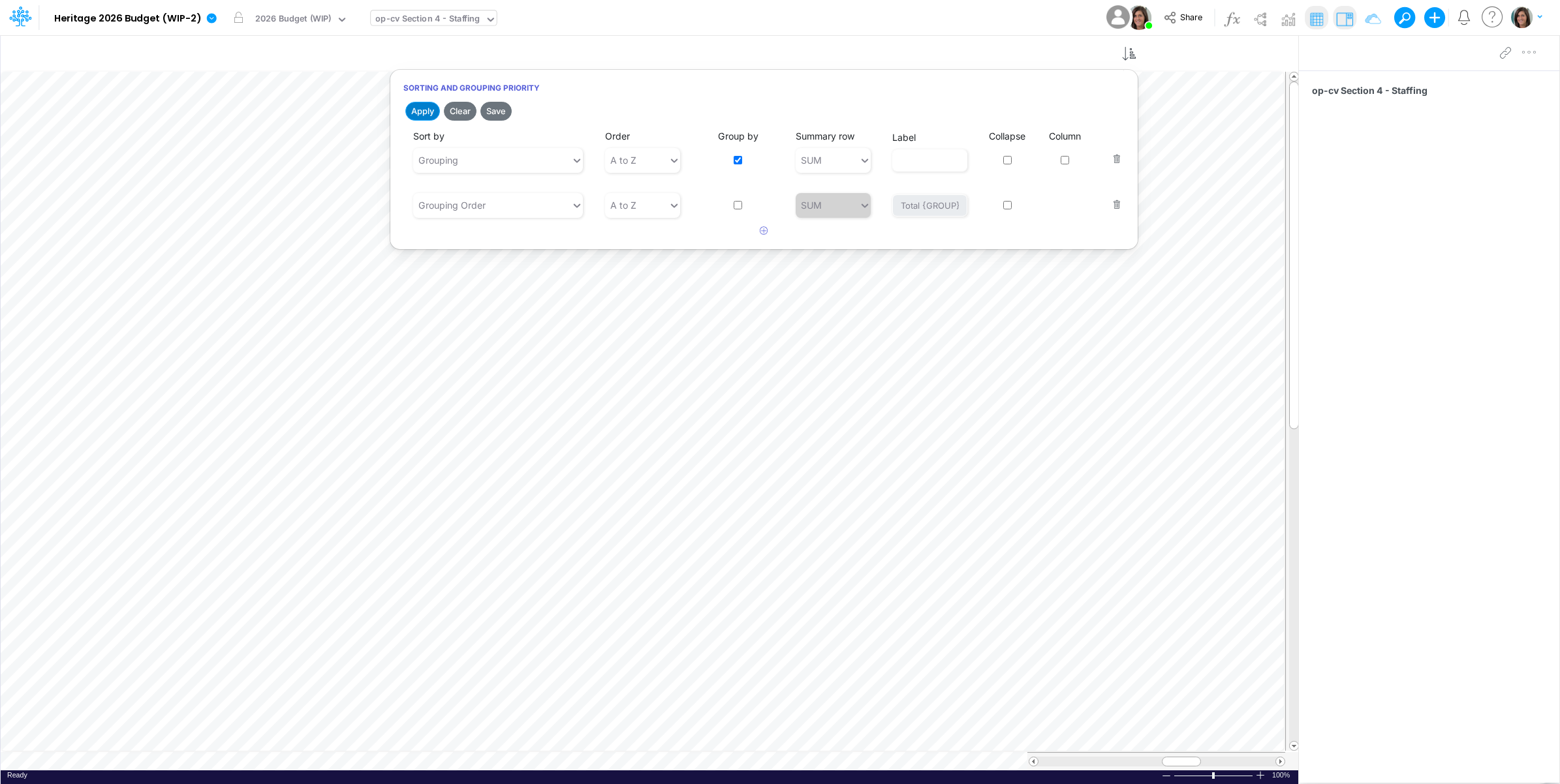
click at [426, 116] on button "Apply" at bounding box center [422, 111] width 34 height 19
click at [762, 228] on icon "button" at bounding box center [764, 231] width 9 height 9
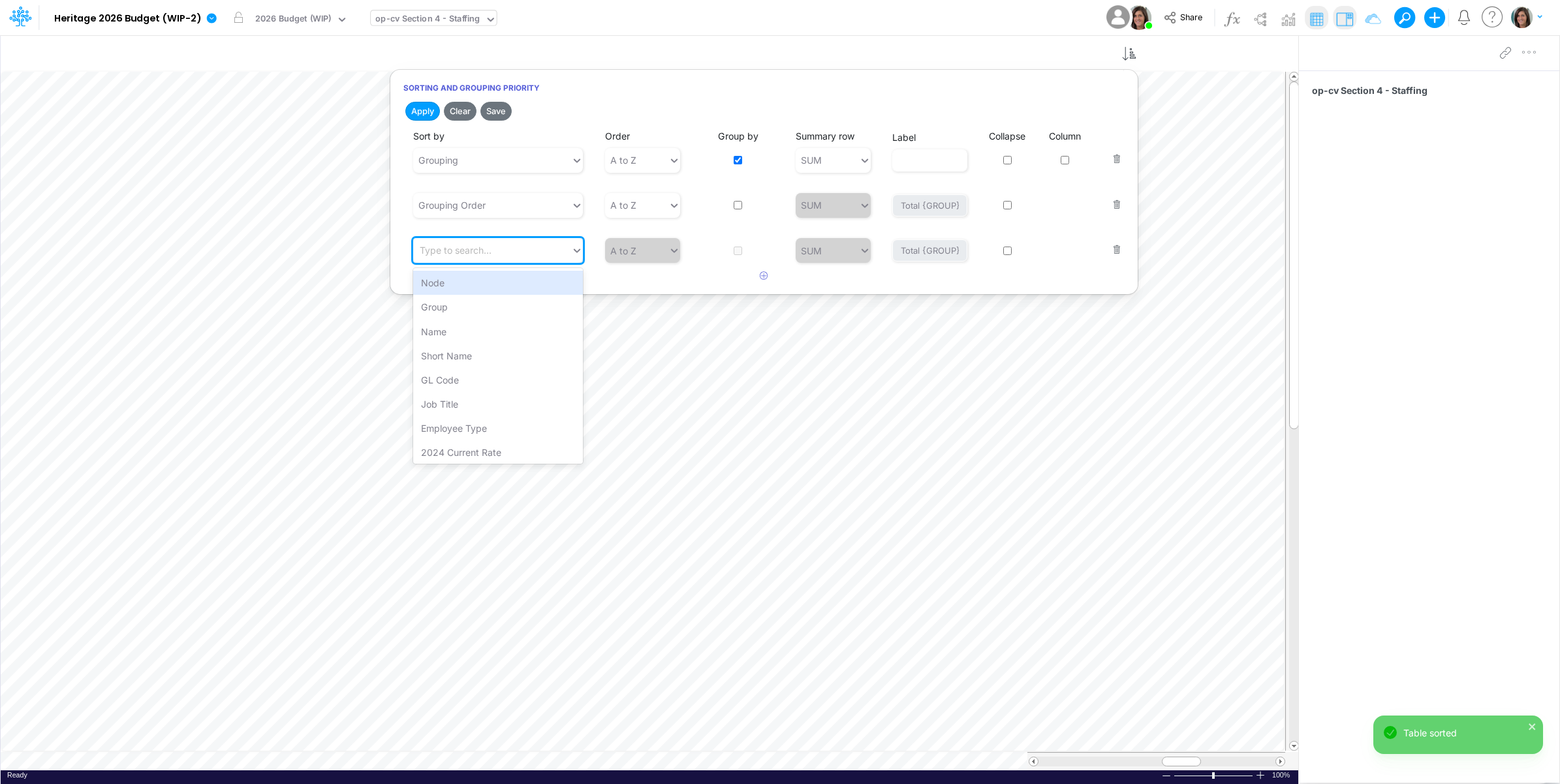
click at [511, 248] on div "Type to search..." at bounding box center [492, 250] width 158 height 21
click at [484, 286] on div "Node" at bounding box center [497, 282] width 170 height 24
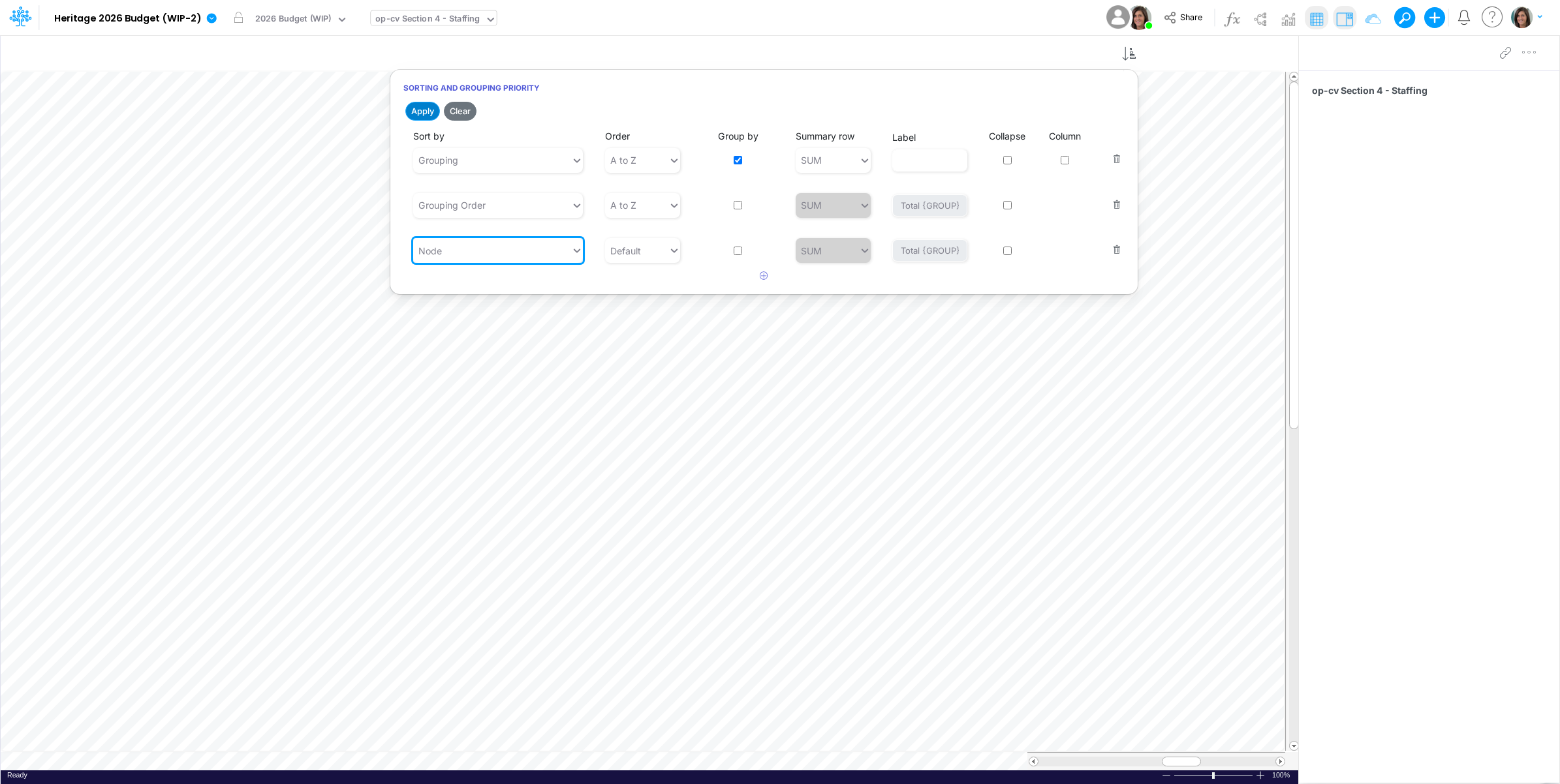
click at [418, 113] on button "Apply" at bounding box center [422, 111] width 34 height 19
click at [643, 248] on div "Default" at bounding box center [636, 250] width 63 height 21
click at [649, 257] on div "Default" at bounding box center [636, 250] width 63 height 21
click at [660, 20] on div "Model Heritage 2026 Budget (WIP-2) Edit model settings Duplicate Import QuickBo…" at bounding box center [780, 18] width 1404 height 35
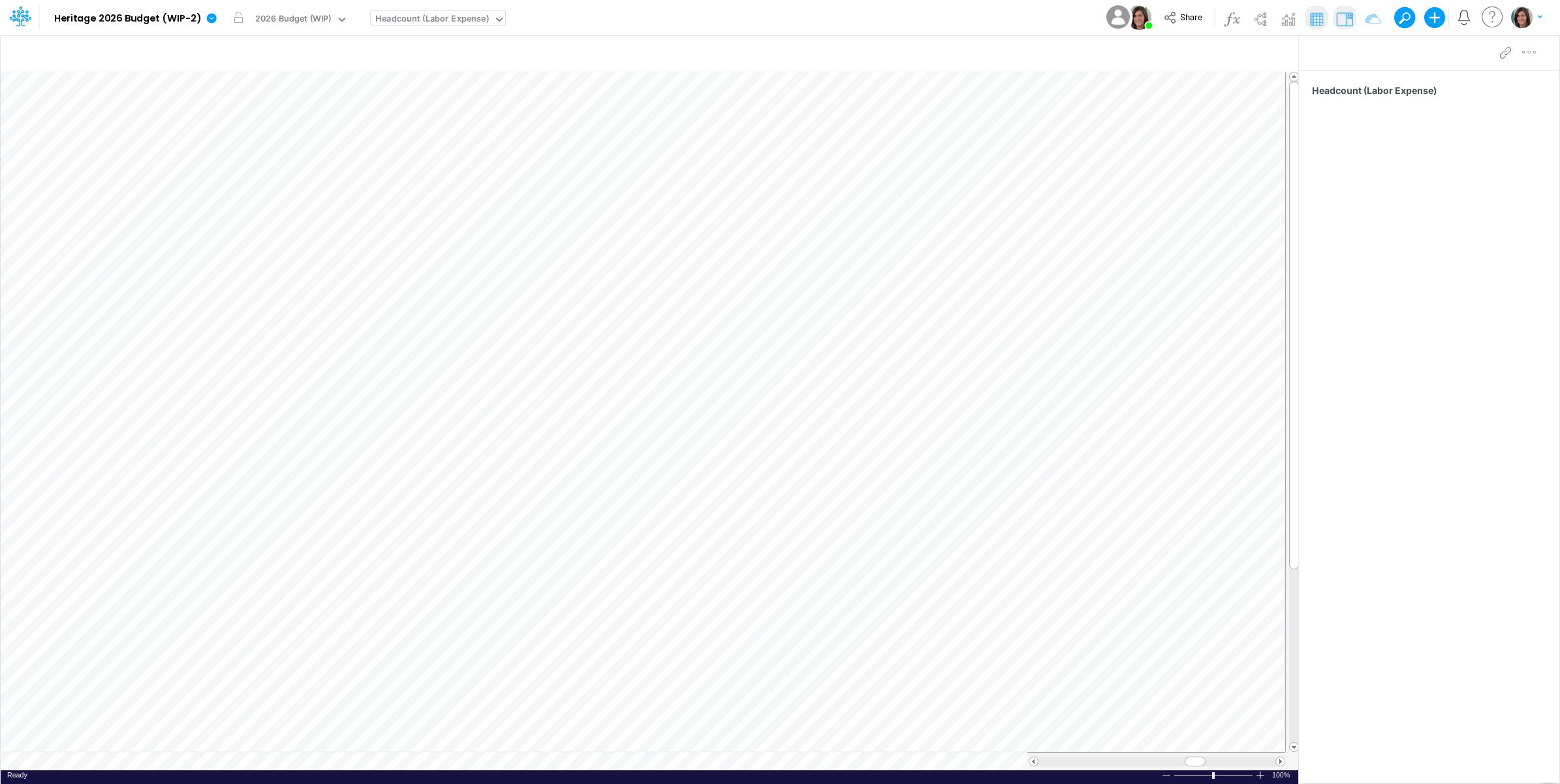
scroll to position [0, 1]
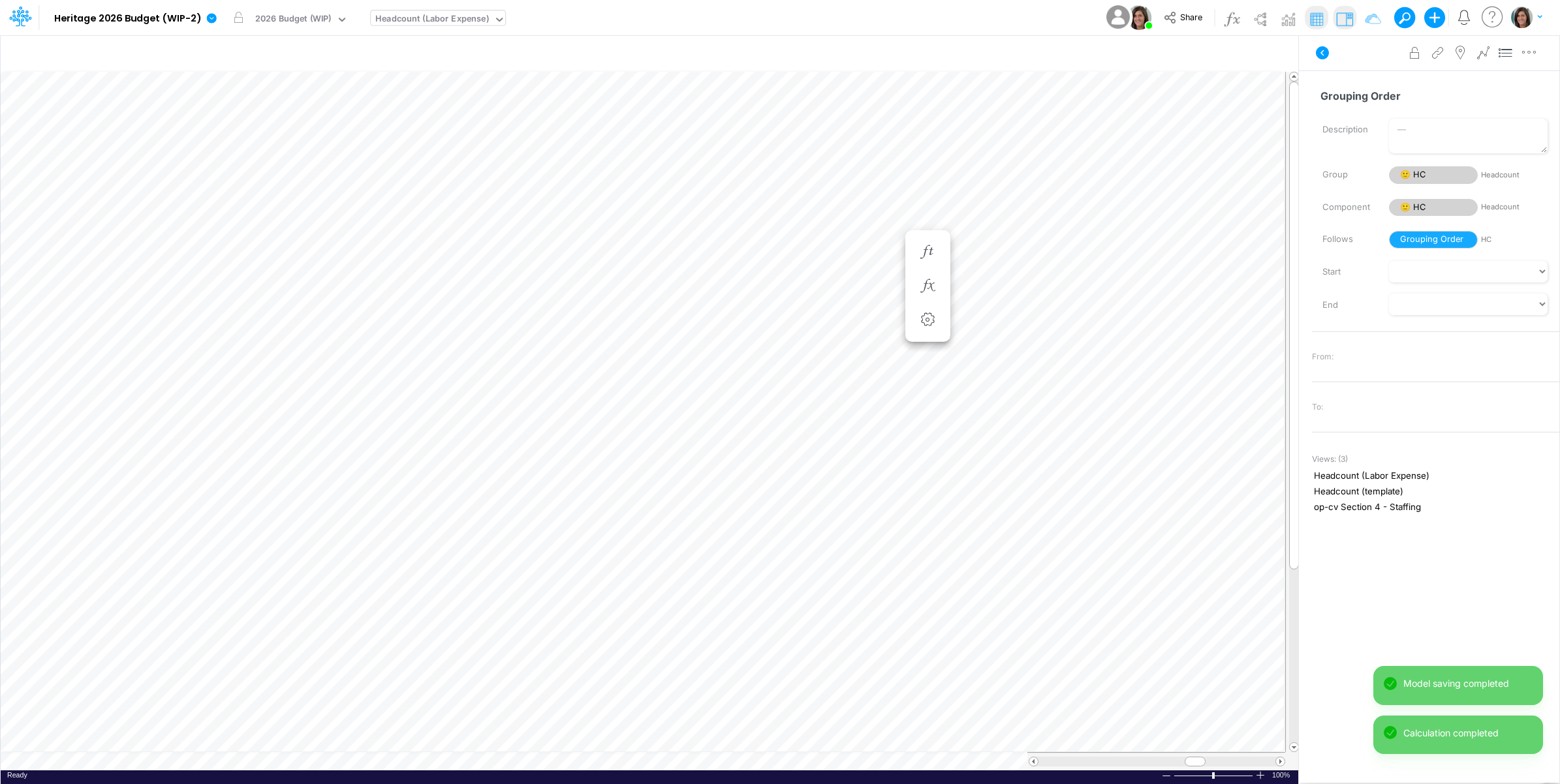
scroll to position [0, 1]
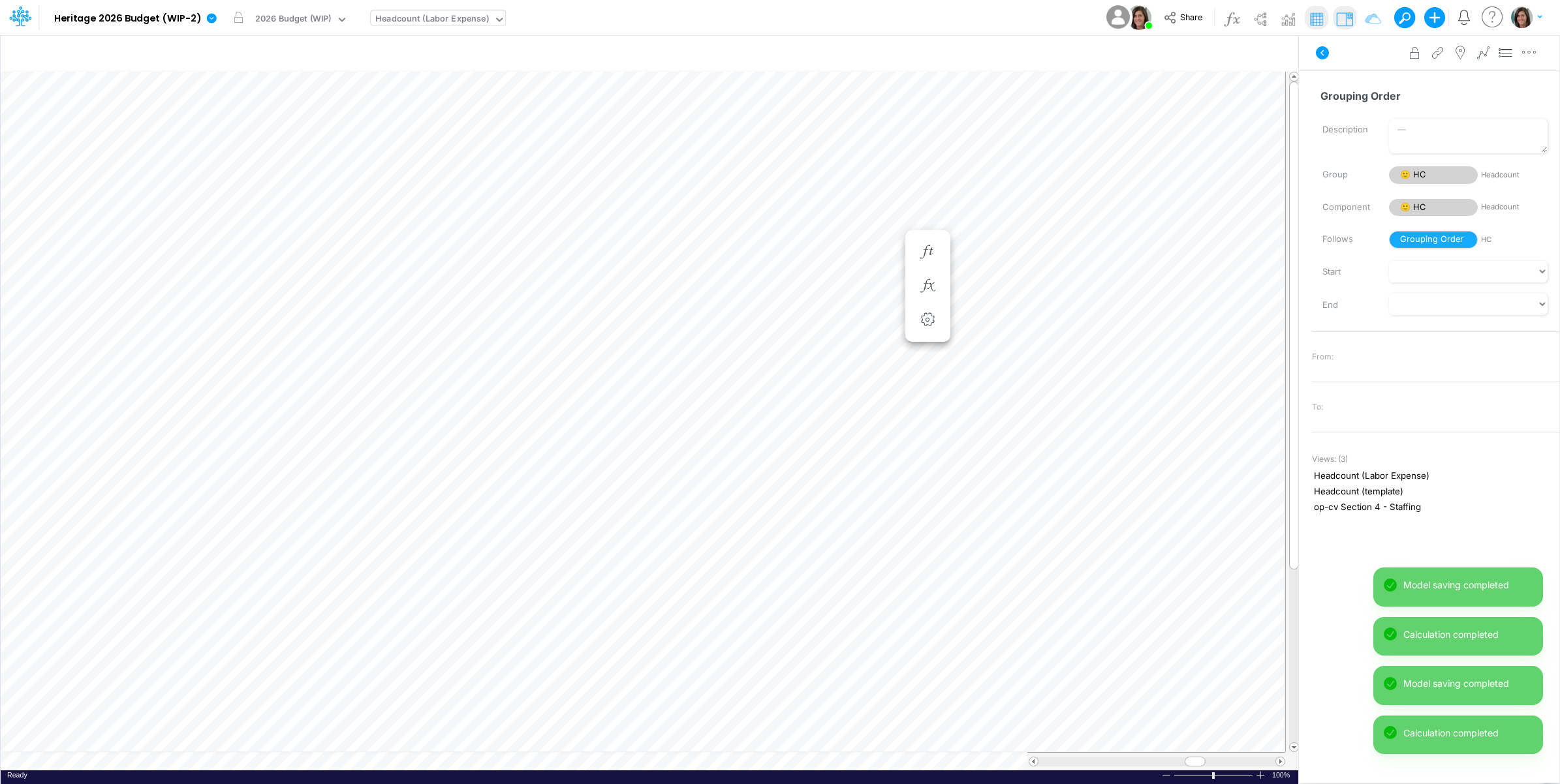
scroll to position [0, 1]
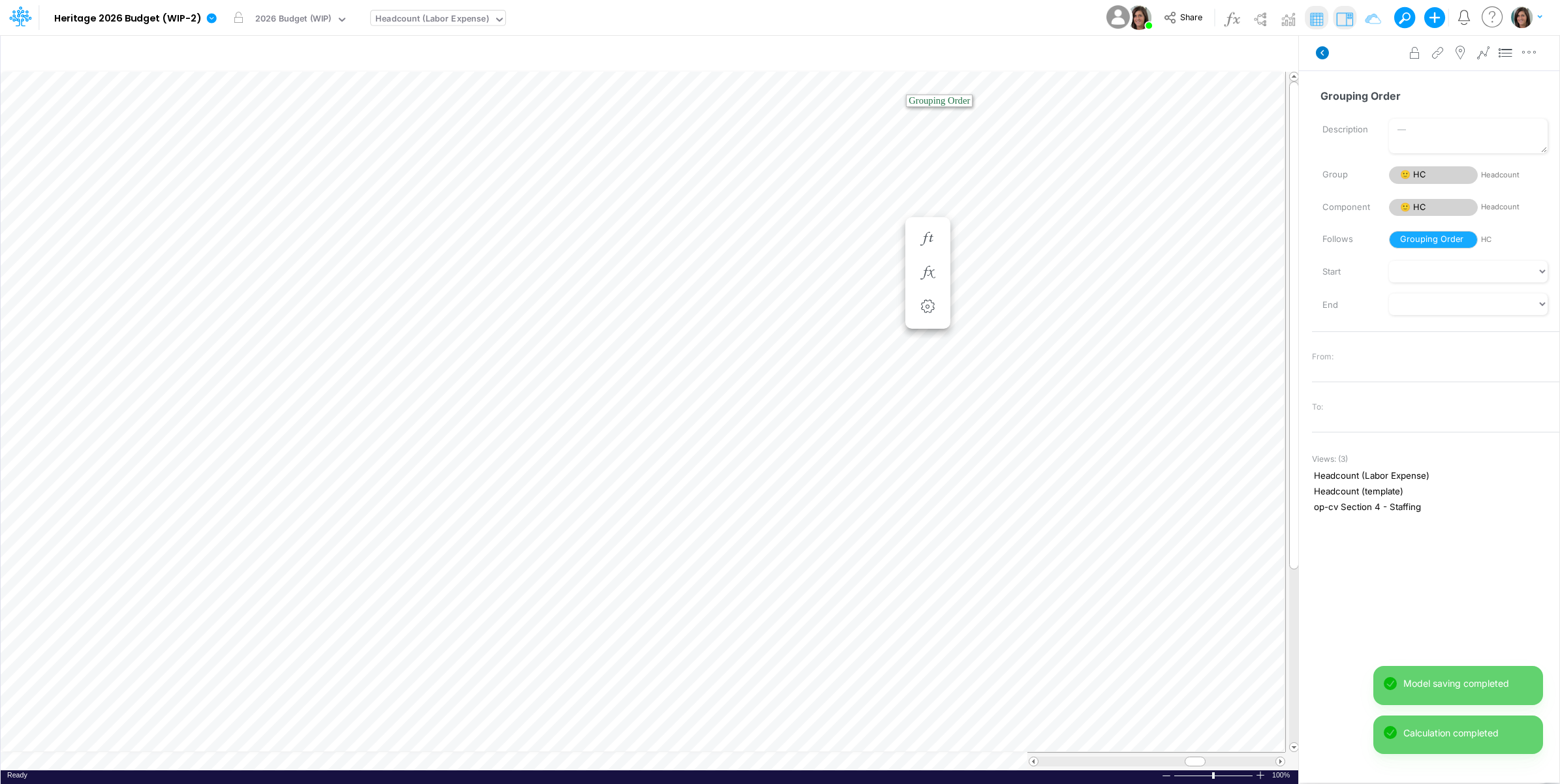
click at [1317, 52] on icon at bounding box center [1322, 53] width 13 height 13
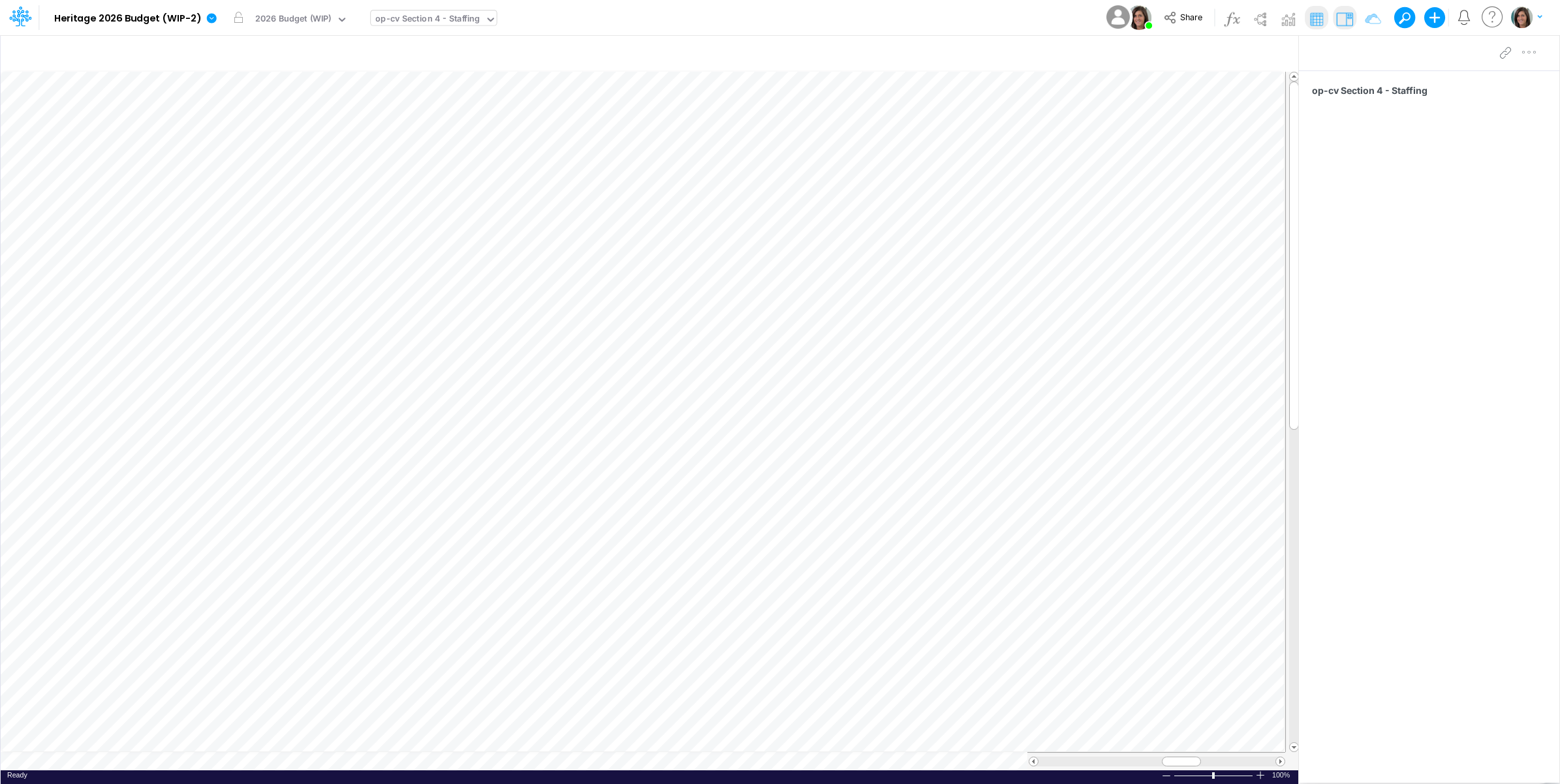
scroll to position [0, 1]
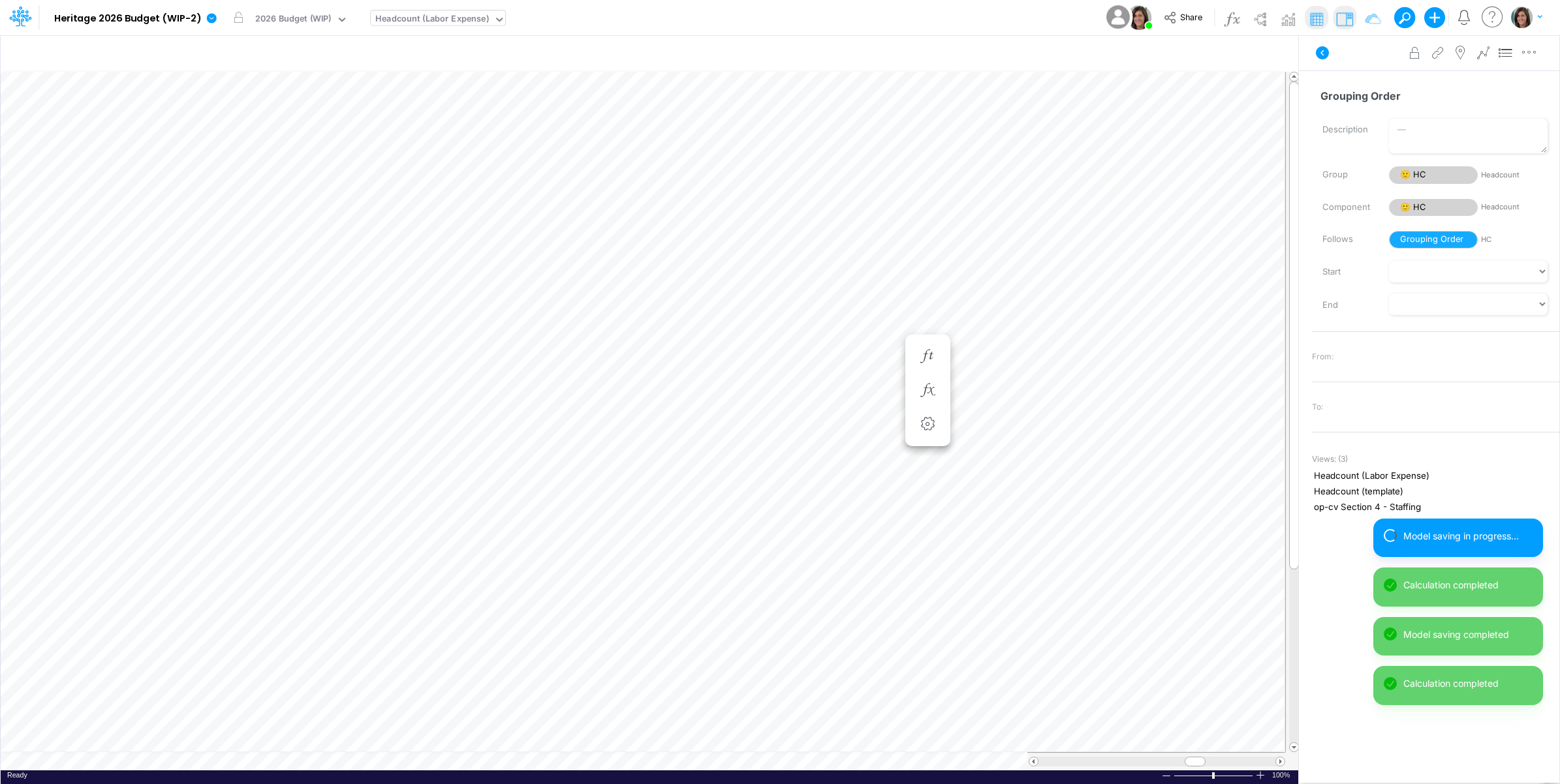
scroll to position [0, 1]
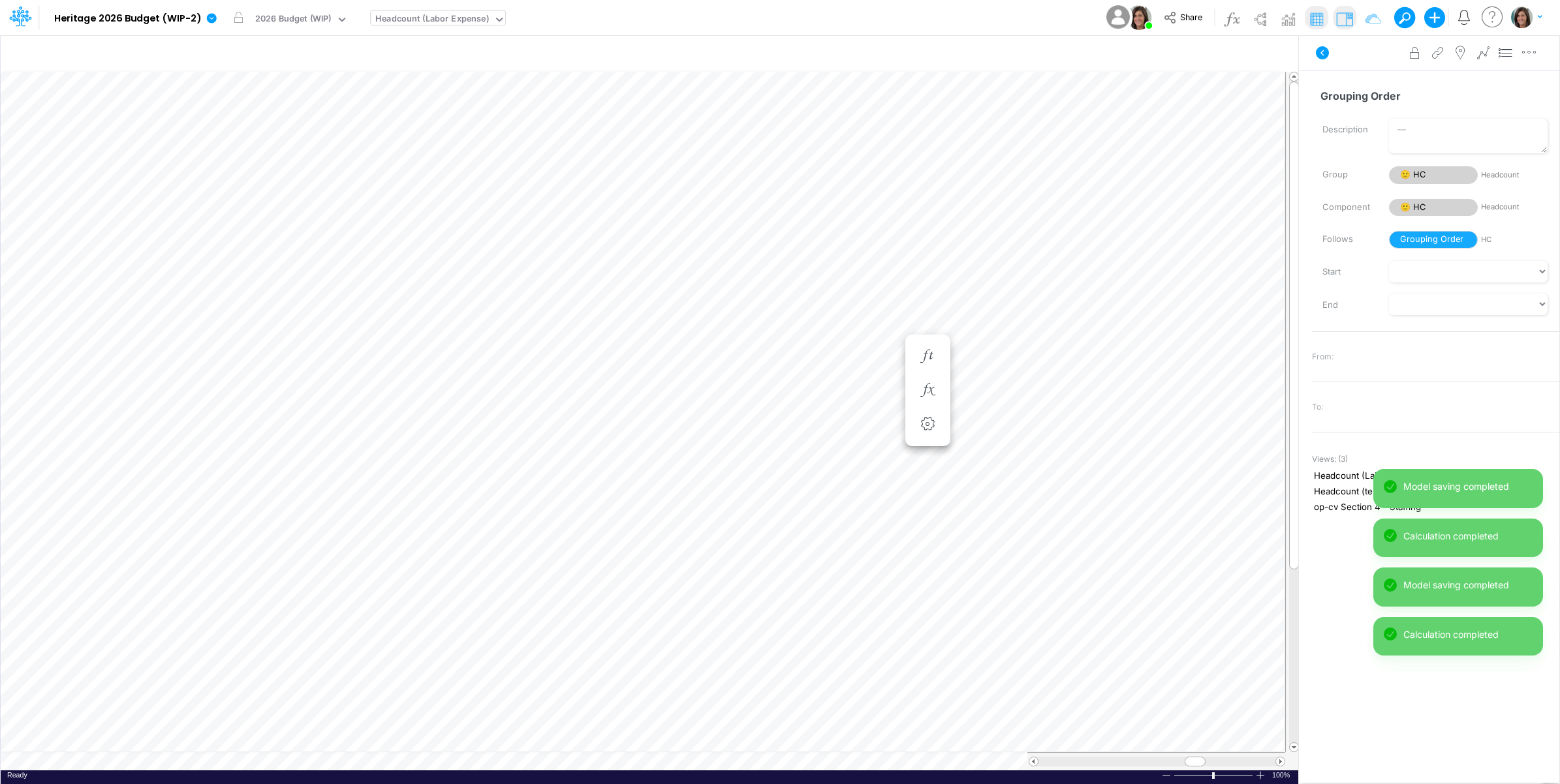
scroll to position [0, 1]
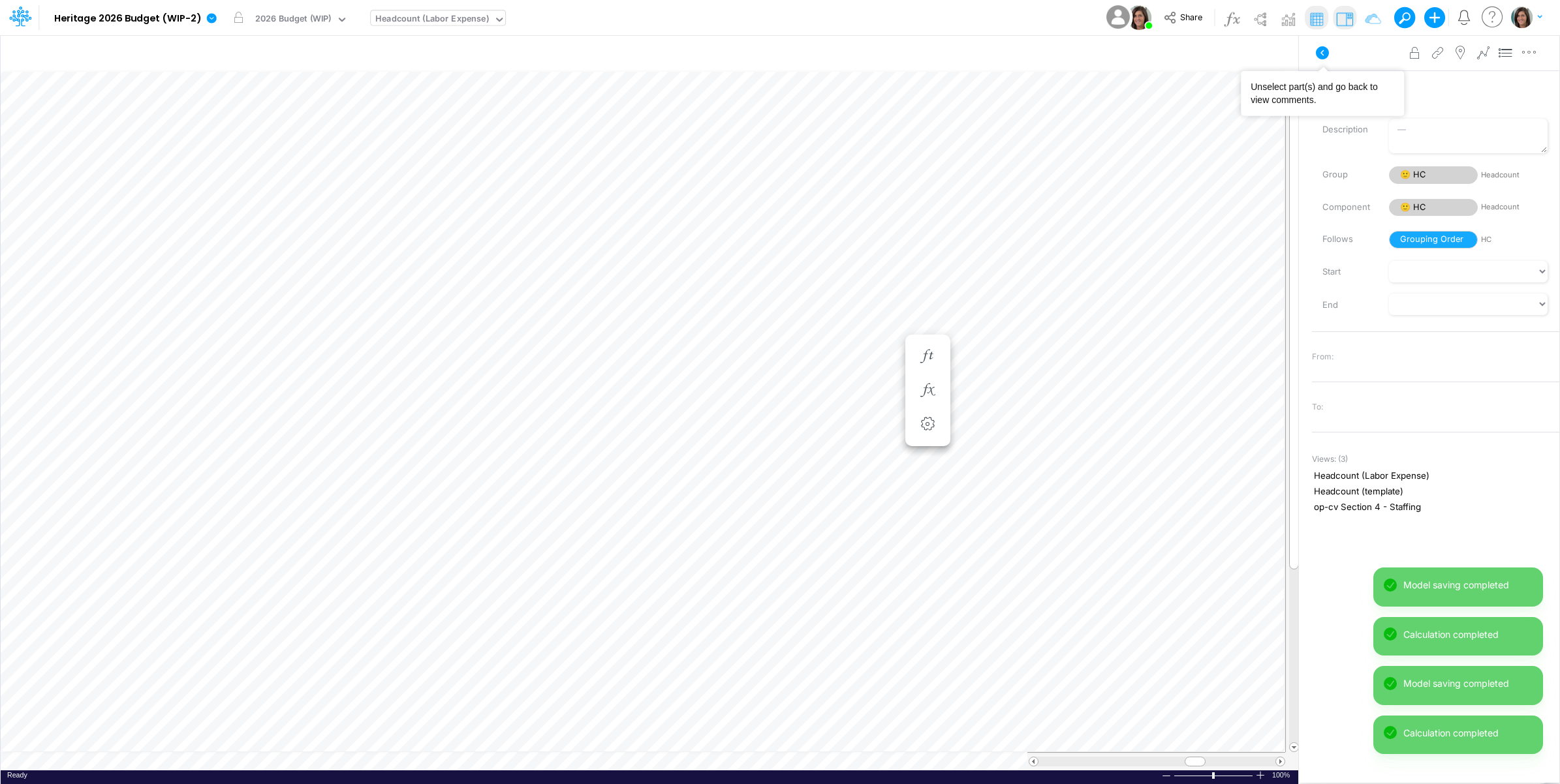
click at [1315, 56] on icon at bounding box center [1322, 52] width 15 height 15
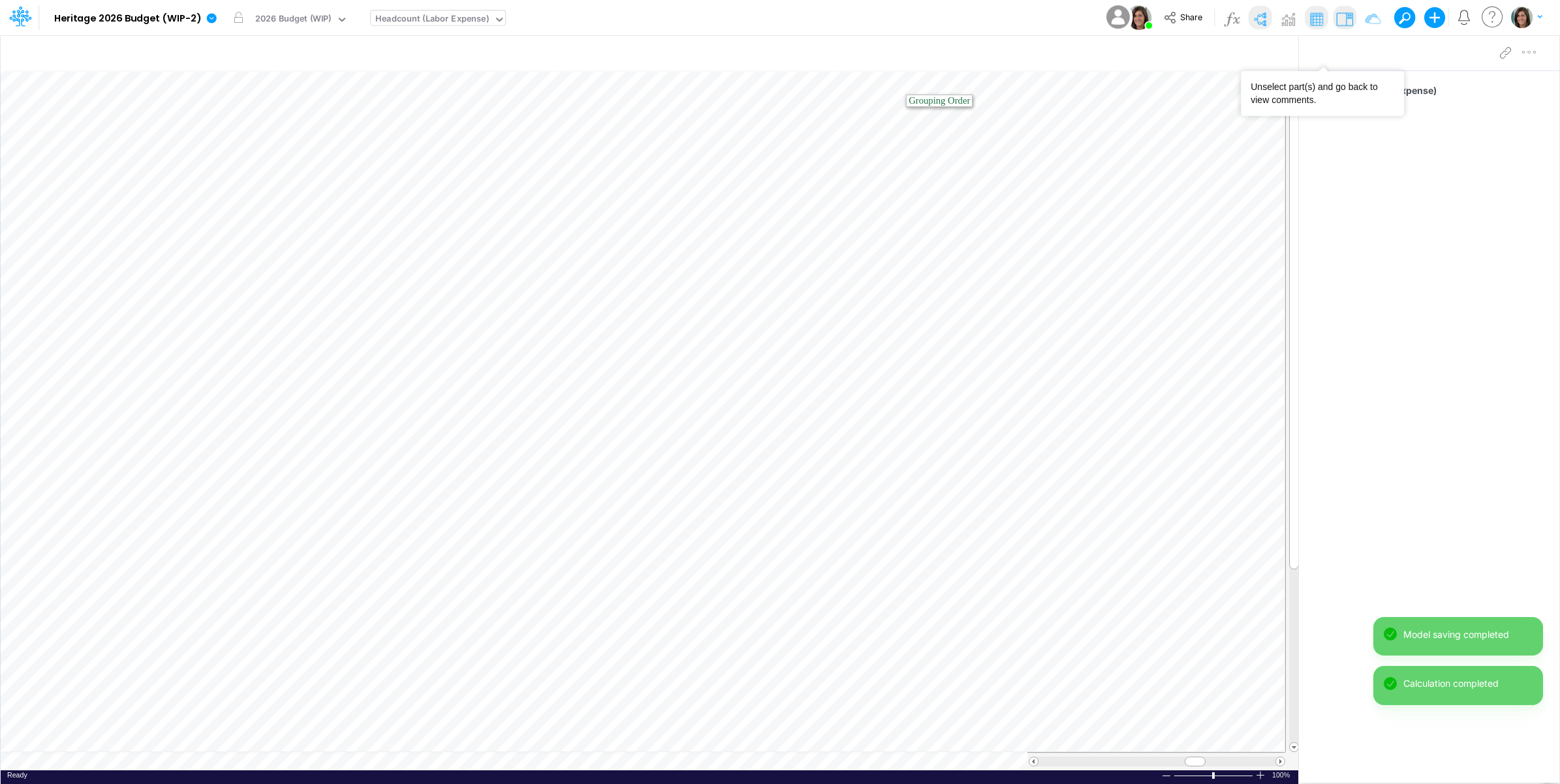
click at [1261, 18] on img at bounding box center [1259, 19] width 21 height 21
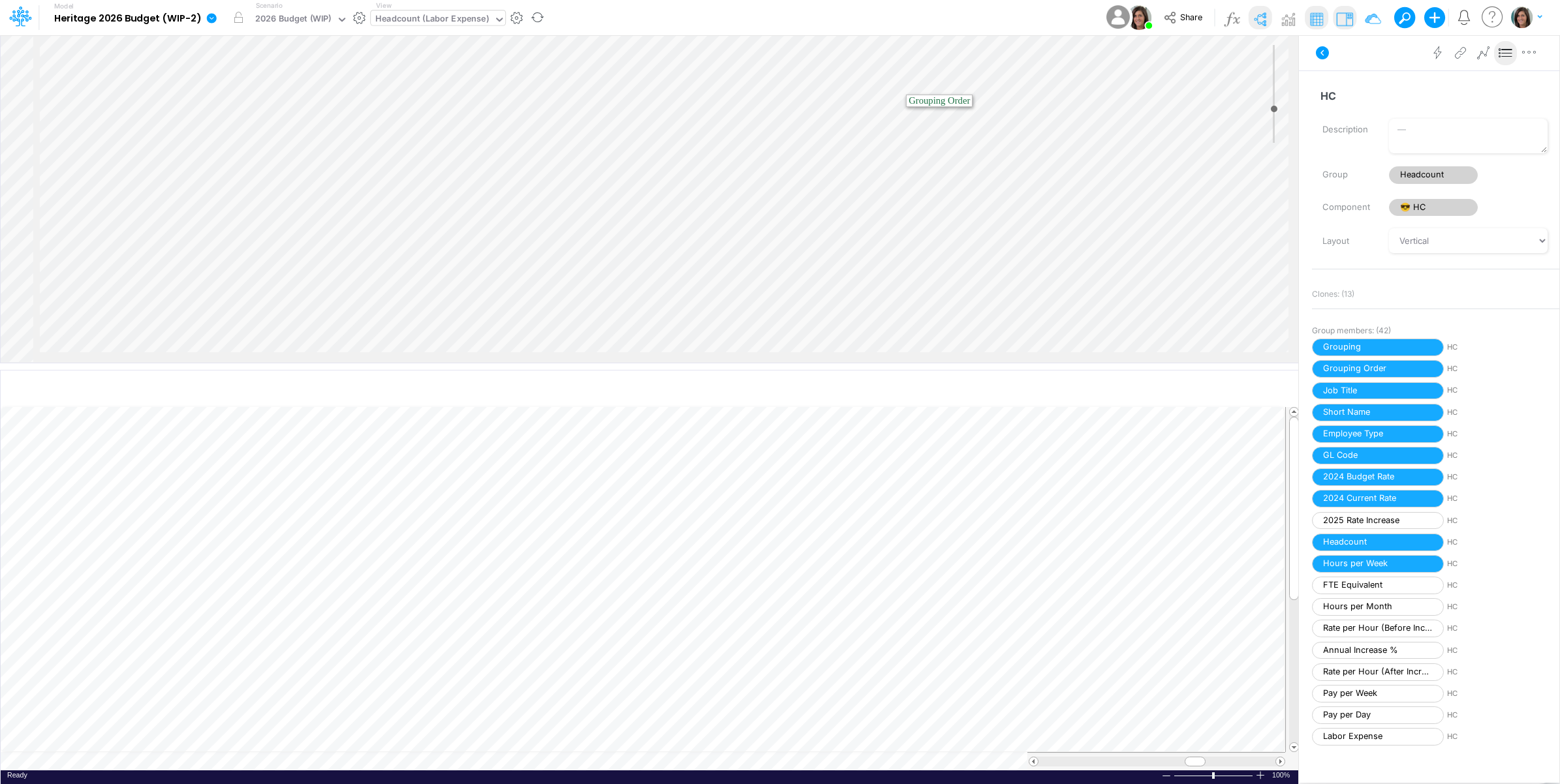
click at [210, 18] on icon at bounding box center [211, 18] width 12 height 12
click at [255, 139] on button "View model info" at bounding box center [277, 136] width 139 height 21
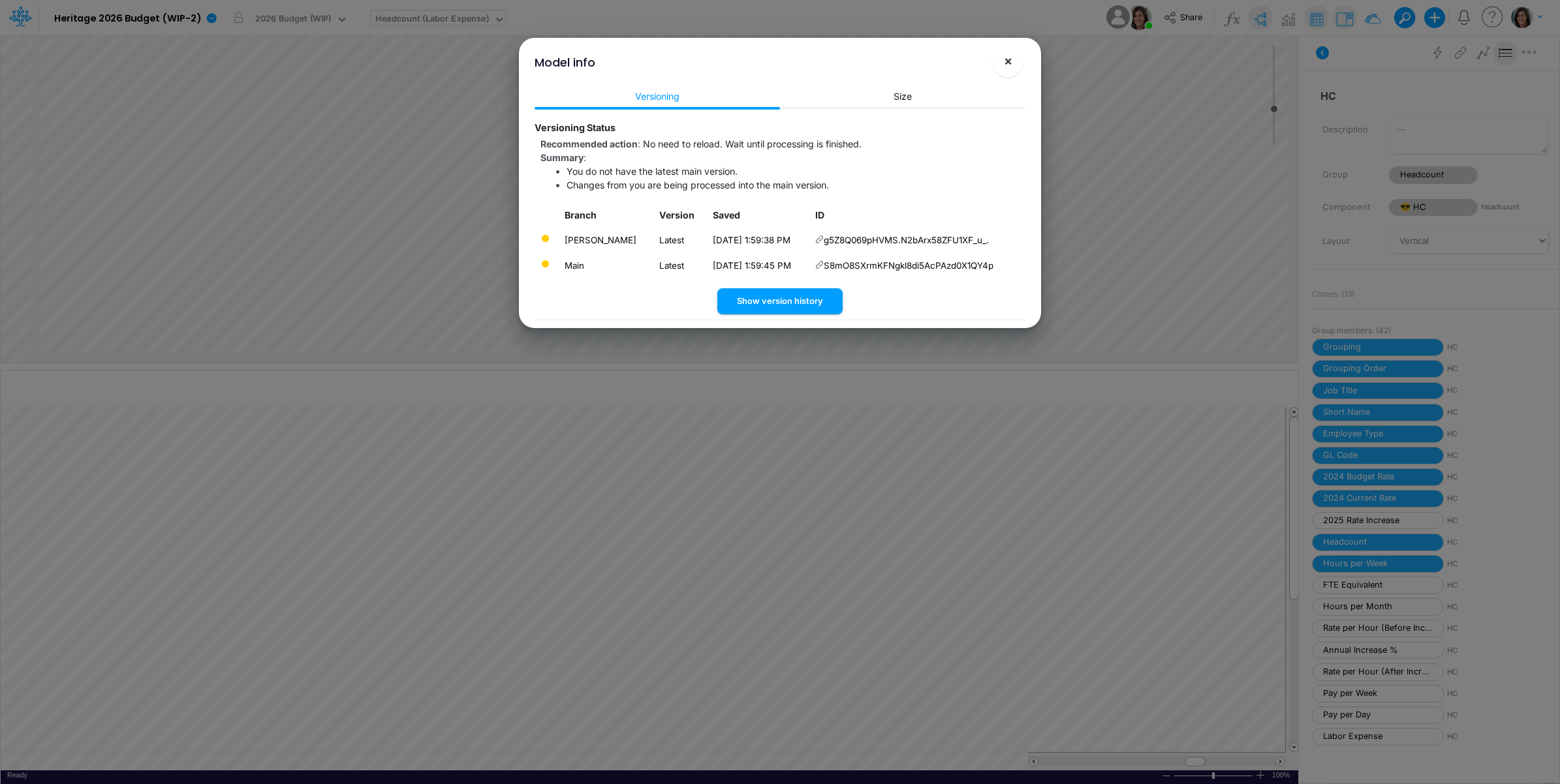
drag, startPoint x: 1006, startPoint y: 65, endPoint x: 1047, endPoint y: 53, distance: 42.7
click at [1007, 65] on span "×" at bounding box center [1008, 60] width 9 height 15
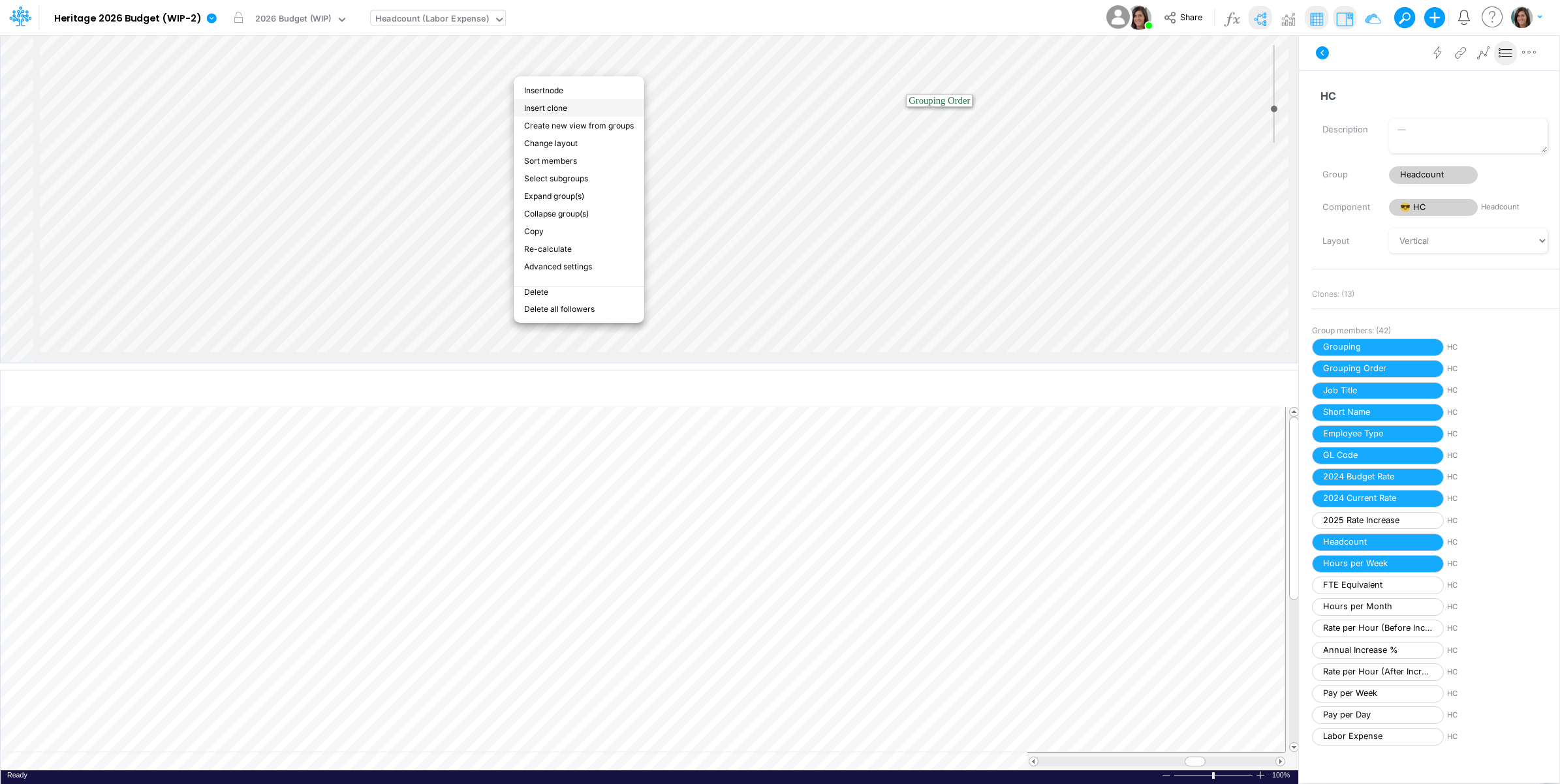
click at [575, 106] on li "Insert clone" at bounding box center [579, 108] width 131 height 18
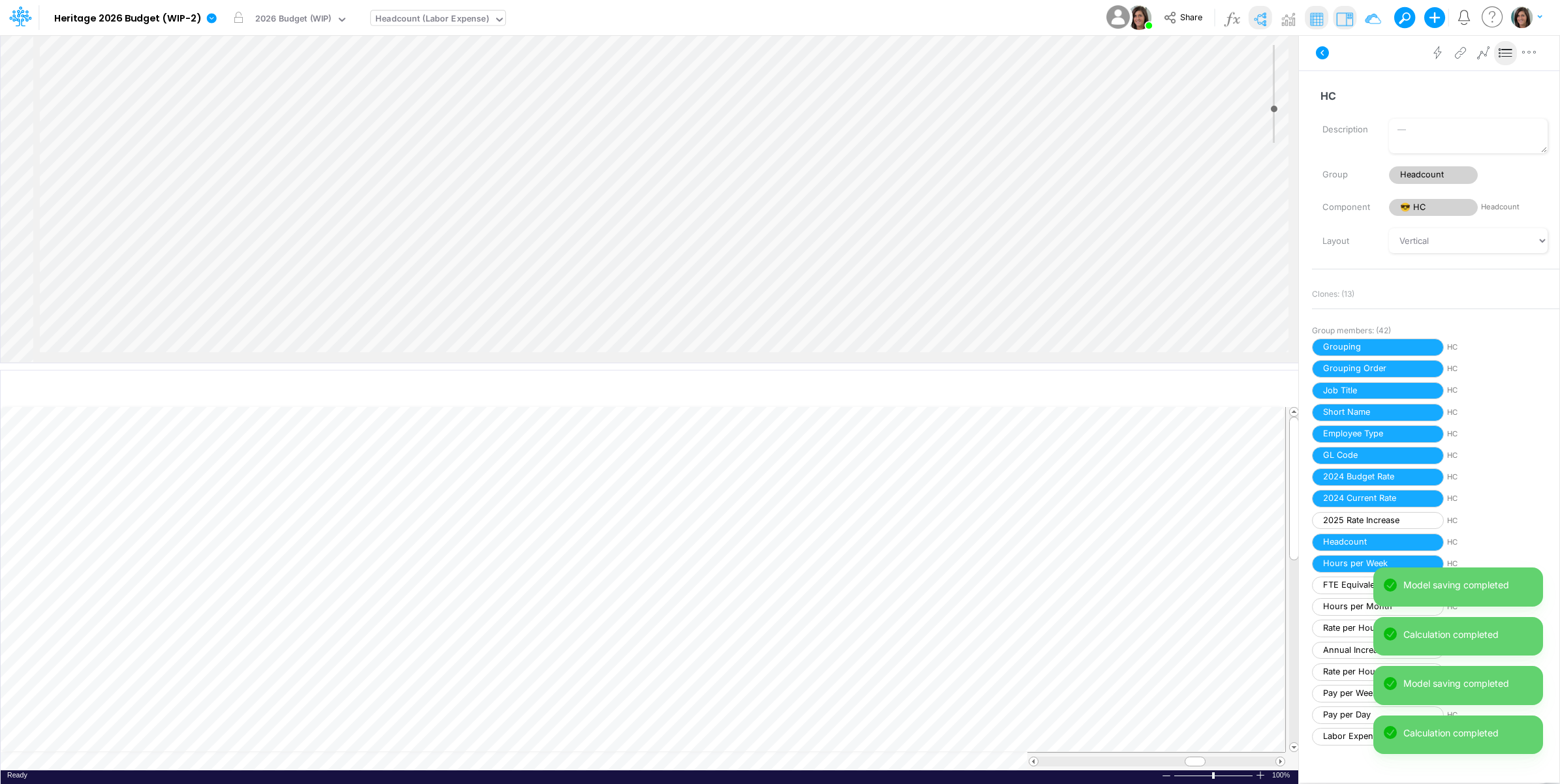
scroll to position [0, 1]
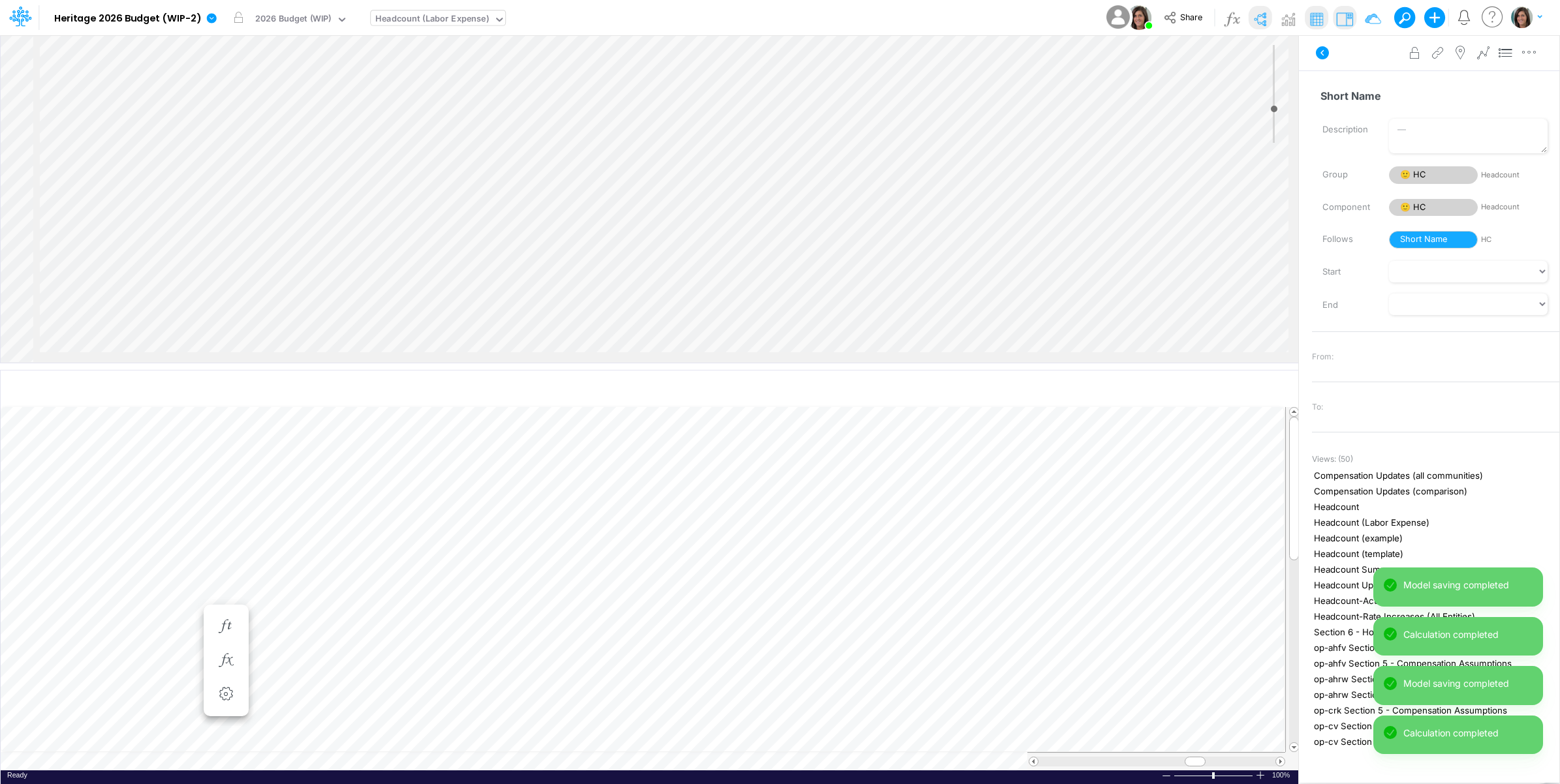
scroll to position [0, 1]
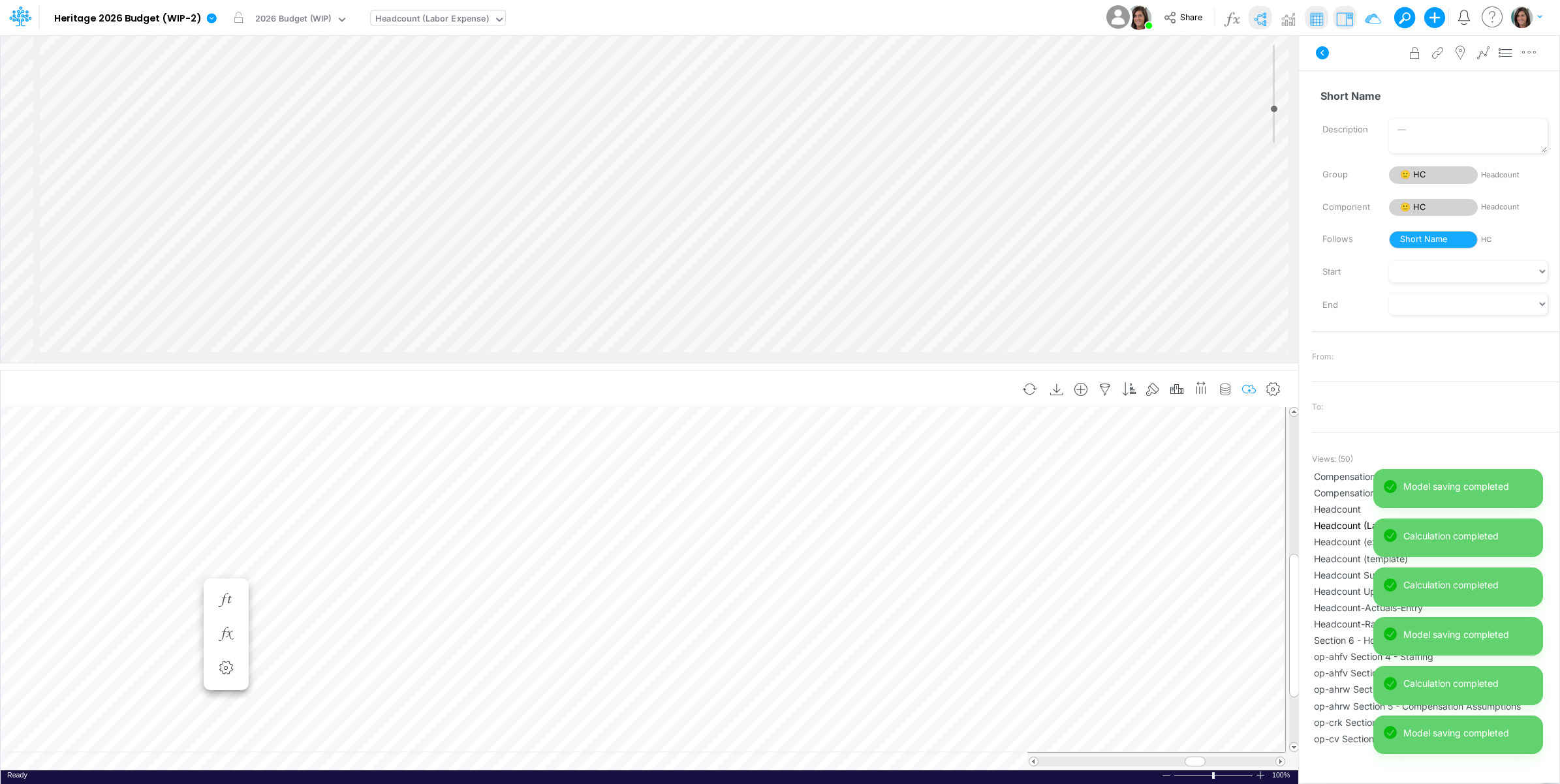
scroll to position [0, 1]
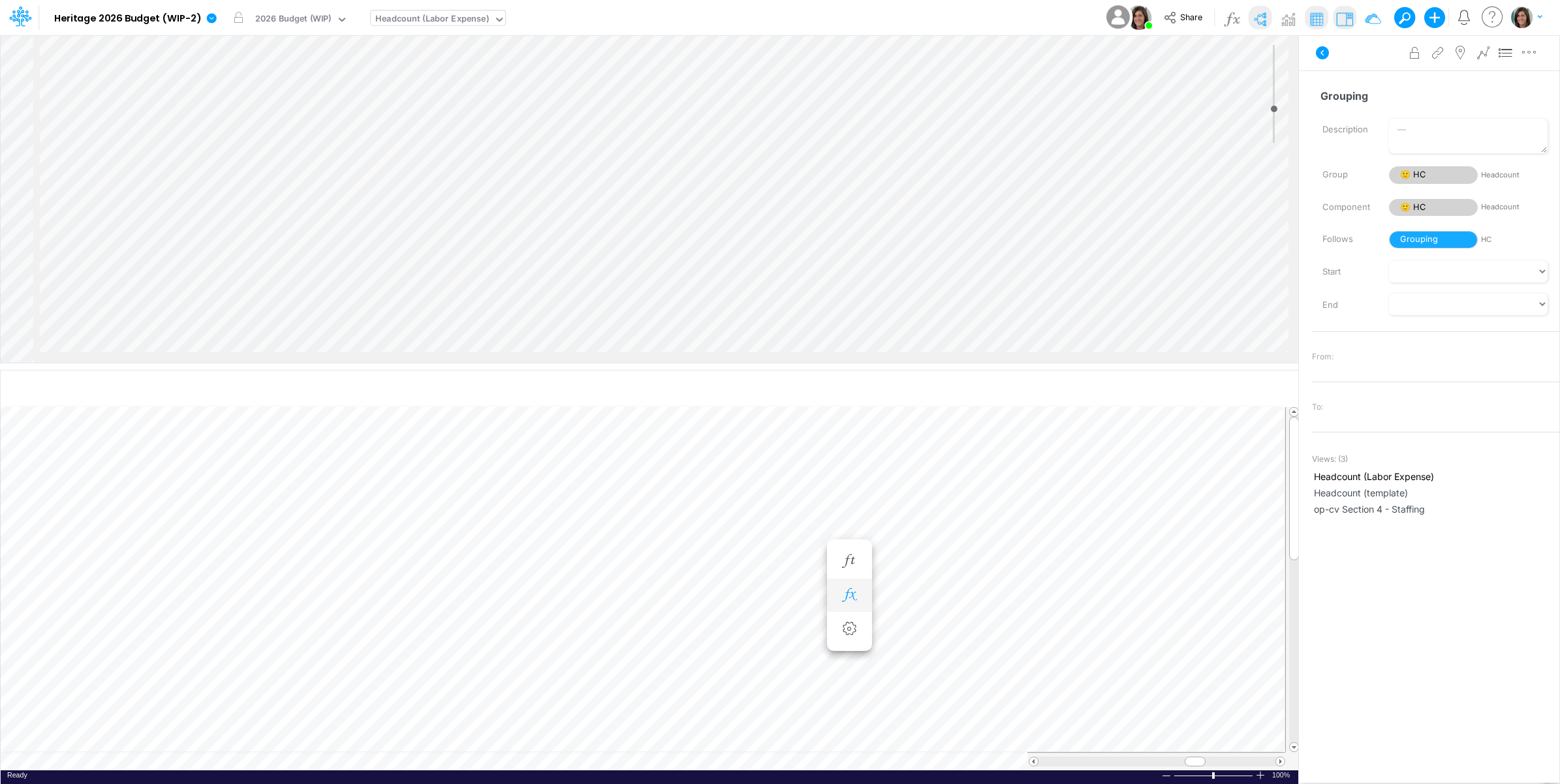
scroll to position [0, 1]
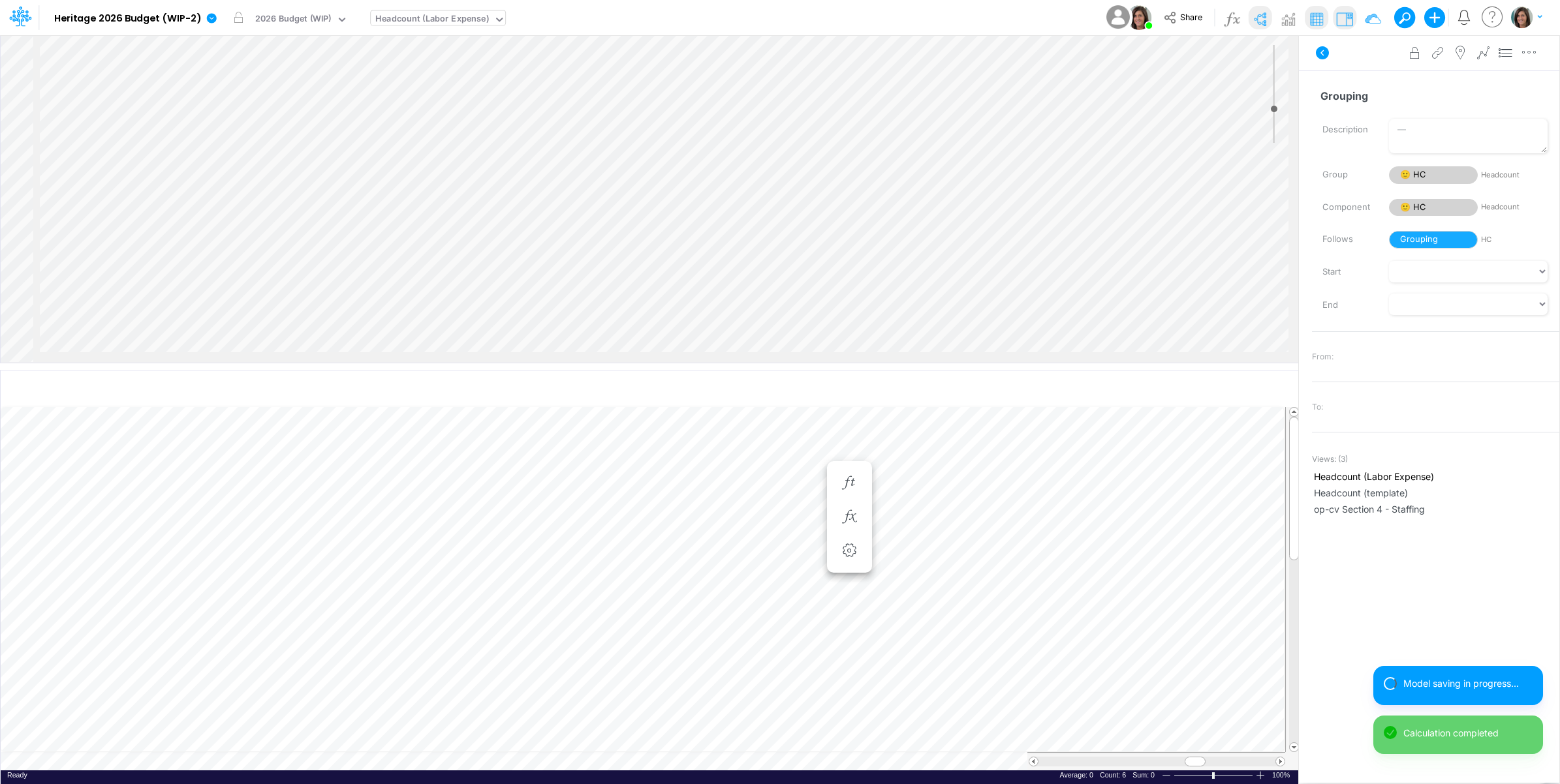
scroll to position [0, 1]
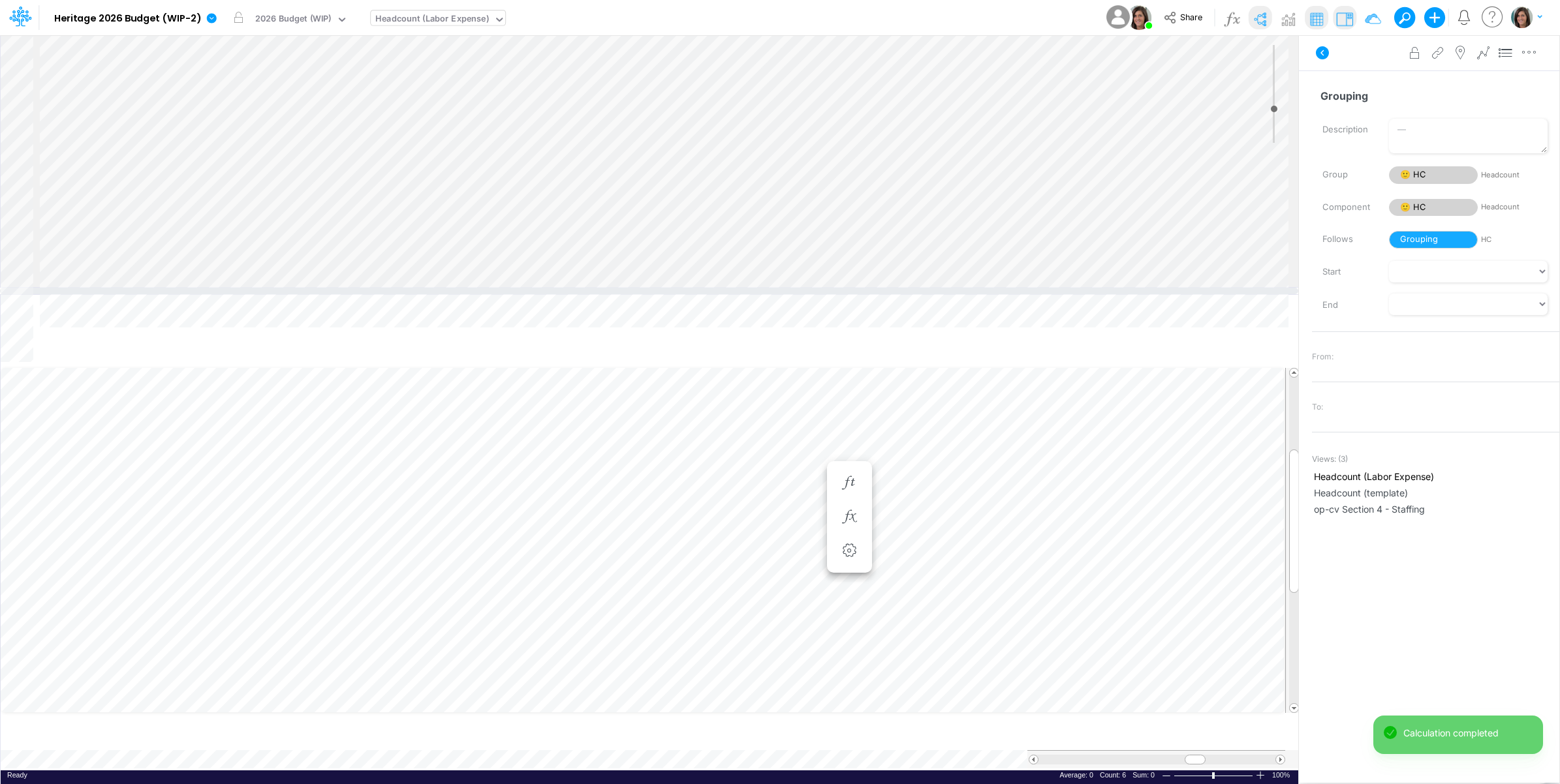
drag, startPoint x: 761, startPoint y: 367, endPoint x: 761, endPoint y: 291, distance: 76.0
click at [761, 291] on div at bounding box center [649, 290] width 1298 height 7
click at [1324, 50] on icon at bounding box center [1322, 53] width 13 height 13
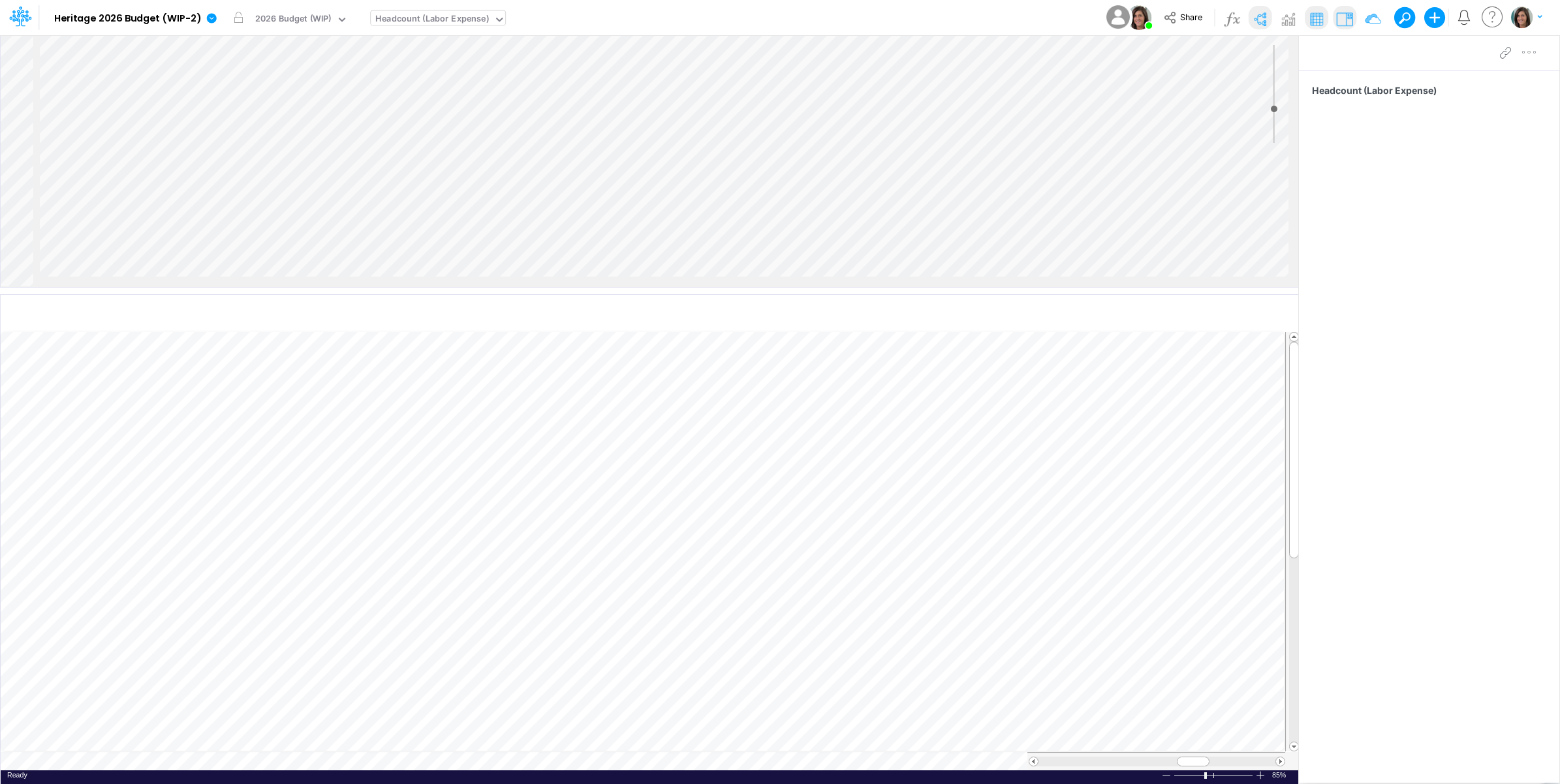
scroll to position [0, 1]
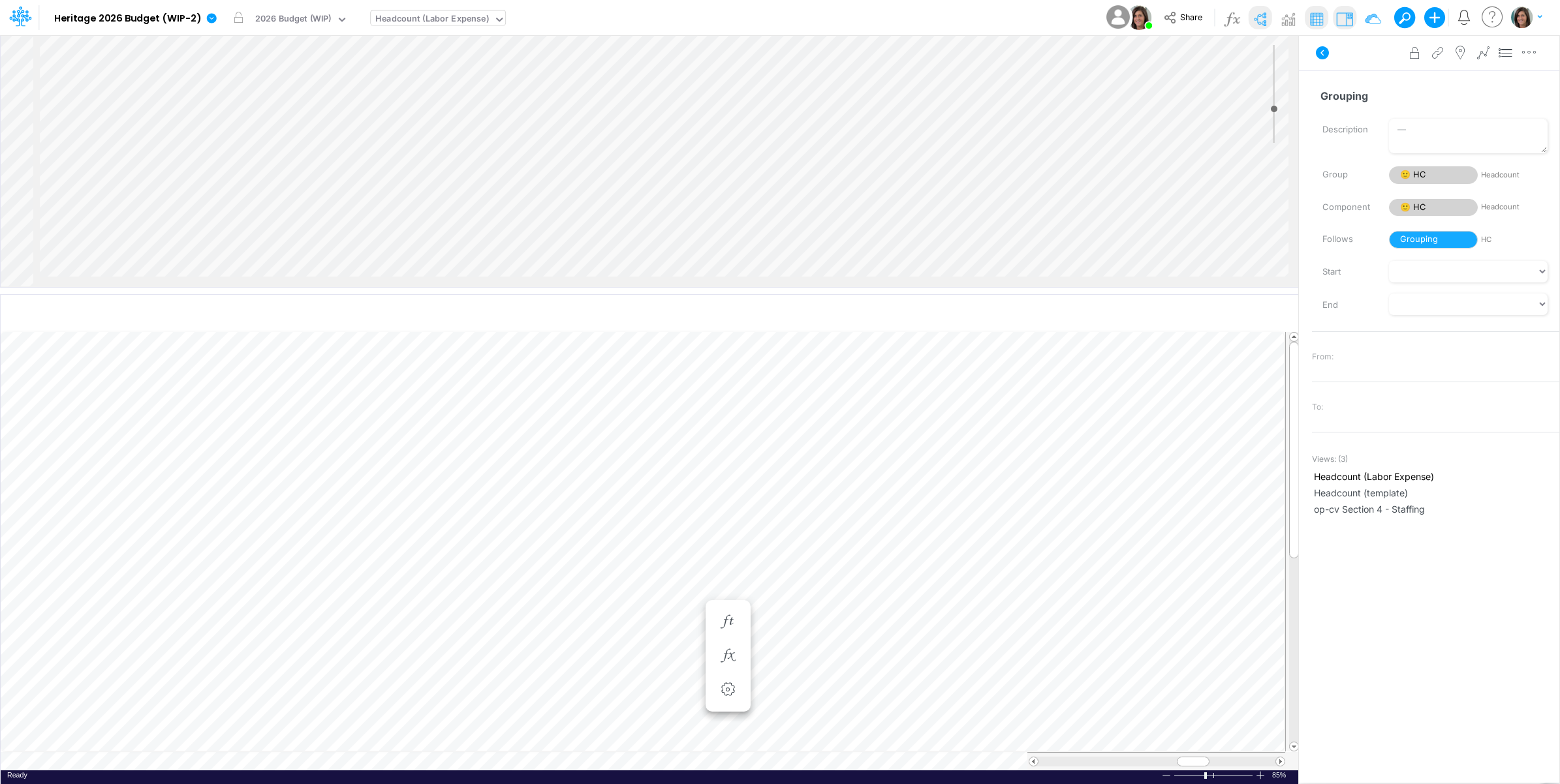
scroll to position [0, 1]
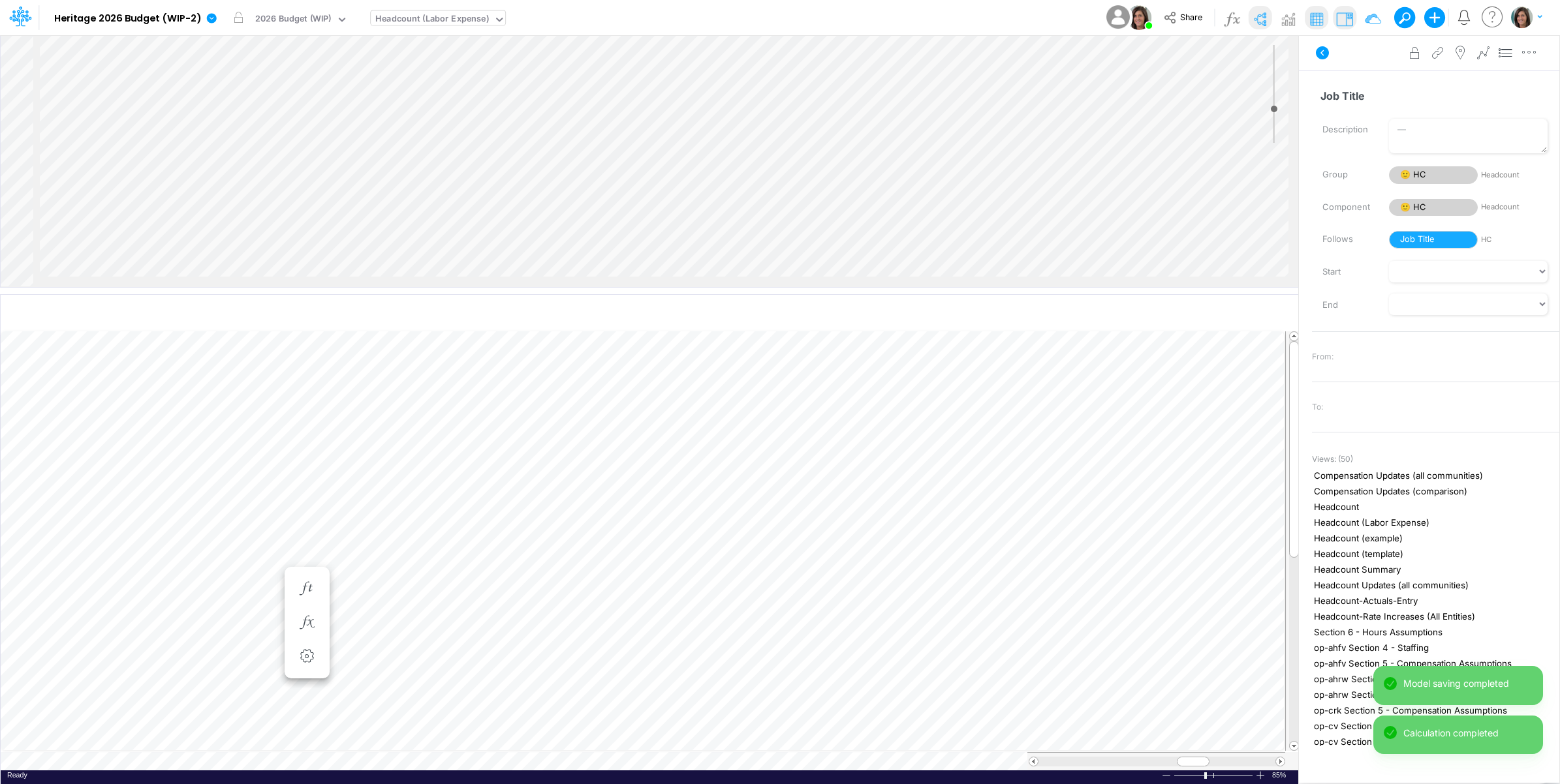
scroll to position [0, 1]
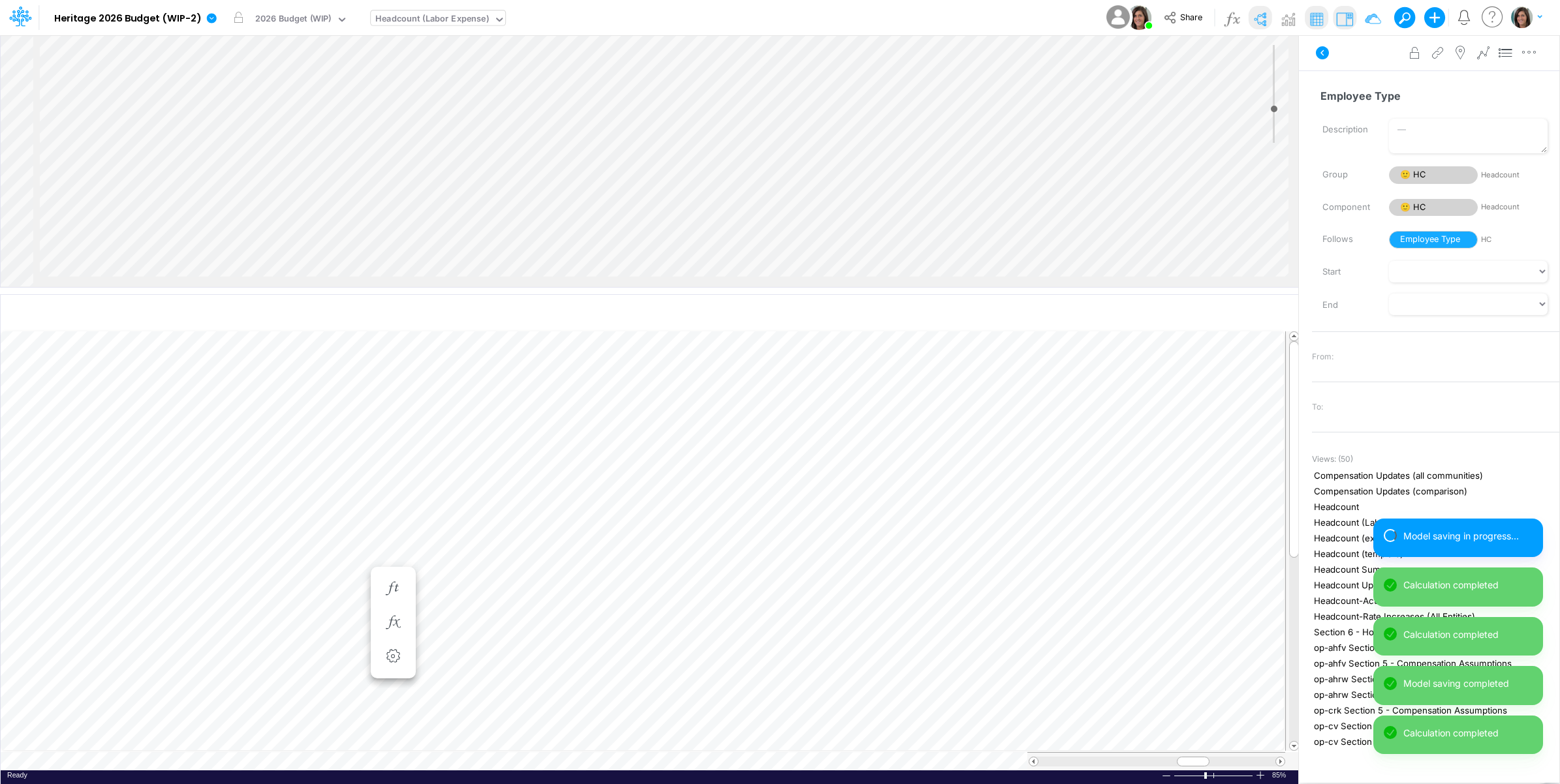
scroll to position [0, 1]
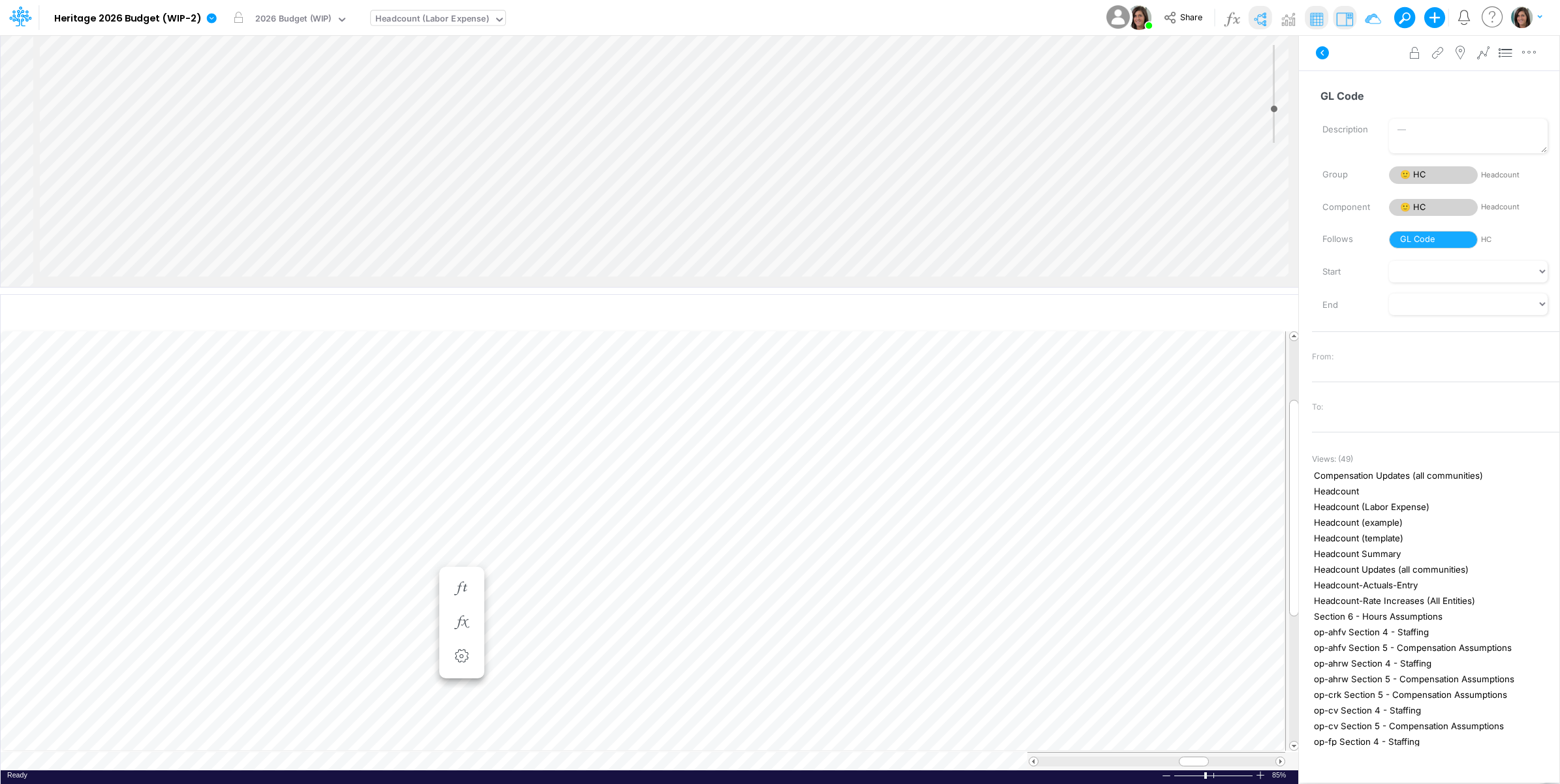
scroll to position [0, 1]
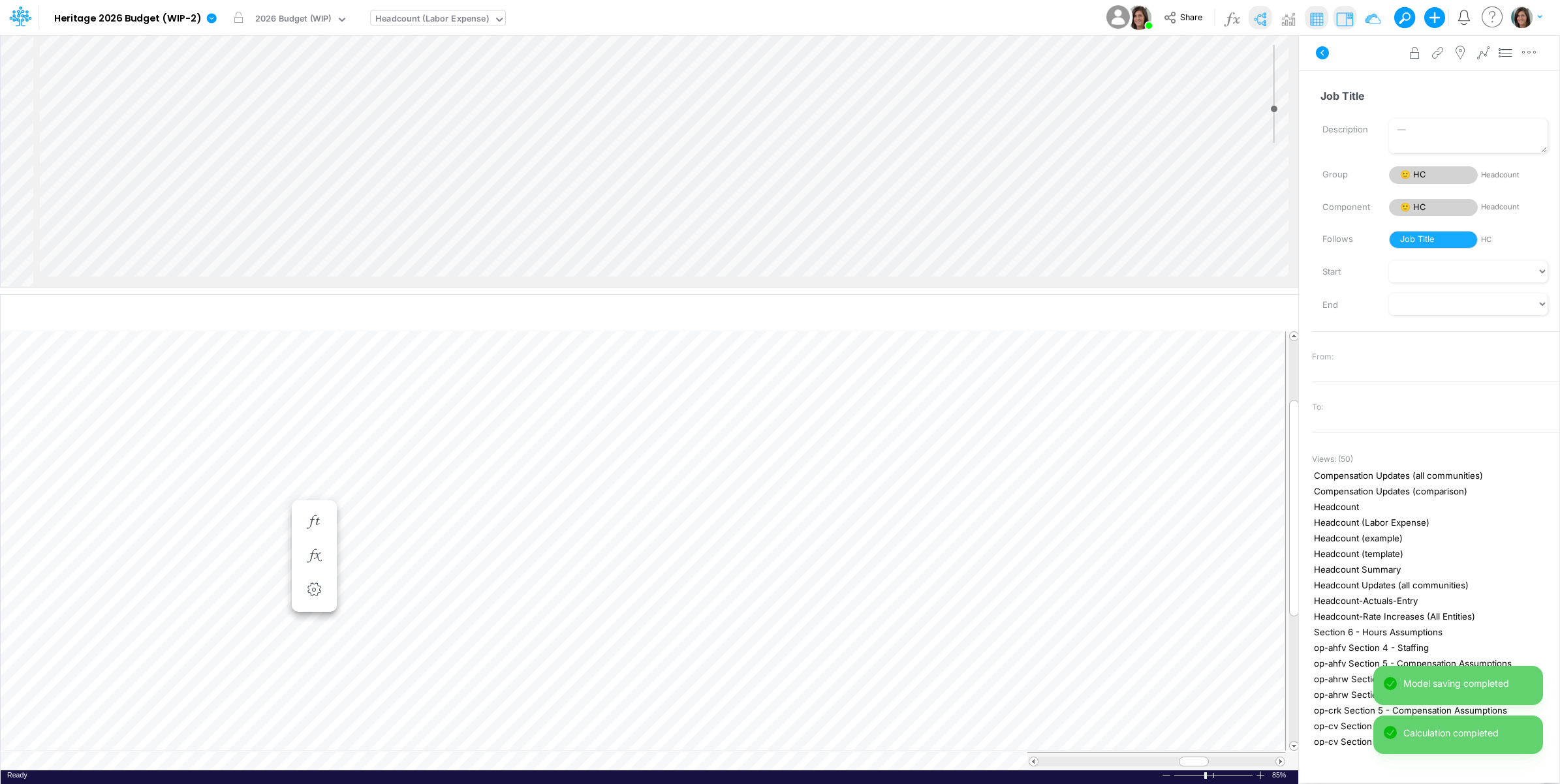
scroll to position [0, 1]
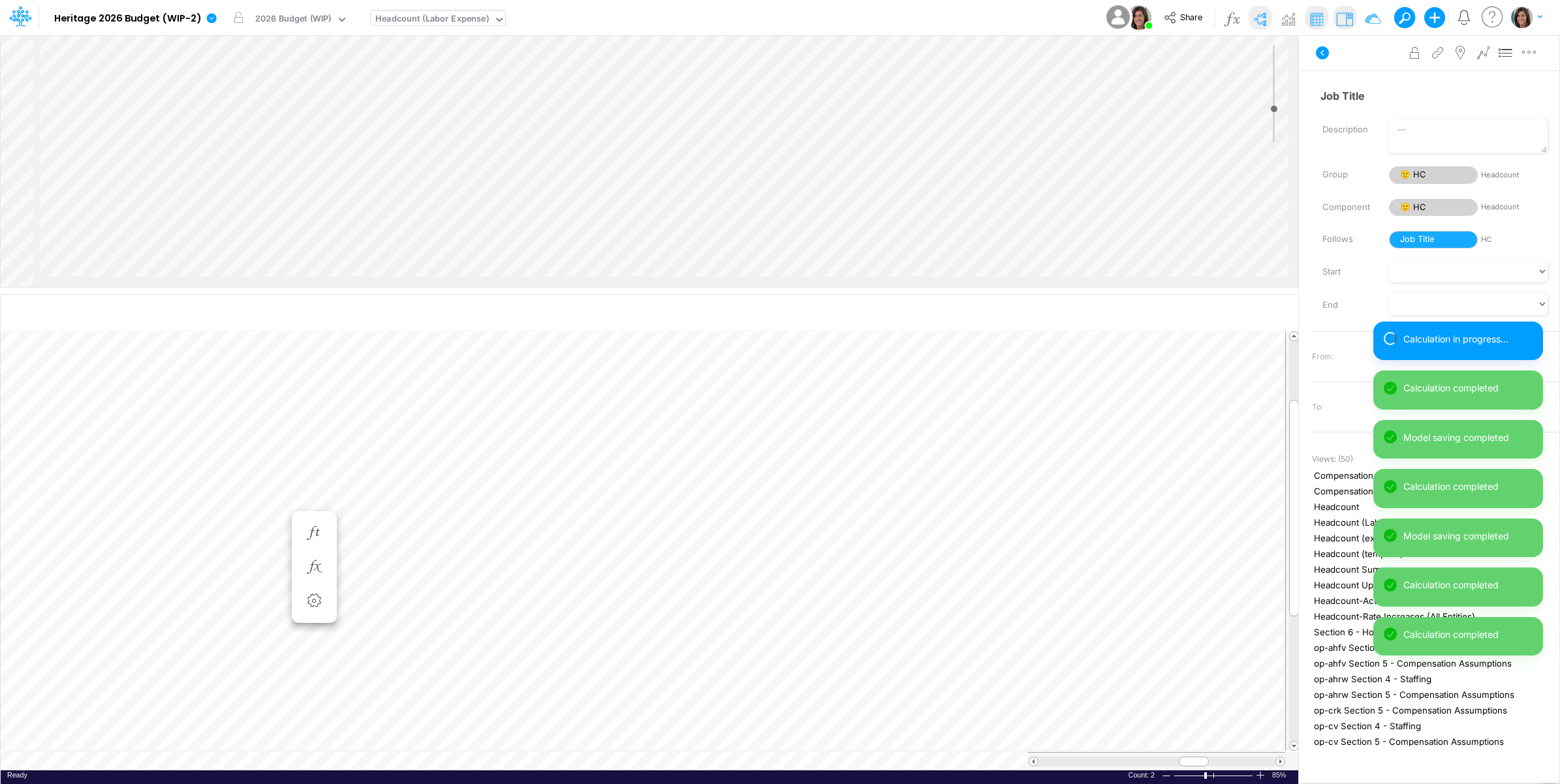
scroll to position [0, 1]
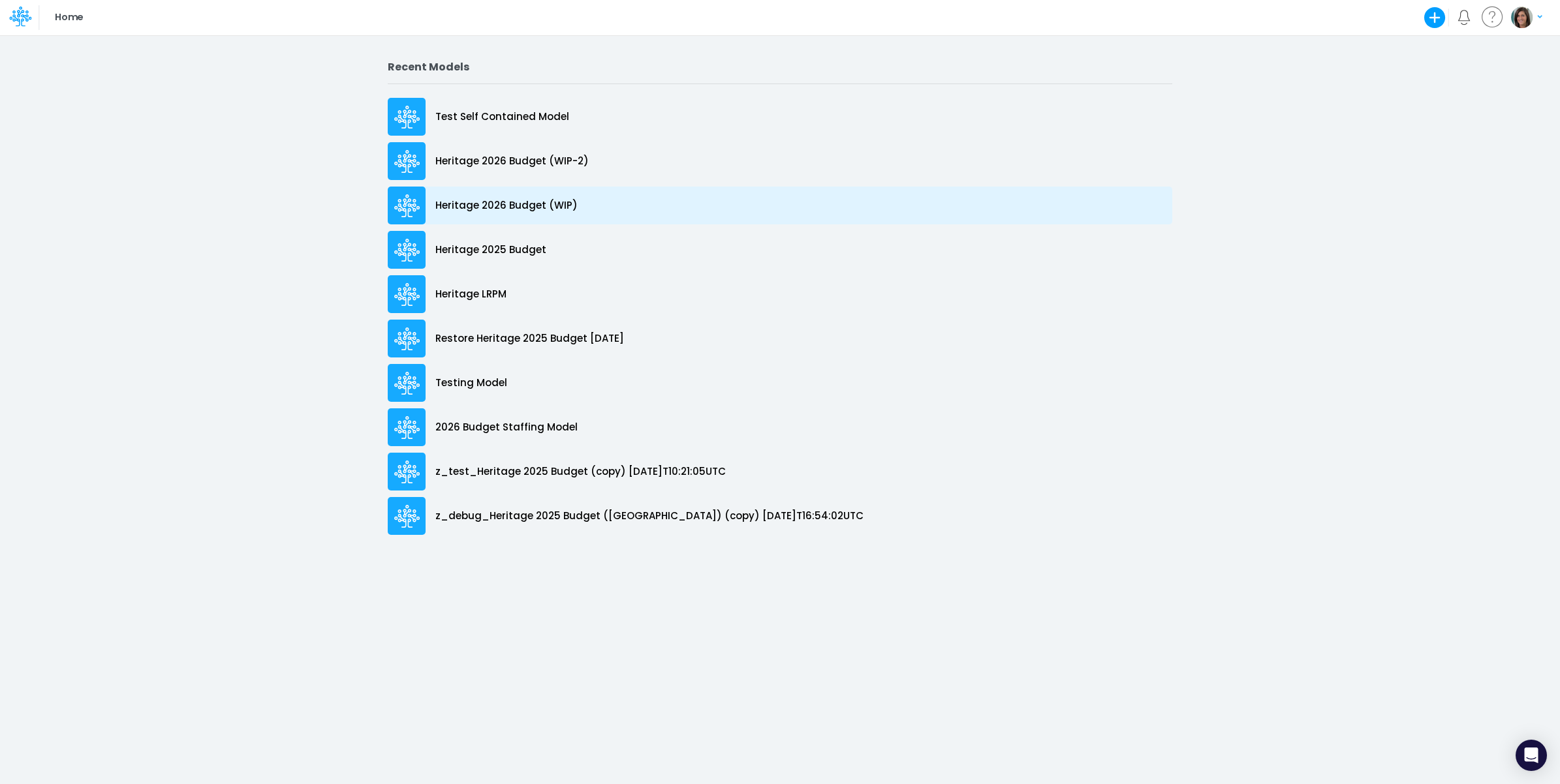
click at [624, 203] on div "Heritage 2026 Budget (WIP)" at bounding box center [779, 205] width 784 height 38
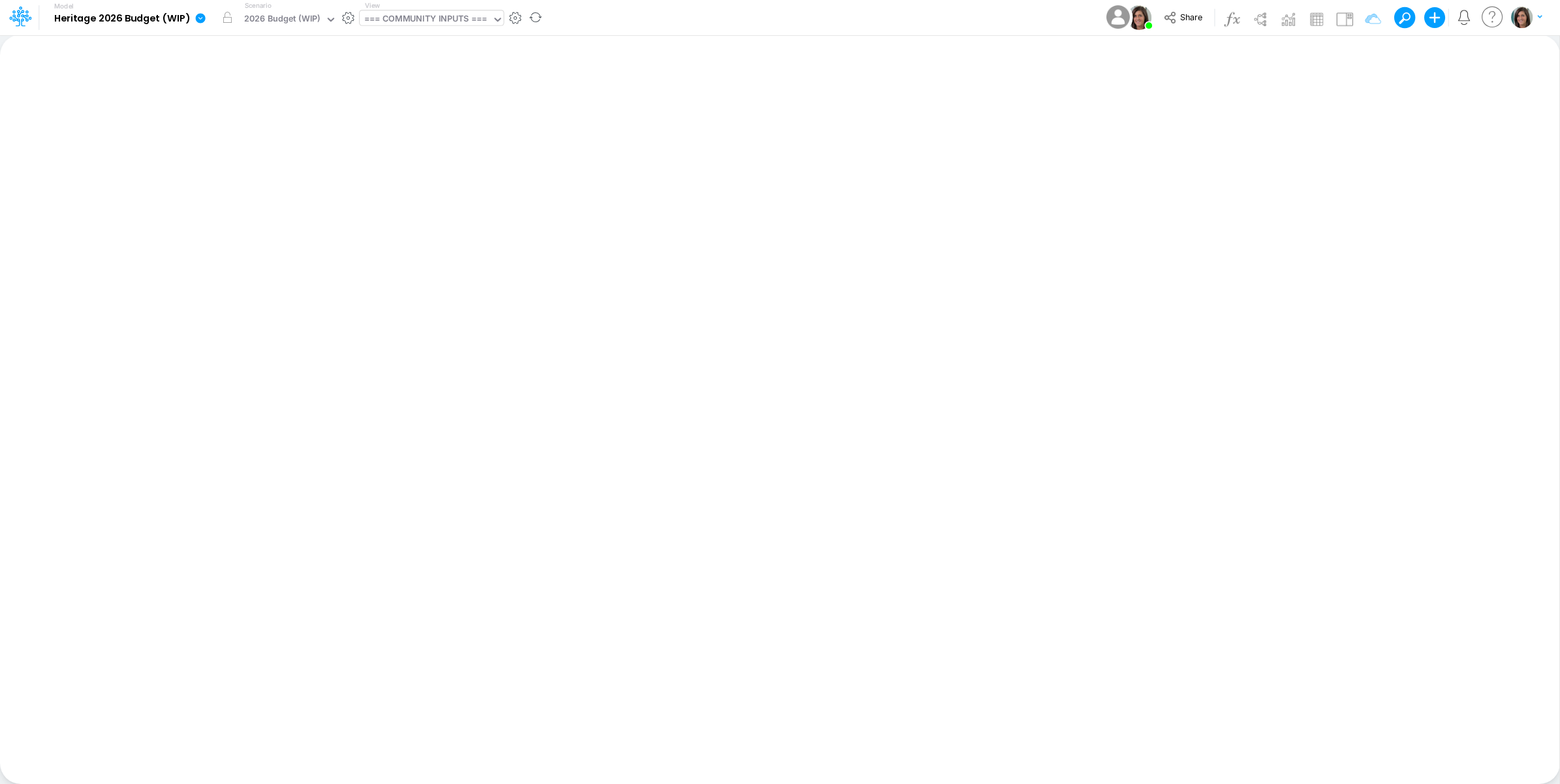
click at [484, 23] on div "=== COMMUNITY INPUTS ===" at bounding box center [425, 20] width 123 height 15
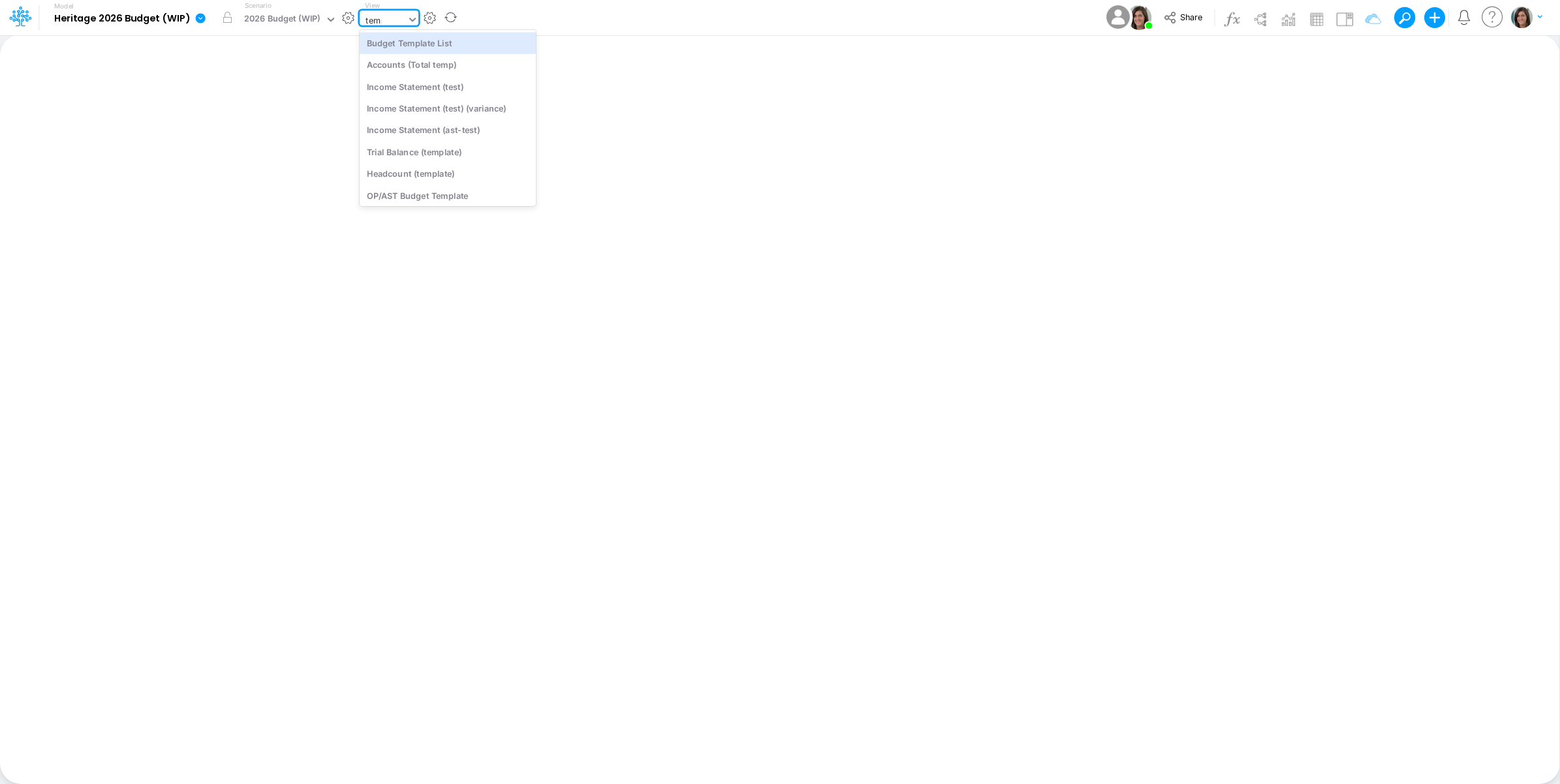
type input "templ"
click at [484, 92] on div "Headcount (template)" at bounding box center [448, 86] width 176 height 21
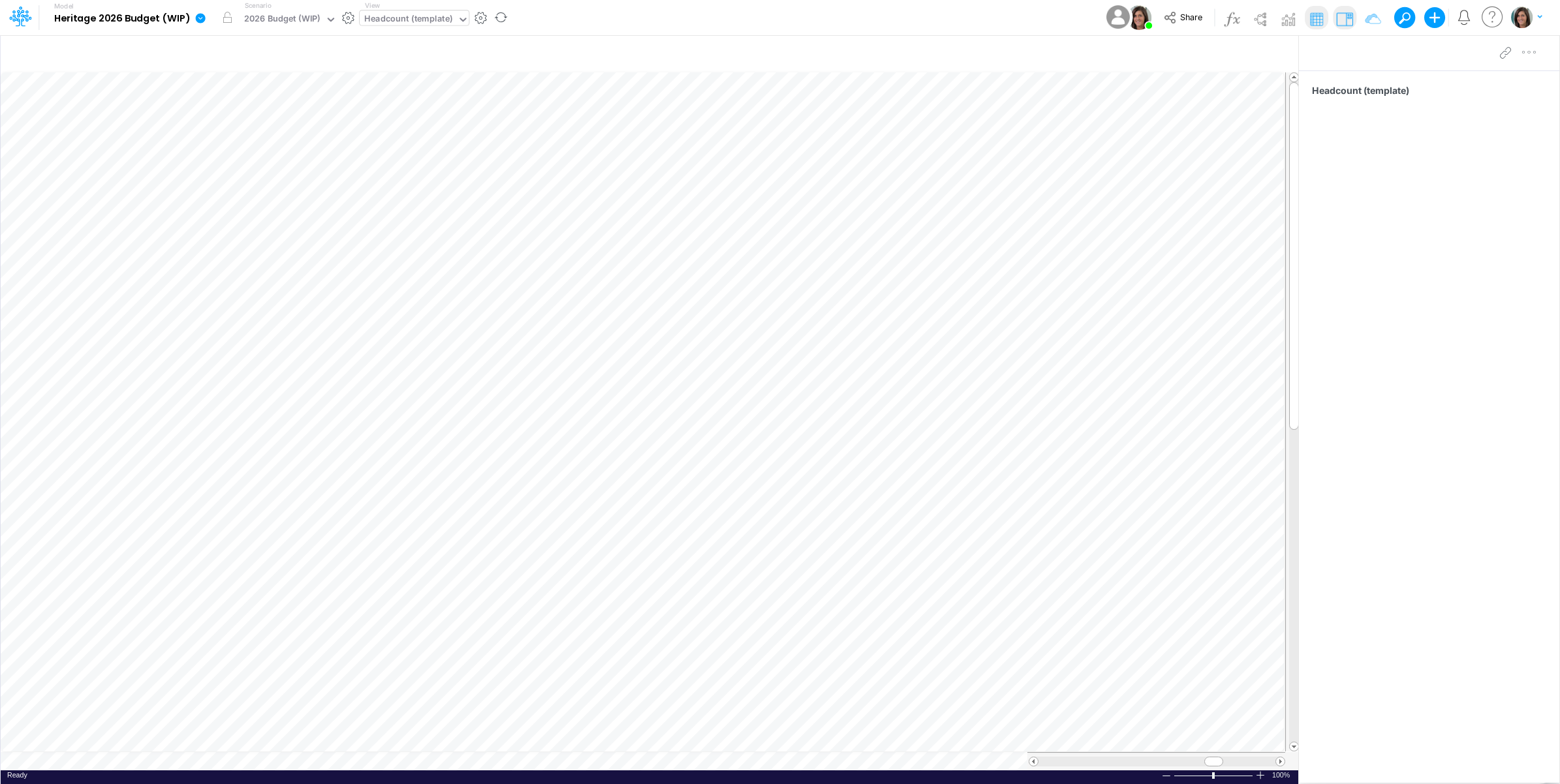
scroll to position [0, 1]
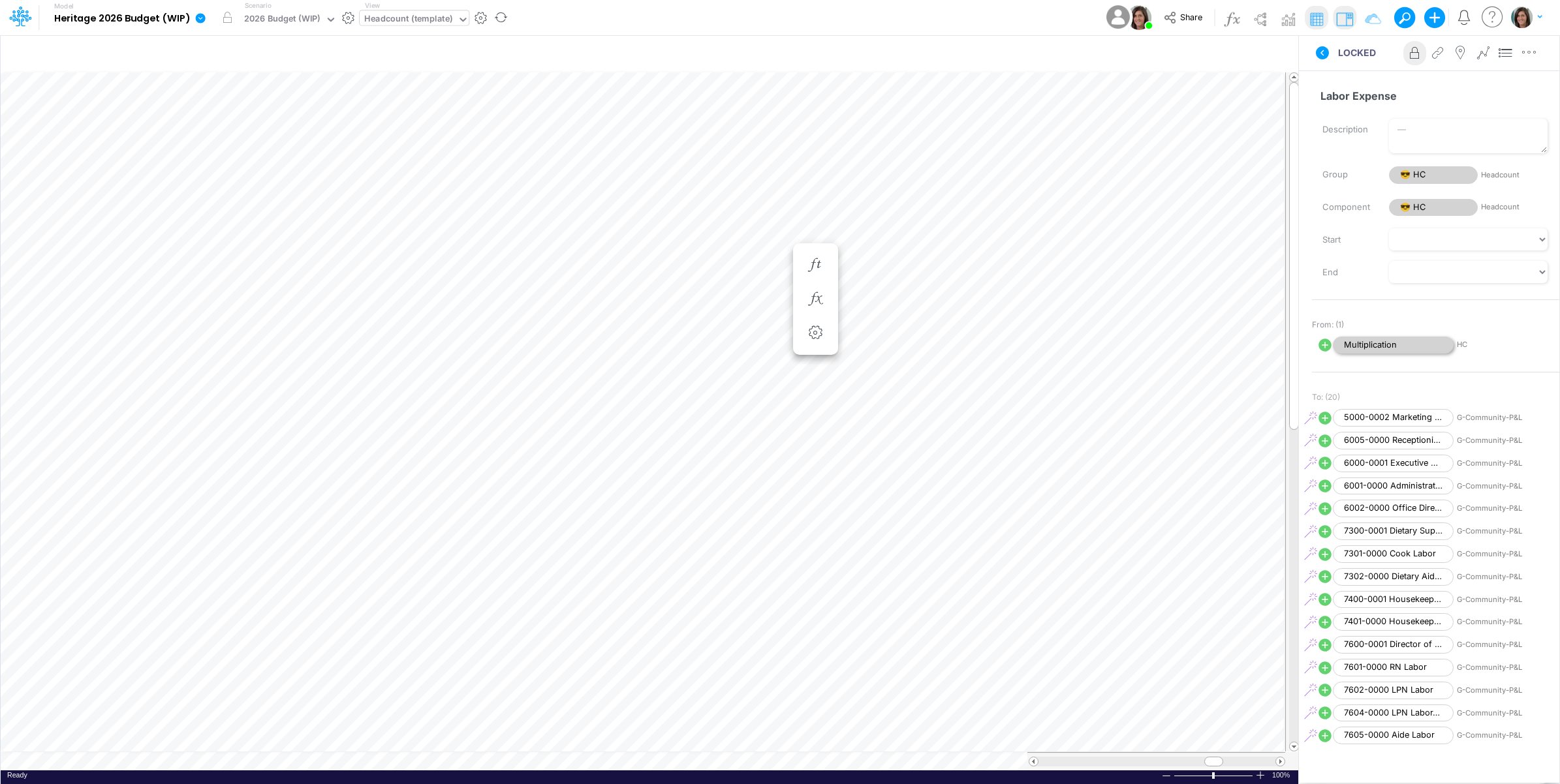
click at [1387, 347] on span "Multiplication" at bounding box center [1393, 345] width 121 height 18
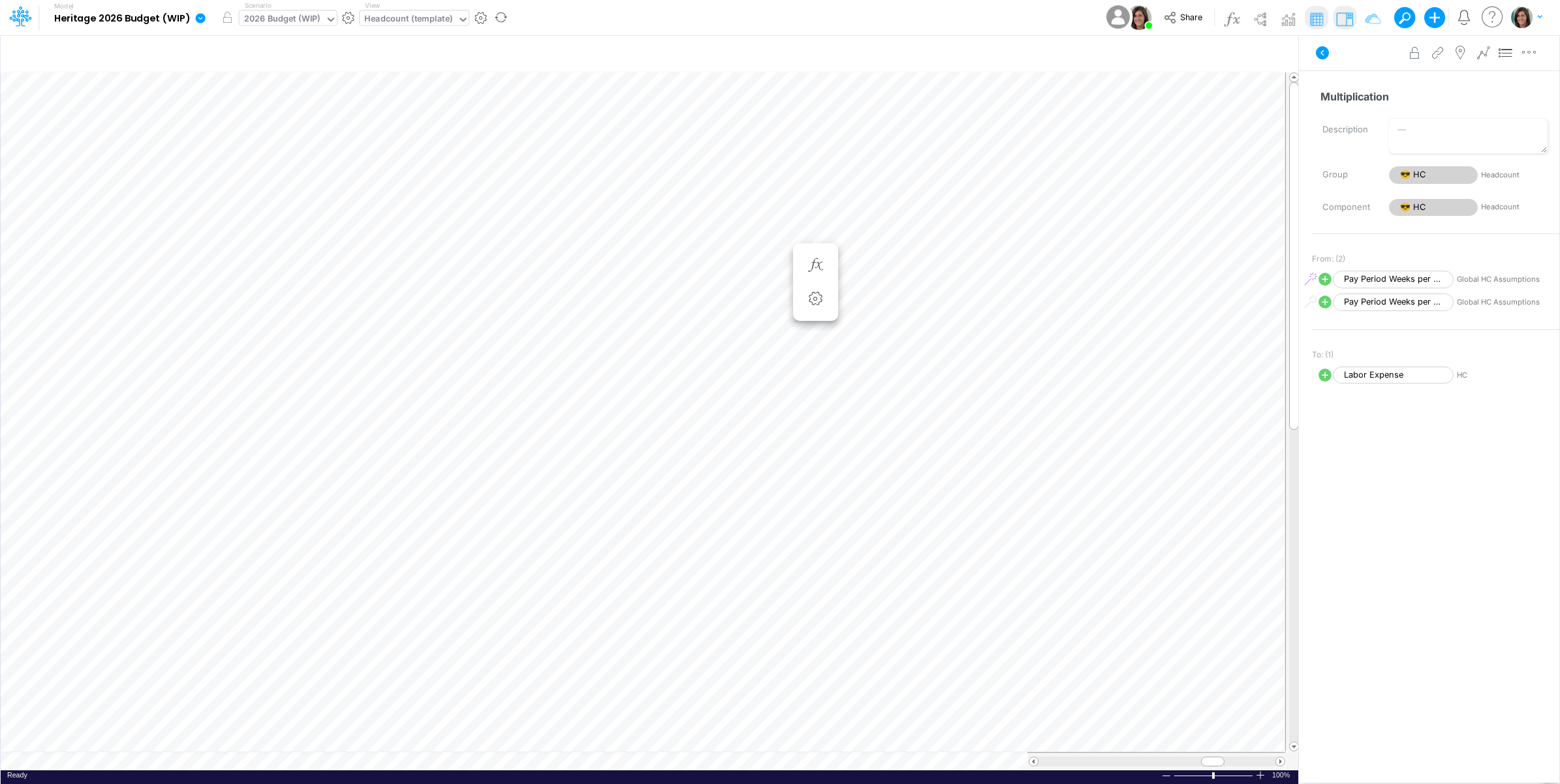
click at [297, 21] on div "2026 Budget (WIP)" at bounding box center [283, 20] width 76 height 15
click at [286, 62] on div "Actual" at bounding box center [329, 65] width 168 height 12
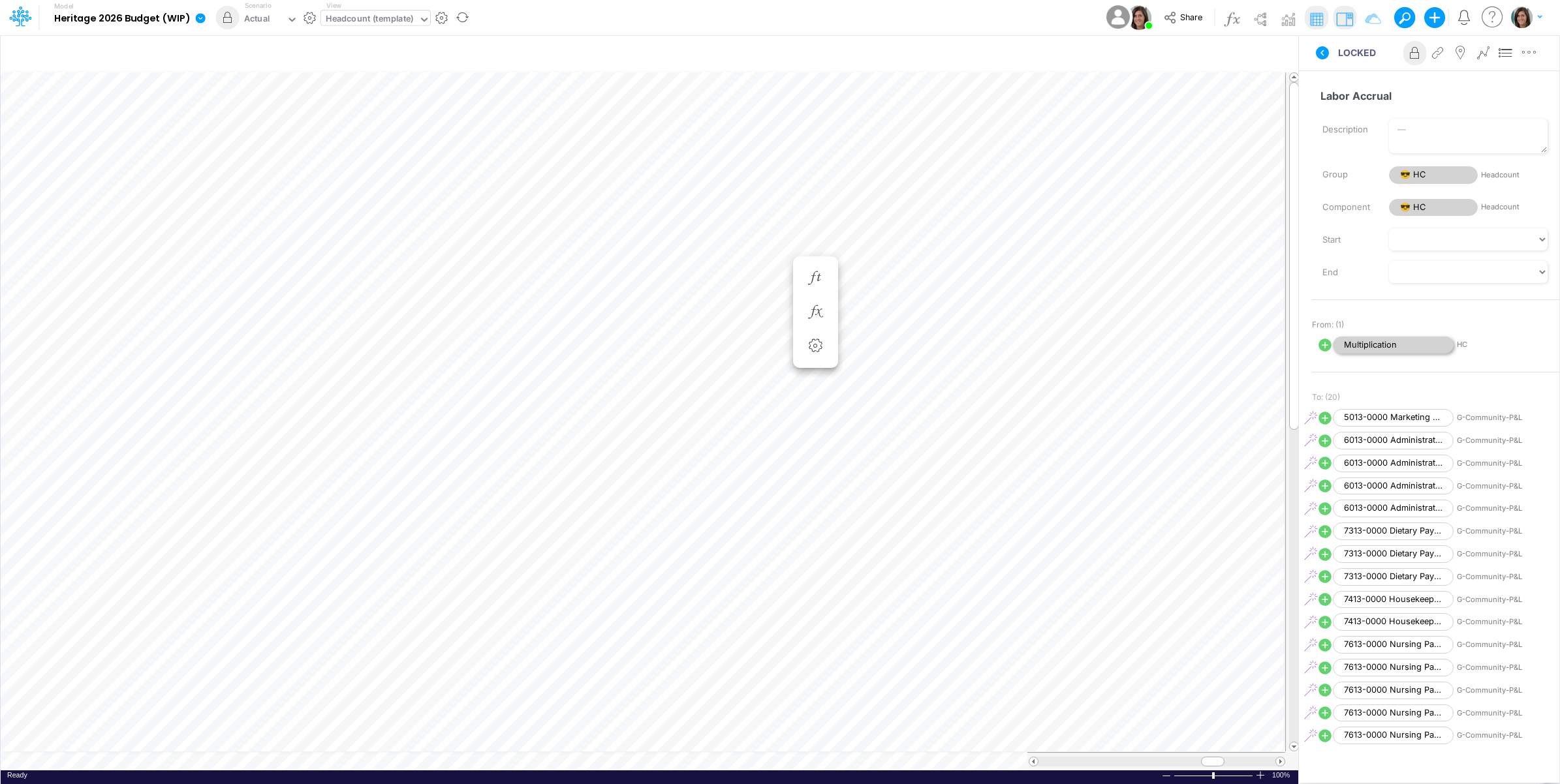
click at [1395, 341] on span "Multiplication" at bounding box center [1393, 345] width 121 height 18
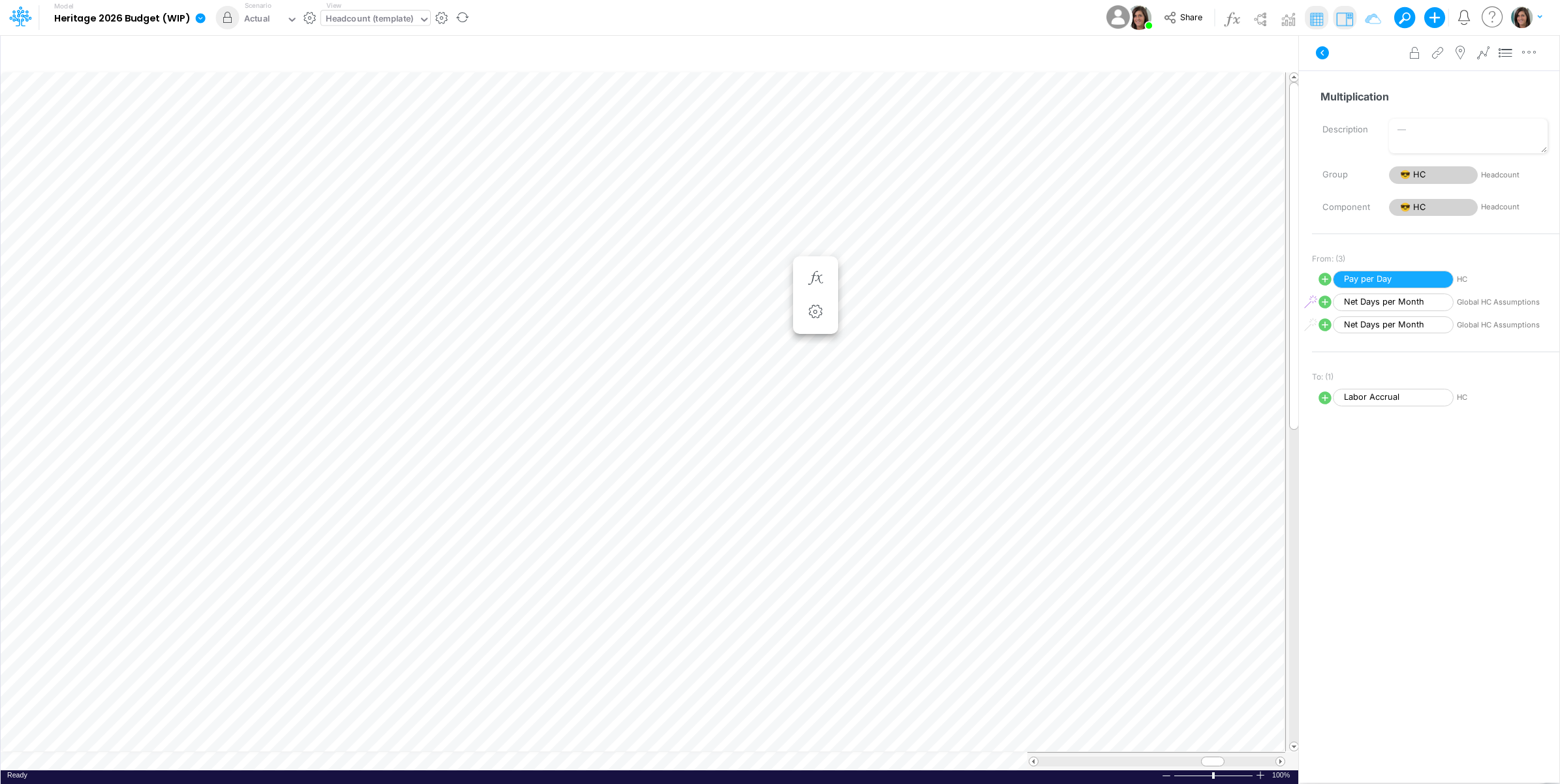
scroll to position [0, 1]
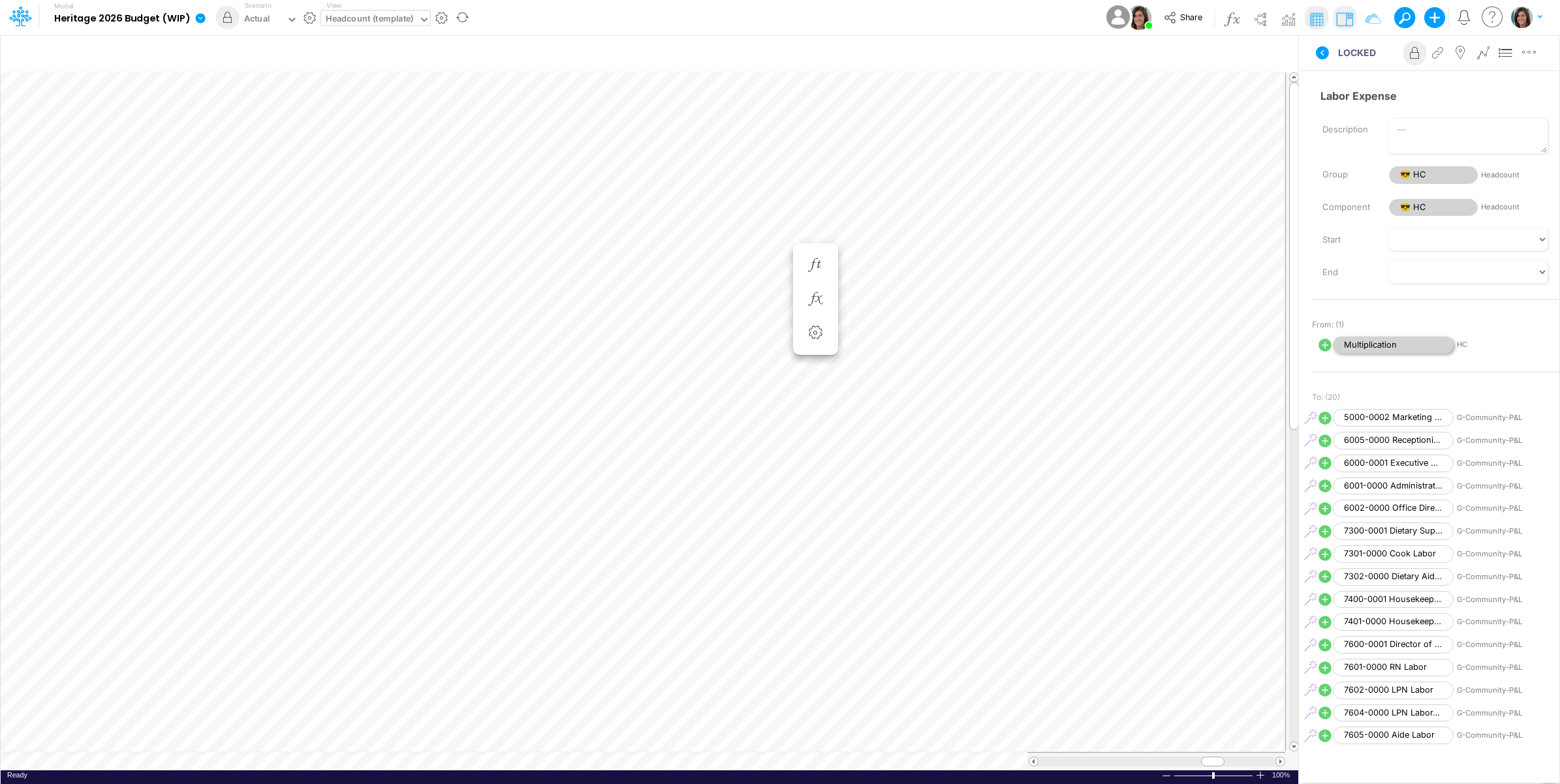
click at [1395, 341] on span "Multiplication" at bounding box center [1393, 345] width 121 height 18
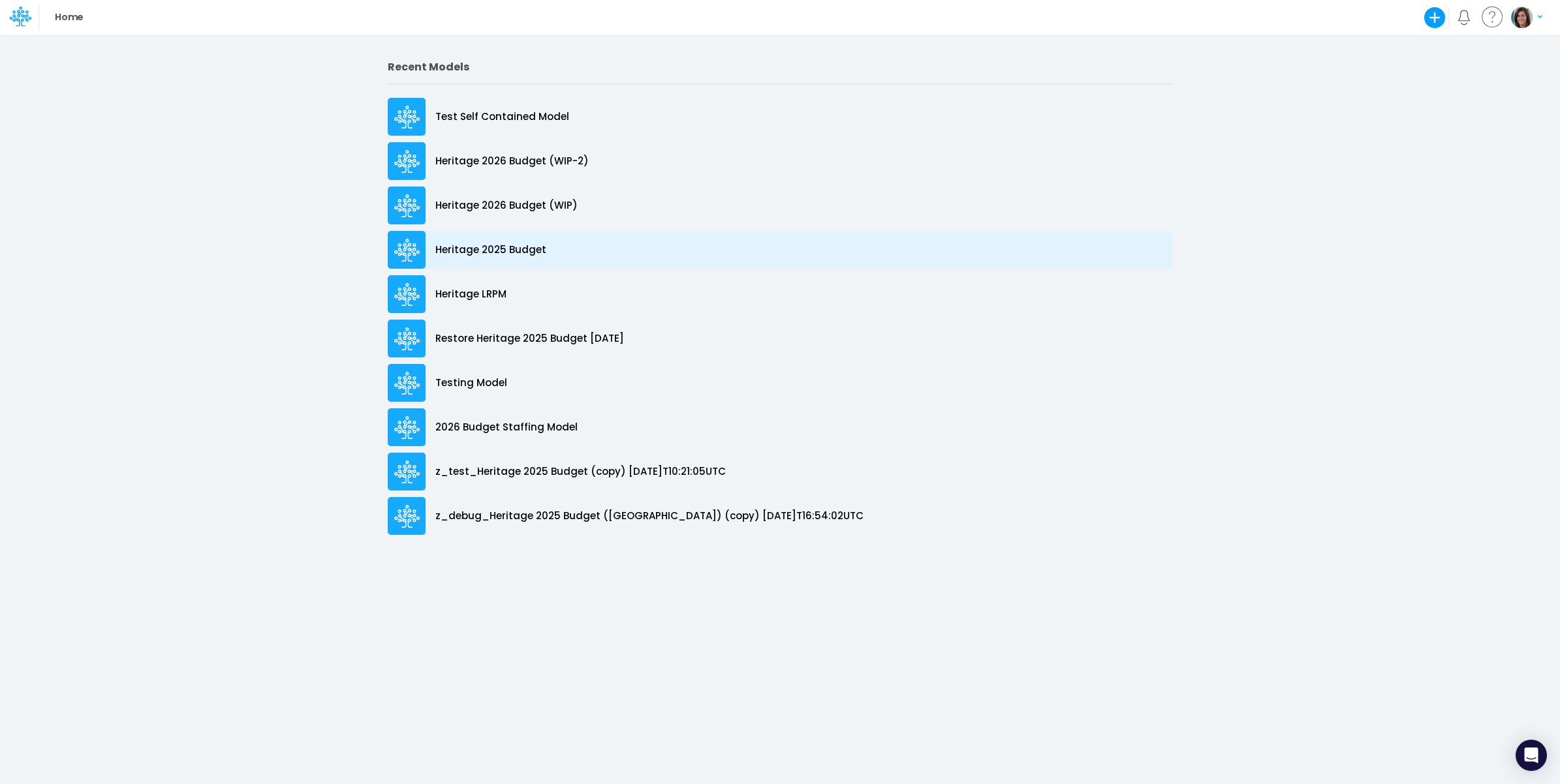
click at [568, 252] on div "Heritage 2025 Budget" at bounding box center [779, 250] width 784 height 38
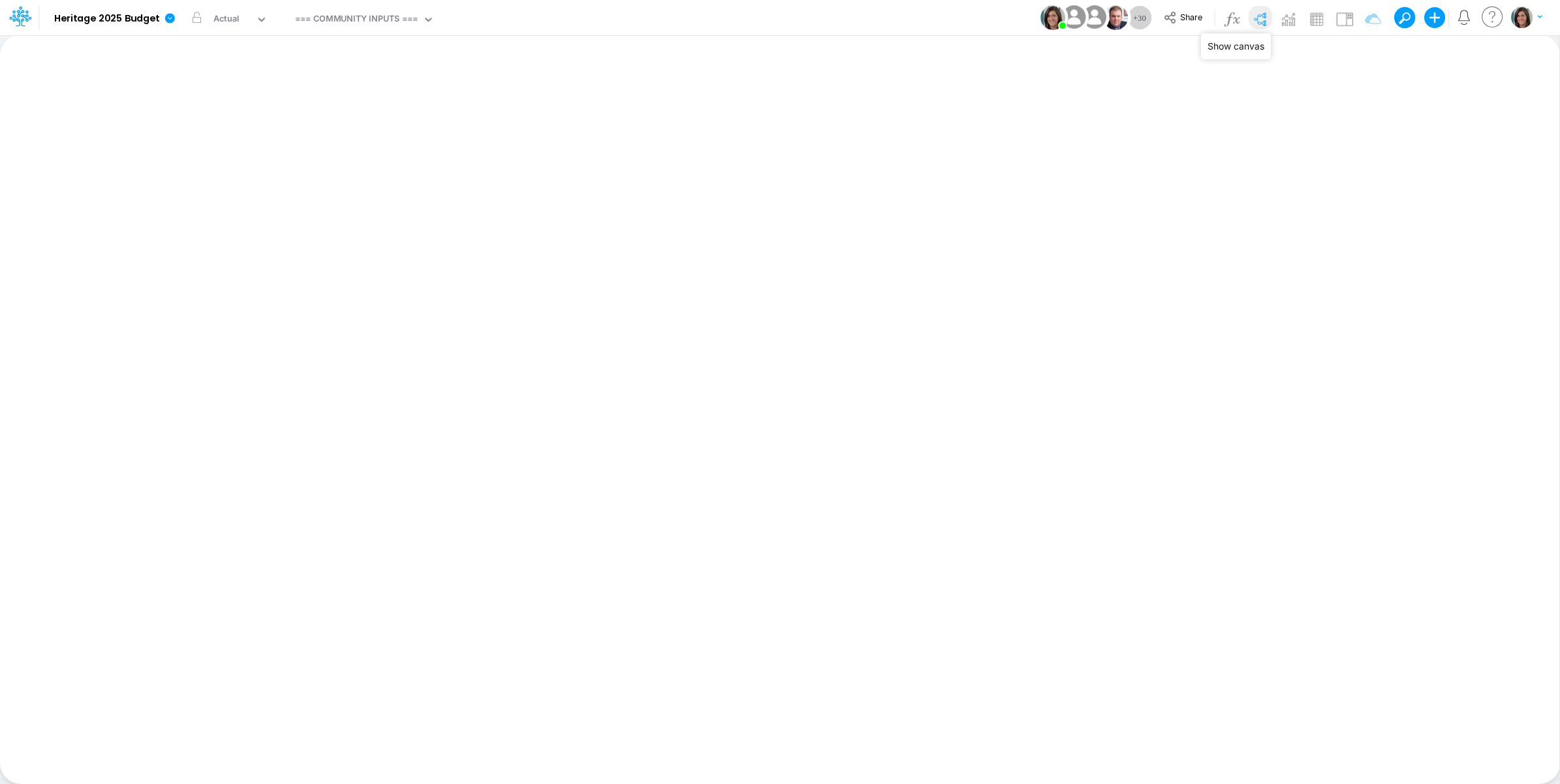
click at [1260, 21] on img at bounding box center [1259, 19] width 21 height 21
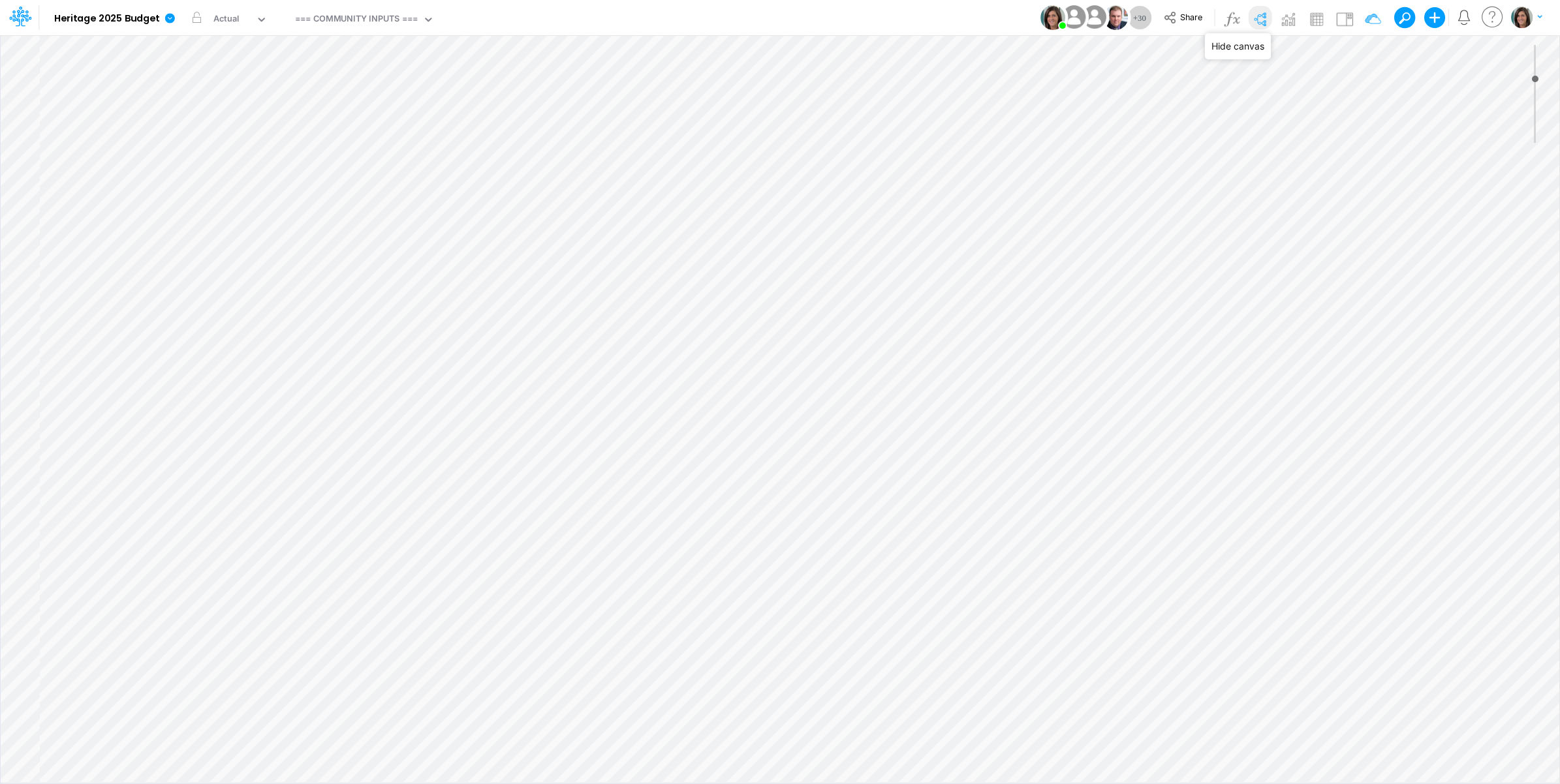
type input "0"
click at [1313, 16] on img at bounding box center [1316, 19] width 21 height 21
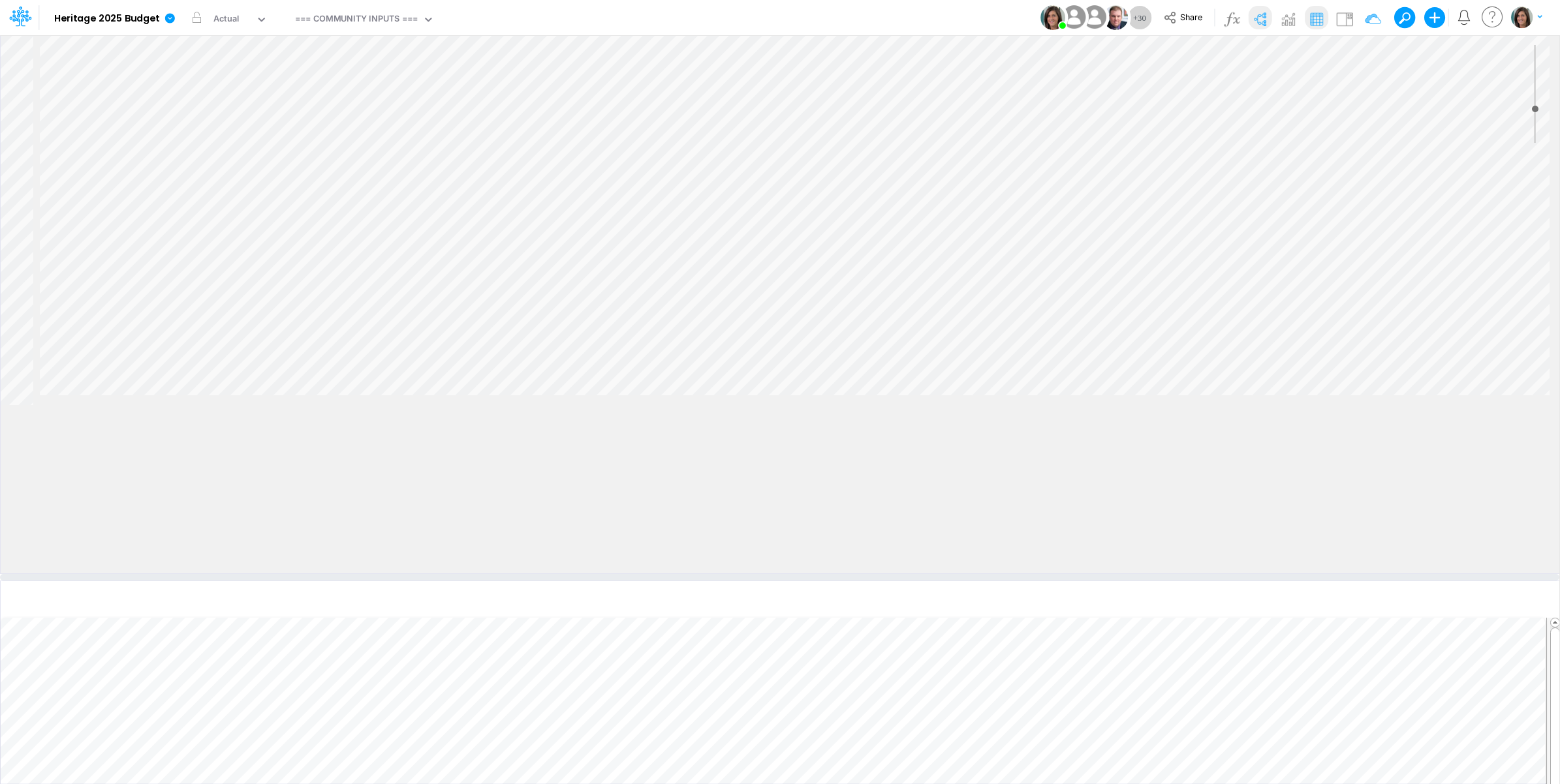
drag, startPoint x: 842, startPoint y: 409, endPoint x: 801, endPoint y: 585, distance: 180.7
click at [801, 581] on div at bounding box center [779, 577] width 1559 height 7
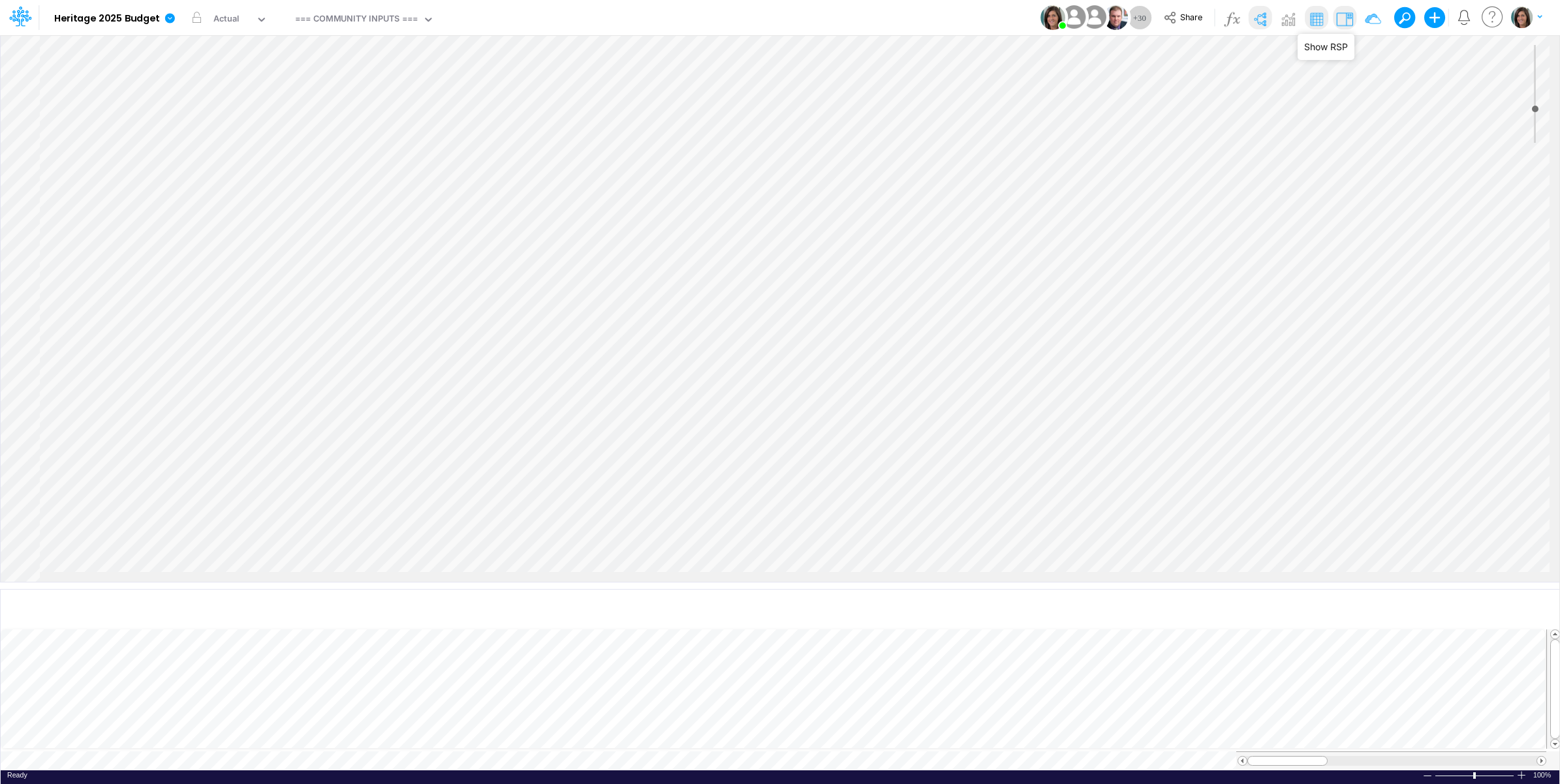
click at [1346, 16] on img at bounding box center [1344, 19] width 21 height 21
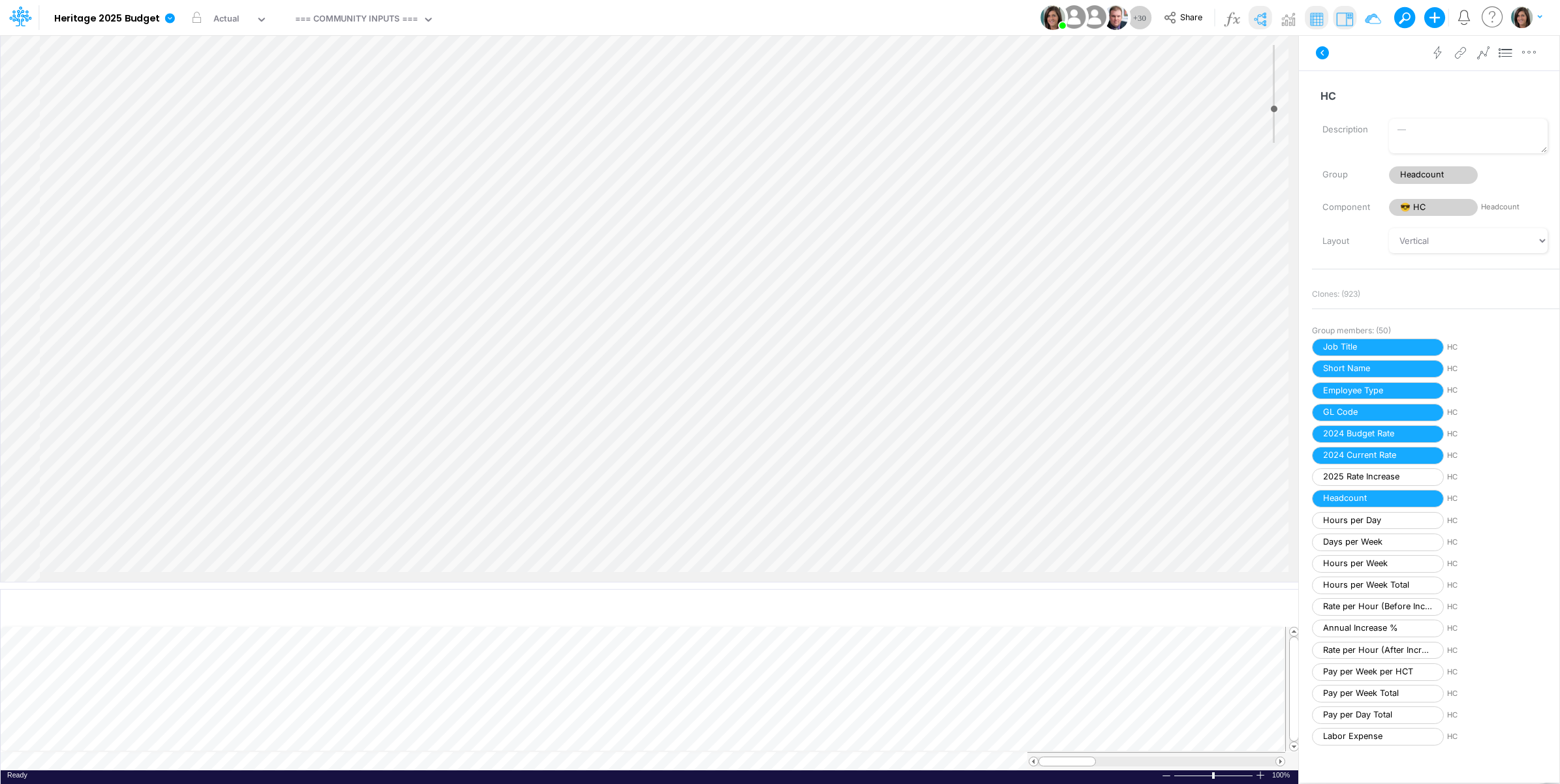
scroll to position [99, 0]
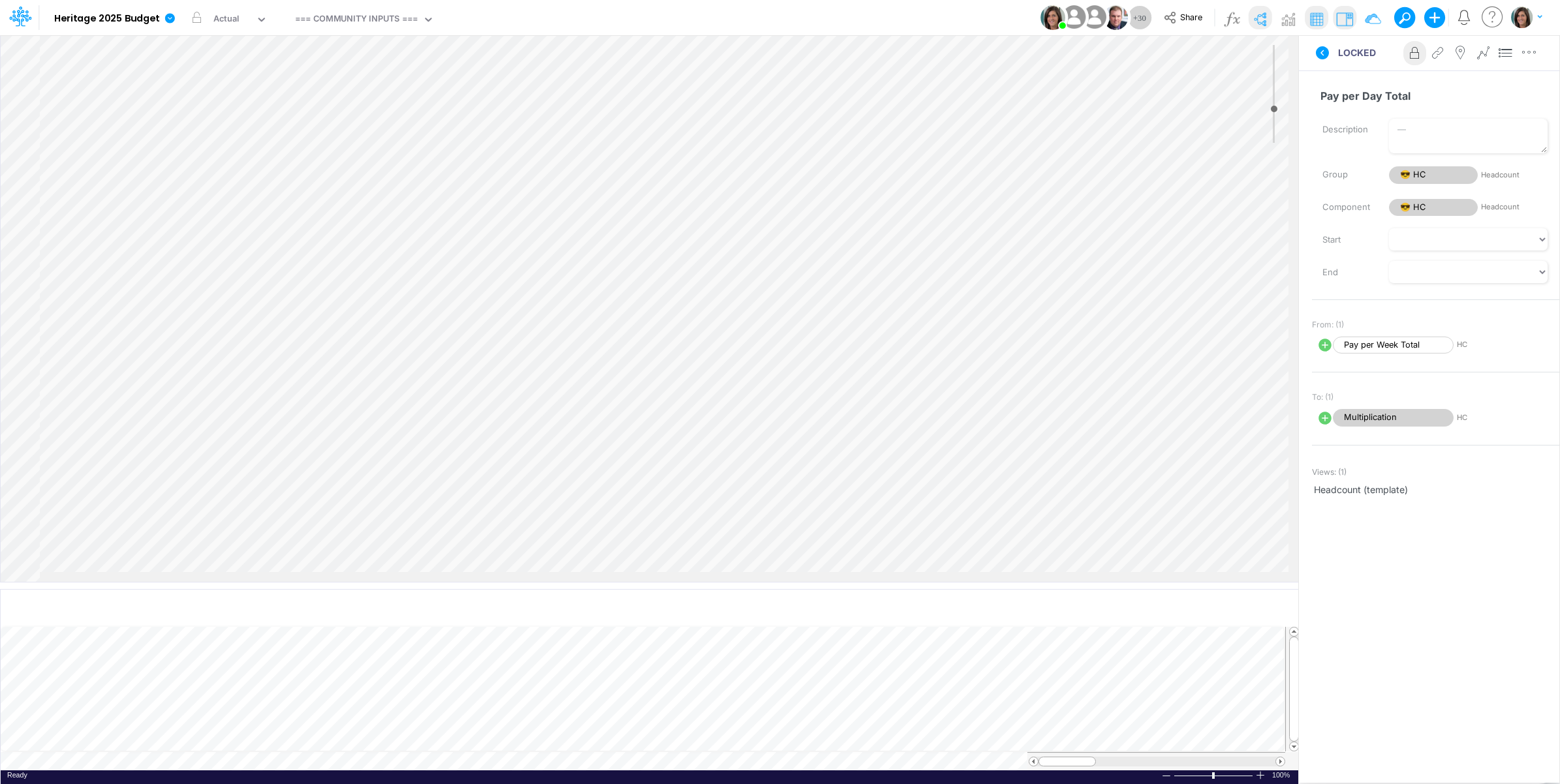
select select "Divide"
select select "Add"
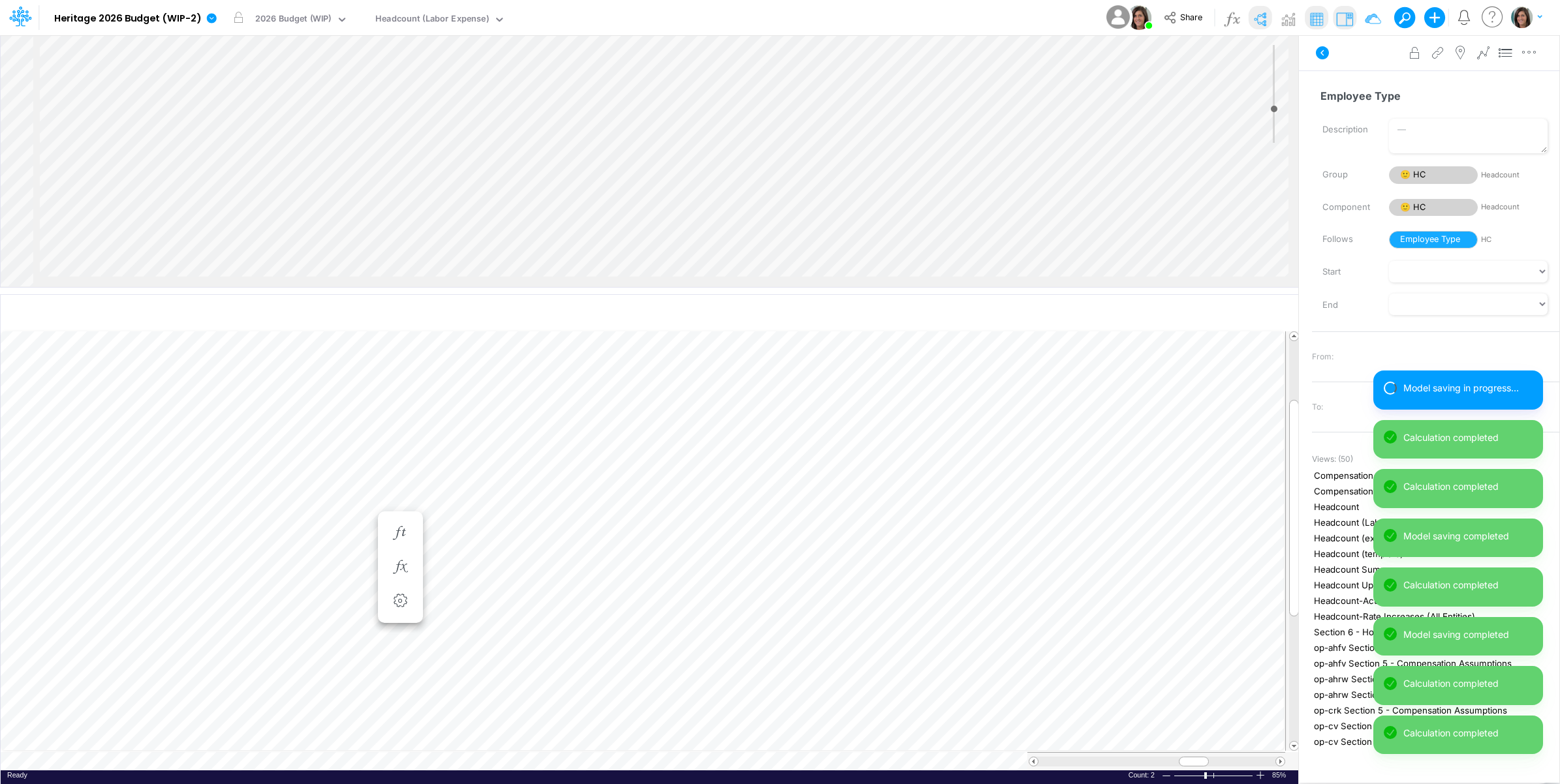
scroll to position [0, 1]
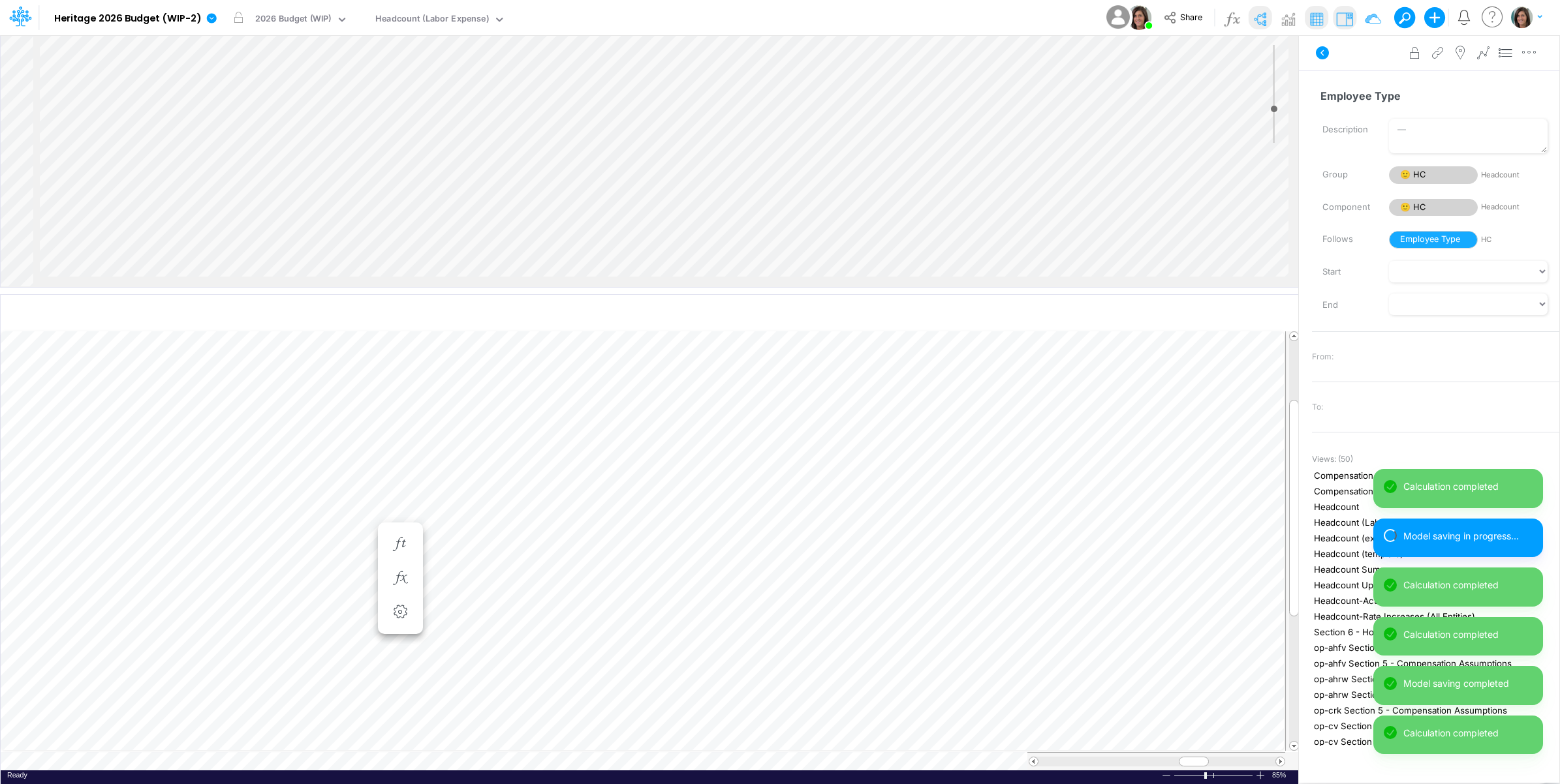
scroll to position [0, 1]
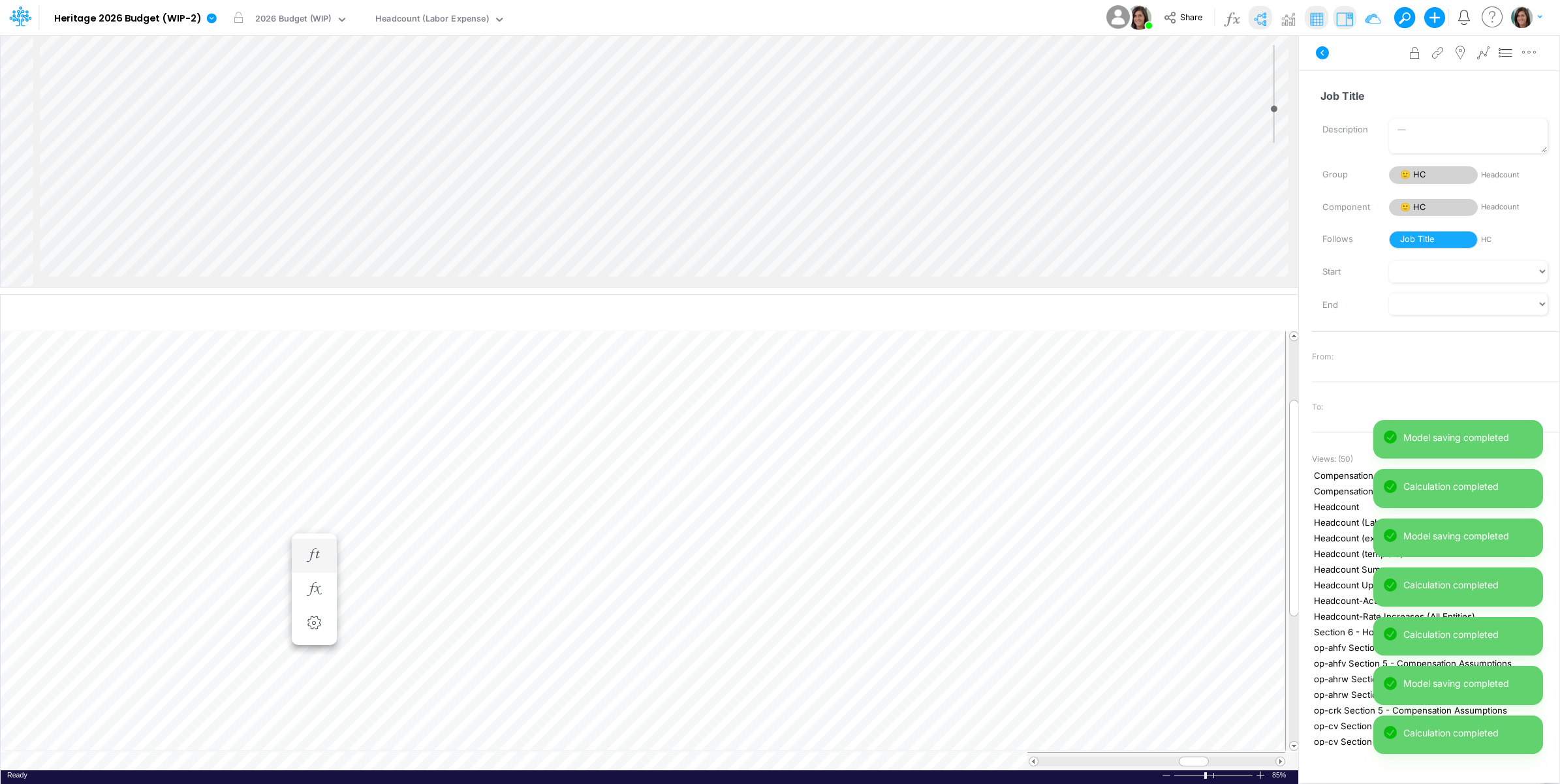
scroll to position [0, 1]
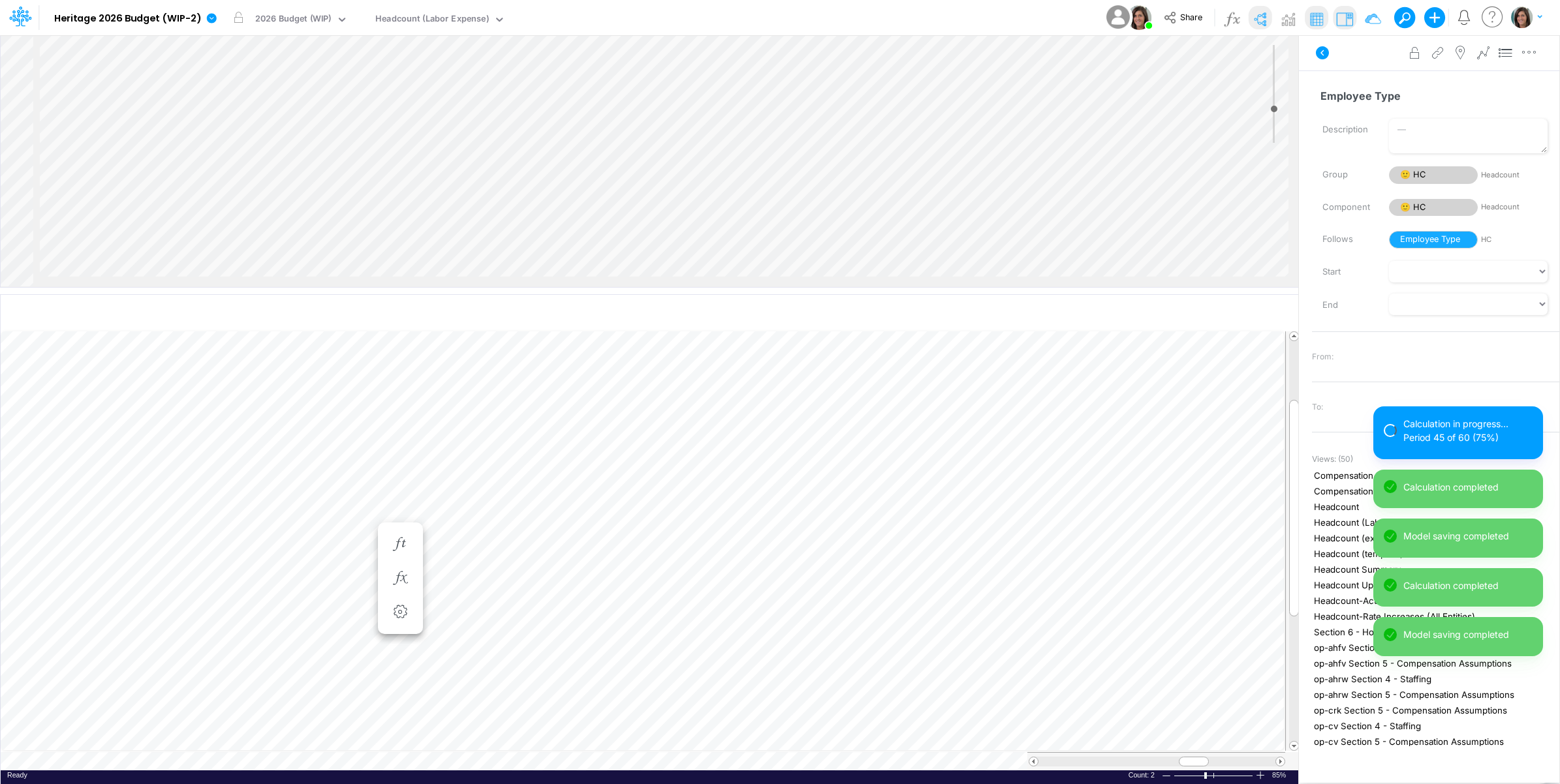
scroll to position [0, 1]
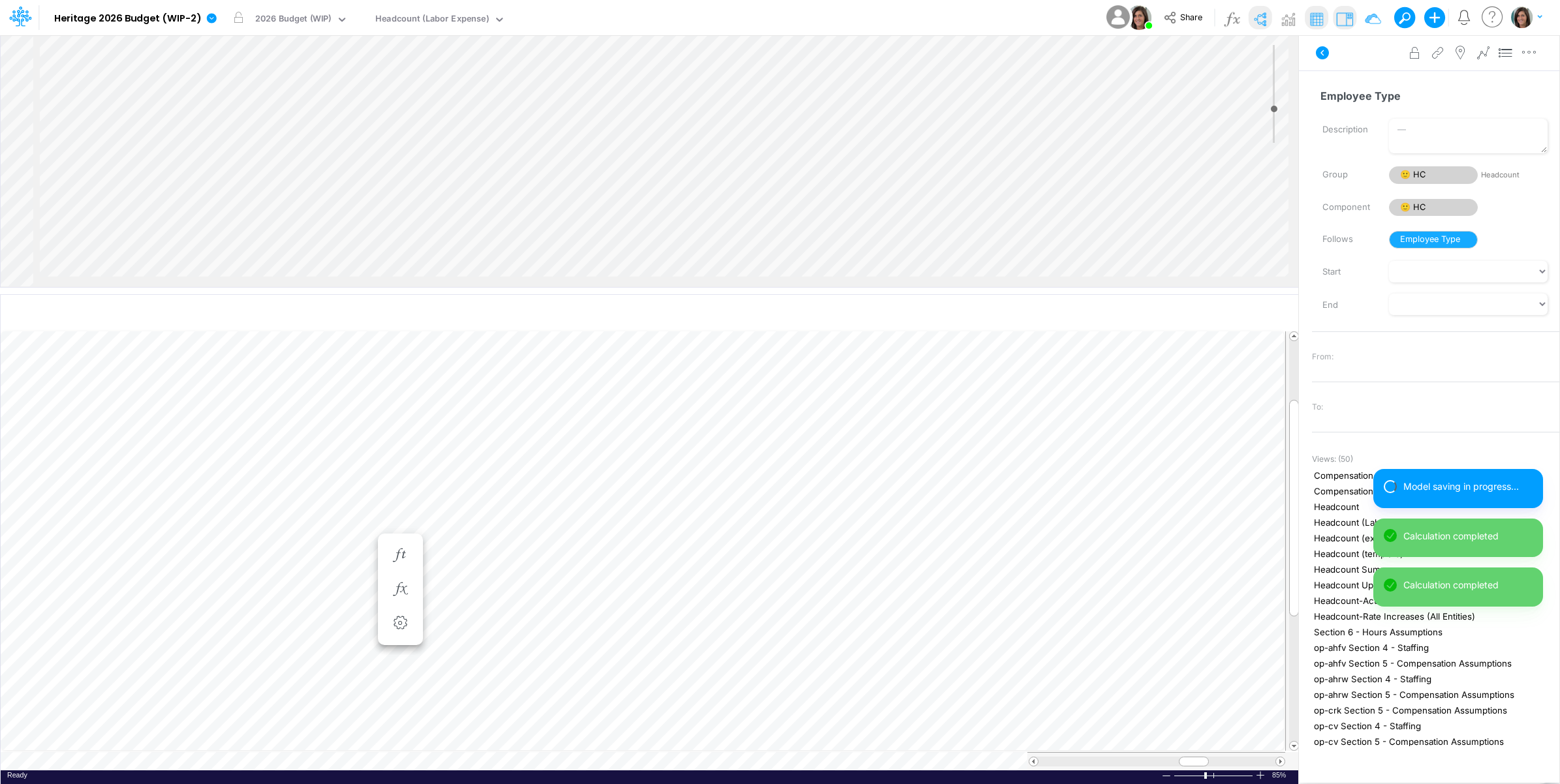
scroll to position [0, 1]
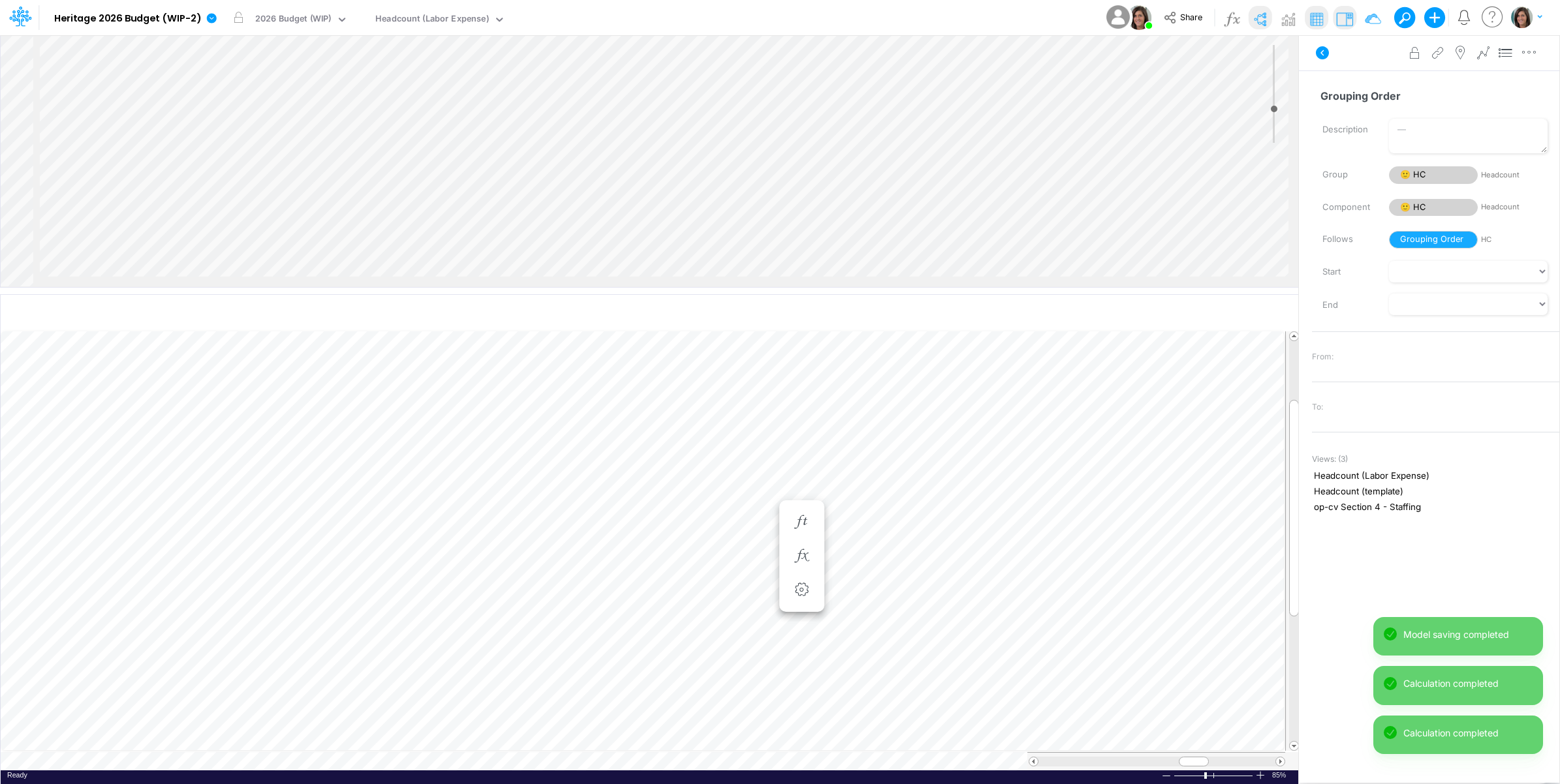
scroll to position [0, 1]
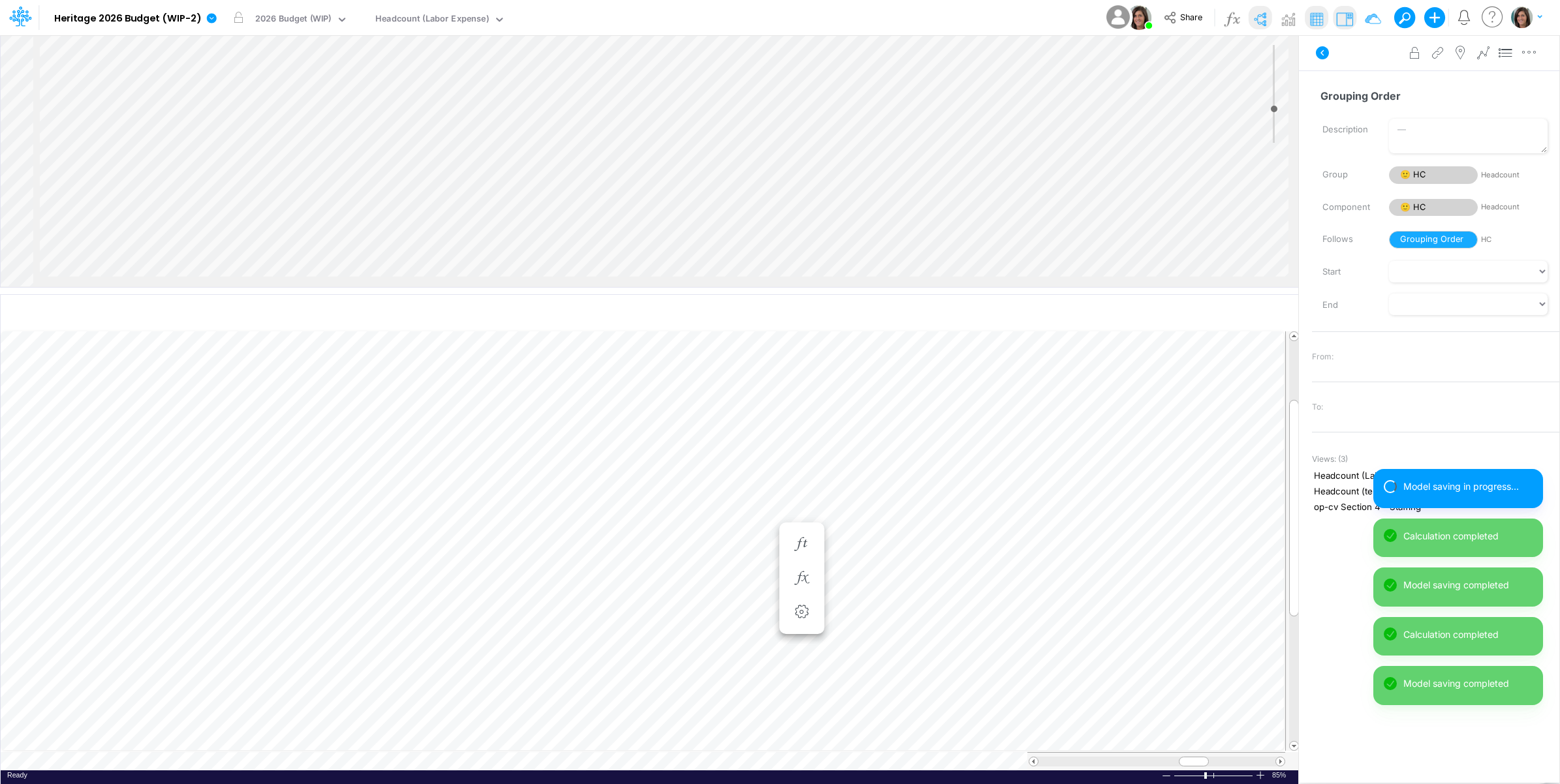
scroll to position [0, 1]
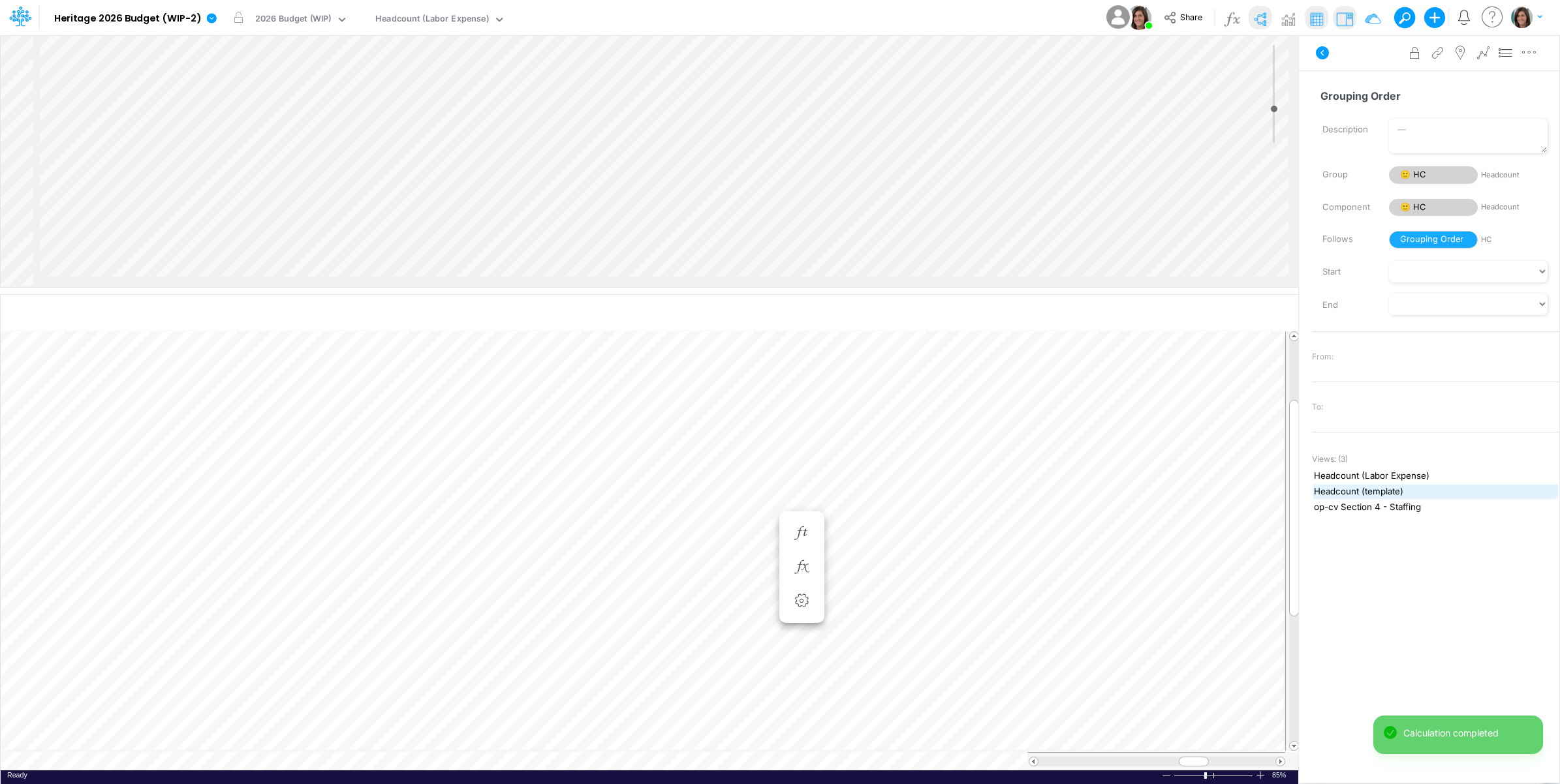
scroll to position [0, 1]
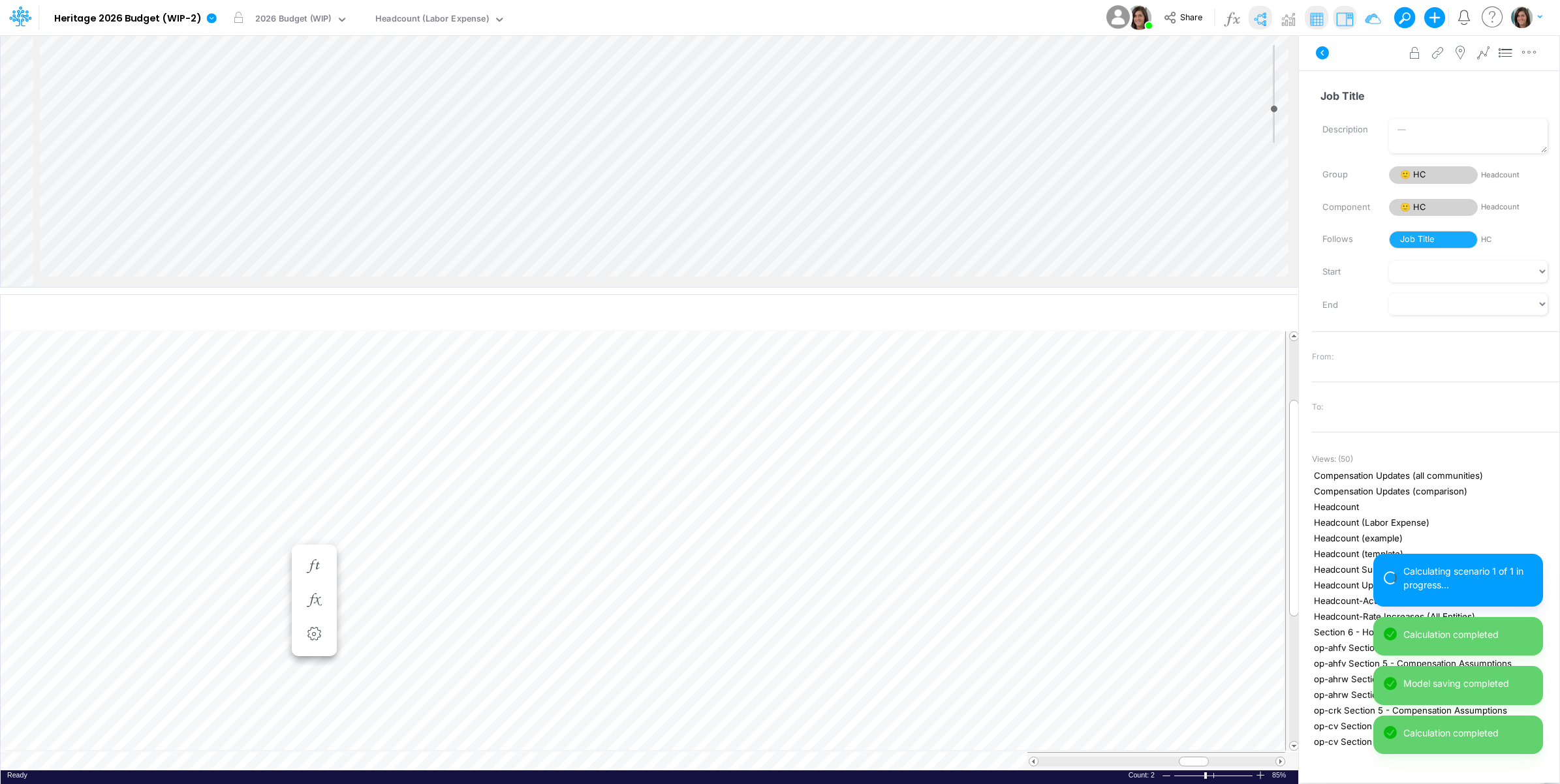
scroll to position [0, 1]
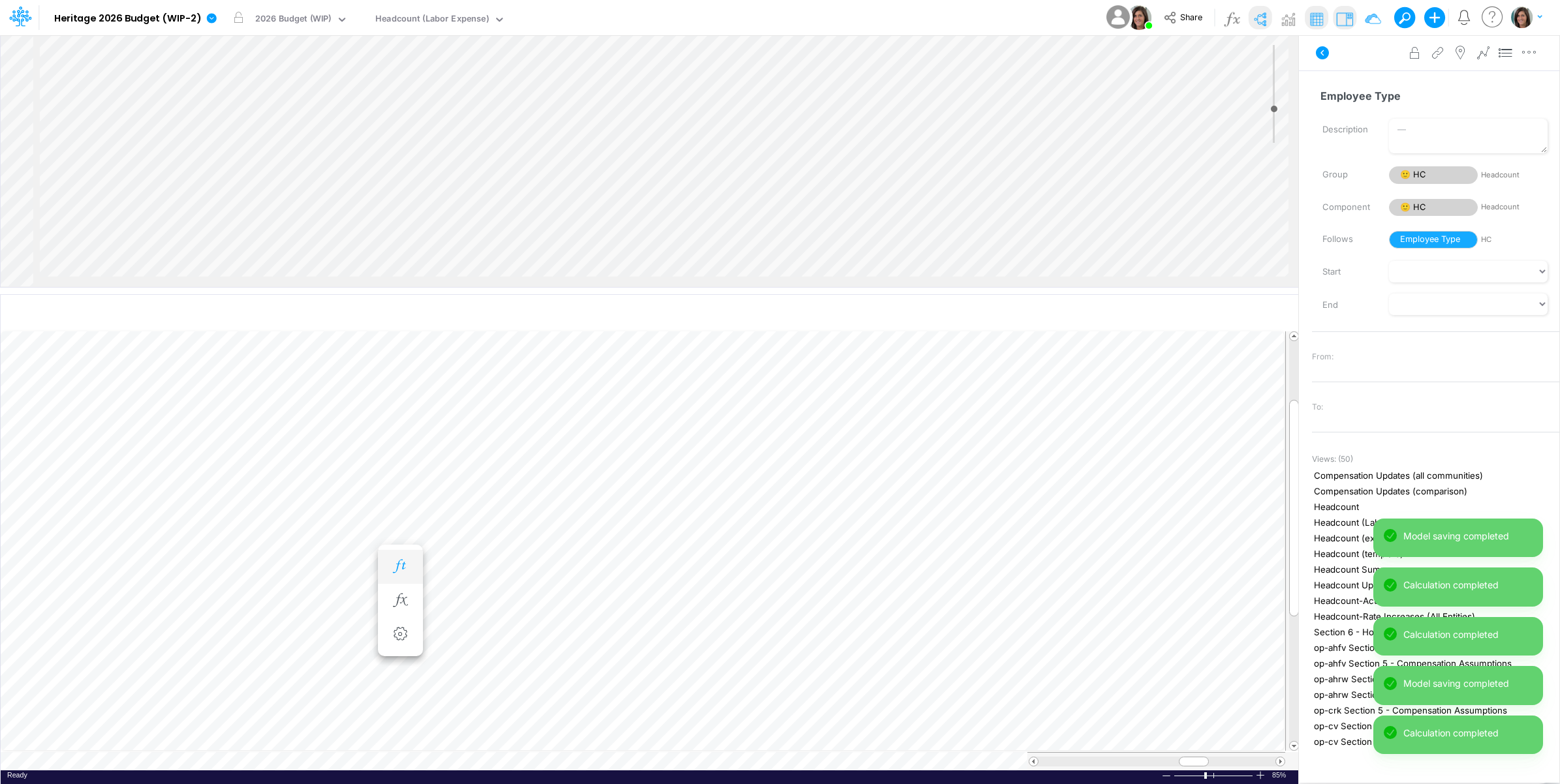
scroll to position [0, 1]
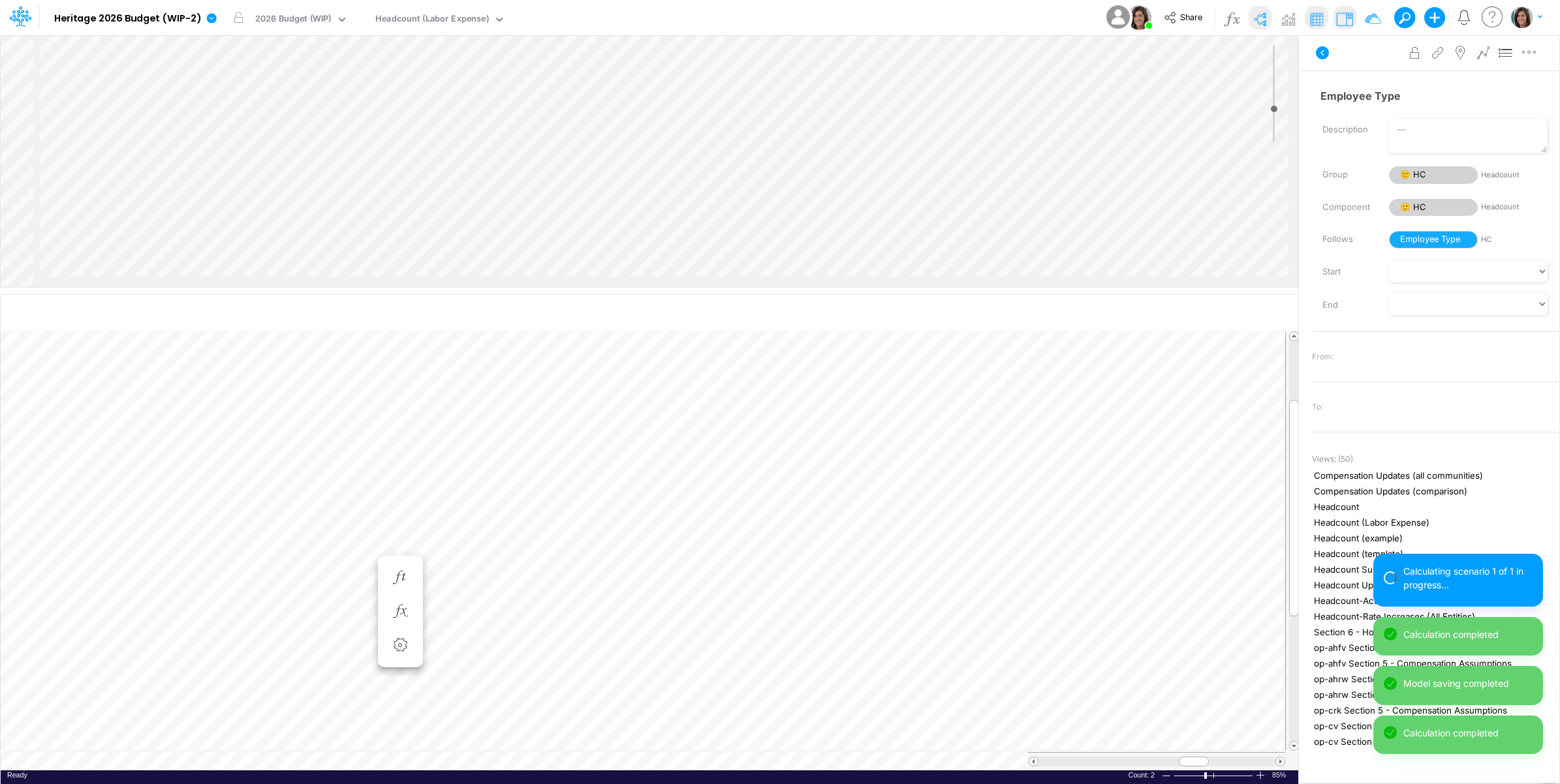
scroll to position [0, 1]
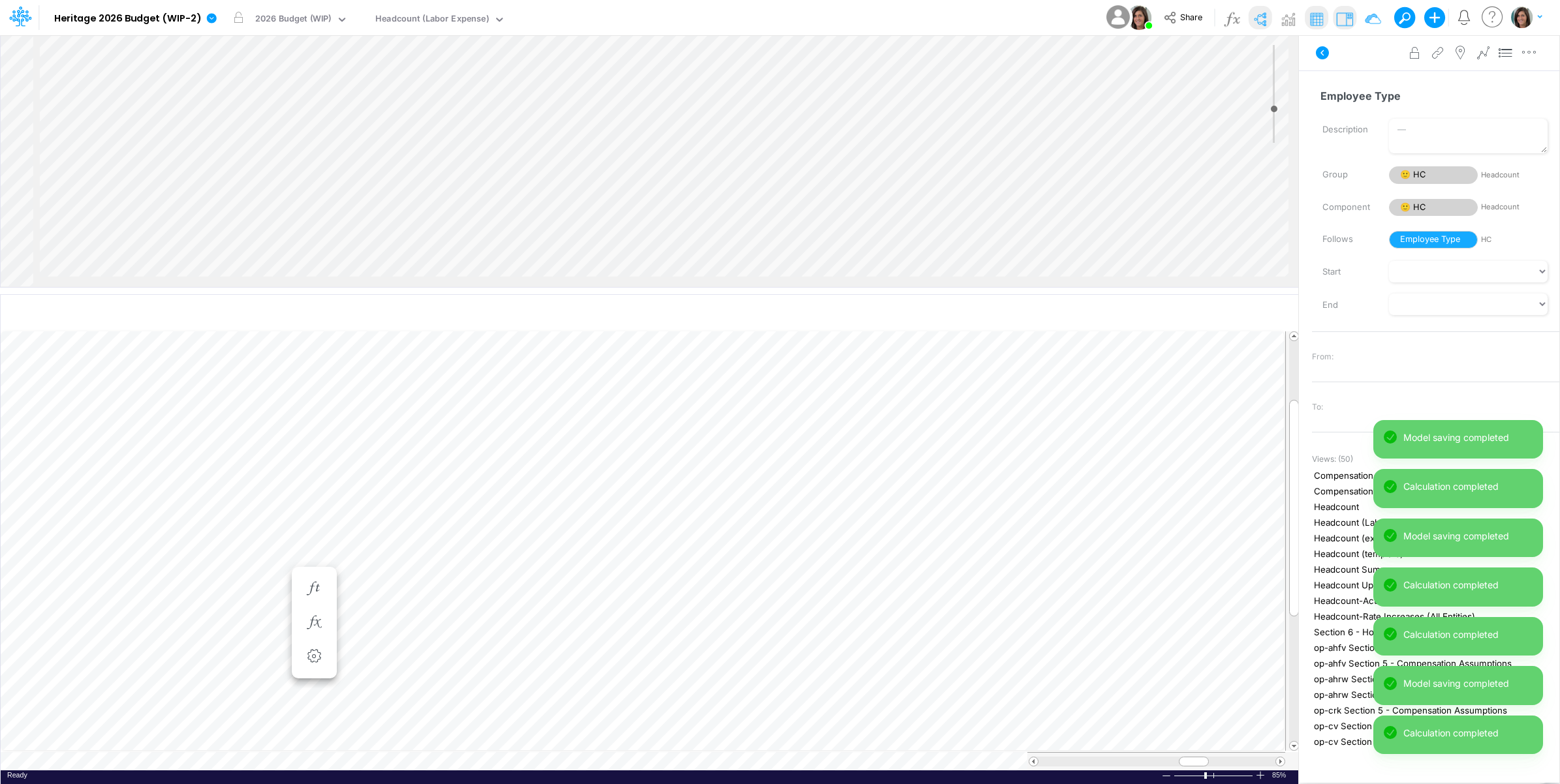
scroll to position [0, 1]
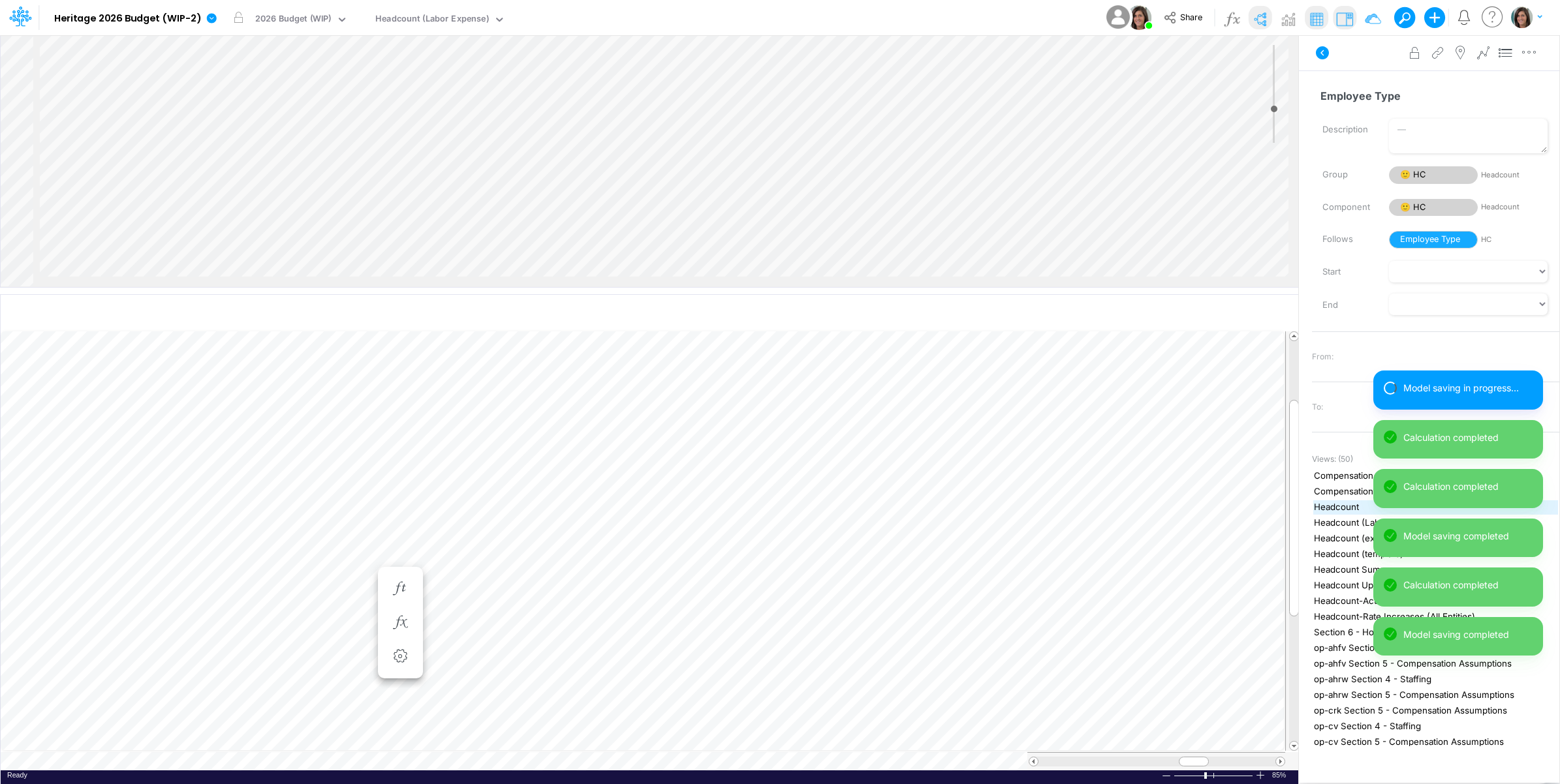
scroll to position [0, 1]
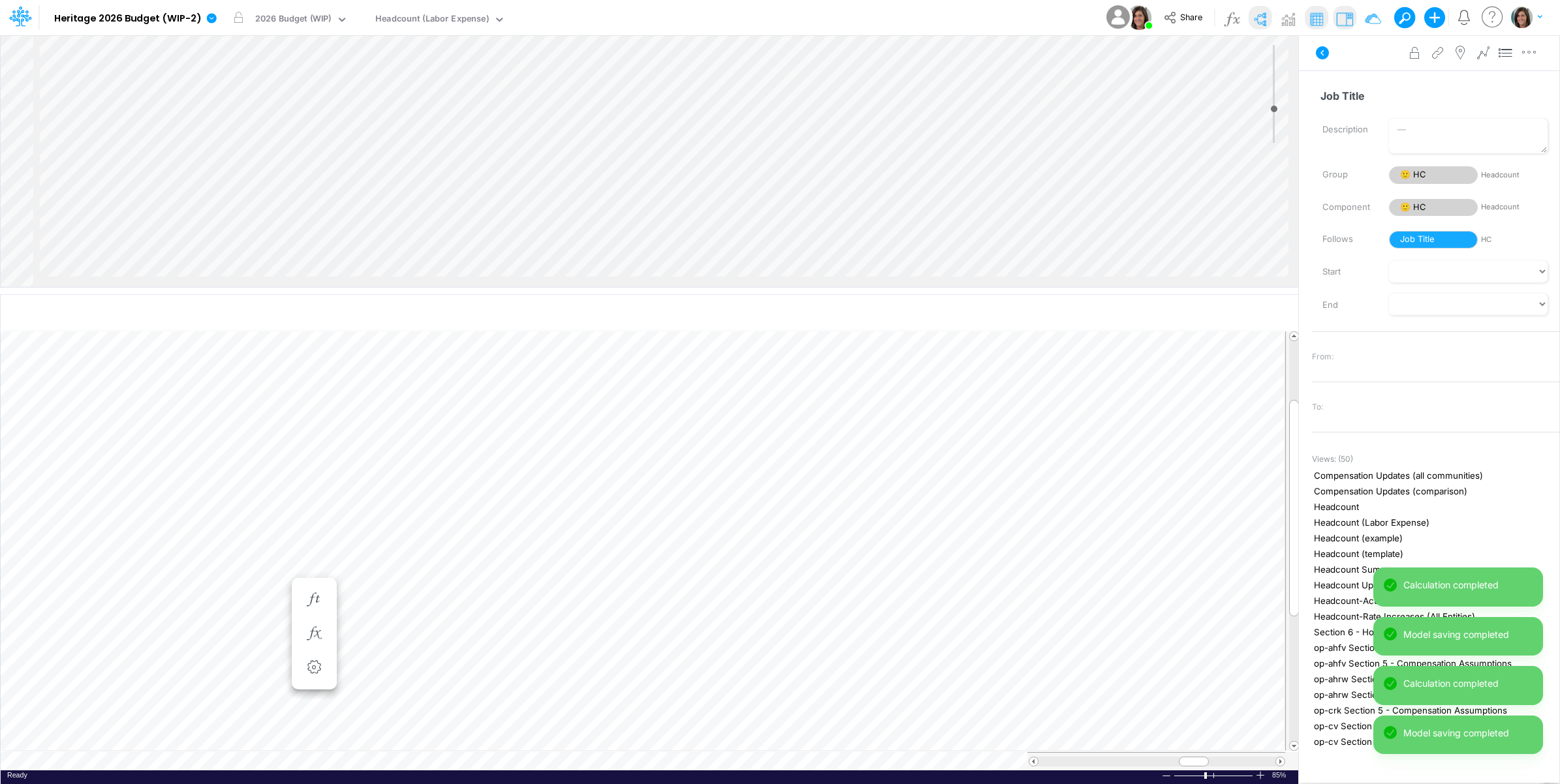
scroll to position [0, 1]
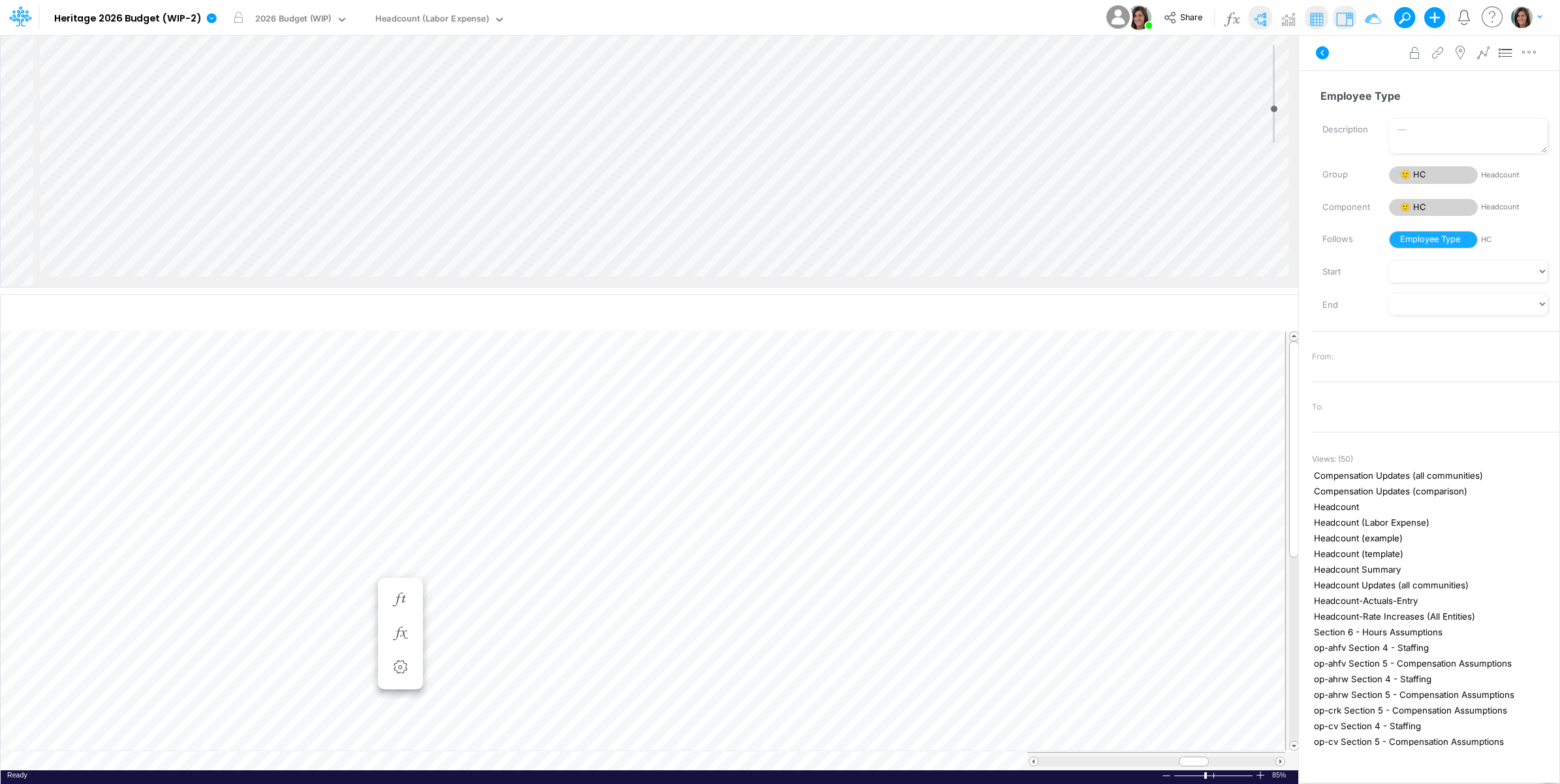
scroll to position [0, 1]
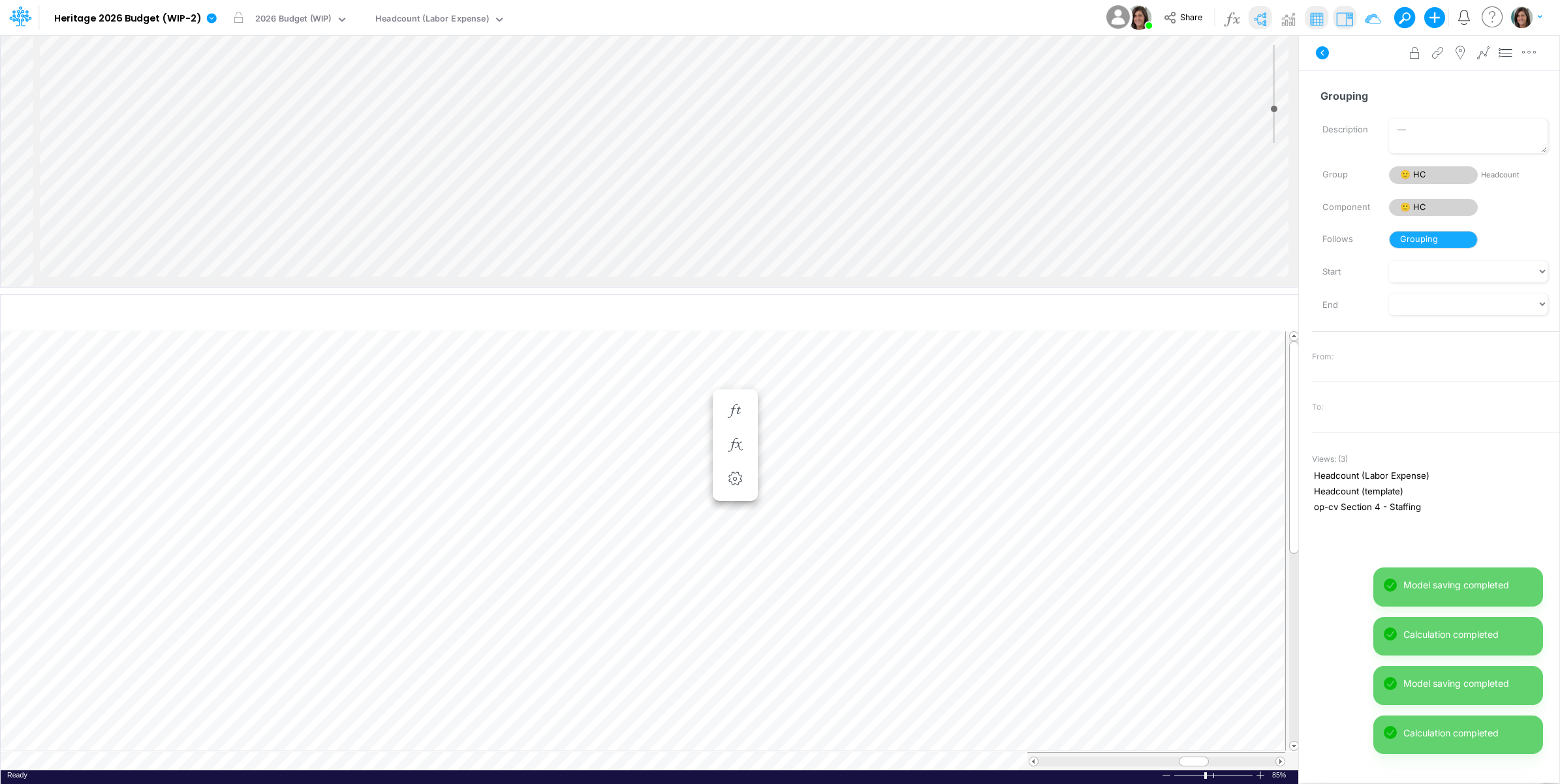
scroll to position [0, 1]
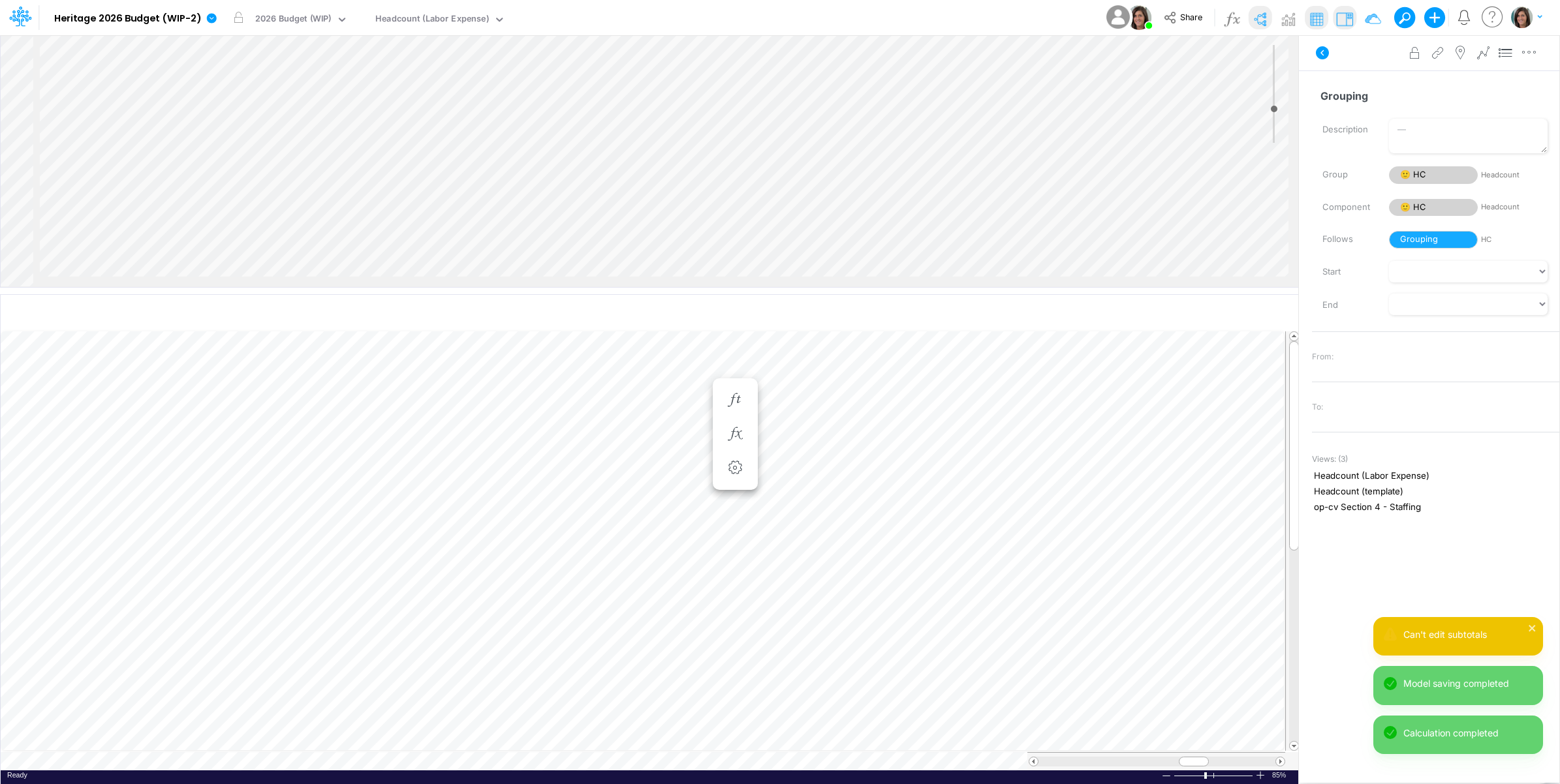
scroll to position [0, 1]
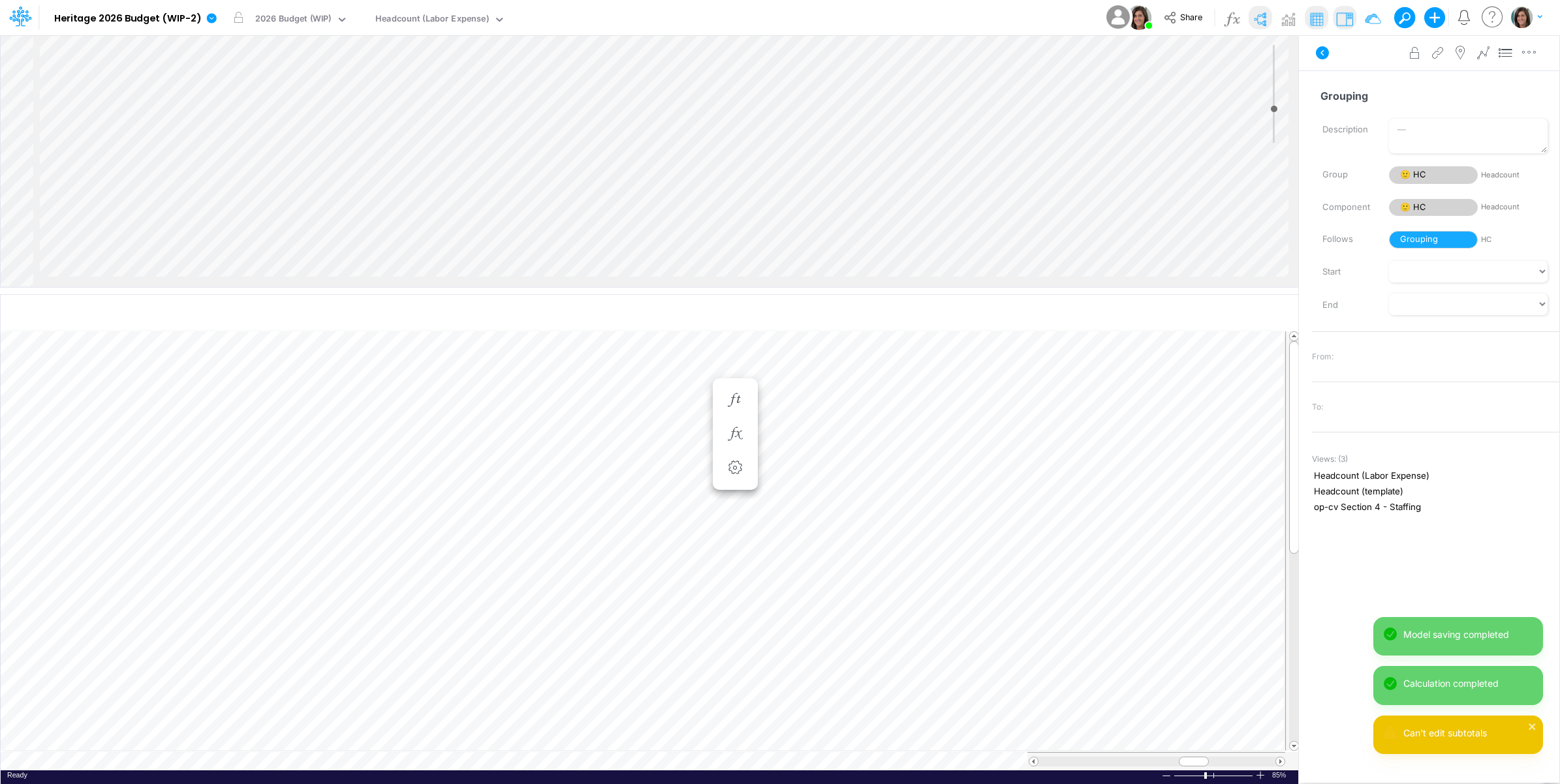
scroll to position [0, 1]
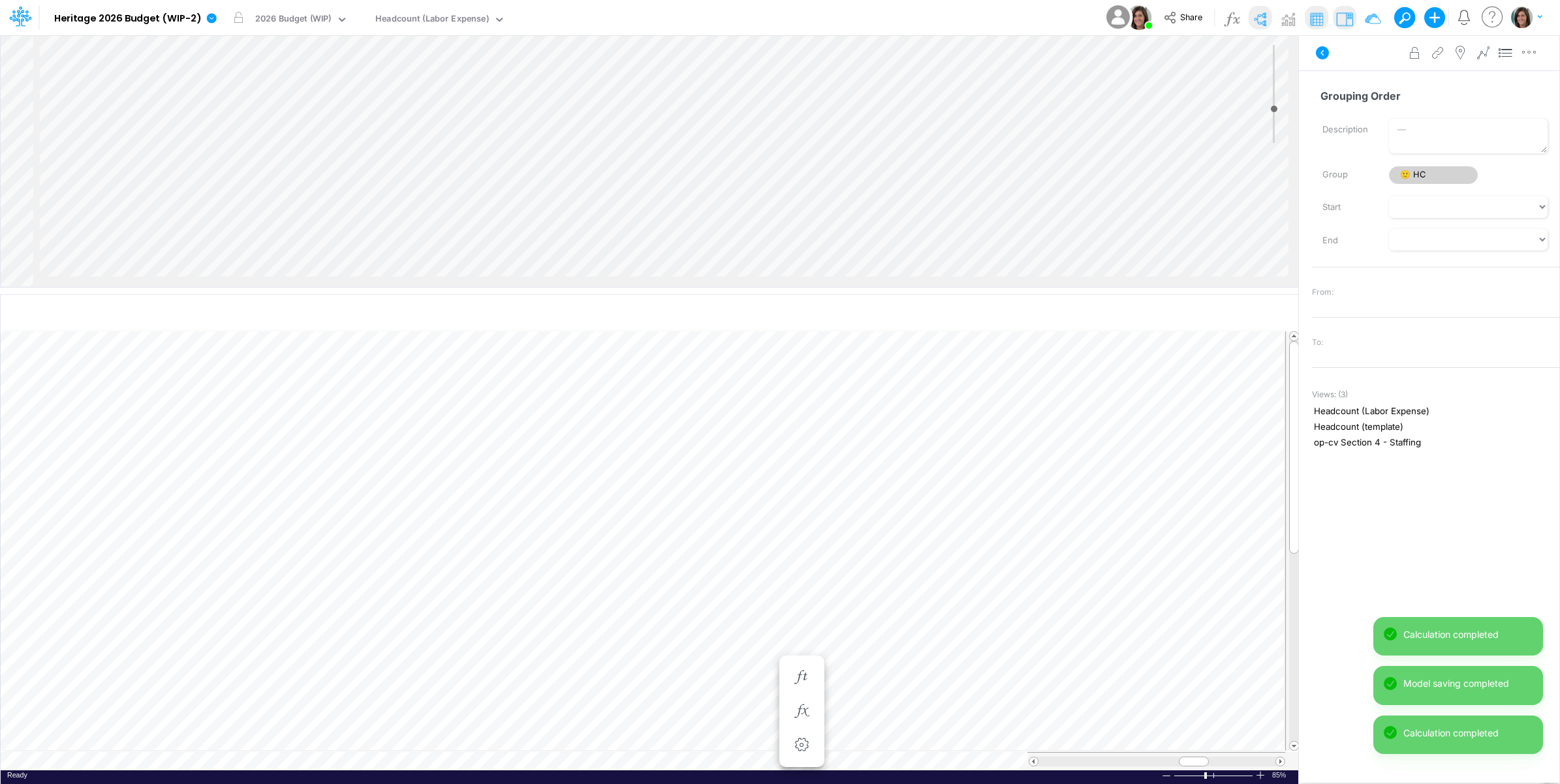
scroll to position [0, 1]
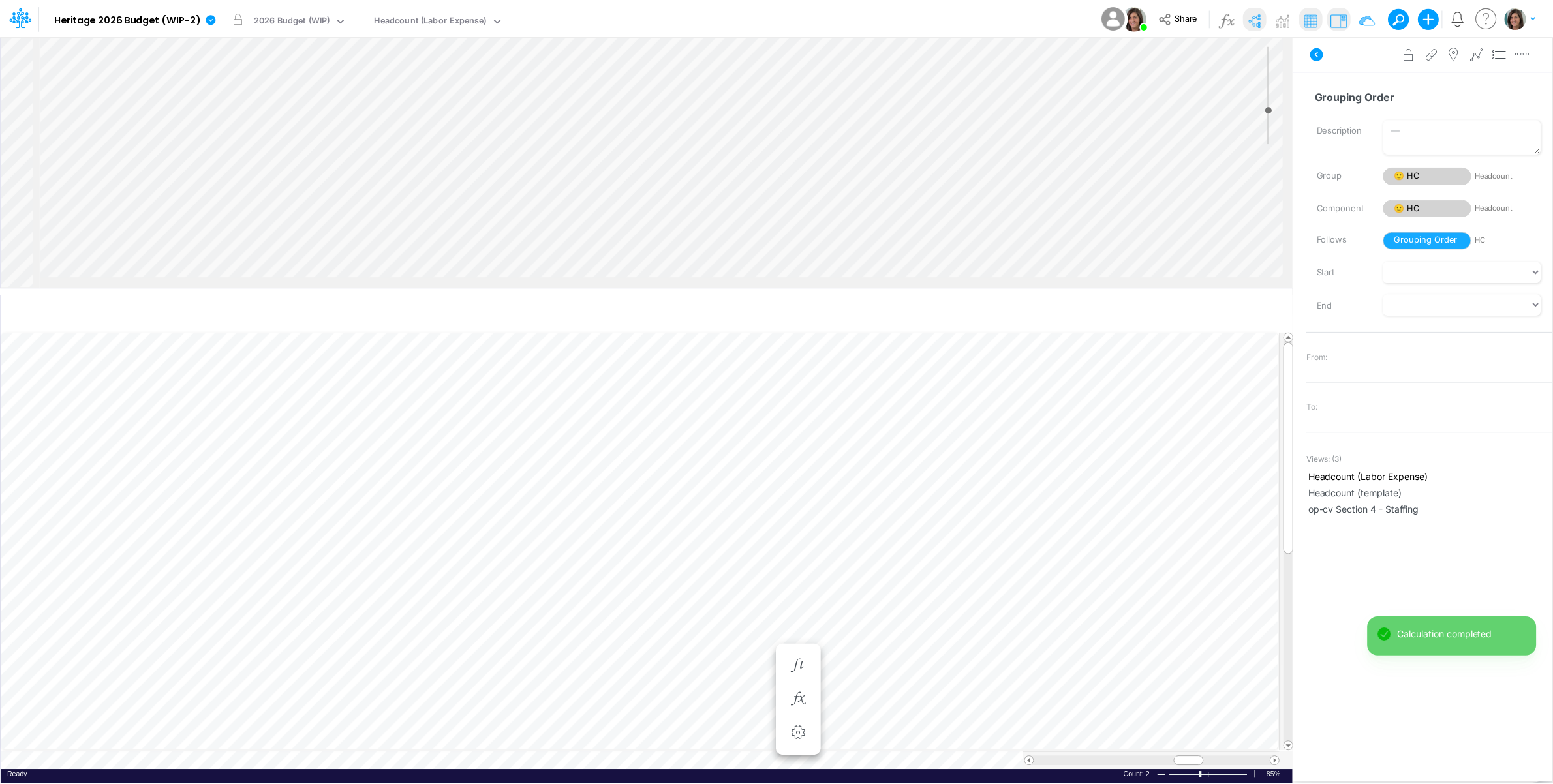
scroll to position [0, 1]
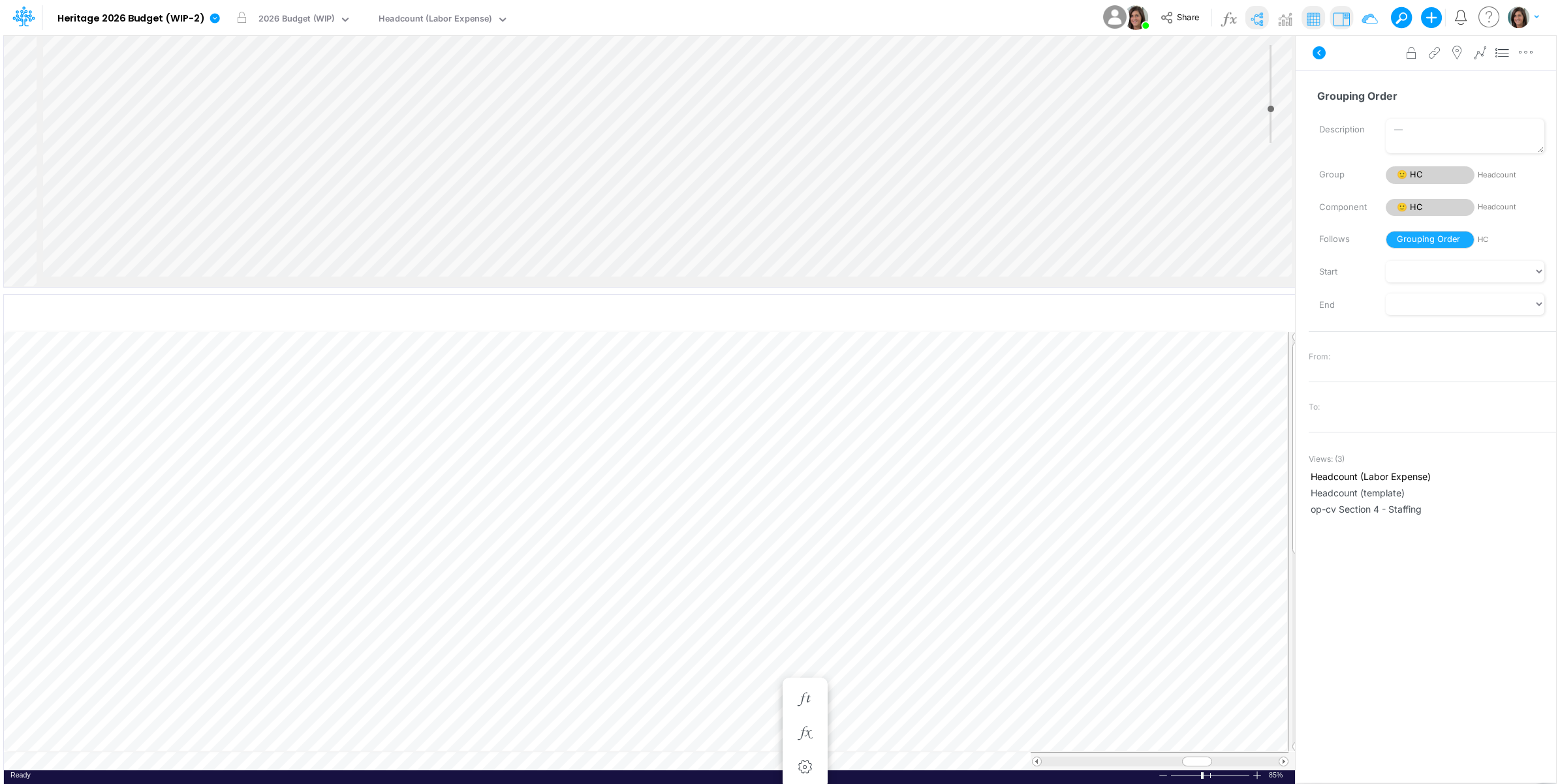
scroll to position [0, 1]
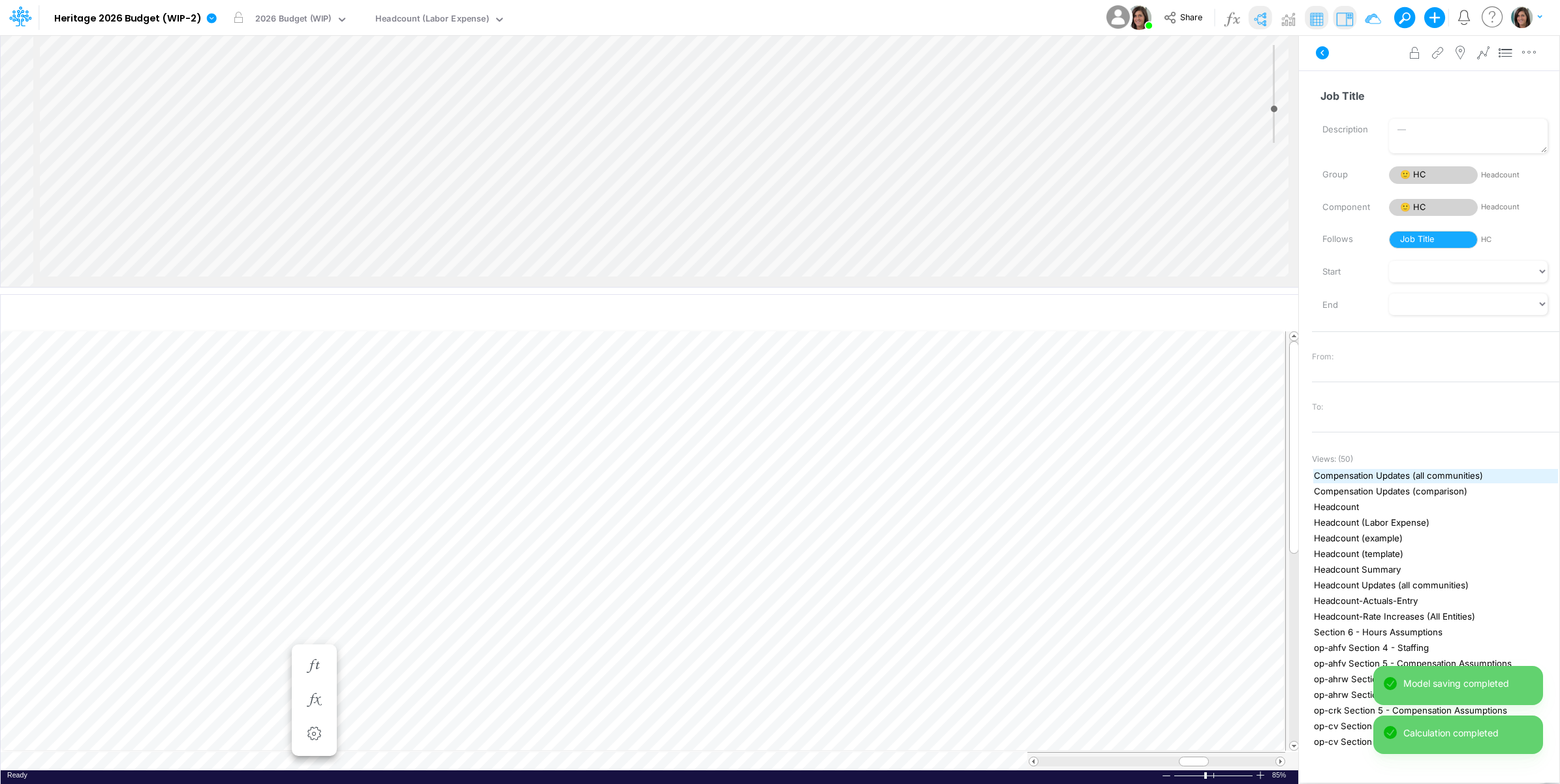
scroll to position [0, 1]
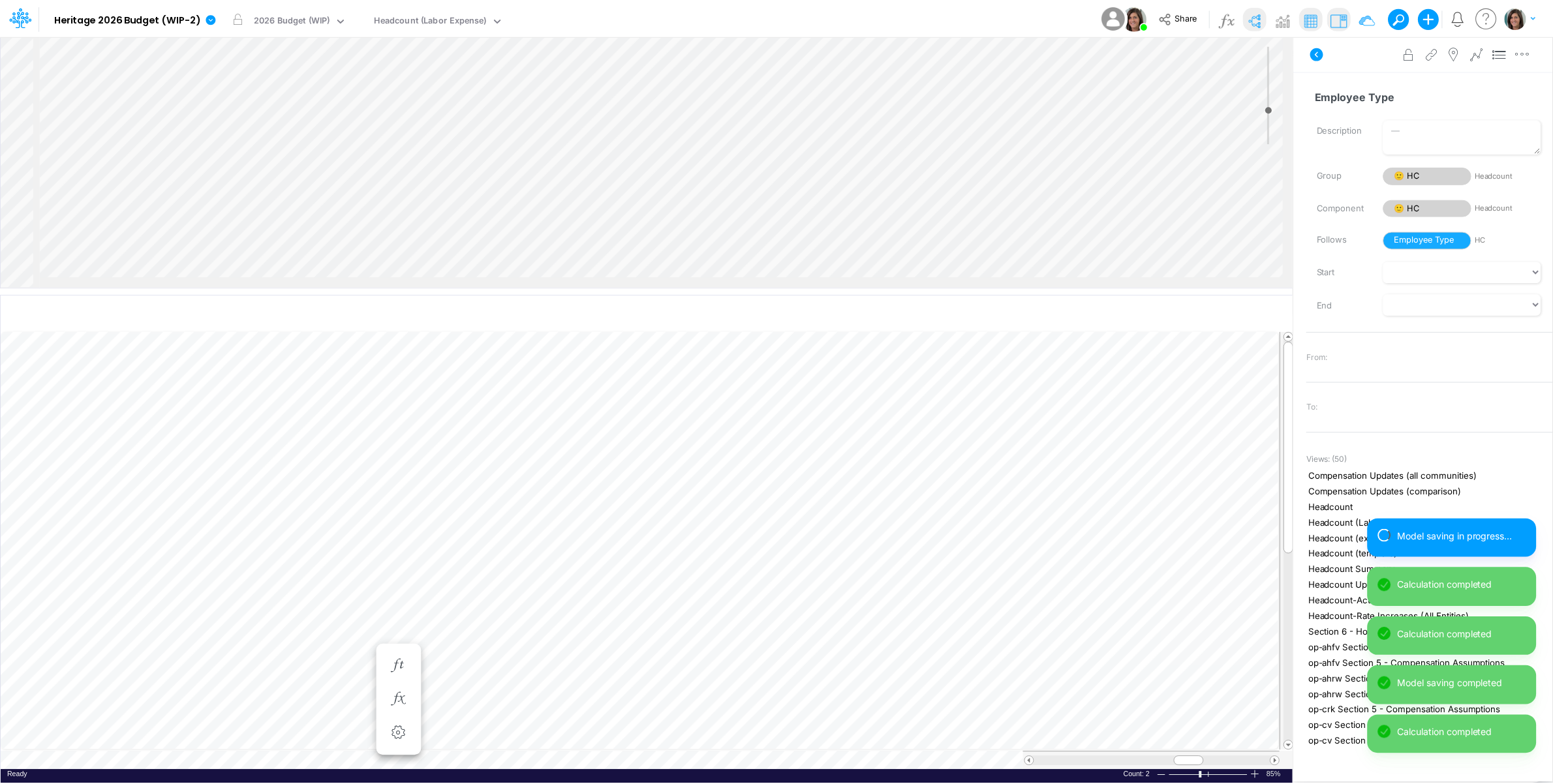
scroll to position [0, 1]
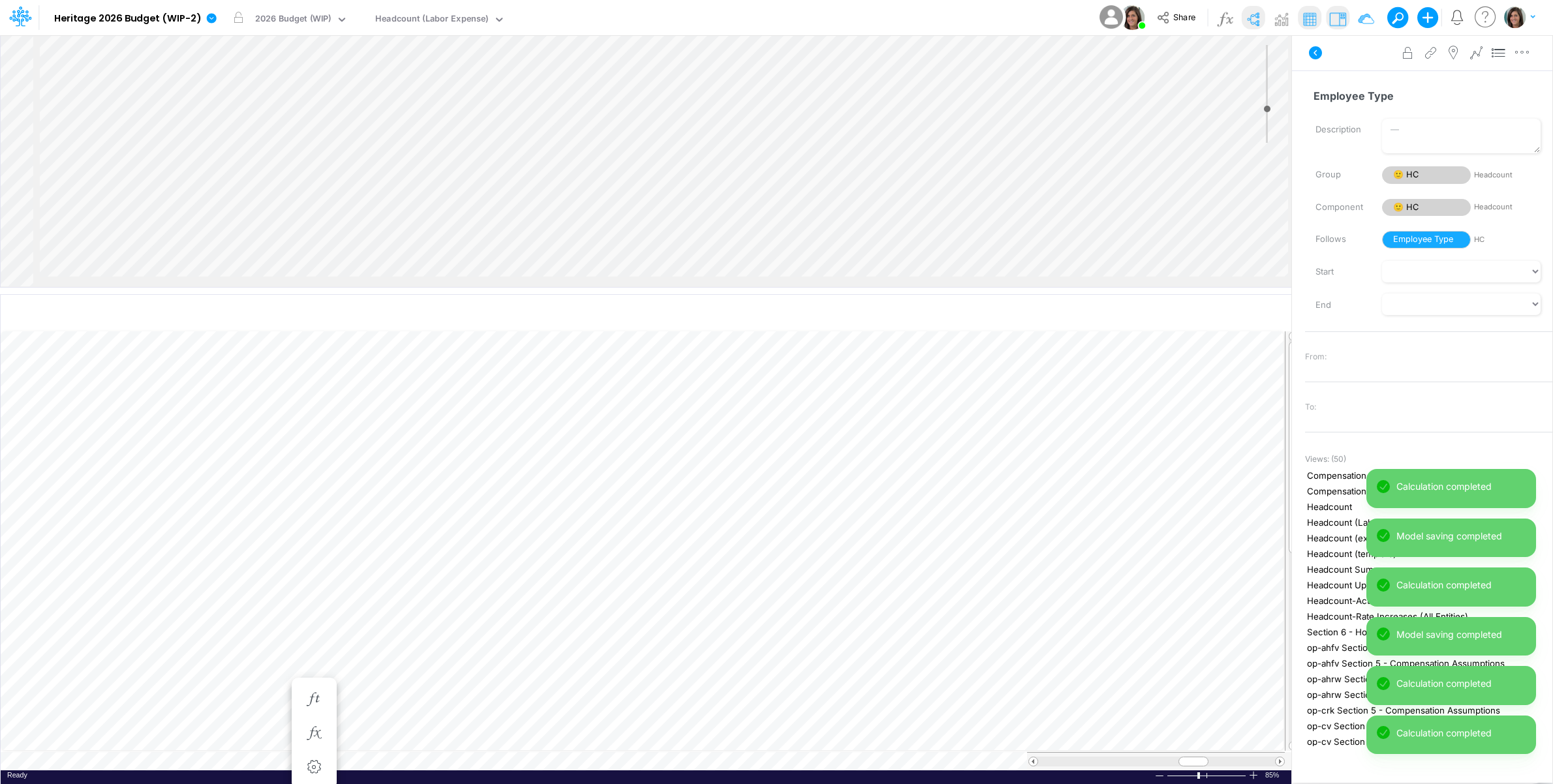
scroll to position [0, 1]
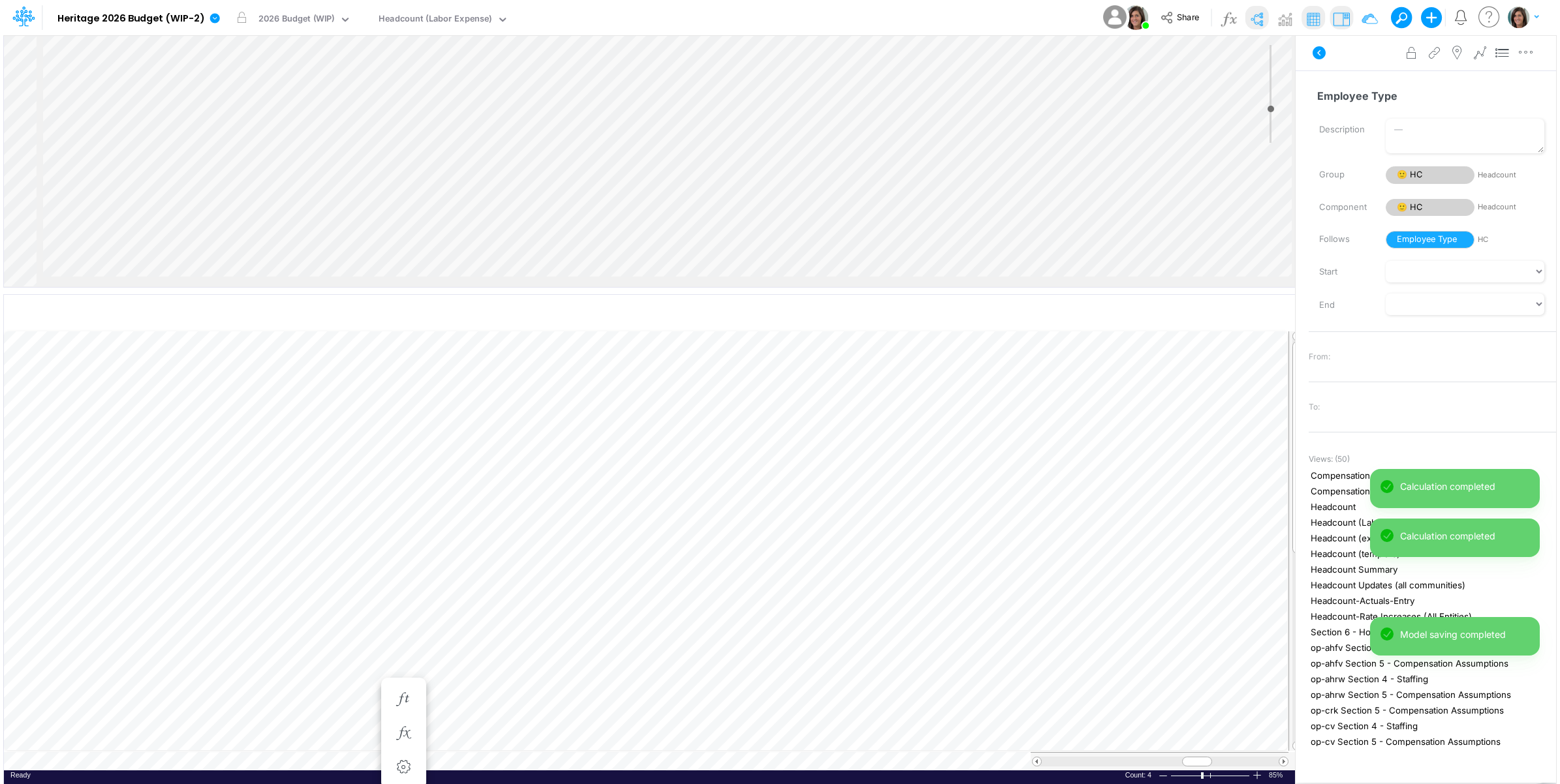
scroll to position [0, 1]
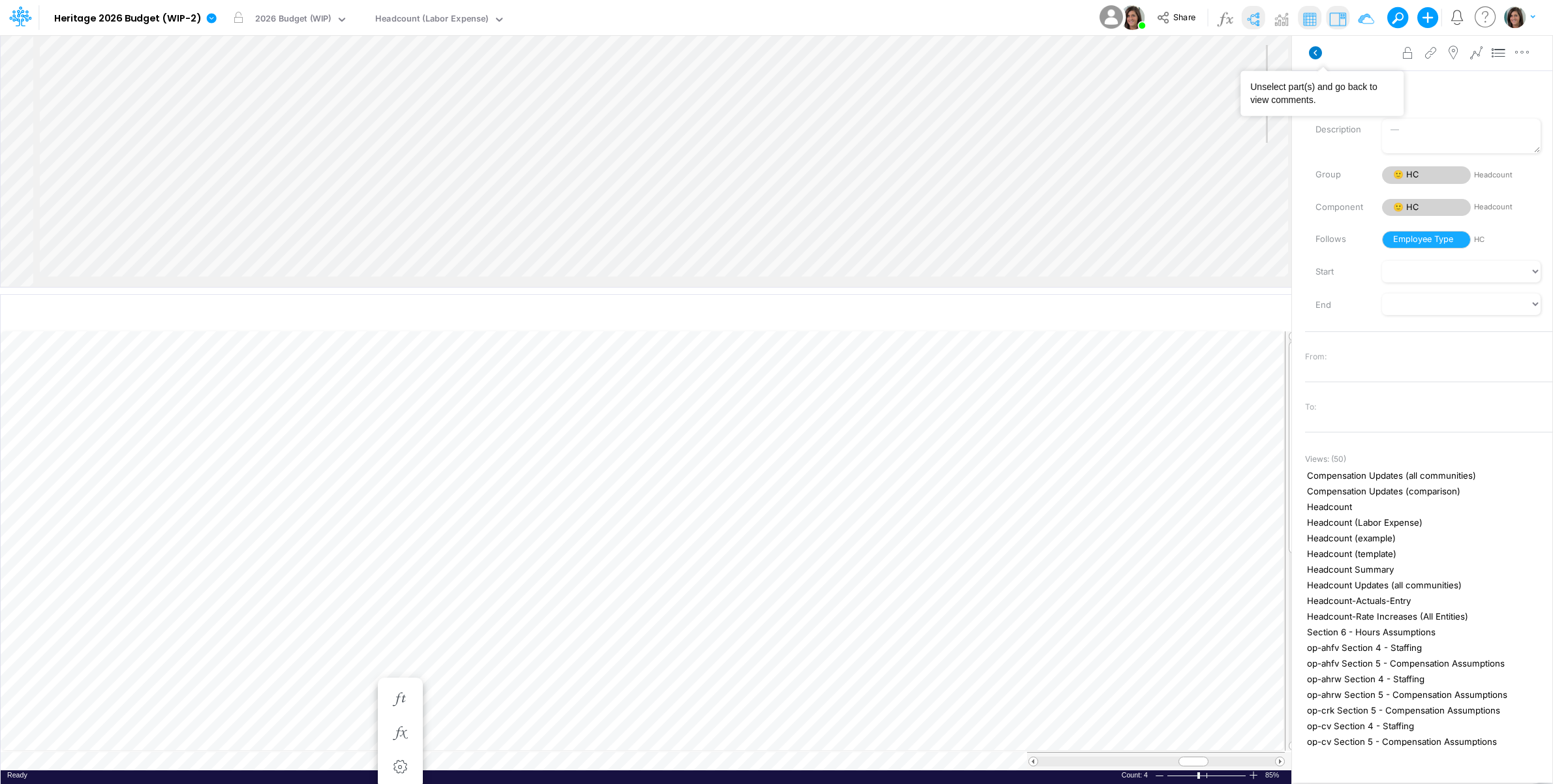
click at [1322, 50] on icon at bounding box center [1315, 53] width 13 height 13
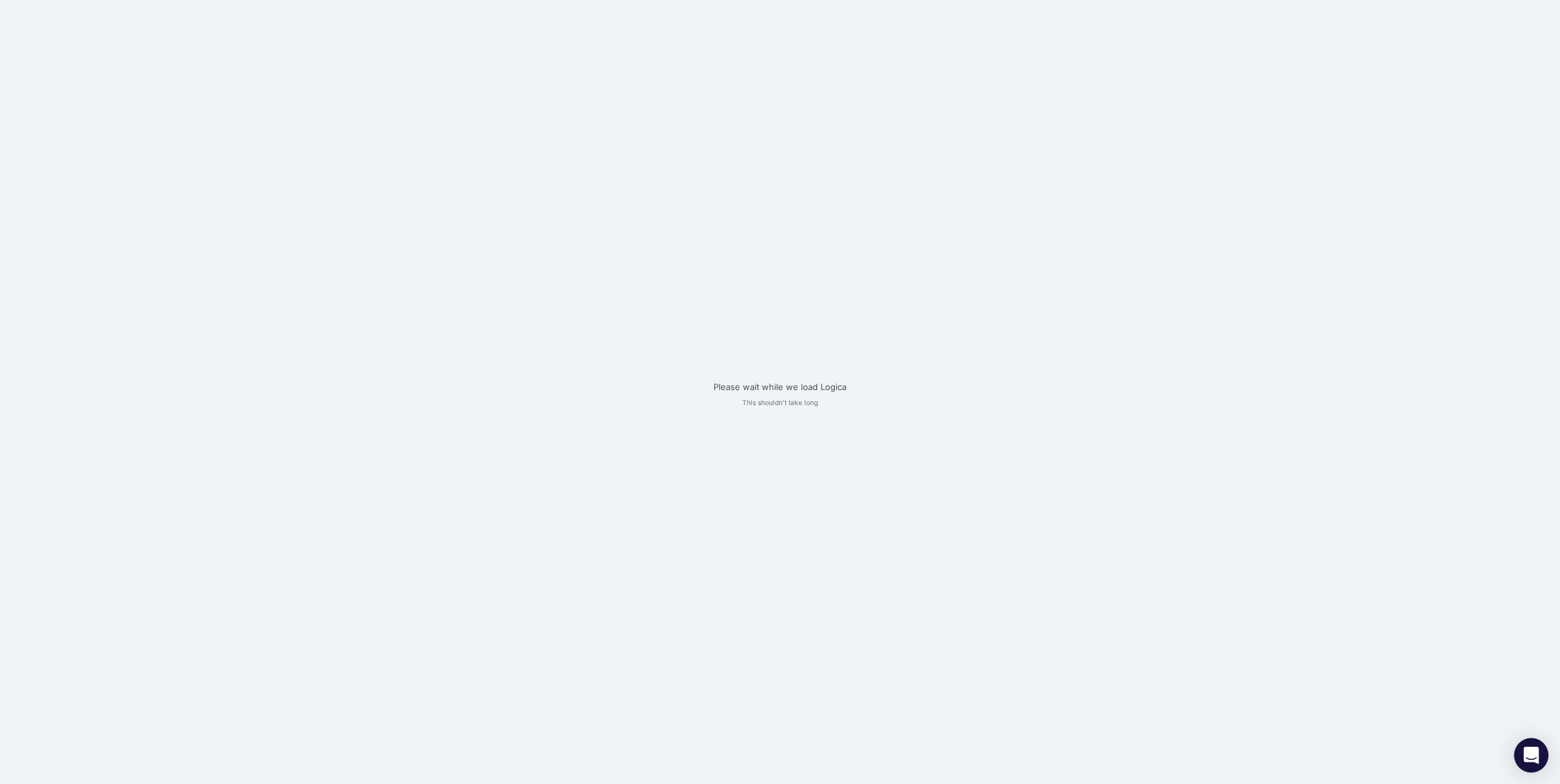
click at [1529, 758] on icon "Open Intercom Messenger" at bounding box center [1531, 755] width 15 height 17
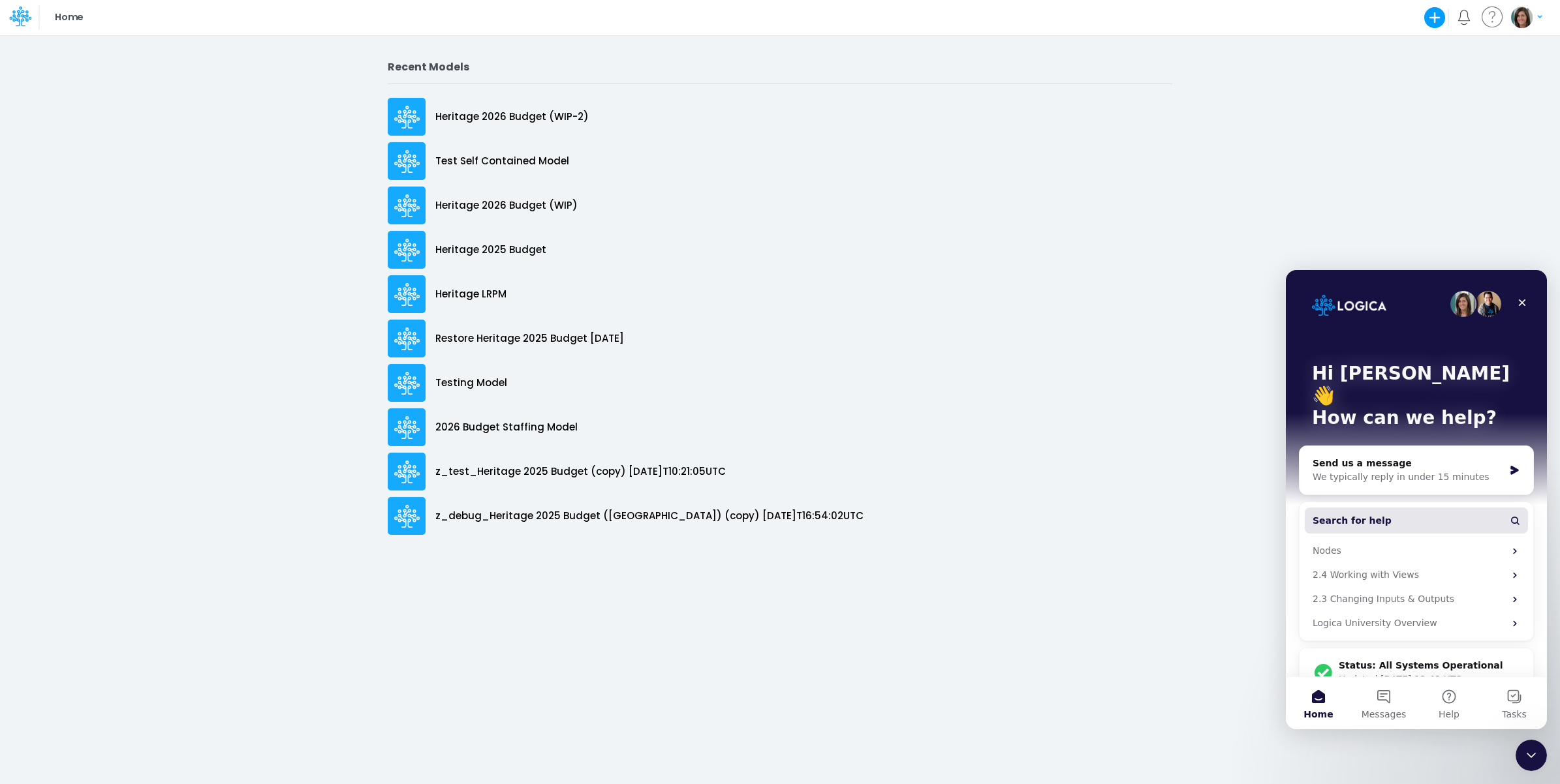
click at [1365, 514] on span "Search for help" at bounding box center [1352, 521] width 79 height 14
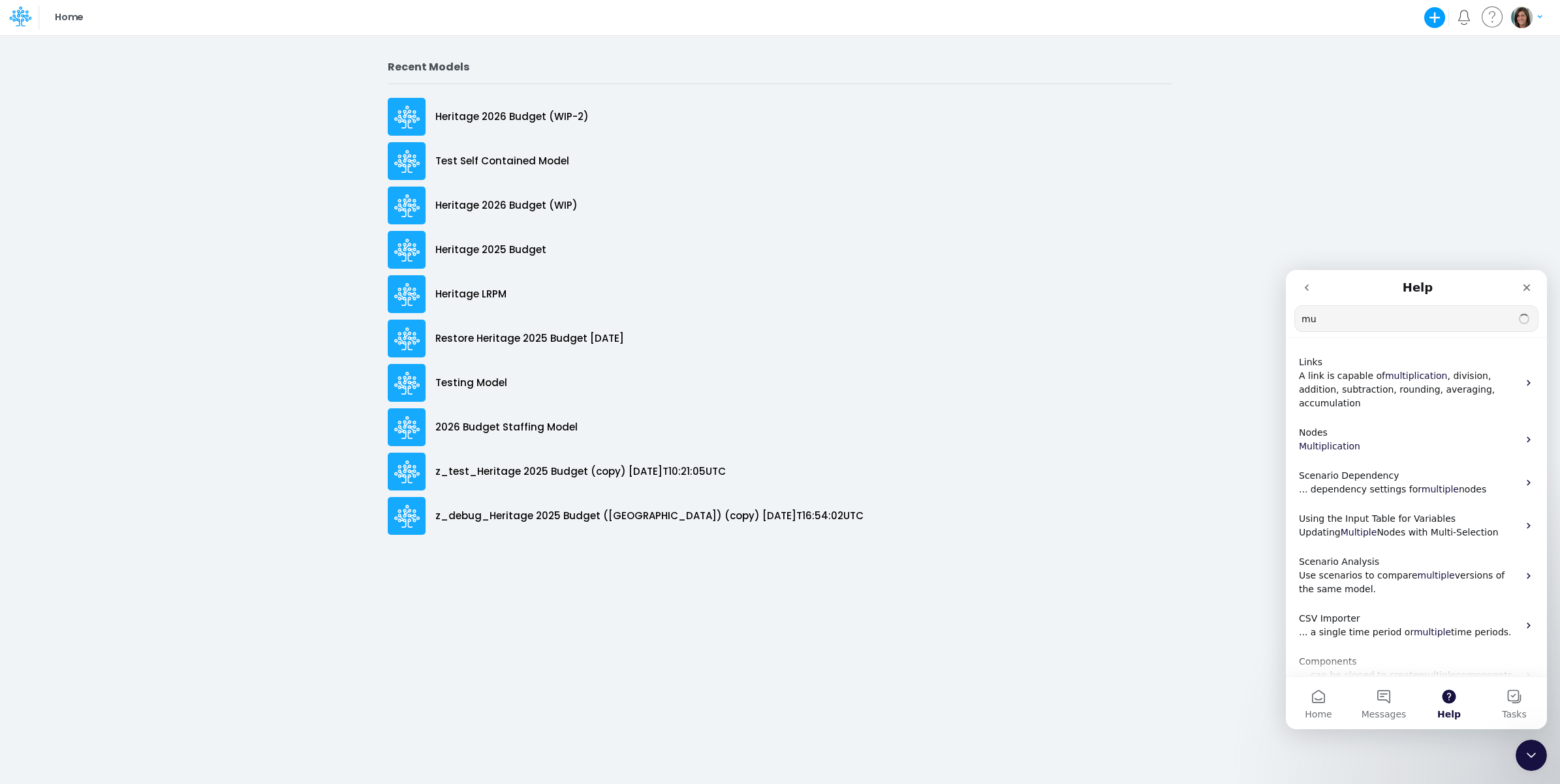
type input "m"
type input "operator"
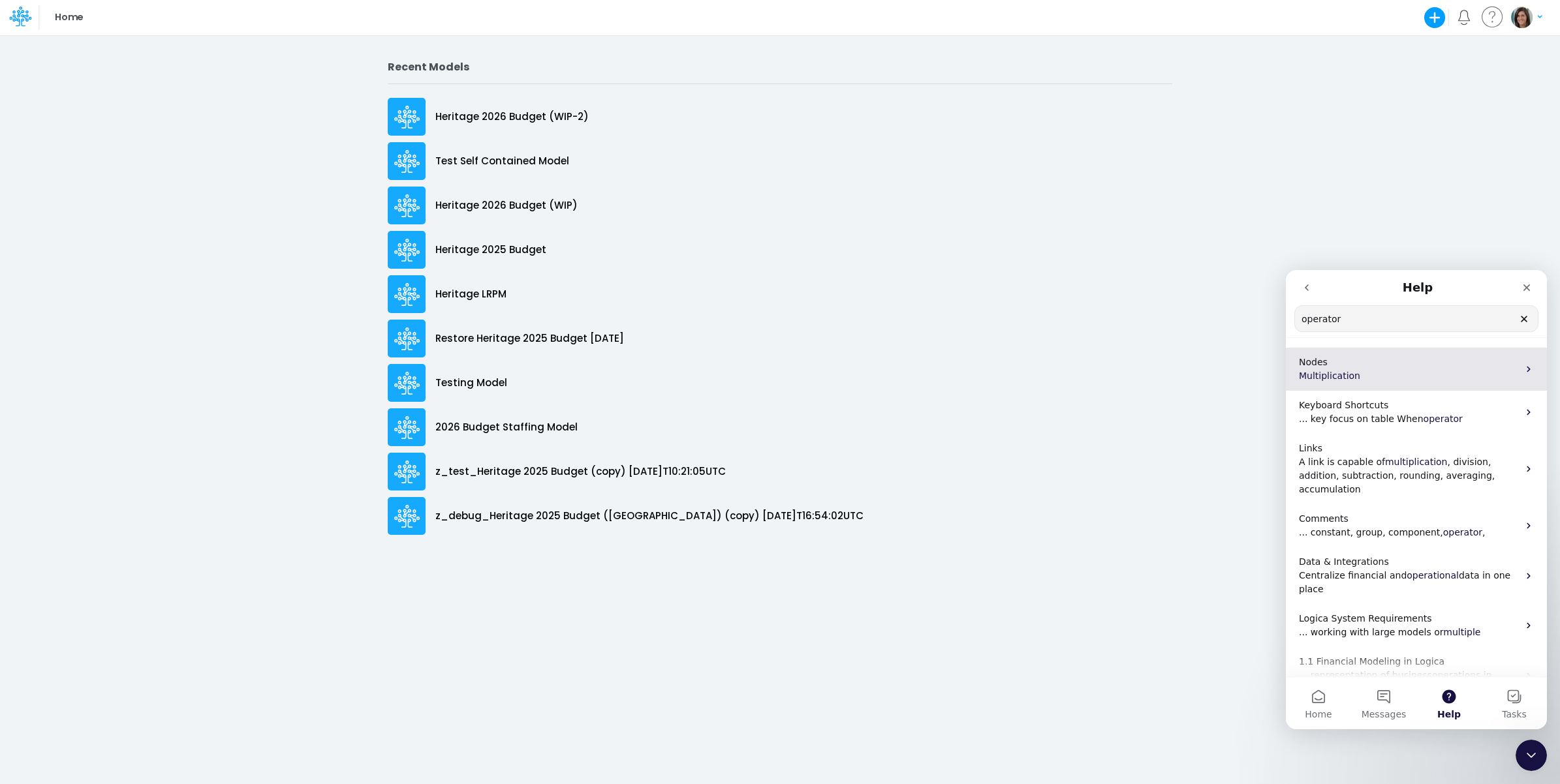
click at [1387, 373] on p "Multiplication" at bounding box center [1408, 375] width 219 height 14
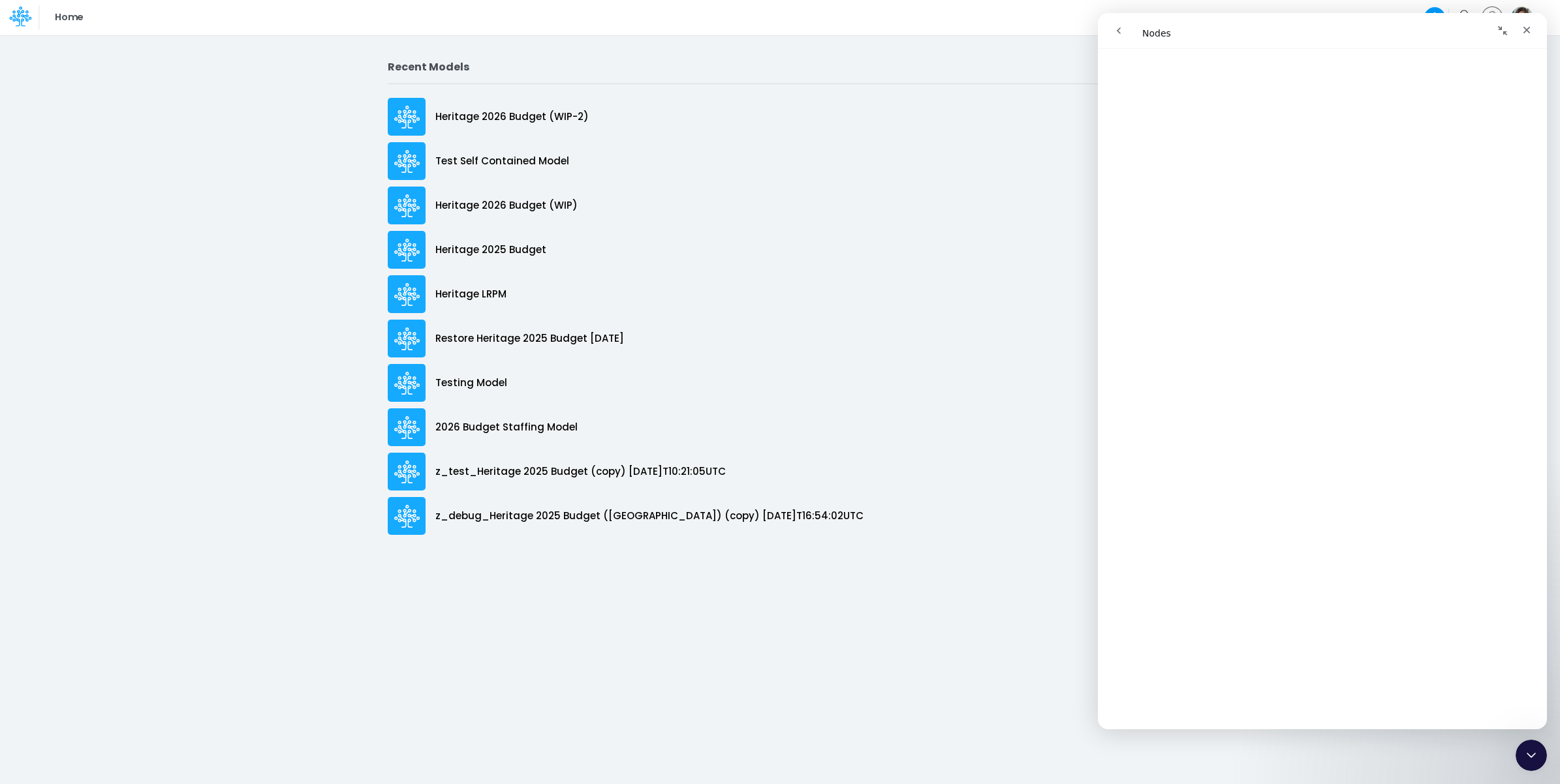
scroll to position [3971, 0]
click at [1526, 28] on icon "Close" at bounding box center [1526, 30] width 10 height 10
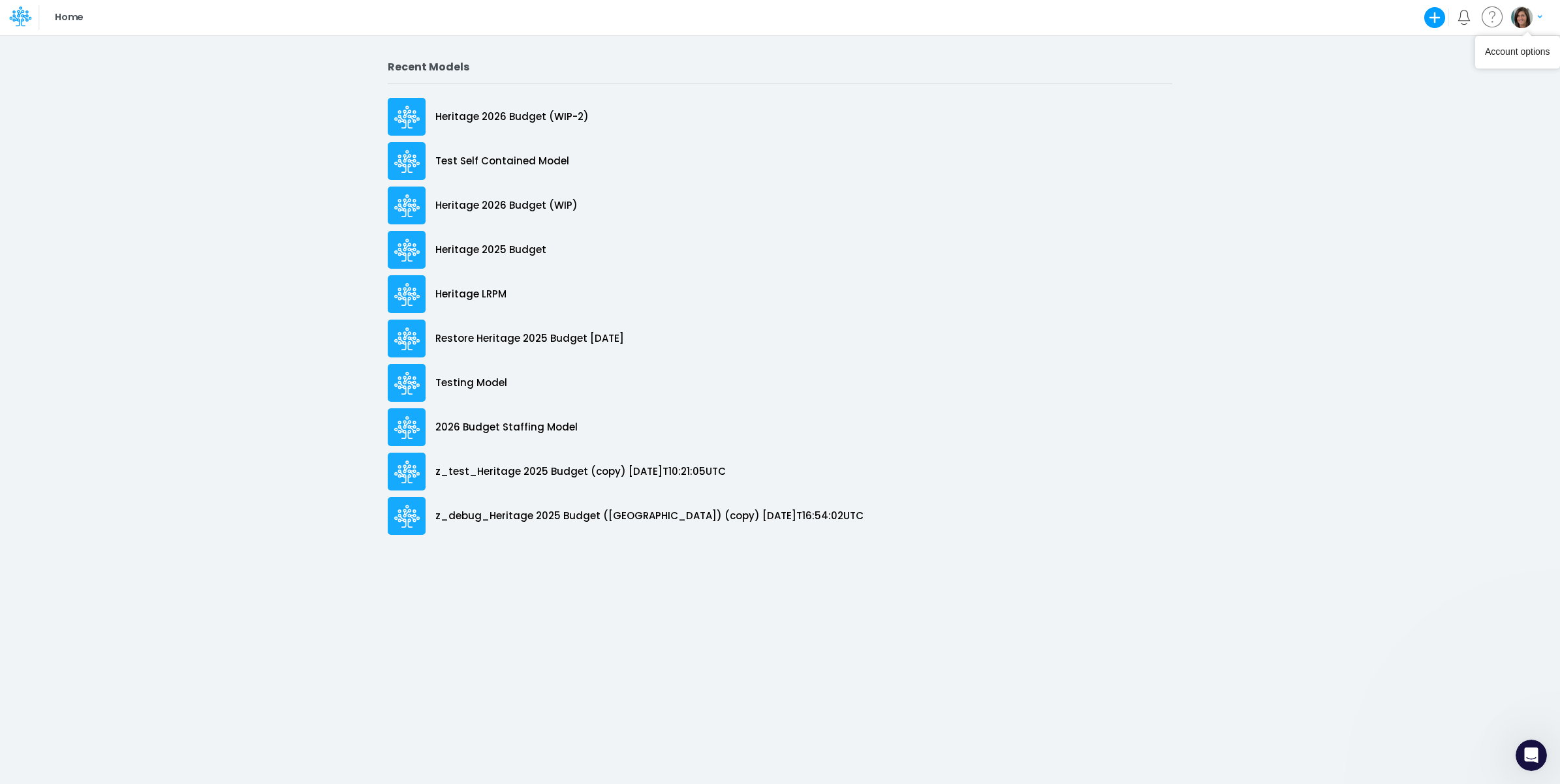
scroll to position [0, 0]
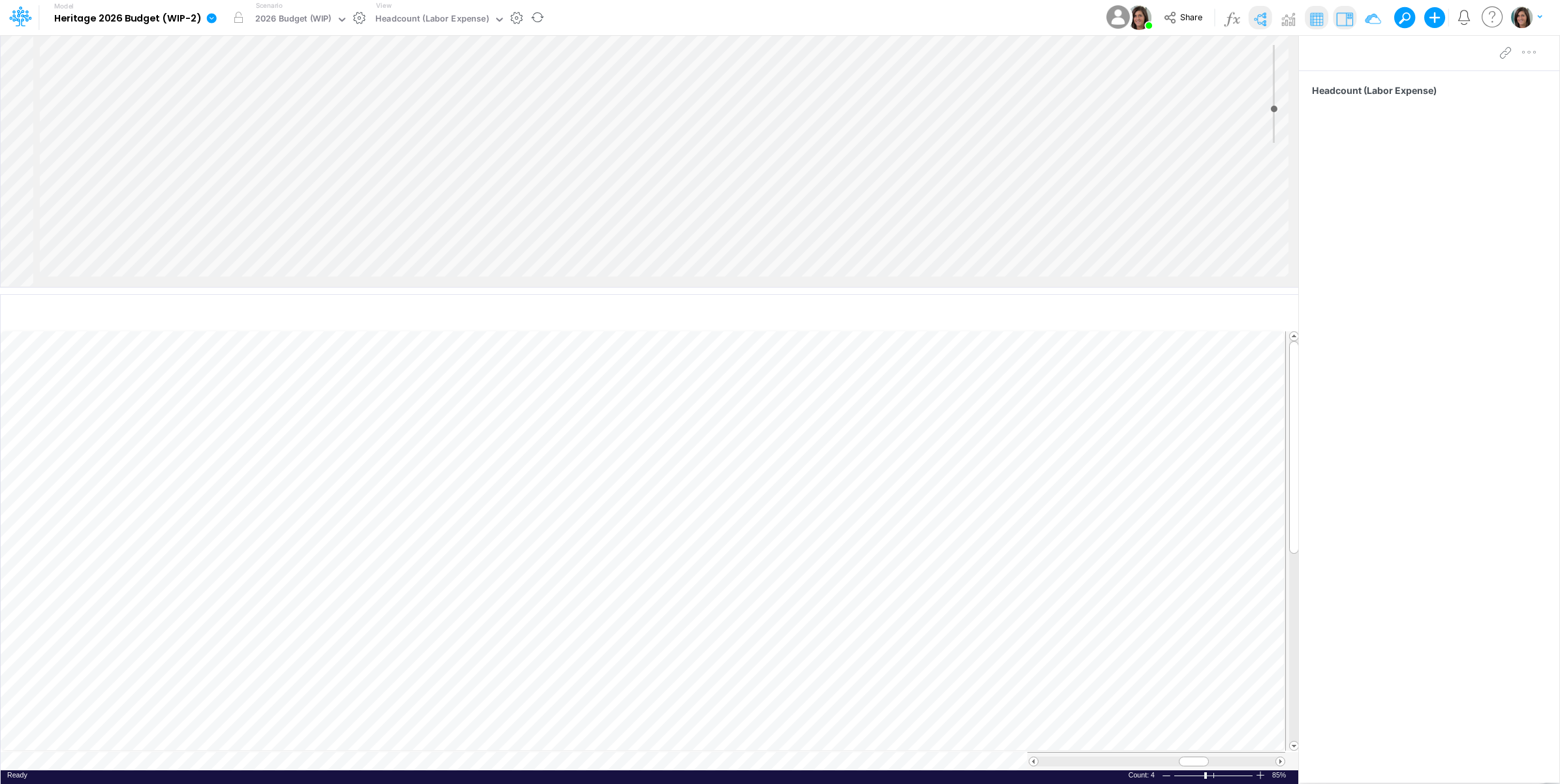
scroll to position [0, 1]
click at [215, 13] on icon at bounding box center [211, 18] width 12 height 12
click at [245, 138] on button "View model info" at bounding box center [277, 136] width 139 height 21
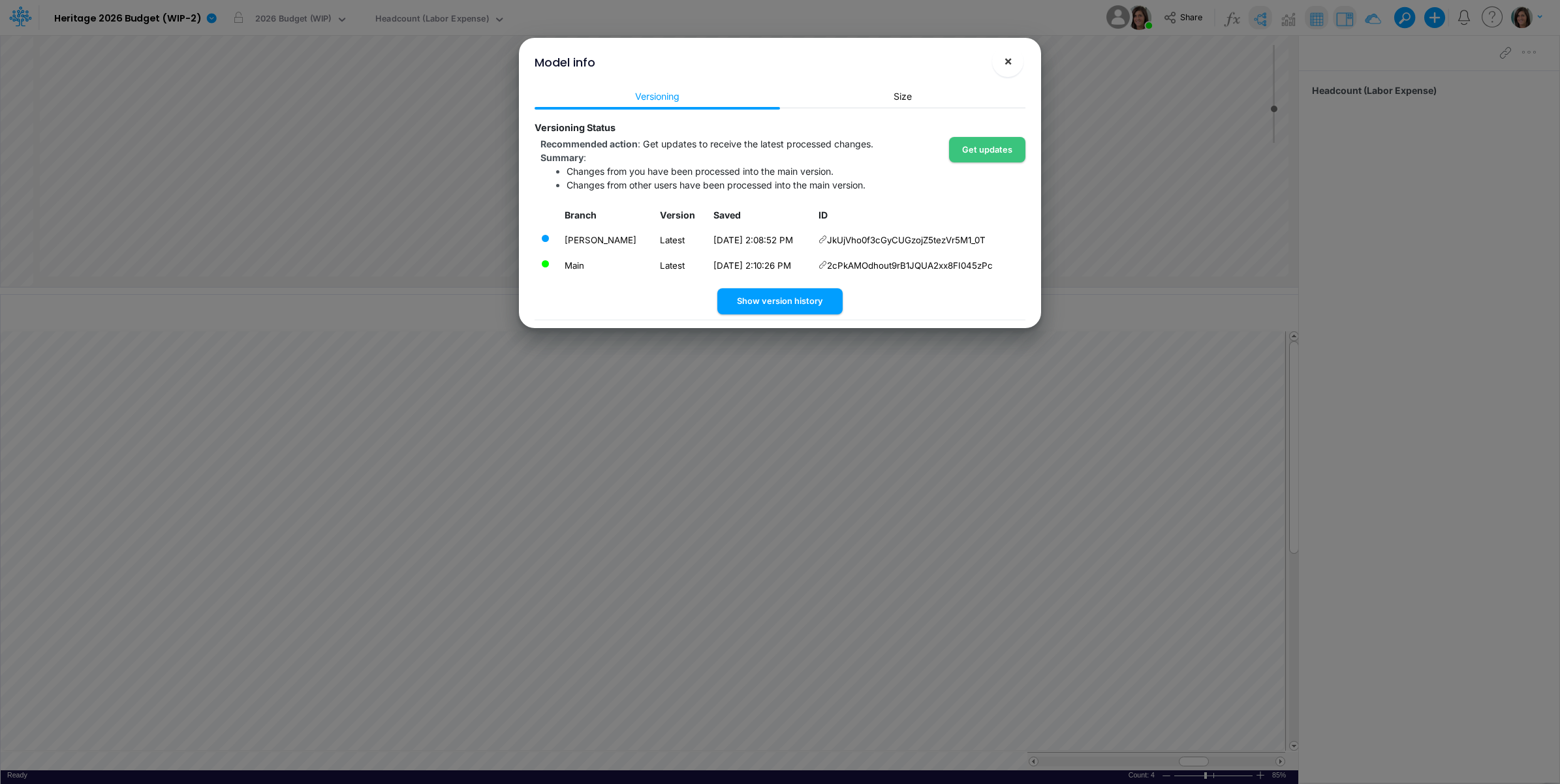
click at [1006, 59] on span "×" at bounding box center [1008, 60] width 9 height 15
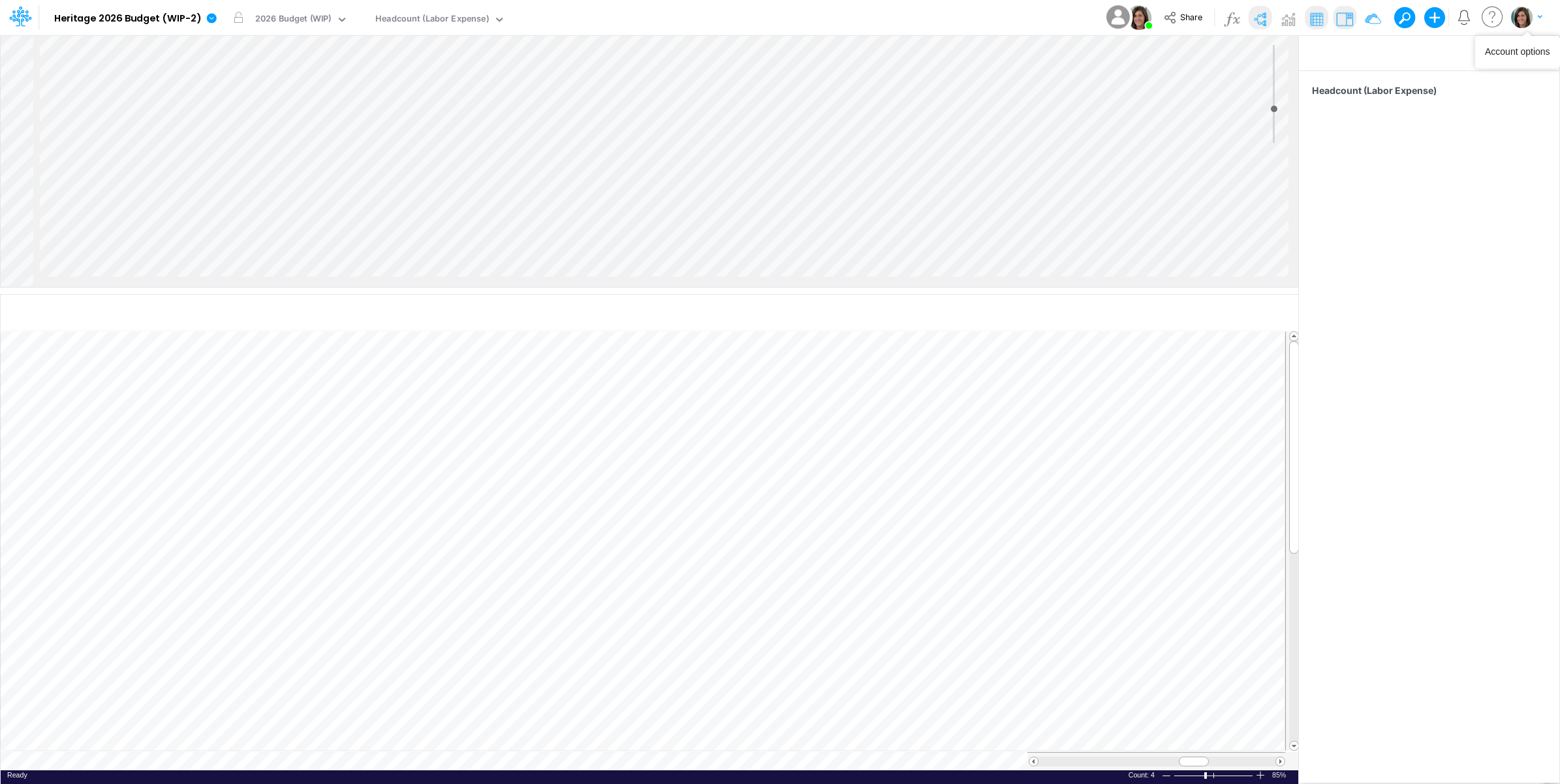
click at [1521, 18] on img "button" at bounding box center [1521, 17] width 21 height 21
click at [1447, 108] on button "Log out" at bounding box center [1473, 107] width 139 height 21
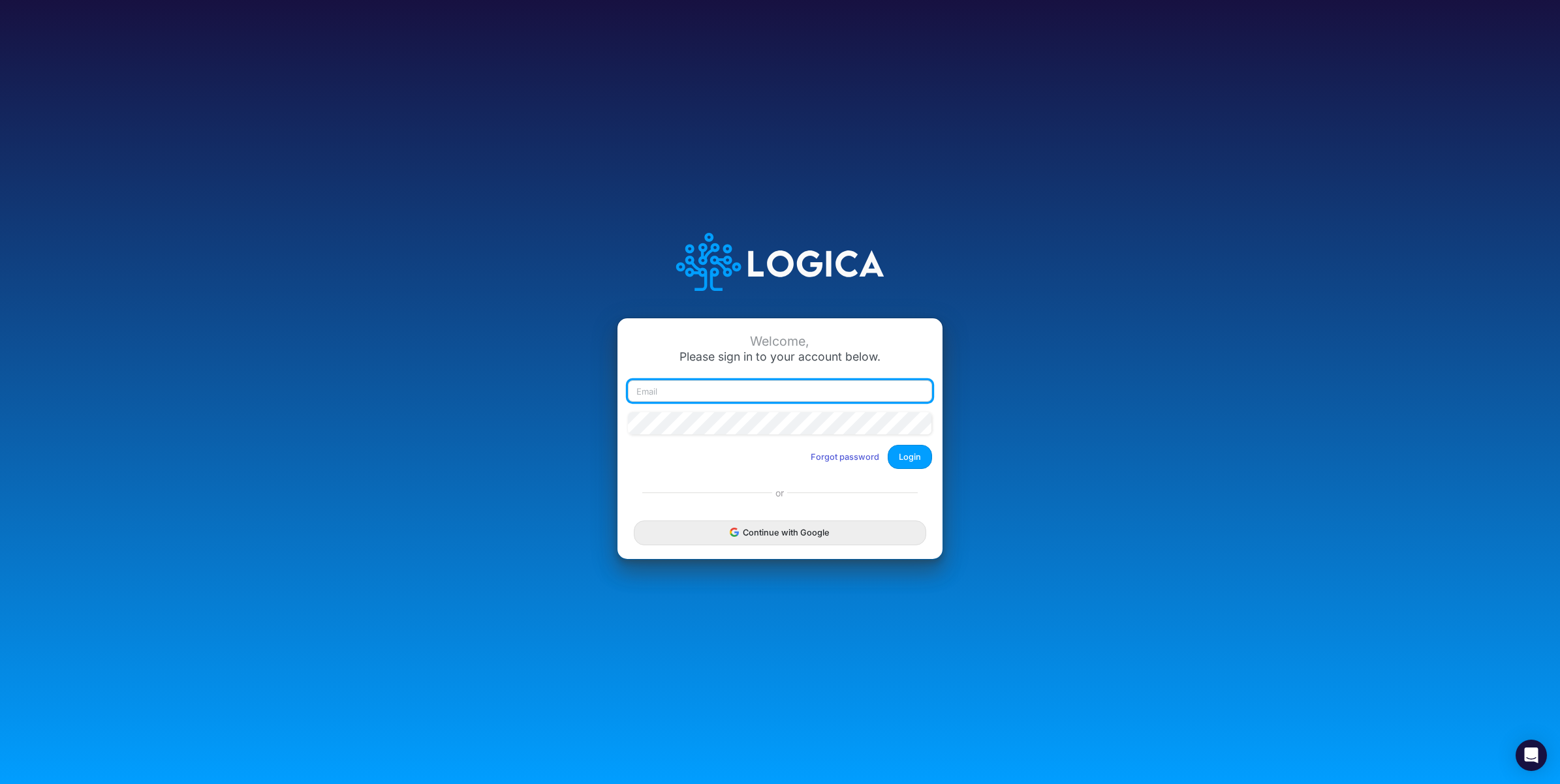
type input "[PERSON_NAME][EMAIL_ADDRESS][PERSON_NAME][DOMAIN_NAME]"
click at [911, 458] on button "Login" at bounding box center [910, 457] width 44 height 24
